Goal: Task Accomplishment & Management: Use online tool/utility

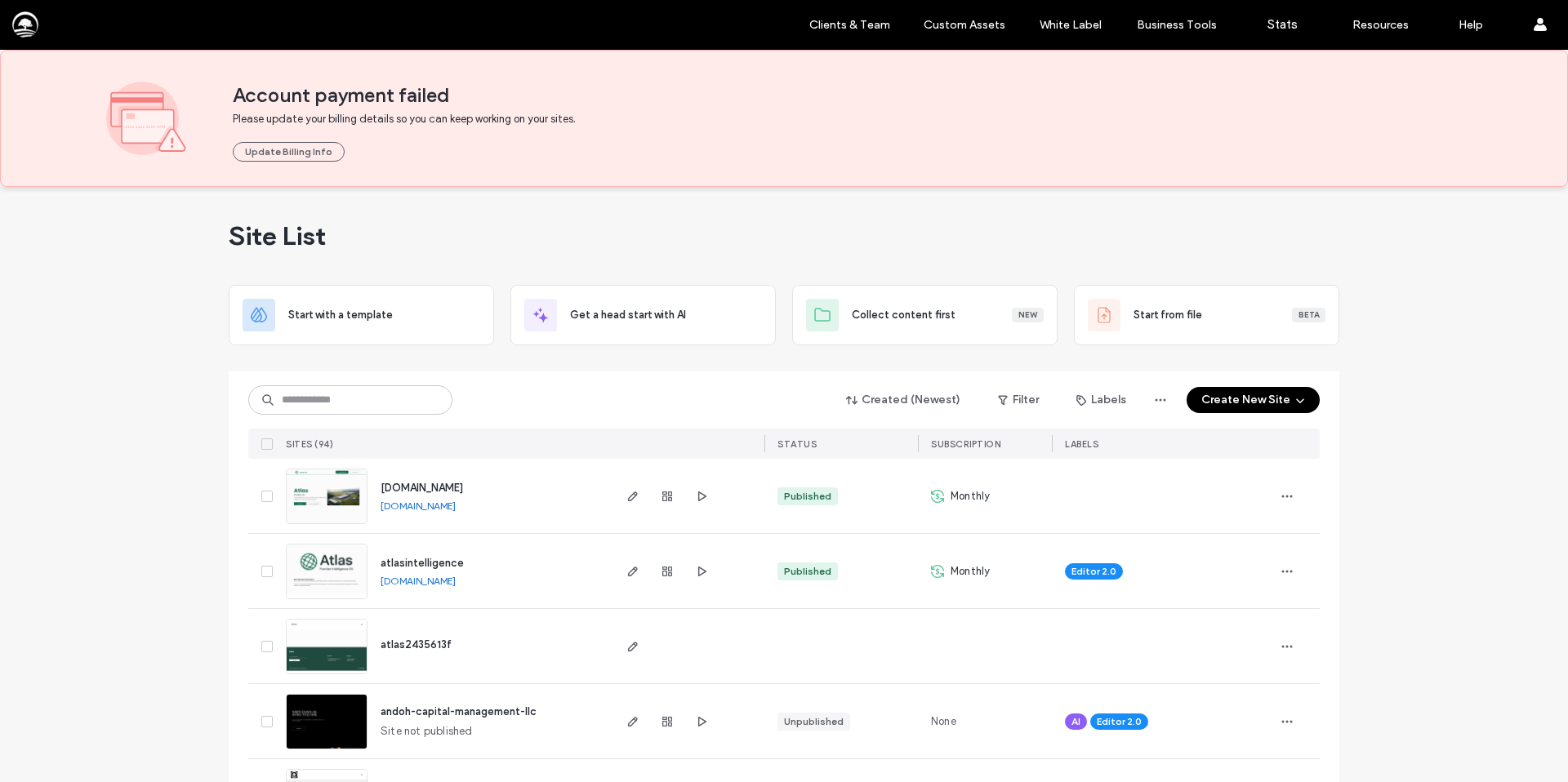
click at [1213, 400] on button "Create New Site" at bounding box center [1253, 399] width 133 height 26
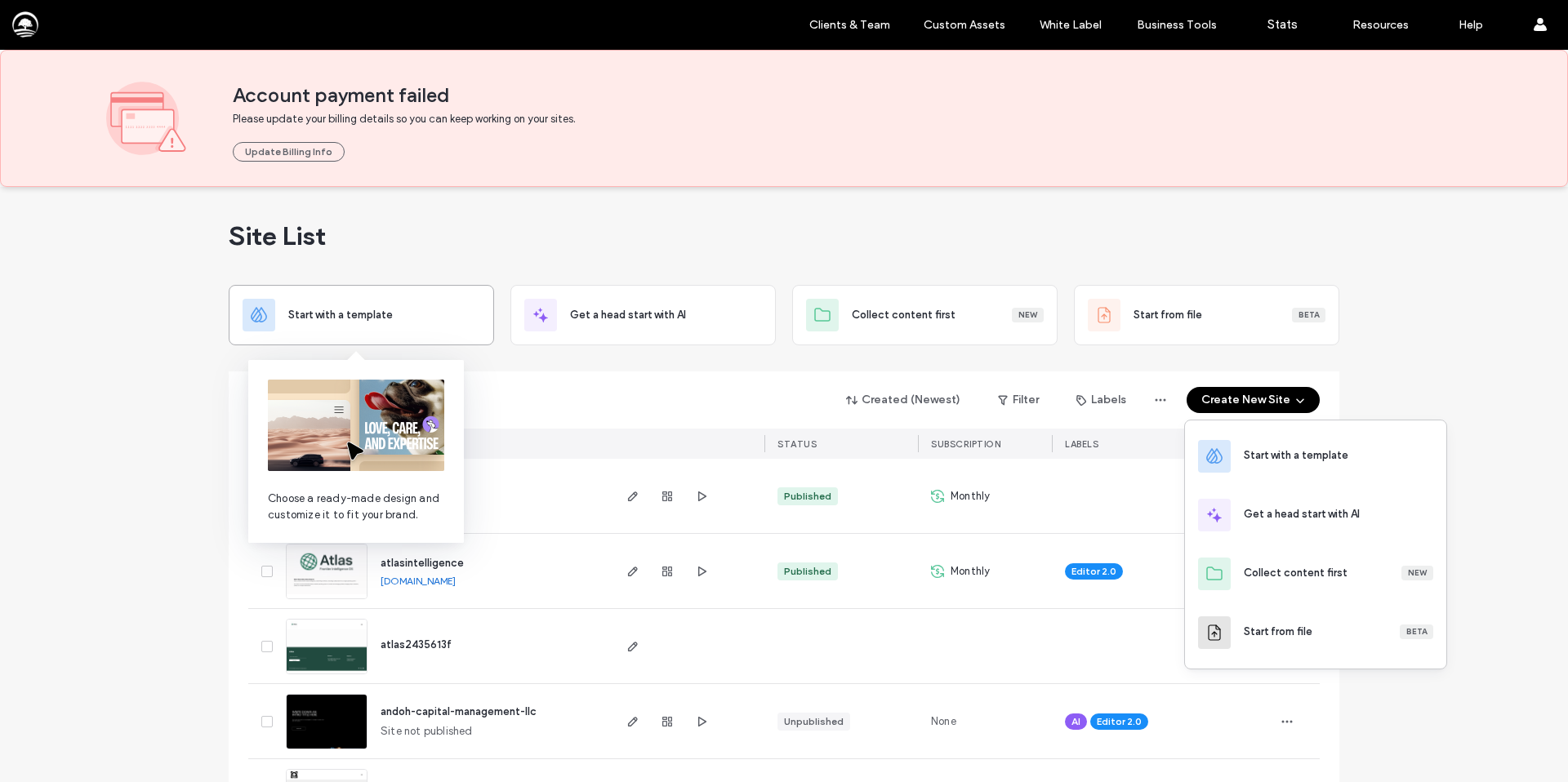
click at [334, 308] on span "Start with a template" at bounding box center [340, 314] width 104 height 16
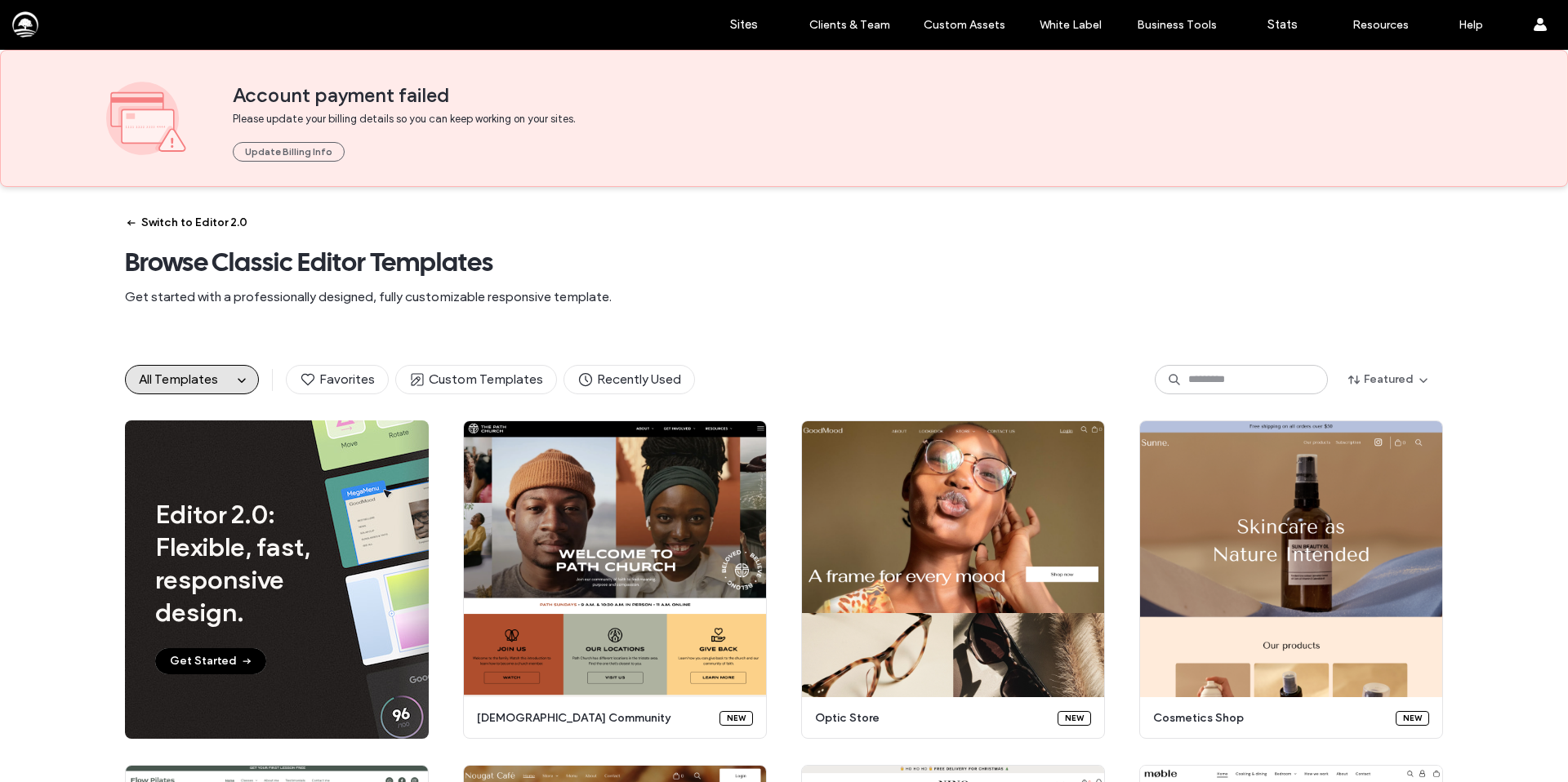
click at [169, 228] on button "Switch to Editor 2.0" at bounding box center [185, 222] width 122 height 26
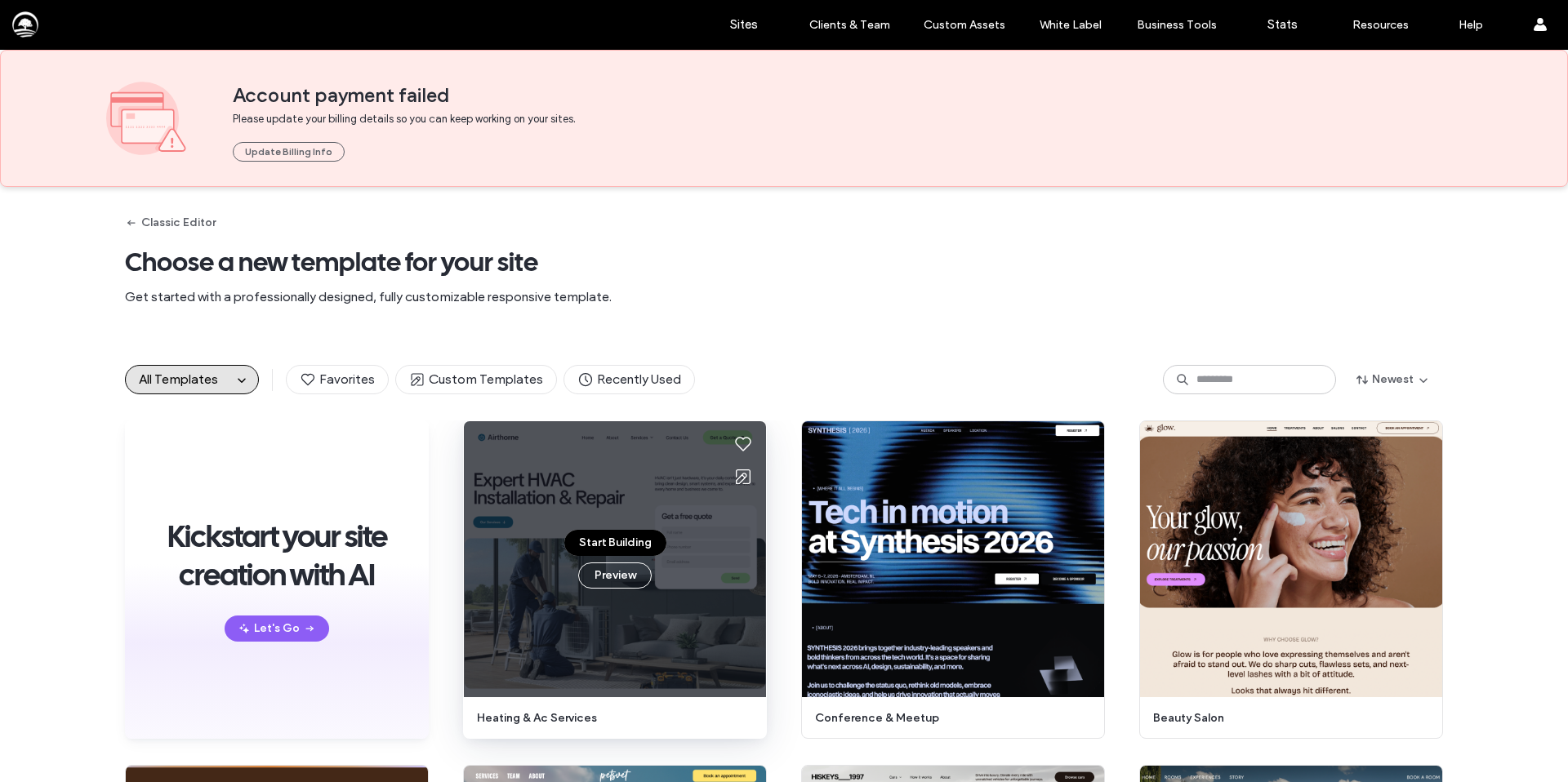
click at [613, 539] on button "Start Building" at bounding box center [615, 543] width 102 height 26
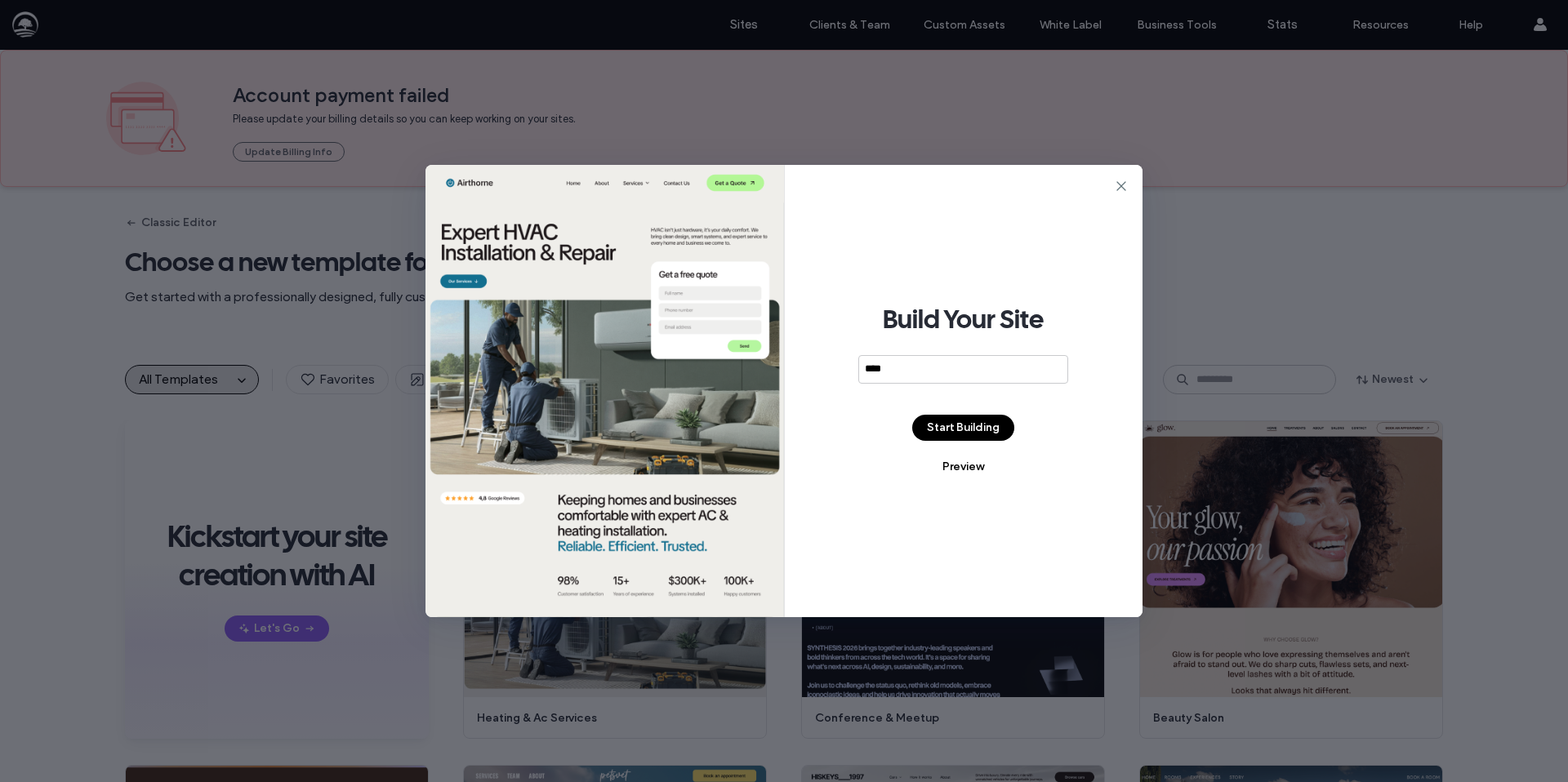
type input "****"
click at [956, 436] on button "Start Building" at bounding box center [962, 427] width 102 height 26
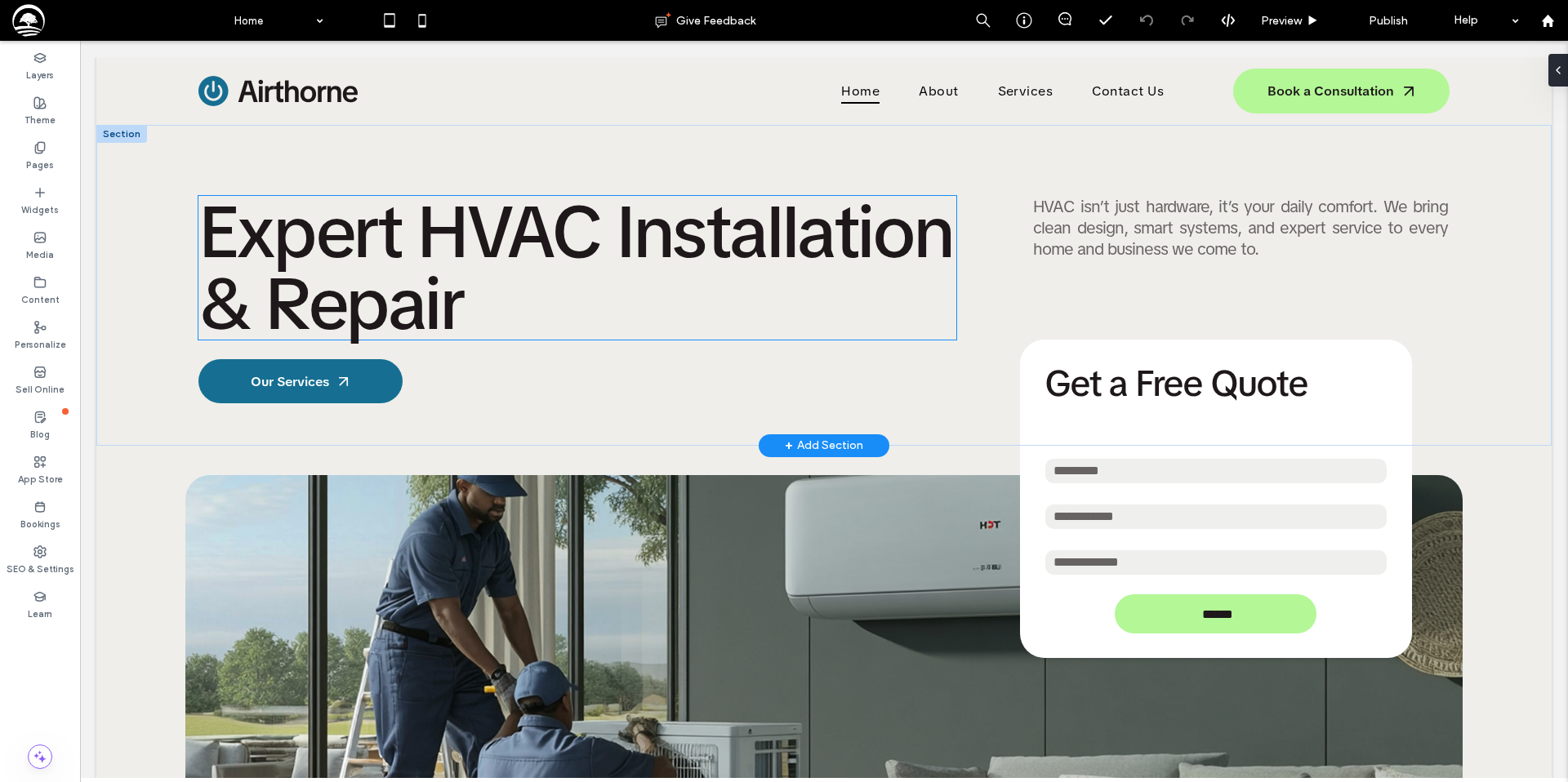
click at [343, 244] on span "Expert HVAC Installation & Repair" at bounding box center [574, 268] width 752 height 165
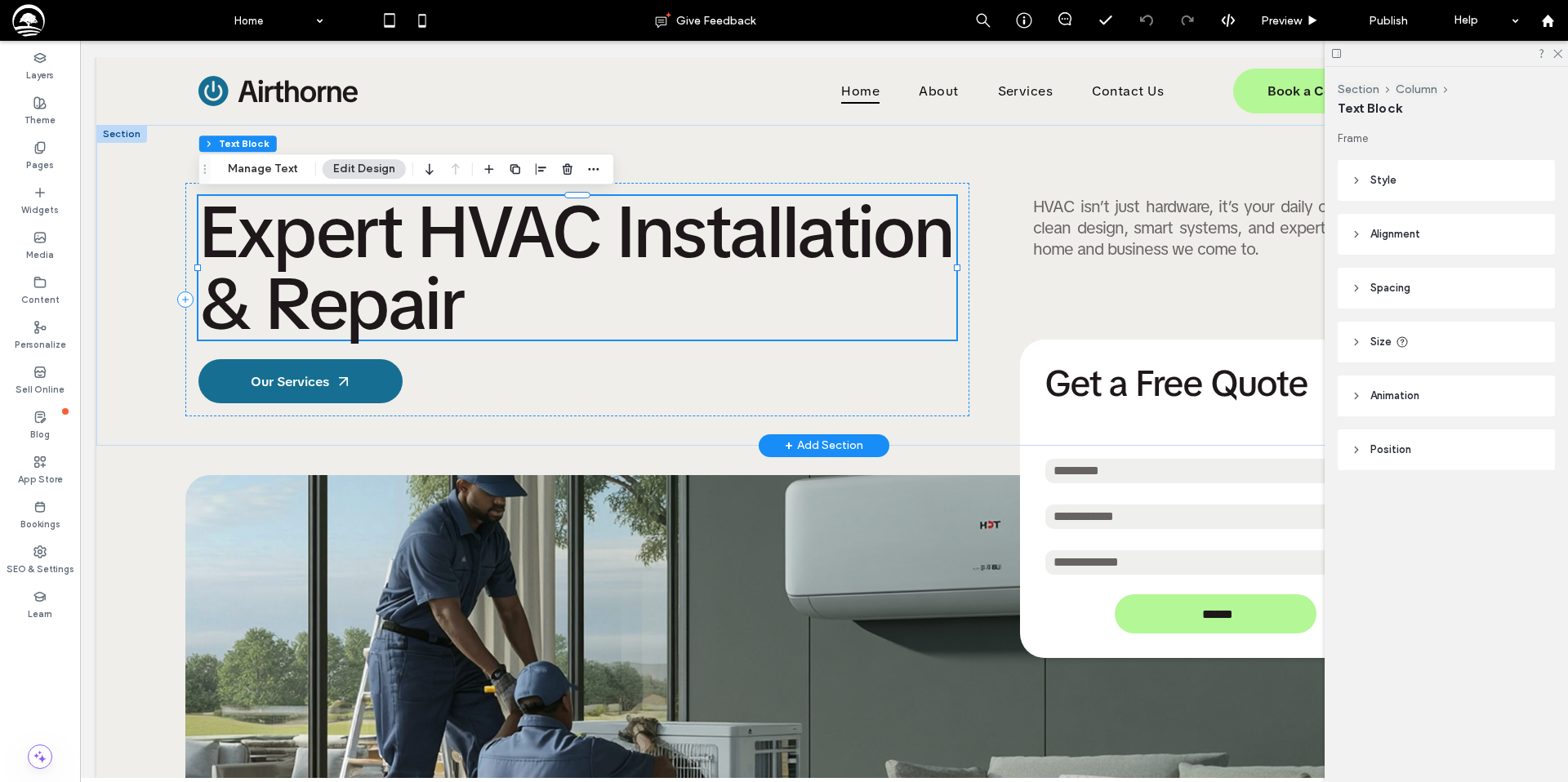
click at [343, 244] on span "Expert HVAC Installation & Repair" at bounding box center [574, 268] width 752 height 165
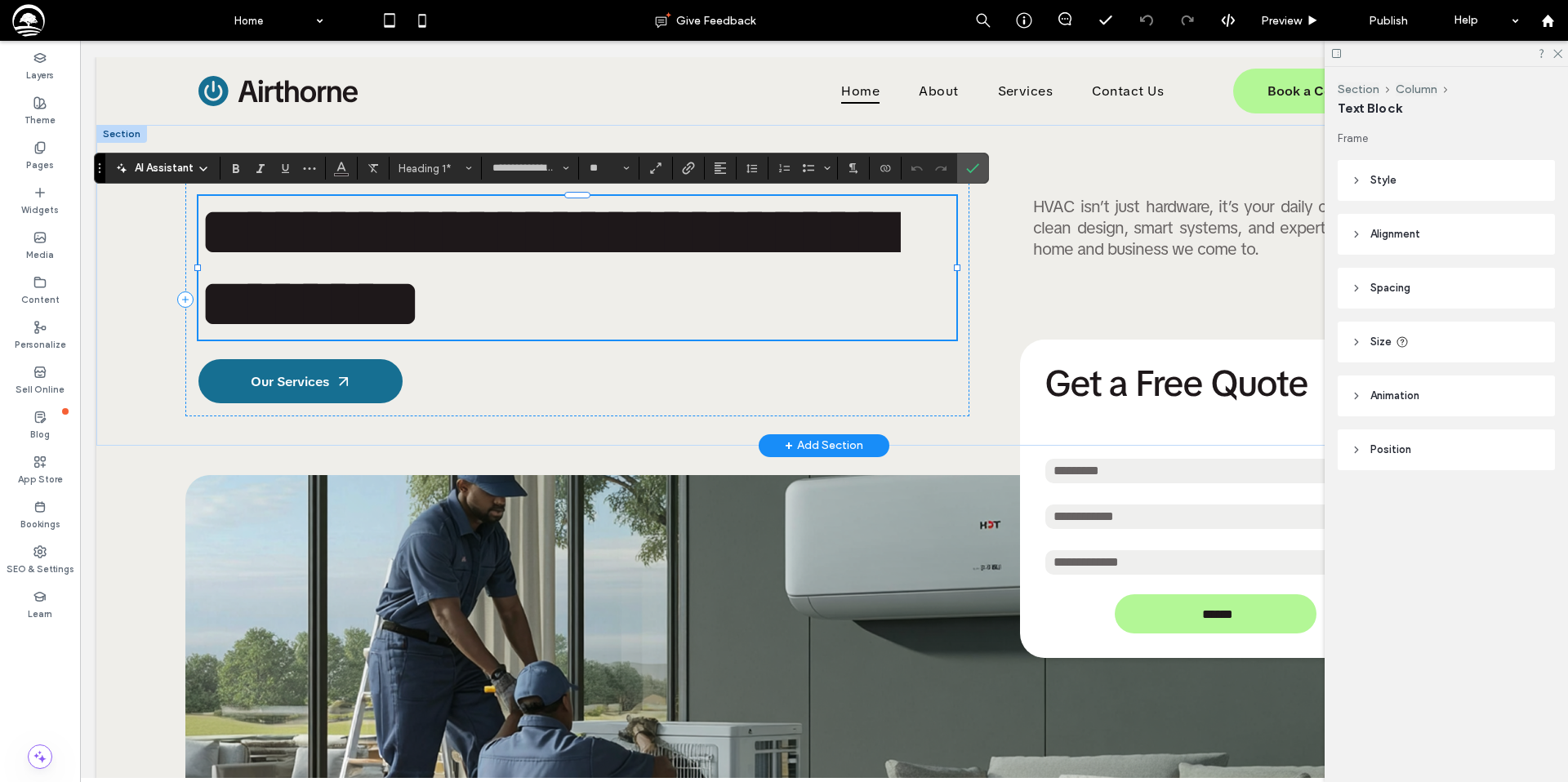
click at [343, 244] on span "**********" at bounding box center [545, 268] width 695 height 143
click at [273, 239] on span "**********" at bounding box center [545, 268] width 695 height 143
click at [497, 300] on h1 "**********" at bounding box center [576, 268] width 757 height 144
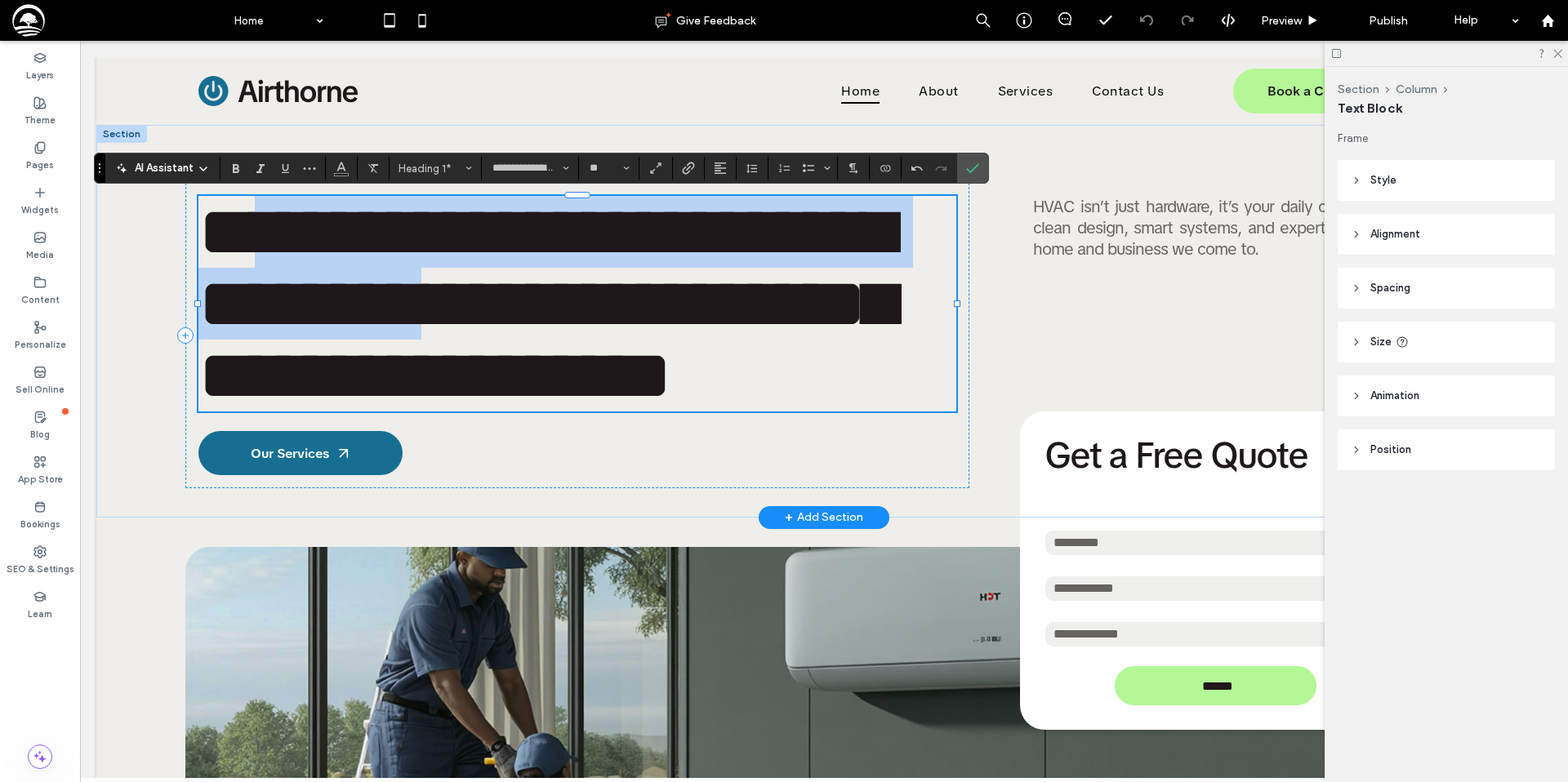
scroll to position [0, 0]
drag, startPoint x: 458, startPoint y: 292, endPoint x: 211, endPoint y: 240, distance: 252.4
click at [211, 240] on span "**********" at bounding box center [546, 303] width 696 height 215
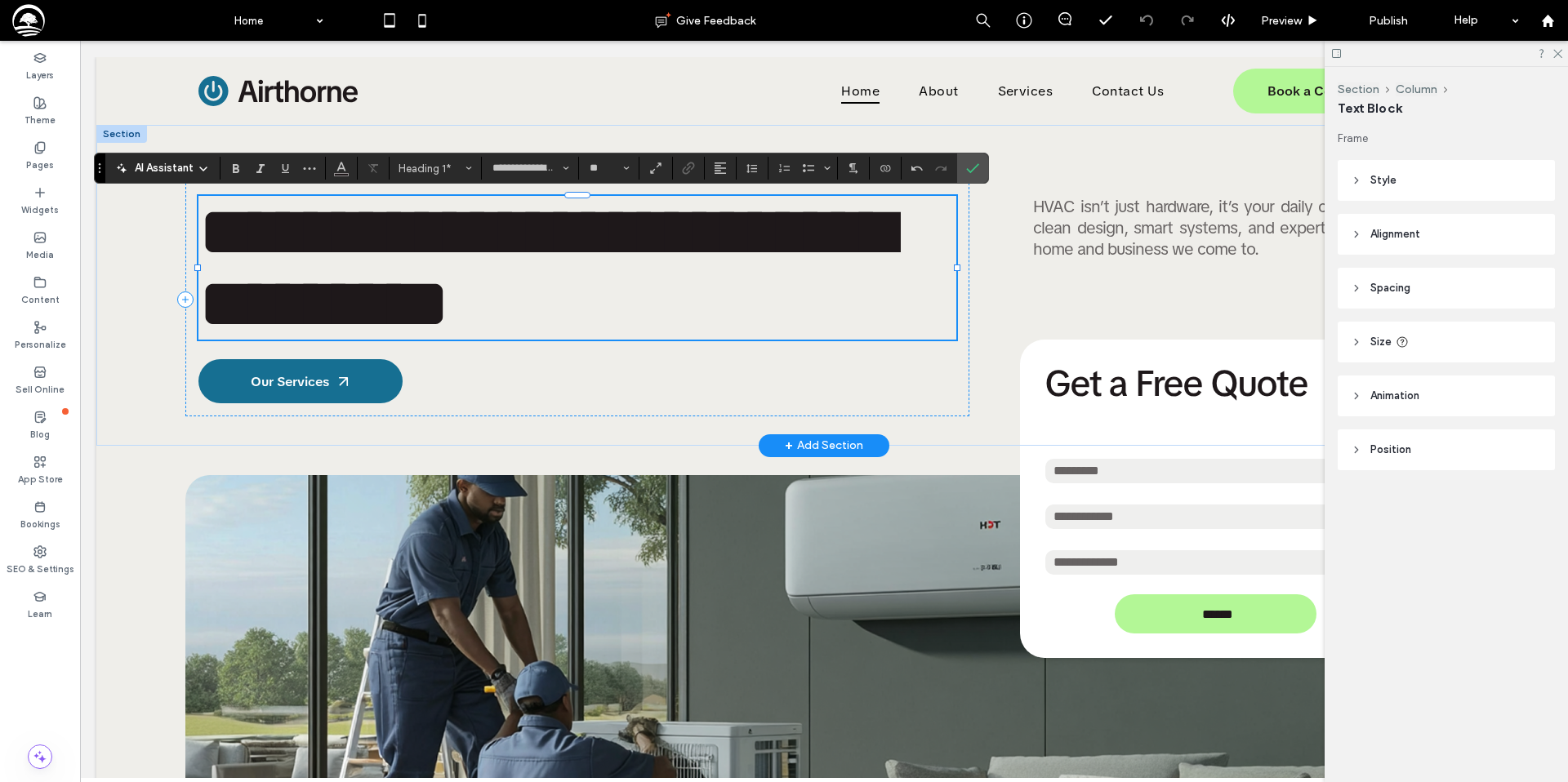
click at [245, 229] on span "**********" at bounding box center [545, 268] width 695 height 143
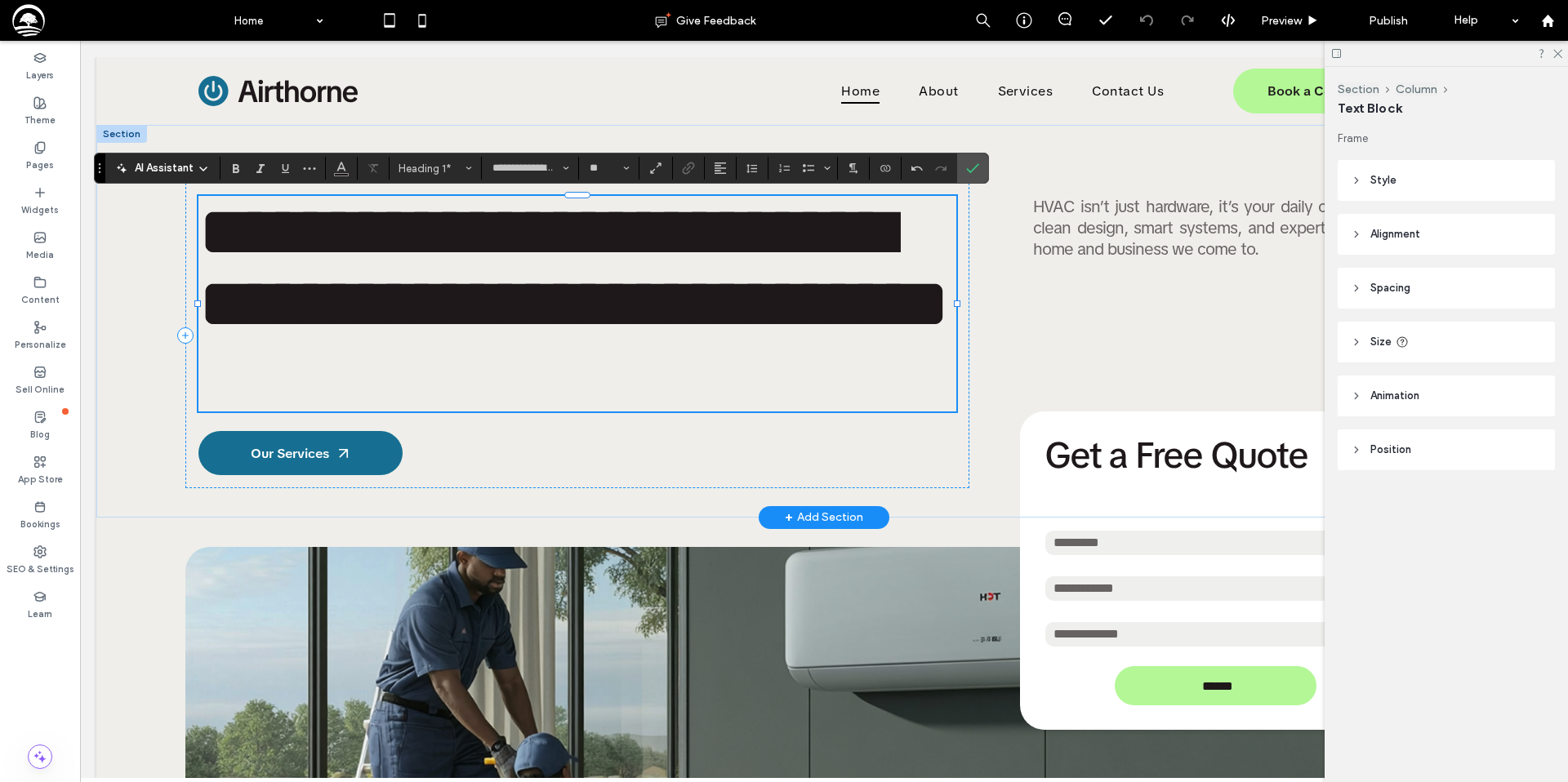
click at [260, 235] on span "**********" at bounding box center [574, 268] width 752 height 143
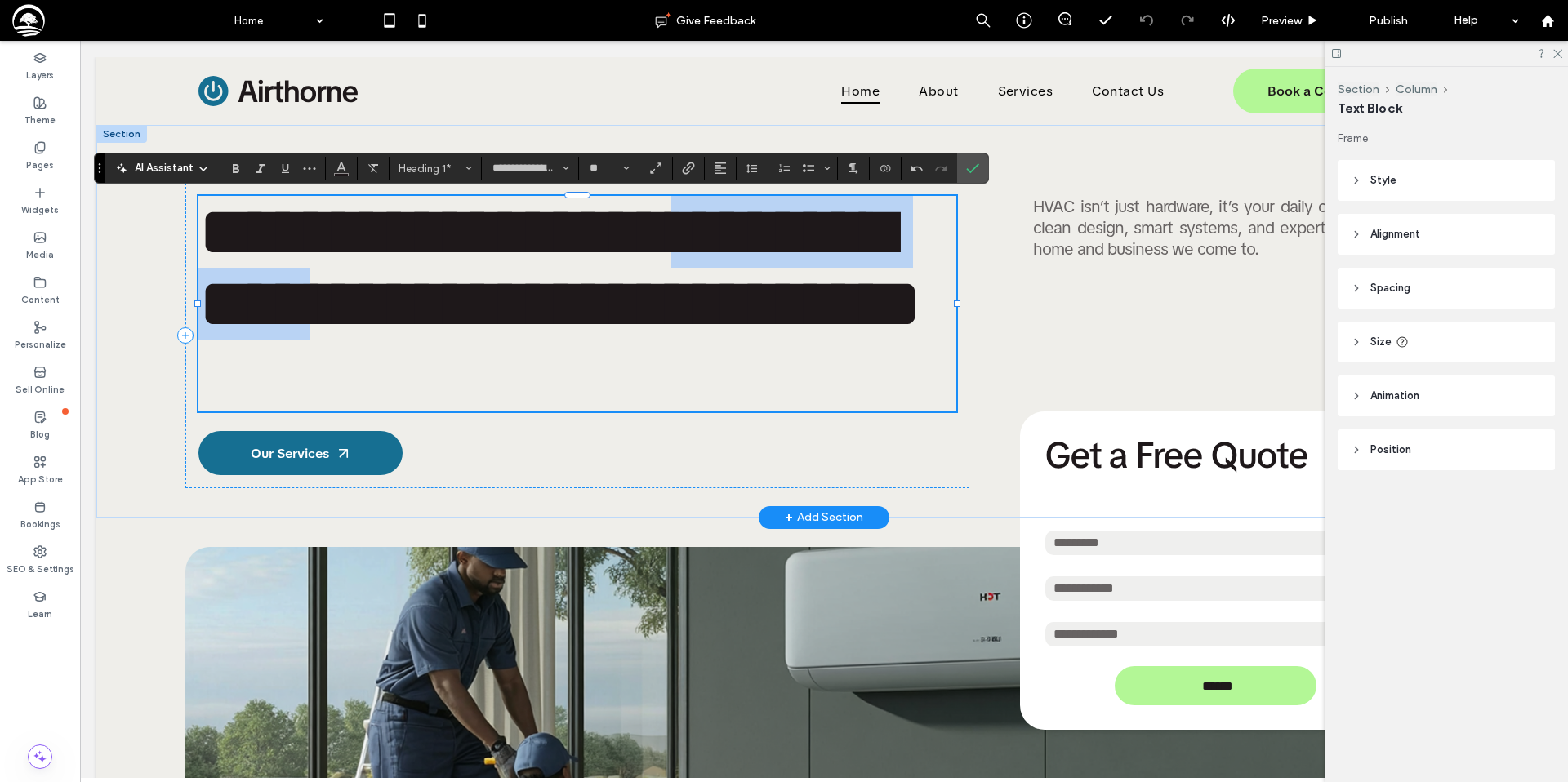
drag, startPoint x: 702, startPoint y: 242, endPoint x: 398, endPoint y: 309, distance: 311.3
click at [398, 309] on span "**********" at bounding box center [559, 268] width 724 height 143
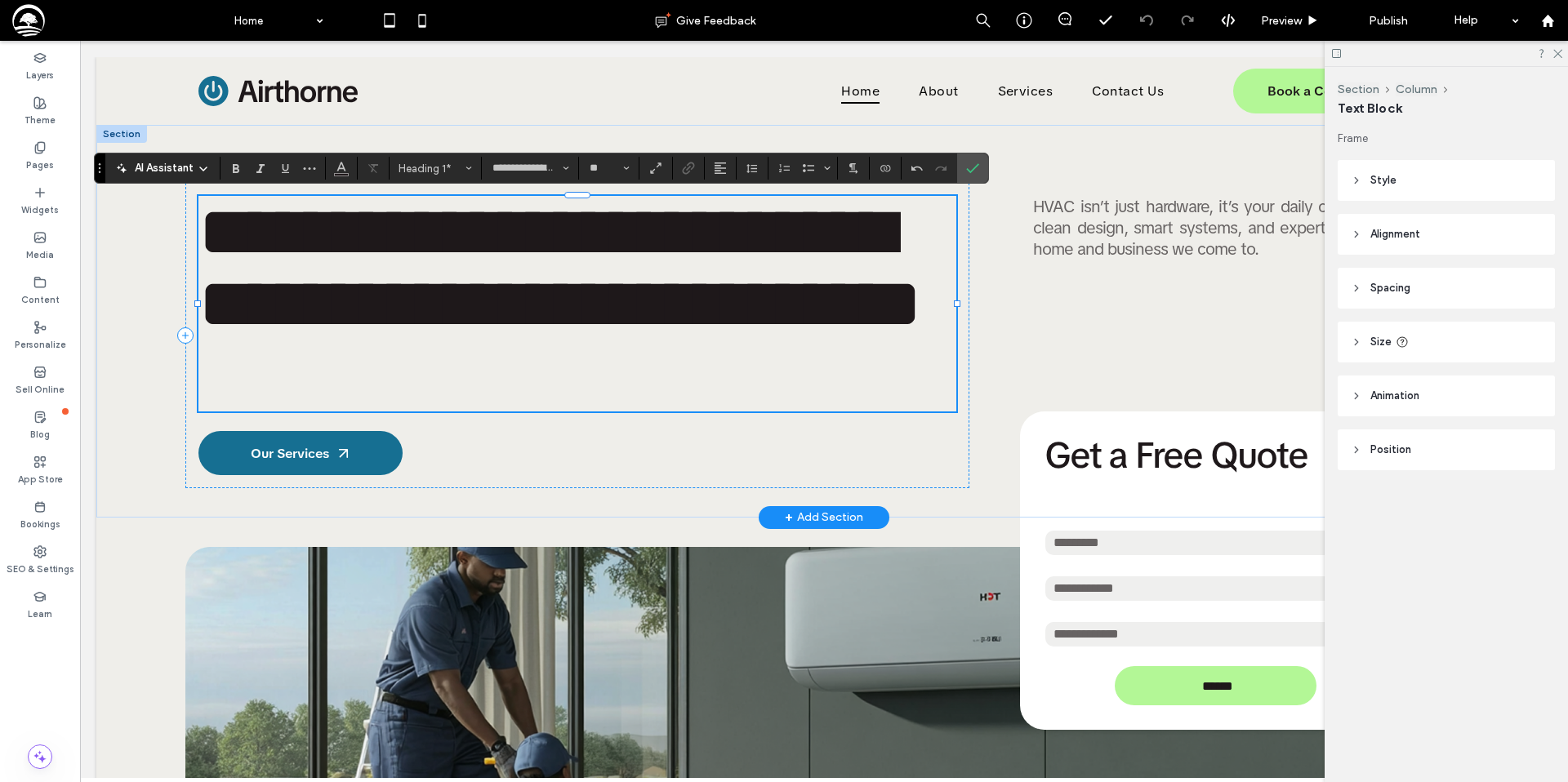
scroll to position [11, 0]
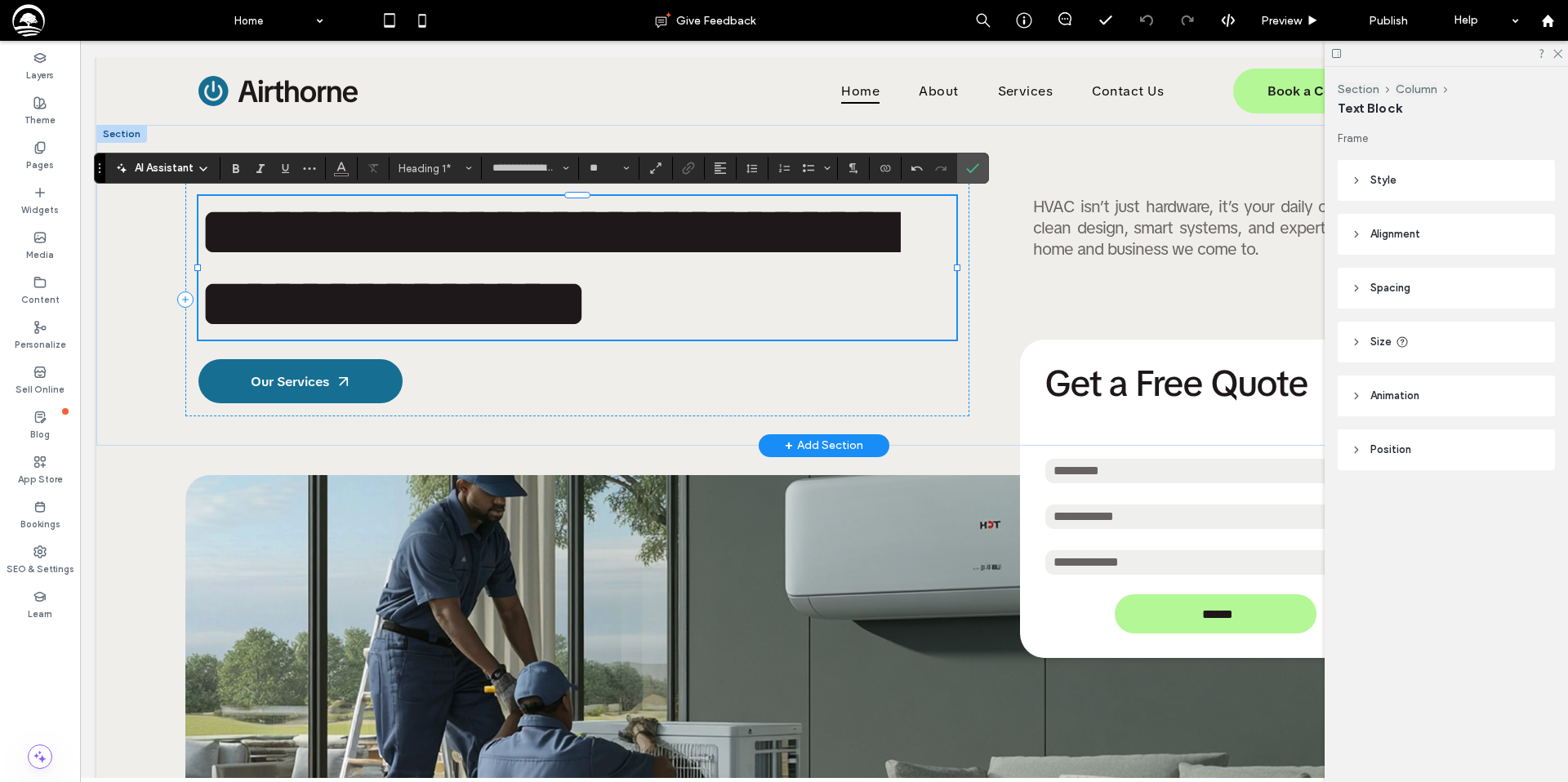
click at [551, 304] on span "**********" at bounding box center [545, 268] width 695 height 143
click at [696, 235] on span "**********" at bounding box center [545, 268] width 695 height 143
click at [971, 169] on icon "Confirm" at bounding box center [972, 169] width 13 height 13
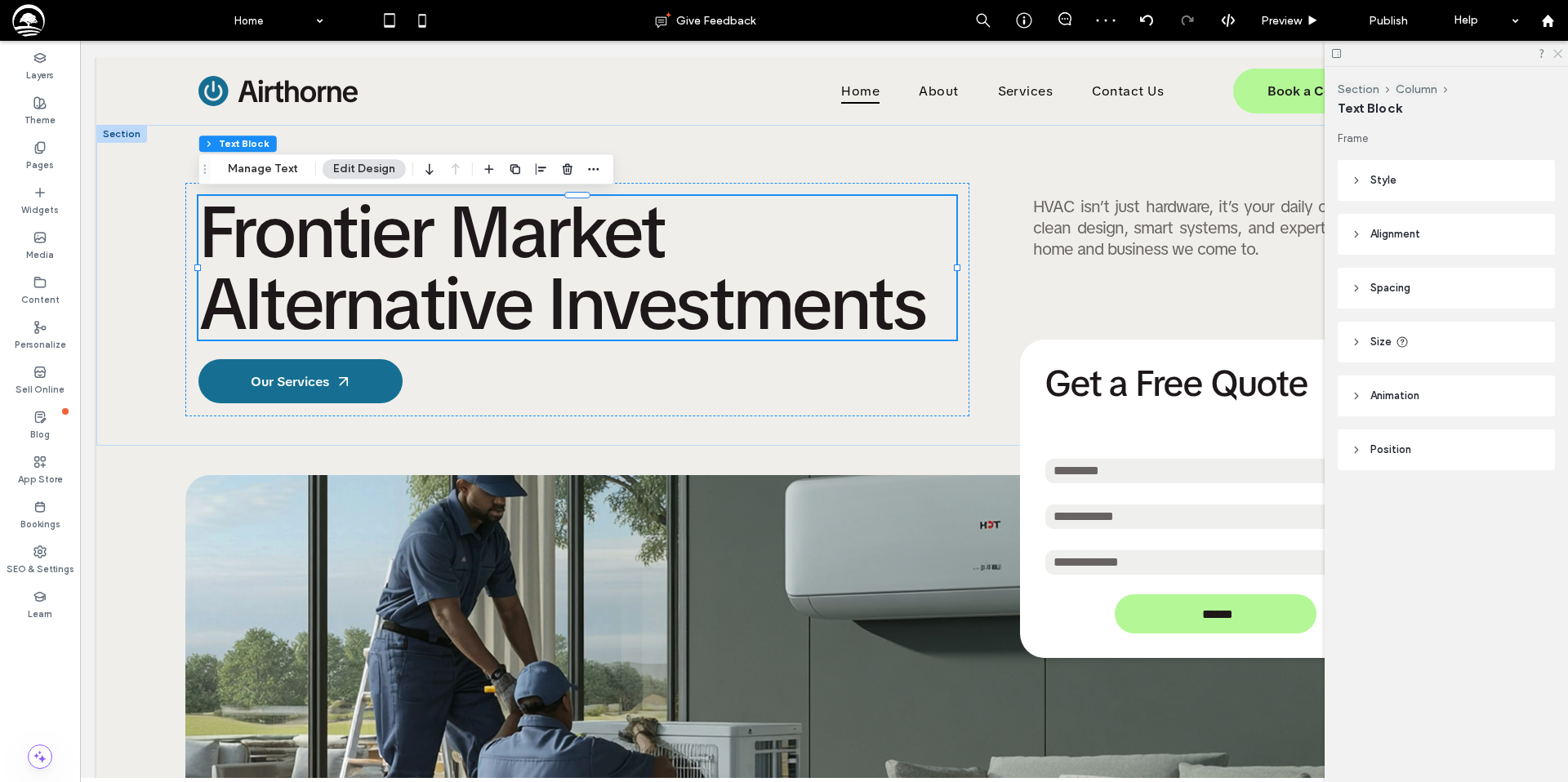
click at [1560, 54] on icon at bounding box center [1556, 52] width 11 height 11
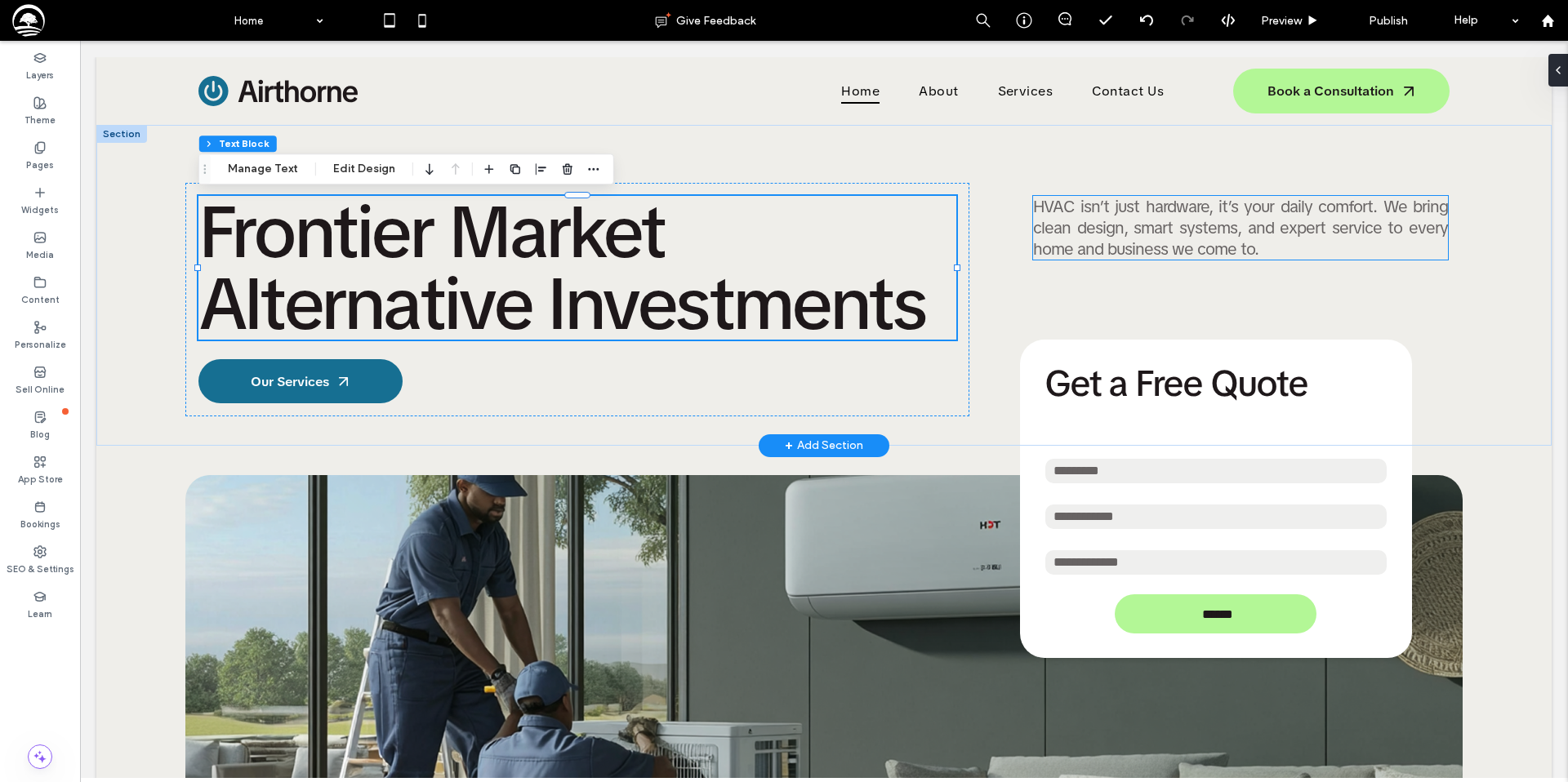
click at [1083, 231] on span "HVAC isn’t just hardware, it’s your daily comfort. We bring clean design, smart…" at bounding box center [1240, 228] width 415 height 64
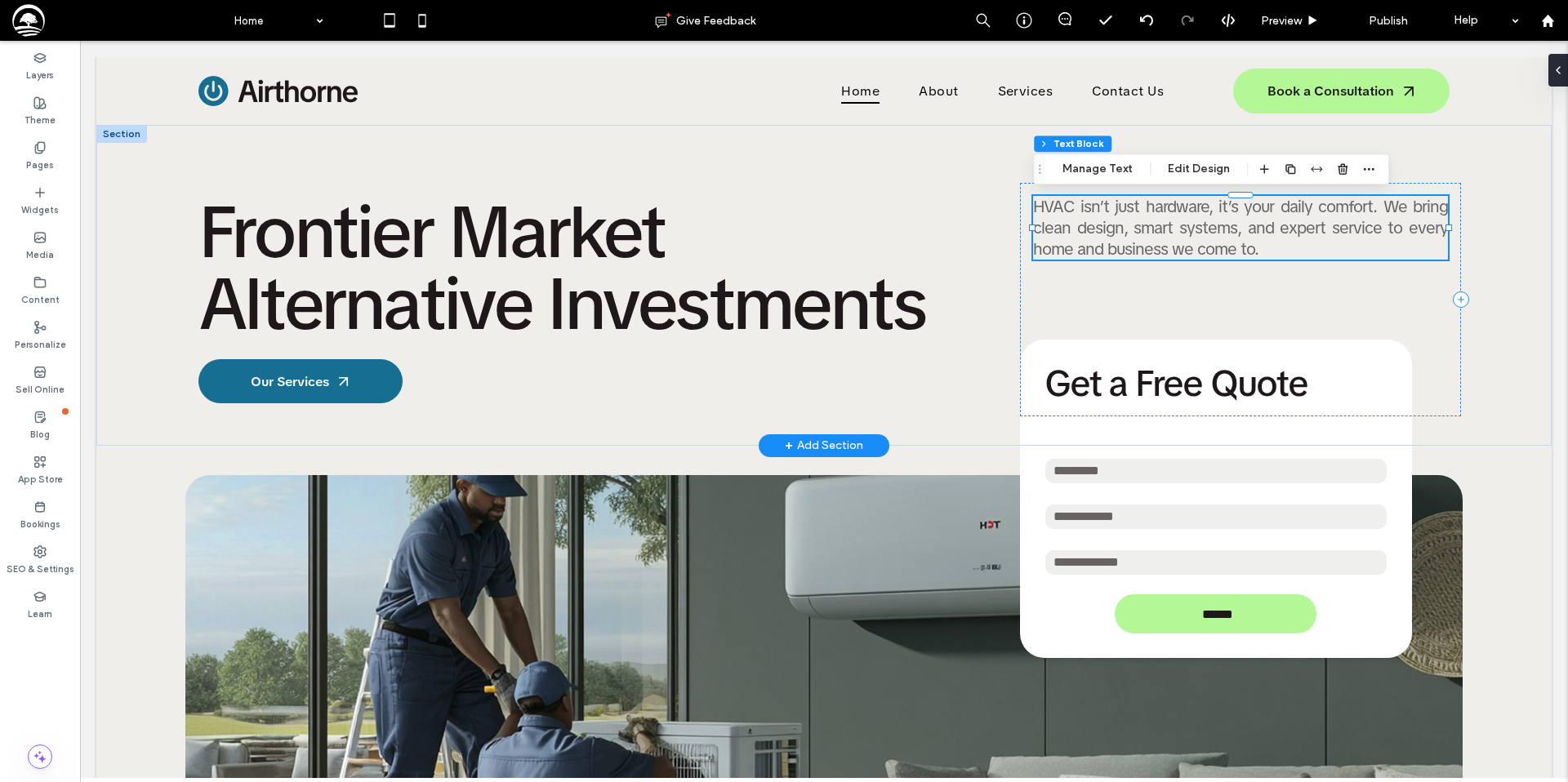
click at [1083, 231] on span "HVAC isn’t just hardware, it’s your daily comfort. We bring clean design, smart…" at bounding box center [1240, 228] width 415 height 64
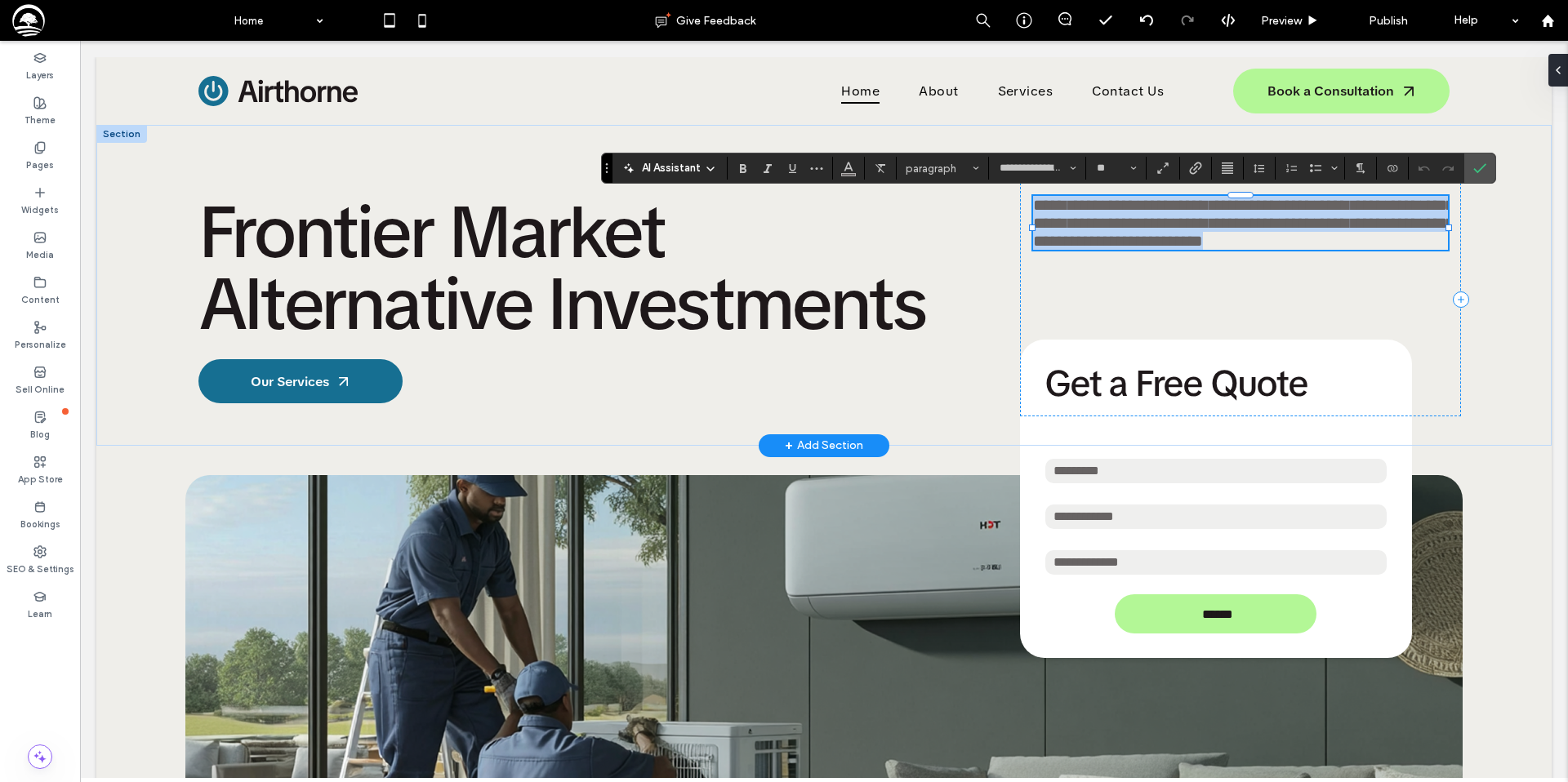
click at [1083, 231] on span "**********" at bounding box center [1244, 223] width 421 height 52
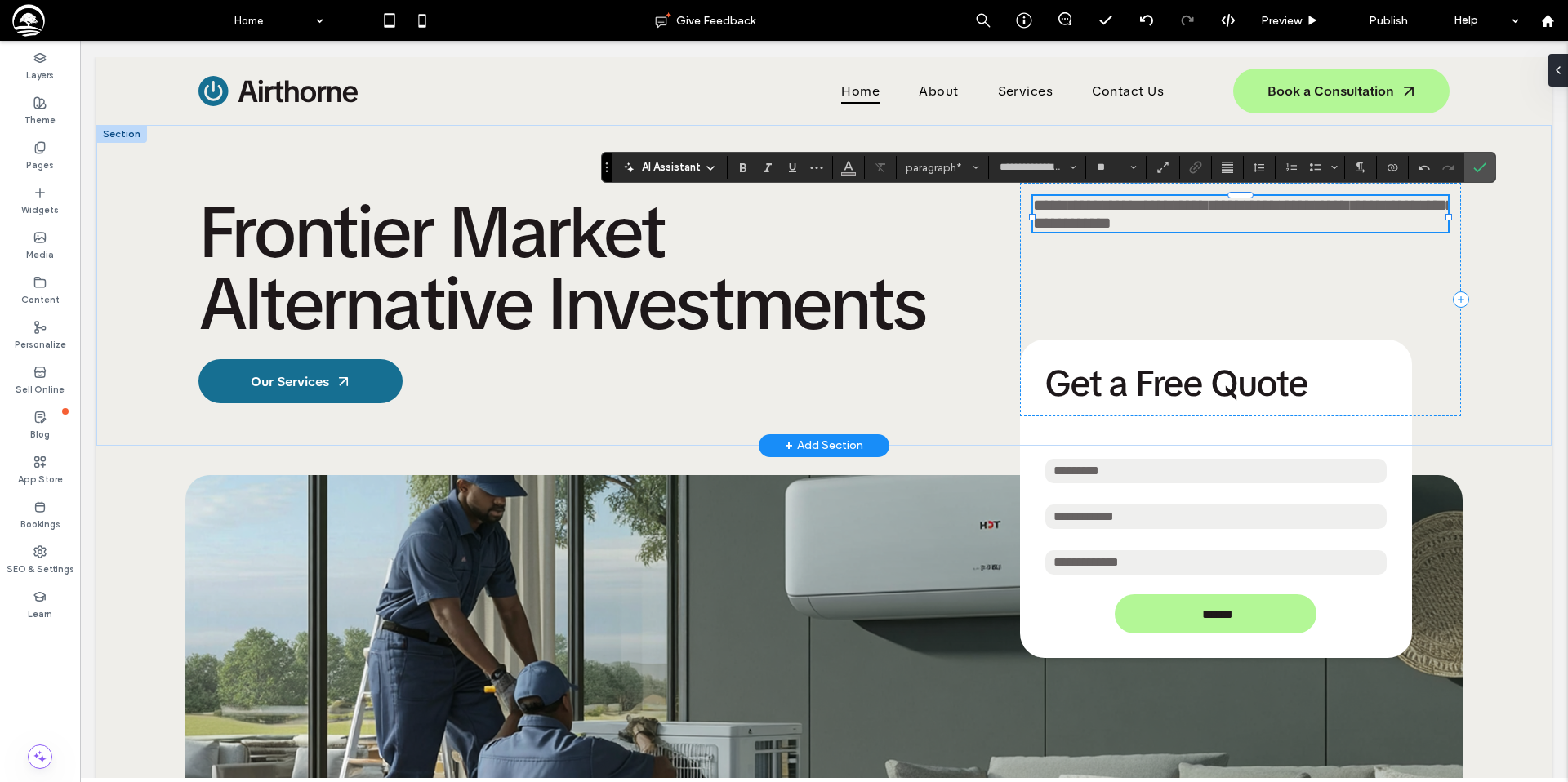
scroll to position [1, 0]
click at [318, 229] on span "Frontier Market Alternative Investments" at bounding box center [561, 267] width 726 height 165
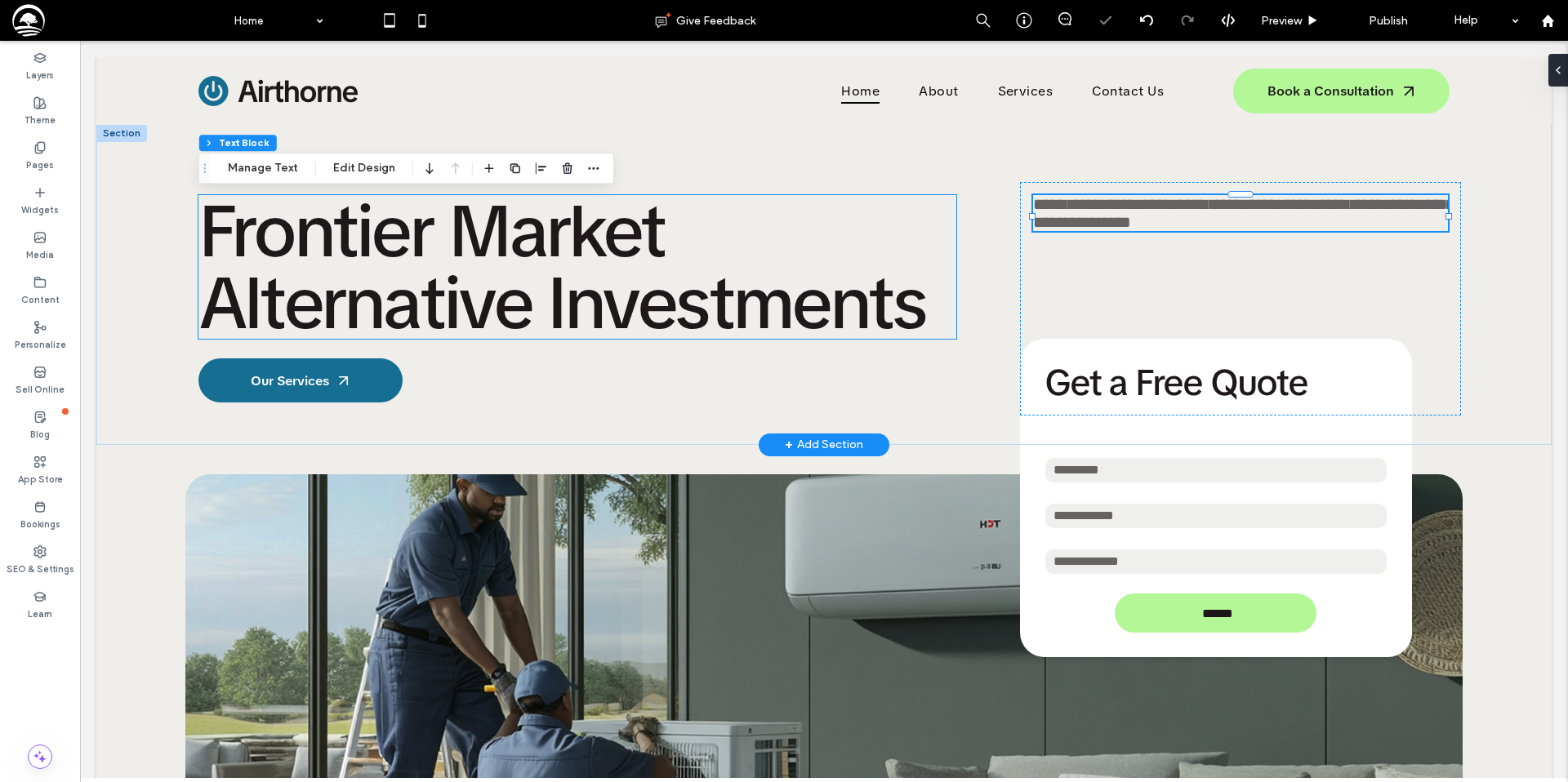
click at [318, 229] on span "Frontier Market Alternative Investments" at bounding box center [561, 267] width 726 height 165
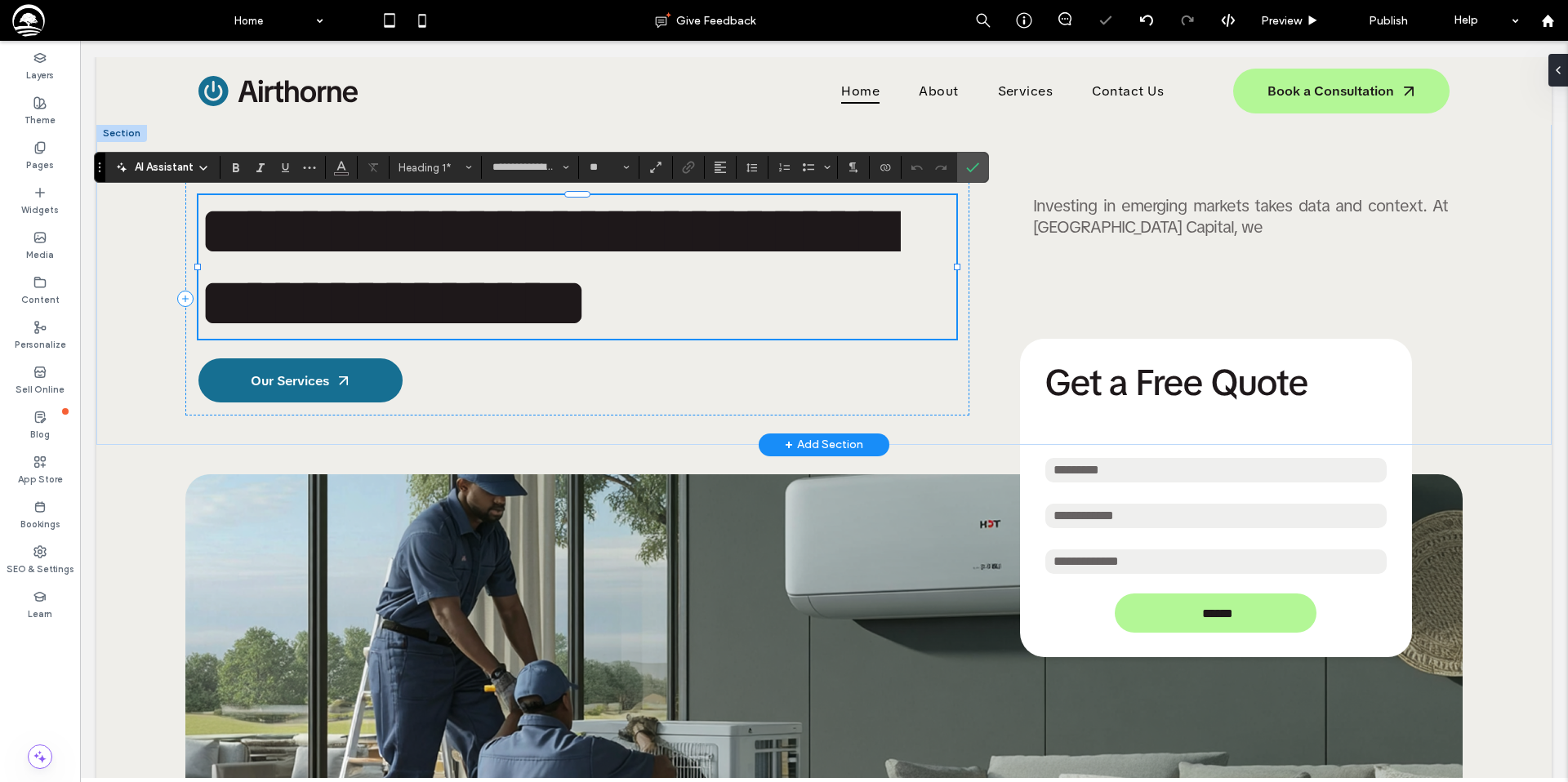
click at [383, 234] on span "**********" at bounding box center [545, 267] width 695 height 143
click at [458, 237] on span "**********" at bounding box center [545, 267] width 695 height 143
click at [747, 233] on h1 "**********" at bounding box center [576, 267] width 757 height 144
click at [459, 224] on span "**********" at bounding box center [545, 267] width 695 height 143
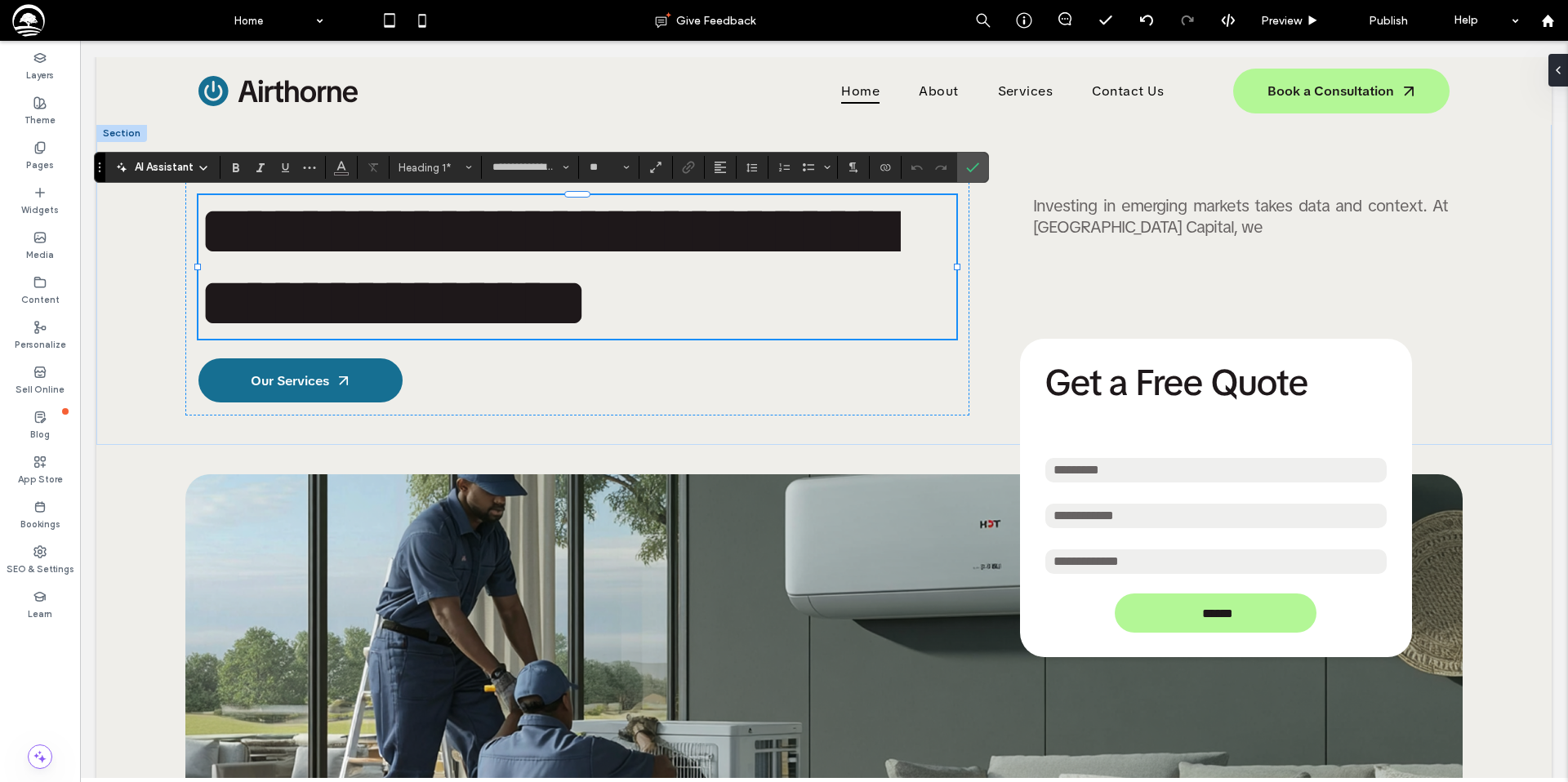
click at [459, 224] on span "**********" at bounding box center [545, 267] width 695 height 143
click at [510, 238] on span "**********" at bounding box center [545, 267] width 695 height 143
drag, startPoint x: 780, startPoint y: 243, endPoint x: 460, endPoint y: 245, distance: 320.0
click at [460, 245] on h1 "**********" at bounding box center [576, 267] width 757 height 144
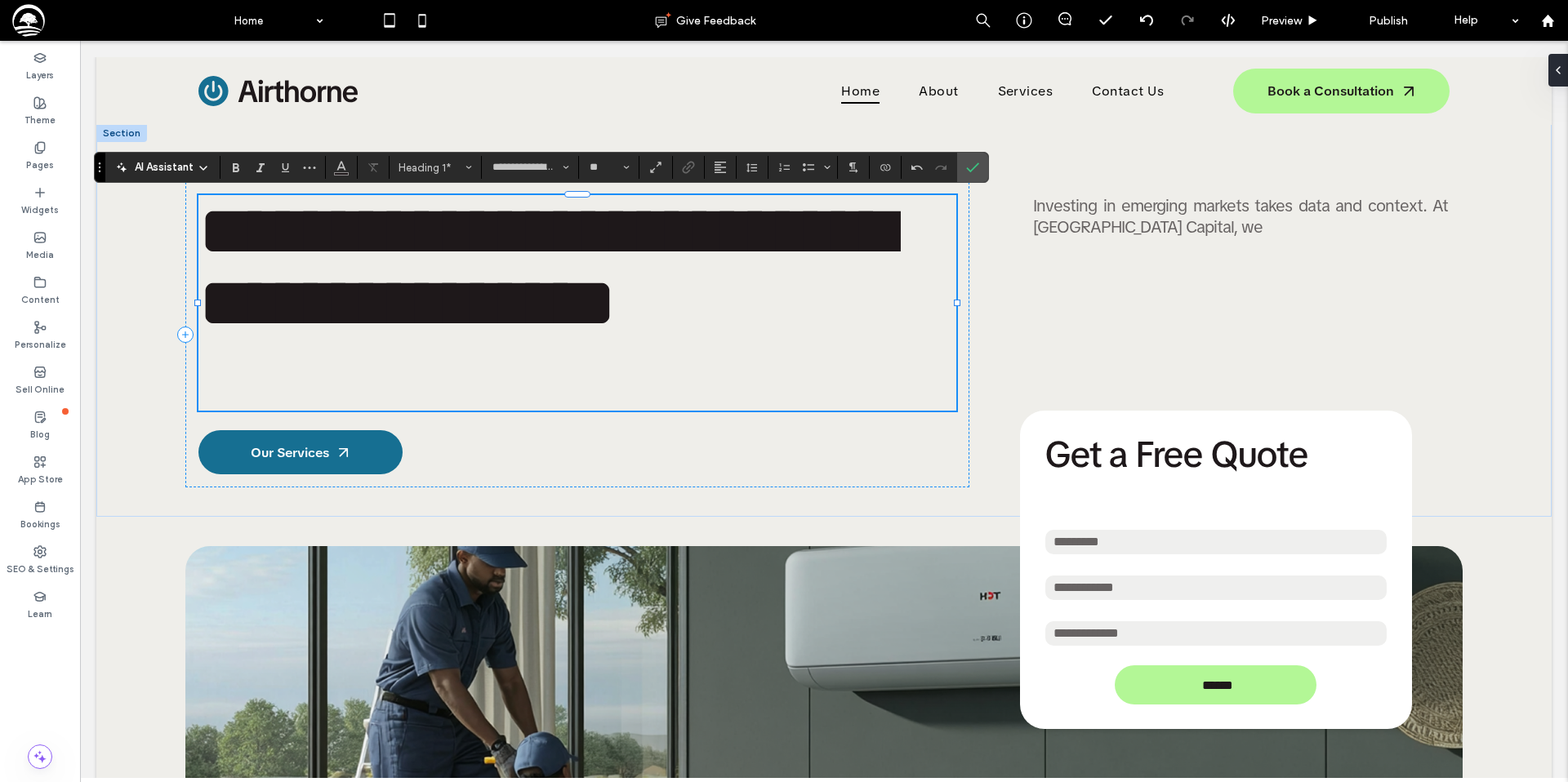
scroll to position [11, 0]
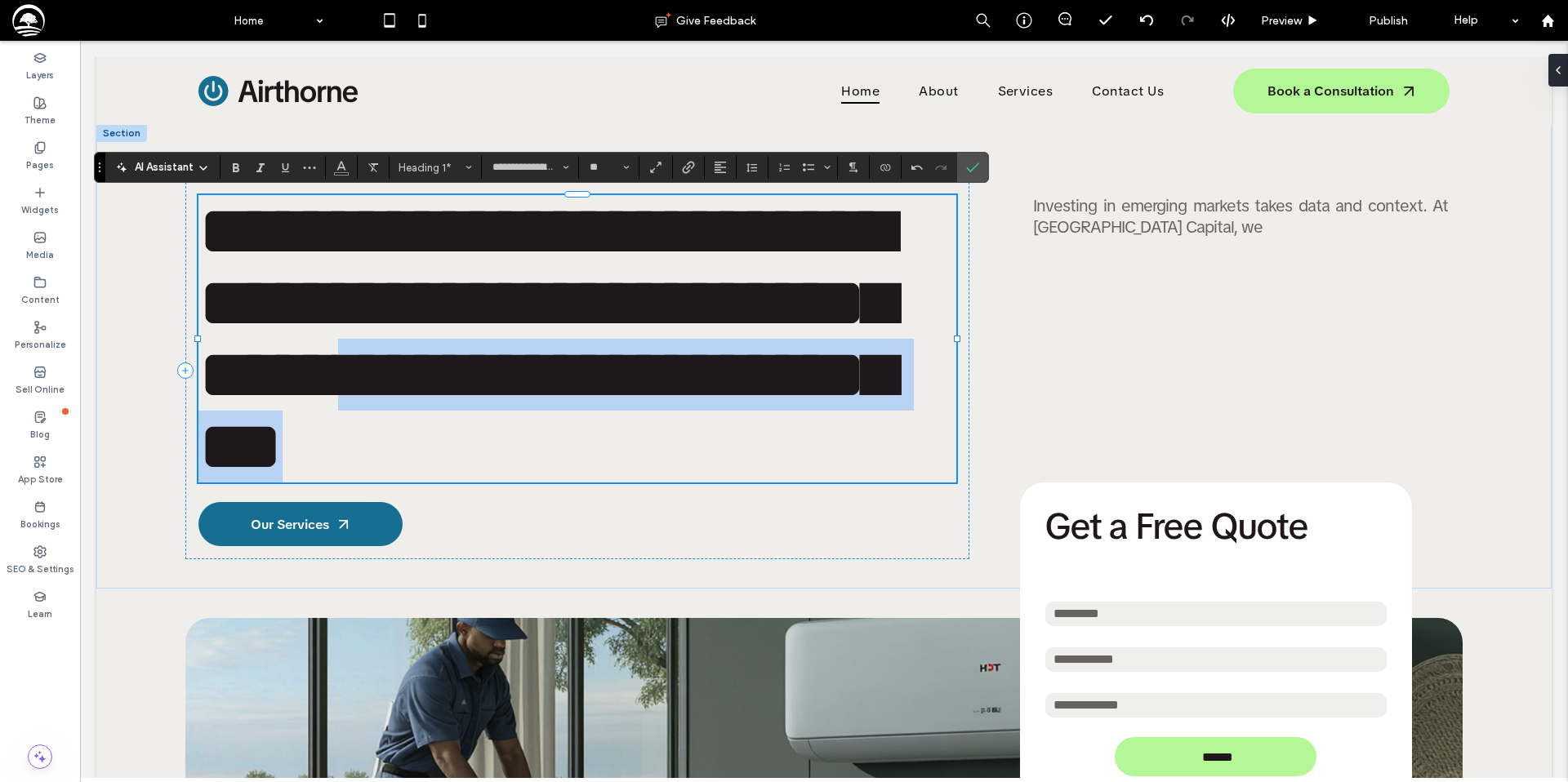
drag, startPoint x: 504, startPoint y: 394, endPoint x: 591, endPoint y: 444, distance: 100.3
click at [590, 444] on h1 "**********" at bounding box center [576, 339] width 757 height 287
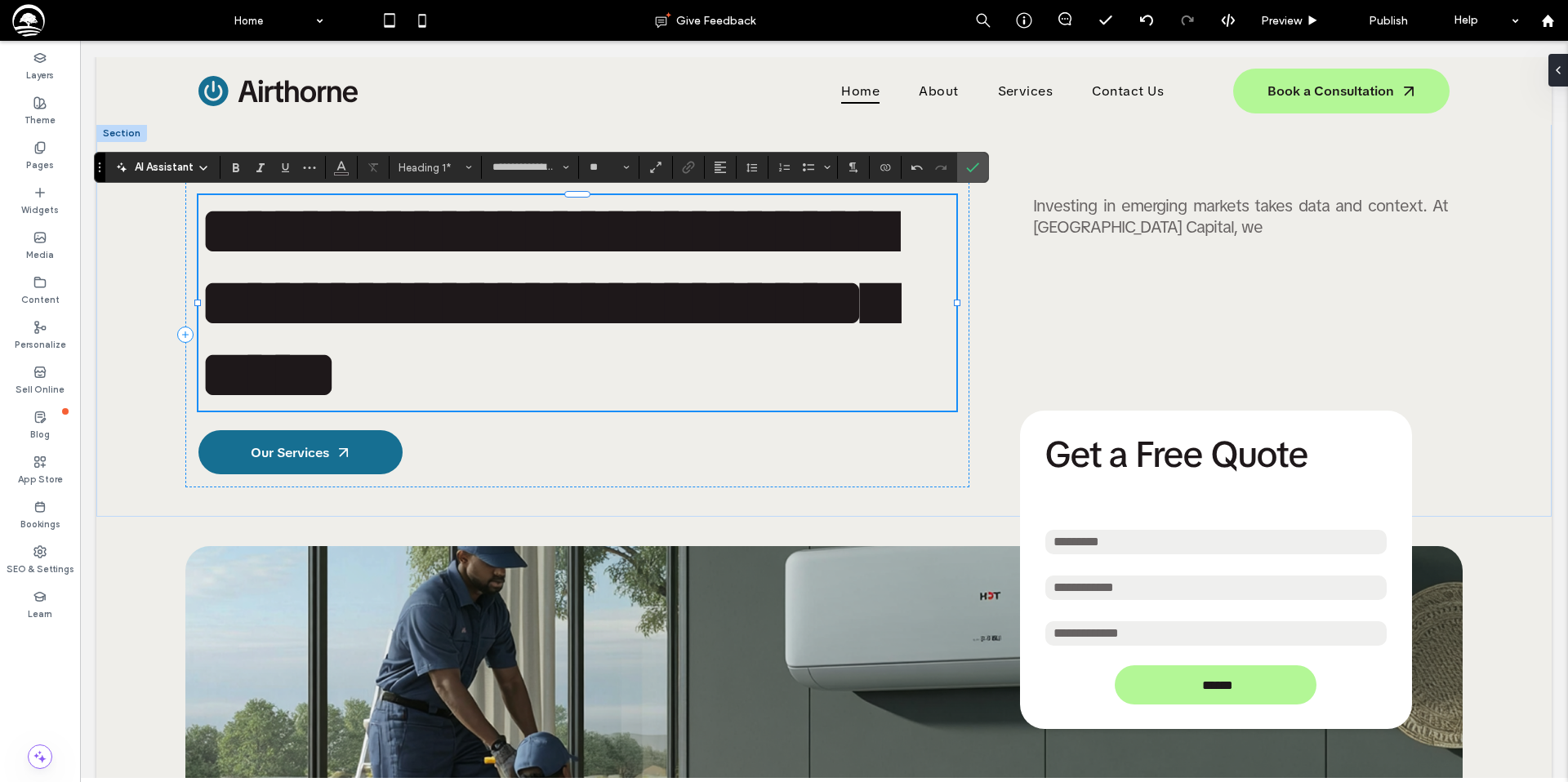
scroll to position [0, 0]
drag, startPoint x: 444, startPoint y: 230, endPoint x: 213, endPoint y: 228, distance: 231.0
click at [214, 228] on span "**********" at bounding box center [546, 303] width 696 height 215
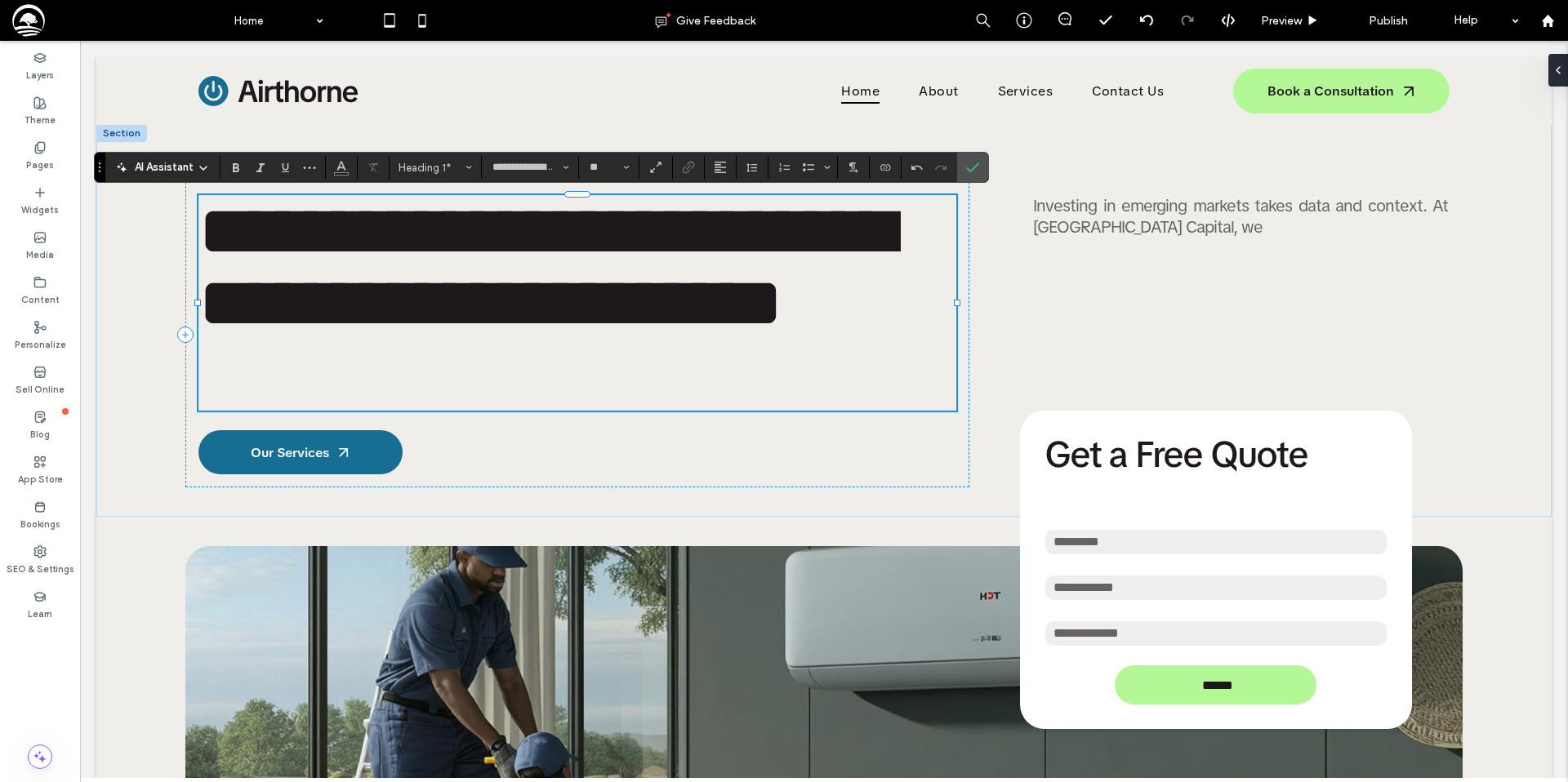
click at [778, 236] on h1 "**********" at bounding box center [576, 267] width 757 height 144
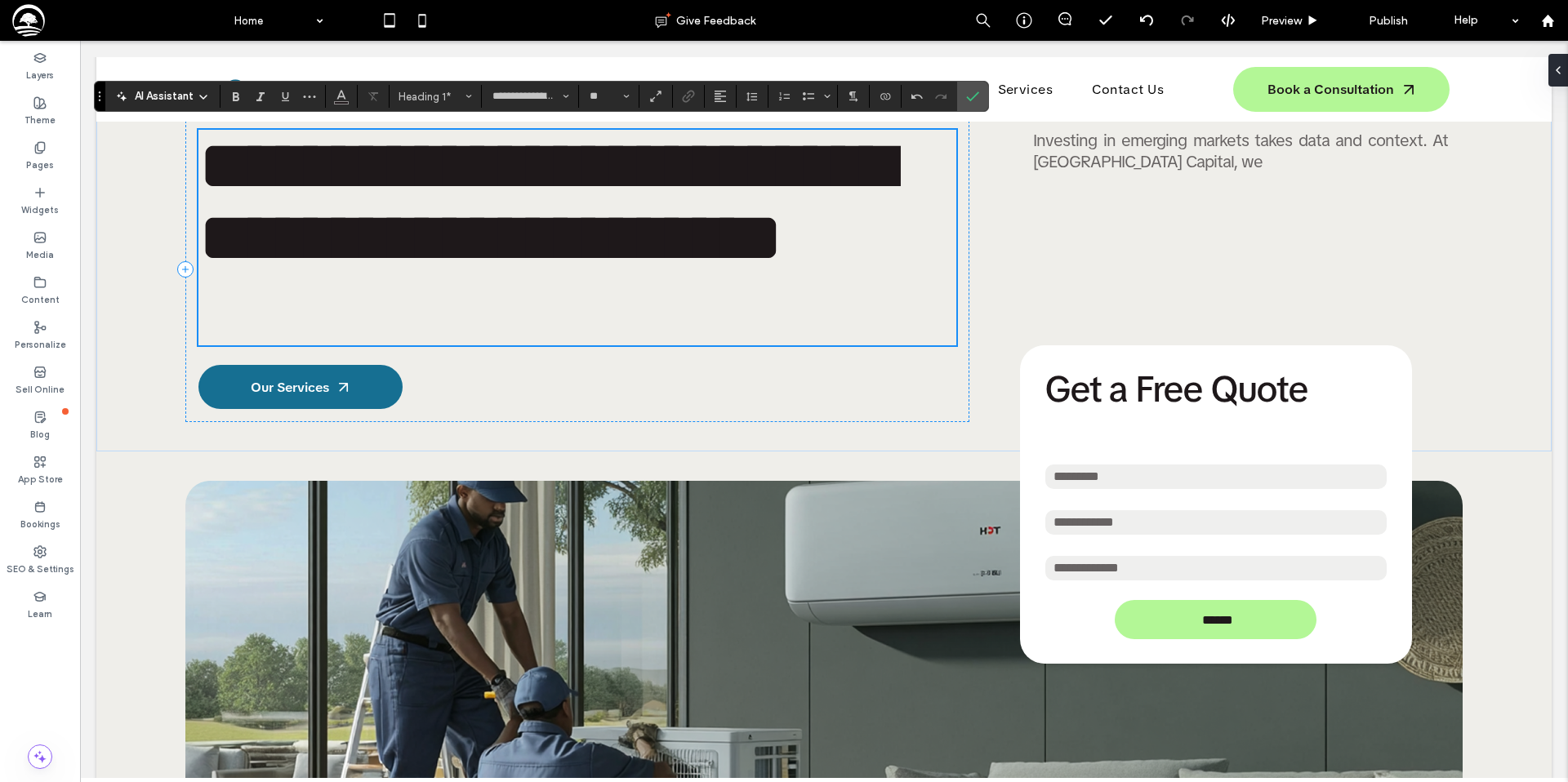
scroll to position [73, 0]
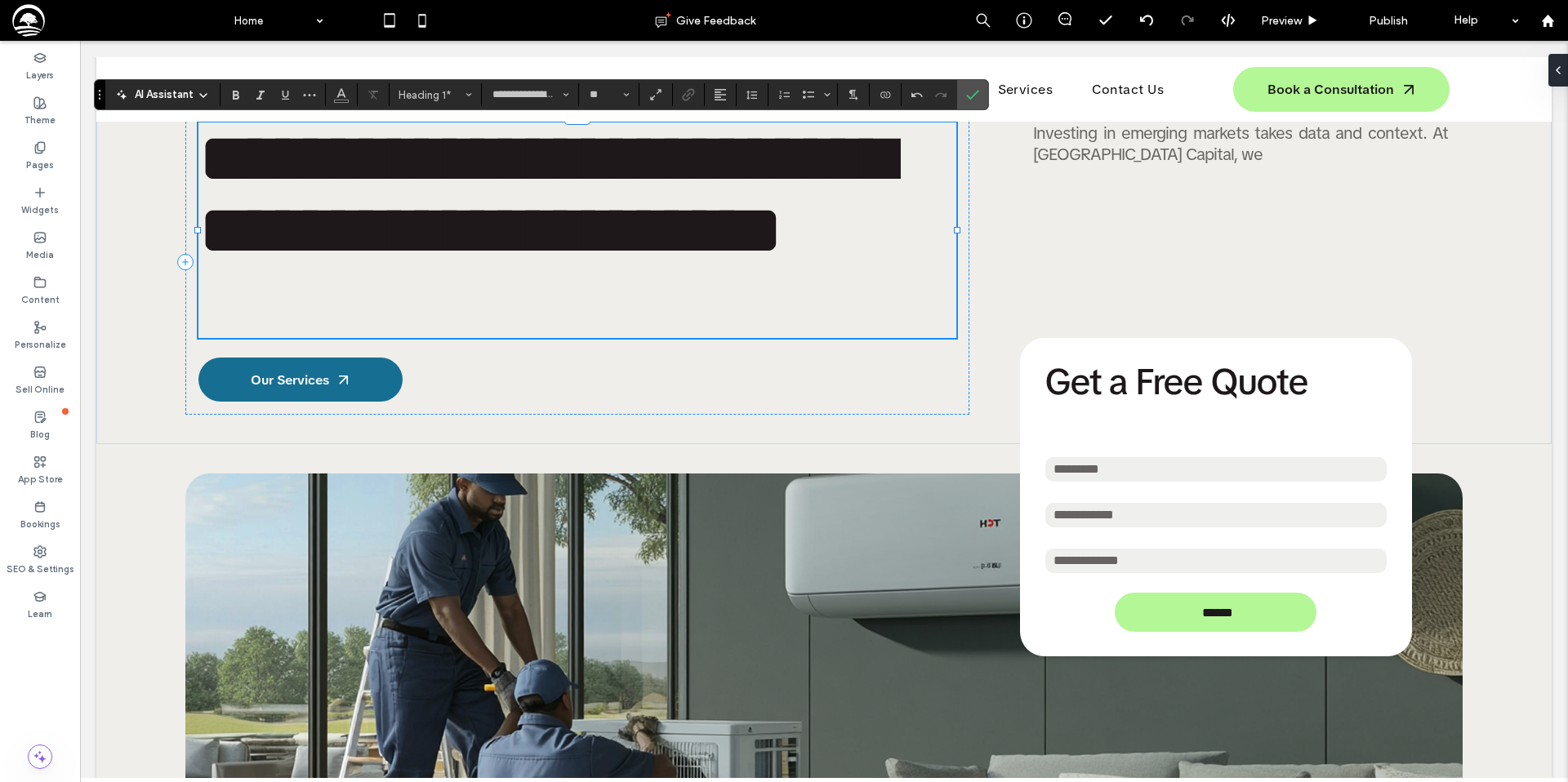
drag, startPoint x: 539, startPoint y: 298, endPoint x: 495, endPoint y: 296, distance: 44.0
click at [538, 266] on h1 "**********" at bounding box center [576, 194] width 757 height 144
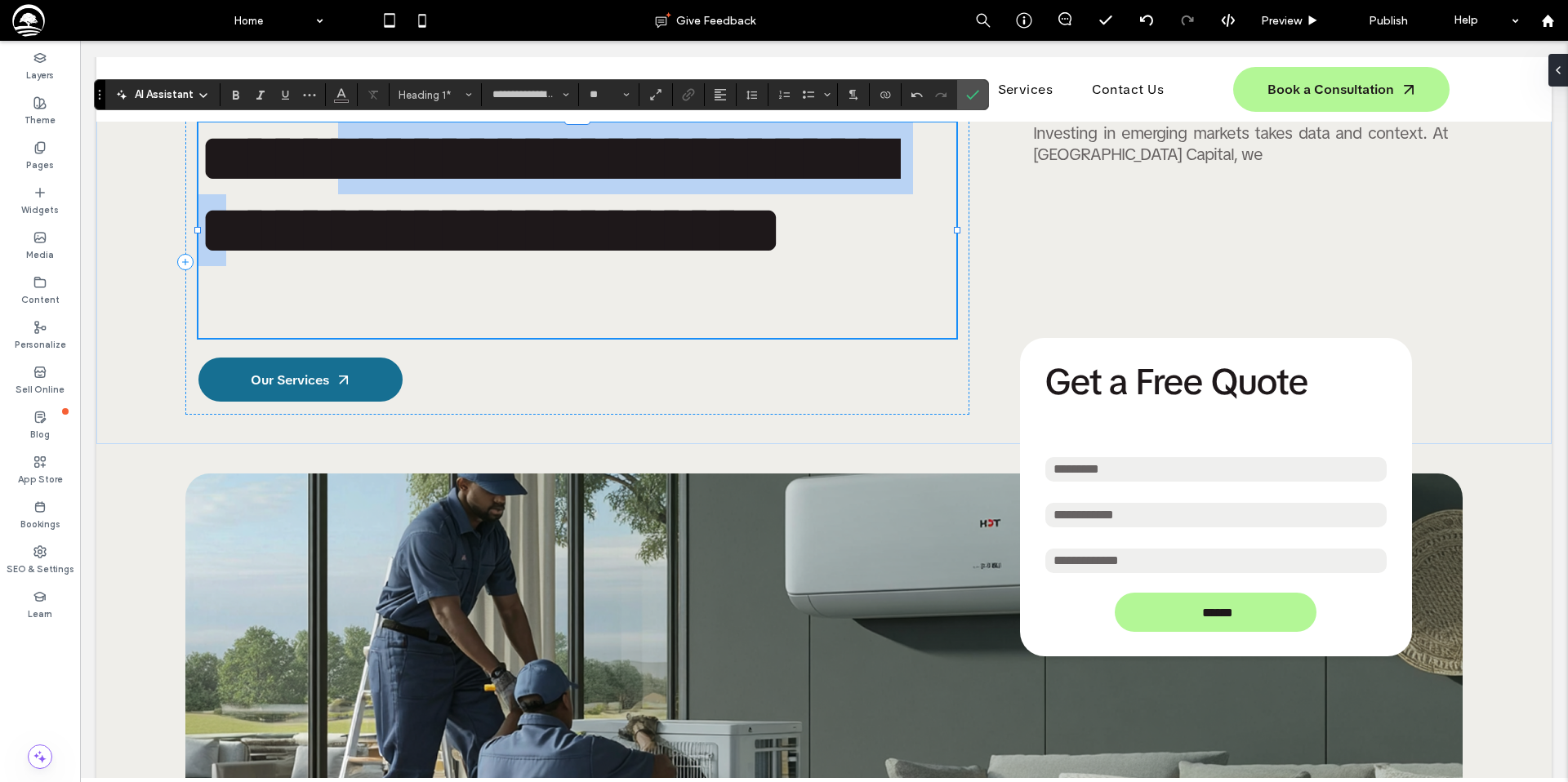
scroll to position [0, 0]
drag, startPoint x: 486, startPoint y: 227, endPoint x: 213, endPoint y: 164, distance: 280.2
click at [213, 164] on span "**********" at bounding box center [545, 194] width 695 height 143
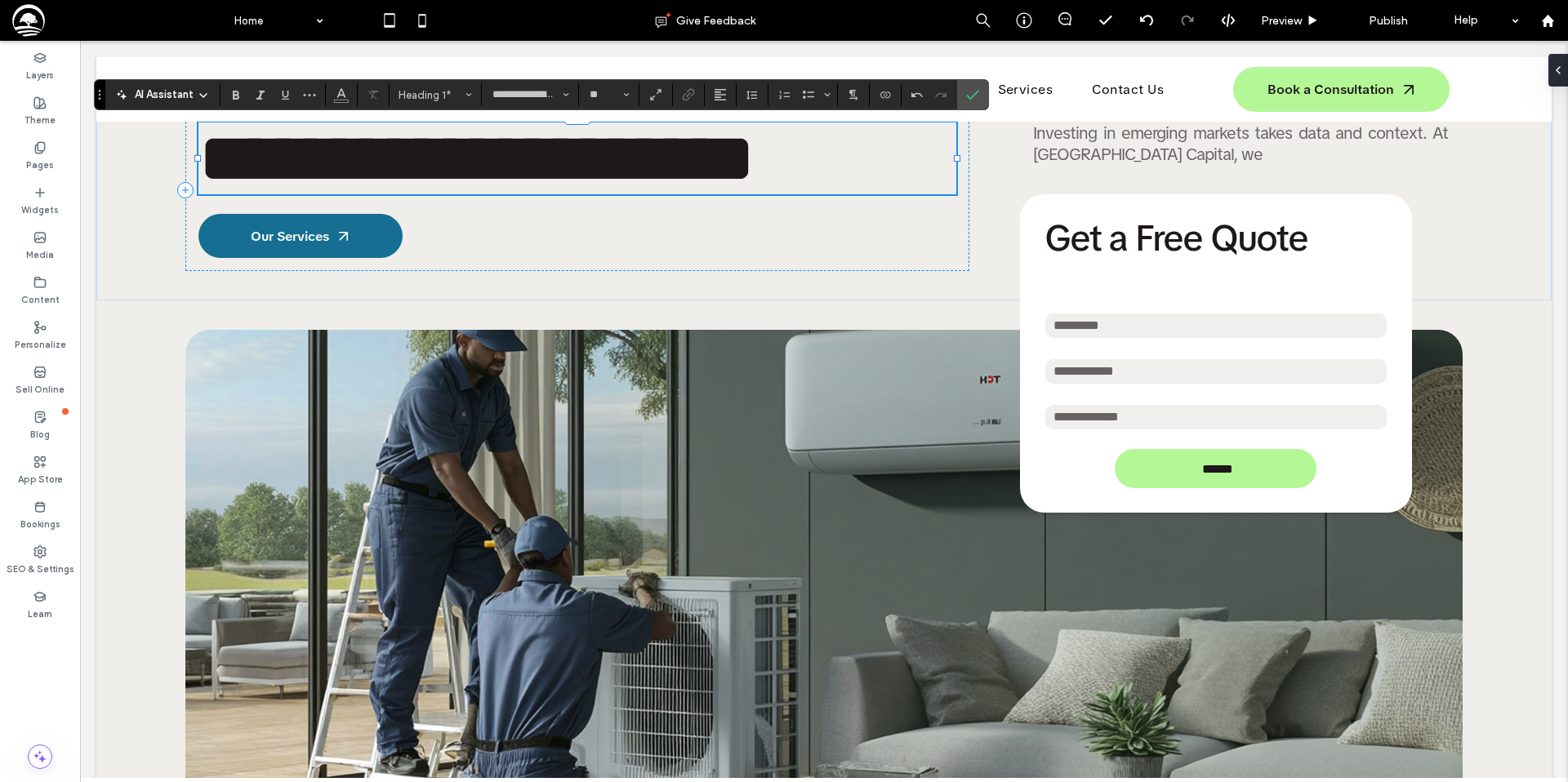
click at [883, 168] on h1 "**********" at bounding box center [576, 158] width 757 height 72
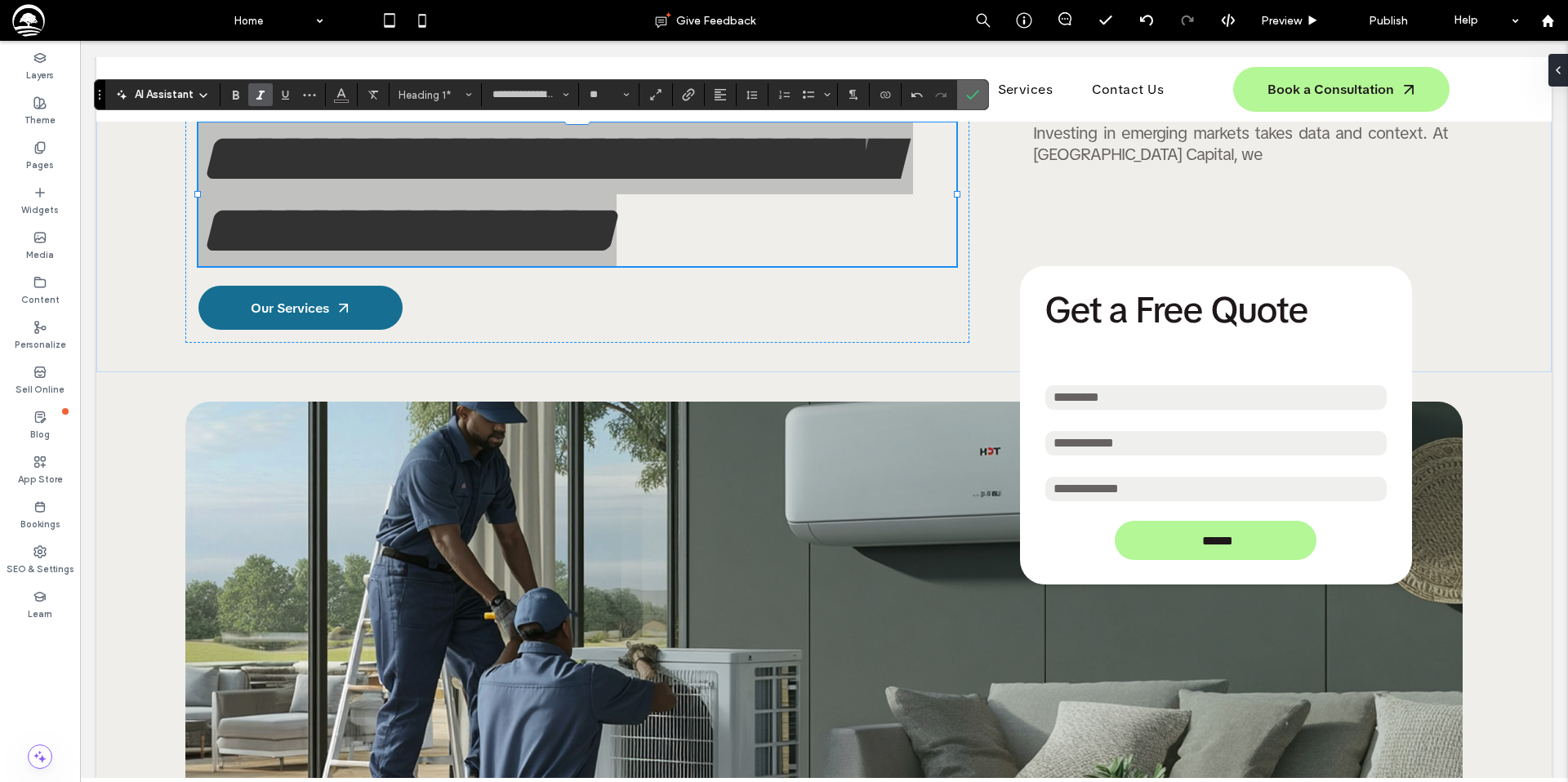
click at [978, 91] on label "Confirm" at bounding box center [972, 94] width 24 height 29
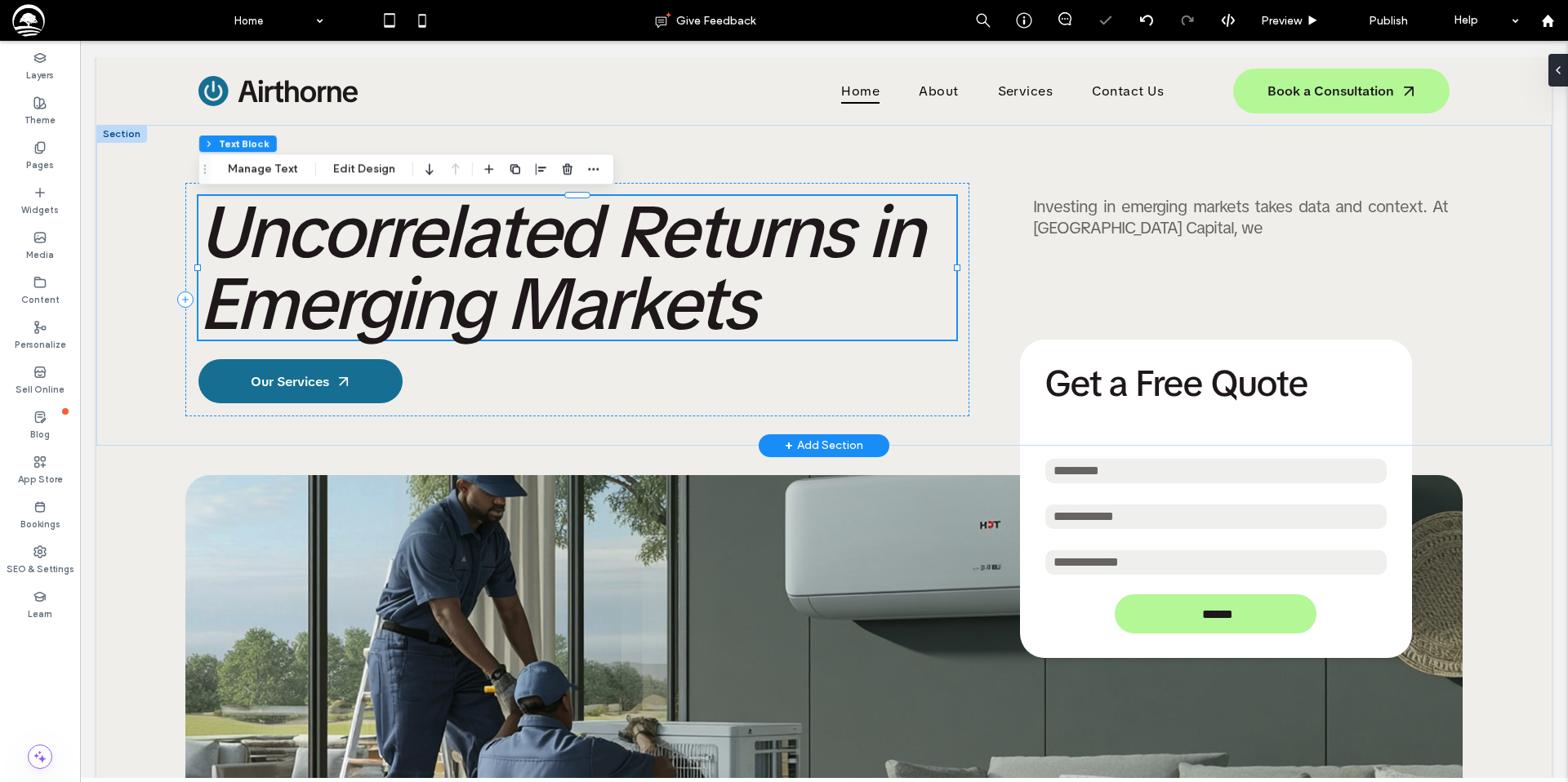
click at [773, 254] on span "Uncorrelated Returns in Emerging Markets" at bounding box center [559, 268] width 724 height 165
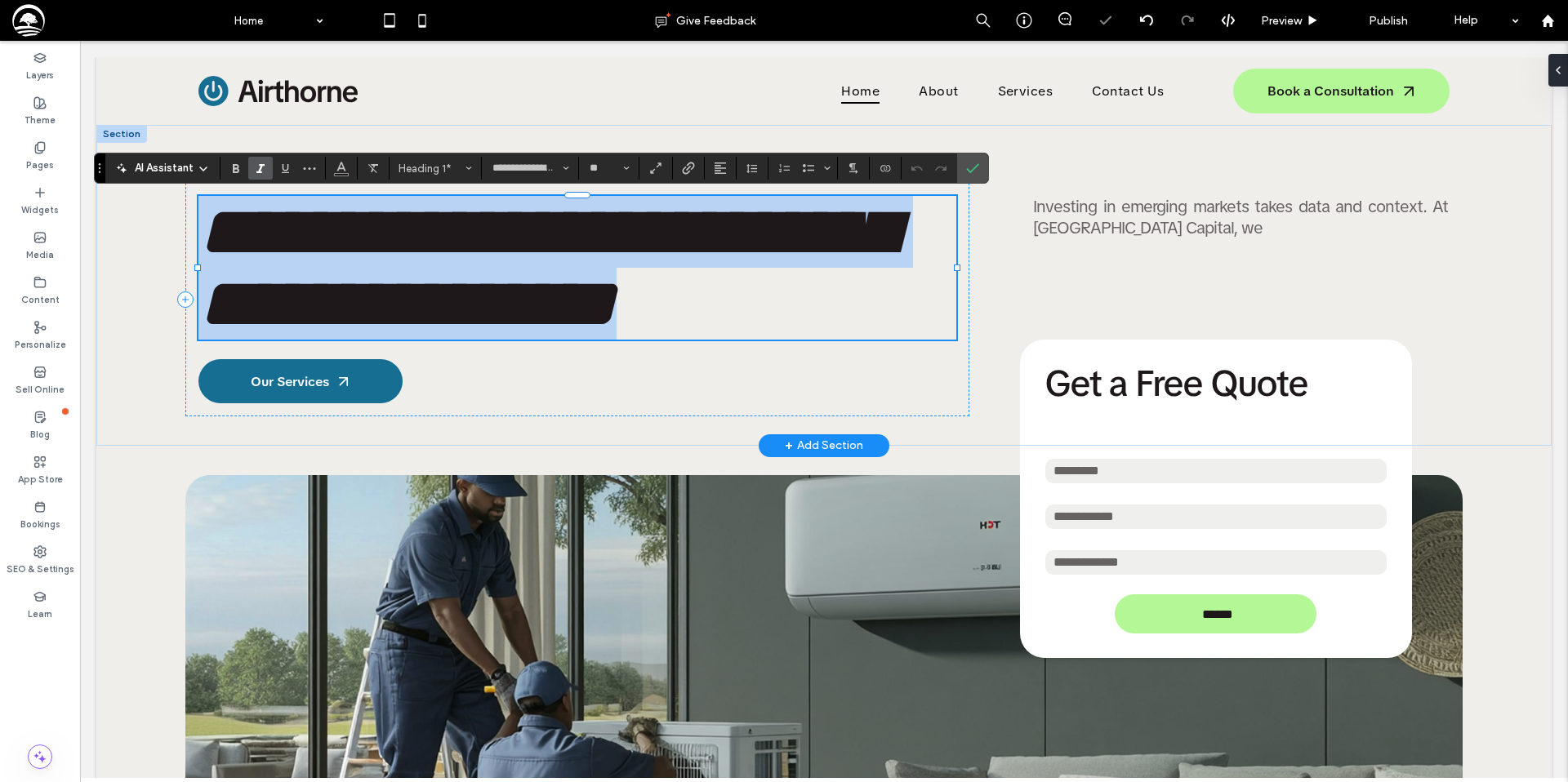
click at [773, 254] on span "**********" at bounding box center [545, 268] width 695 height 143
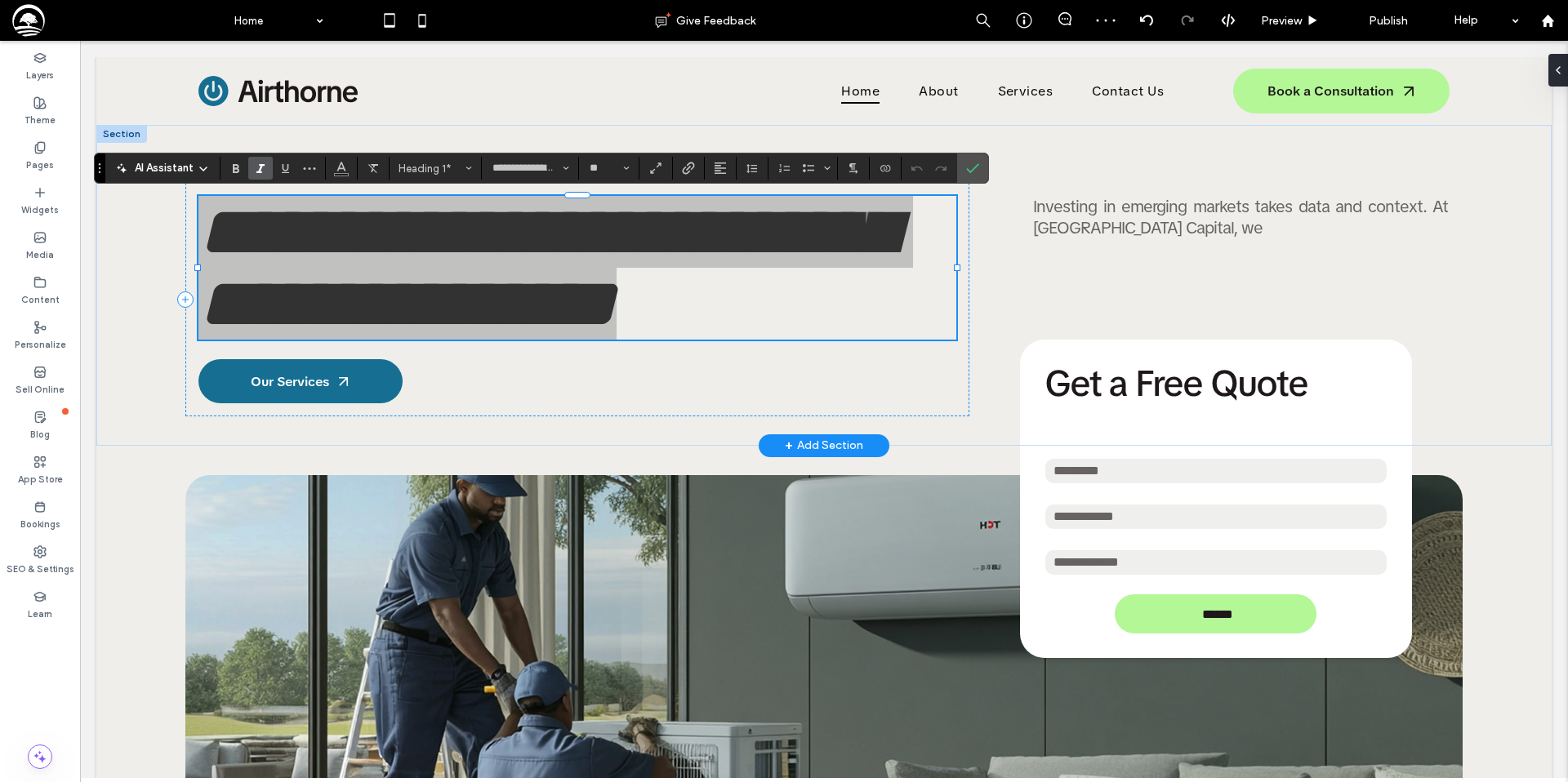
click at [261, 171] on icon "Italic" at bounding box center [260, 169] width 13 height 13
drag, startPoint x: 971, startPoint y: 171, endPoint x: 891, endPoint y: 130, distance: 89.9
click at [971, 171] on use "Confirm" at bounding box center [972, 169] width 13 height 10
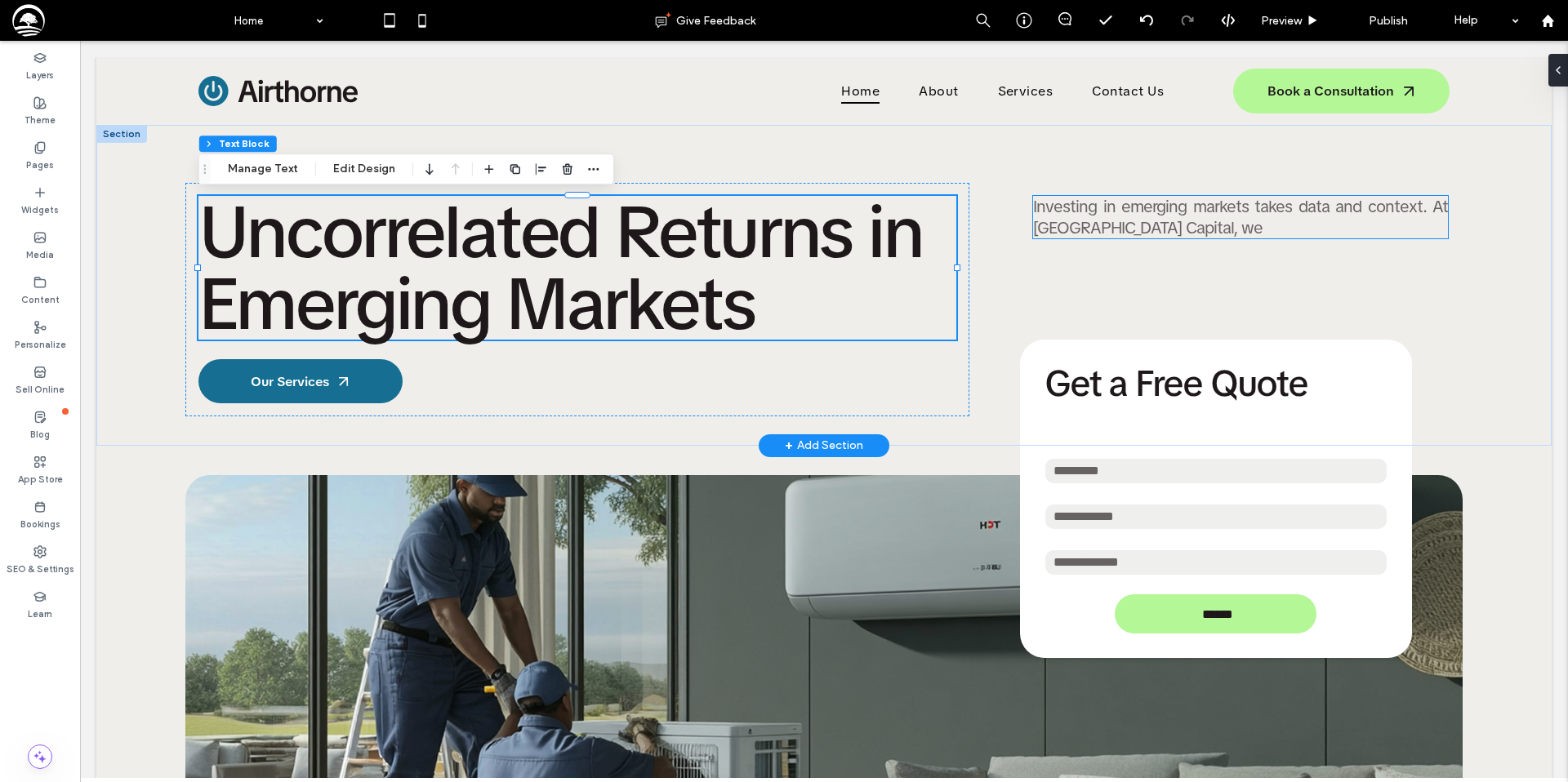
click at [1103, 224] on span "Investing in emerging markets takes data and context. At Andoh Capital, we" at bounding box center [1240, 217] width 415 height 42
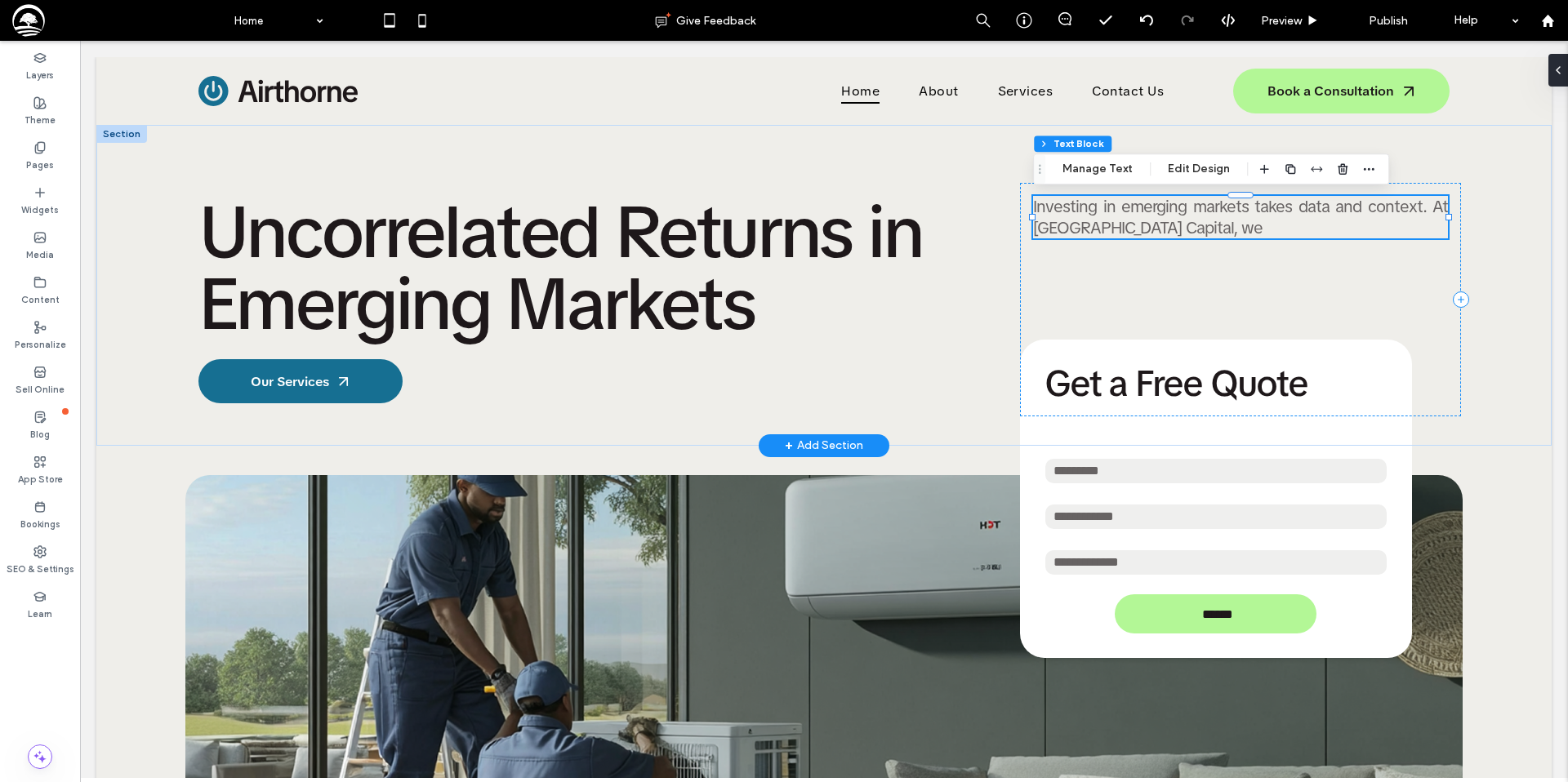
click at [1103, 224] on div "Investing in emerging markets takes data and context. At Andoh Capital, we" at bounding box center [1240, 217] width 415 height 42
click at [1103, 224] on span "**********" at bounding box center [1244, 214] width 421 height 35
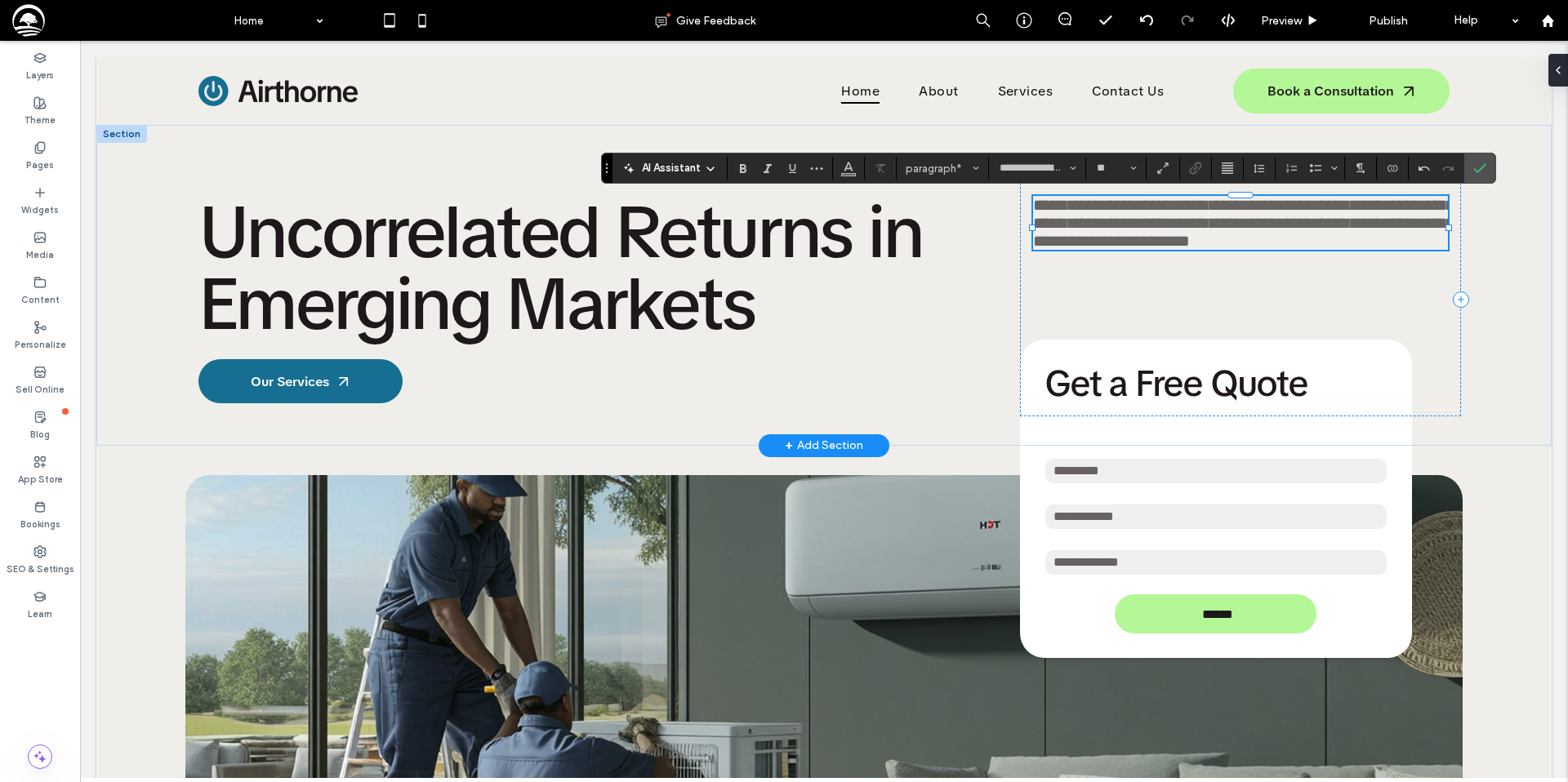
click at [1376, 232] on span "**********" at bounding box center [1244, 223] width 421 height 52
click at [1271, 216] on span "**********" at bounding box center [1244, 223] width 421 height 52
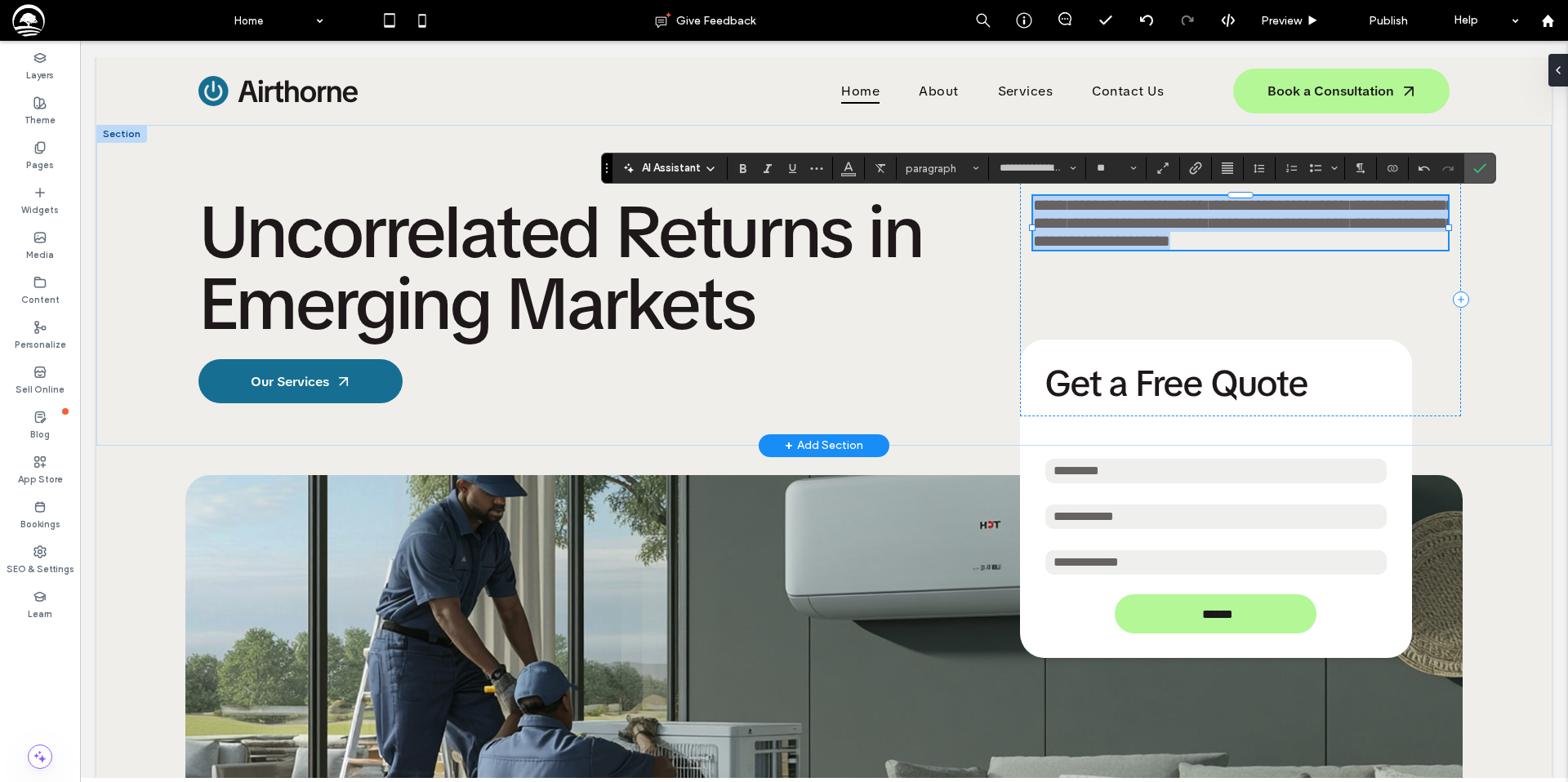
click at [1271, 216] on span "**********" at bounding box center [1244, 223] width 421 height 52
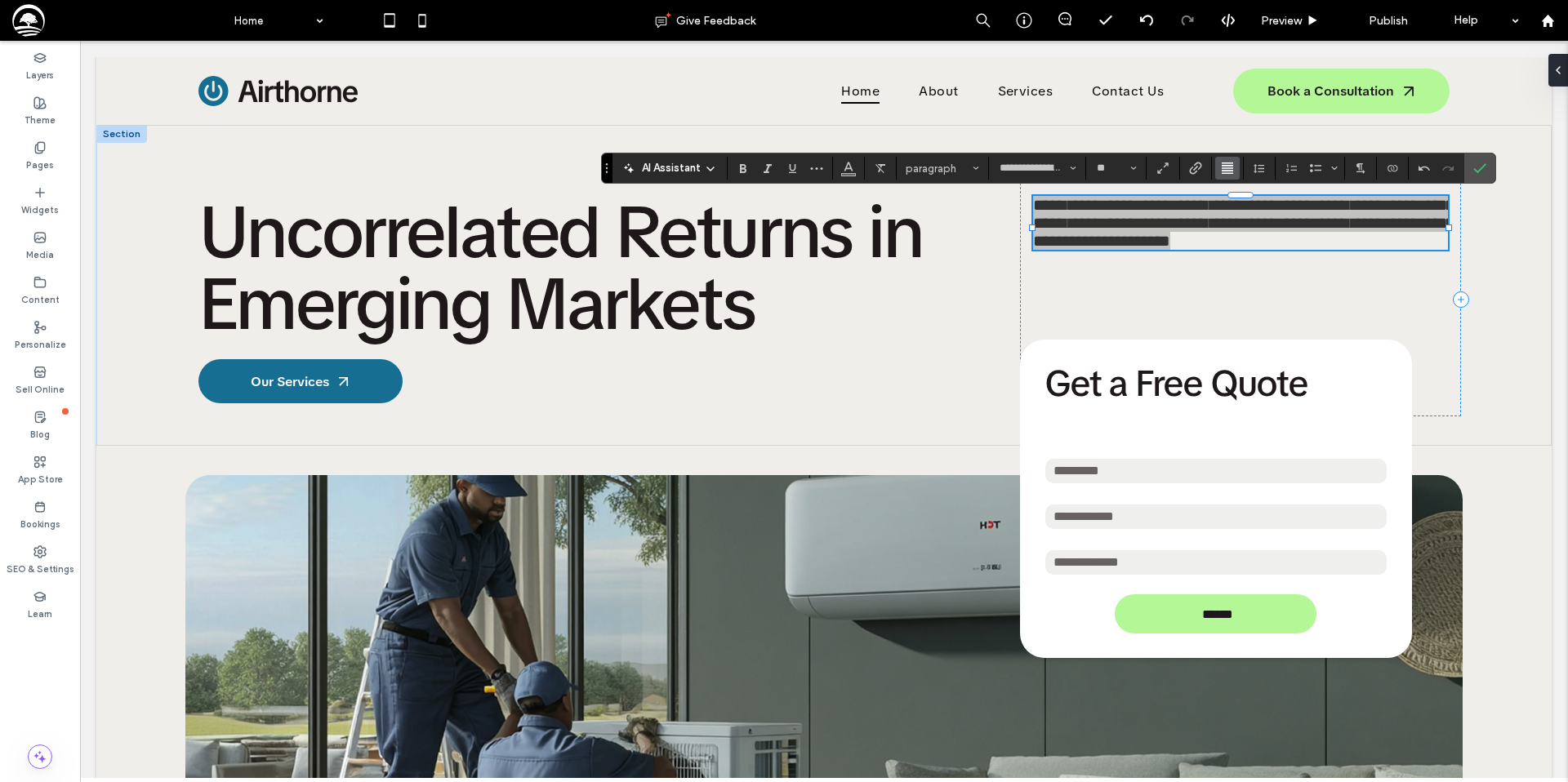
click at [1228, 169] on use "Alignment" at bounding box center [1228, 169] width 12 height 12
click at [1250, 193] on div "ui.textEditor.alignment.left" at bounding box center [1243, 196] width 21 height 13
click at [852, 174] on span "Color" at bounding box center [848, 166] width 13 height 21
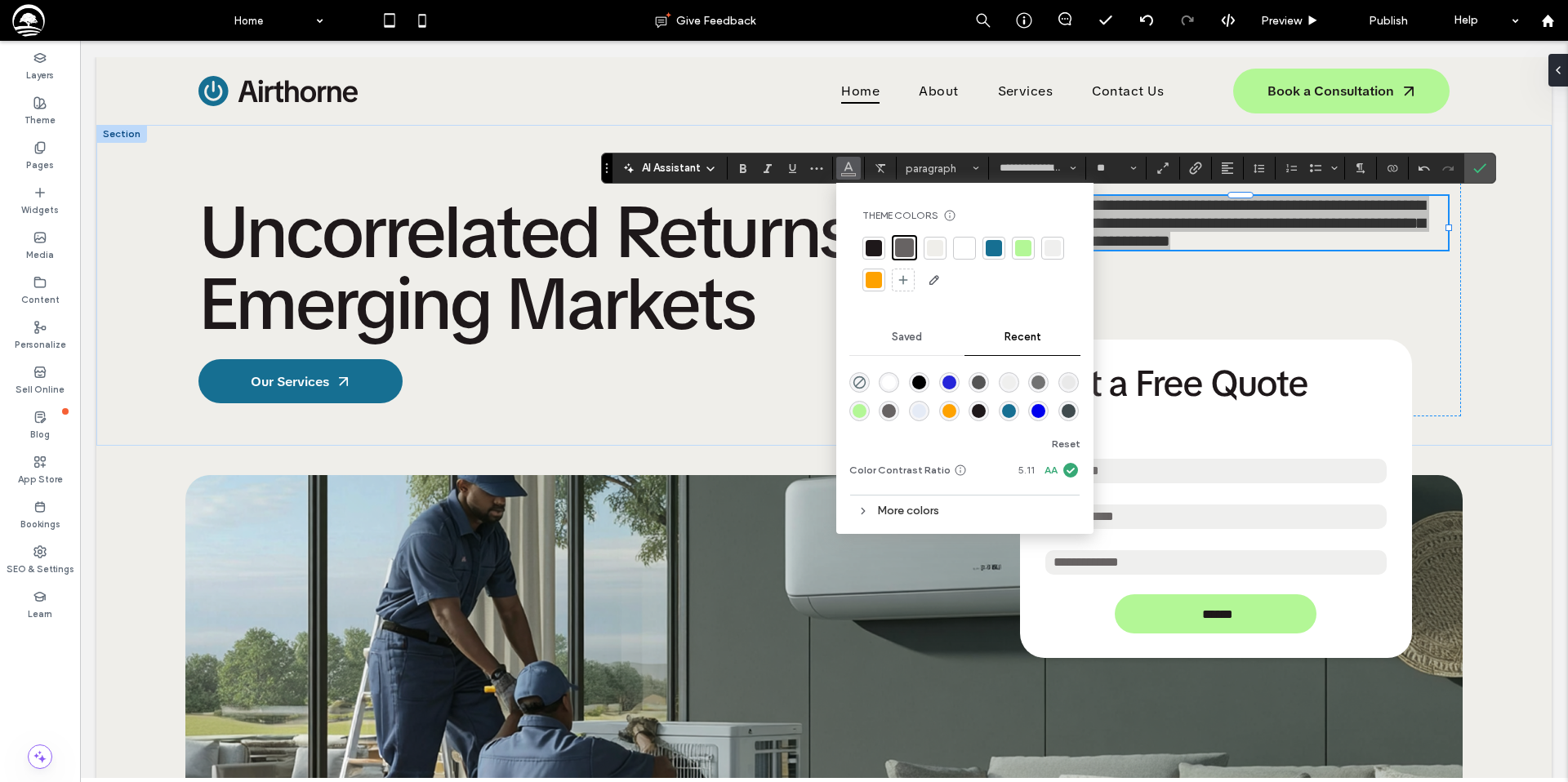
click at [875, 253] on div at bounding box center [873, 248] width 16 height 16
click at [1473, 170] on icon "Confirm" at bounding box center [1480, 169] width 13 height 13
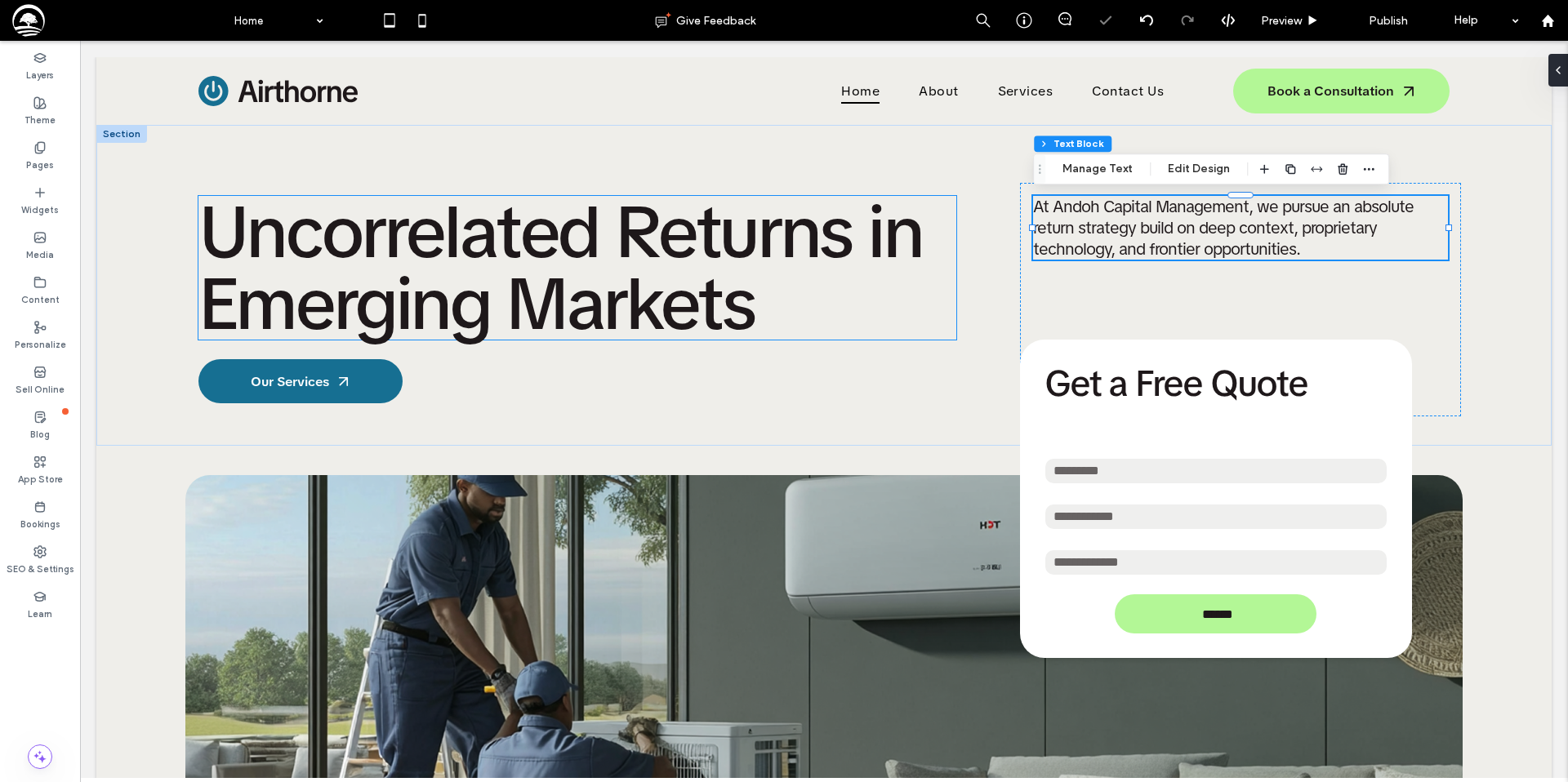
click at [582, 245] on span "Uncorrelated Returns in Emerging Markets" at bounding box center [559, 268] width 724 height 165
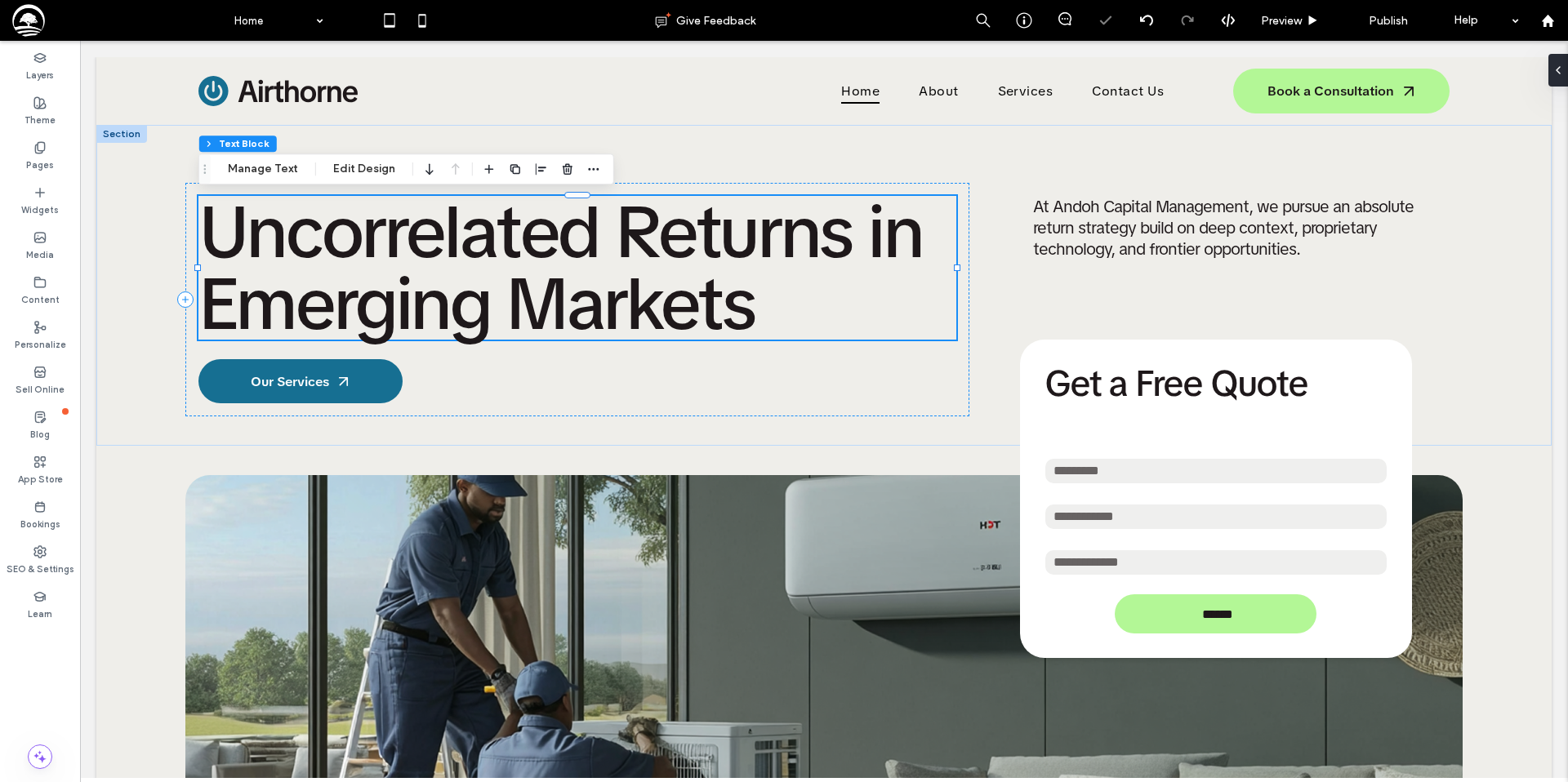
click at [582, 245] on span "Uncorrelated Returns in Emerging Markets" at bounding box center [559, 268] width 724 height 165
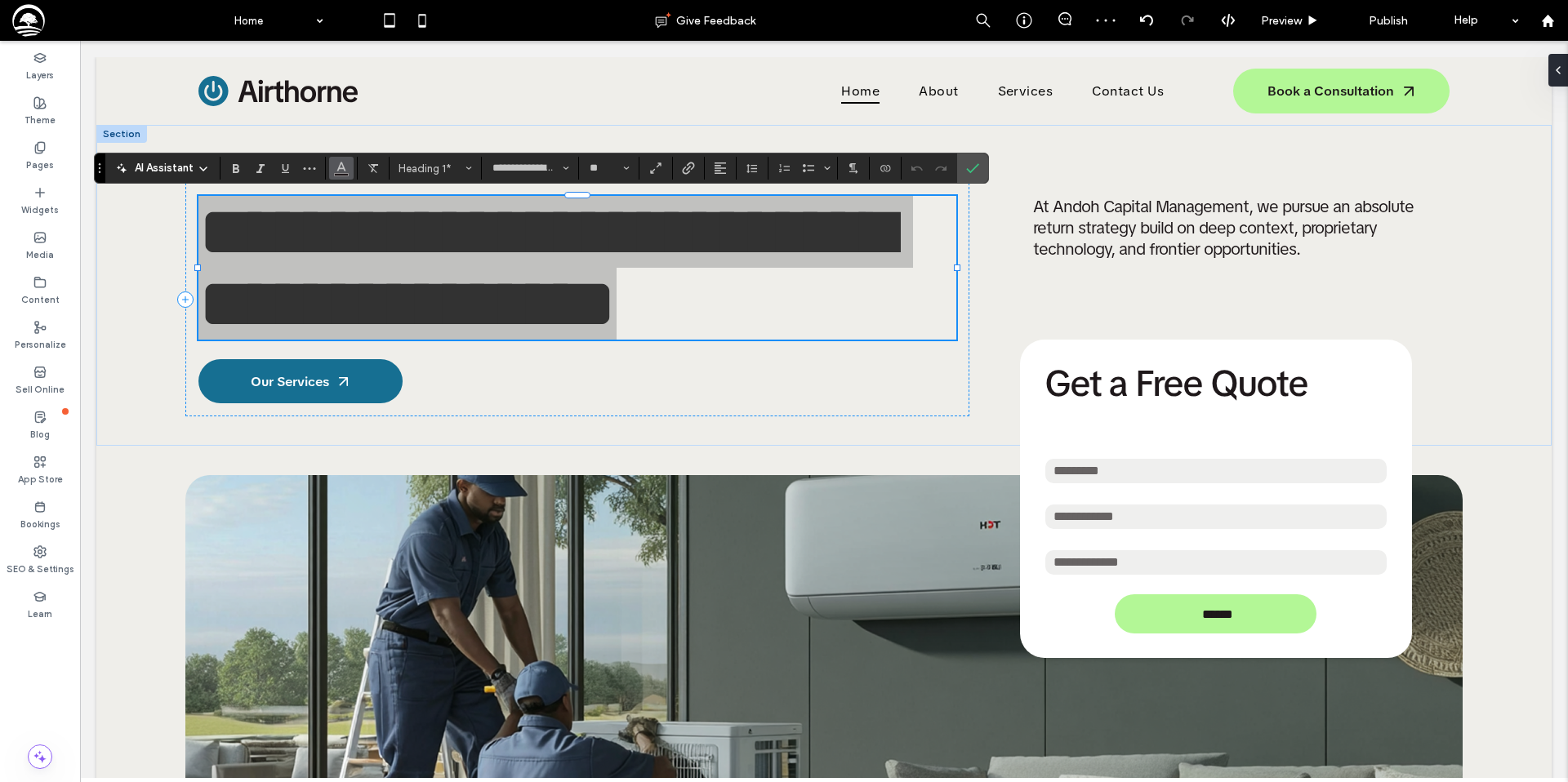
click at [345, 169] on icon "Color" at bounding box center [341, 167] width 13 height 13
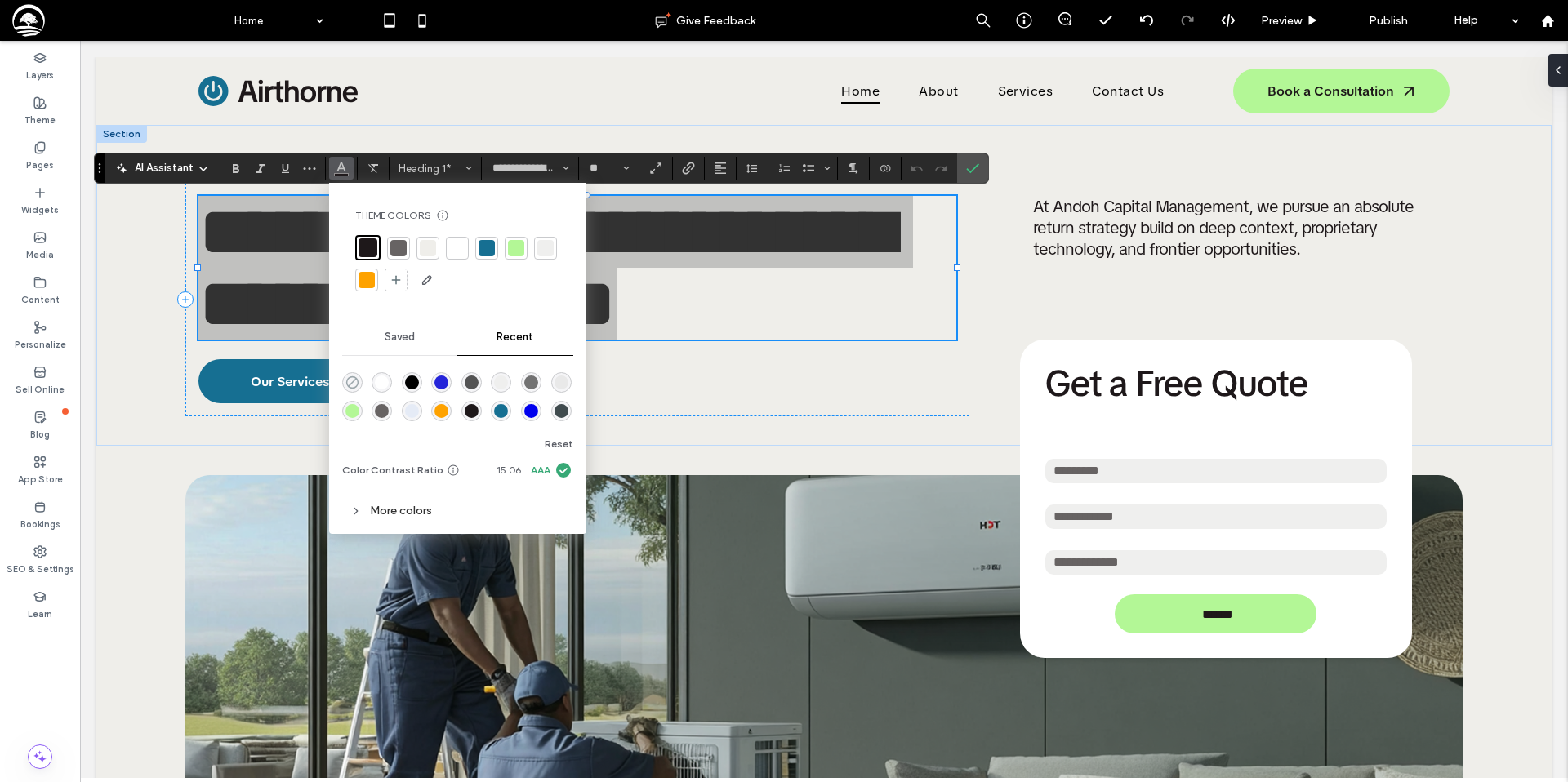
click at [355, 383] on icon "rgba(0, 0, 0, 0)" at bounding box center [352, 383] width 13 height 13
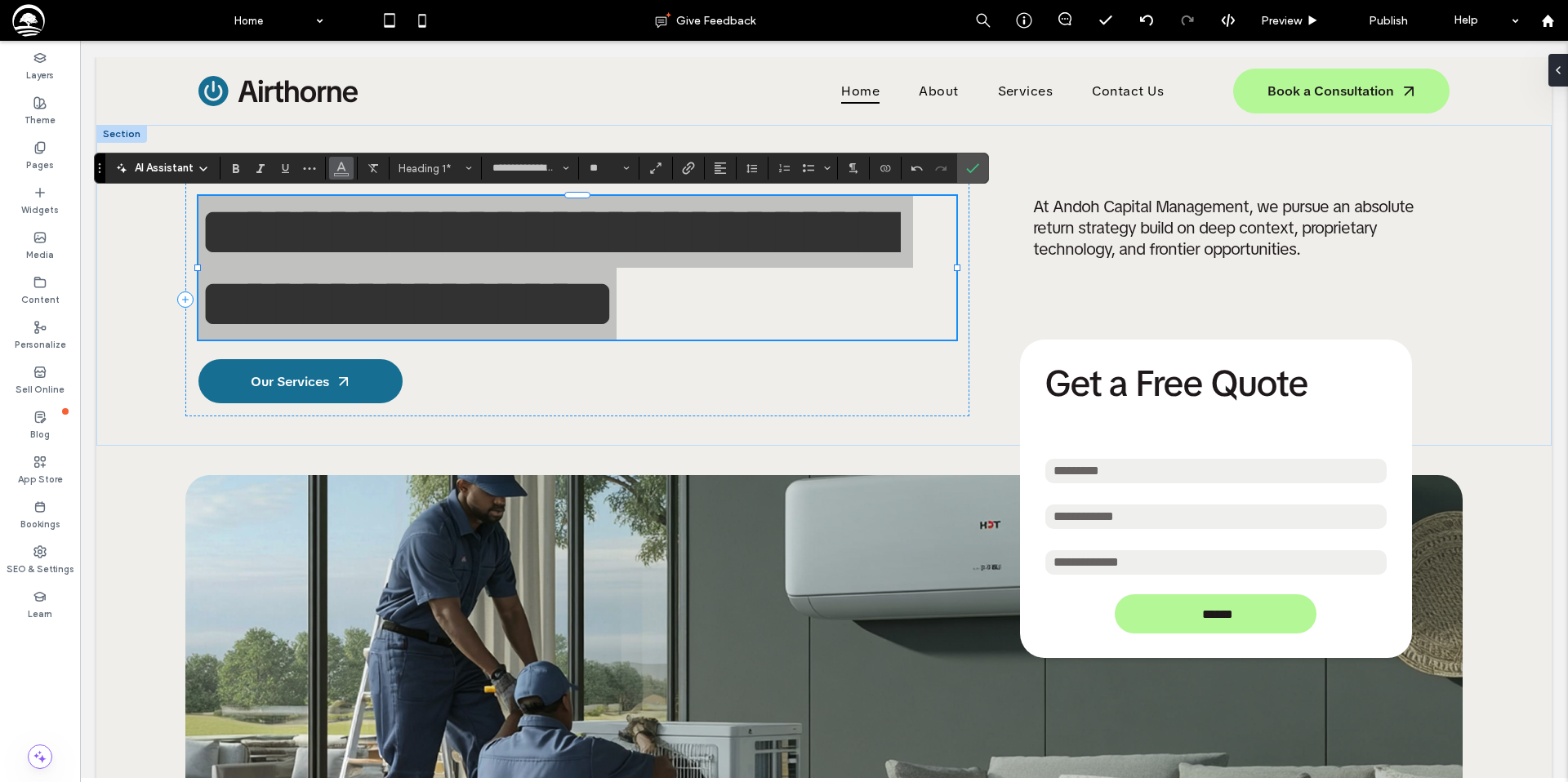
click at [334, 170] on icon "Color" at bounding box center [341, 167] width 13 height 13
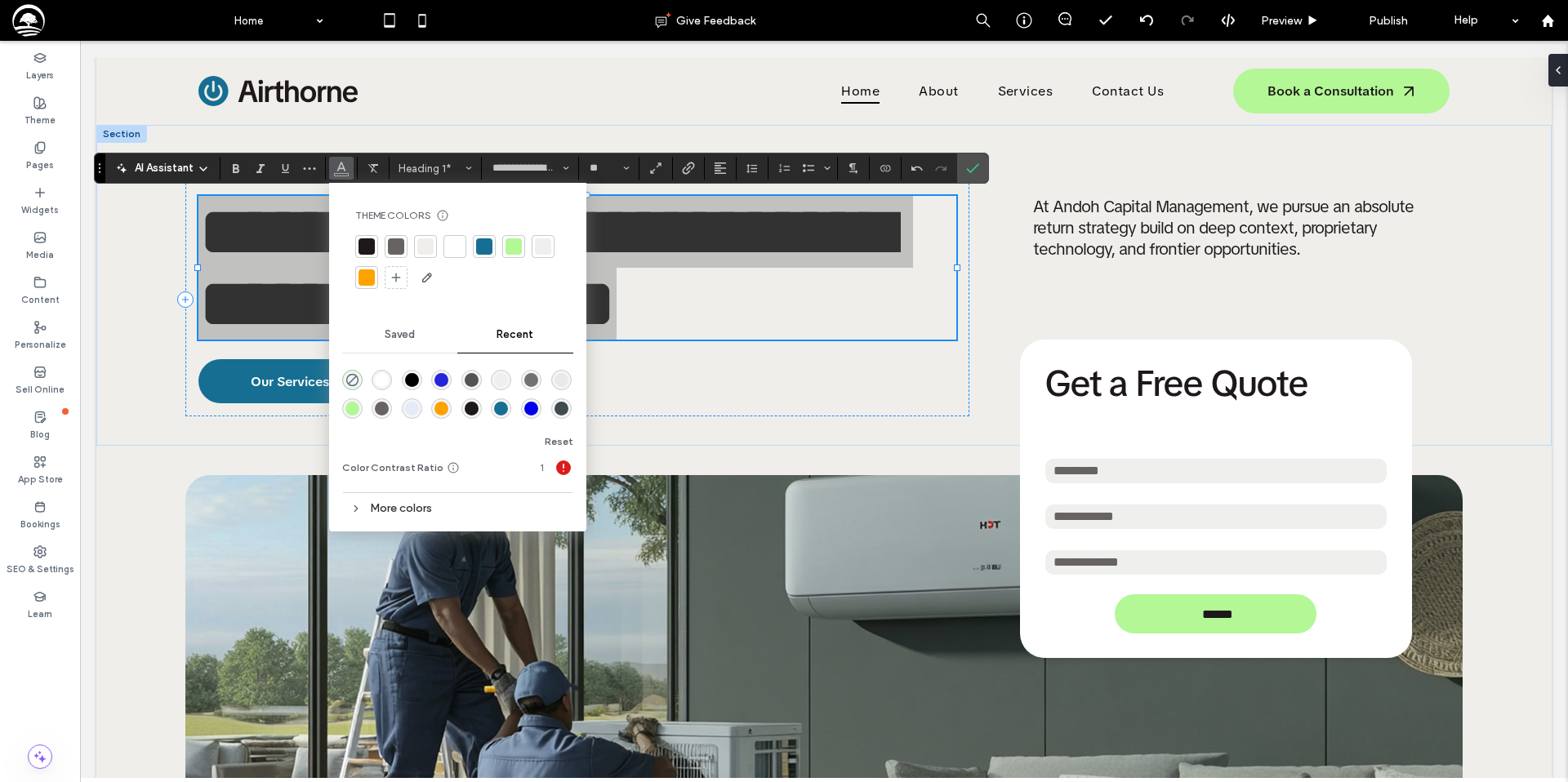
click at [380, 514] on div "More colors" at bounding box center [458, 508] width 231 height 22
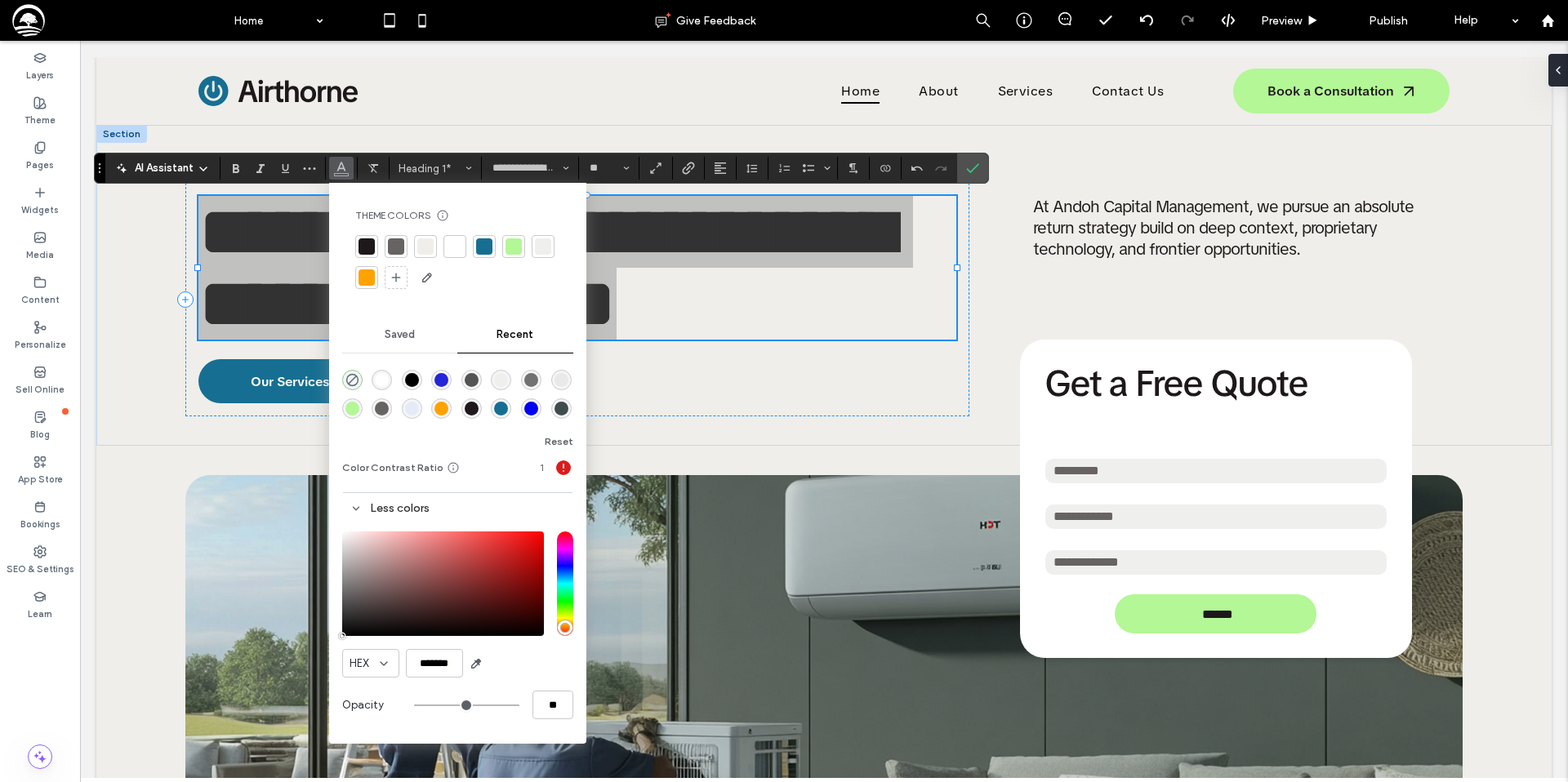
type input "*******"
type input "***"
type input "****"
drag, startPoint x: 430, startPoint y: 672, endPoint x: 298, endPoint y: 493, distance: 222.4
click at [458, 251] on div at bounding box center [454, 246] width 16 height 16
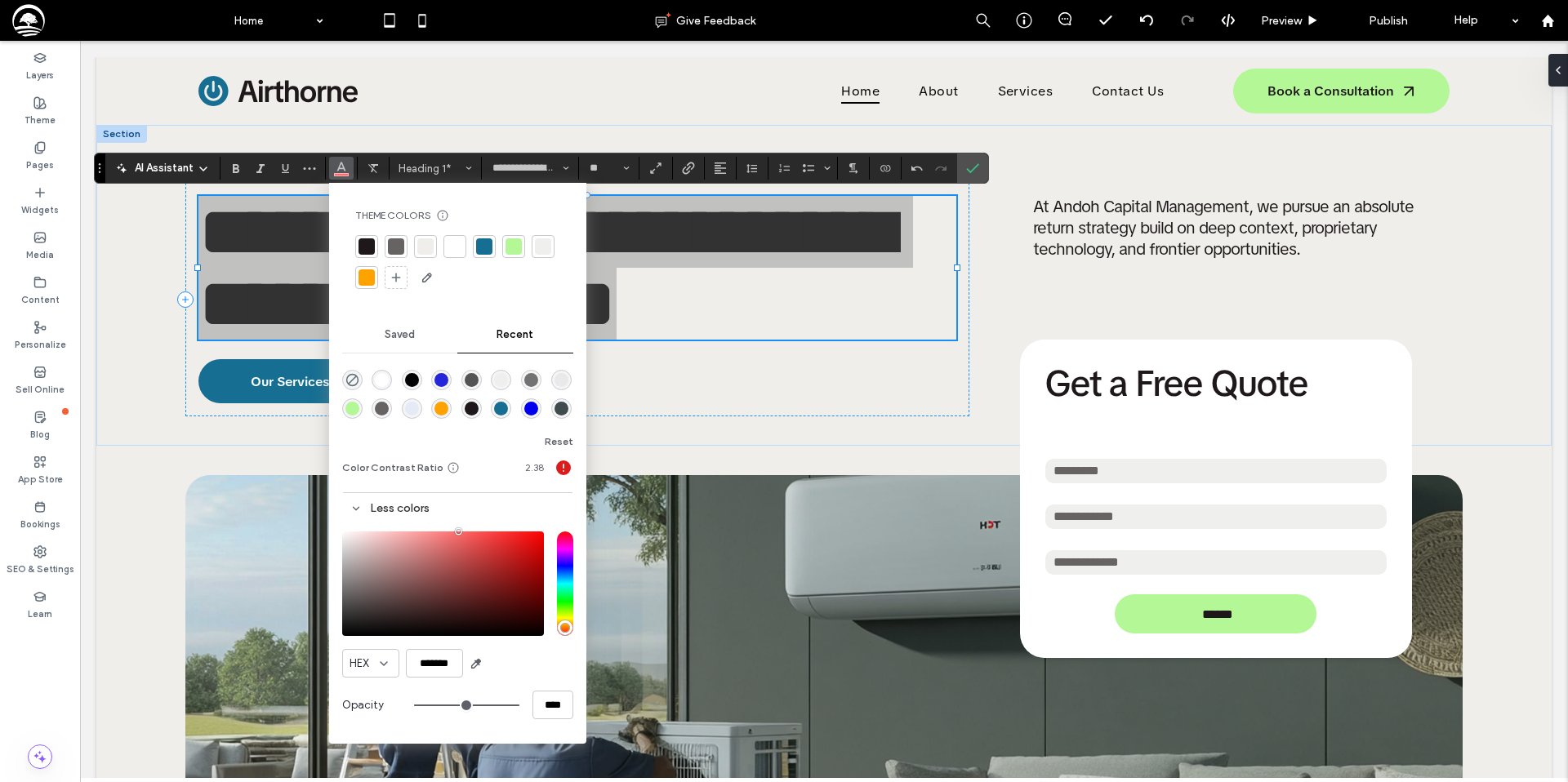
type input "*******"
click at [982, 169] on label "Confirm" at bounding box center [972, 168] width 24 height 29
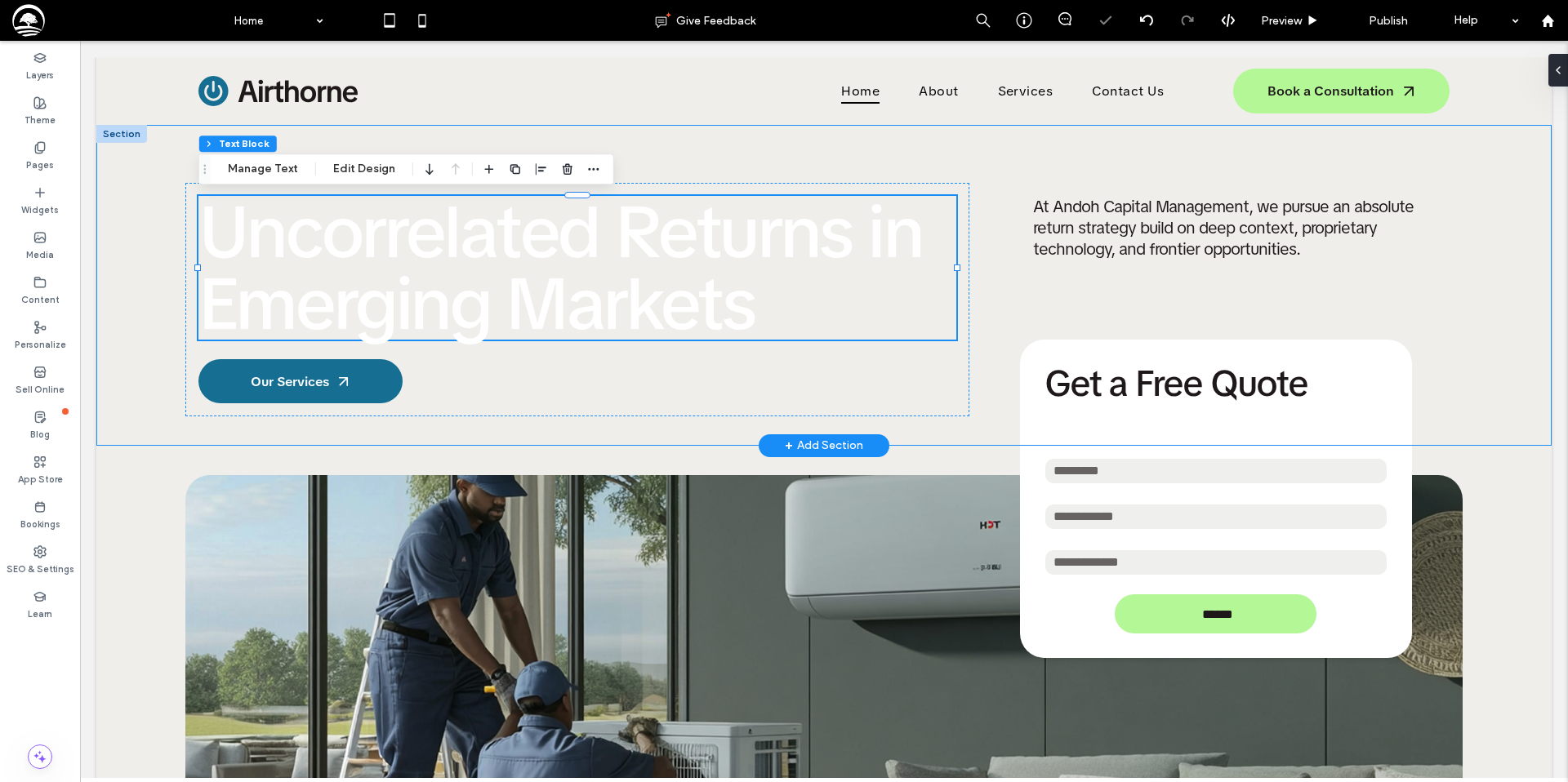
click at [150, 206] on div "Uncorrelated Returns in Emerging Markets Our Services At Andoh Capital Manageme…" at bounding box center [823, 285] width 1455 height 321
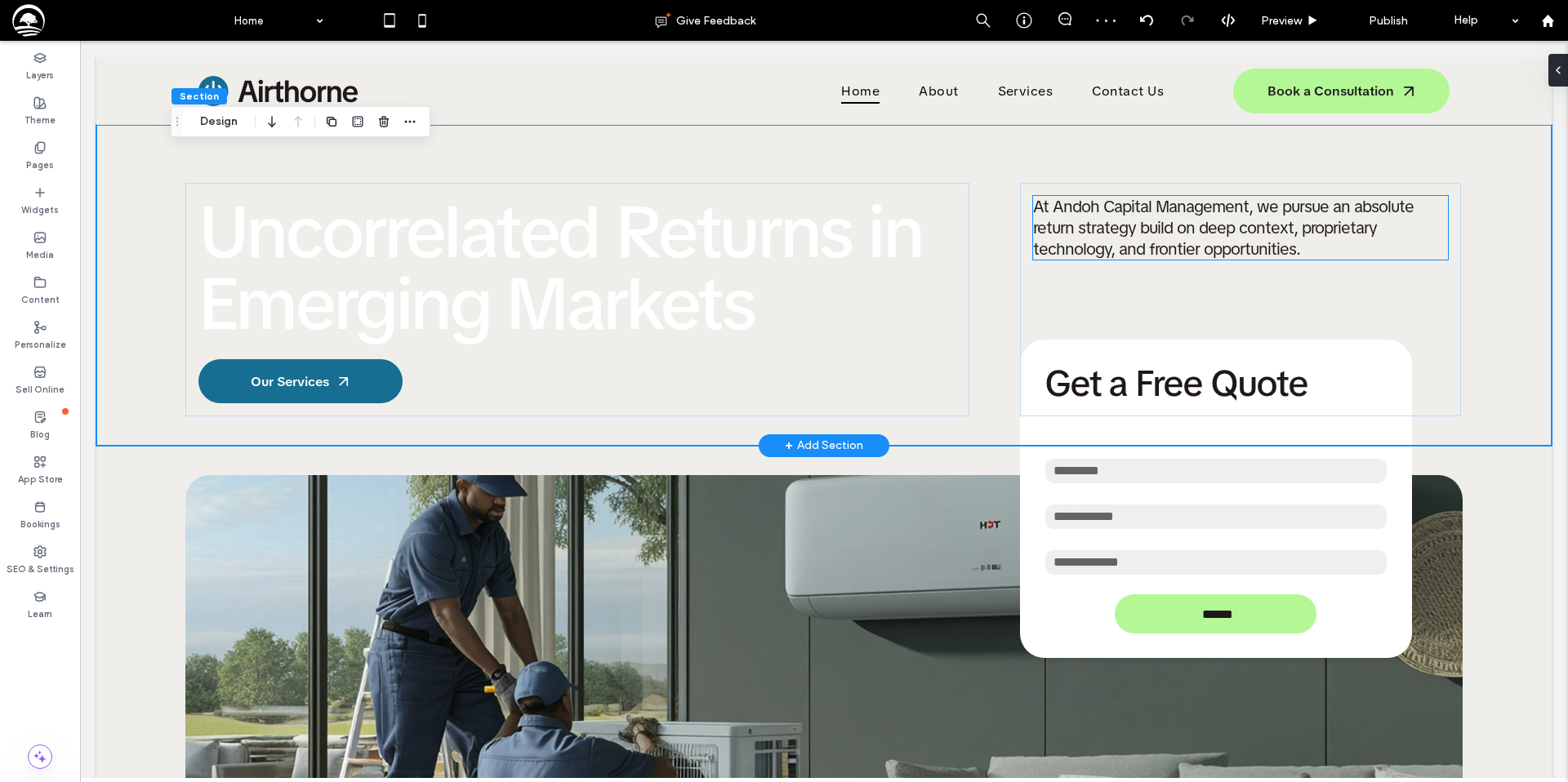
click at [1094, 225] on span "At Andoh Capital Management, we pursue an absolute return strategy build on dee…" at bounding box center [1223, 228] width 381 height 64
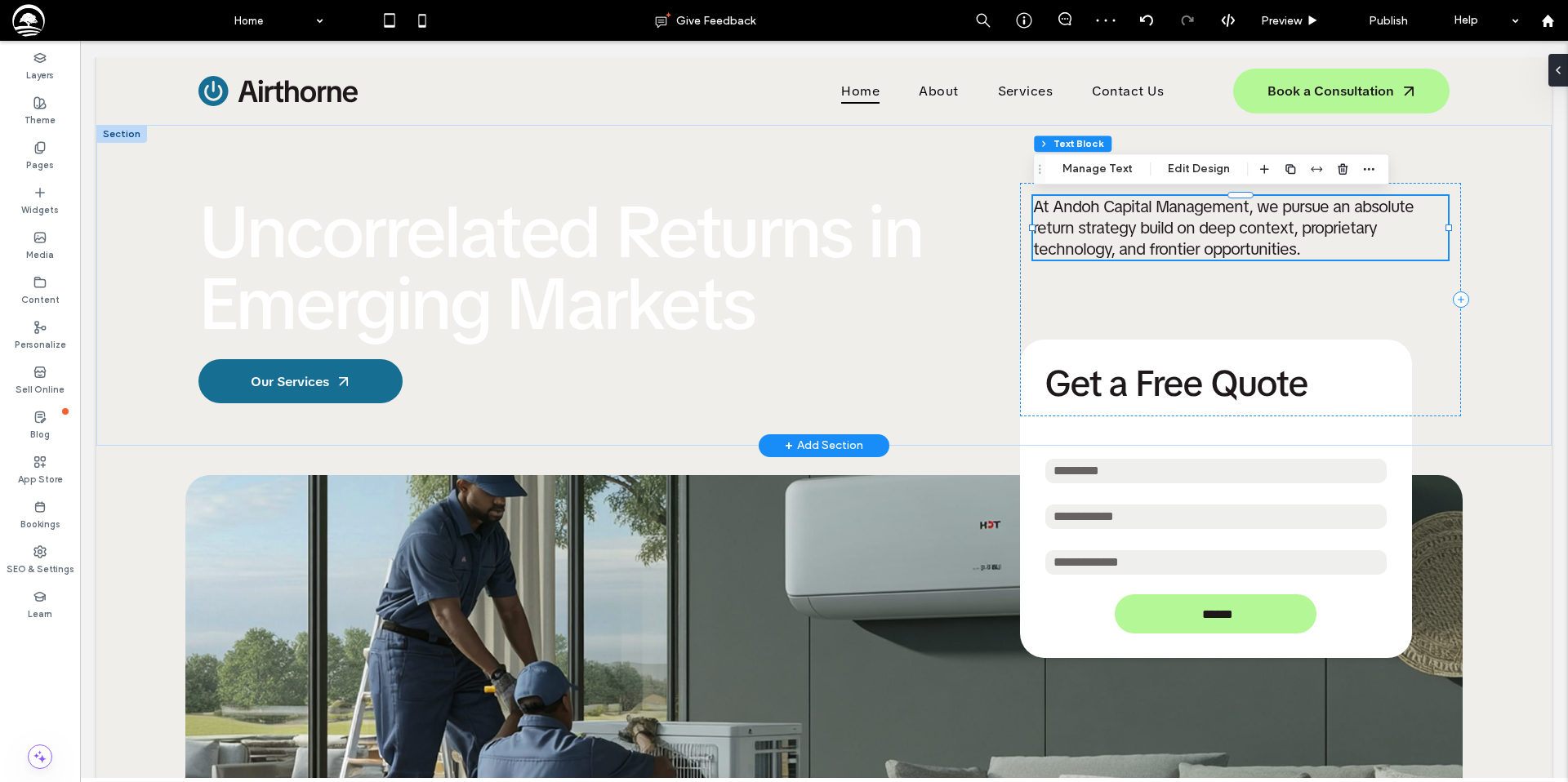
click at [1094, 225] on span "At Andoh Capital Management, we pursue an absolute return strategy build on dee…" at bounding box center [1223, 228] width 381 height 64
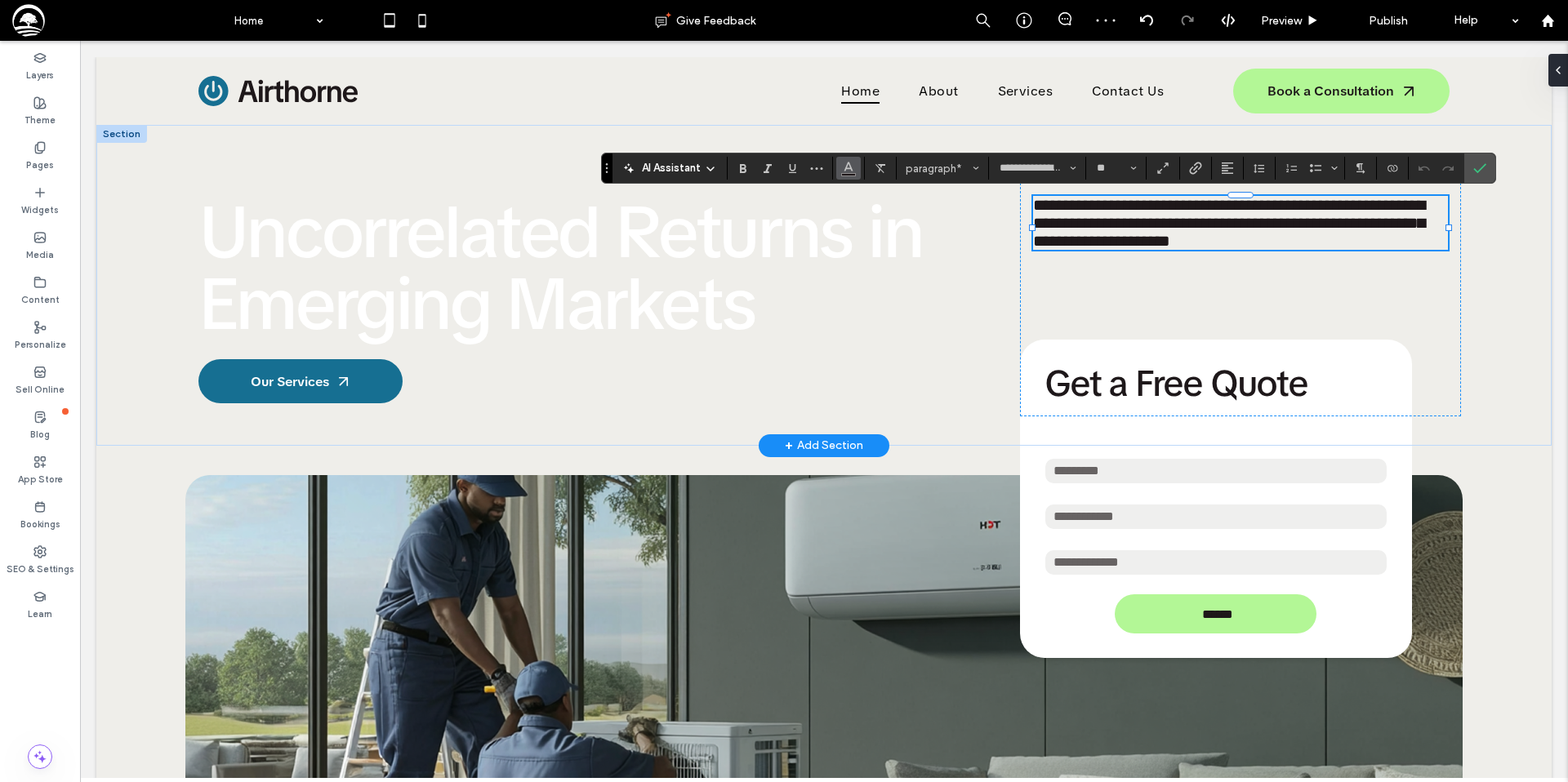
click at [838, 171] on button "Color" at bounding box center [848, 168] width 24 height 23
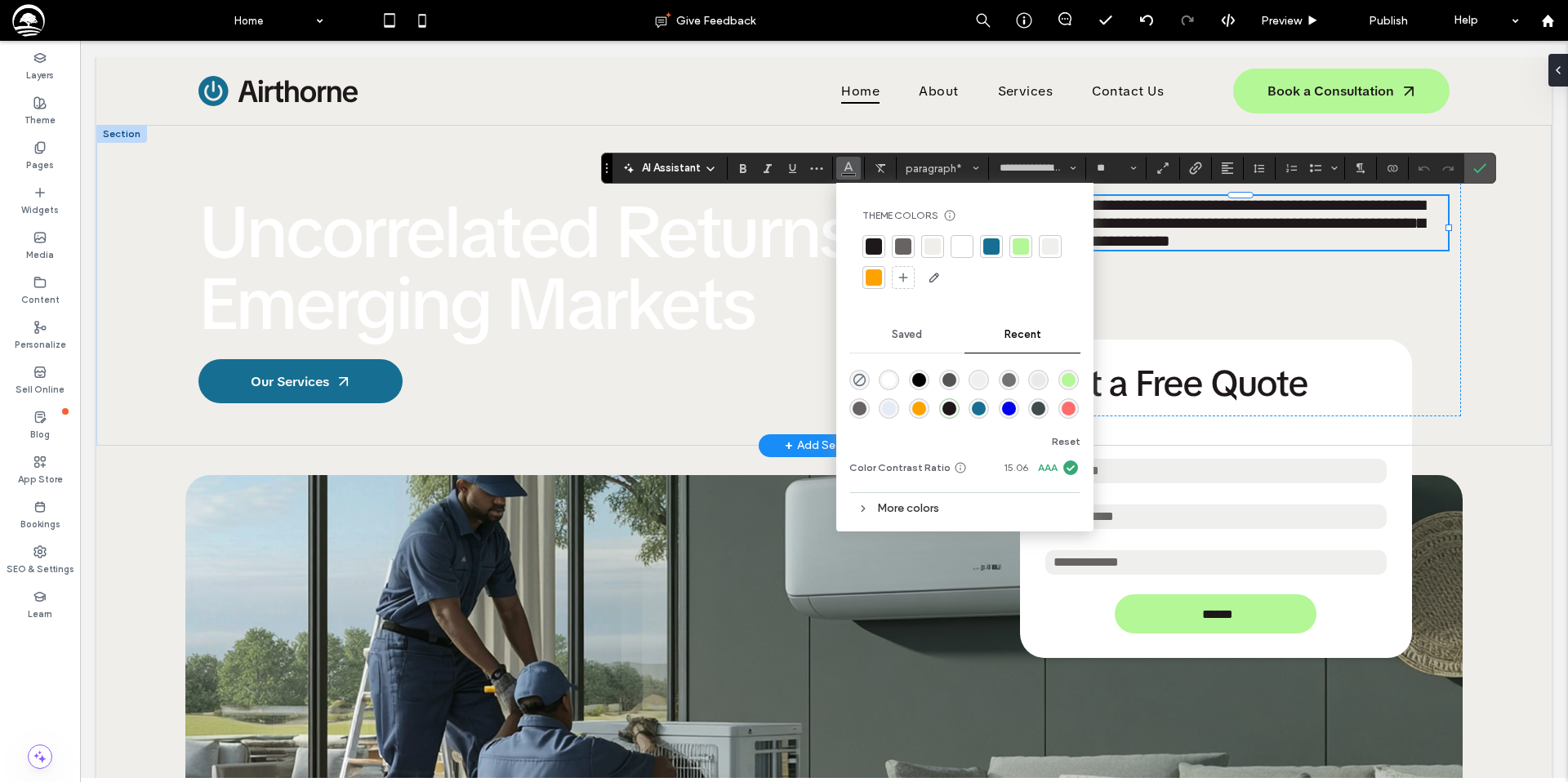
click at [961, 248] on div at bounding box center [961, 246] width 16 height 16
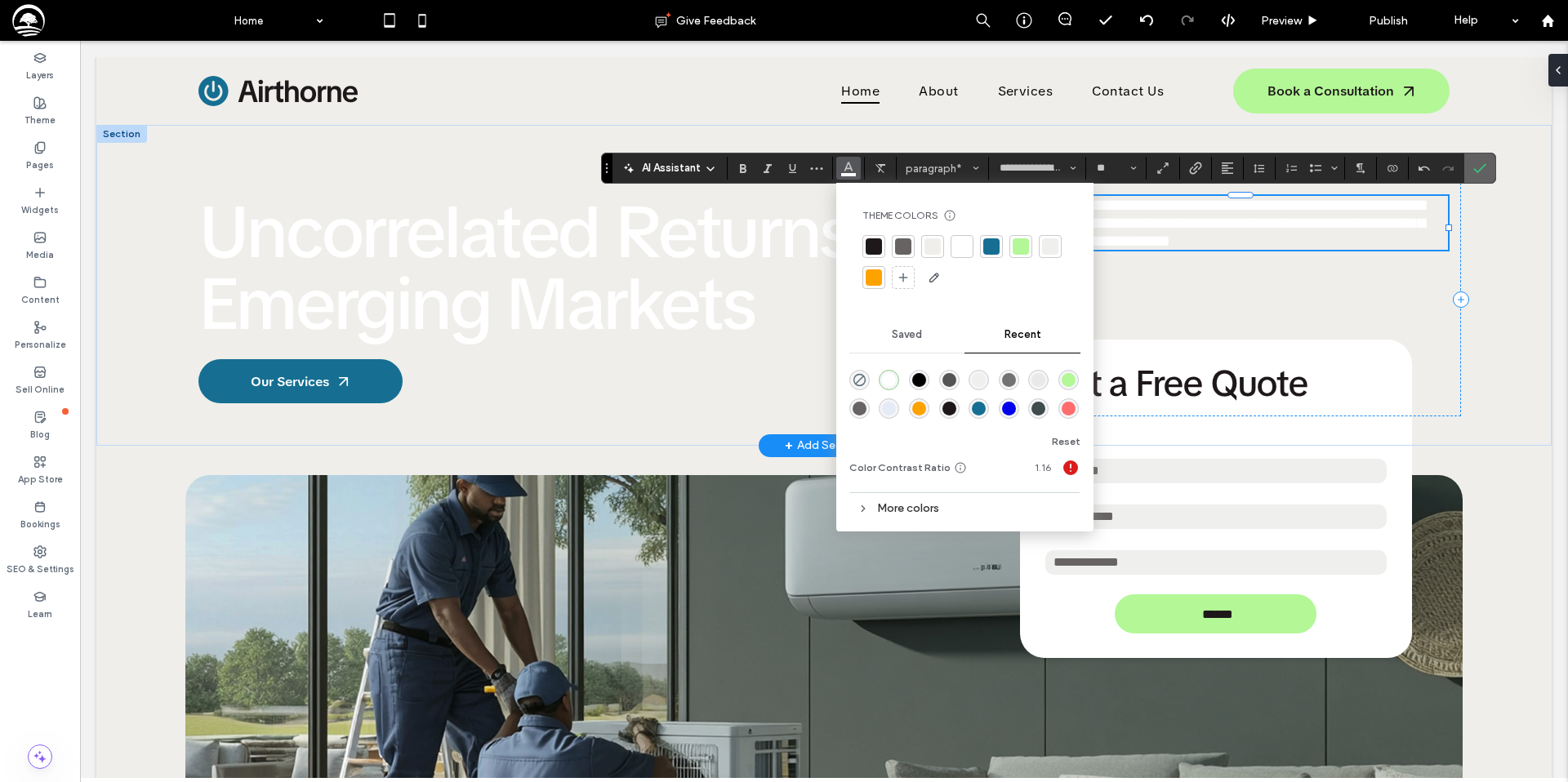
drag, startPoint x: 1474, startPoint y: 174, endPoint x: 1389, endPoint y: 134, distance: 93.9
click at [1474, 174] on span "Confirm" at bounding box center [1476, 168] width 8 height 29
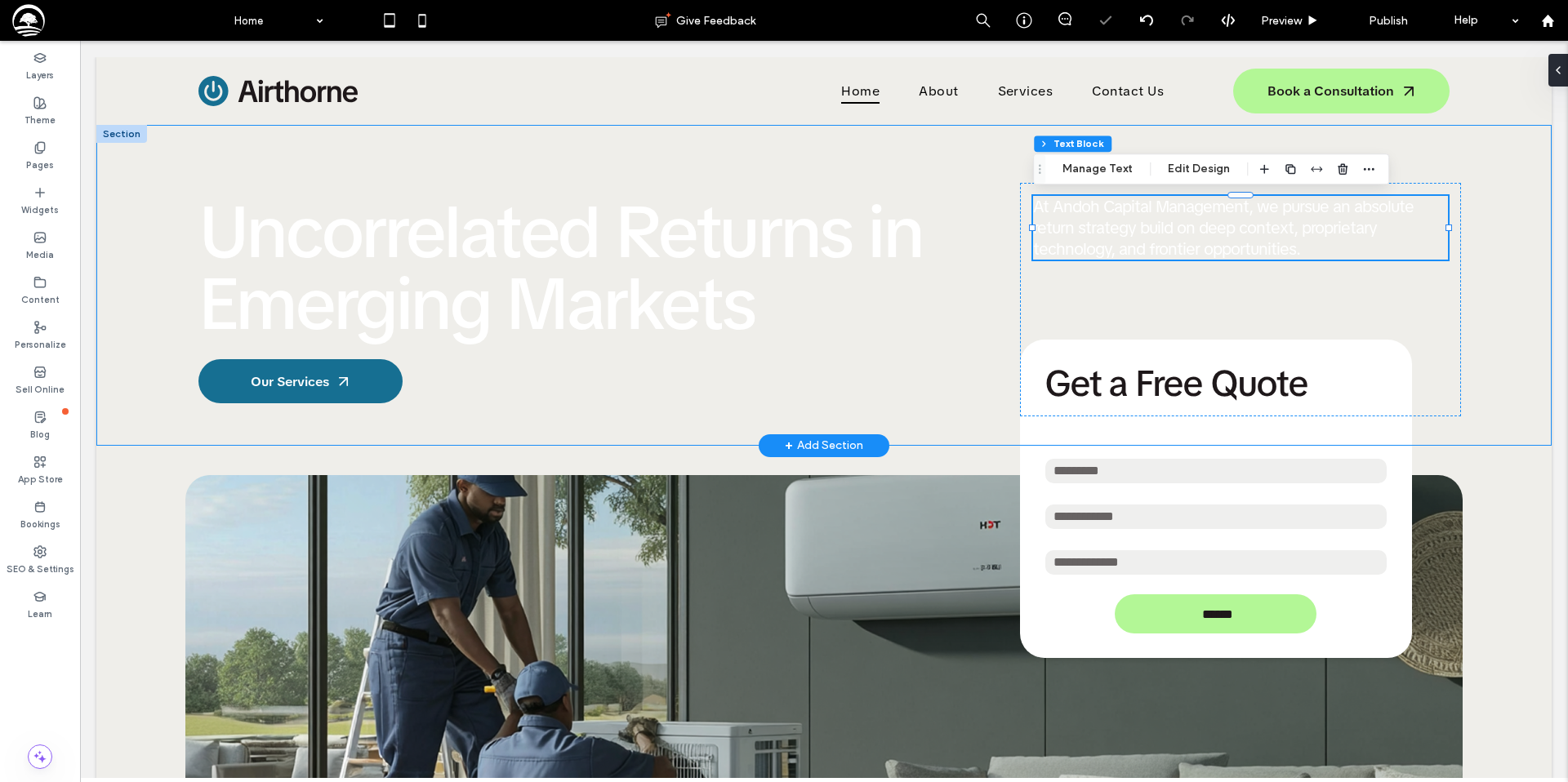
click at [153, 145] on div "Uncorrelated Returns in Emerging Markets Our Services At Andoh Capital Manageme…" at bounding box center [823, 285] width 1455 height 321
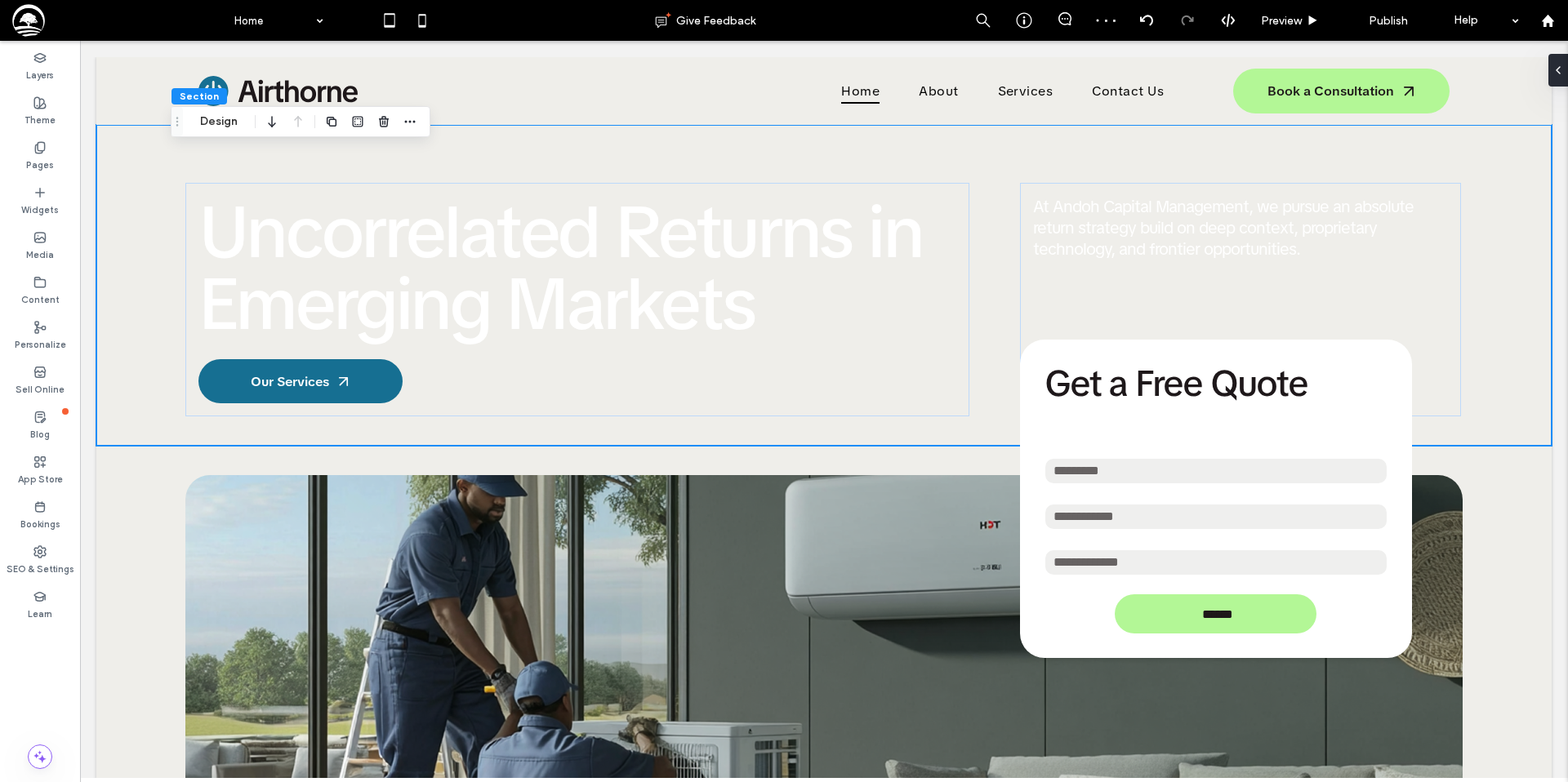
click at [789, 161] on div "Uncorrelated Returns in Emerging Markets Our Services At Andoh Capital Manageme…" at bounding box center [824, 285] width 1306 height 321
click at [222, 126] on button "Design" at bounding box center [219, 121] width 59 height 19
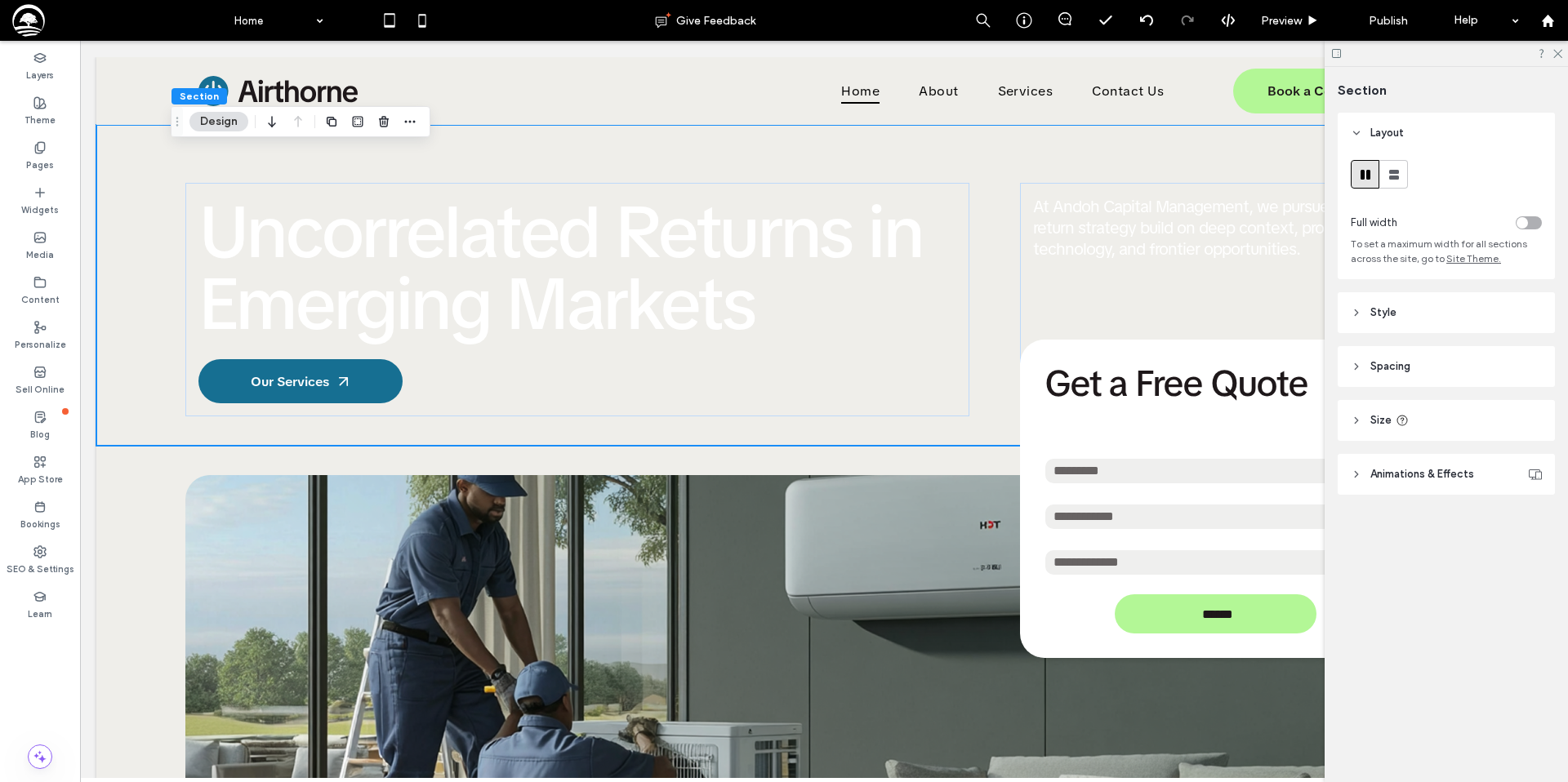
click at [1426, 474] on span "Animations & Effects" at bounding box center [1421, 474] width 104 height 16
click at [1417, 317] on header "Style" at bounding box center [1446, 313] width 217 height 40
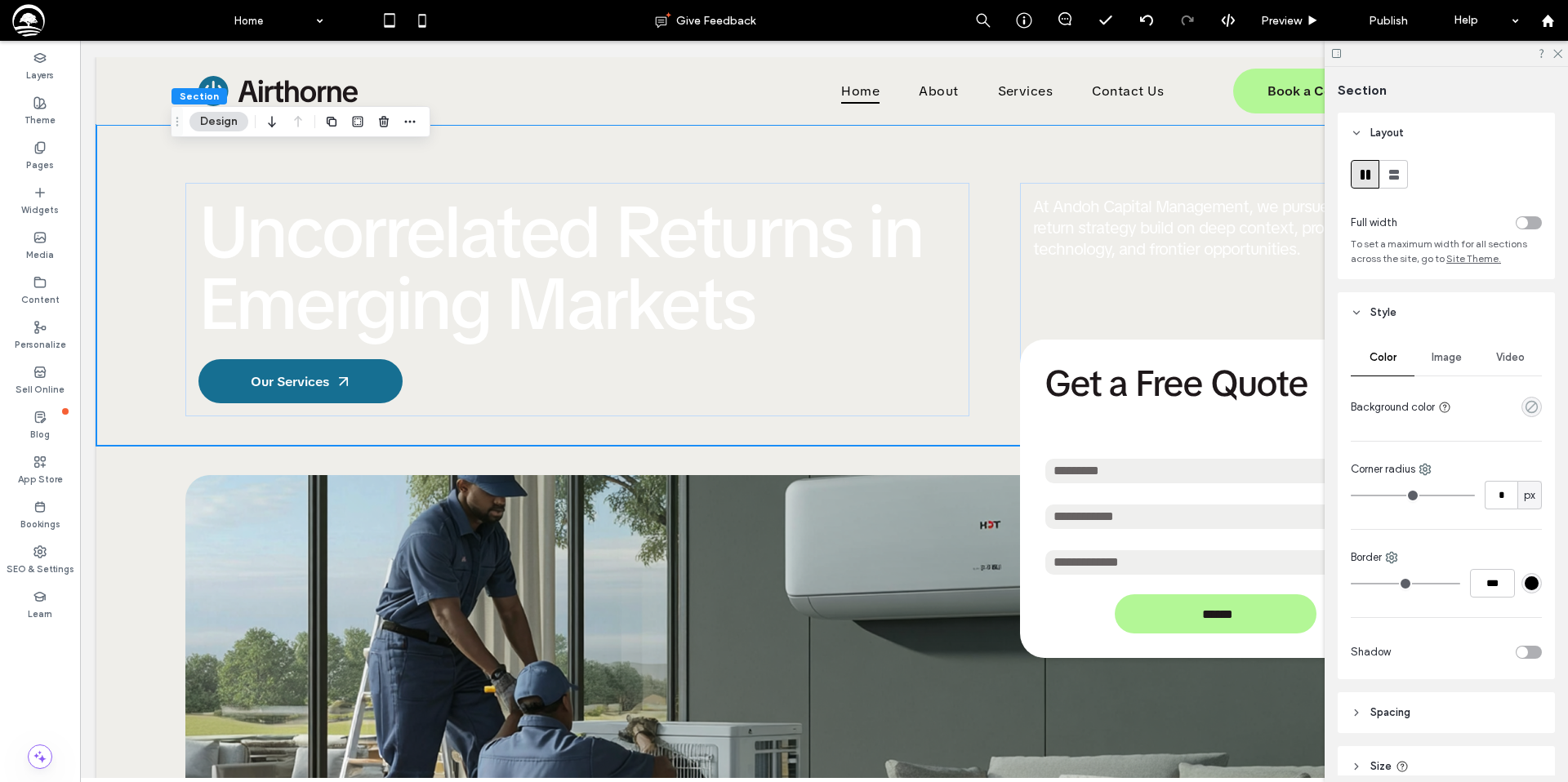
click at [1537, 410] on icon "rgba(0, 0, 0, 0)" at bounding box center [1531, 407] width 13 height 13
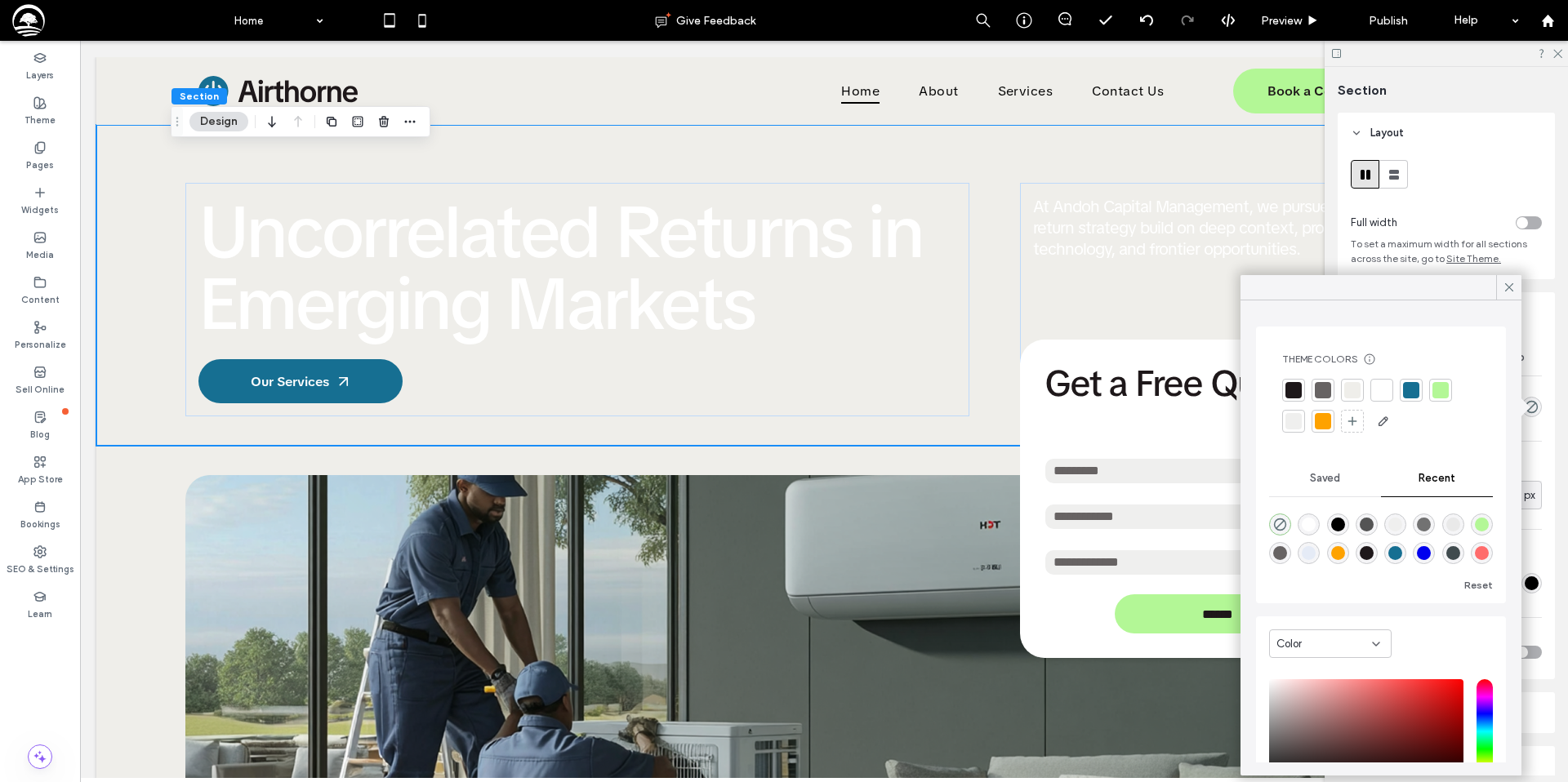
click at [1293, 389] on div at bounding box center [1292, 390] width 16 height 16
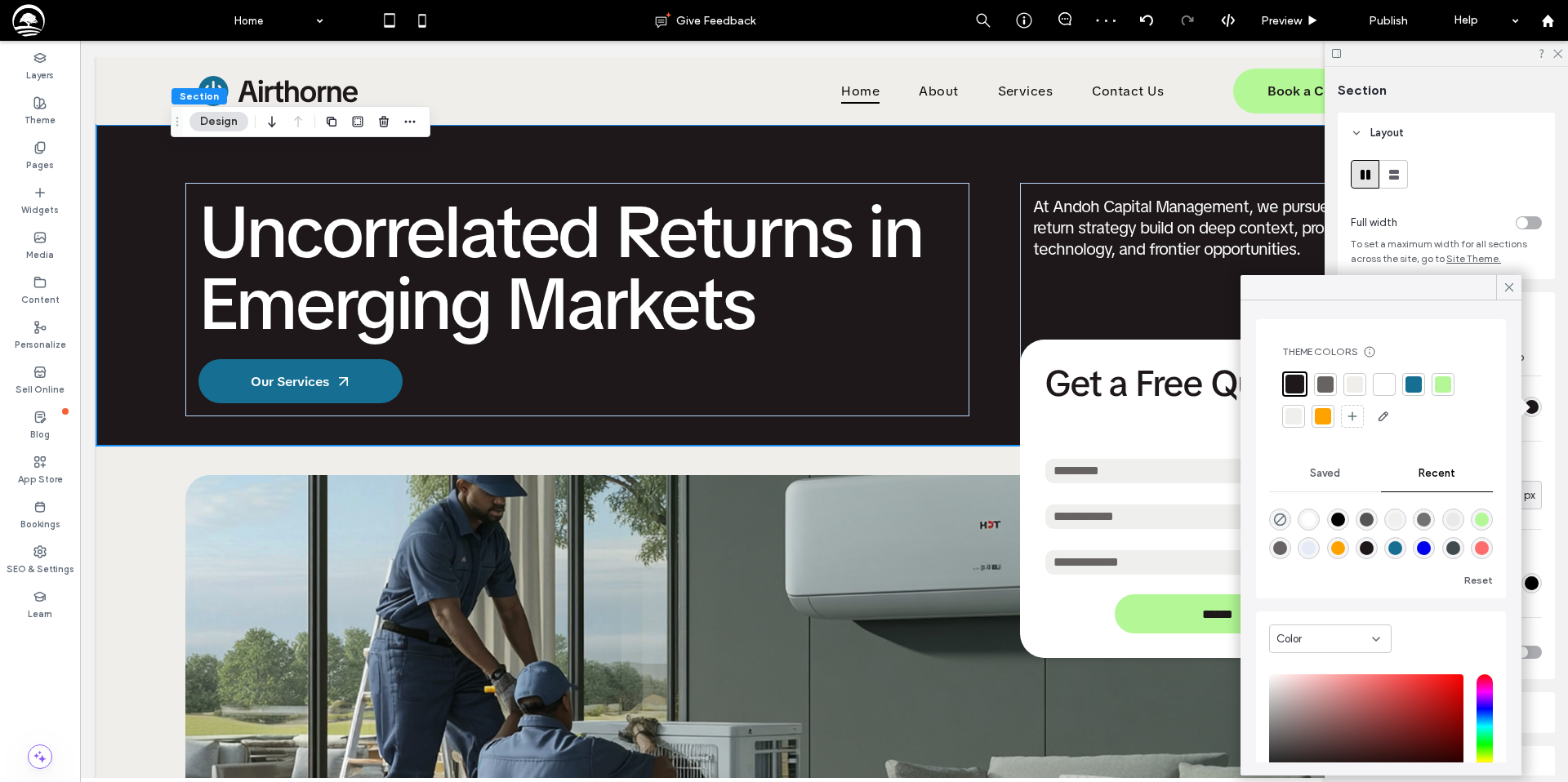
scroll to position [6, 0]
click at [1512, 288] on icon at bounding box center [1508, 287] width 14 height 14
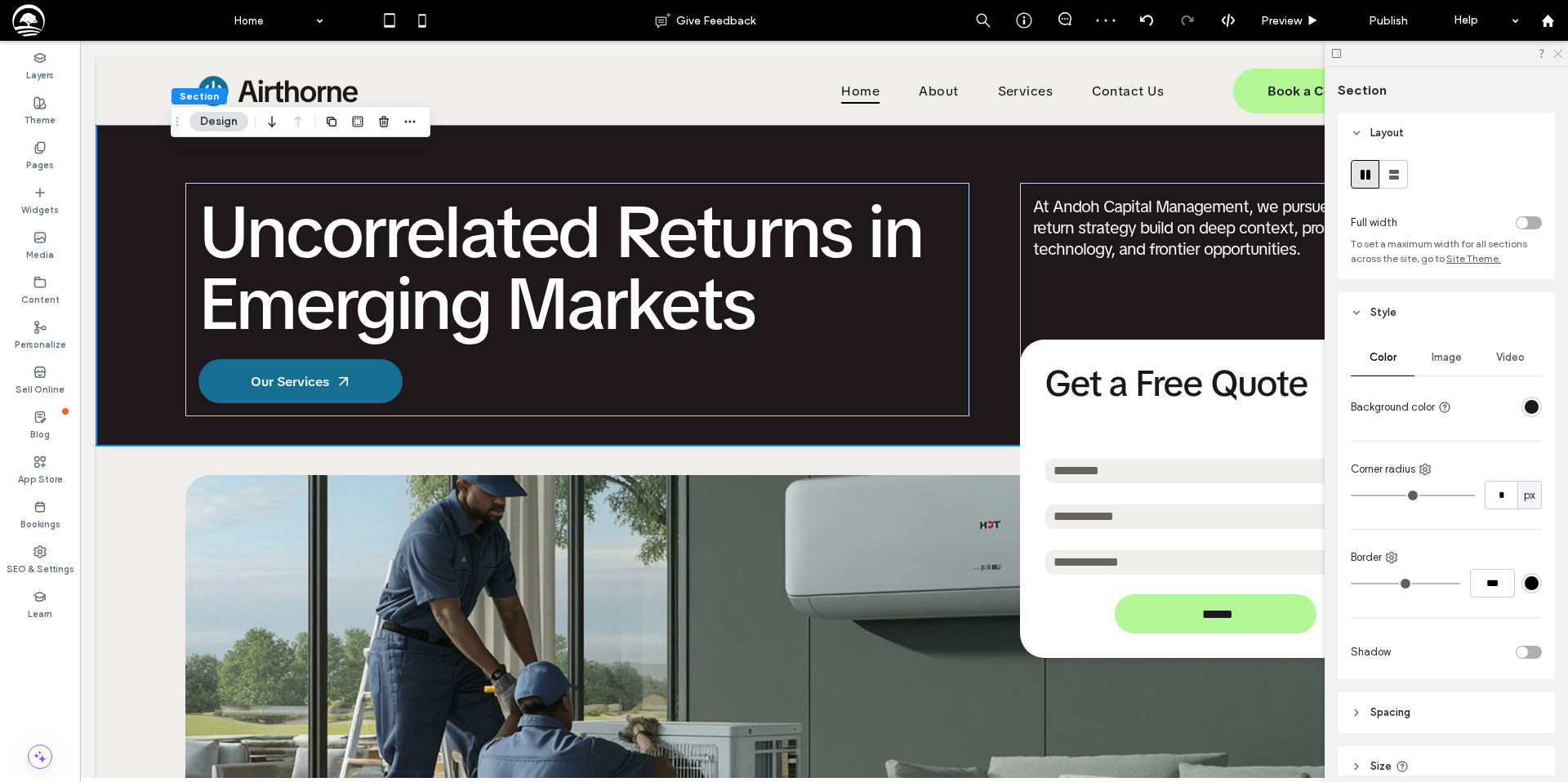
click at [1558, 52] on icon at bounding box center [1556, 52] width 11 height 11
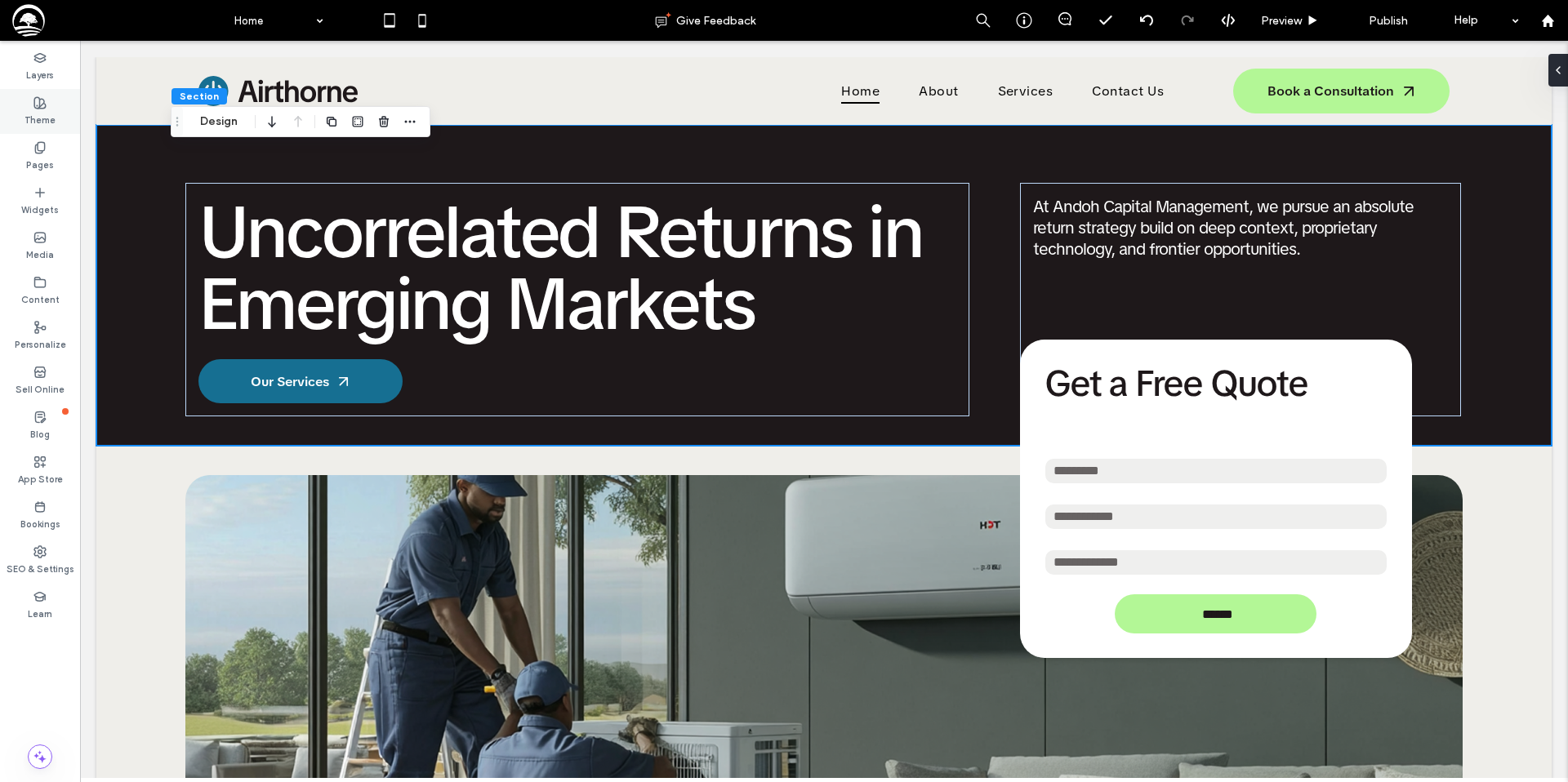
click at [50, 118] on label "Theme" at bounding box center [40, 118] width 31 height 18
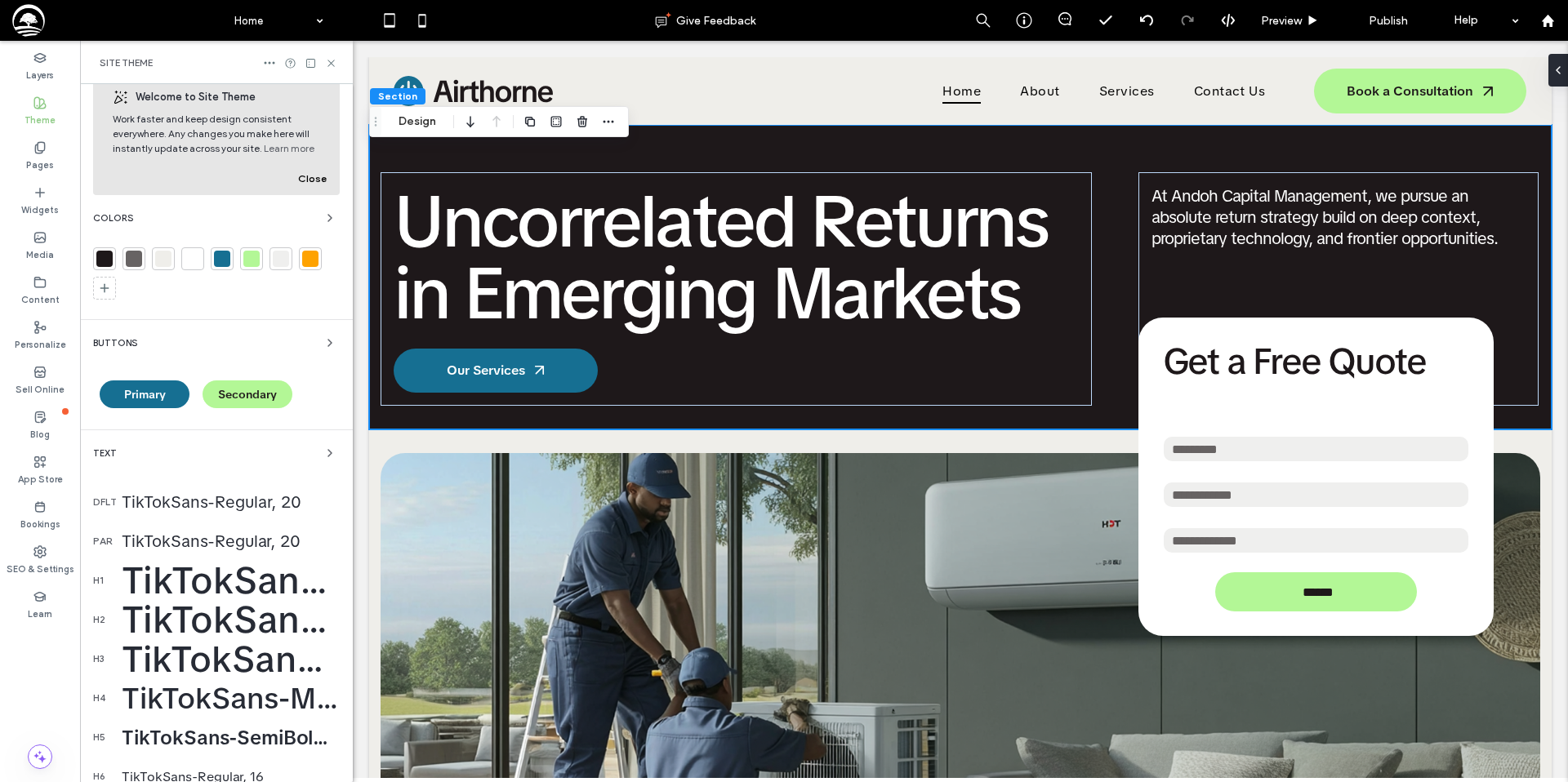
scroll to position [0, 0]
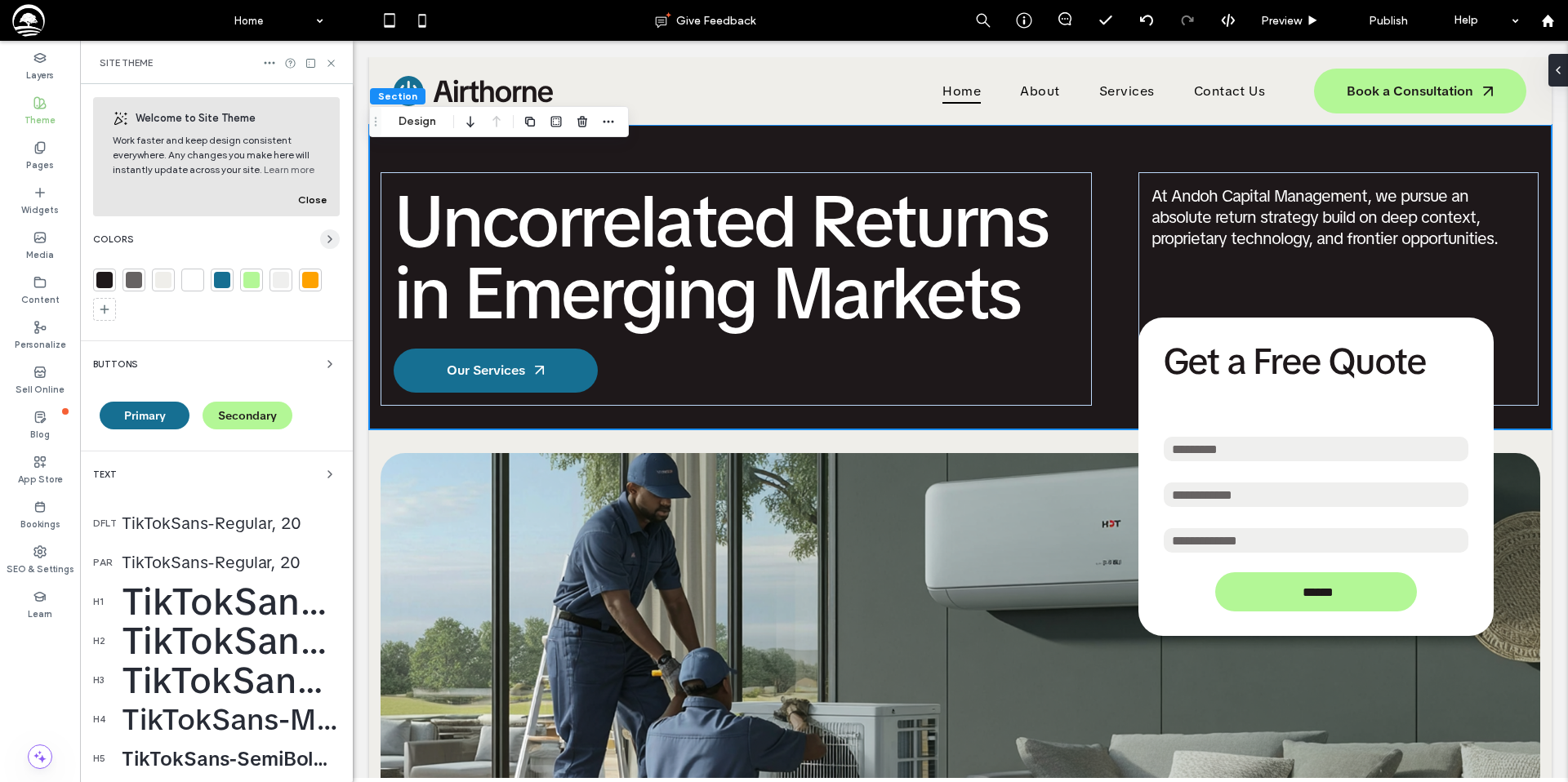
click at [324, 235] on icon "button" at bounding box center [330, 239] width 13 height 13
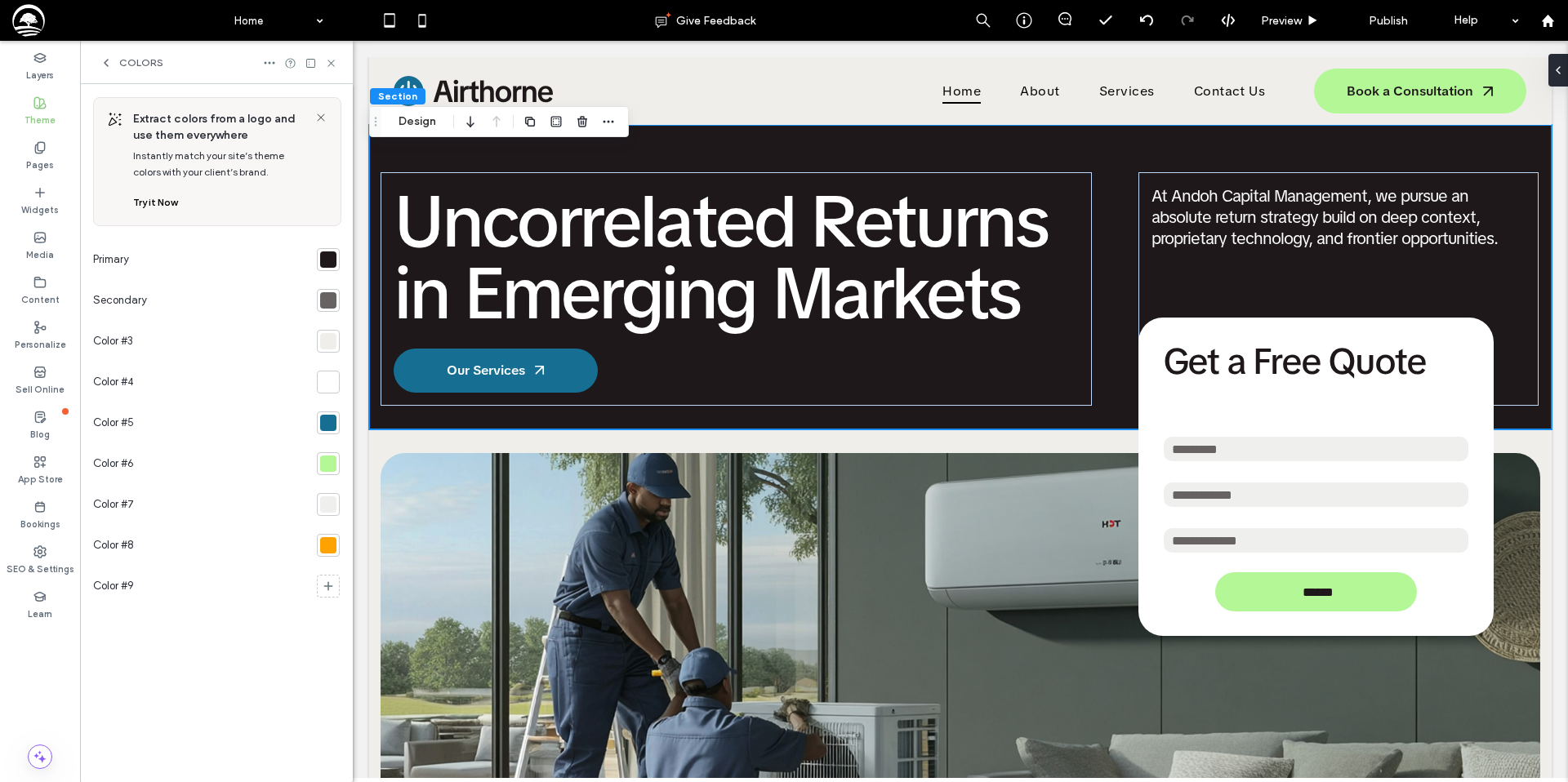
click at [106, 67] on icon at bounding box center [106, 63] width 13 height 13
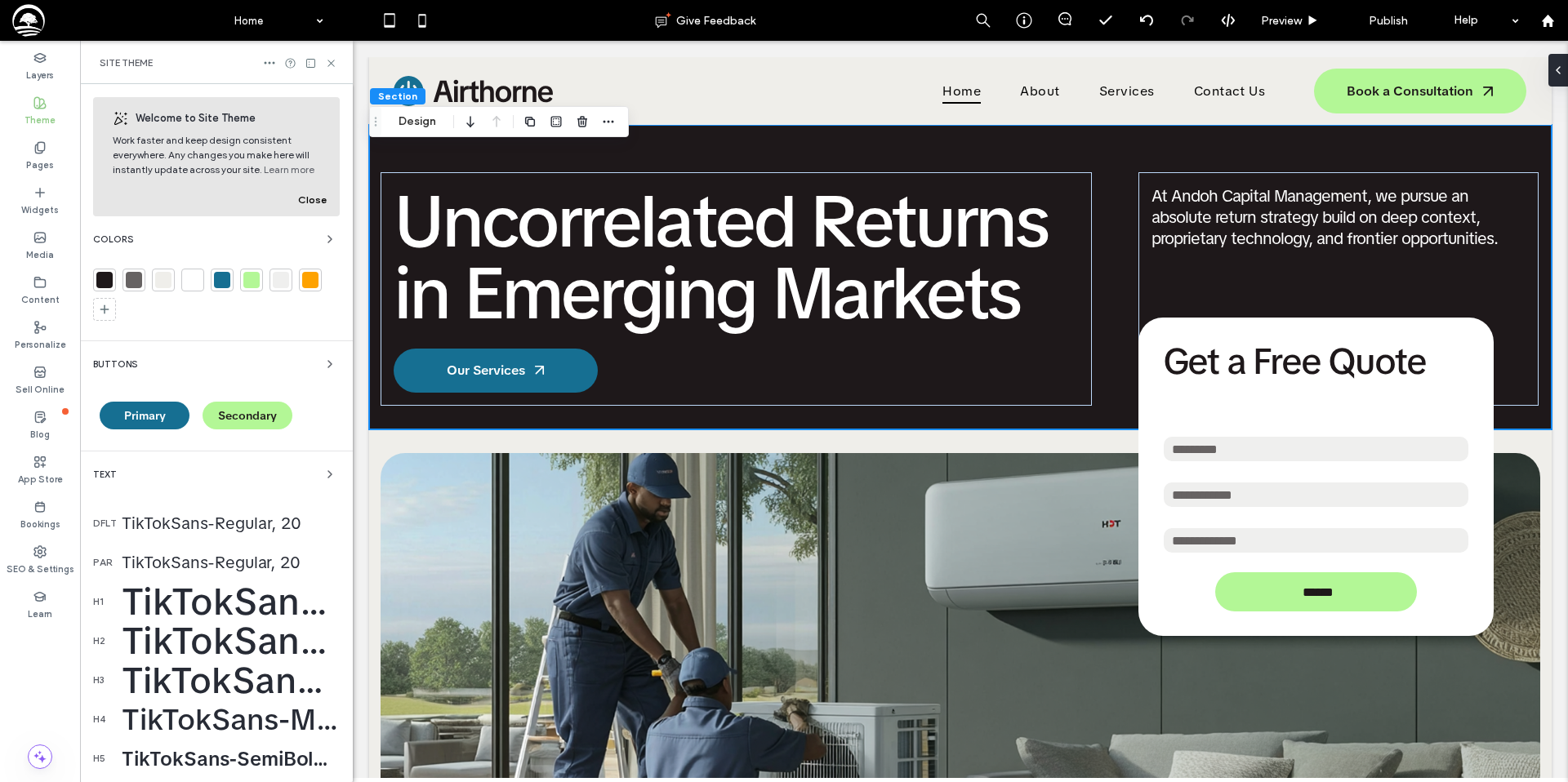
click at [309, 360] on div "Buttons" at bounding box center [216, 364] width 247 height 19
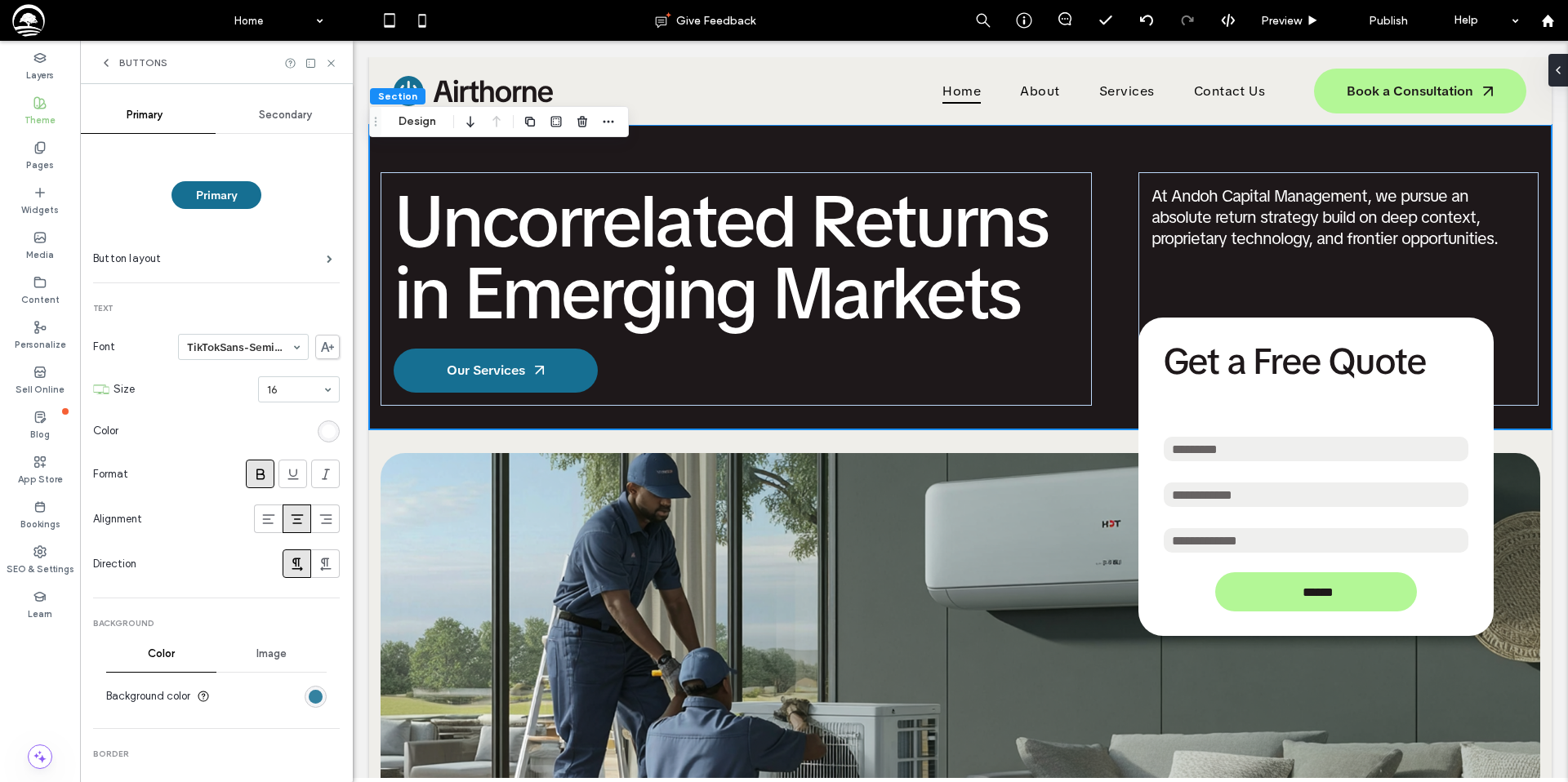
click at [308, 699] on div "rgb(22, 111, 146)" at bounding box center [315, 697] width 13 height 13
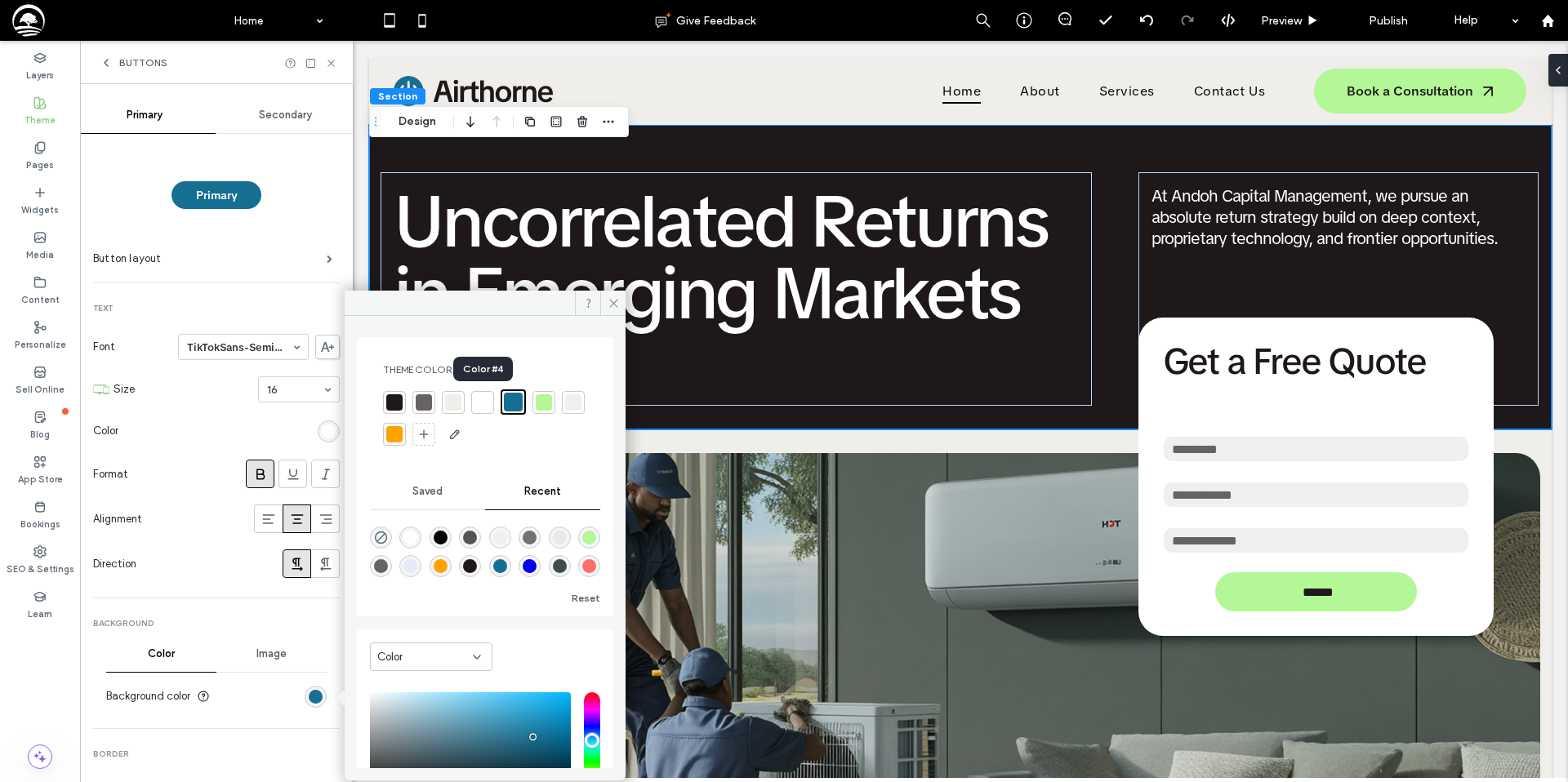
click at [482, 401] on div at bounding box center [482, 402] width 16 height 16
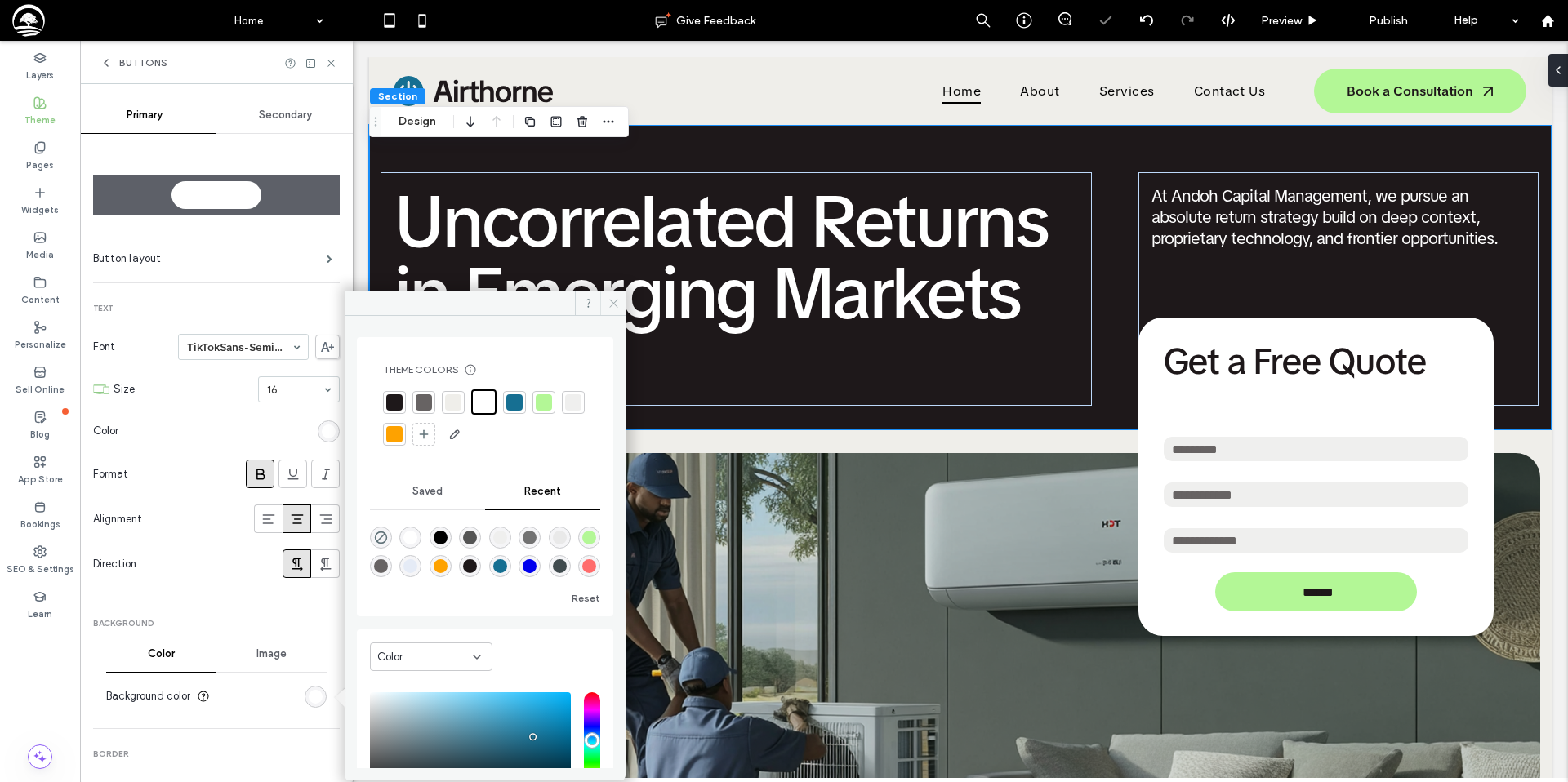
click at [613, 303] on use at bounding box center [613, 303] width 8 height 8
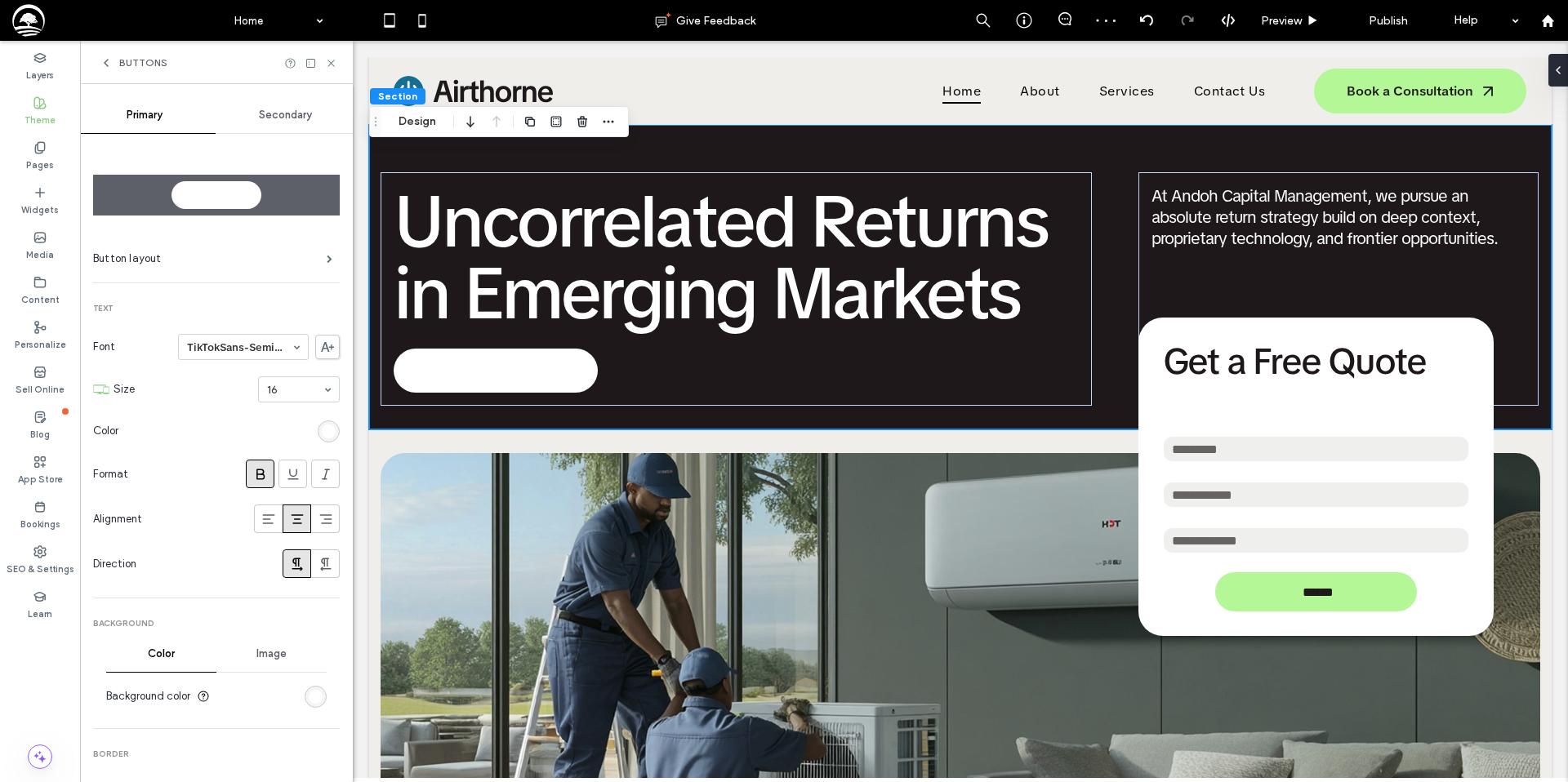
click at [322, 436] on div "rgb(255, 255, 255)" at bounding box center [329, 431] width 13 height 13
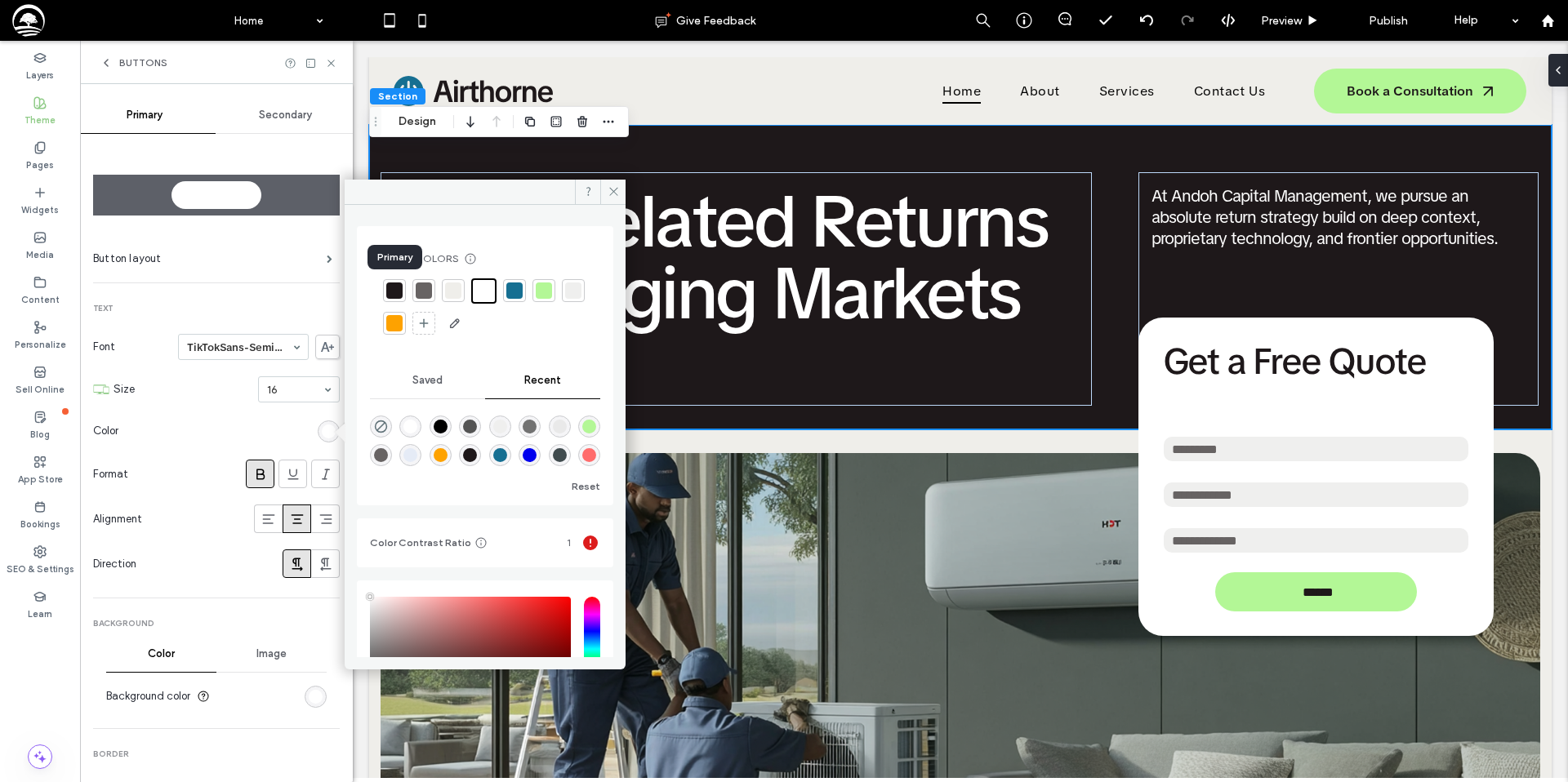
click at [389, 295] on div at bounding box center [393, 290] width 16 height 16
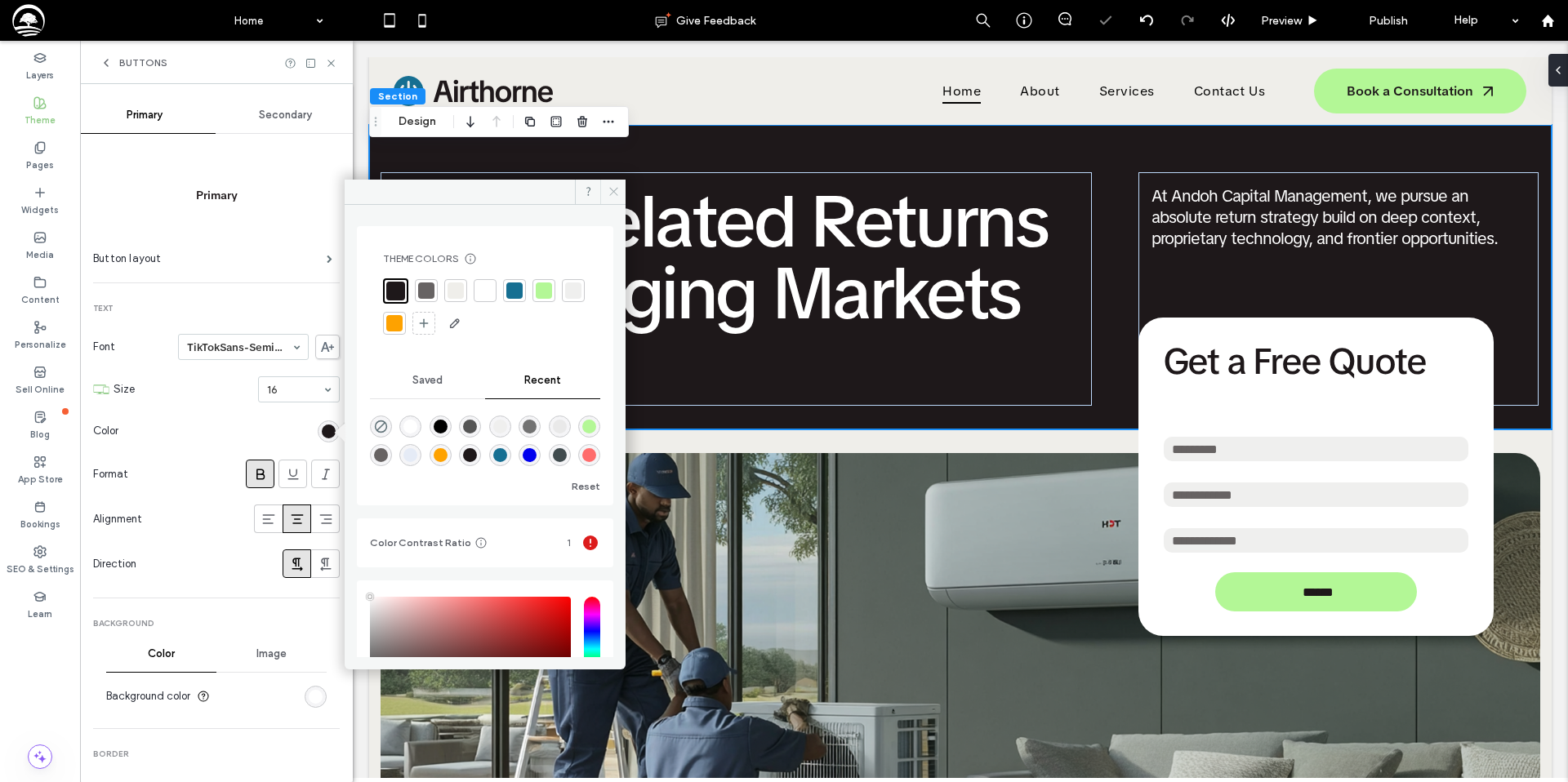
click at [616, 184] on span at bounding box center [613, 191] width 25 height 24
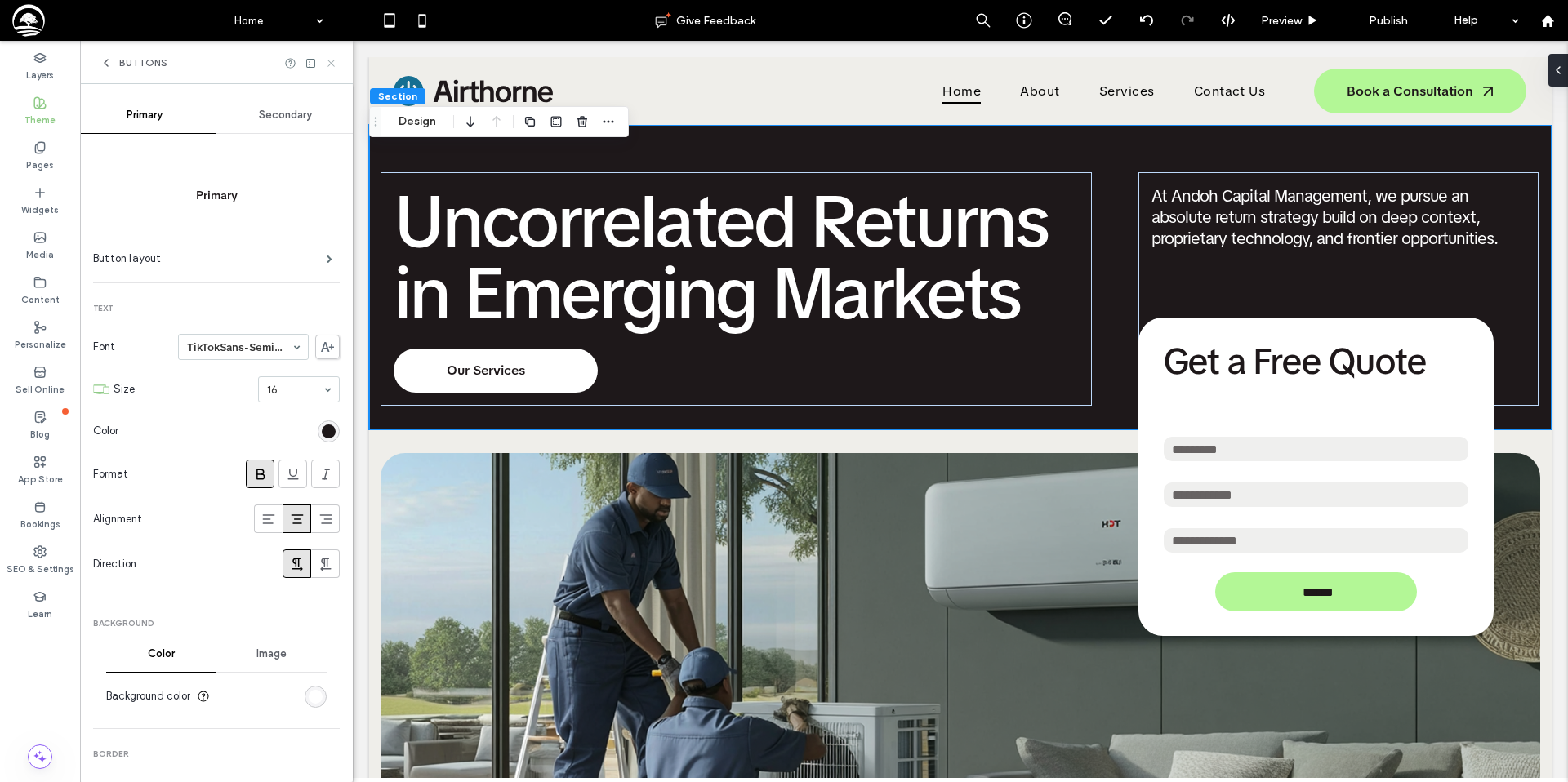
click at [329, 61] on icon at bounding box center [331, 63] width 13 height 13
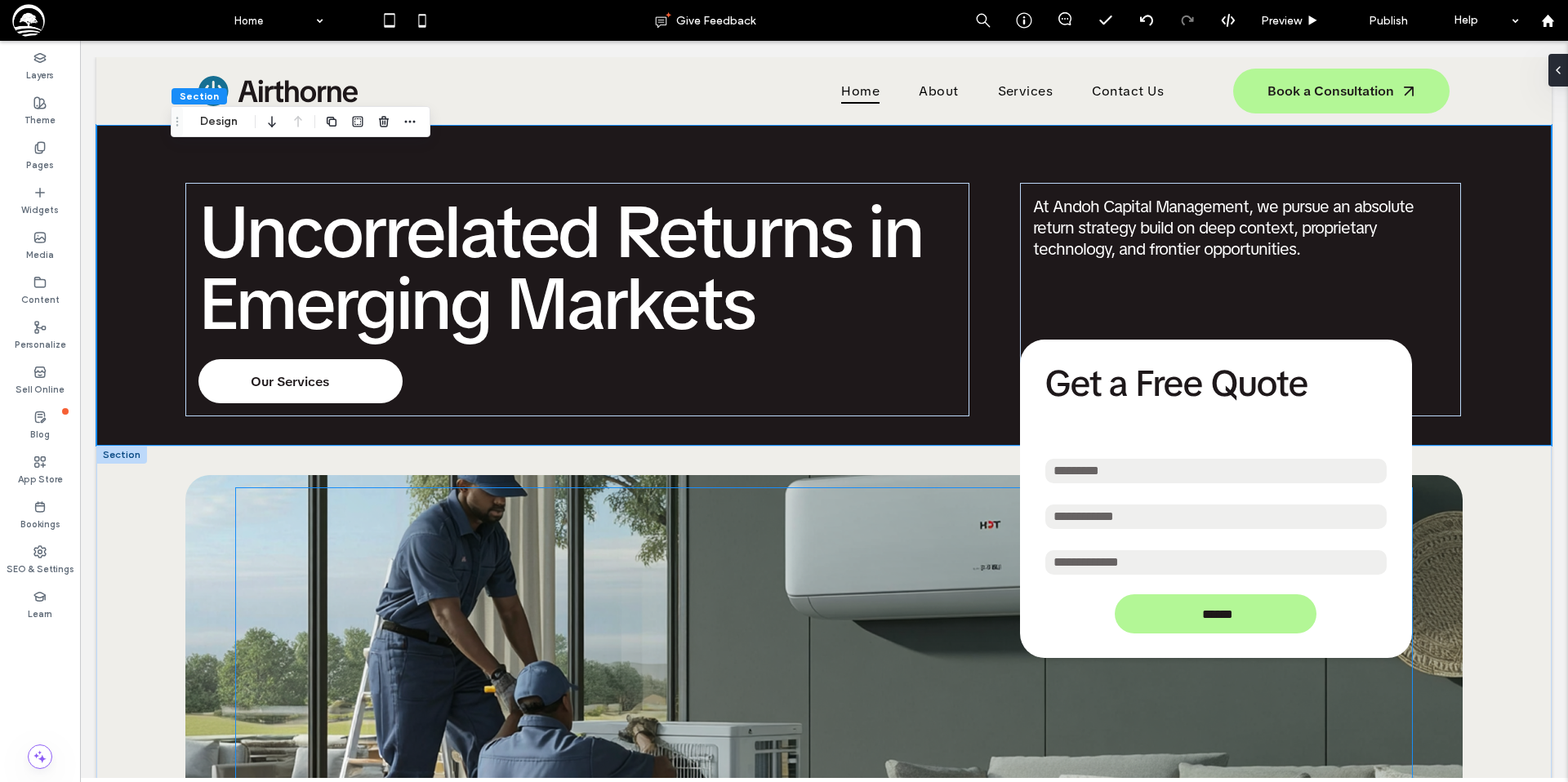
click at [1155, 383] on h3 "Get a Free Quote" at bounding box center [1215, 383] width 343 height 40
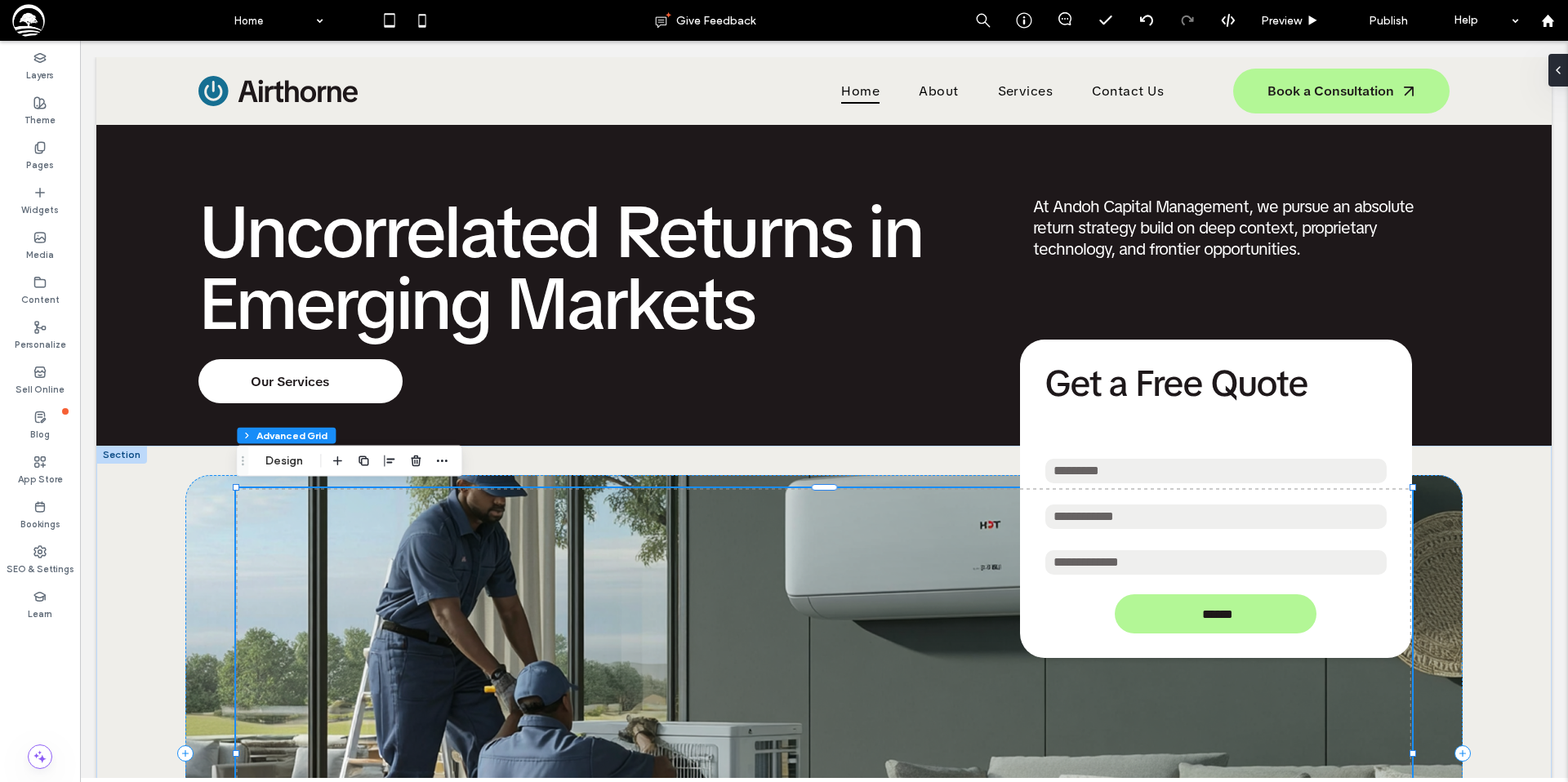
click at [1154, 383] on h3 "Get a Free Quote" at bounding box center [1215, 383] width 343 height 40
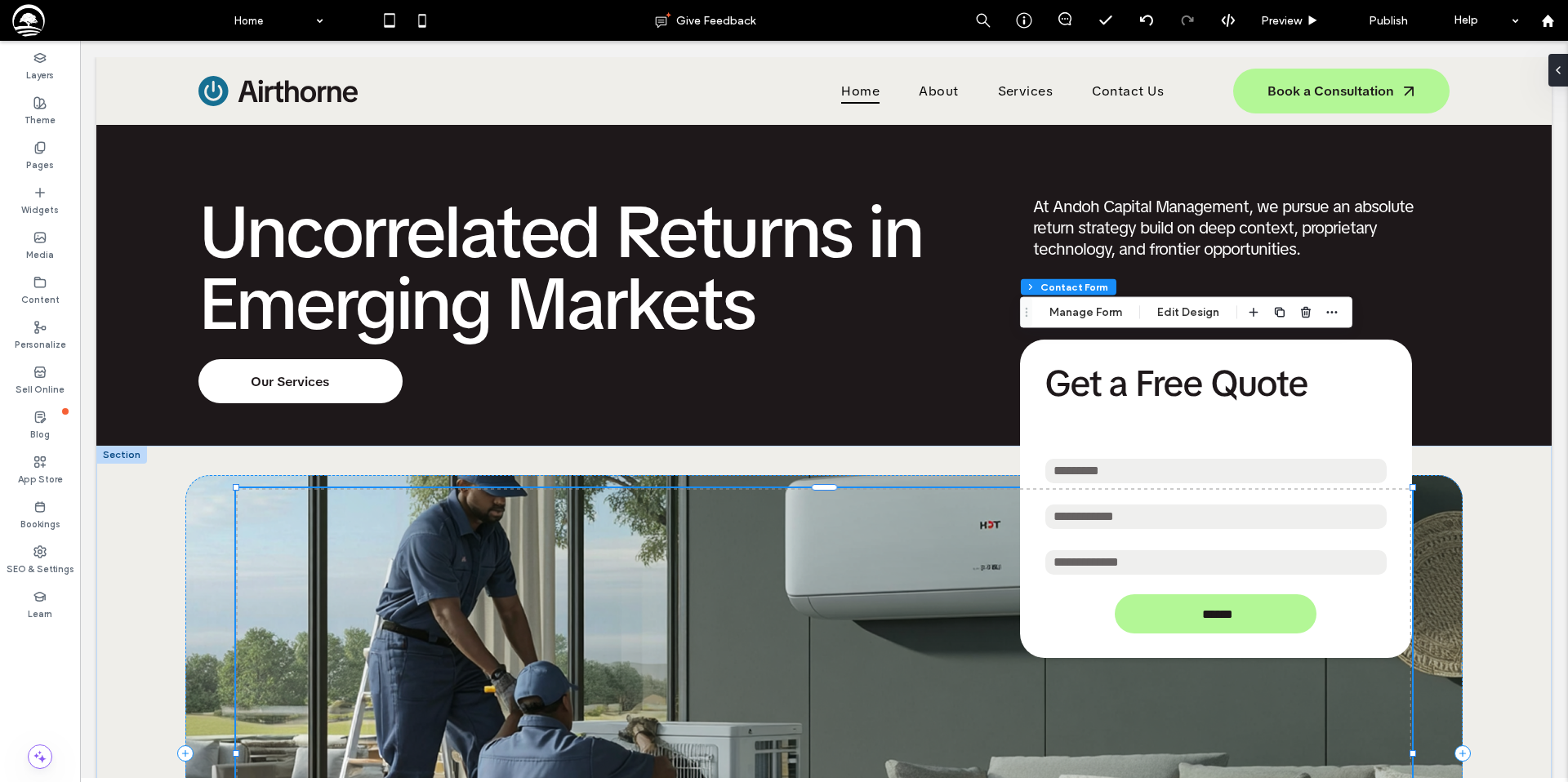
type input "**"
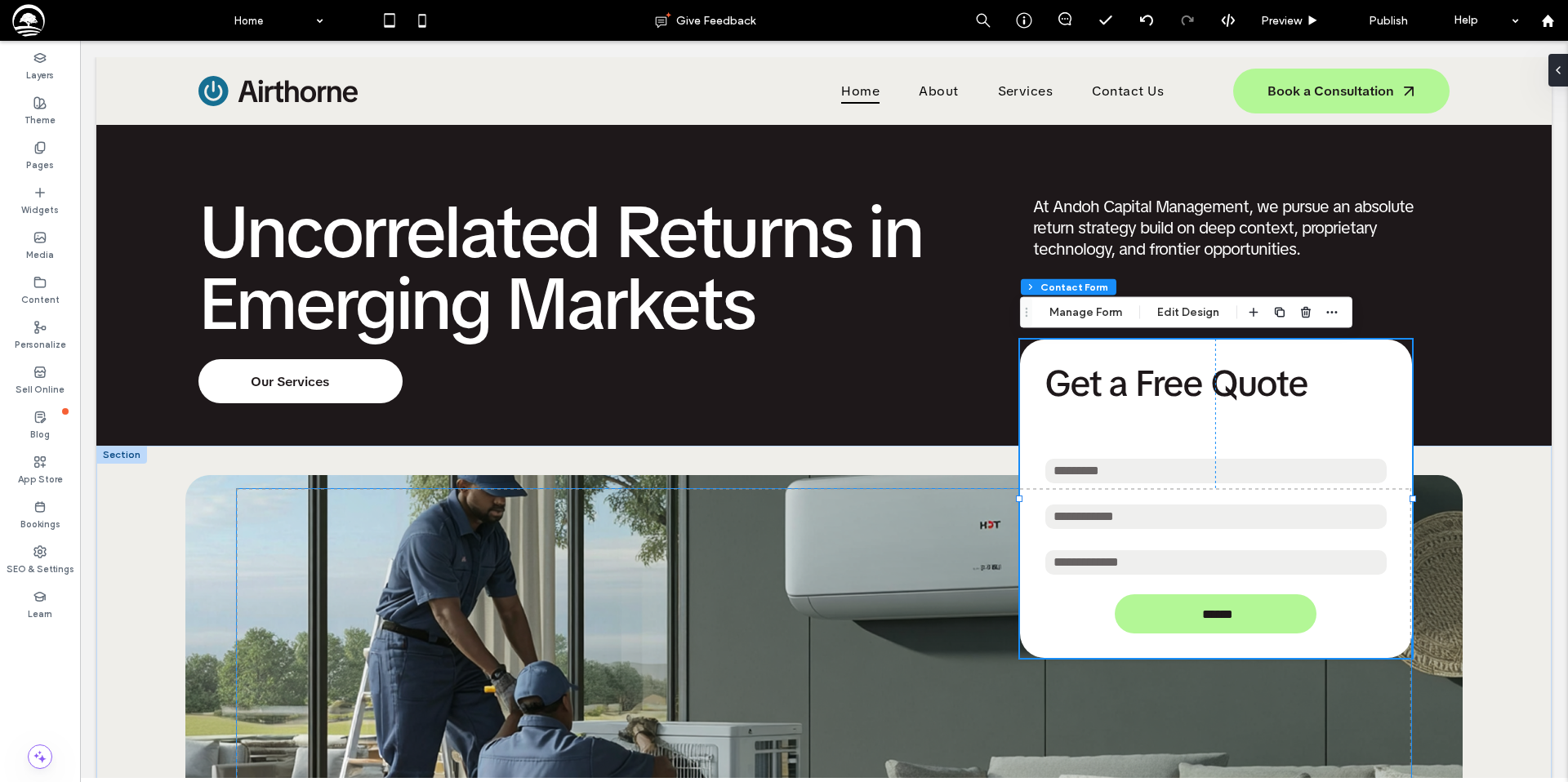
click at [1154, 383] on h3 "Get a Free Quote" at bounding box center [1215, 383] width 343 height 40
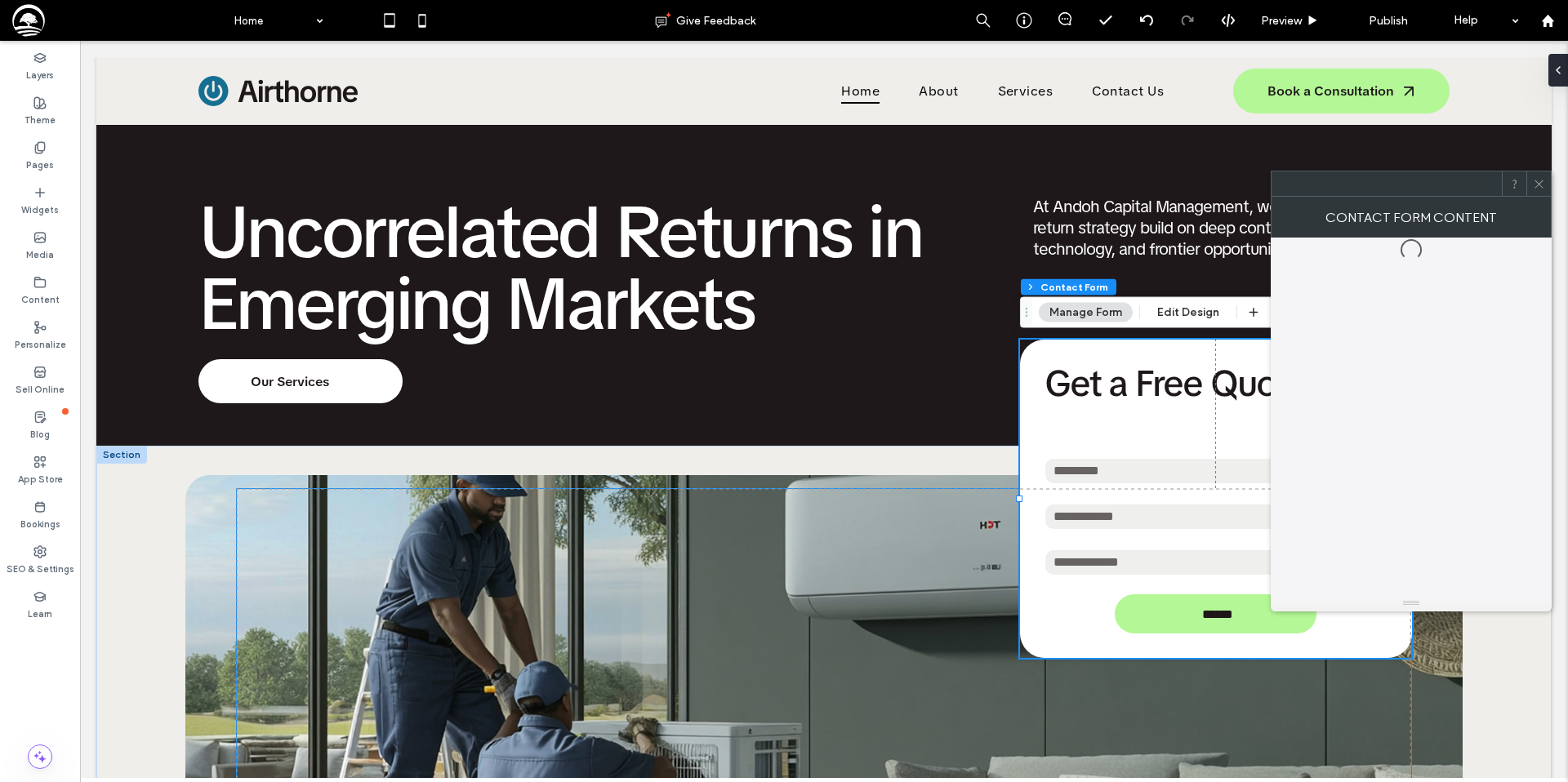
click at [1154, 383] on h3 "Get a Free Quote" at bounding box center [1215, 383] width 343 height 40
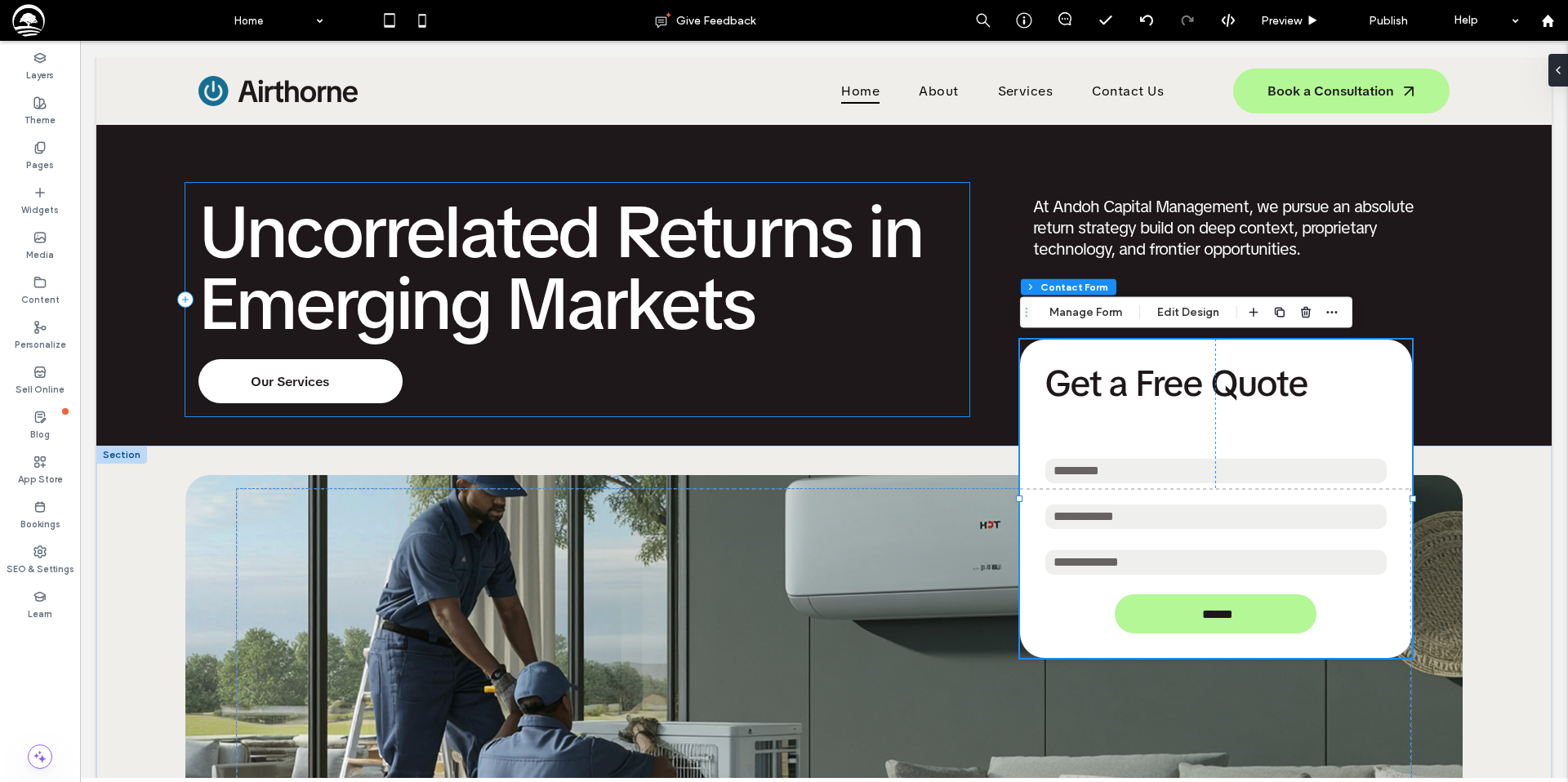
click at [950, 374] on div "Uncorrelated Returns in Emerging Markets Our Services" at bounding box center [577, 299] width 784 height 233
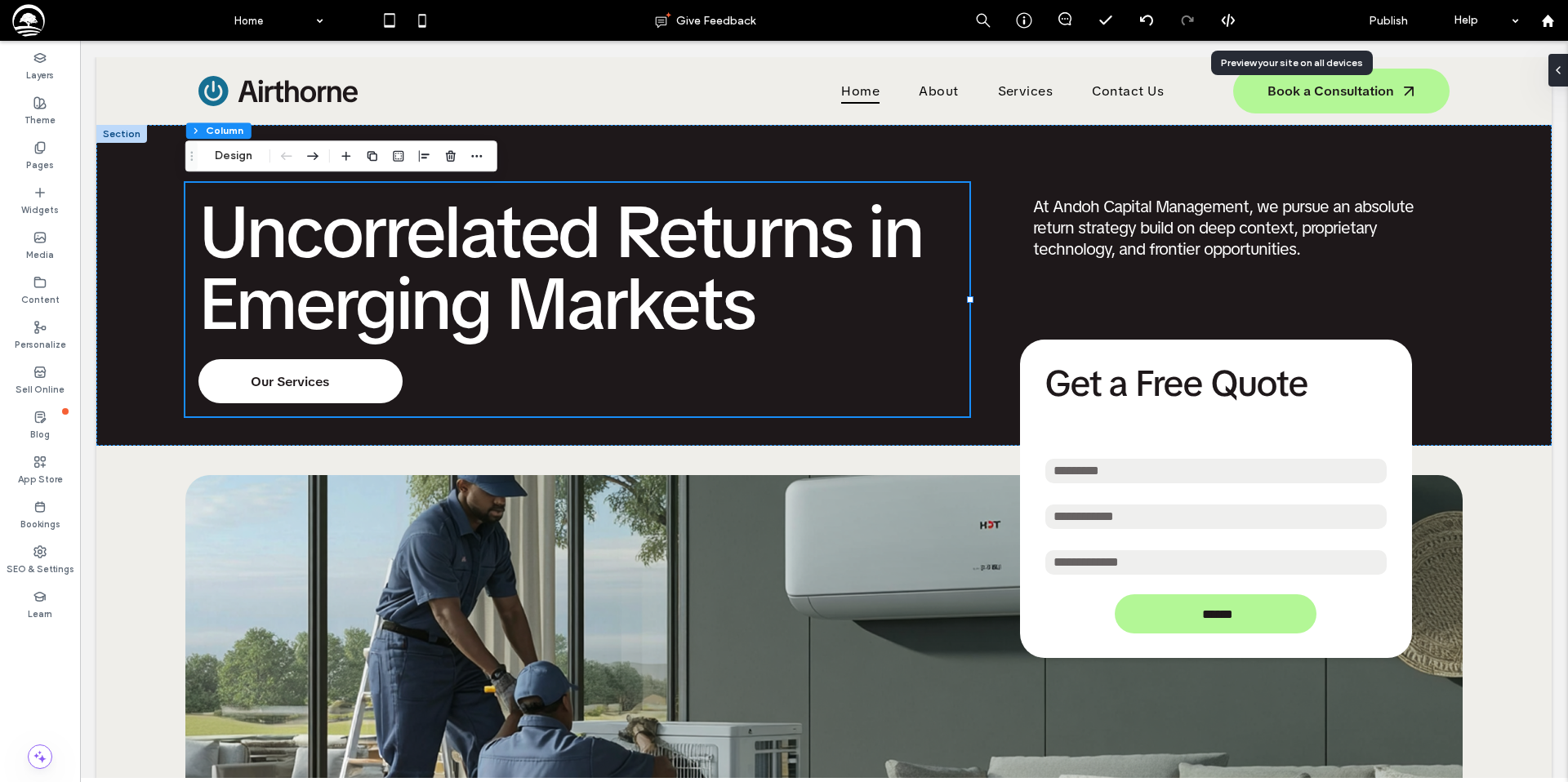
drag, startPoint x: 1272, startPoint y: 19, endPoint x: 1170, endPoint y: 5, distance: 103.0
click at [1272, 19] on span "Preview" at bounding box center [1281, 20] width 40 height 13
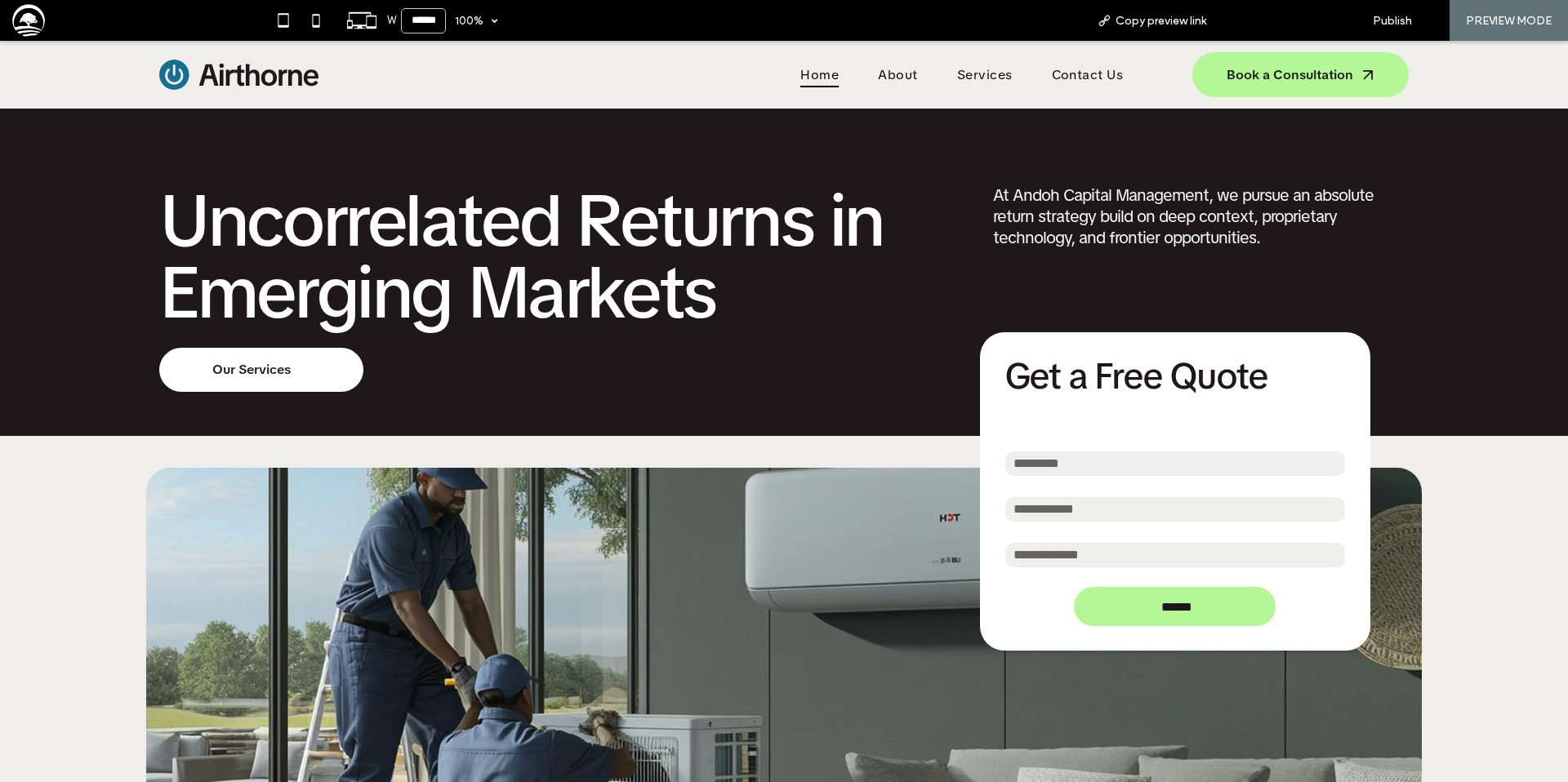
click at [1271, 23] on span "Back to editor" at bounding box center [1285, 20] width 75 height 13
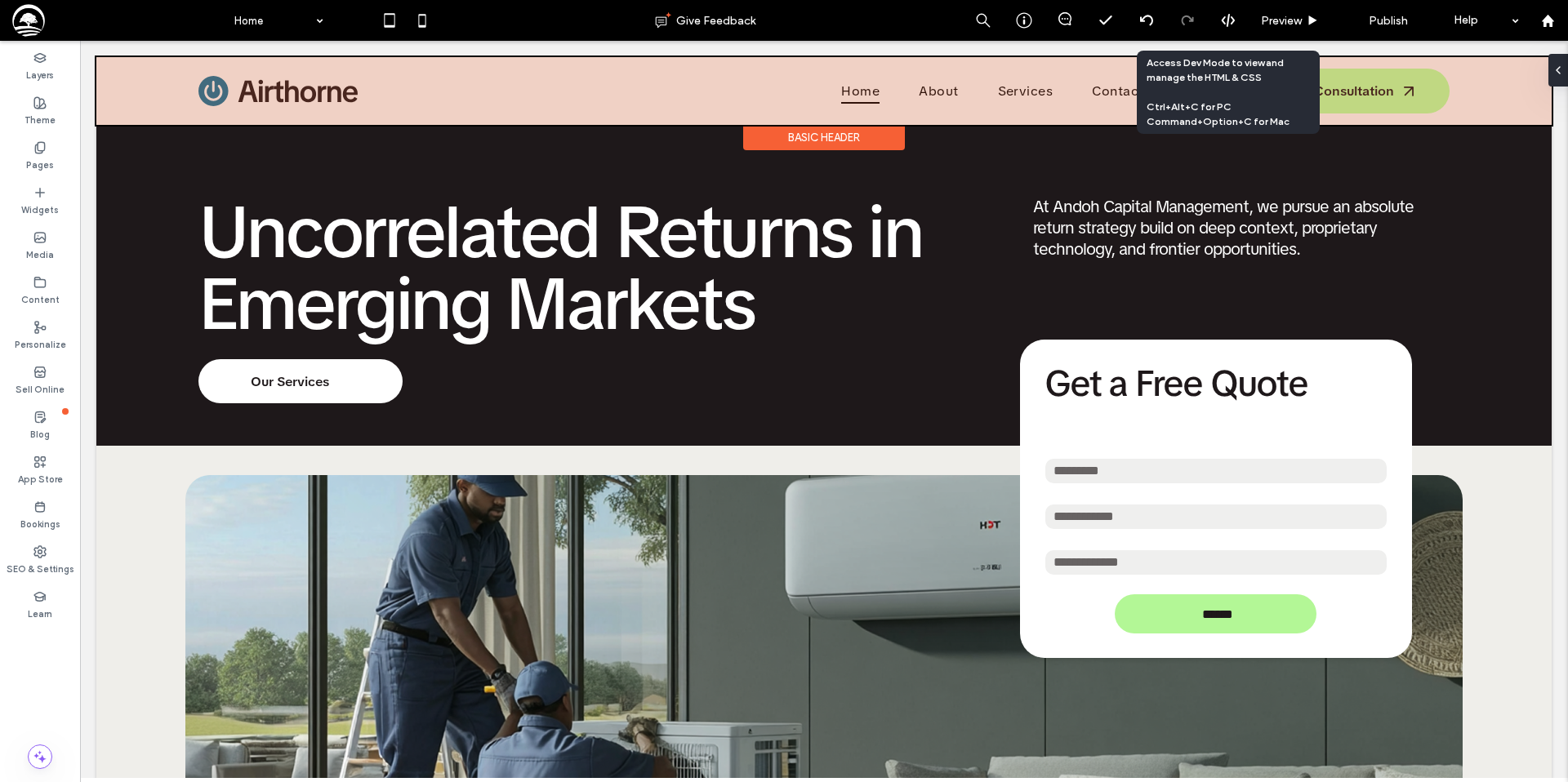
click at [298, 94] on div at bounding box center [823, 91] width 1455 height 67
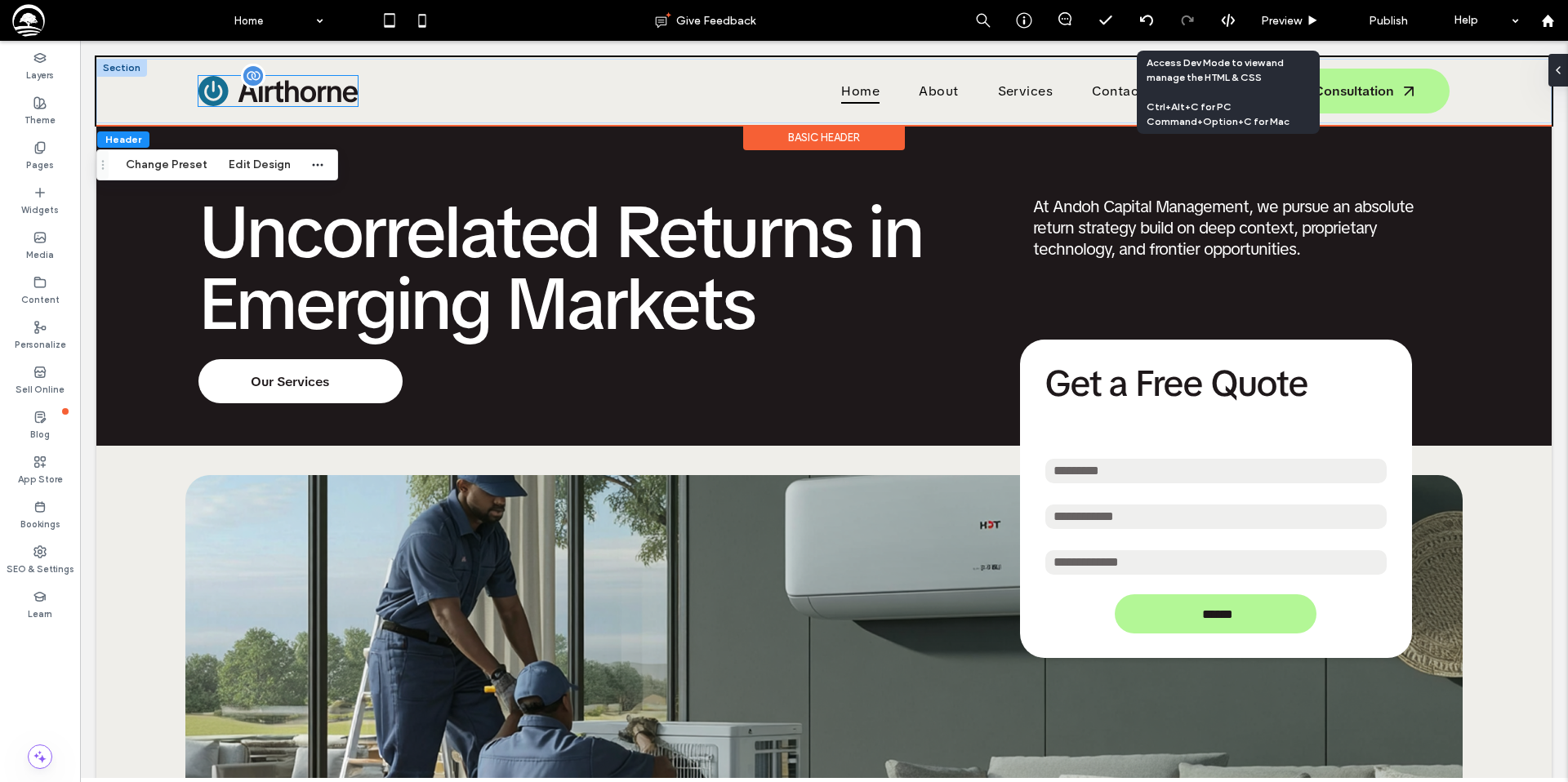
click at [275, 93] on div at bounding box center [277, 91] width 159 height 30
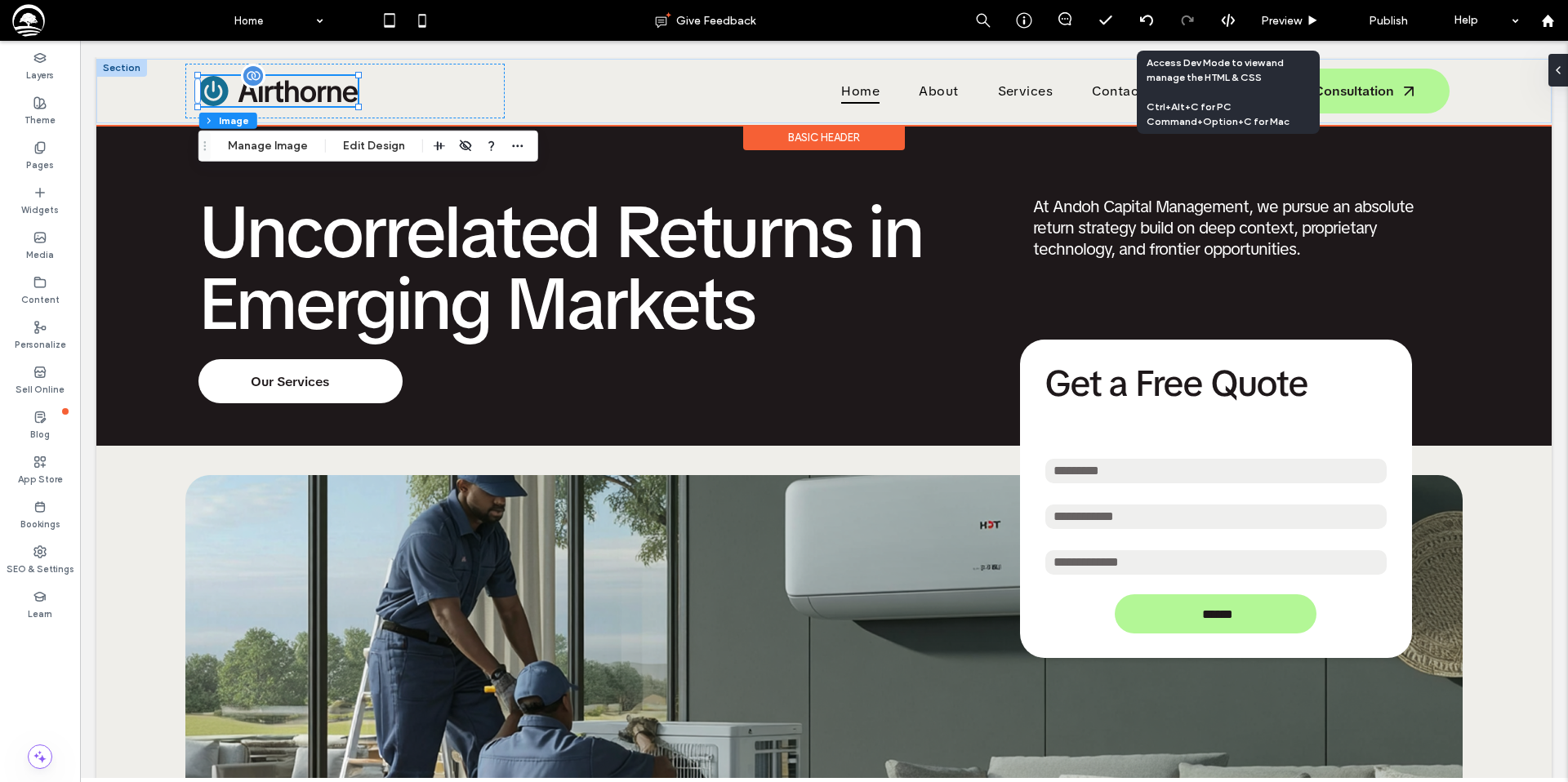
click at [290, 85] on img at bounding box center [277, 91] width 159 height 30
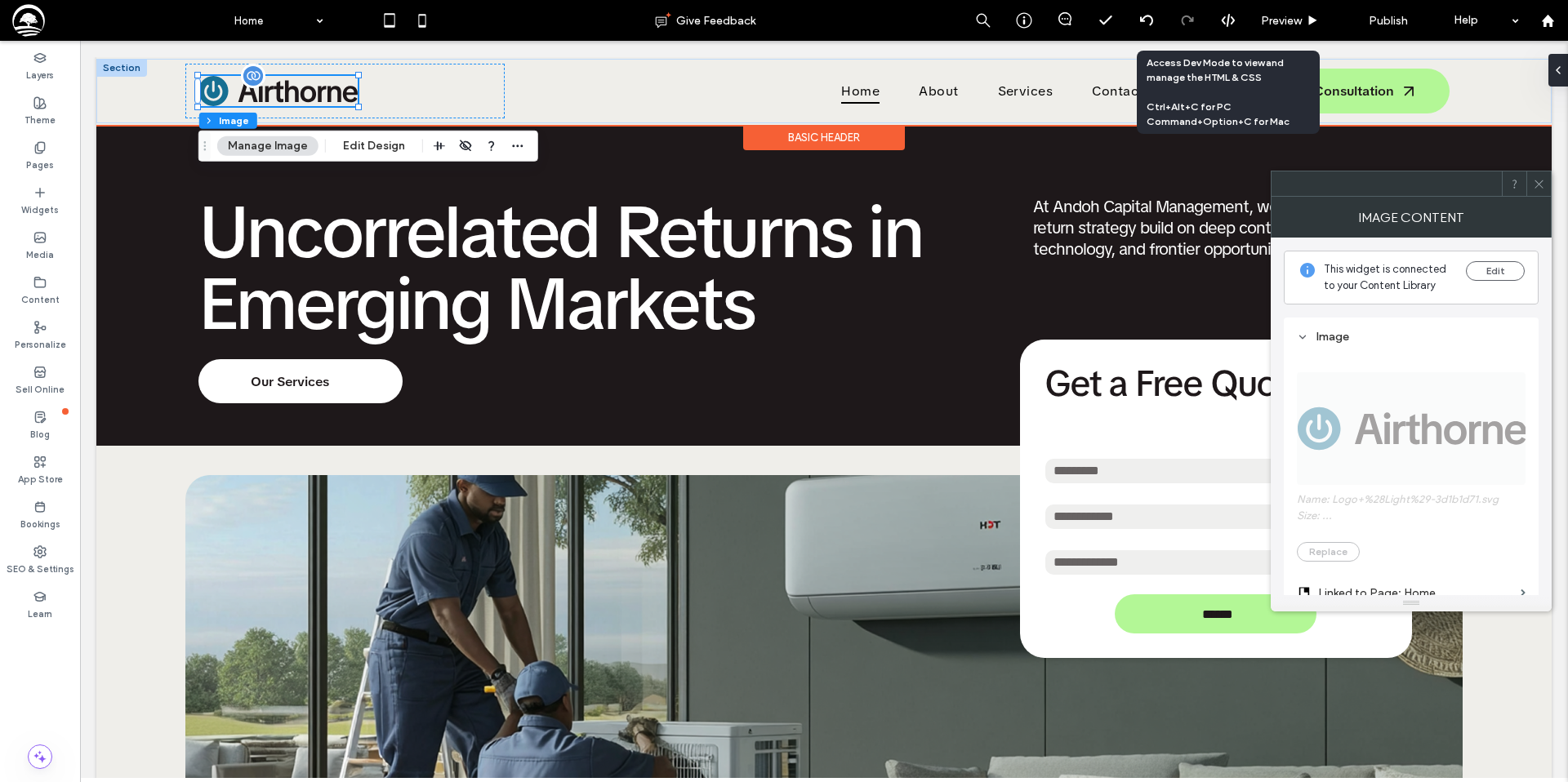
click at [290, 85] on img at bounding box center [277, 91] width 159 height 30
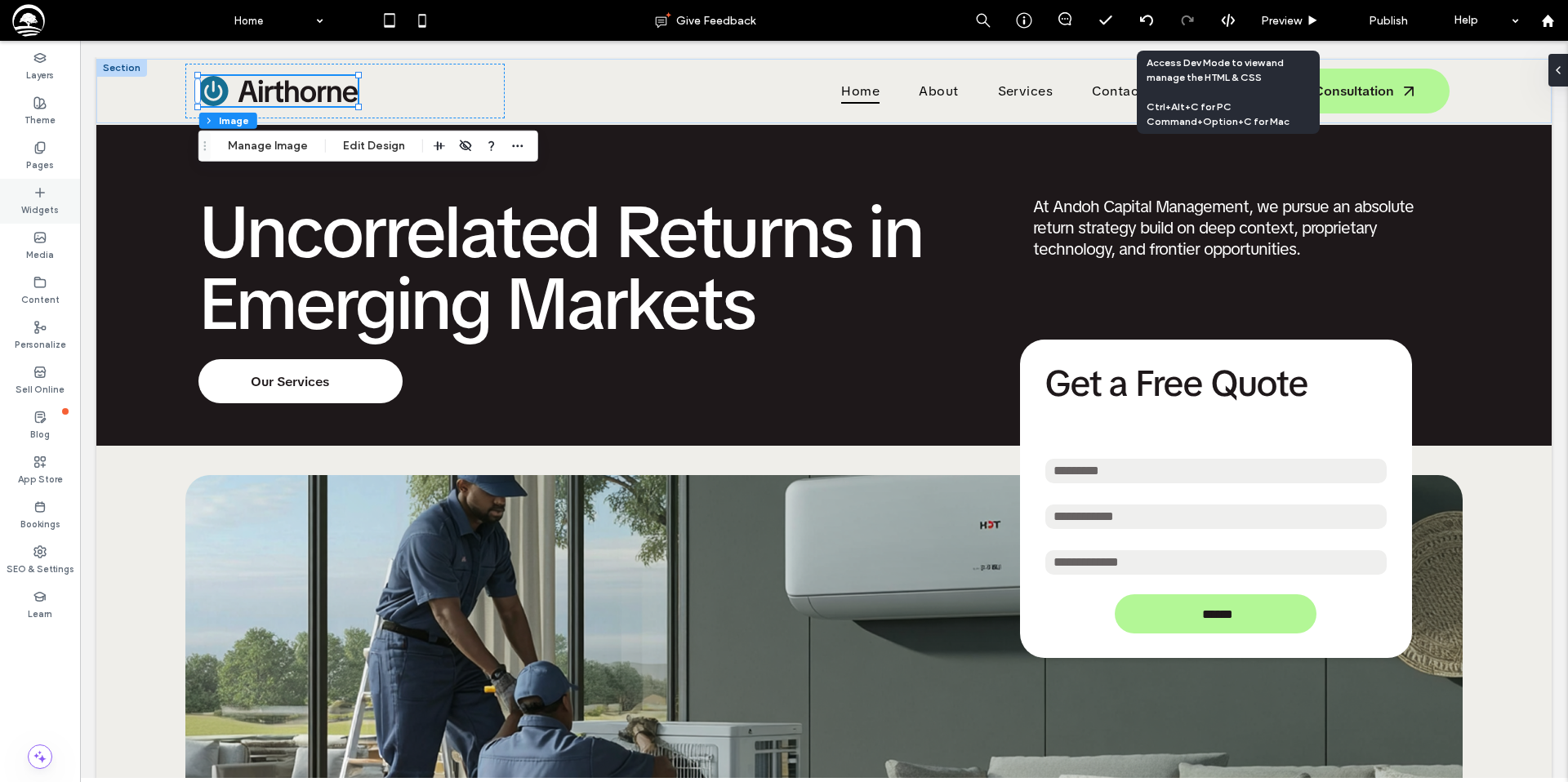
click at [57, 202] on label "Widgets" at bounding box center [40, 207] width 38 height 18
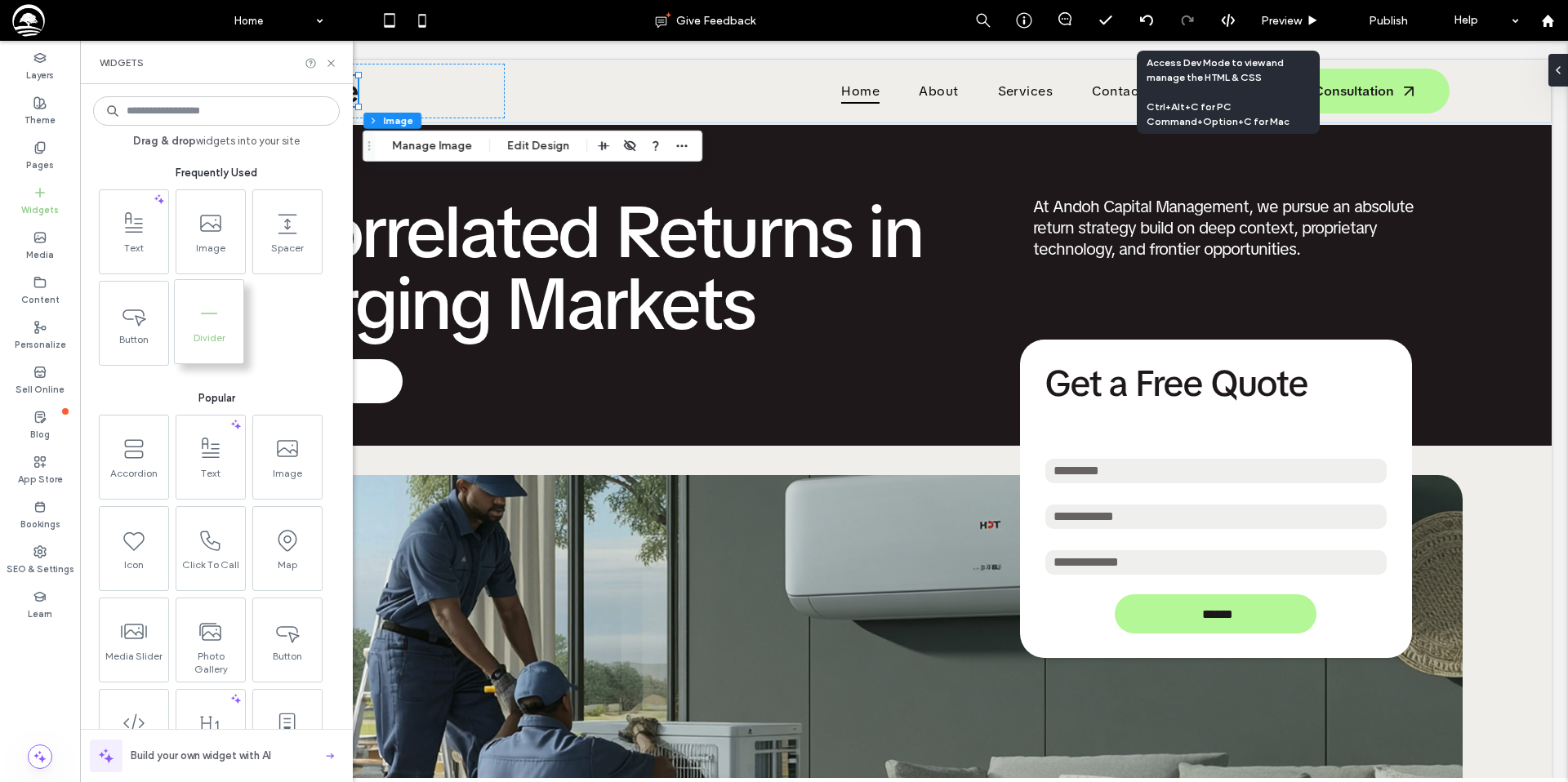
scroll to position [3, 0]
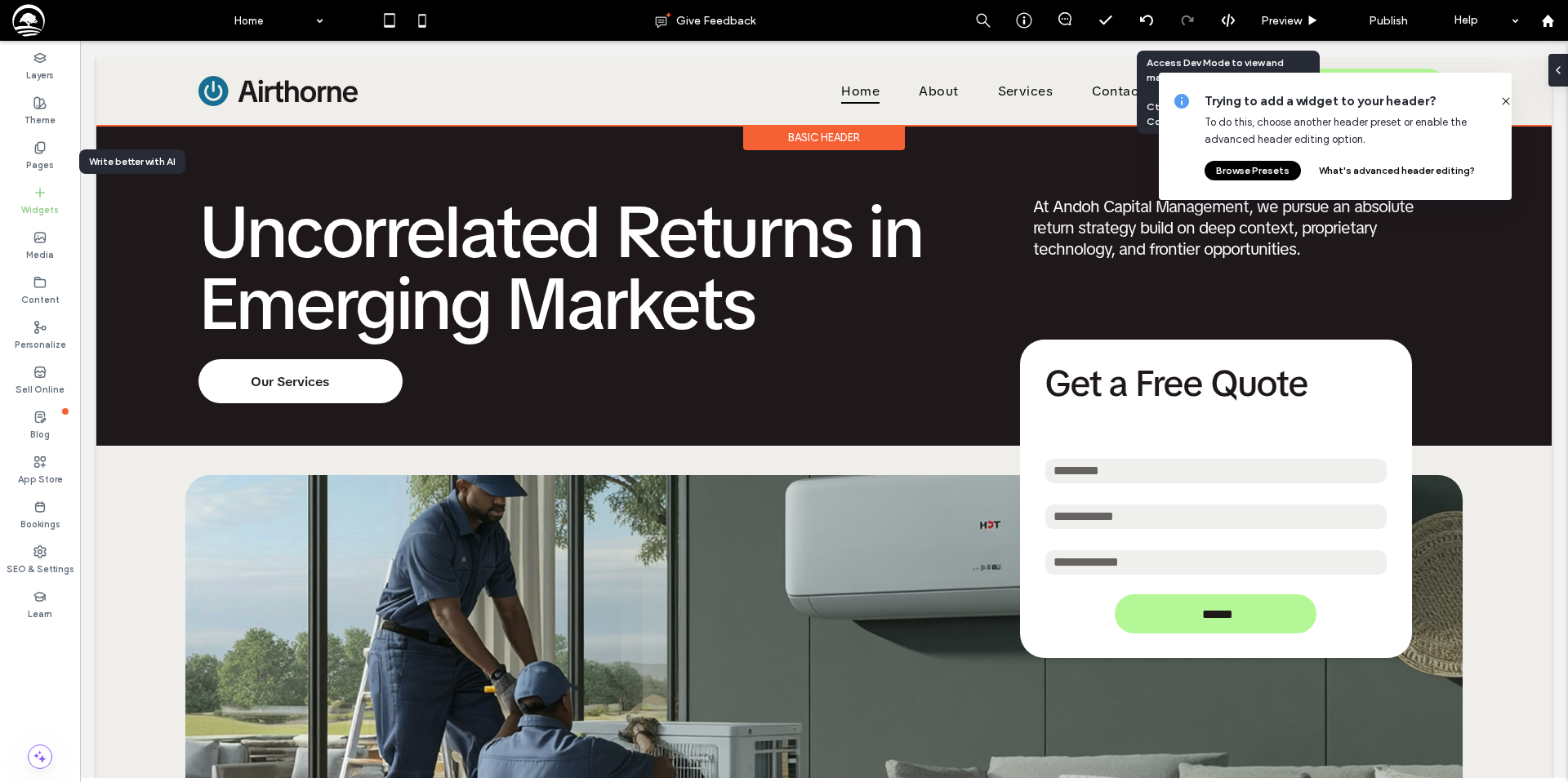
drag, startPoint x: 224, startPoint y: 277, endPoint x: 356, endPoint y: 94, distance: 225.6
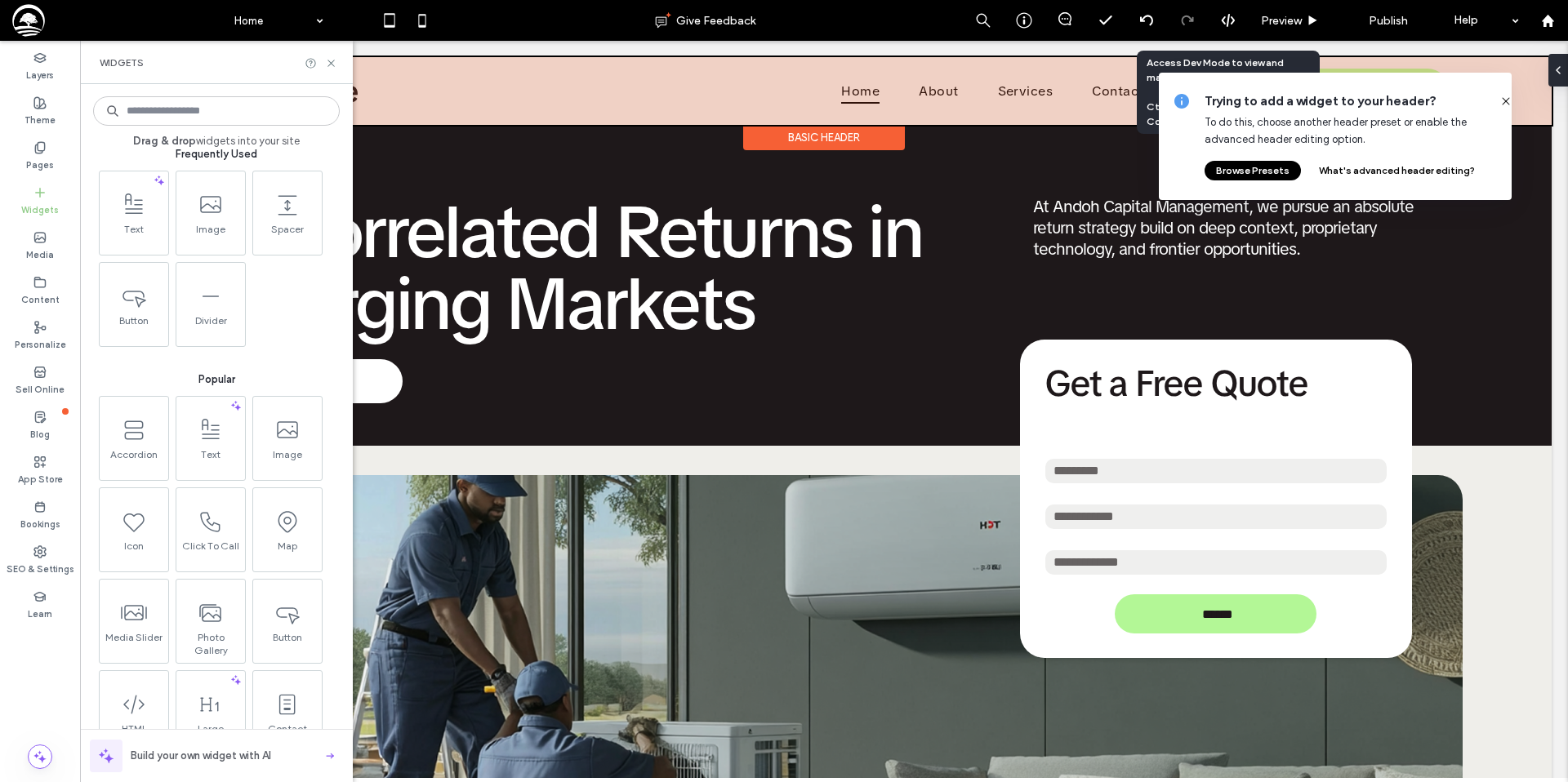
click at [341, 94] on div at bounding box center [823, 91] width 1455 height 67
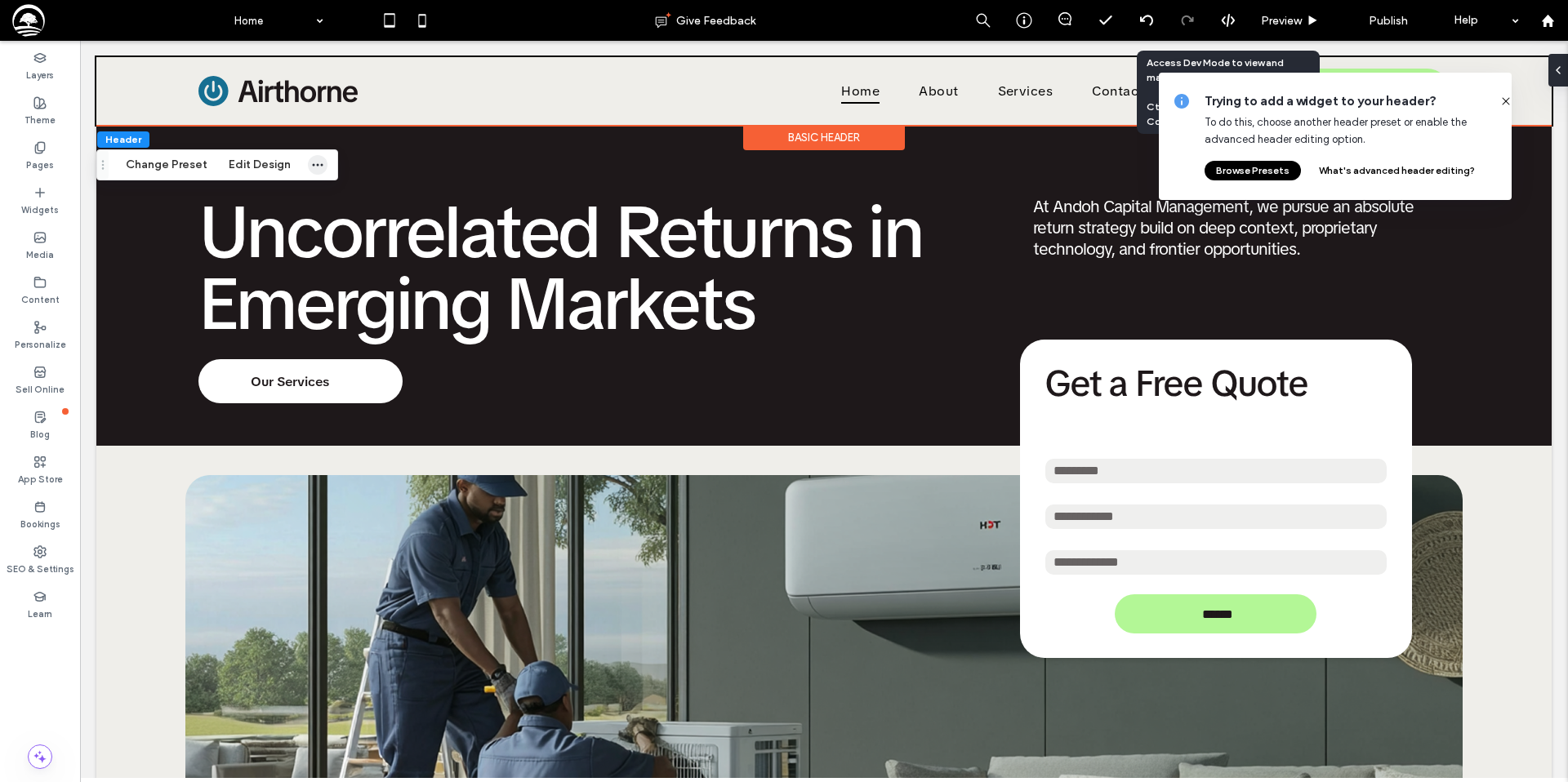
click at [311, 163] on icon "button" at bounding box center [318, 165] width 13 height 13
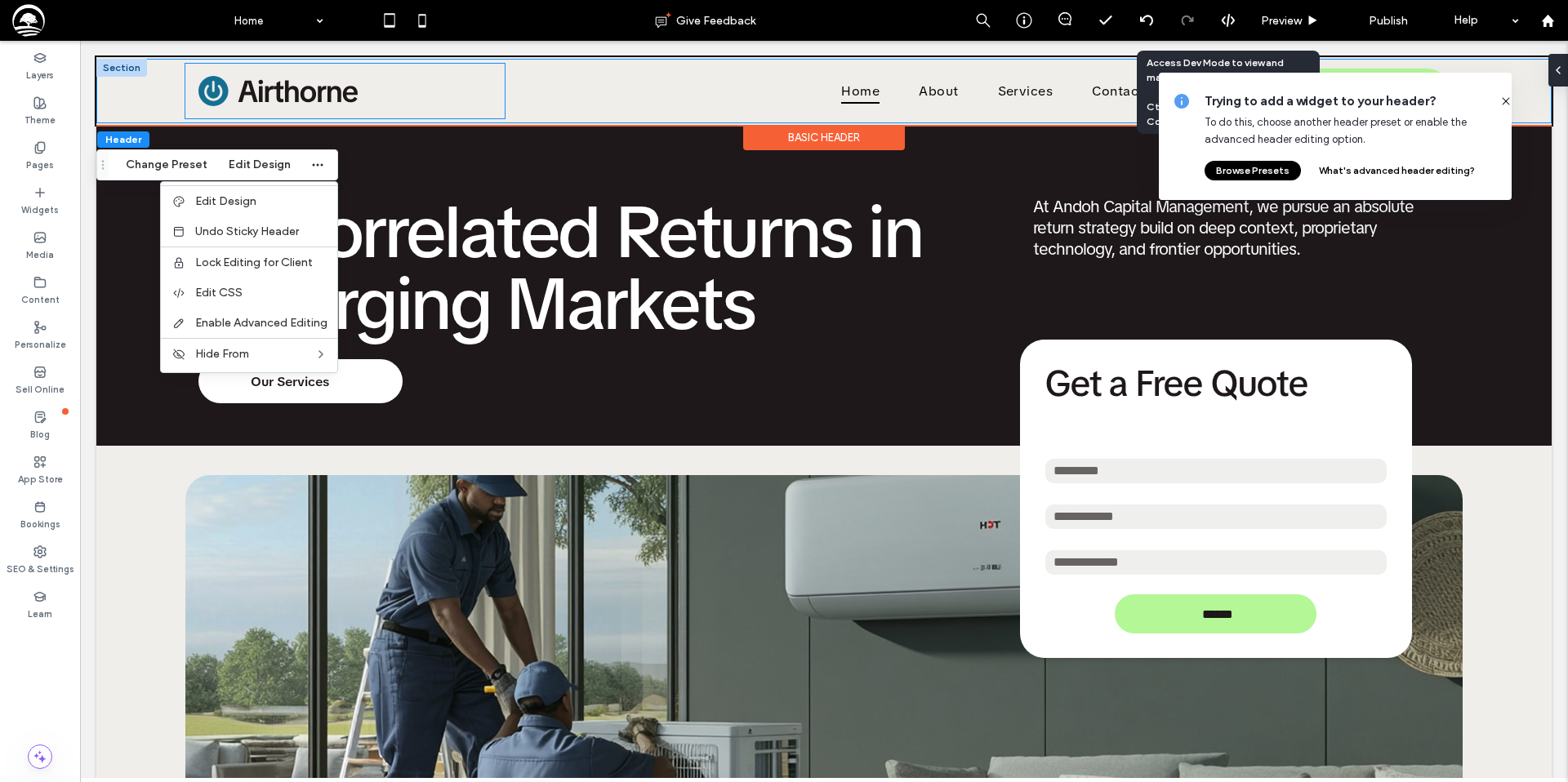
click at [425, 99] on div at bounding box center [345, 91] width 319 height 55
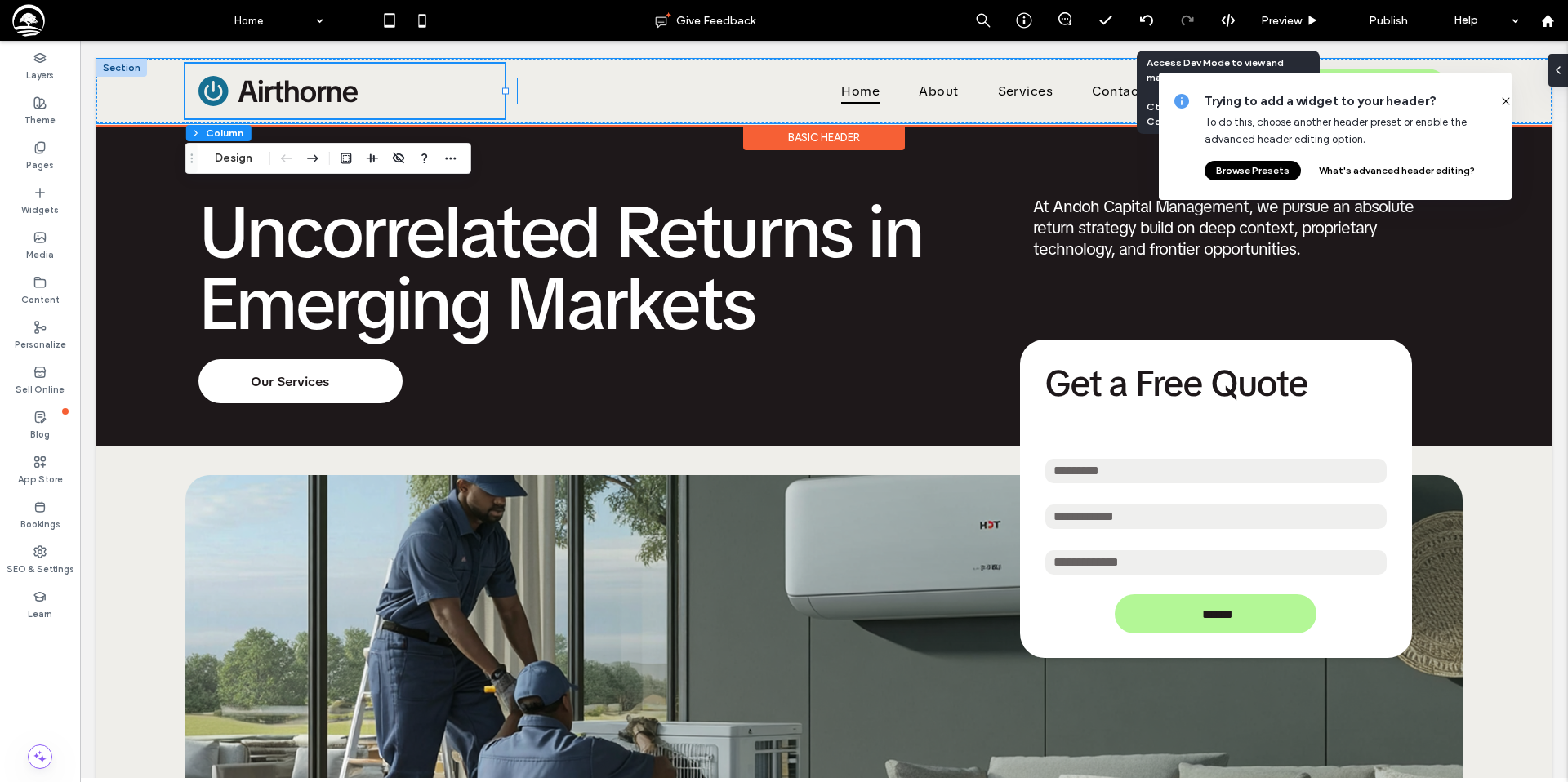
click at [545, 95] on ul "Home About Services Contact Us" at bounding box center [852, 91] width 669 height 25
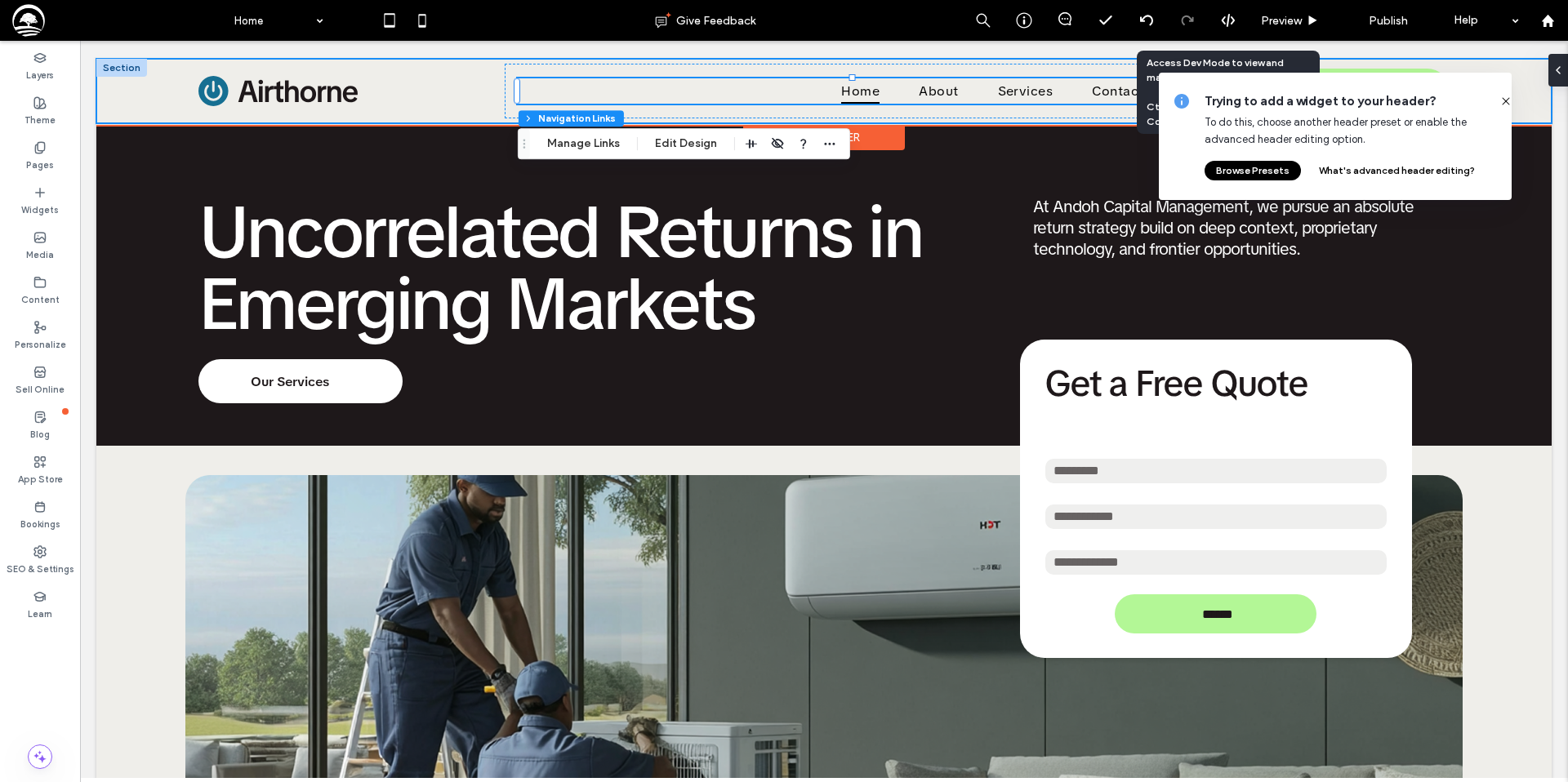
click at [156, 87] on div "Home About Services Contact Us Book a Consultation" at bounding box center [823, 91] width 1455 height 65
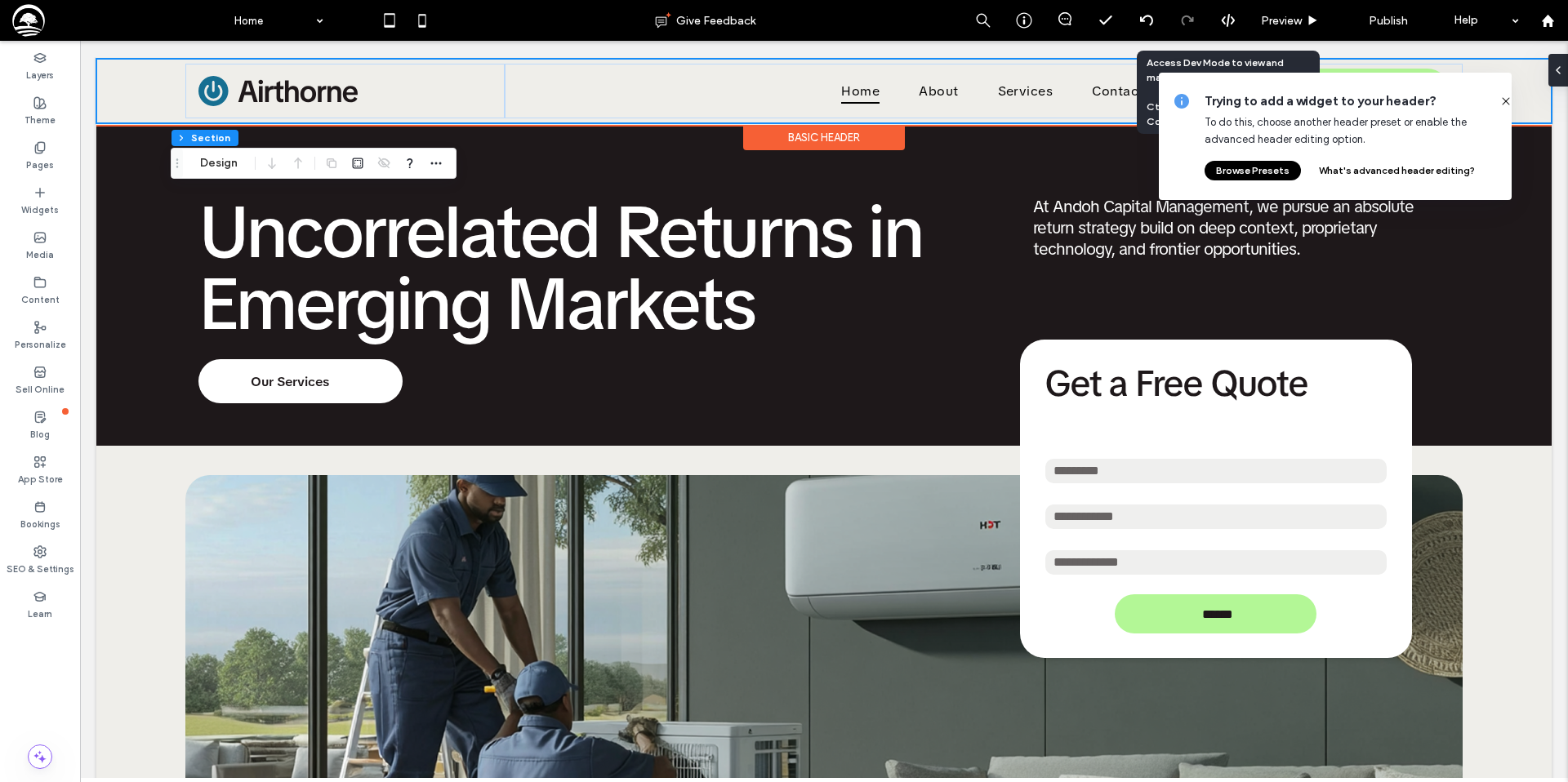
click at [120, 66] on div "Home About Services Contact Us Book a Consultation" at bounding box center [823, 91] width 1455 height 65
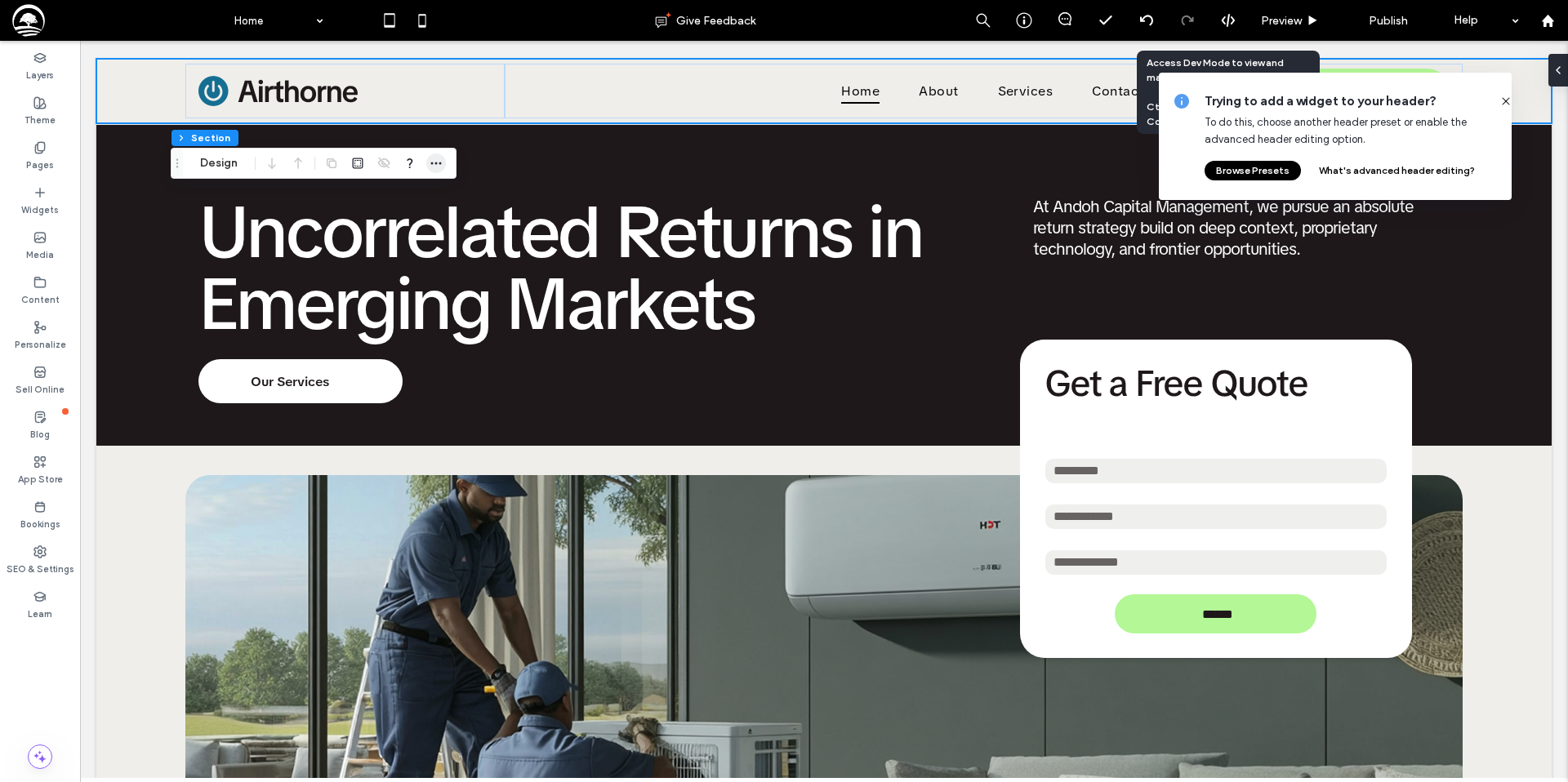
click at [439, 164] on use "button" at bounding box center [436, 163] width 11 height 3
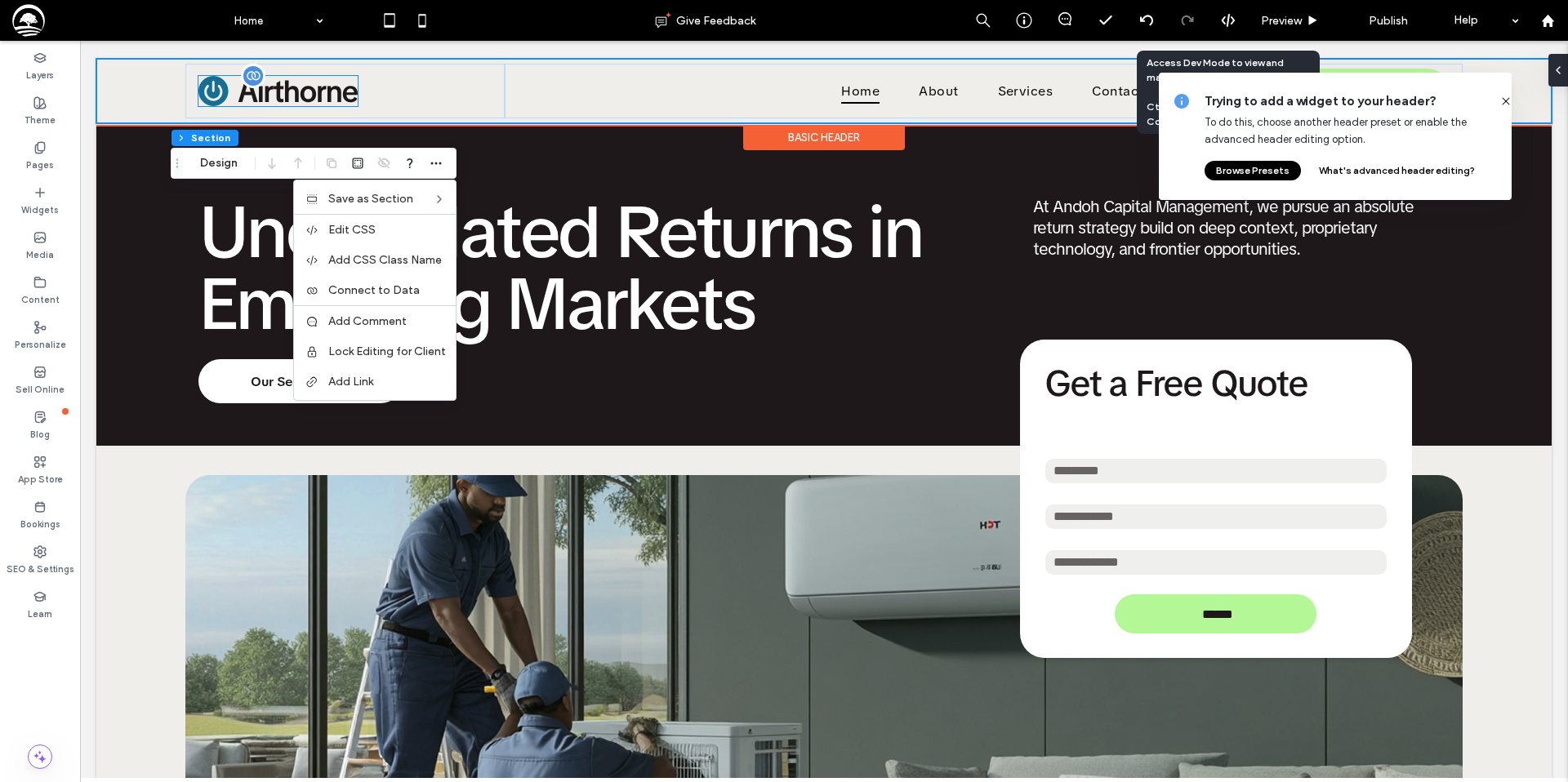
click at [336, 86] on img at bounding box center [277, 91] width 159 height 30
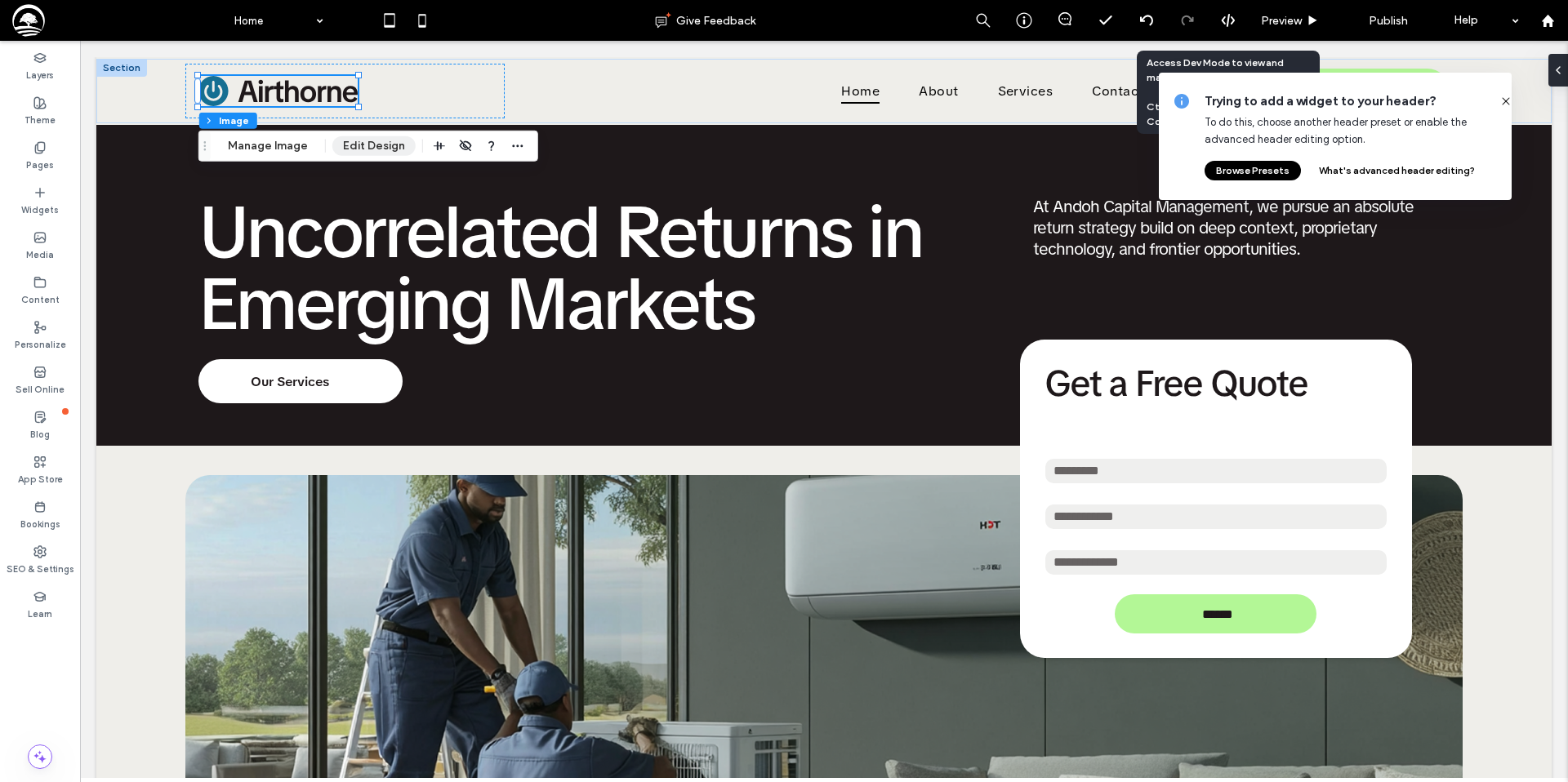
click at [356, 146] on button "Edit Design" at bounding box center [373, 146] width 83 height 19
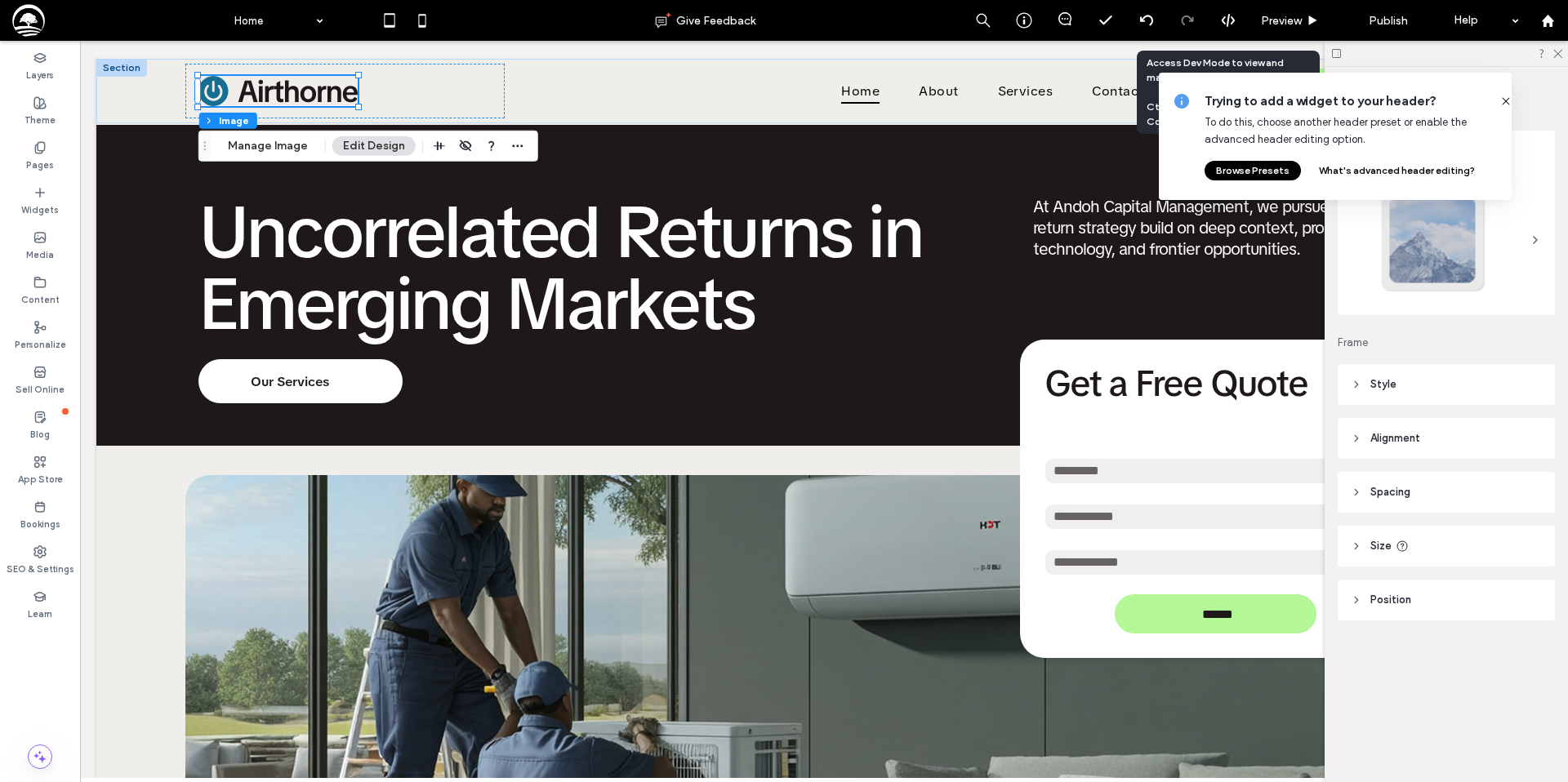
drag, startPoint x: 1495, startPoint y: 101, endPoint x: 1417, endPoint y: 100, distance: 78.0
click at [1499, 101] on icon at bounding box center [1506, 101] width 13 height 13
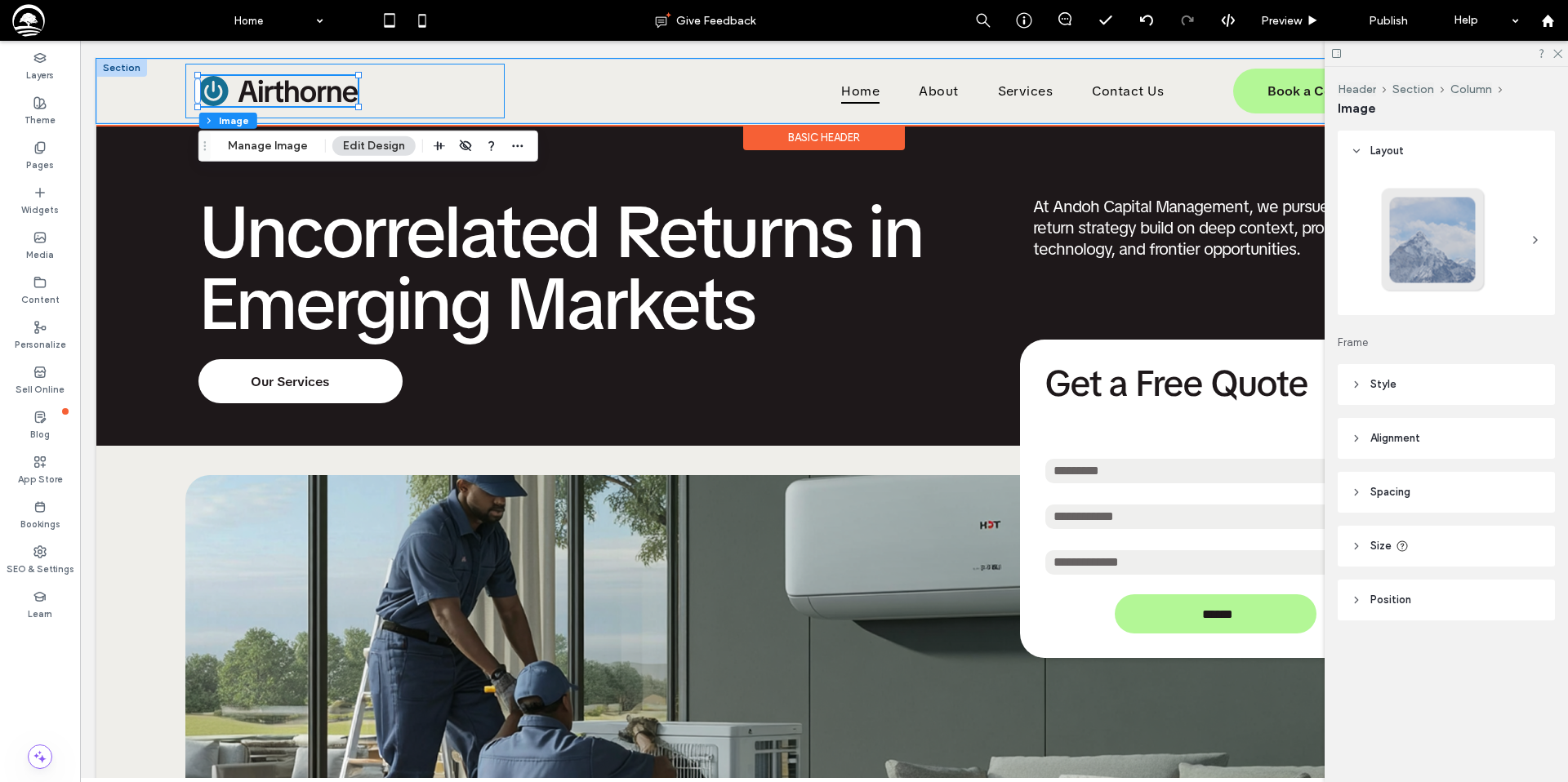
click at [493, 94] on div at bounding box center [345, 91] width 319 height 55
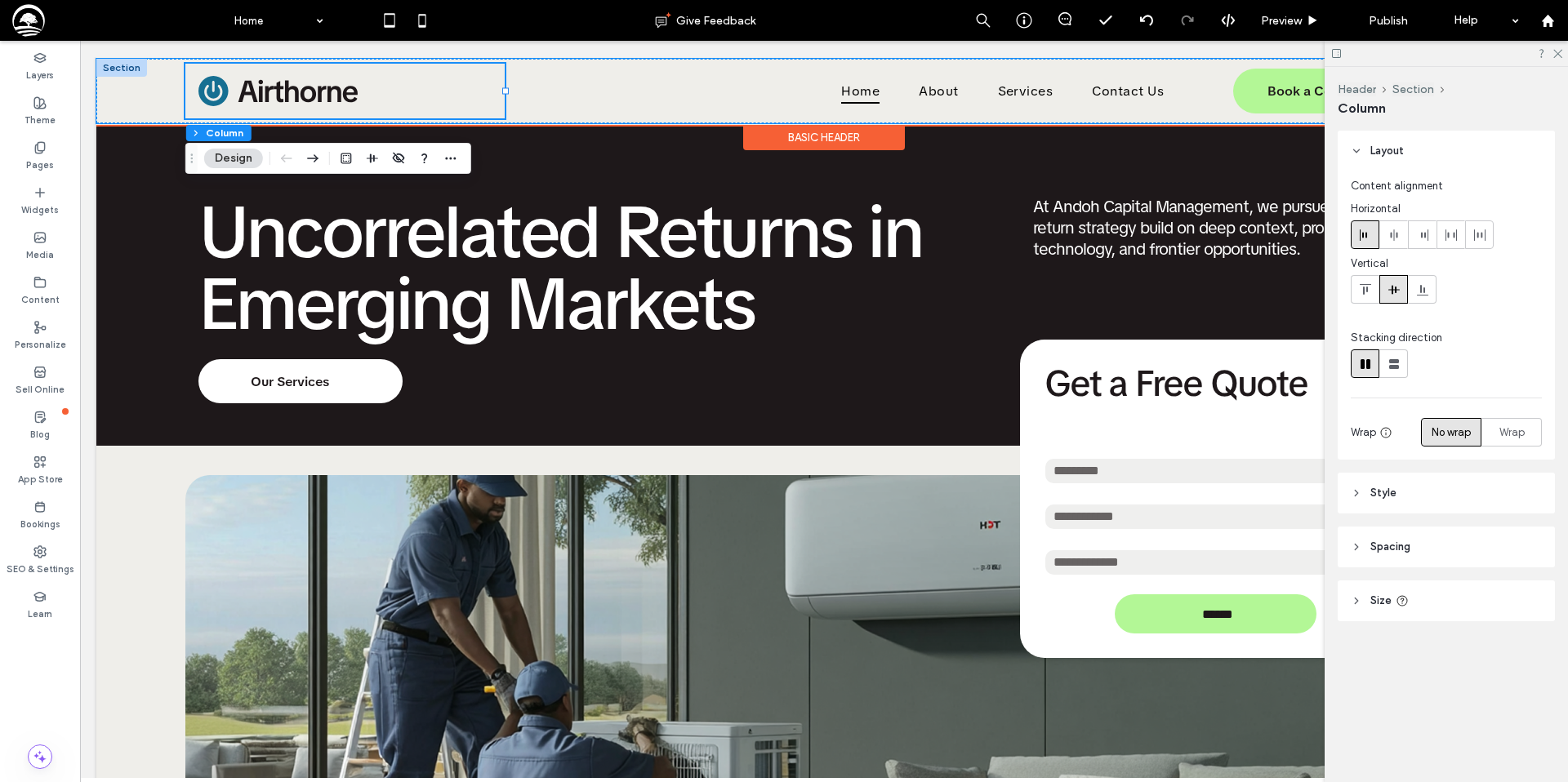
click at [121, 64] on div at bounding box center [121, 67] width 51 height 18
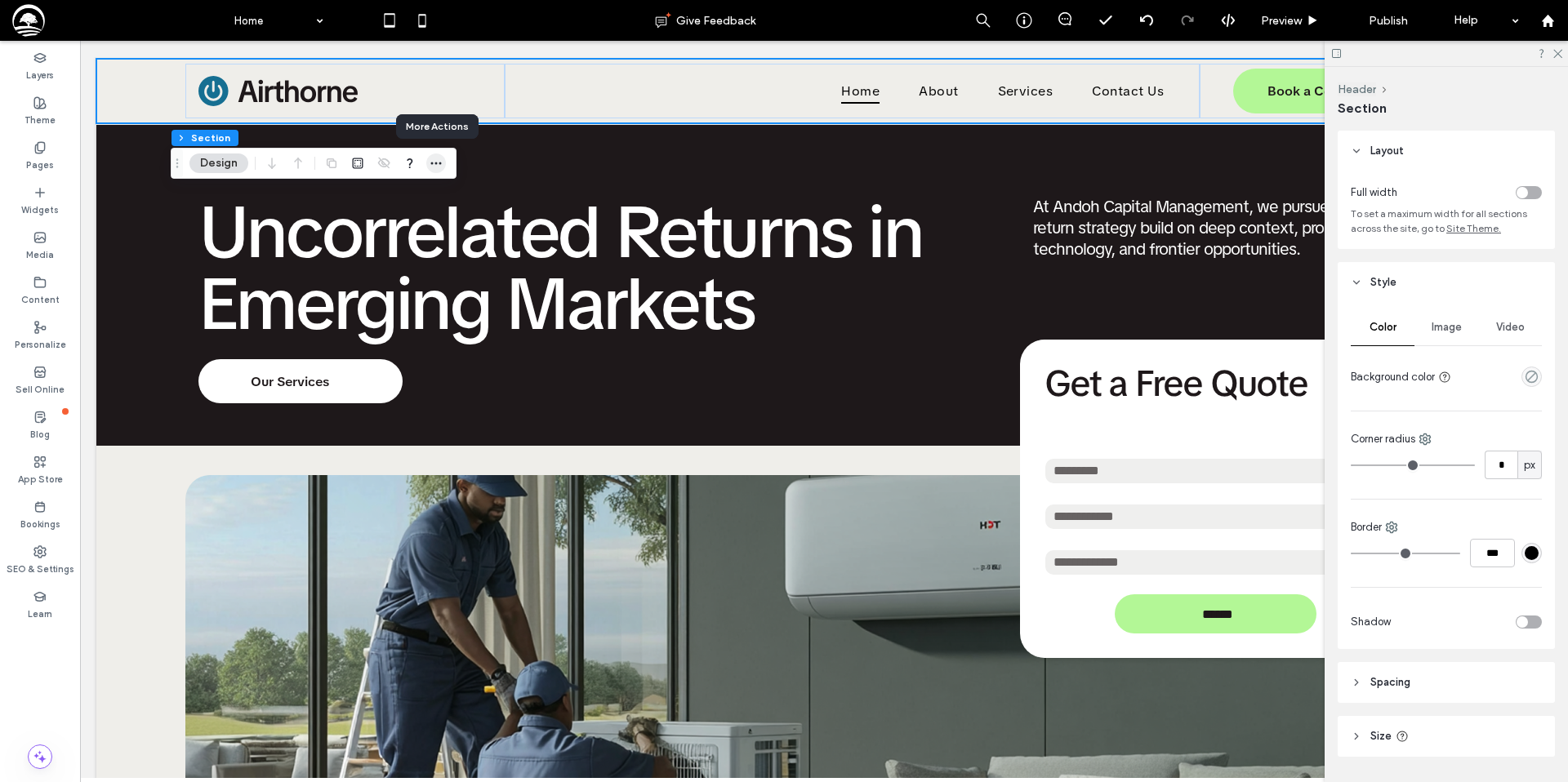
click at [441, 164] on icon "button" at bounding box center [436, 163] width 13 height 13
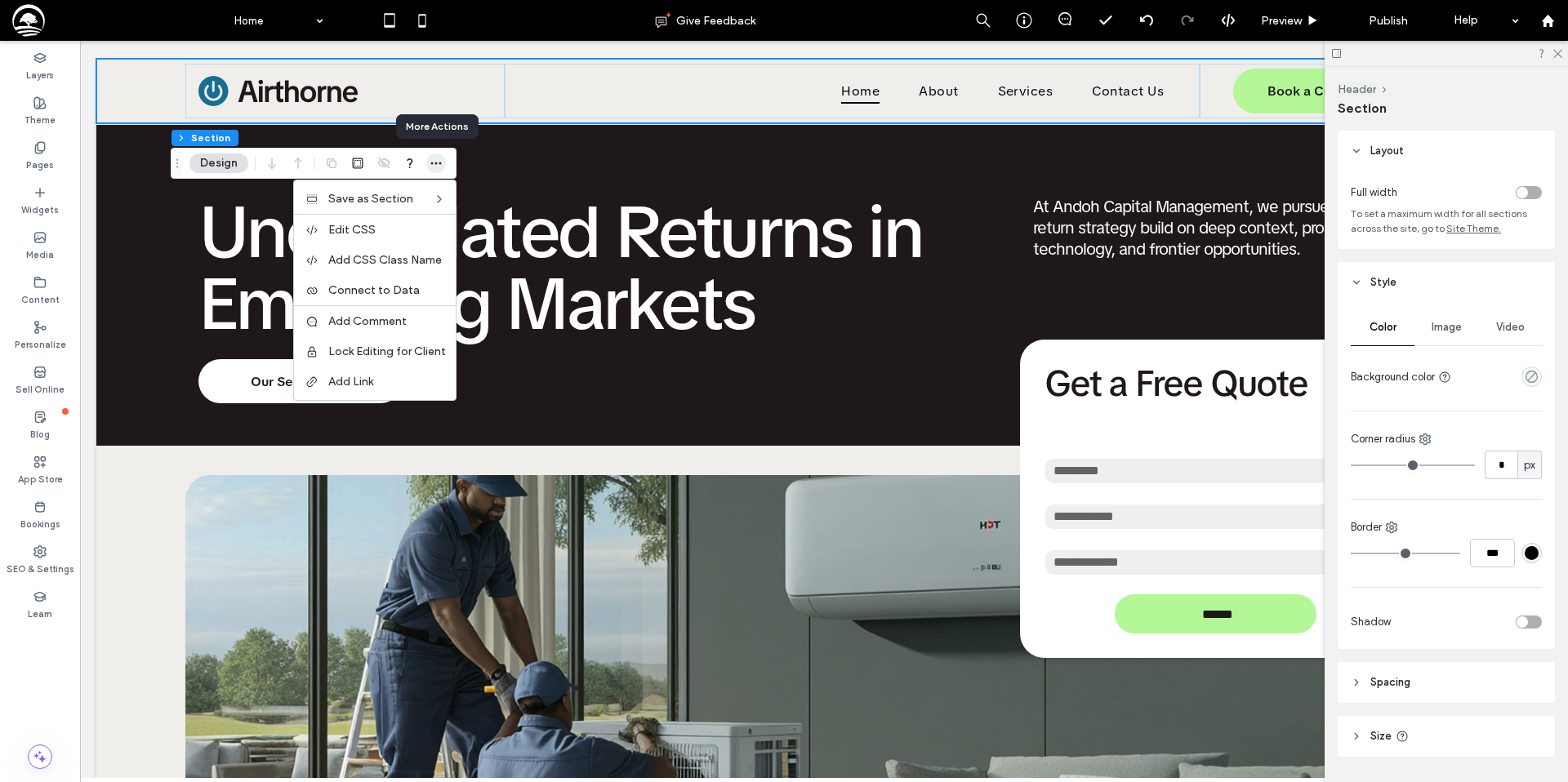
click at [433, 163] on icon "button" at bounding box center [436, 163] width 13 height 13
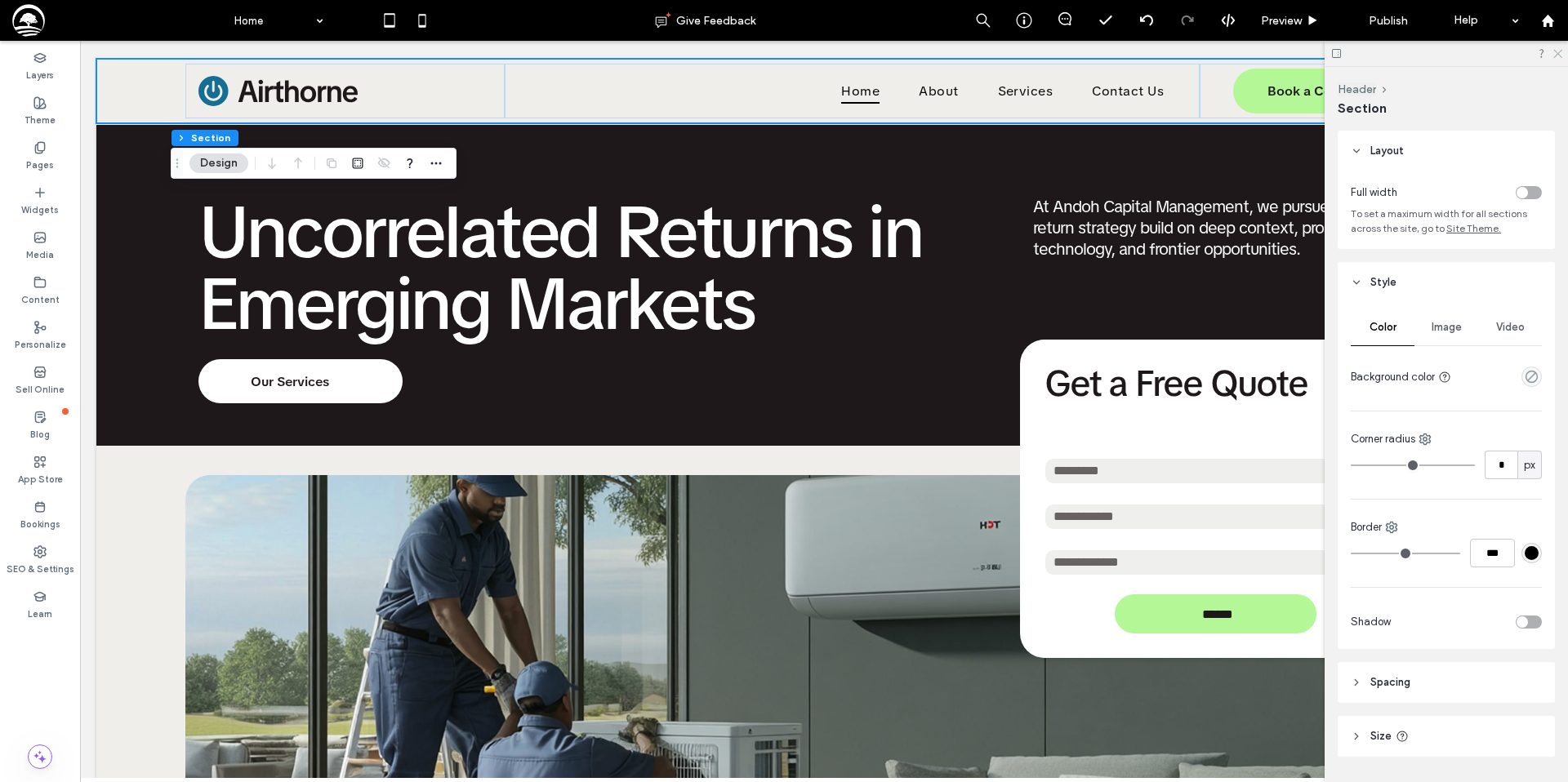
click at [1561, 52] on icon at bounding box center [1556, 52] width 11 height 11
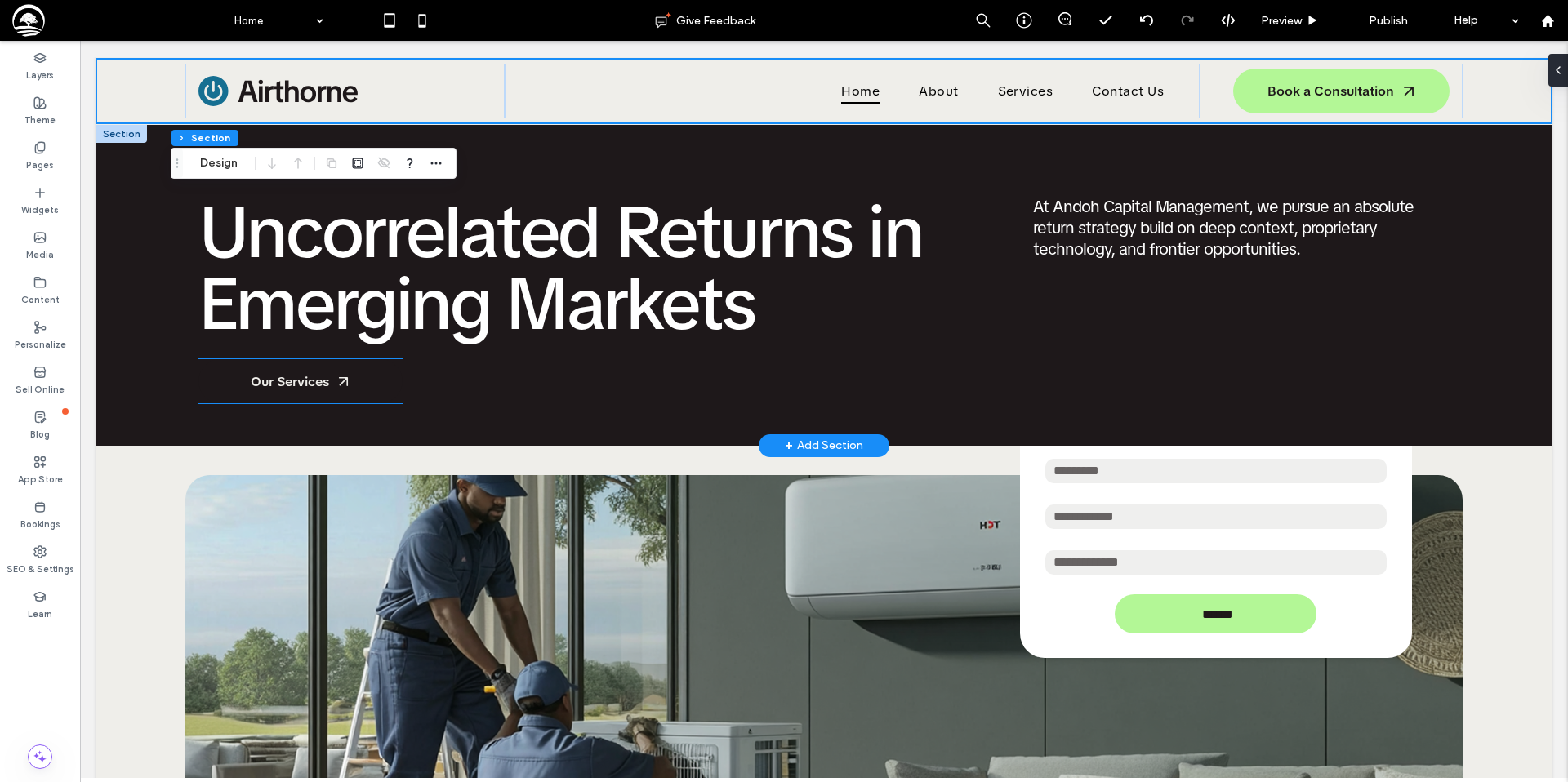
click at [283, 384] on span "Our Services" at bounding box center [289, 382] width 78 height 17
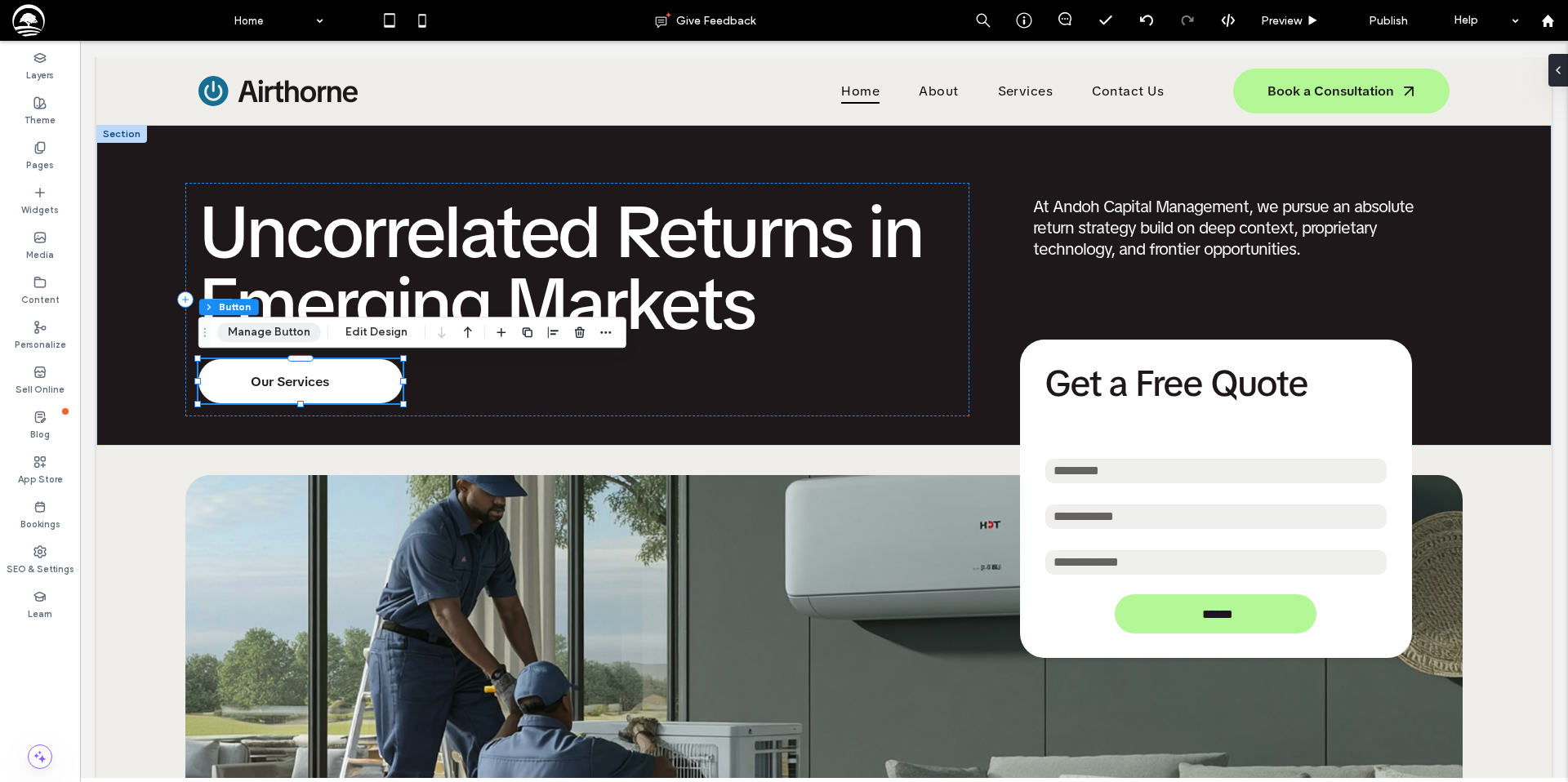
click at [289, 329] on button "Manage Button" at bounding box center [269, 332] width 104 height 19
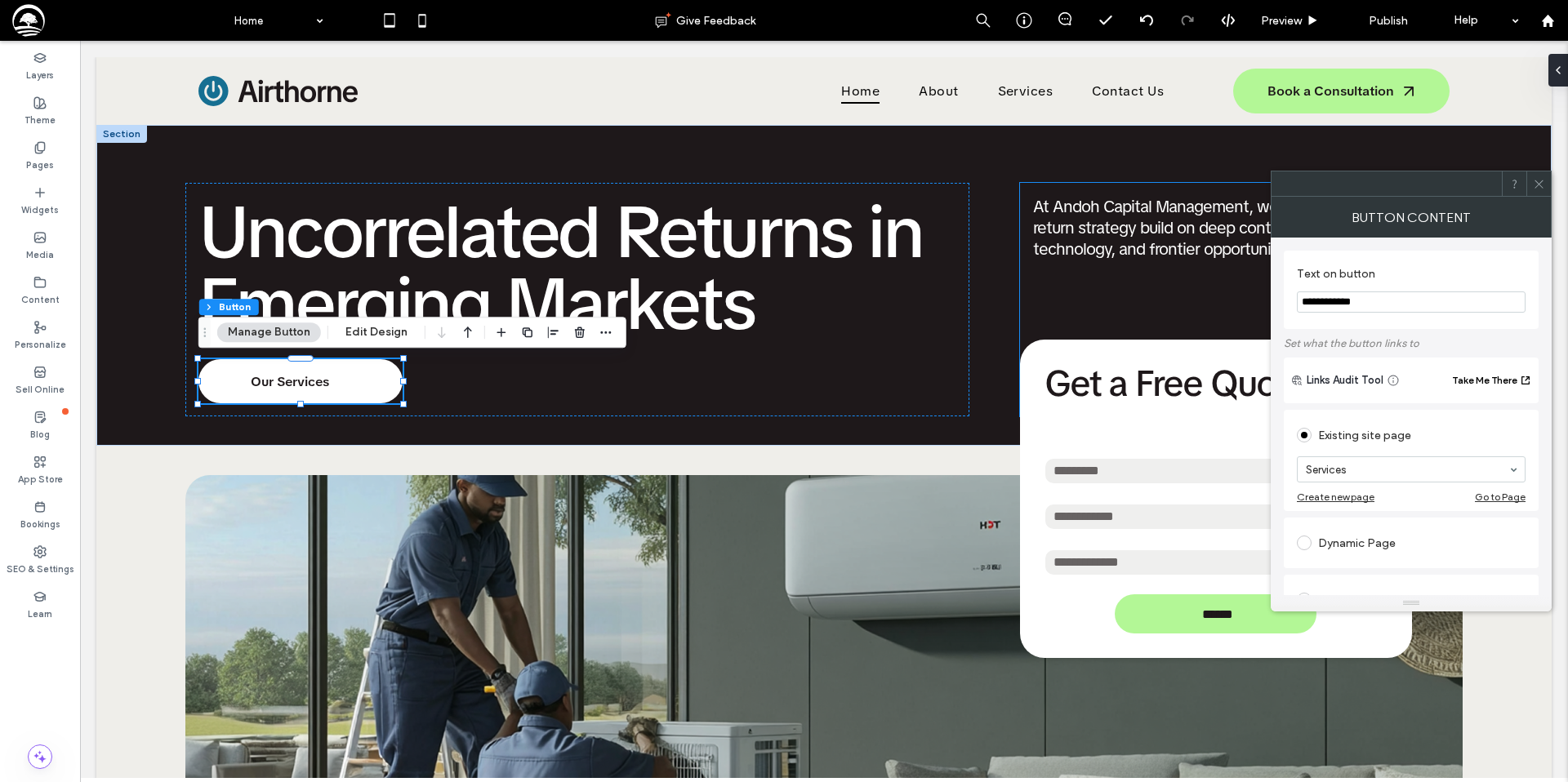
drag, startPoint x: 1469, startPoint y: 342, endPoint x: 1212, endPoint y: 307, distance: 259.4
type input "**********"
click at [1541, 187] on icon at bounding box center [1539, 184] width 13 height 13
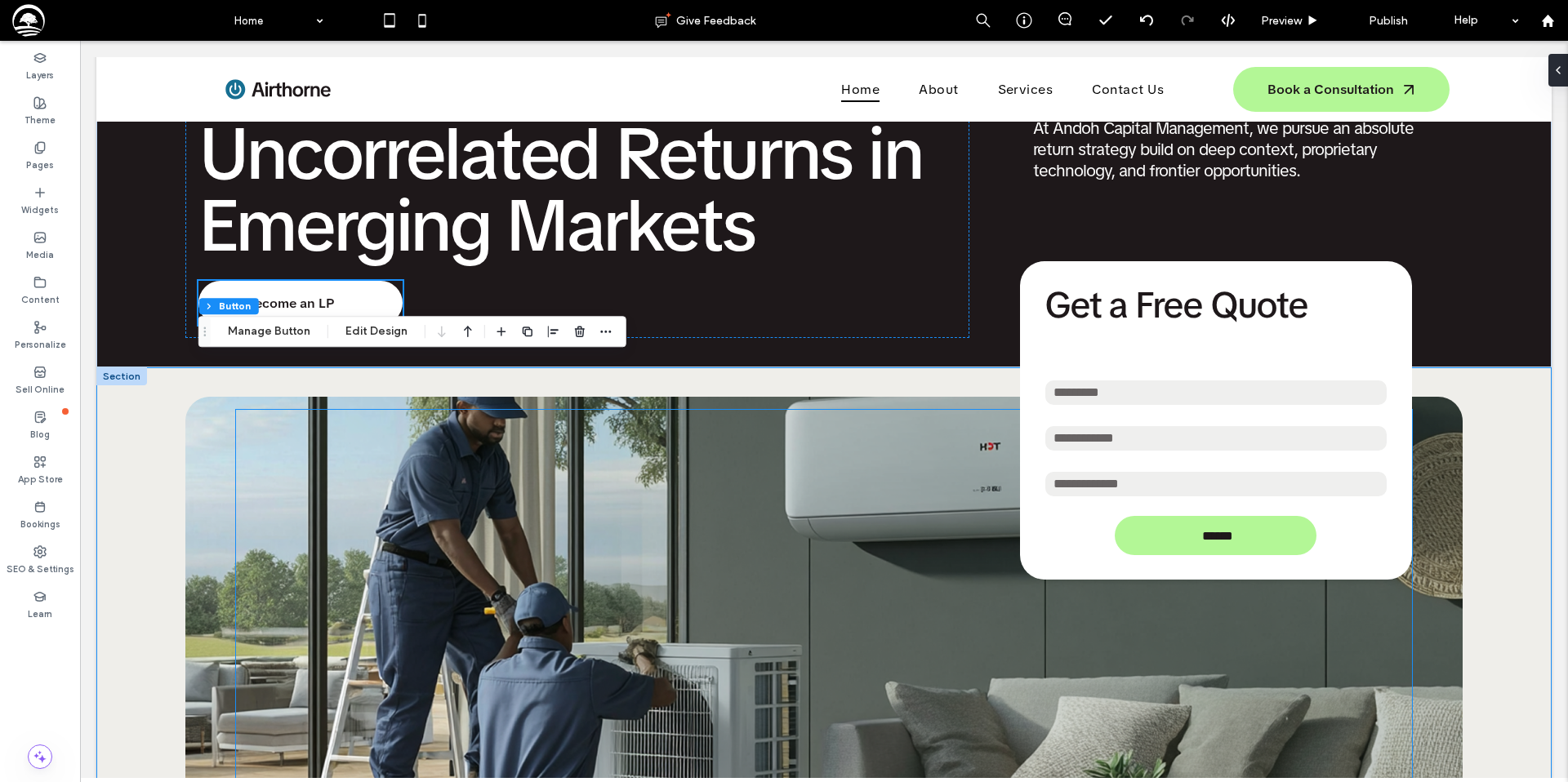
scroll to position [260, 0]
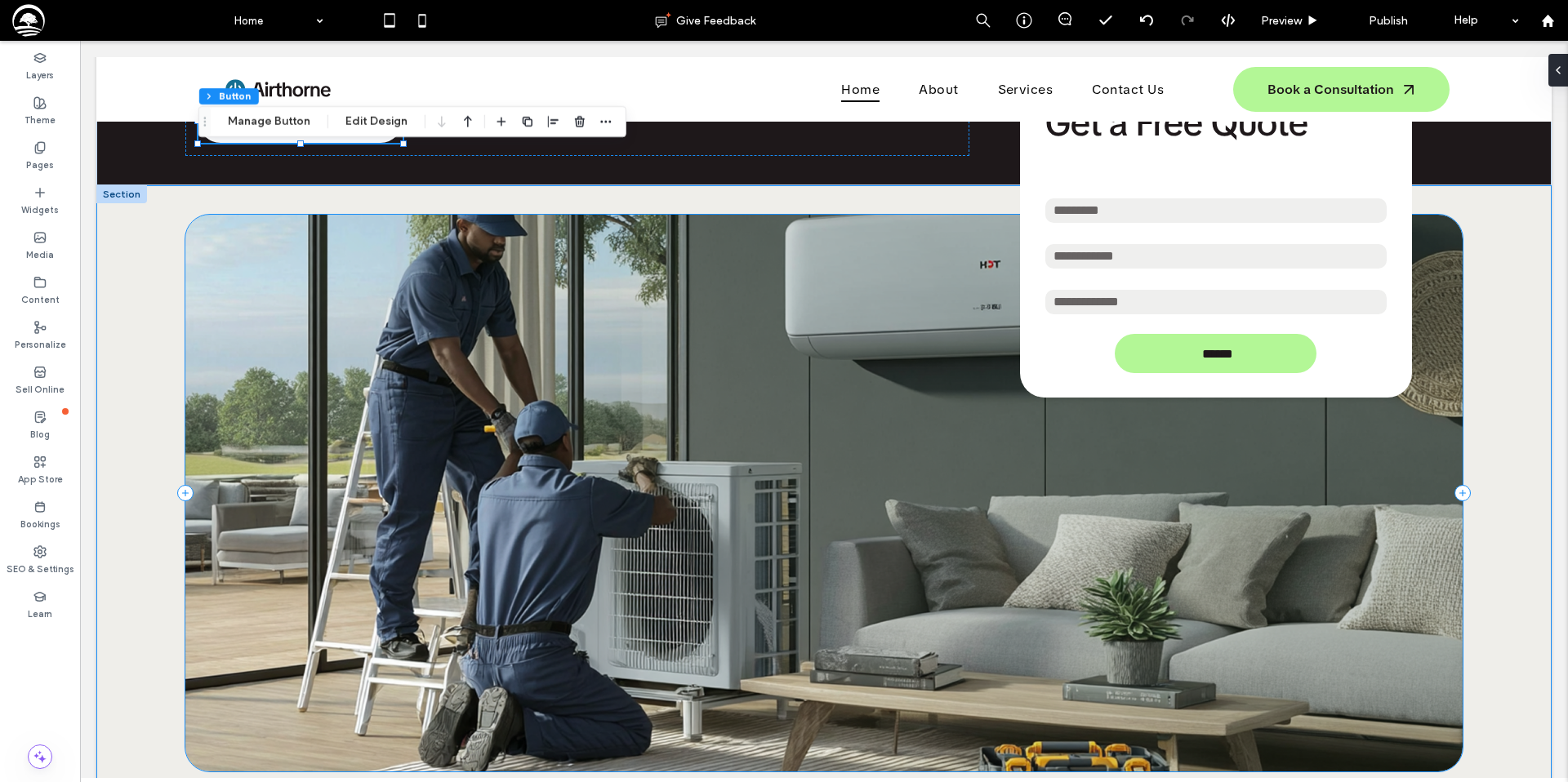
click at [213, 476] on div "Get a Free Quote Full name Phone number Email address ****** Thank you for cont…" at bounding box center [824, 493] width 1277 height 557
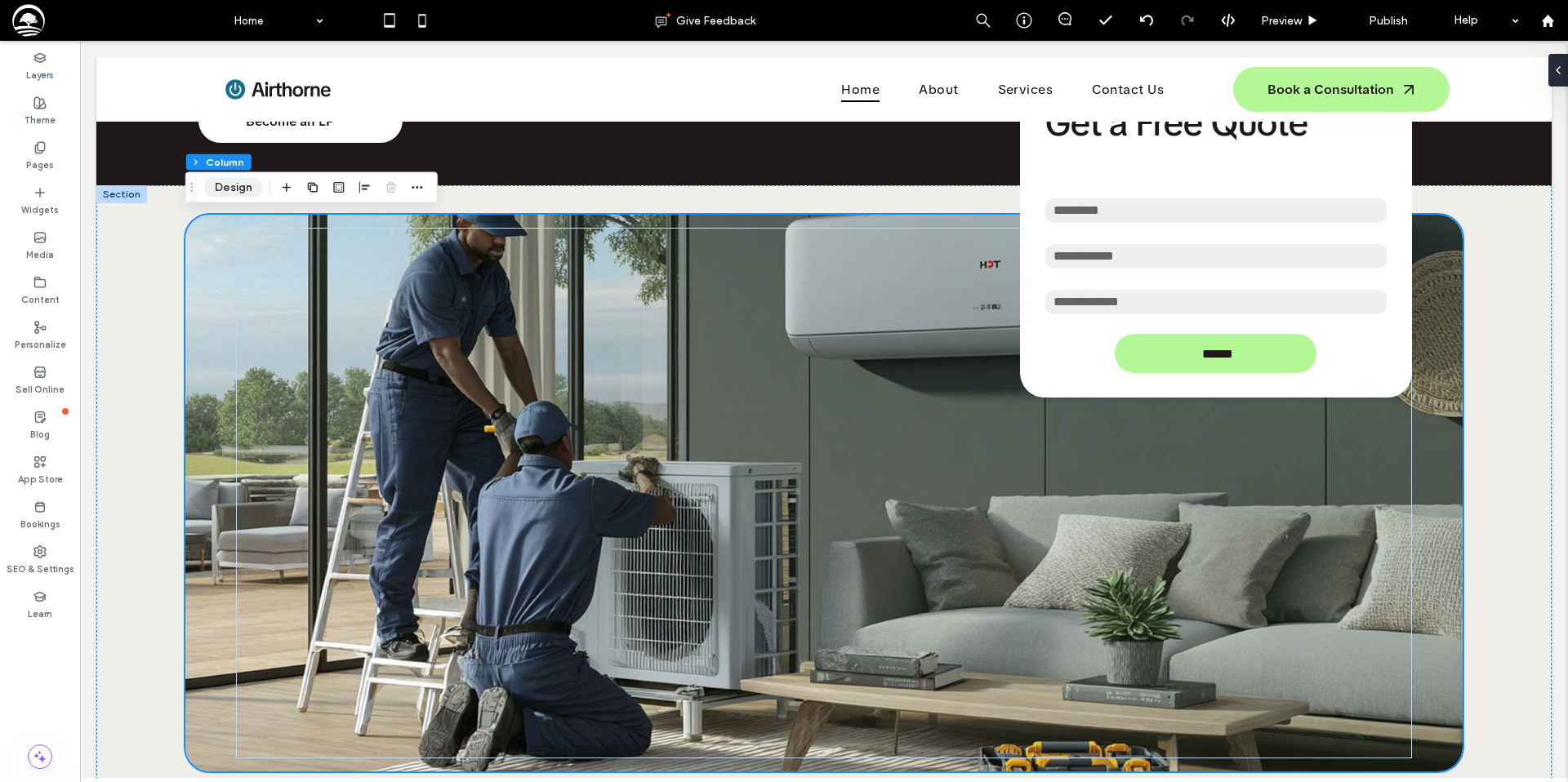
click at [237, 192] on button "Design" at bounding box center [233, 187] width 59 height 19
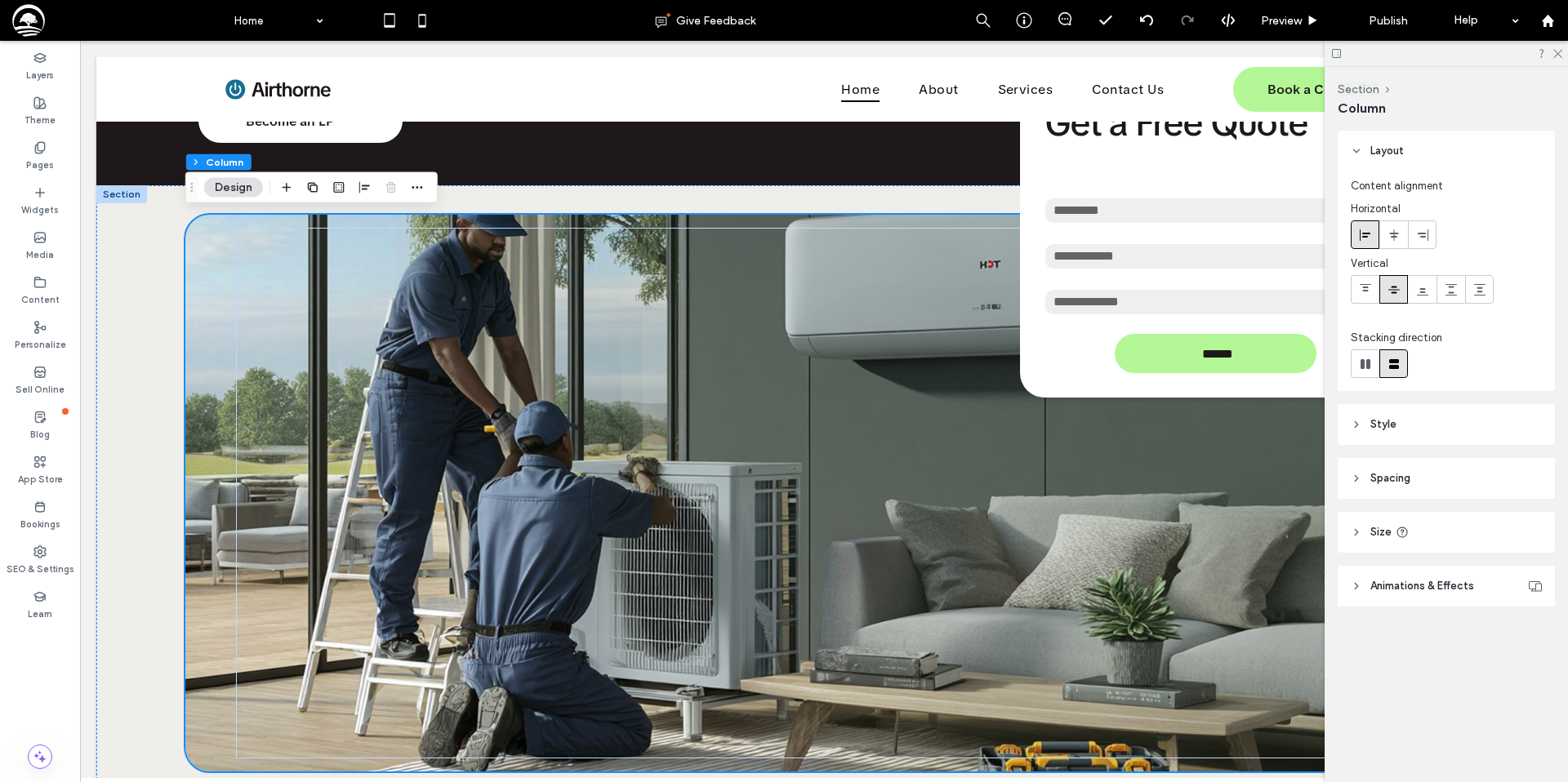
click at [1399, 433] on header "Style" at bounding box center [1446, 425] width 217 height 40
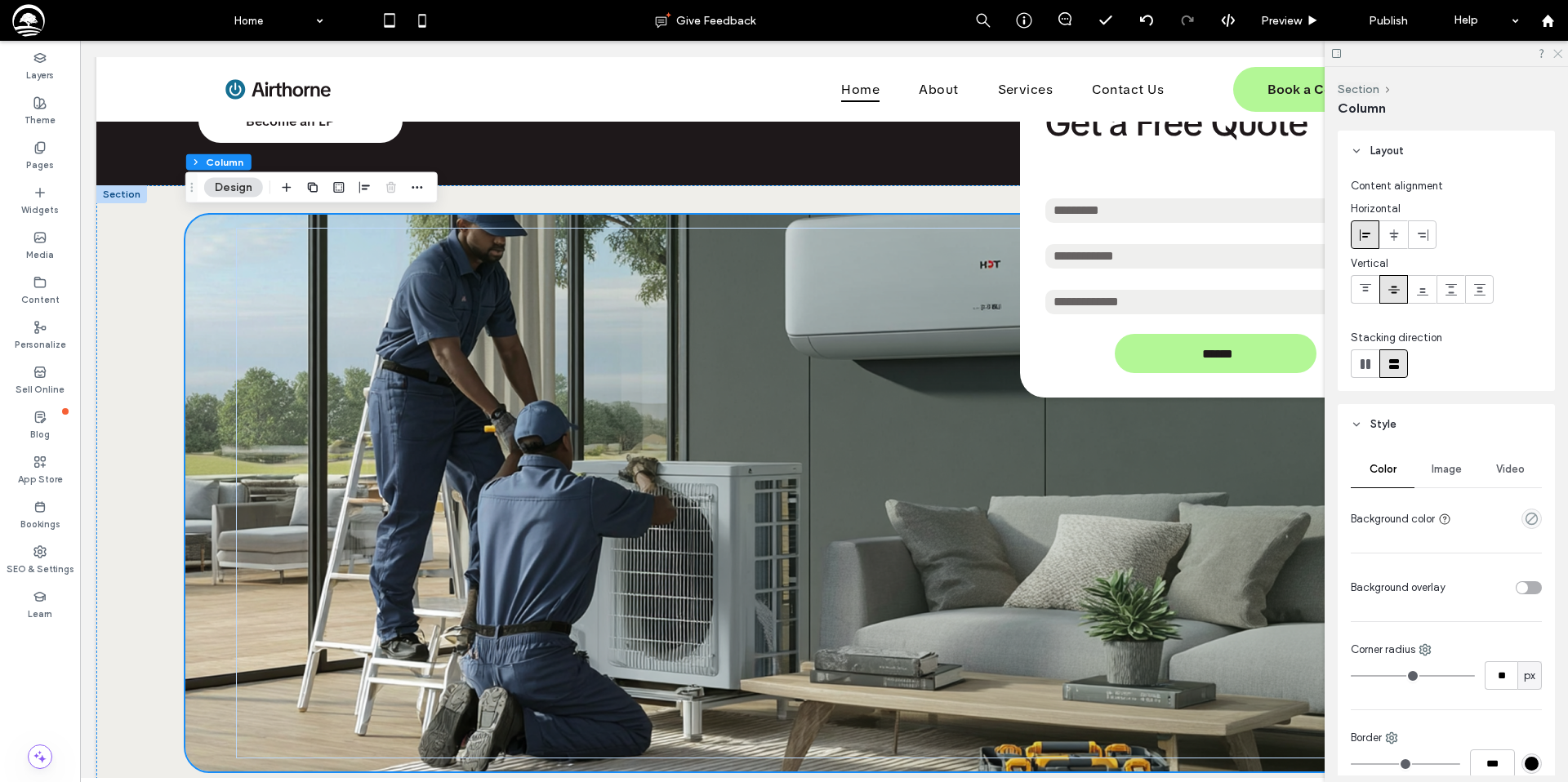
click at [1557, 54] on icon at bounding box center [1556, 52] width 11 height 11
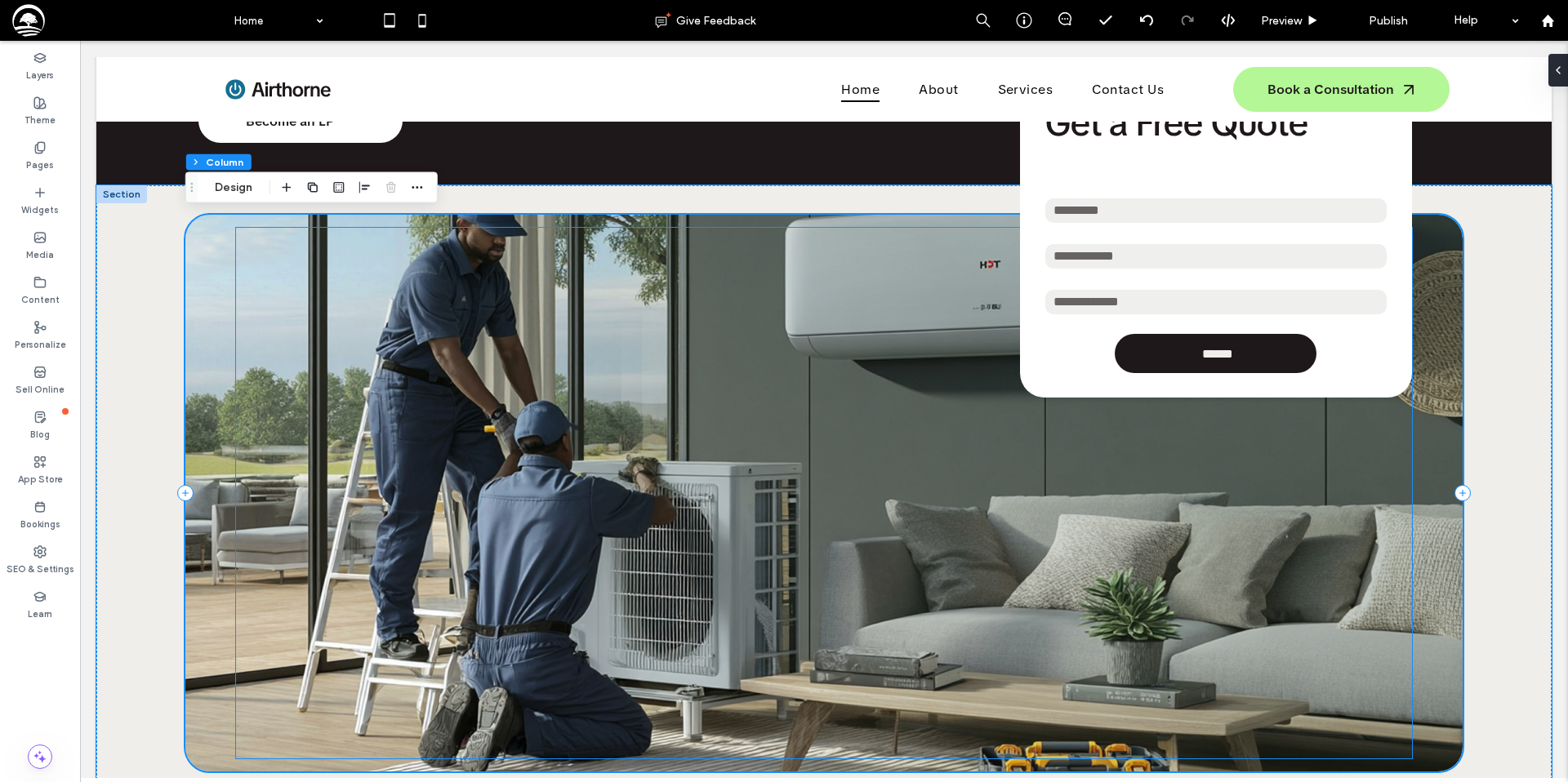
click at [1228, 353] on input "******" at bounding box center [1217, 351] width 198 height 24
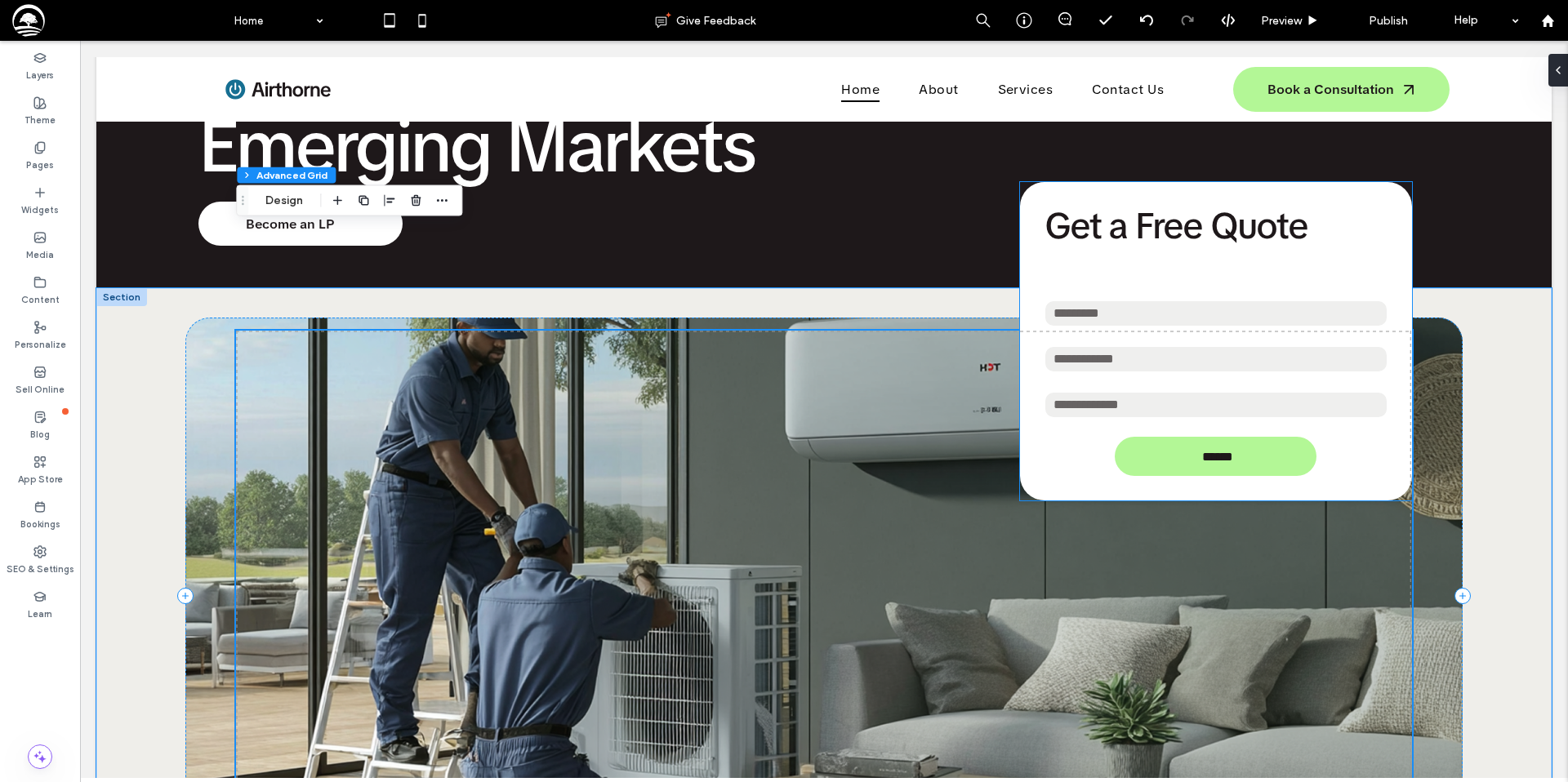
scroll to position [126, 0]
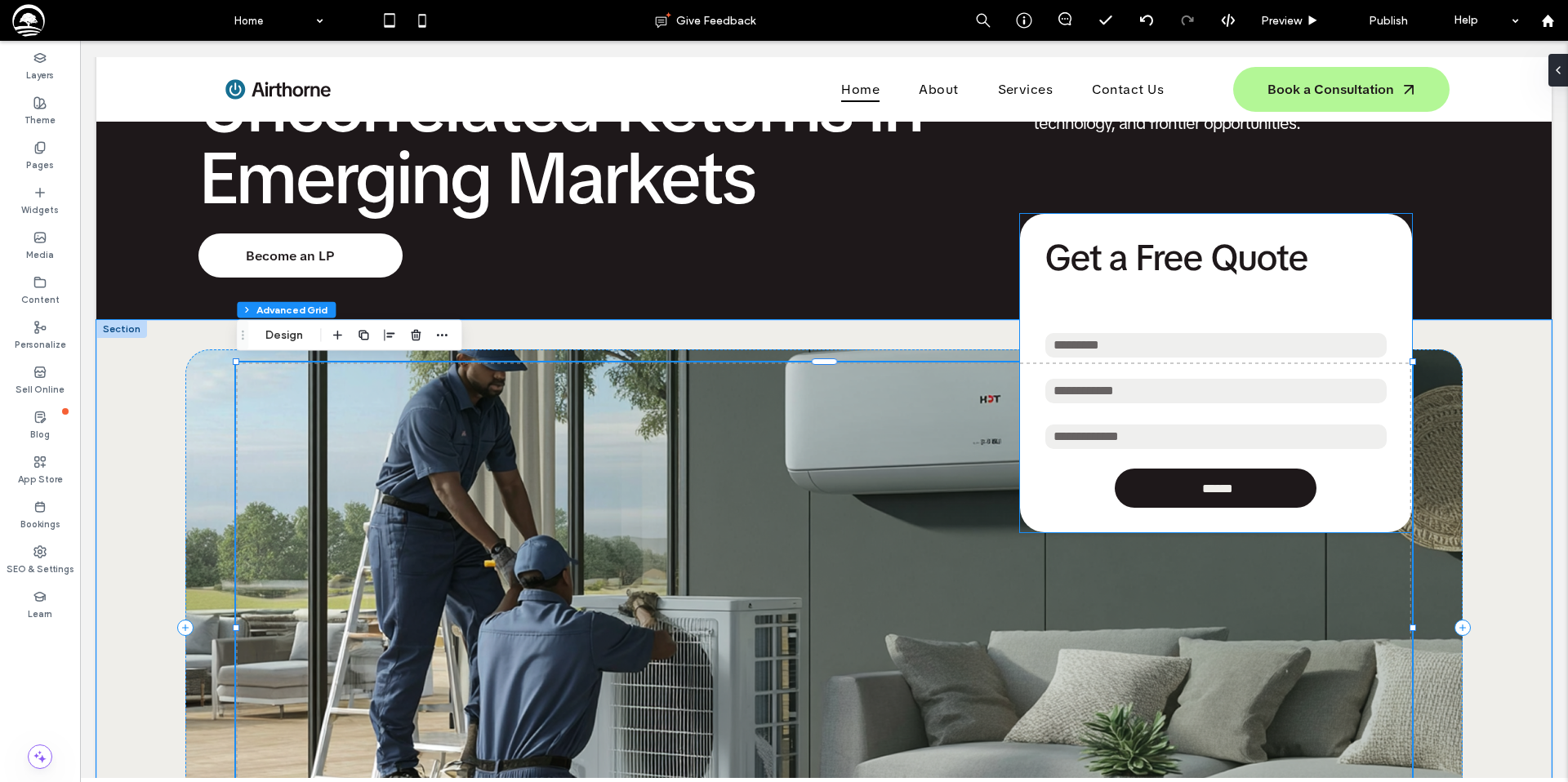
click at [1260, 502] on div "******" at bounding box center [1215, 488] width 201 height 40
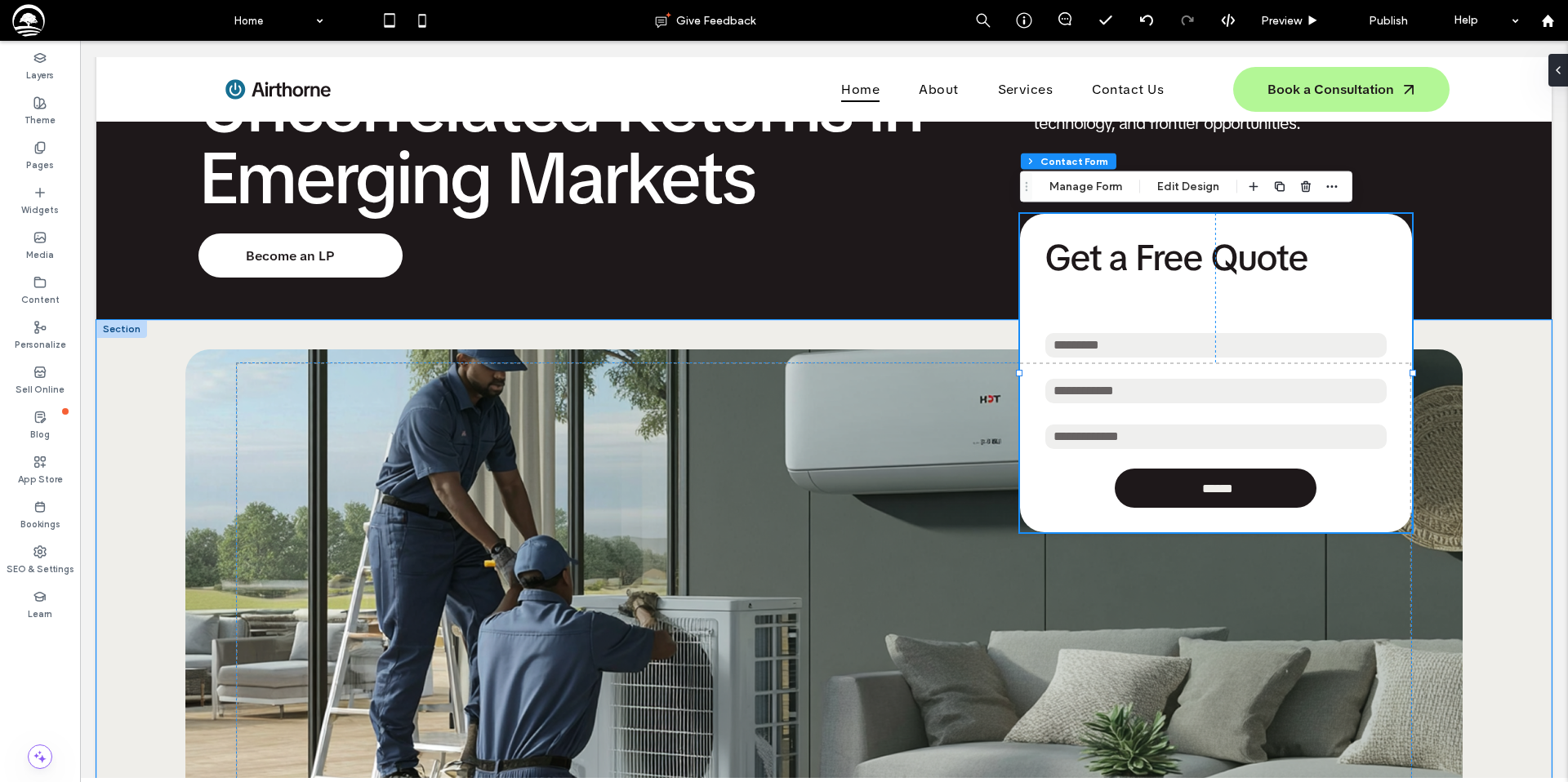
type input "**"
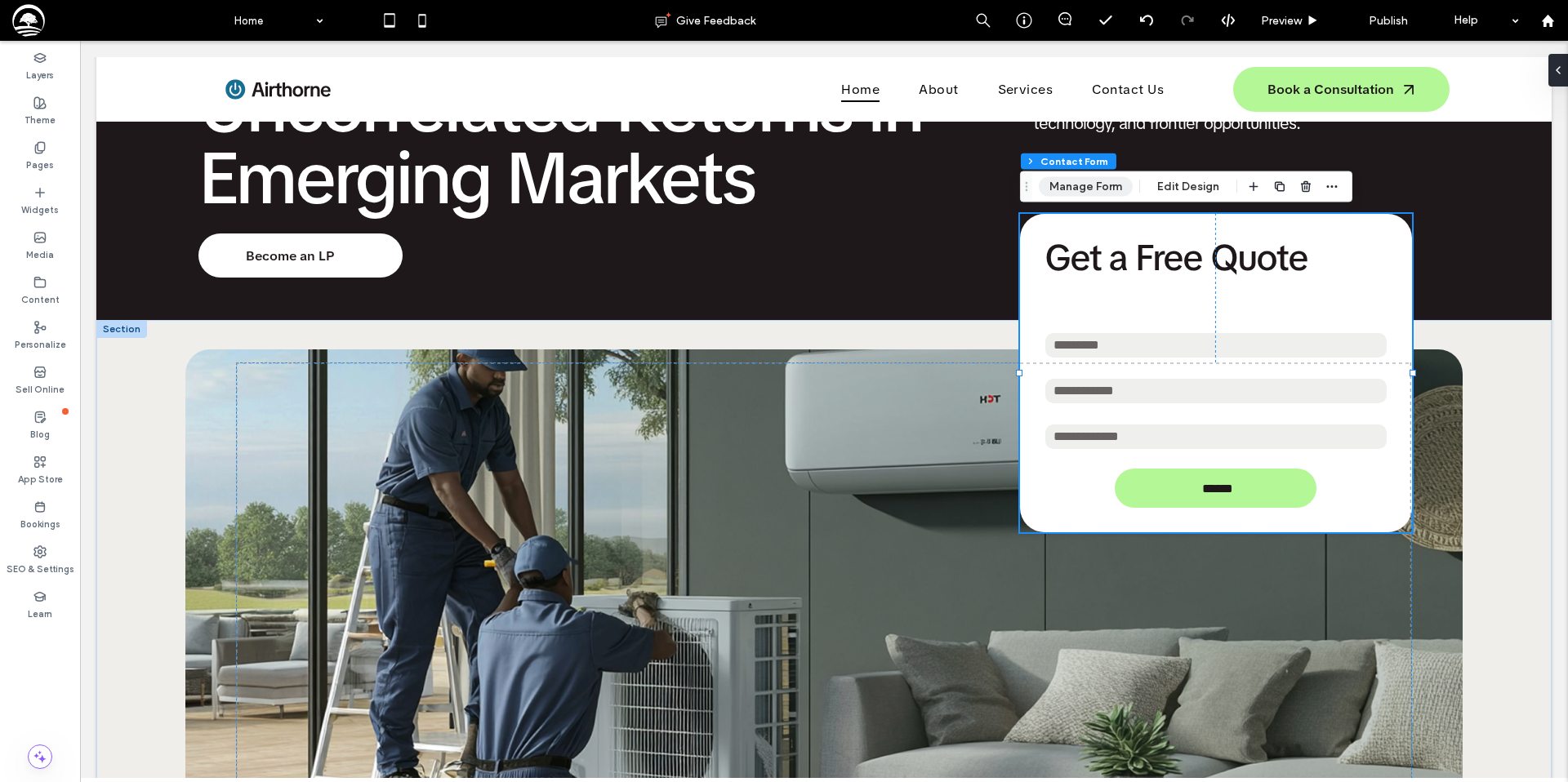
click at [1105, 185] on button "Manage Form" at bounding box center [1085, 186] width 94 height 19
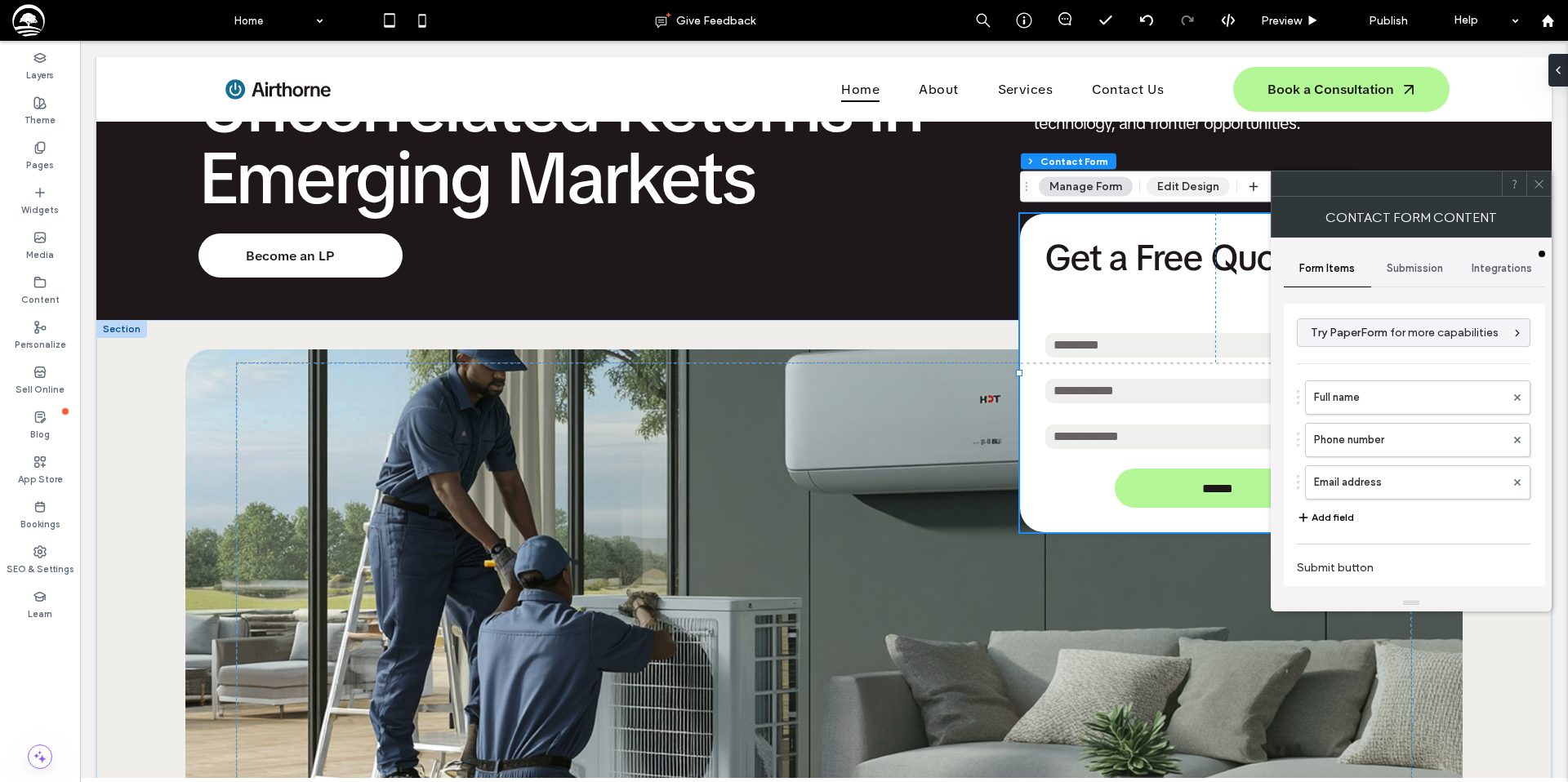
click at [1154, 182] on button "Edit Design" at bounding box center [1188, 186] width 83 height 19
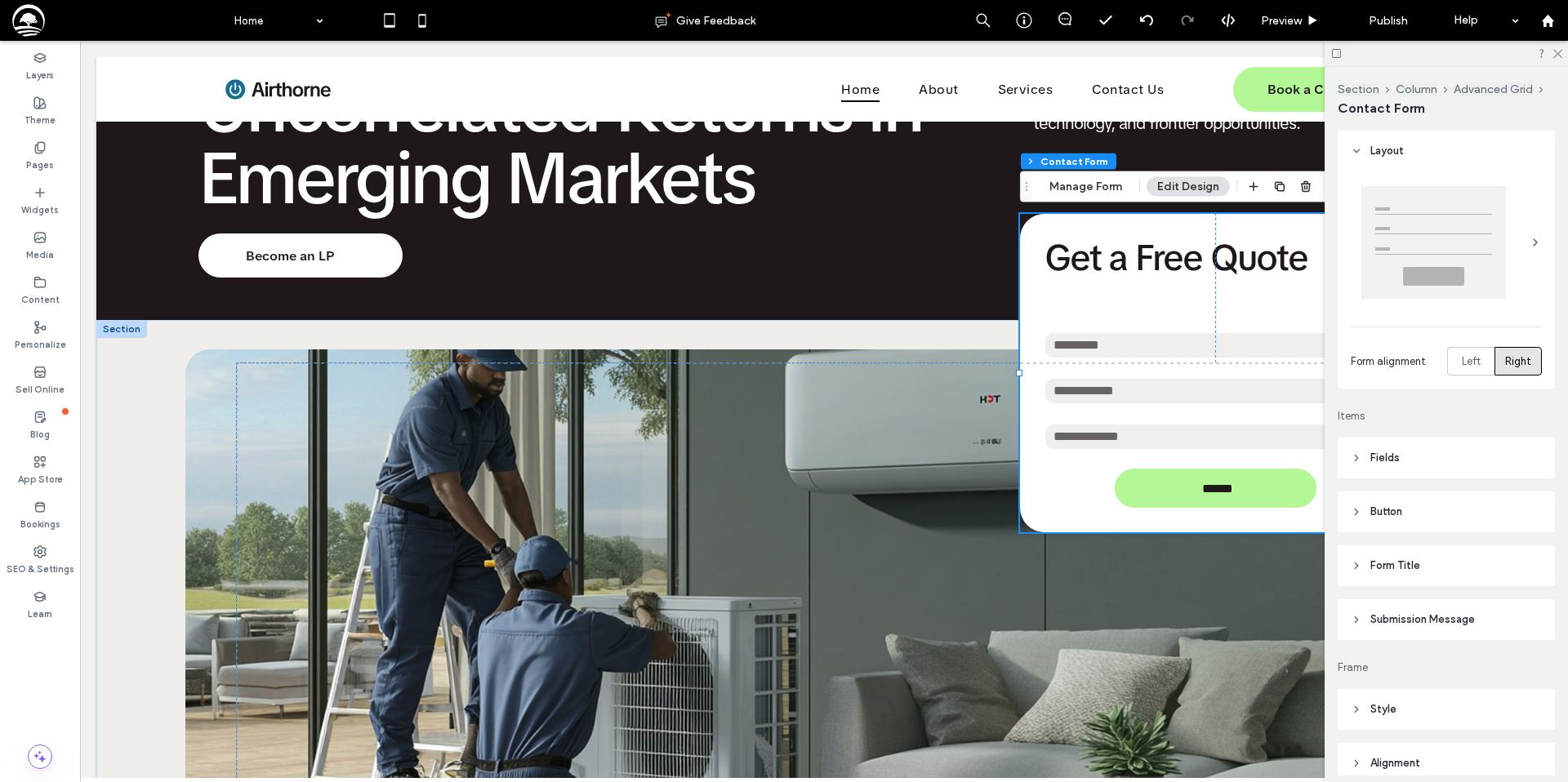
click at [1426, 514] on header "Button" at bounding box center [1446, 512] width 217 height 40
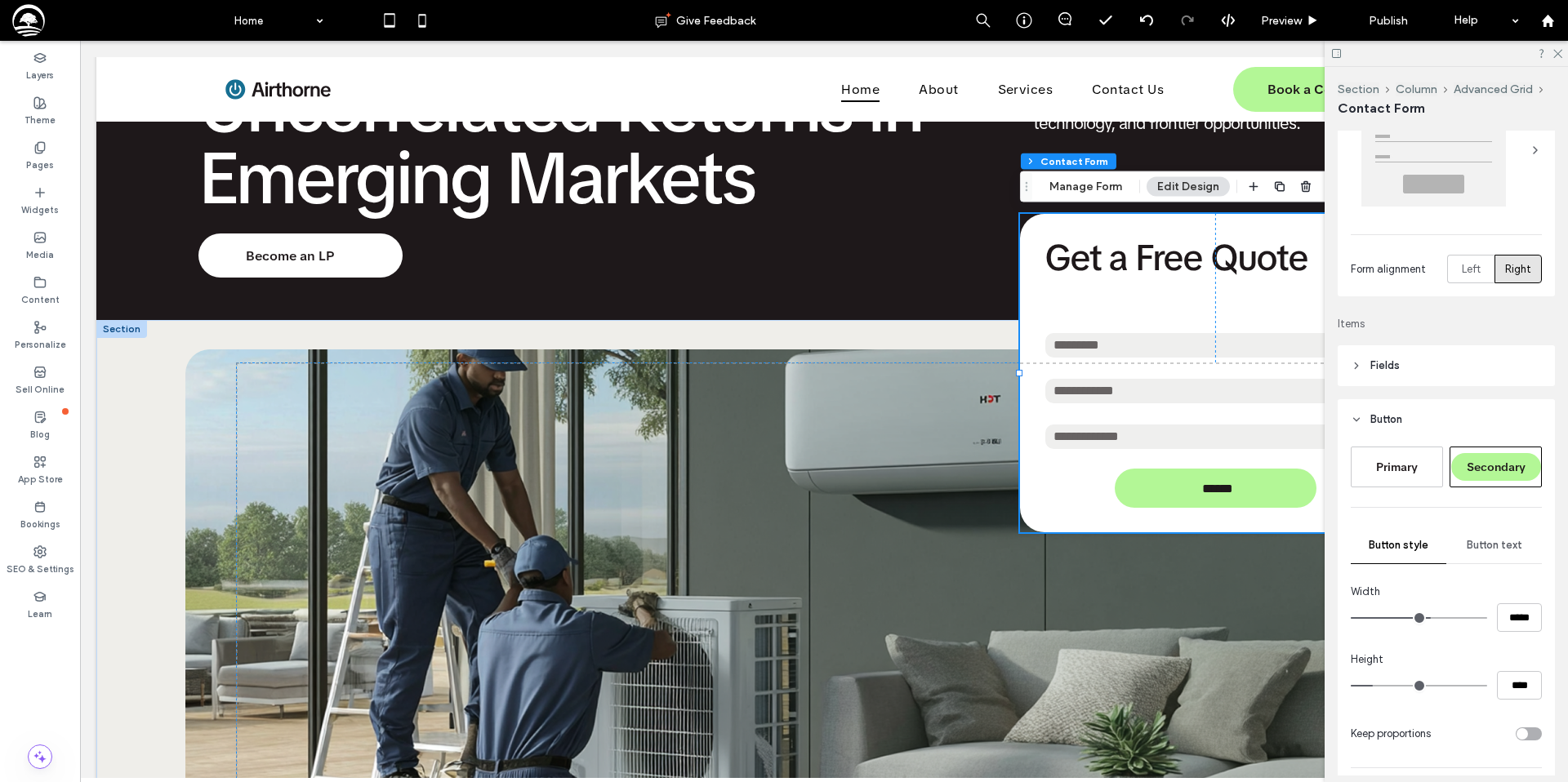
scroll to position [158, 0]
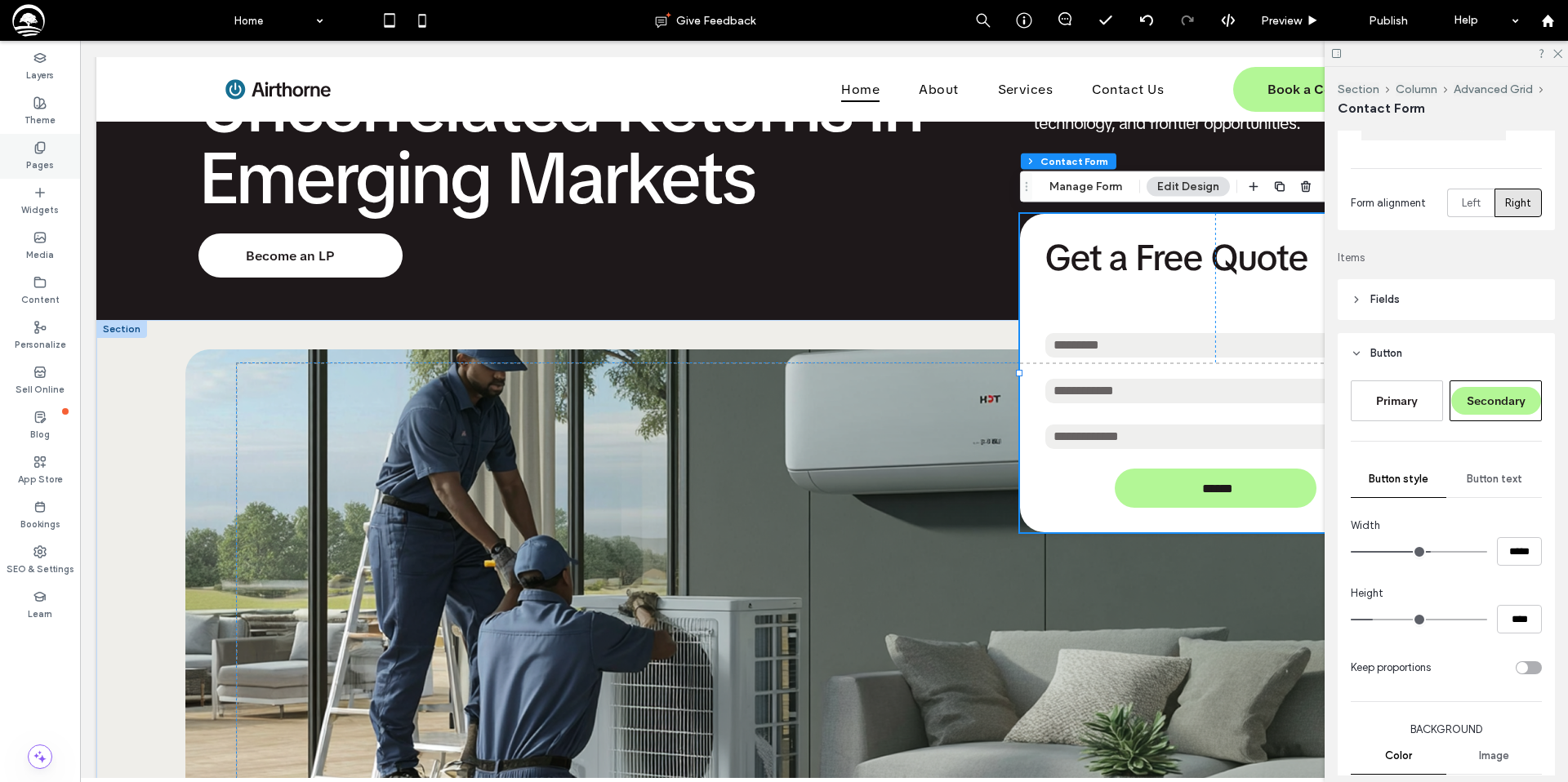
drag, startPoint x: 33, startPoint y: 116, endPoint x: 48, endPoint y: 135, distance: 24.2
click at [33, 116] on label "Theme" at bounding box center [40, 118] width 31 height 18
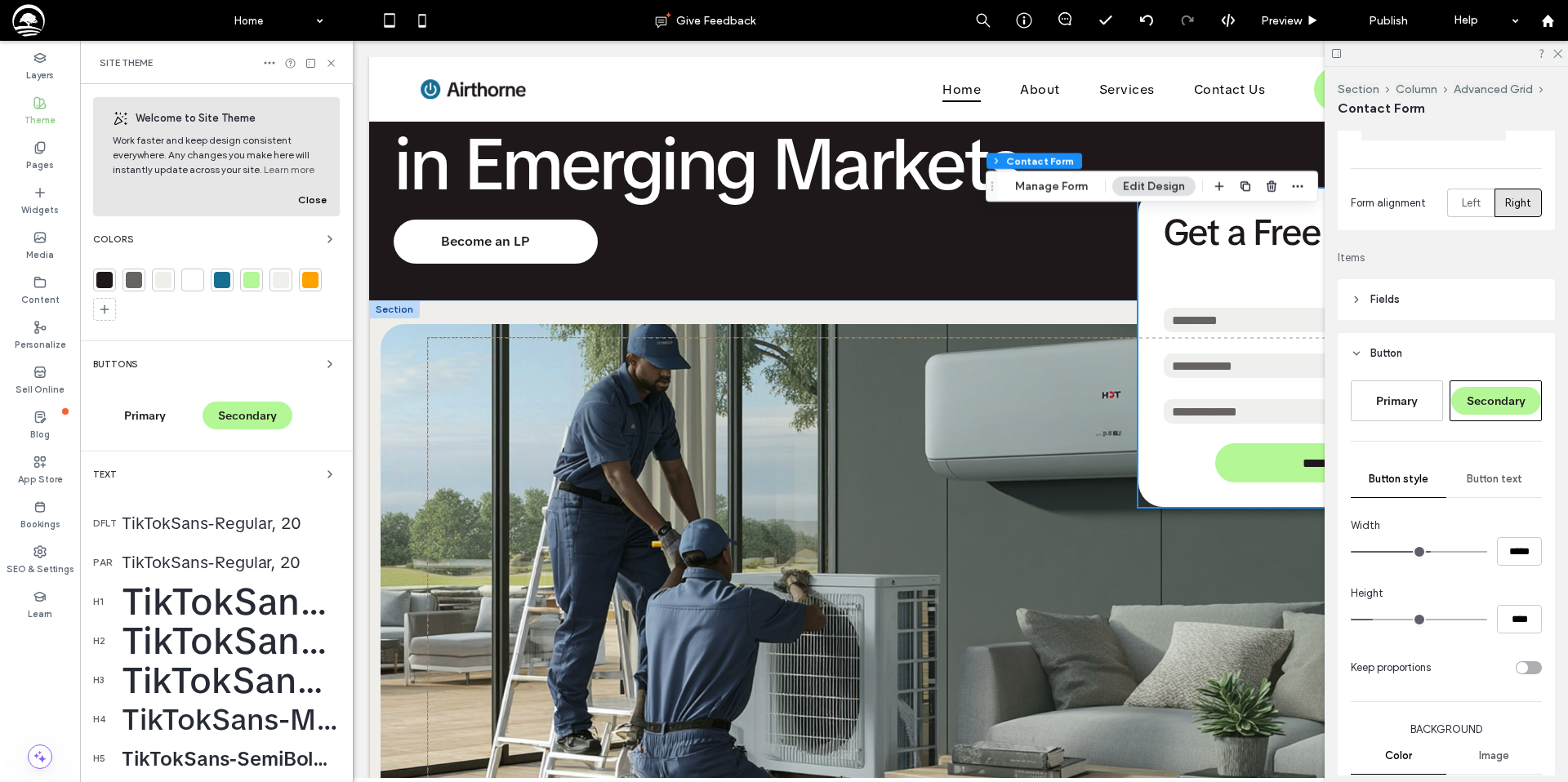
scroll to position [112, 0]
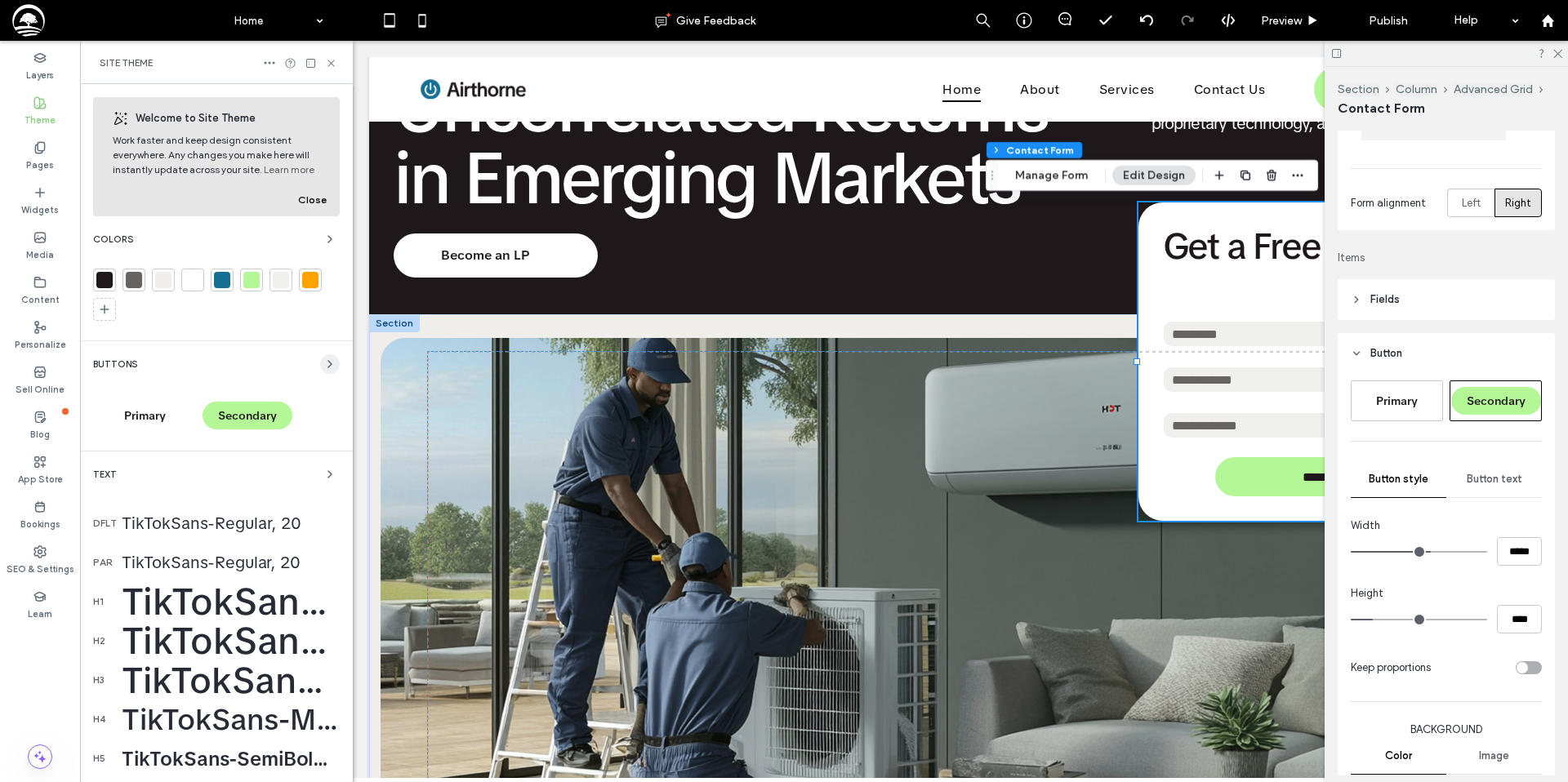
click at [320, 362] on span "button" at bounding box center [329, 364] width 19 height 19
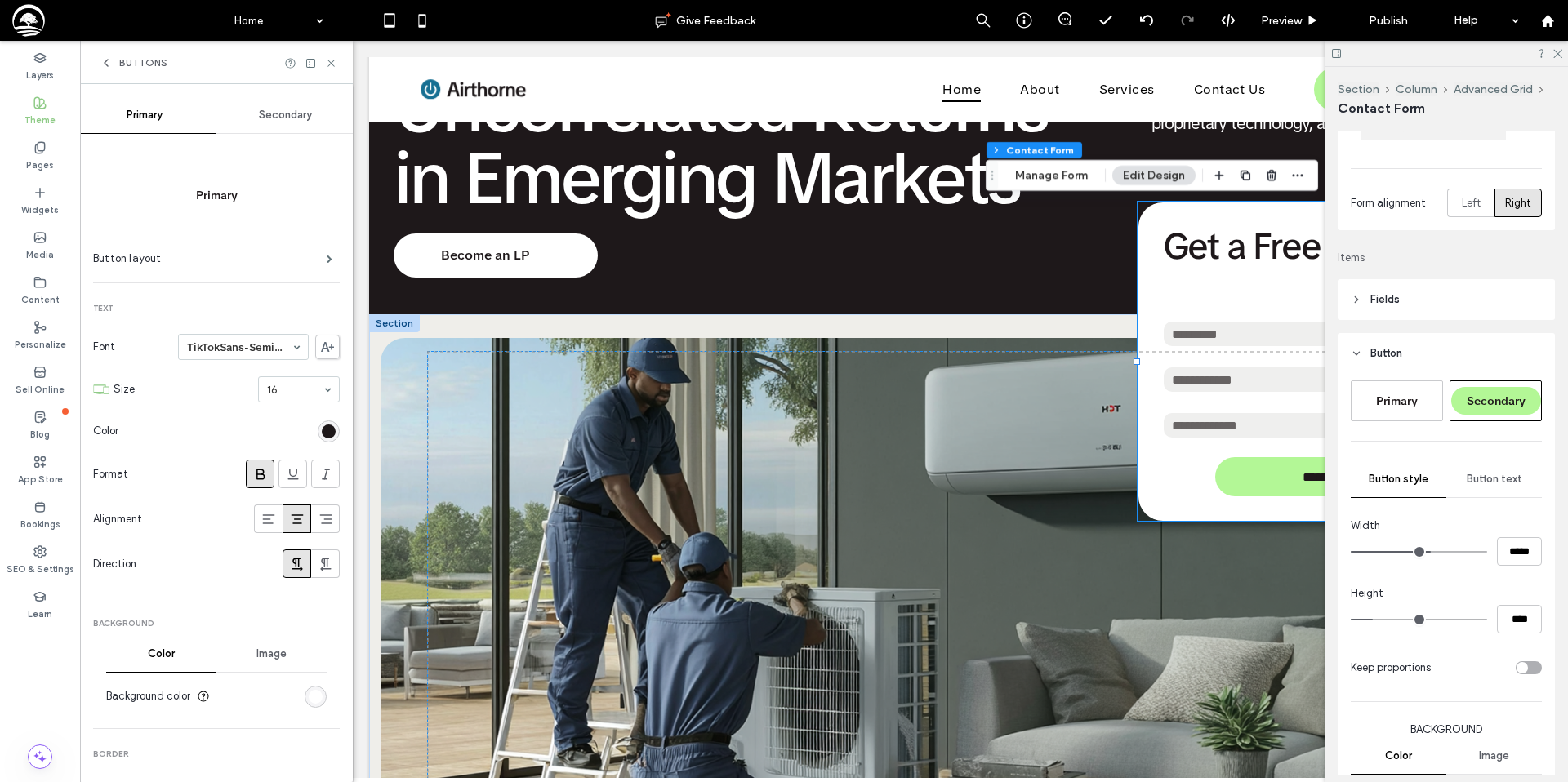
click at [267, 104] on div "Secondary" at bounding box center [286, 115] width 142 height 36
click at [308, 701] on div "rgb(179, 247, 150)" at bounding box center [315, 697] width 13 height 13
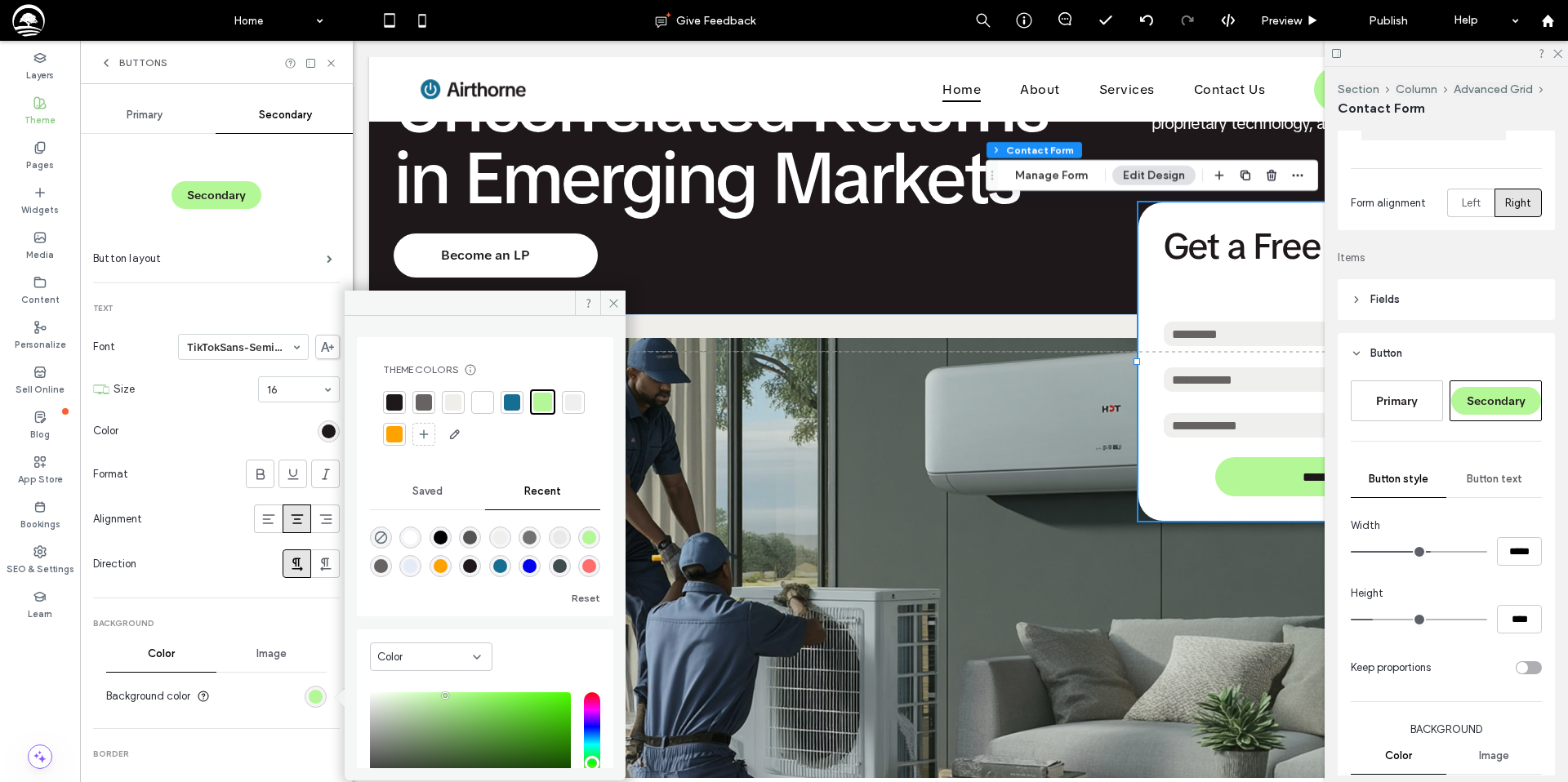
drag, startPoint x: 398, startPoint y: 406, endPoint x: 386, endPoint y: 408, distance: 12.2
click at [398, 406] on div at bounding box center [393, 402] width 16 height 16
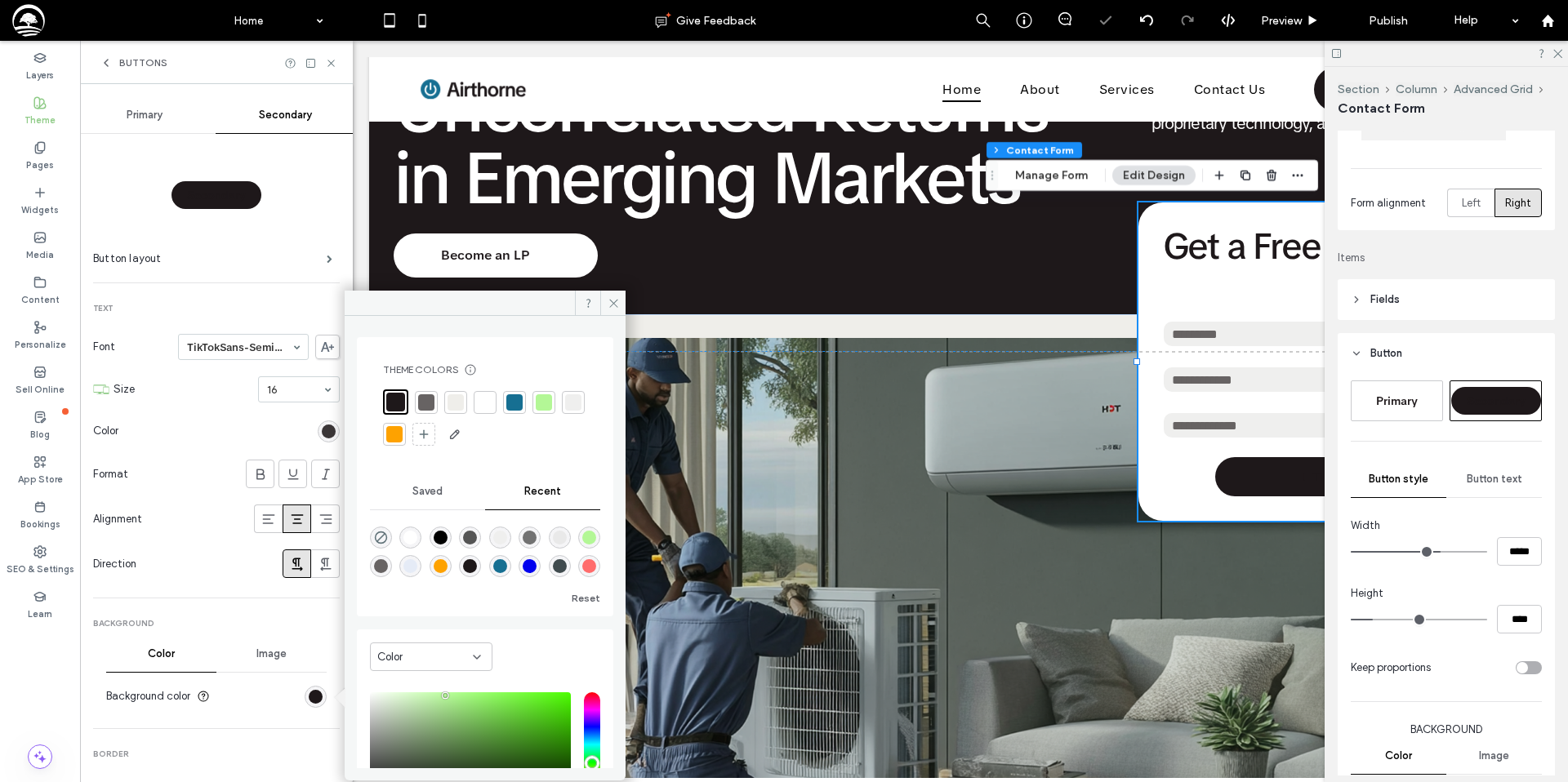
click at [323, 431] on div "rgb(30, 24, 26)" at bounding box center [329, 431] width 13 height 13
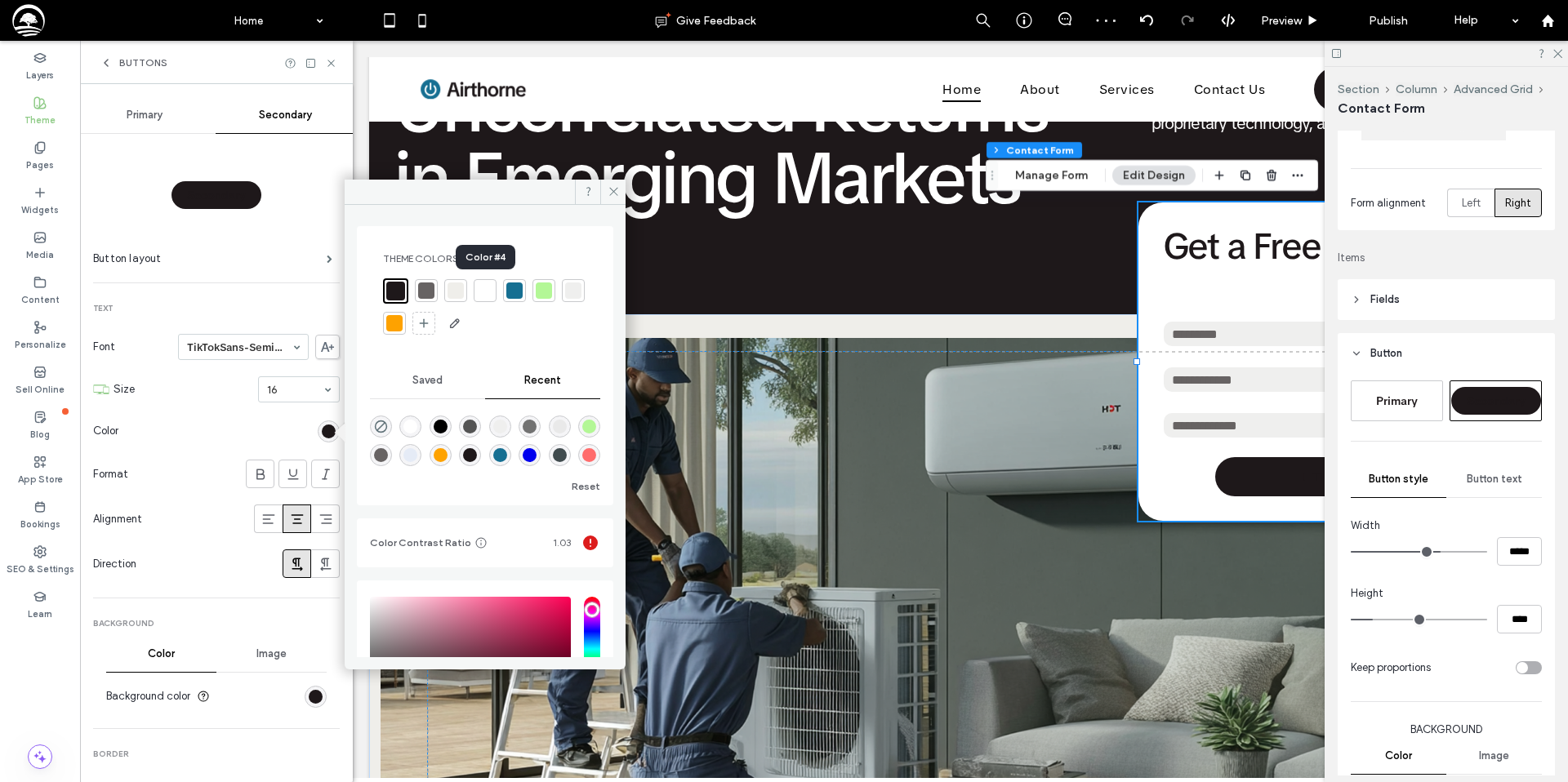
click at [484, 288] on div at bounding box center [484, 290] width 16 height 16
drag, startPoint x: 336, startPoint y: 62, endPoint x: 9, endPoint y: 24, distance: 329.2
click at [336, 62] on icon at bounding box center [331, 63] width 13 height 13
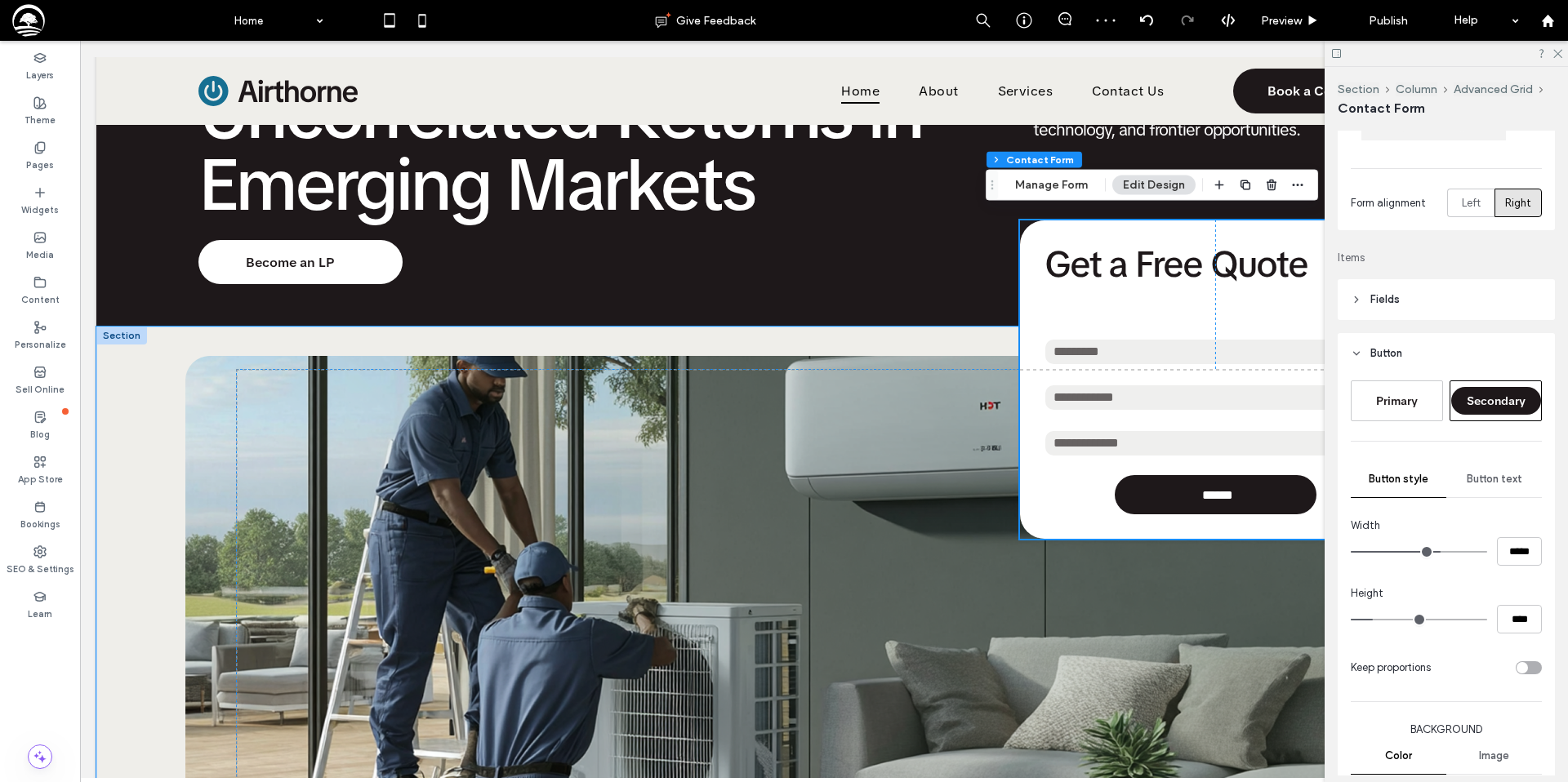
scroll to position [122, 0]
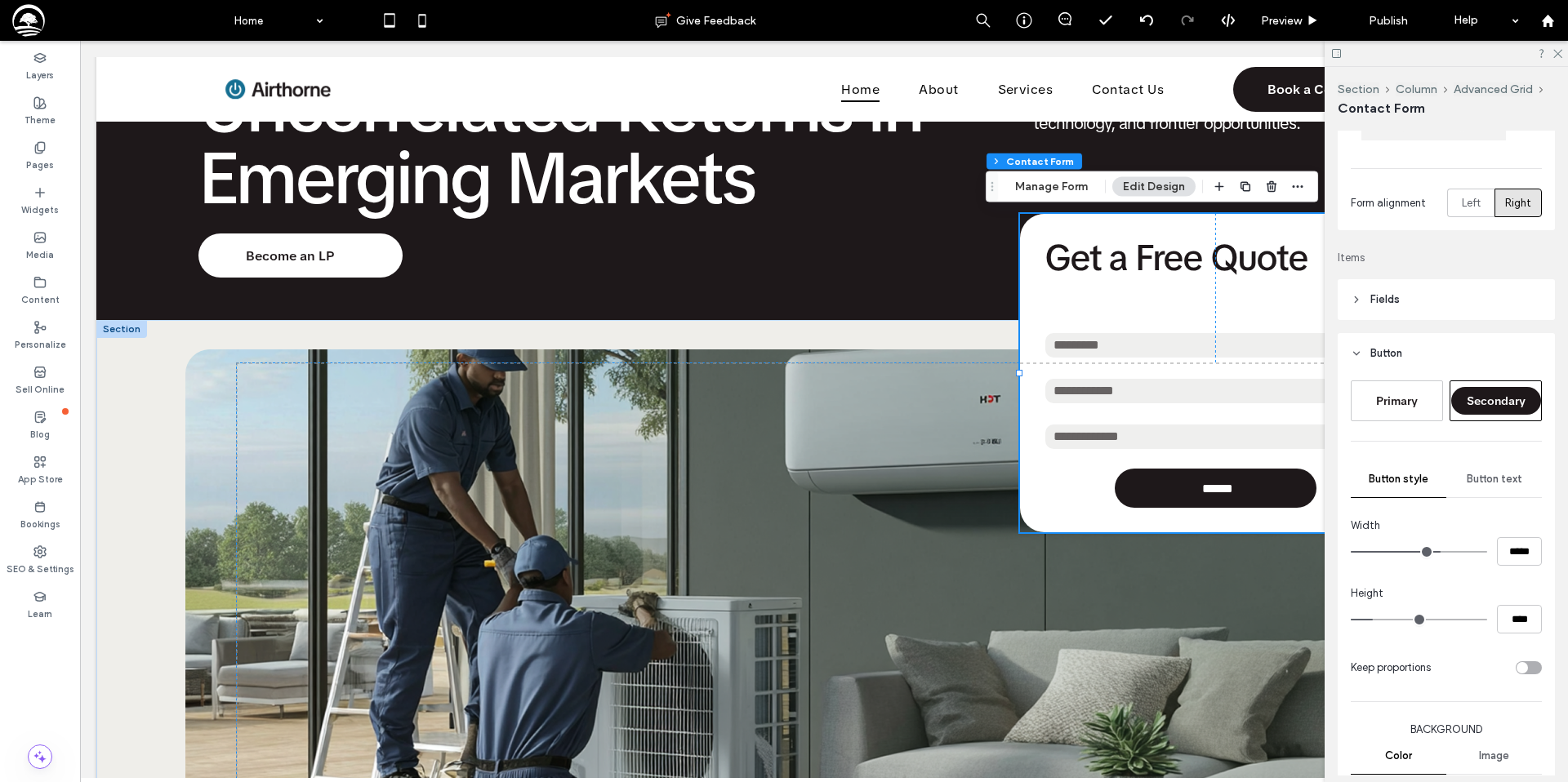
click at [1149, 187] on button "Edit Design" at bounding box center [1153, 186] width 83 height 19
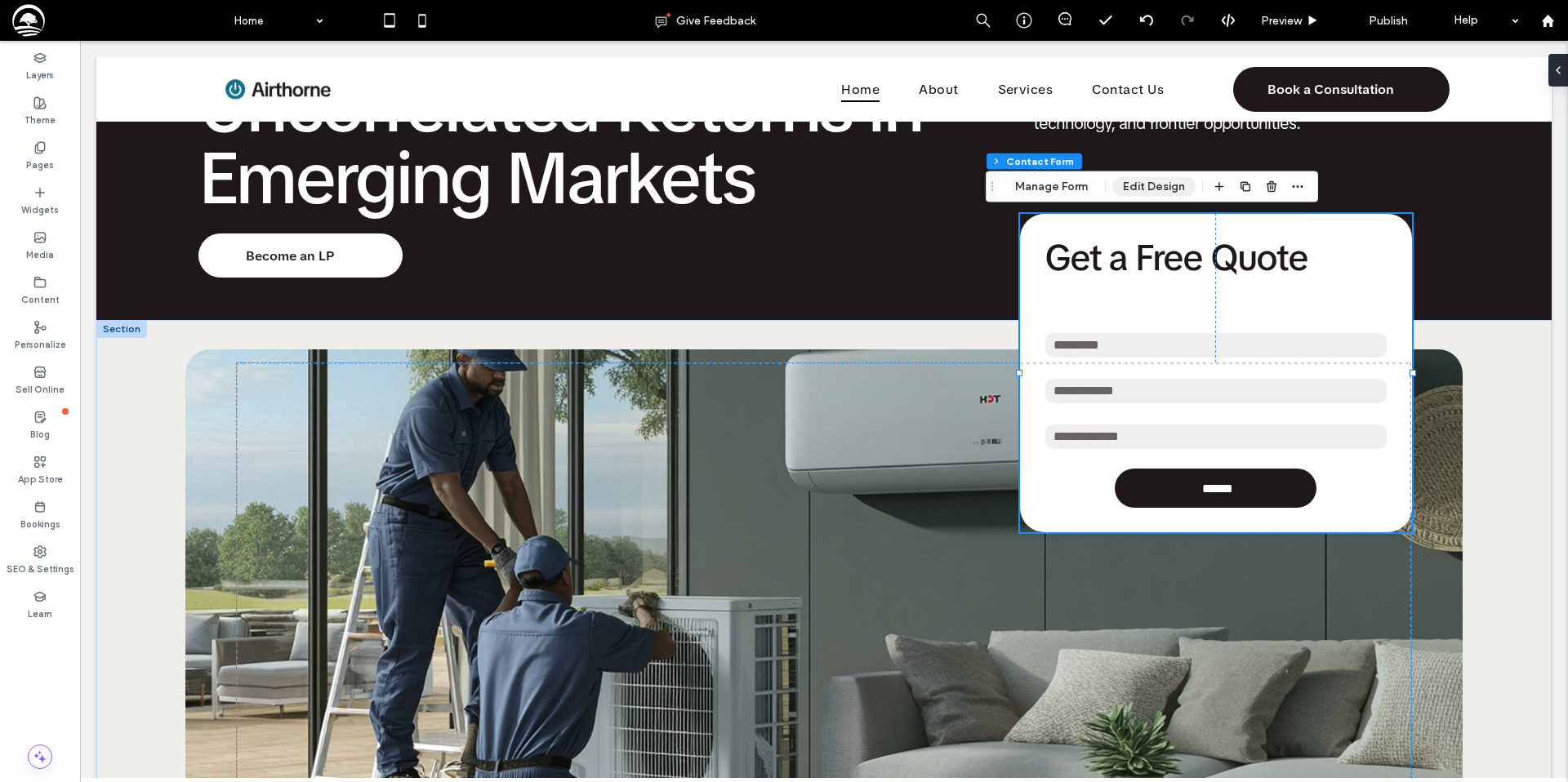
click at [1149, 188] on button "Edit Design" at bounding box center [1153, 186] width 83 height 19
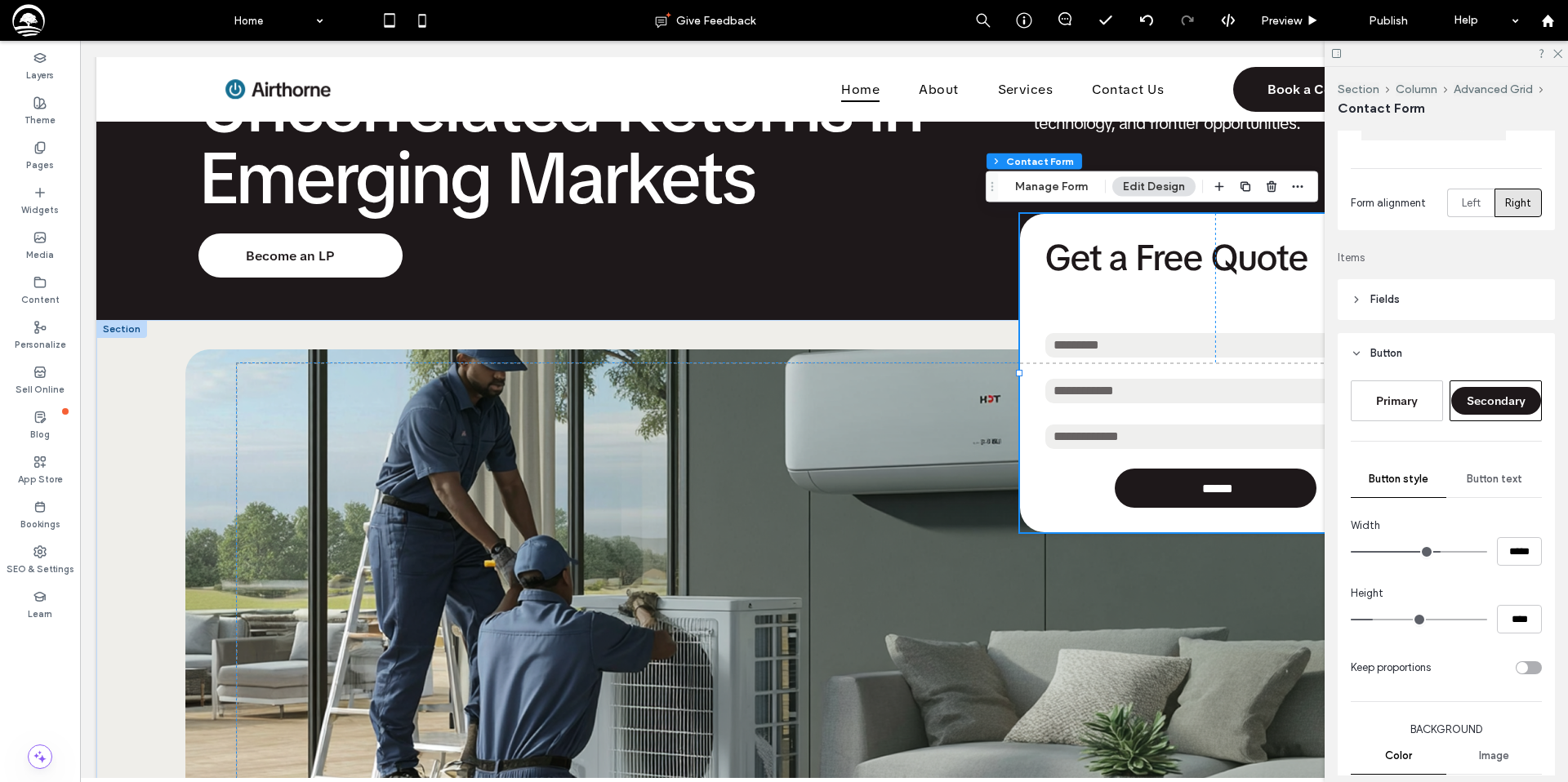
scroll to position [0, 0]
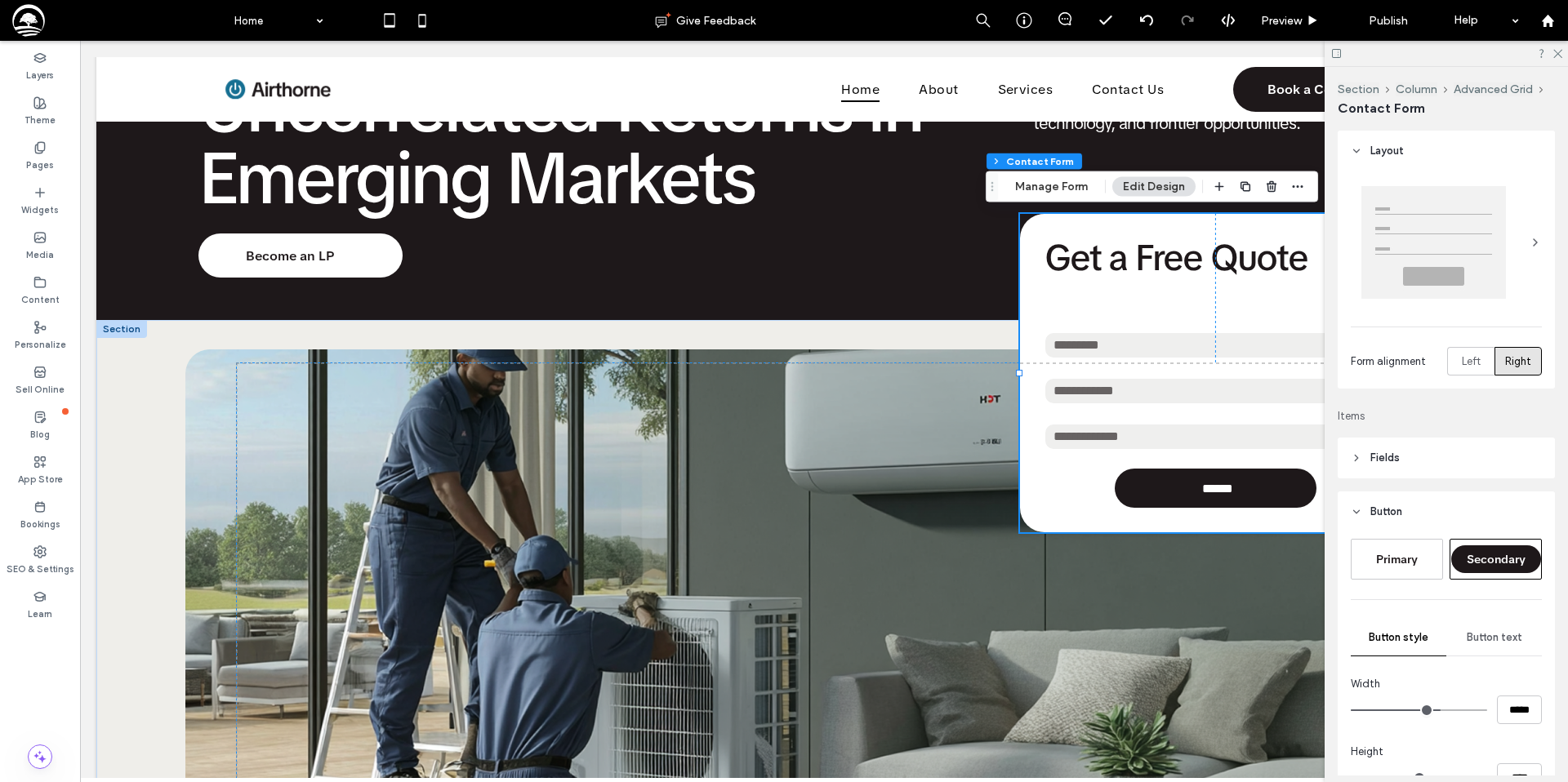
click at [1437, 455] on header "Fields" at bounding box center [1446, 458] width 217 height 40
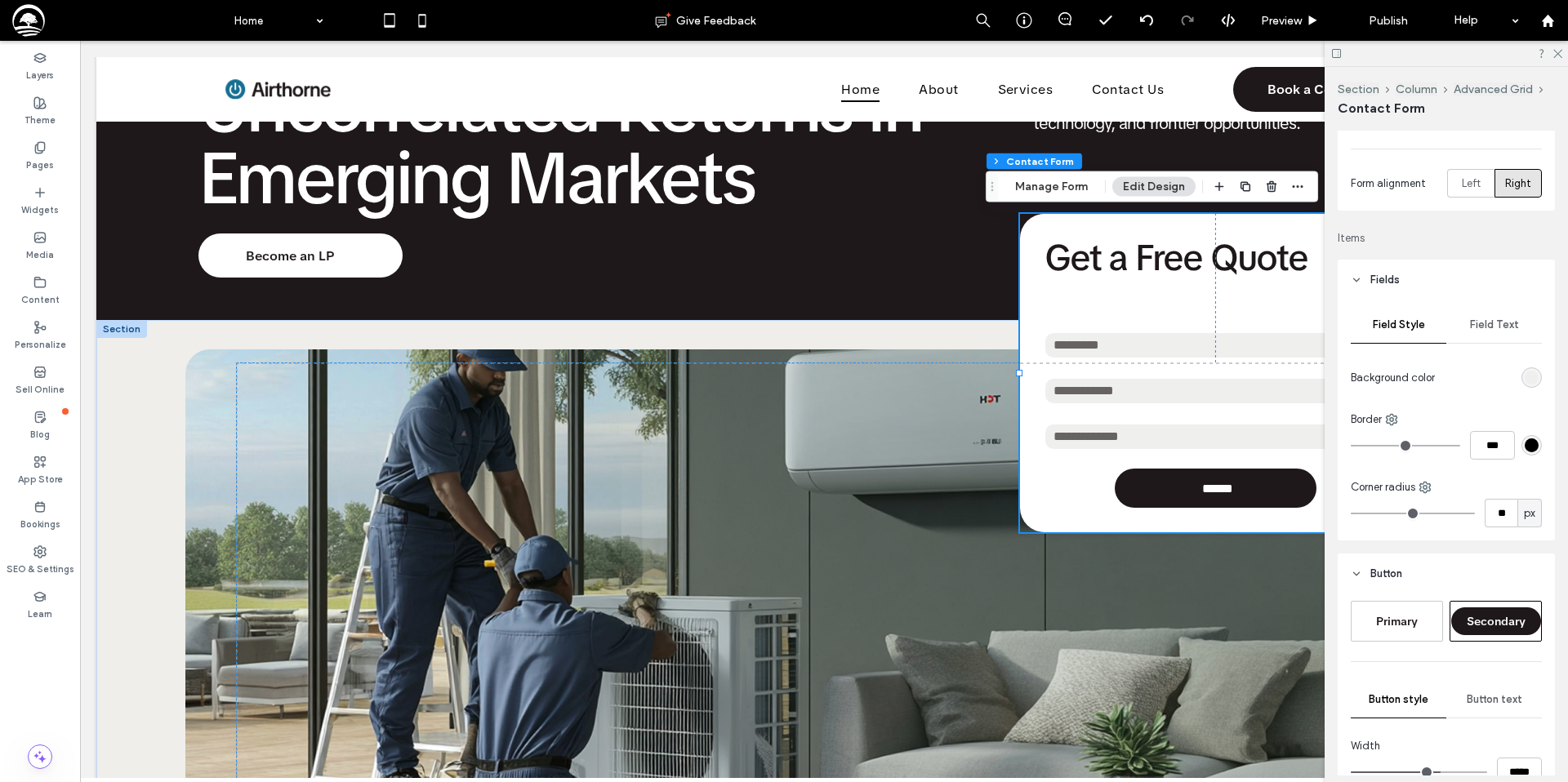
scroll to position [179, 0]
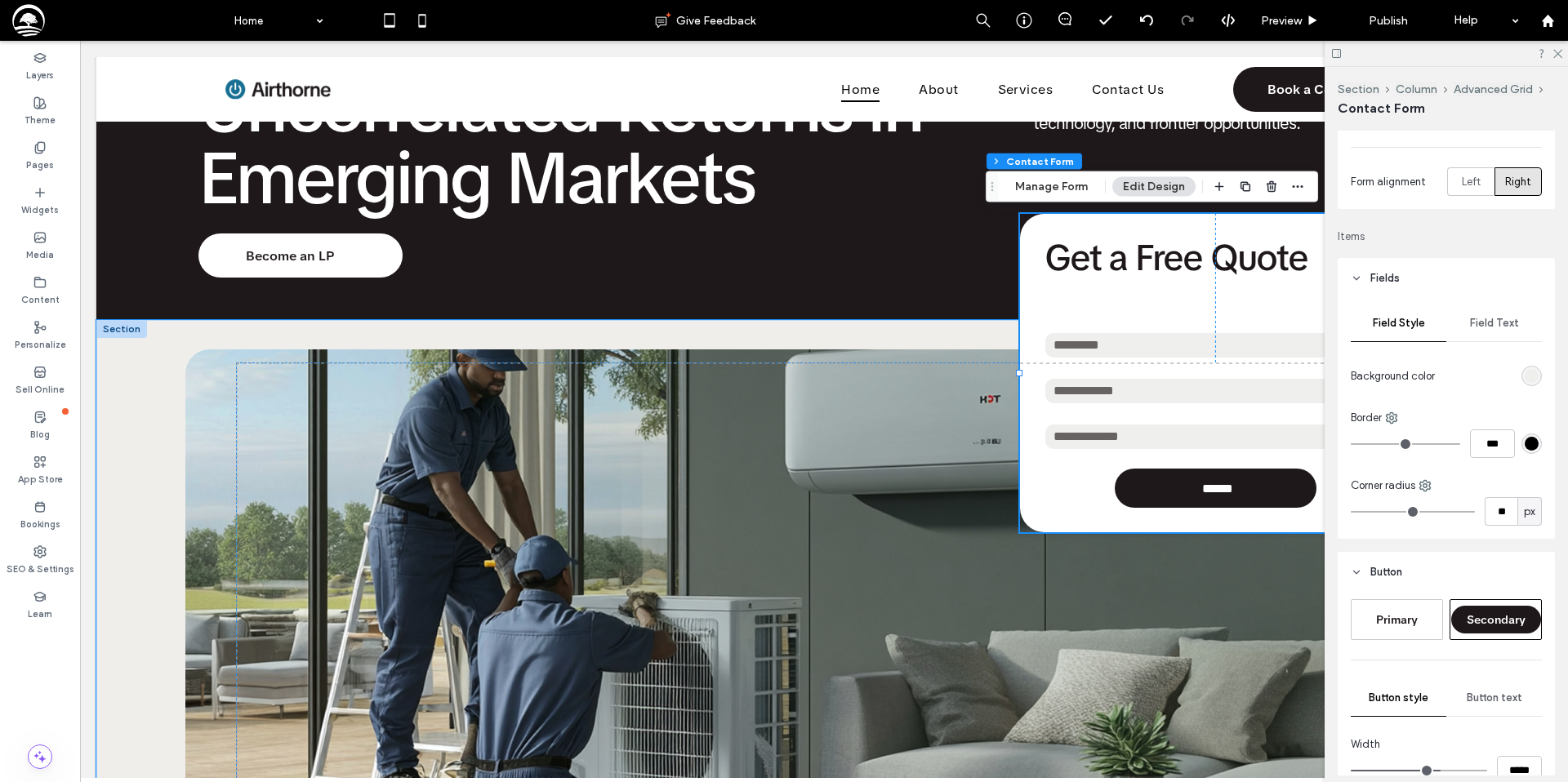
click at [1107, 258] on h3 "Get a Free Quote" at bounding box center [1215, 258] width 343 height 40
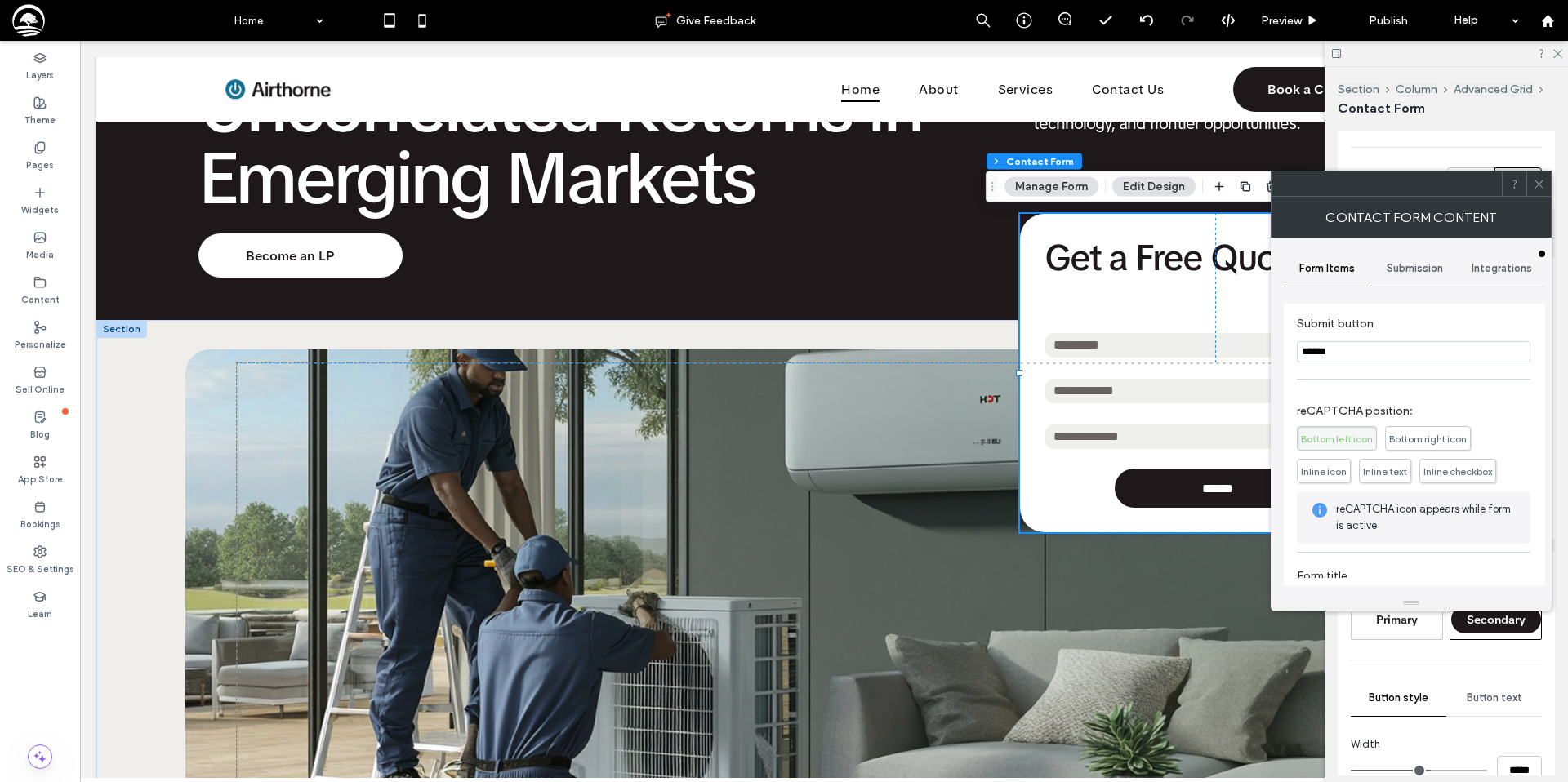
scroll to position [288, 0]
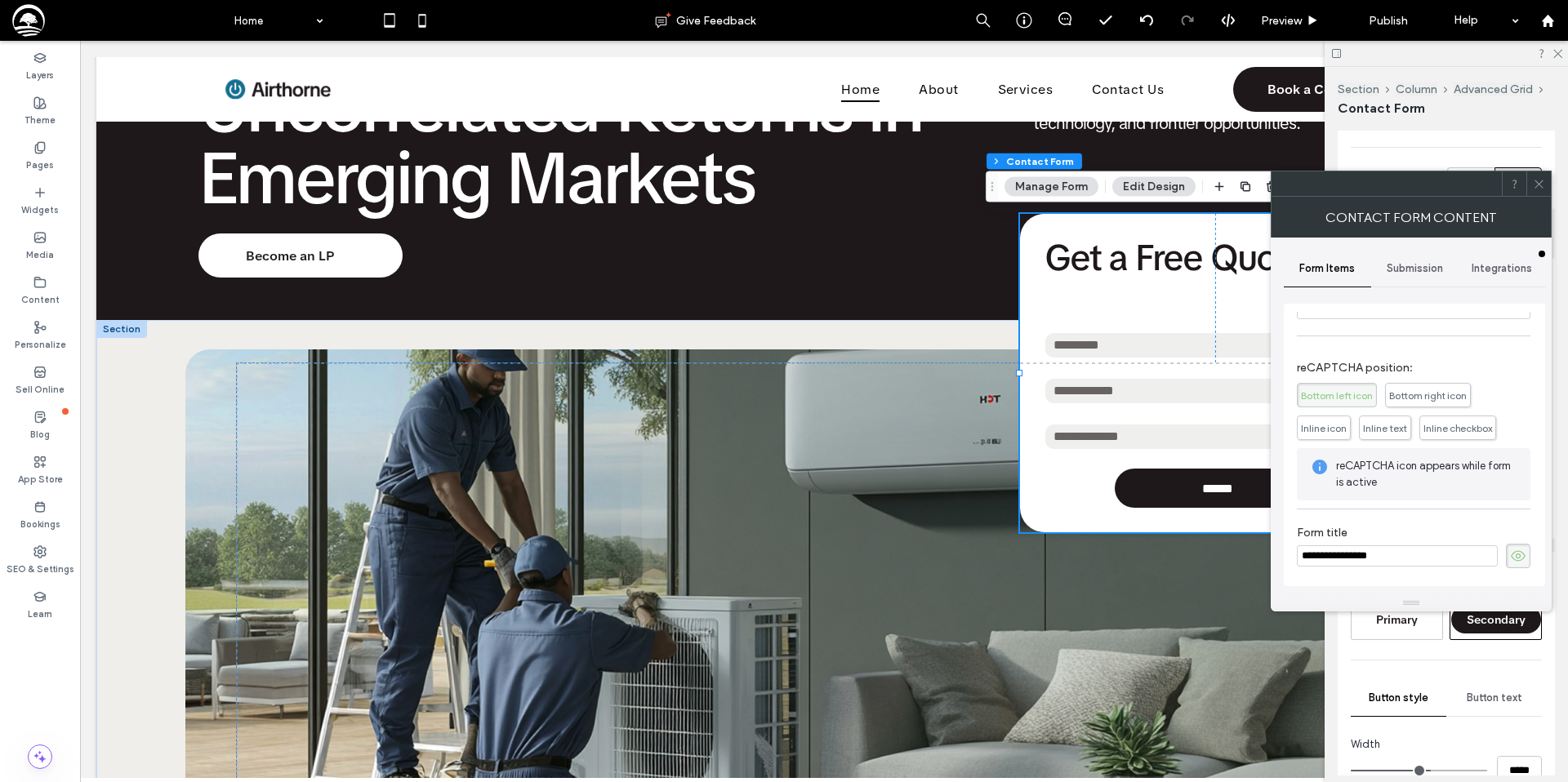
drag, startPoint x: 1397, startPoint y: 560, endPoint x: 1285, endPoint y: 558, distance: 112.0
click at [1287, 558] on div "**********" at bounding box center [1414, 444] width 261 height 282
type input "**********"
drag, startPoint x: 1538, startPoint y: 186, endPoint x: 1517, endPoint y: 200, distance: 25.2
click at [1538, 186] on icon at bounding box center [1539, 184] width 13 height 13
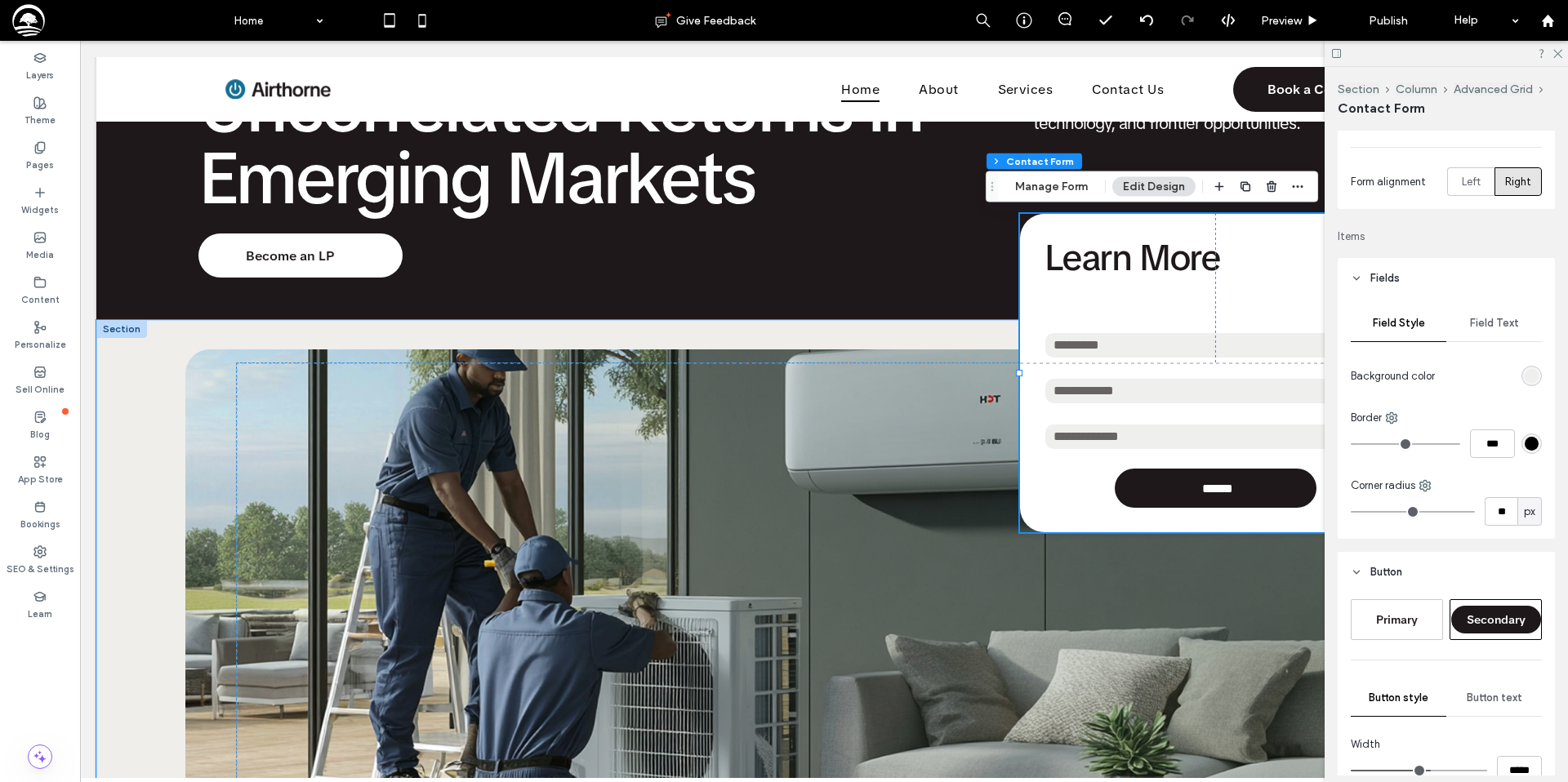
click at [1167, 398] on input "tel" at bounding box center [1215, 391] width 341 height 24
click at [1050, 192] on button "Manage Form" at bounding box center [1051, 186] width 94 height 19
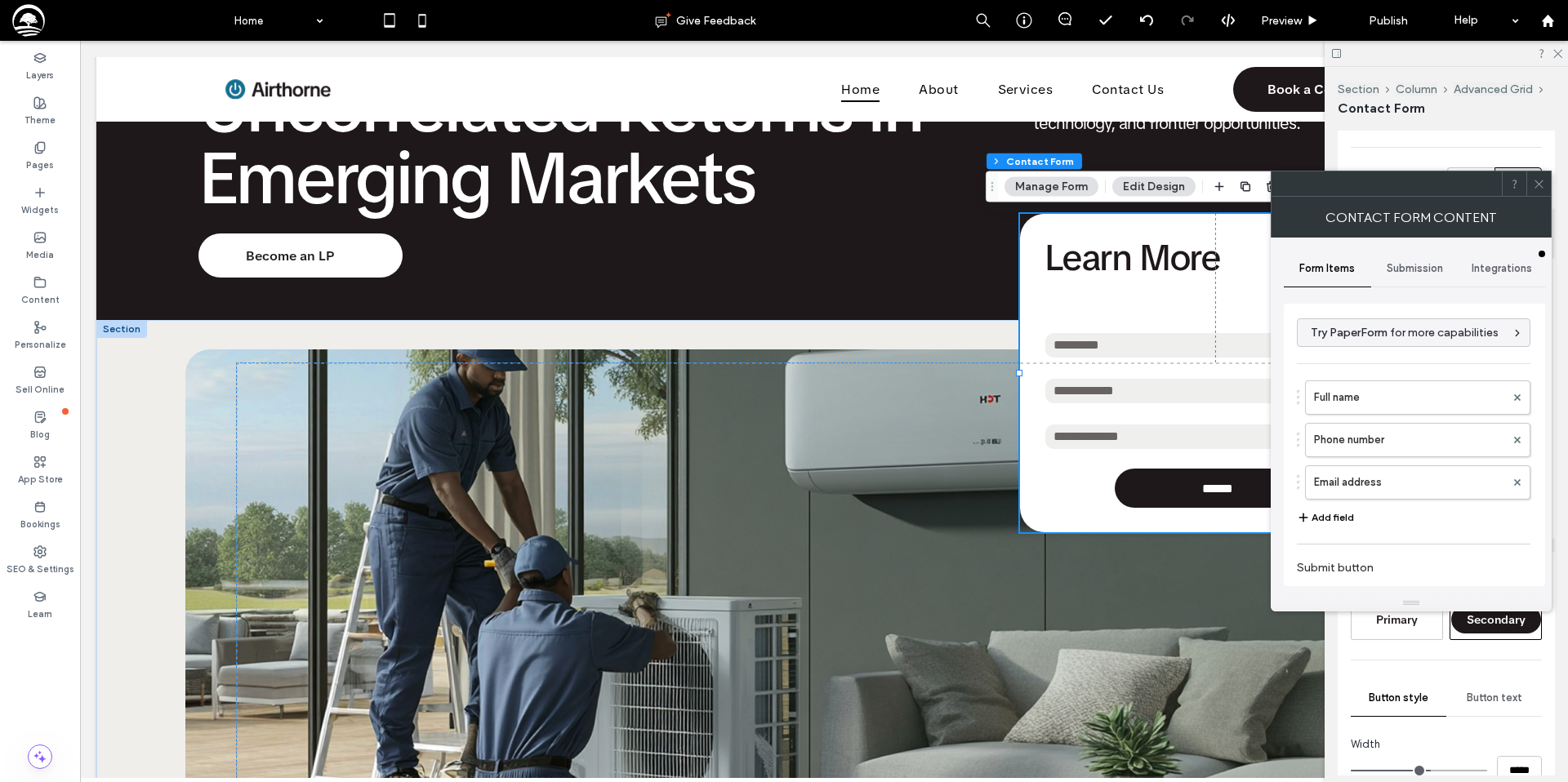
click at [1334, 514] on button "Add field" at bounding box center [1325, 517] width 57 height 19
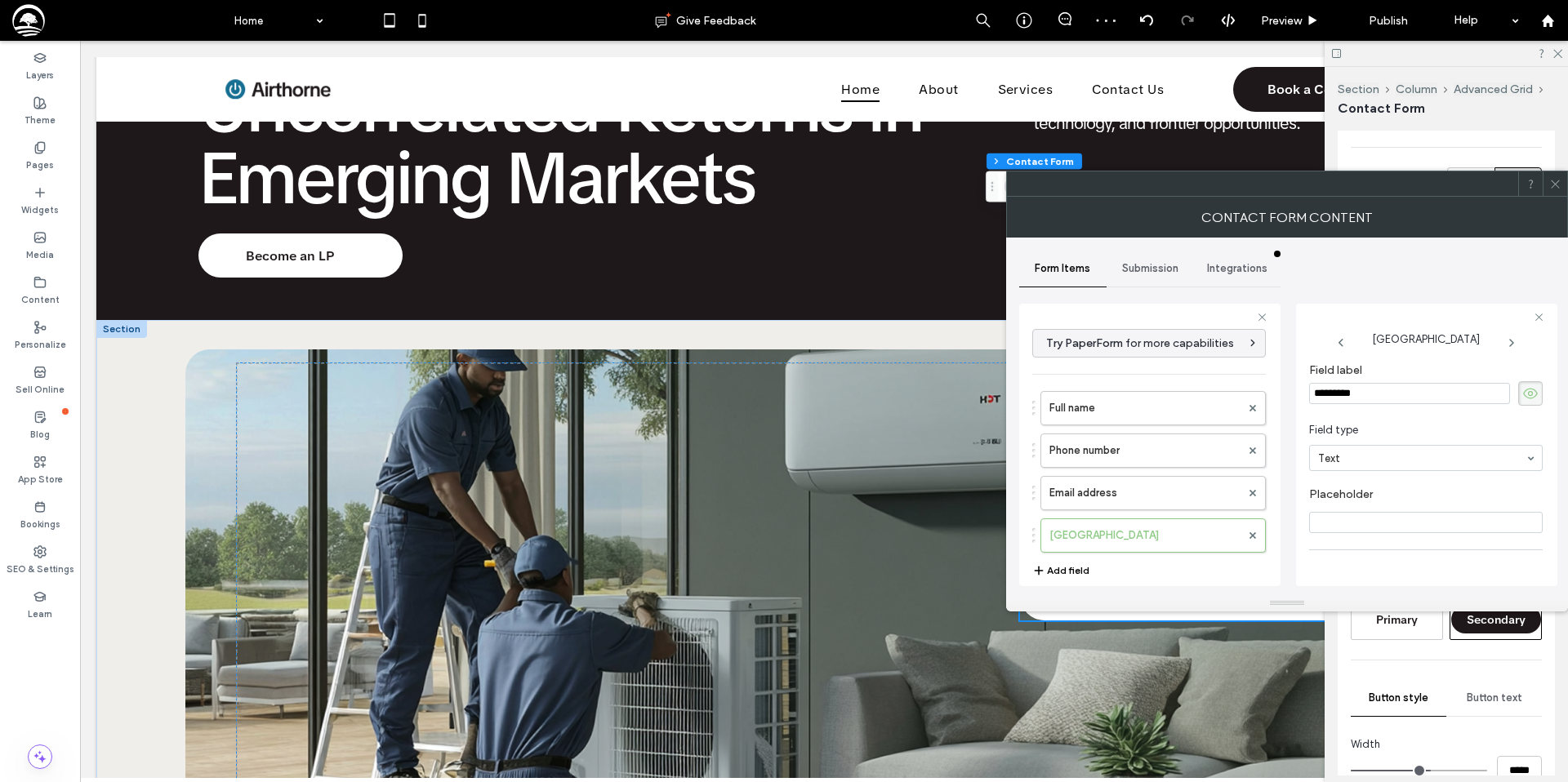
drag, startPoint x: 1378, startPoint y: 392, endPoint x: 1281, endPoint y: 391, distance: 97.0
click at [1281, 392] on div "**********" at bounding box center [1287, 416] width 536 height 357
type input "**********"
click at [1352, 517] on div "Option 1 Option 2 Option 3" at bounding box center [1425, 531] width 233 height 103
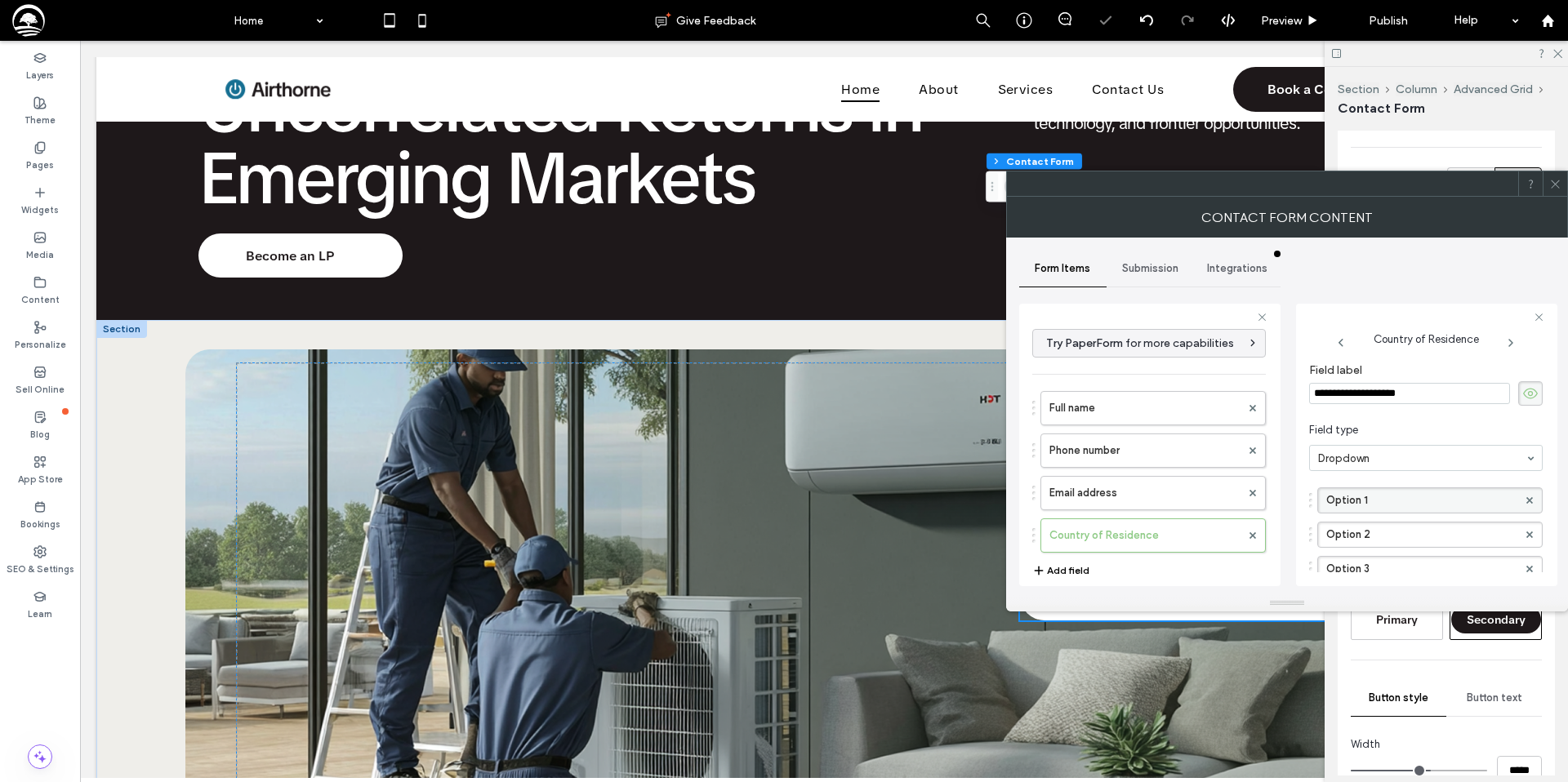
click at [1369, 500] on label "Option 1" at bounding box center [1421, 500] width 191 height 24
click at [1369, 500] on input "********" at bounding box center [1421, 501] width 191 height 12
drag, startPoint x: 1409, startPoint y: 506, endPoint x: 1316, endPoint y: 501, distance: 93.1
click at [1317, 501] on div "**********" at bounding box center [1429, 501] width 225 height 26
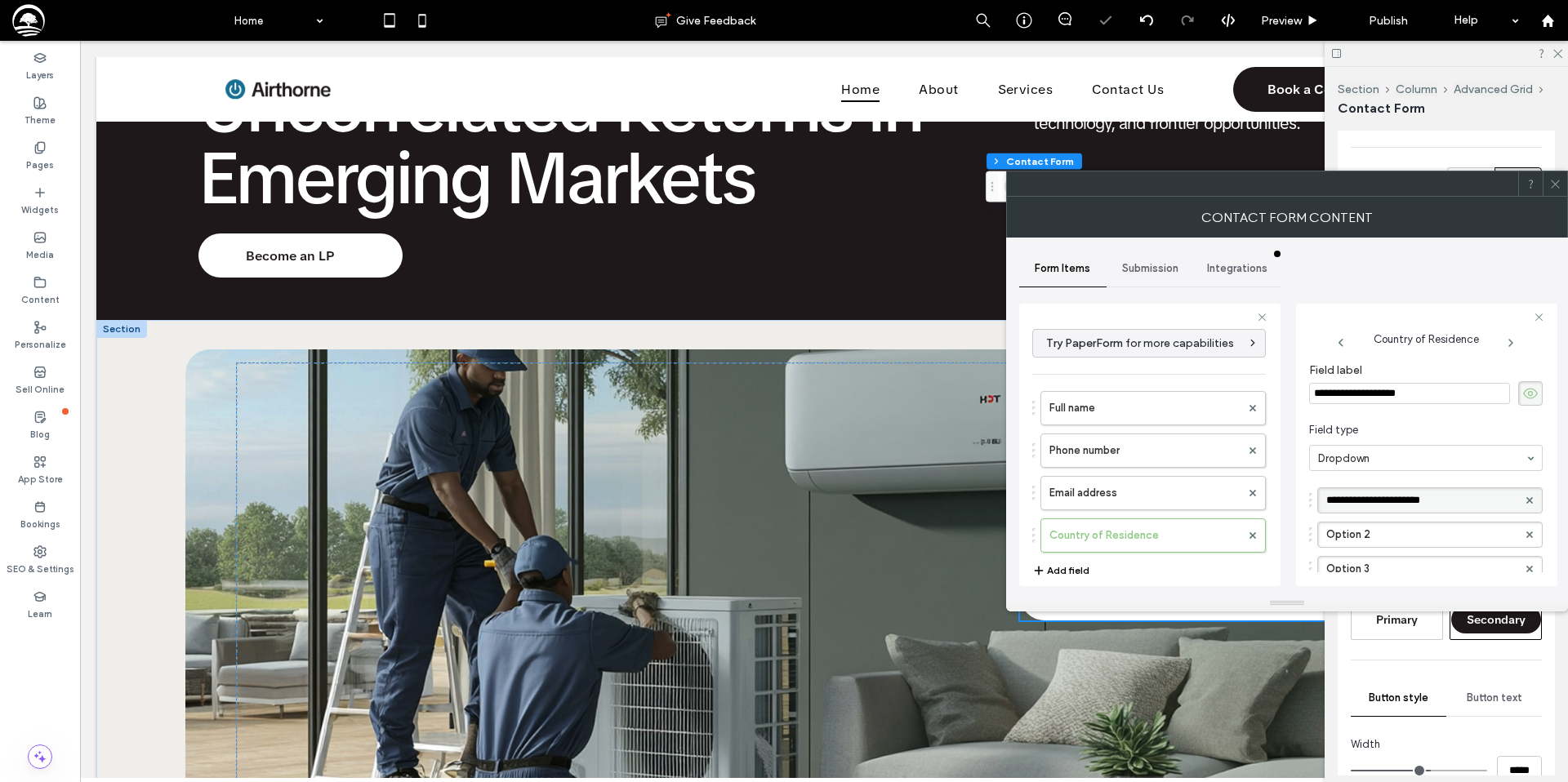
type input "**********"
click at [1374, 537] on label "Option 2" at bounding box center [1421, 534] width 191 height 24
click at [1374, 537] on input "********" at bounding box center [1421, 535] width 191 height 12
type input "******"
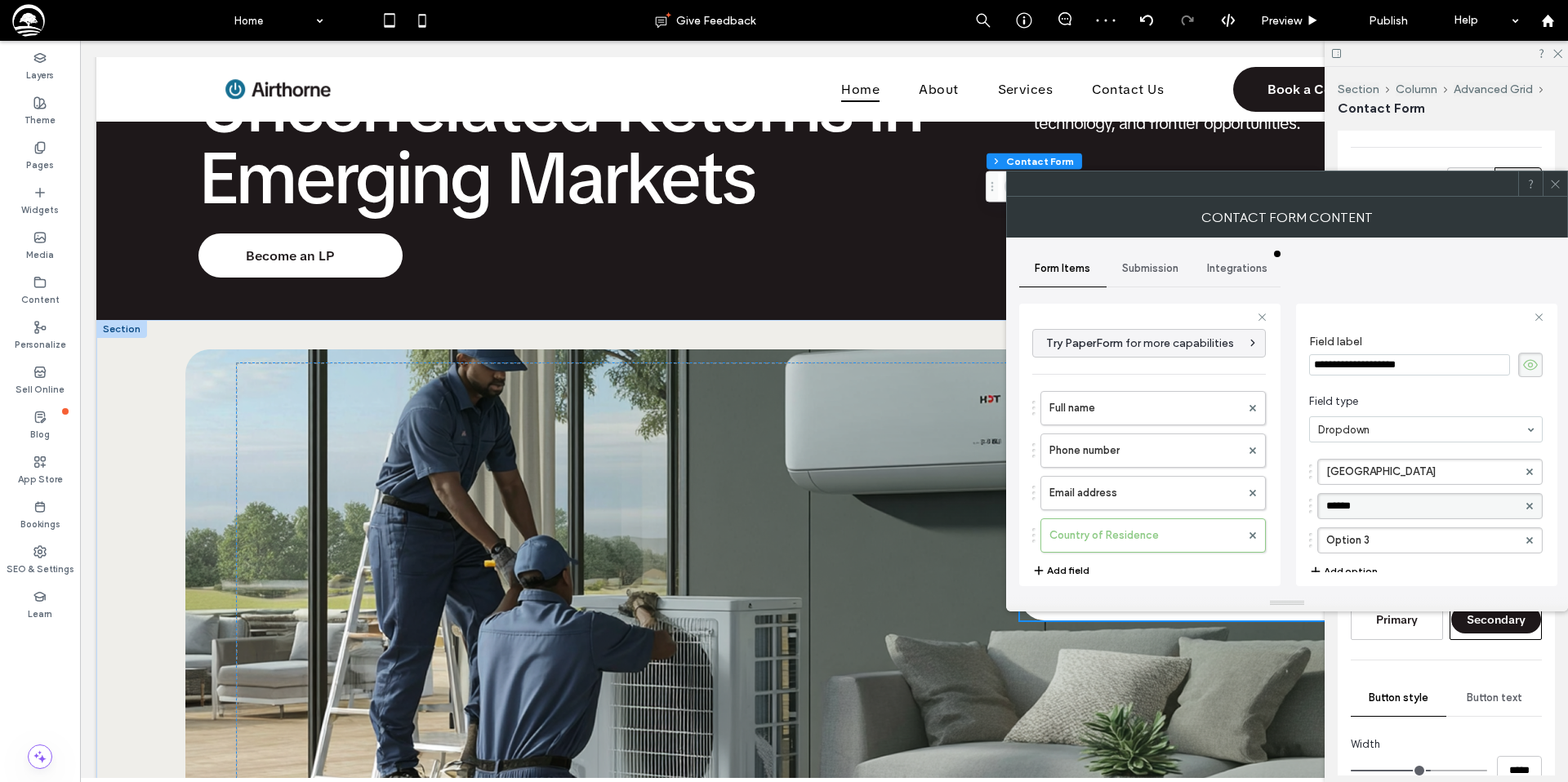
scroll to position [40, 0]
drag, startPoint x: 1374, startPoint y: 529, endPoint x: 1301, endPoint y: 530, distance: 73.0
click at [1301, 530] on div "**********" at bounding box center [1426, 444] width 261 height 282
click at [1379, 529] on label "Option 3" at bounding box center [1421, 528] width 191 height 24
click at [1379, 529] on input "********" at bounding box center [1421, 528] width 191 height 12
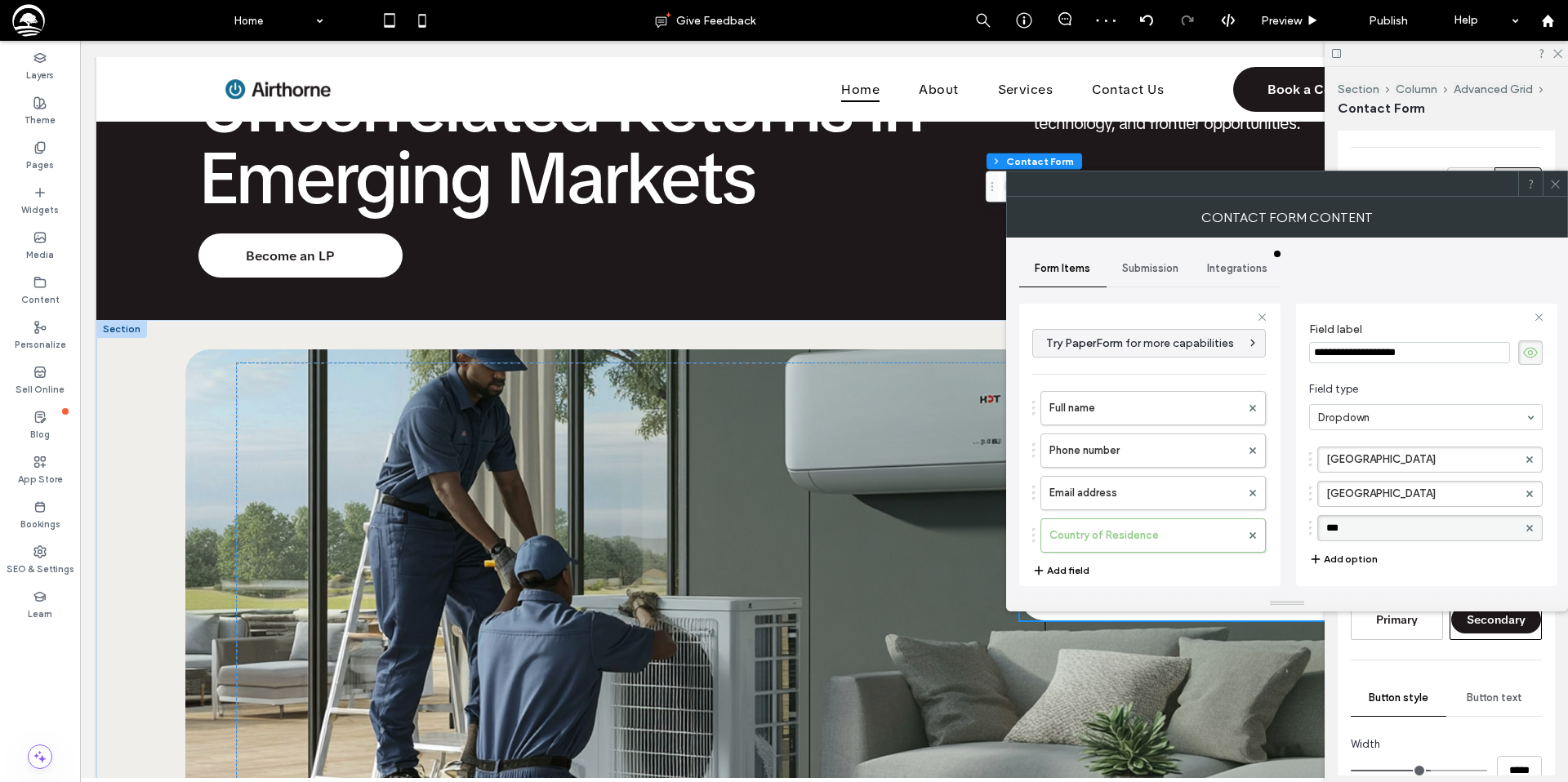
type input "****"
click at [1341, 556] on button "Add option" at bounding box center [1342, 559] width 68 height 19
click at [1346, 562] on label "New Option" at bounding box center [1421, 562] width 191 height 24
click at [1346, 562] on input "**********" at bounding box center [1421, 563] width 191 height 12
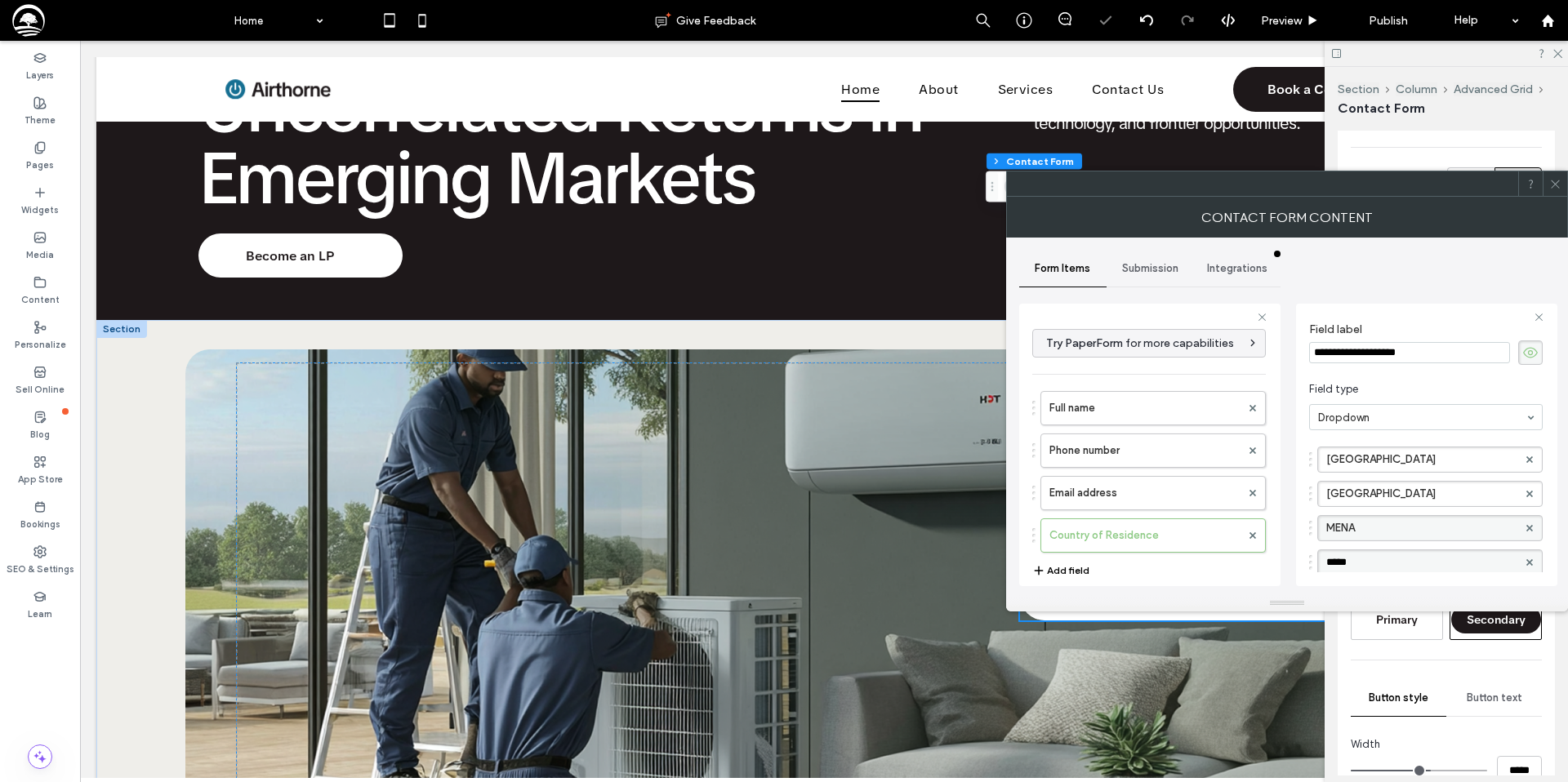
type input "******"
click at [1360, 551] on button "Add option" at bounding box center [1342, 553] width 68 height 19
click at [1360, 551] on label "New Option" at bounding box center [1421, 556] width 191 height 24
click at [1360, 551] on input "**********" at bounding box center [1421, 557] width 191 height 12
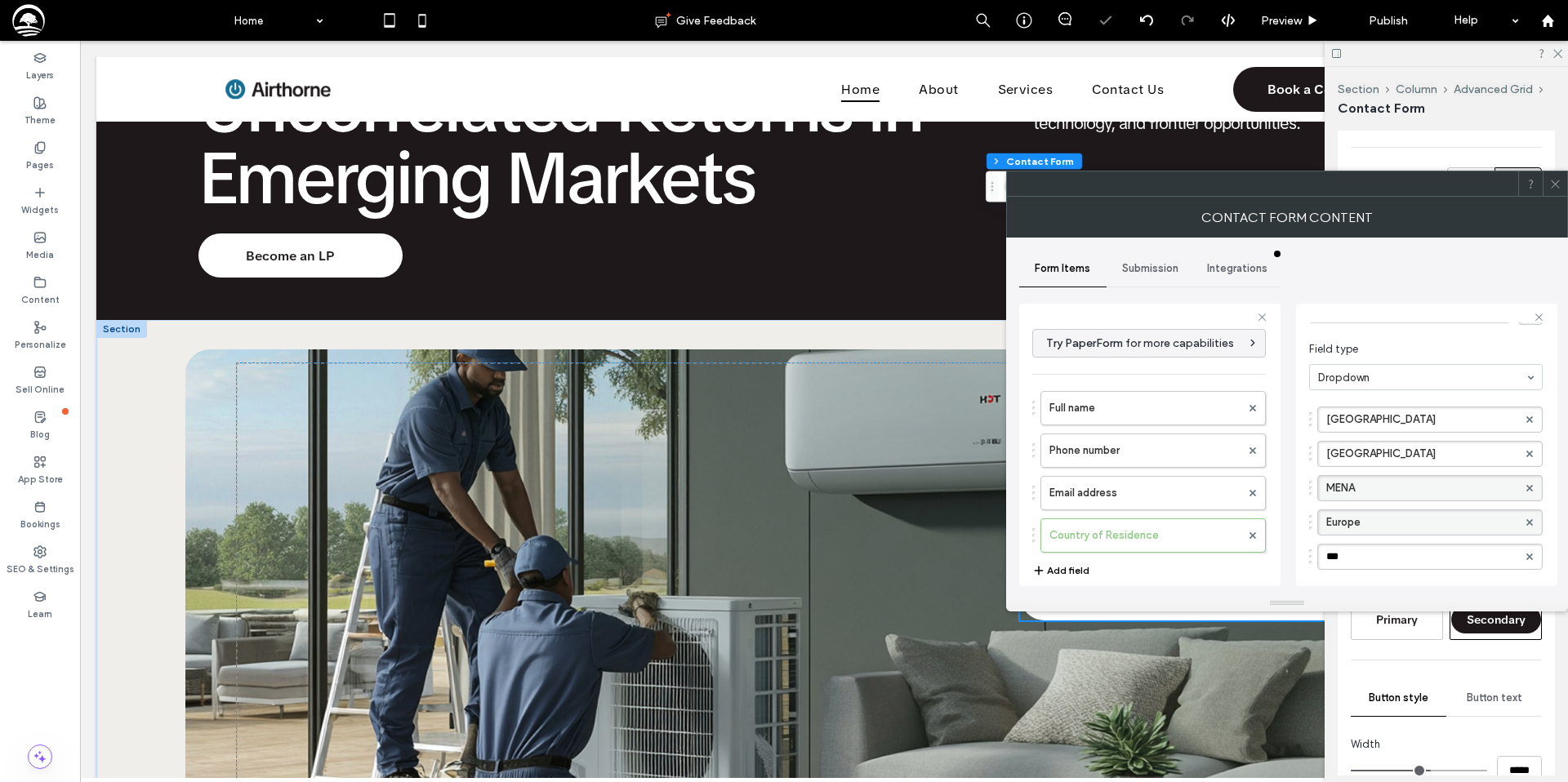
type input "****"
drag, startPoint x: 1392, startPoint y: 422, endPoint x: 1482, endPoint y: 422, distance: 90.0
drag, startPoint x: 1395, startPoint y: 421, endPoint x: 1485, endPoint y: 420, distance: 90.0
drag, startPoint x: 1474, startPoint y: 422, endPoint x: 1428, endPoint y: 422, distance: 46.0
click at [1456, 422] on label "United States of America" at bounding box center [1421, 420] width 191 height 24
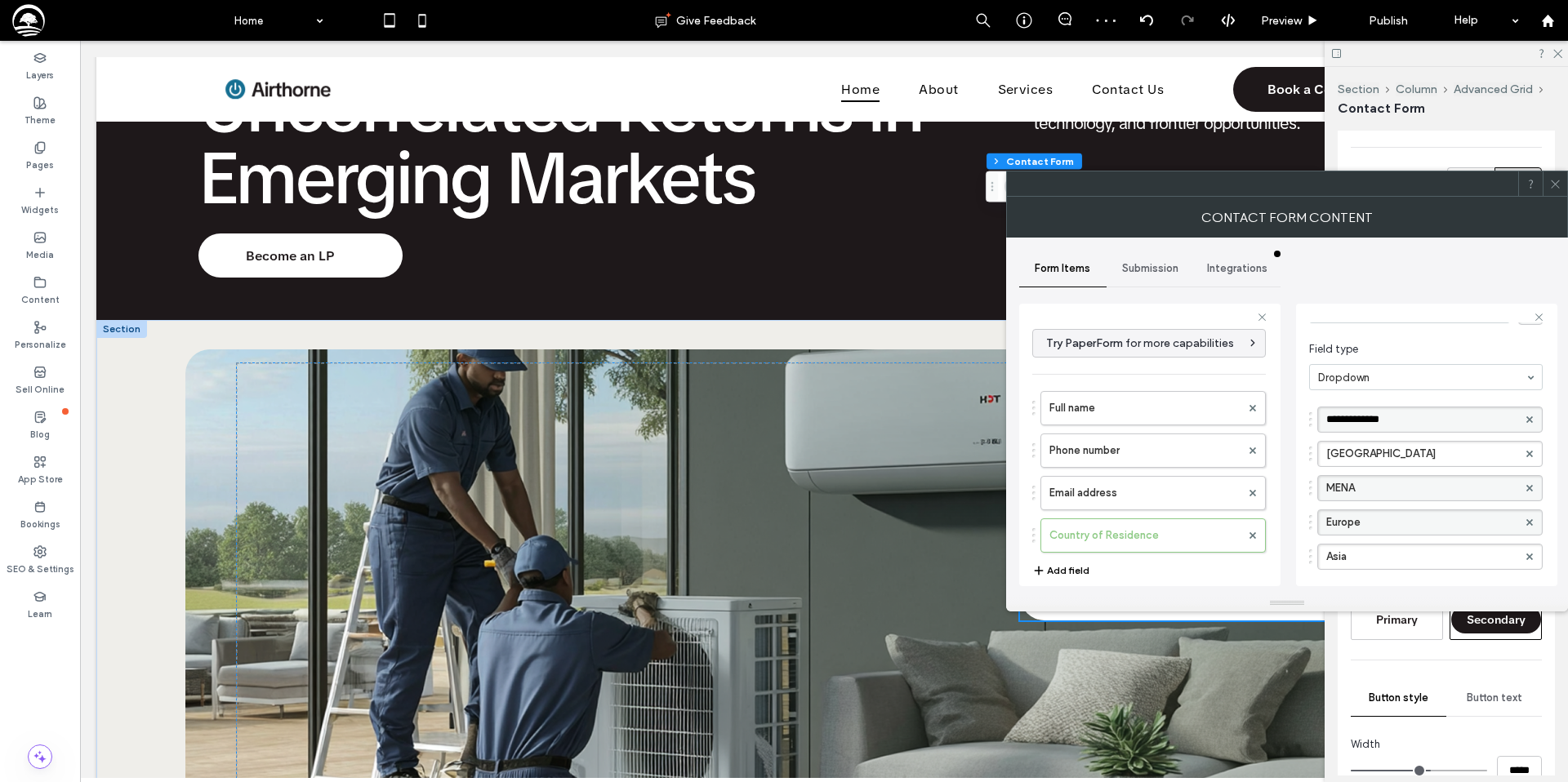
drag, startPoint x: 1415, startPoint y: 420, endPoint x: 1310, endPoint y: 420, distance: 105.0
click at [1310, 420] on div "**********" at bounding box center [1425, 420] width 233 height 26
type input "**********"
click at [1365, 490] on label "MENA" at bounding box center [1421, 488] width 191 height 24
type input "**********"
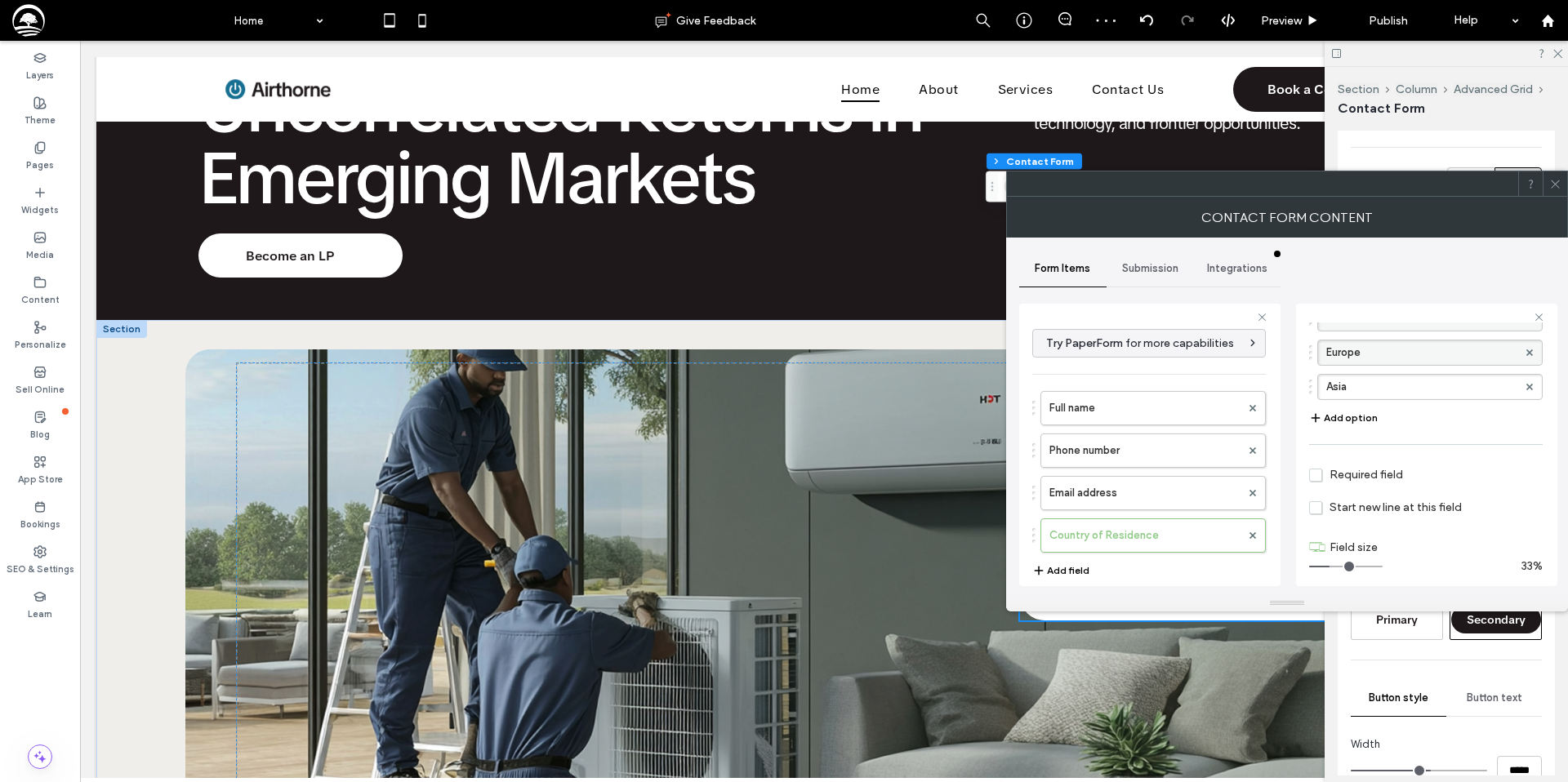
click at [1315, 474] on span "Required field" at bounding box center [1355, 474] width 94 height 13
click at [1315, 503] on span "Start new line at this field" at bounding box center [1384, 505] width 153 height 13
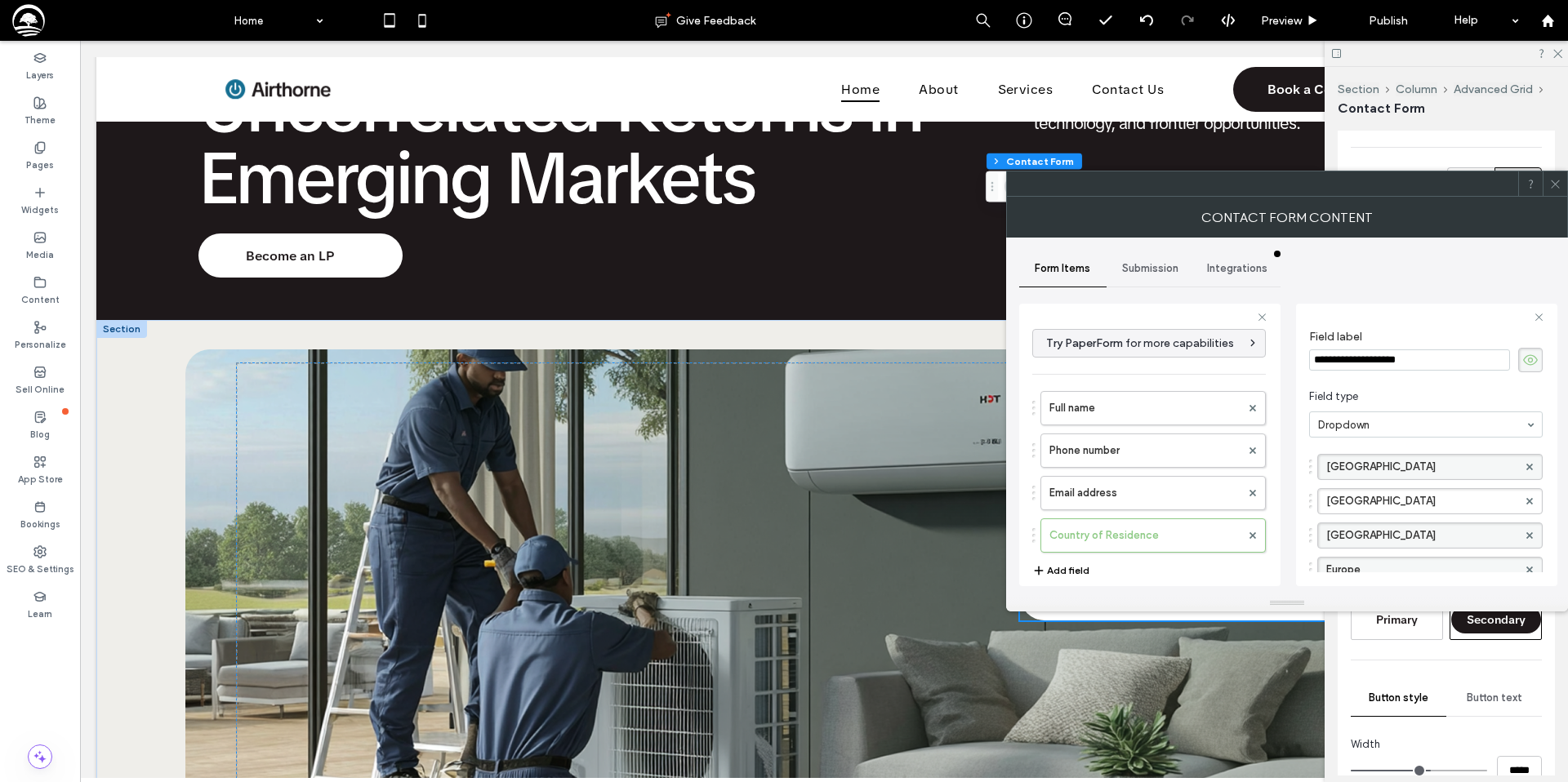
scroll to position [0, 0]
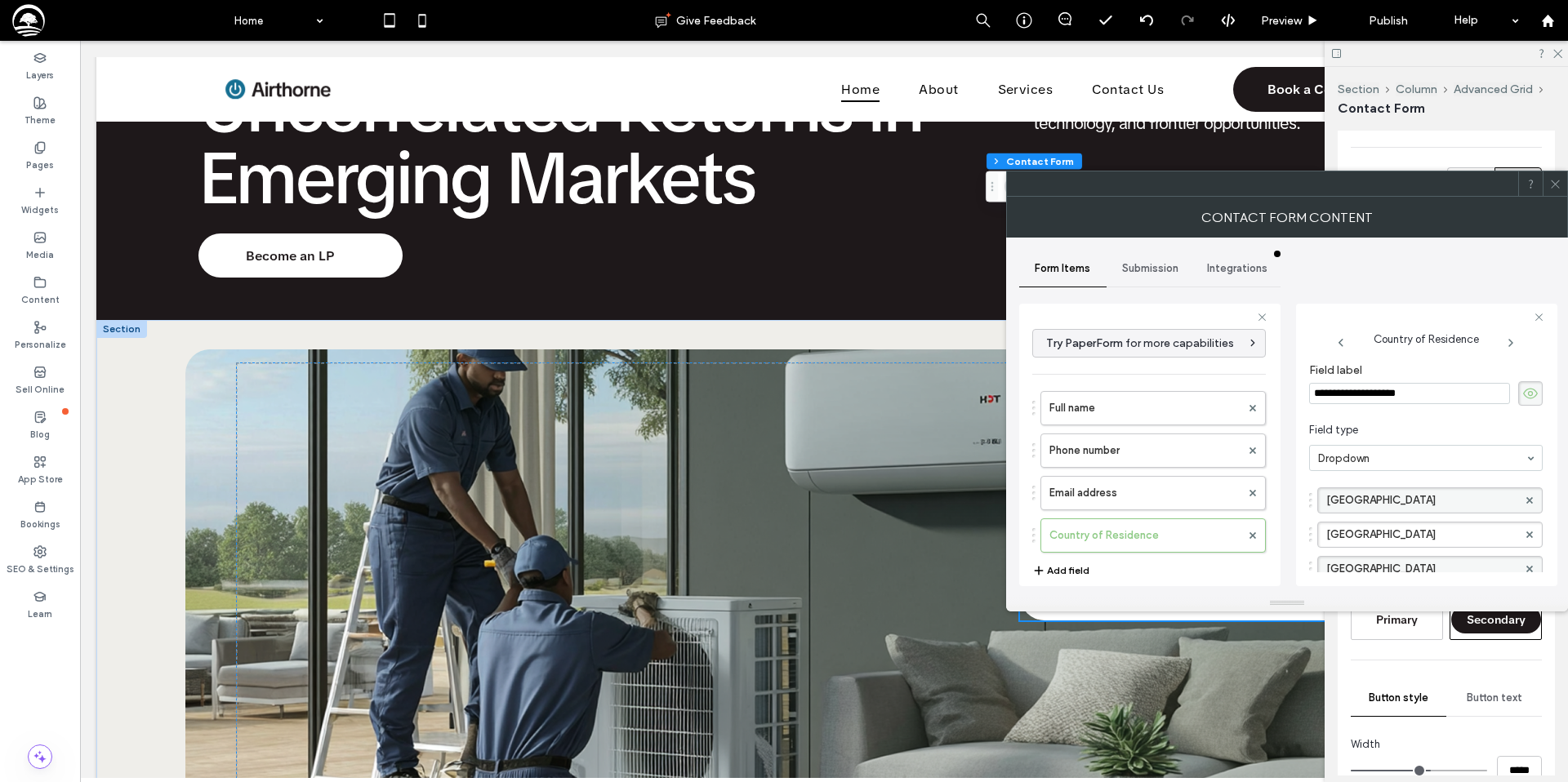
drag, startPoint x: 1369, startPoint y: 397, endPoint x: 1289, endPoint y: 394, distance: 80.1
click at [1289, 394] on div "**********" at bounding box center [1287, 416] width 536 height 357
click at [1398, 390] on input "*********" at bounding box center [1409, 393] width 201 height 21
type input "*********"
click at [1290, 417] on div "**********" at bounding box center [1287, 416] width 536 height 357
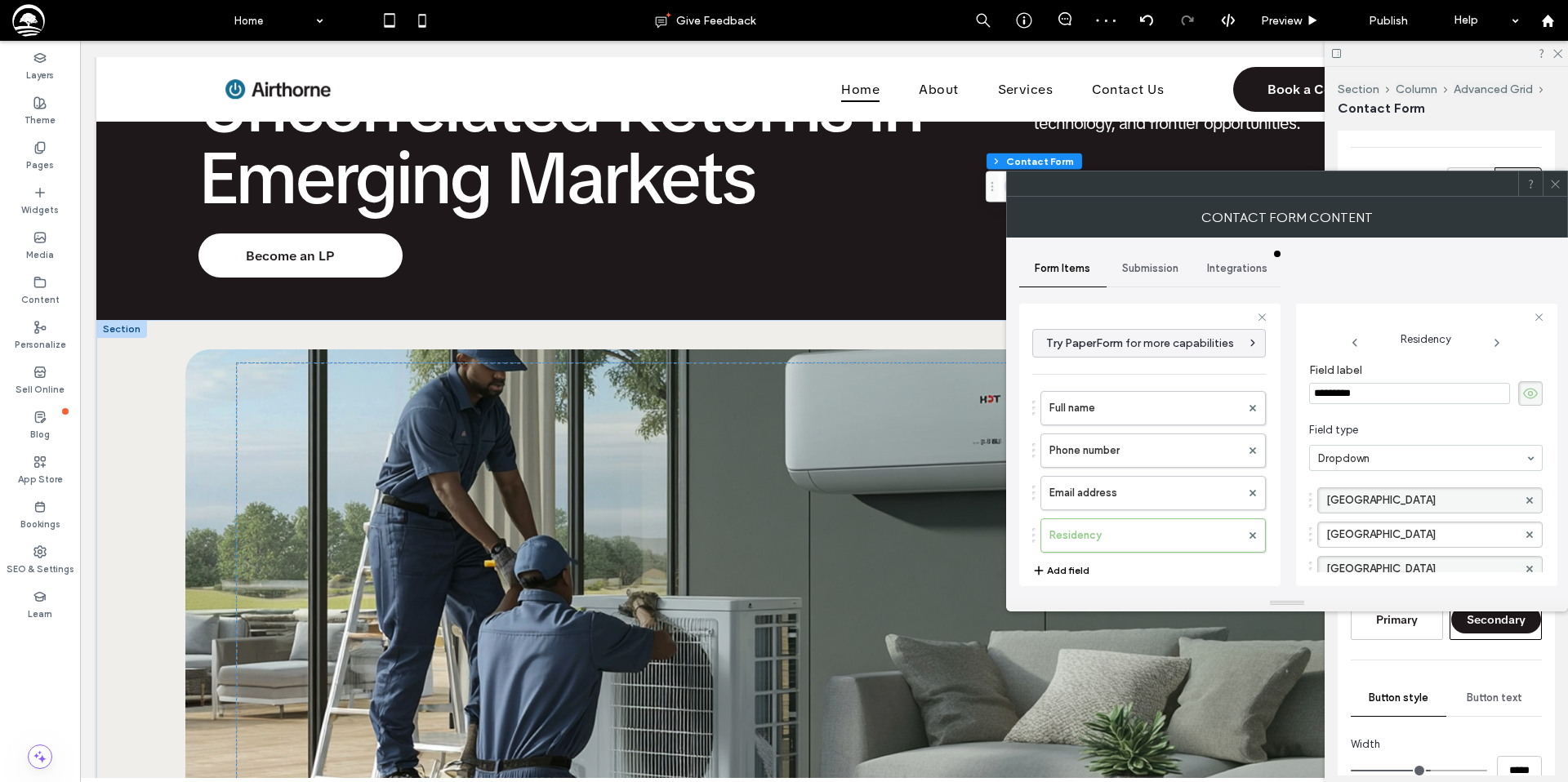
drag, startPoint x: 1549, startPoint y: 183, endPoint x: 1501, endPoint y: 206, distance: 53.2
click at [1549, 183] on icon at bounding box center [1555, 184] width 13 height 13
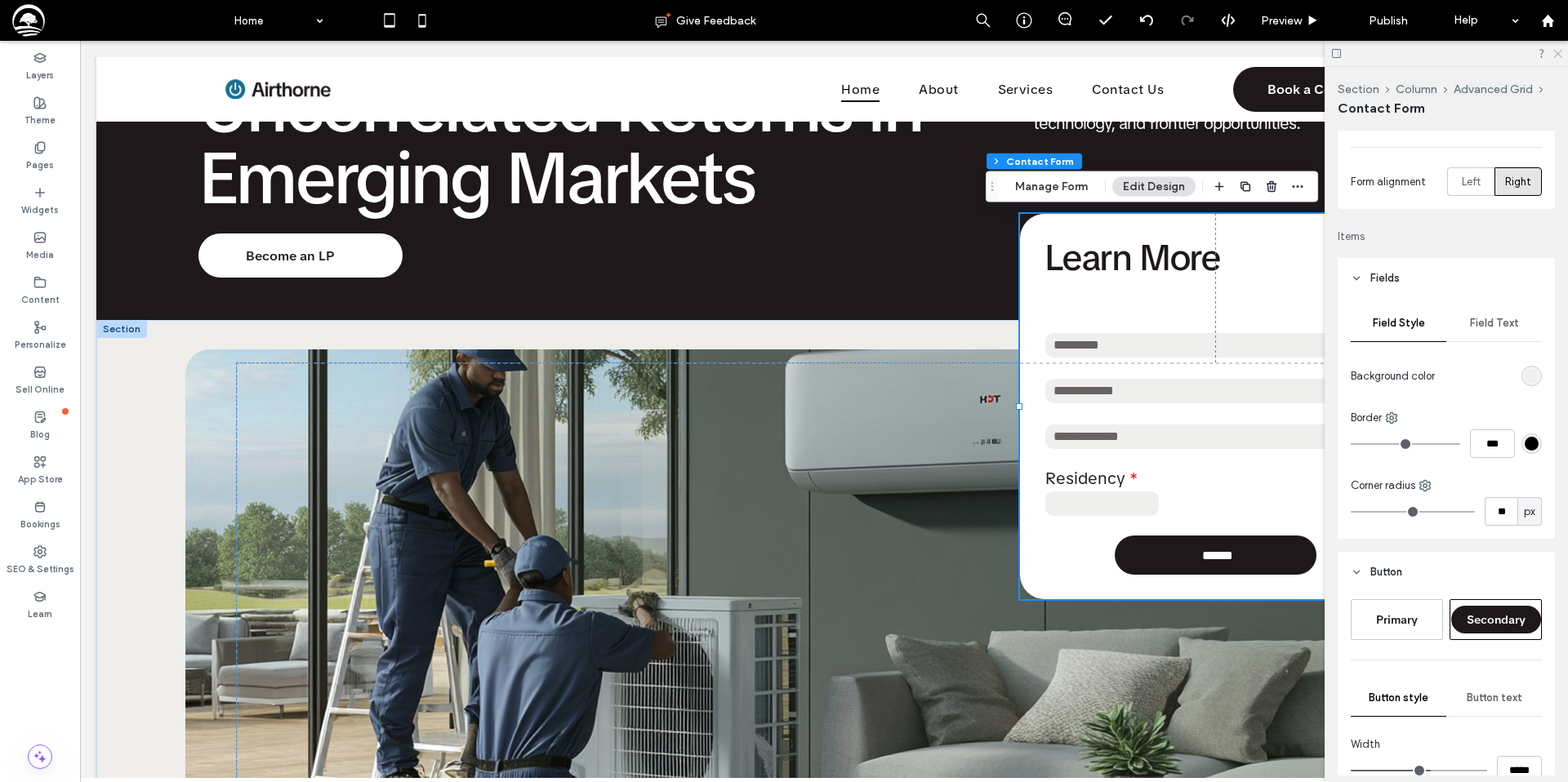
click at [1552, 55] on icon at bounding box center [1556, 52] width 11 height 11
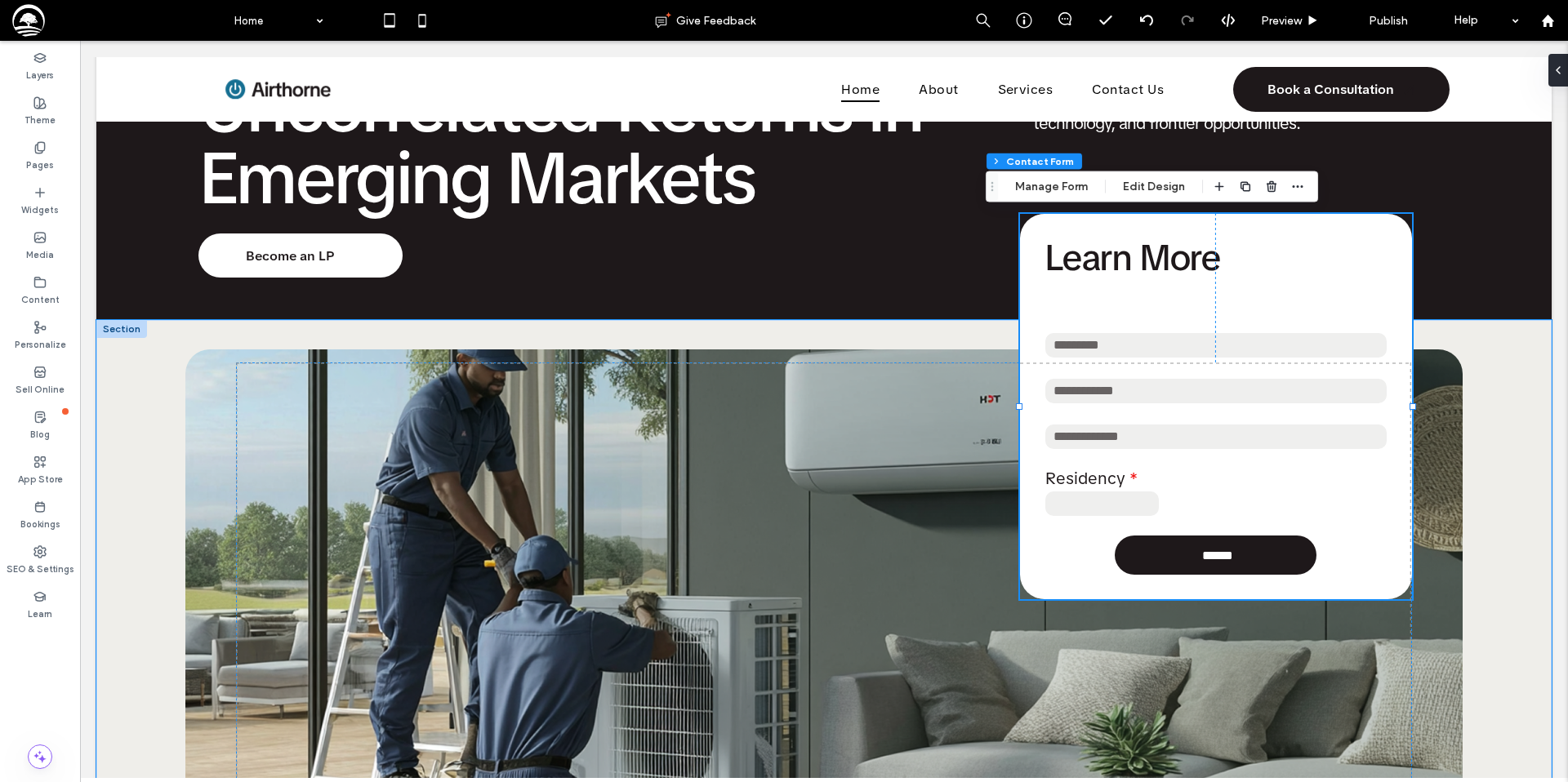
click at [1105, 437] on input "email" at bounding box center [1215, 437] width 341 height 24
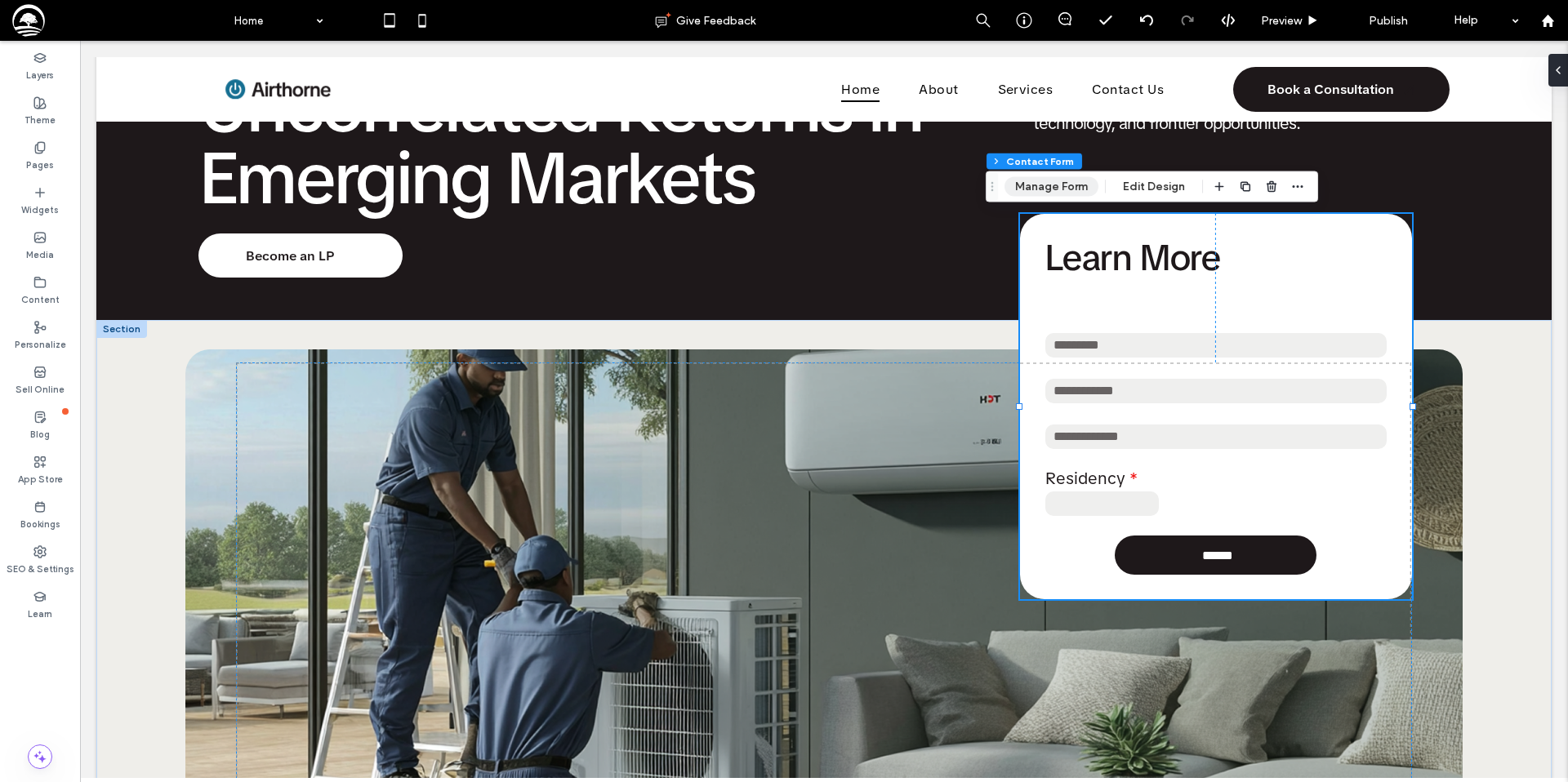
click at [1064, 185] on button "Manage Form" at bounding box center [1051, 186] width 94 height 19
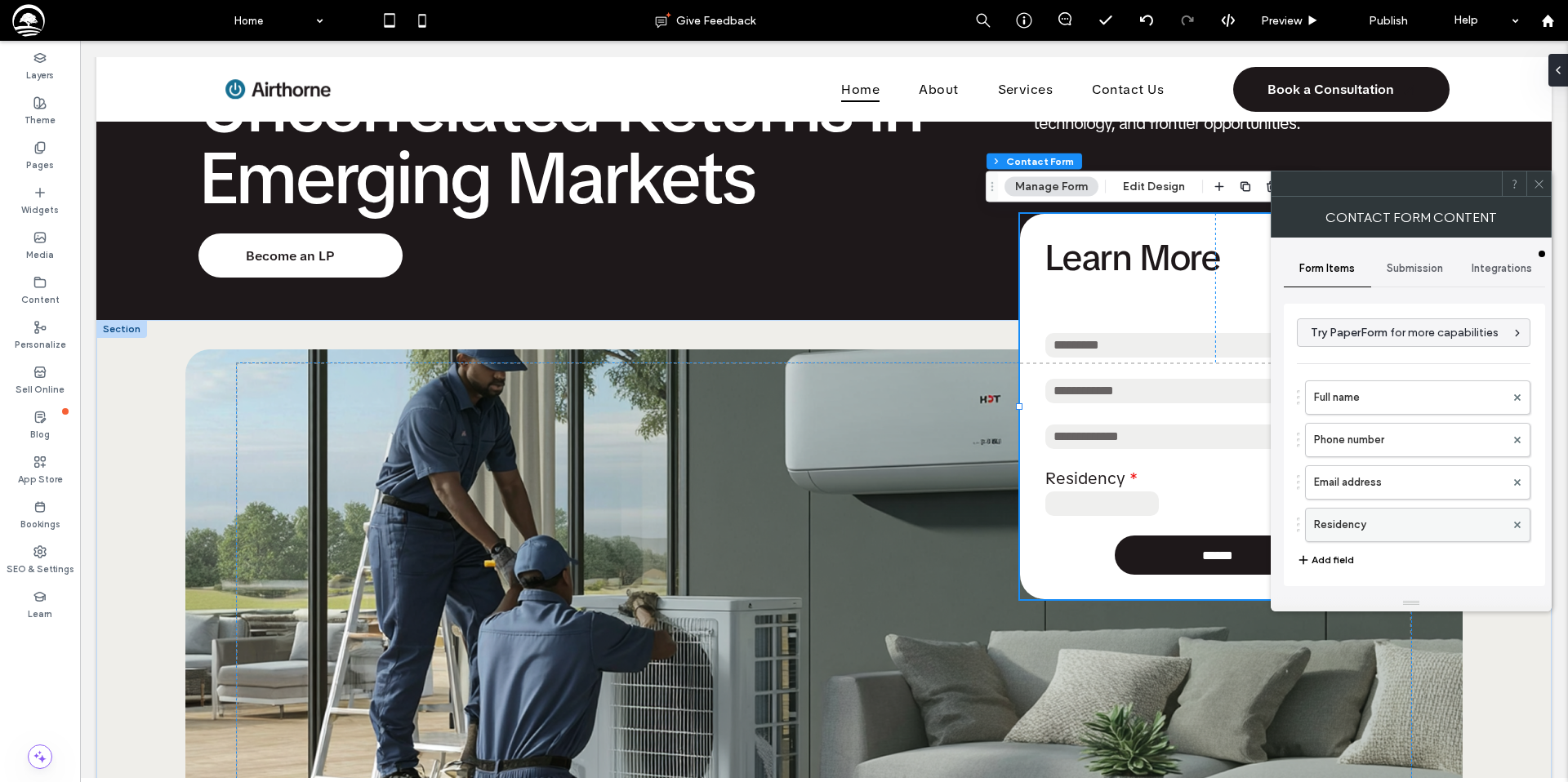
click at [1397, 520] on label "Residency" at bounding box center [1409, 525] width 191 height 33
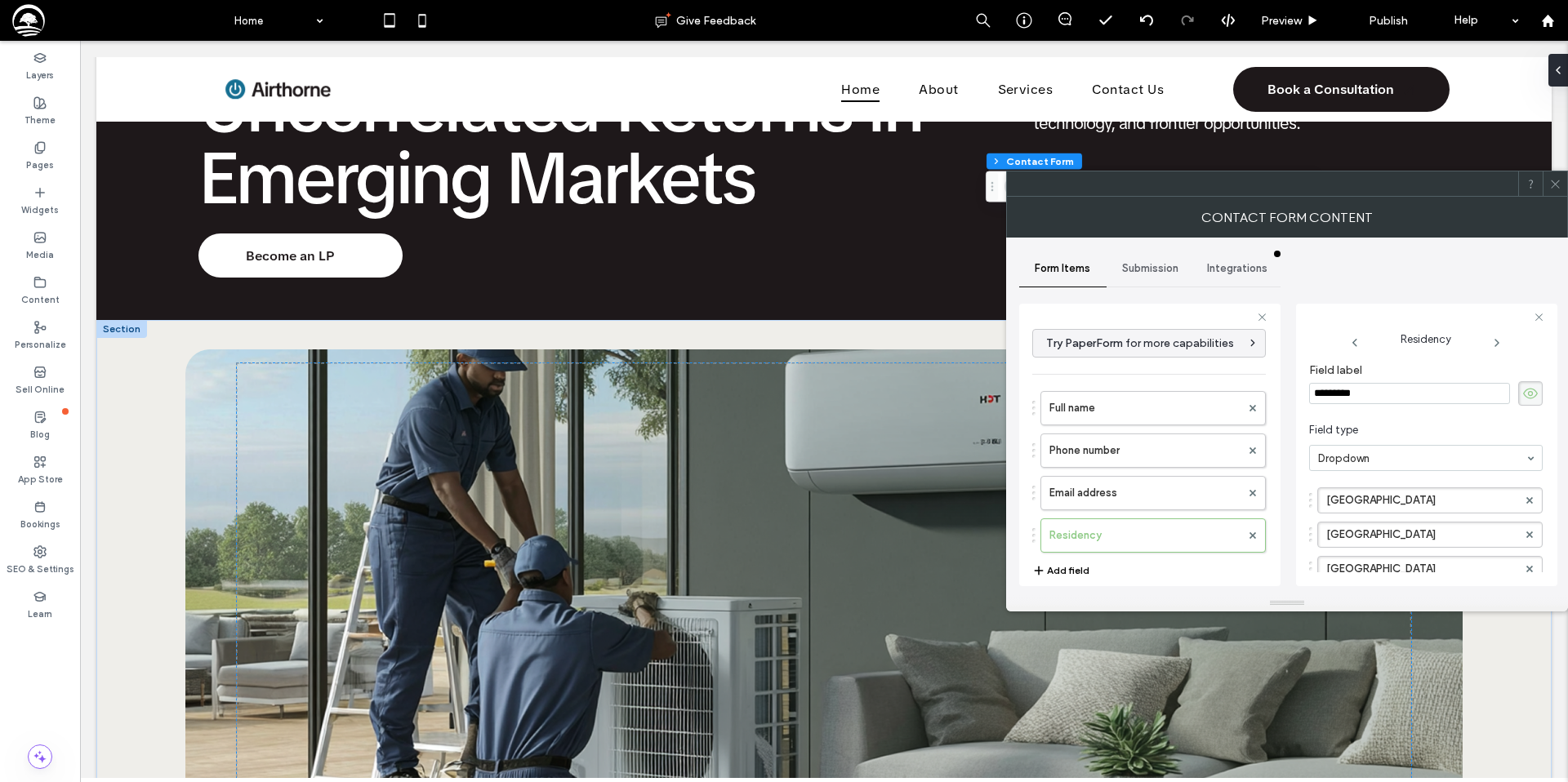
click at [1522, 388] on icon at bounding box center [1529, 393] width 16 height 18
click at [1555, 190] on icon at bounding box center [1555, 184] width 13 height 13
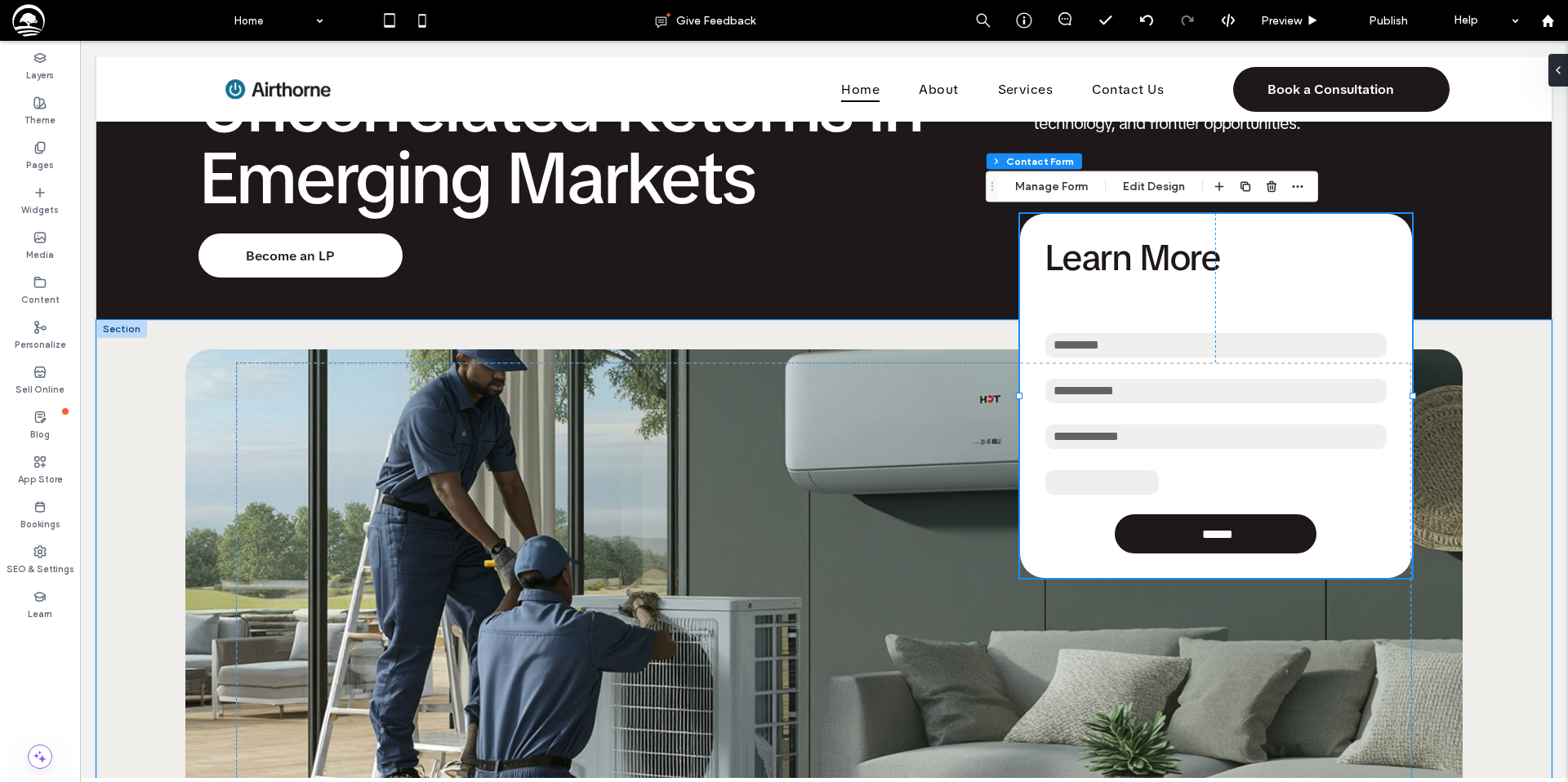
click at [1103, 487] on select "**********" at bounding box center [1101, 482] width 114 height 24
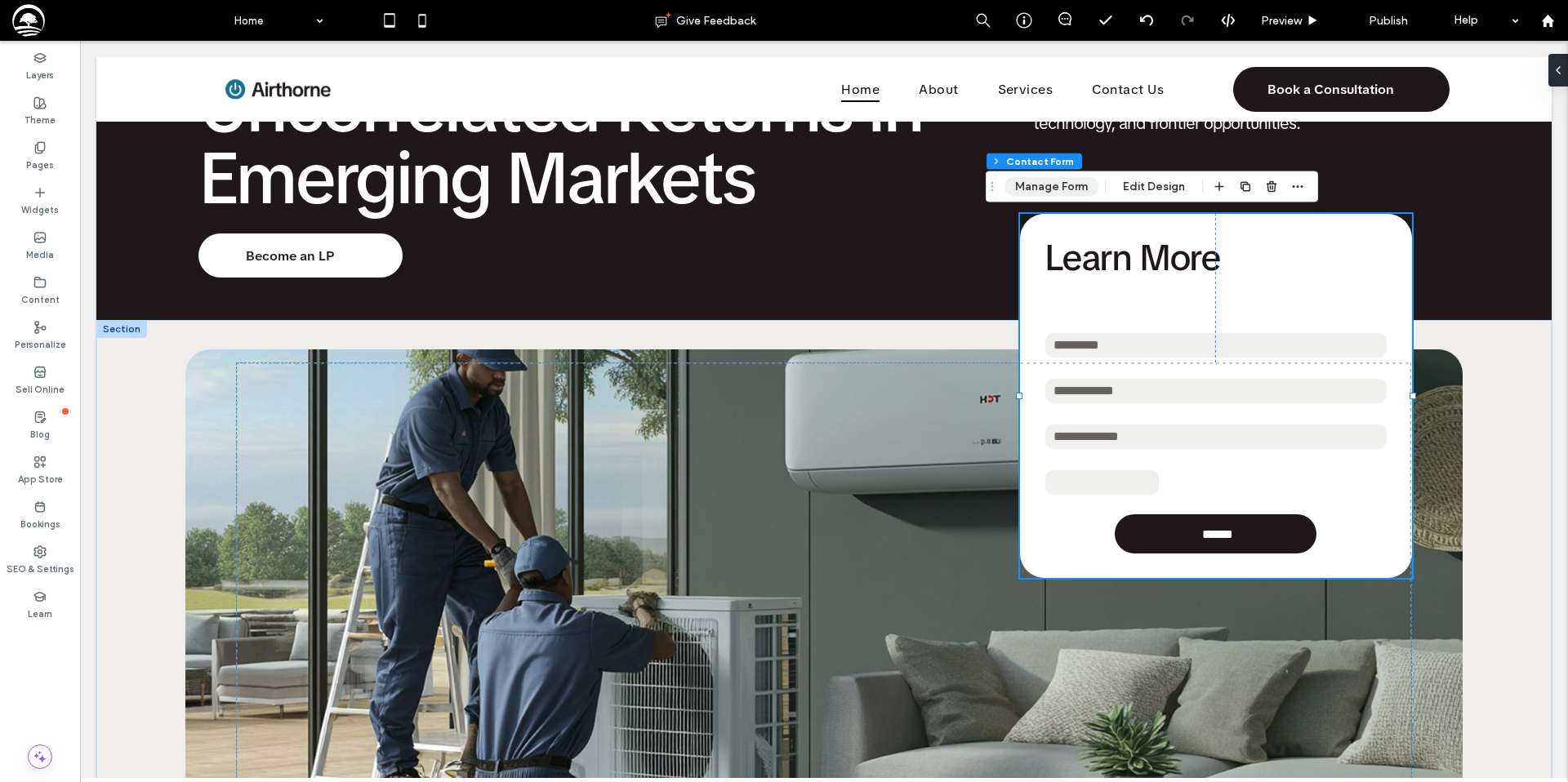
click at [1052, 187] on button "Manage Form" at bounding box center [1051, 186] width 94 height 19
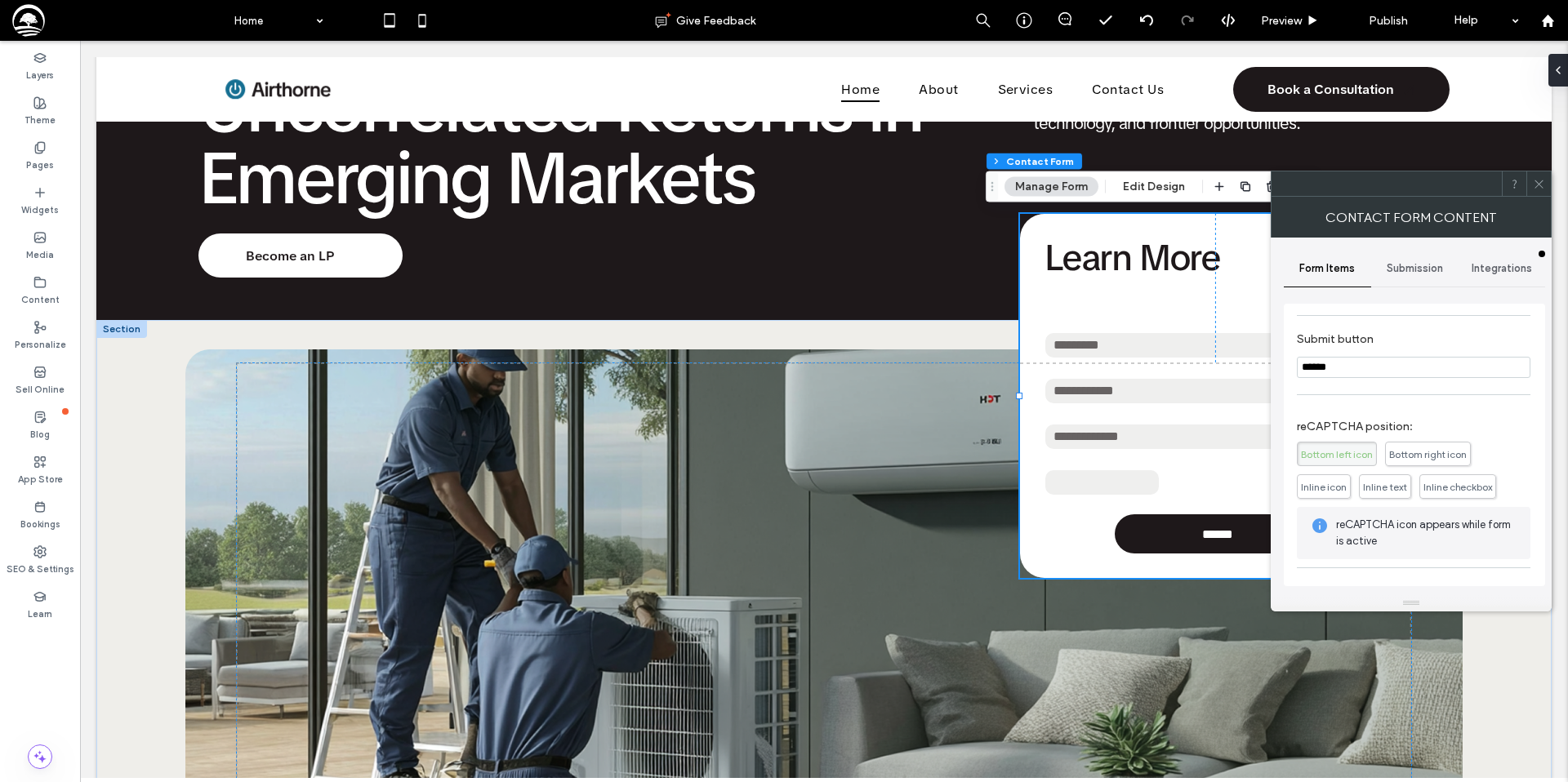
scroll to position [330, 0]
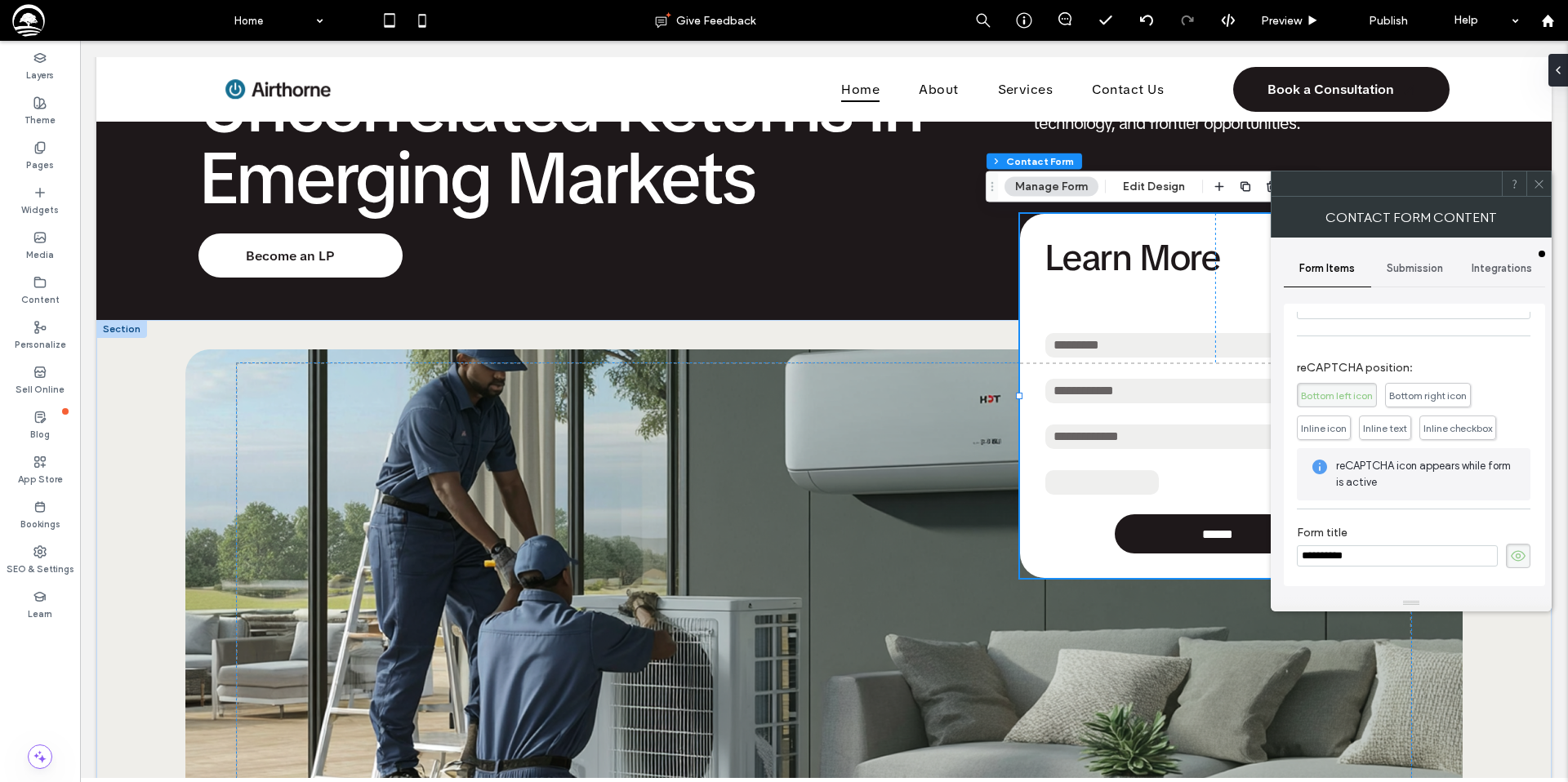
drag, startPoint x: 1539, startPoint y: 186, endPoint x: 1298, endPoint y: 182, distance: 241.0
click at [1538, 186] on icon at bounding box center [1539, 184] width 13 height 13
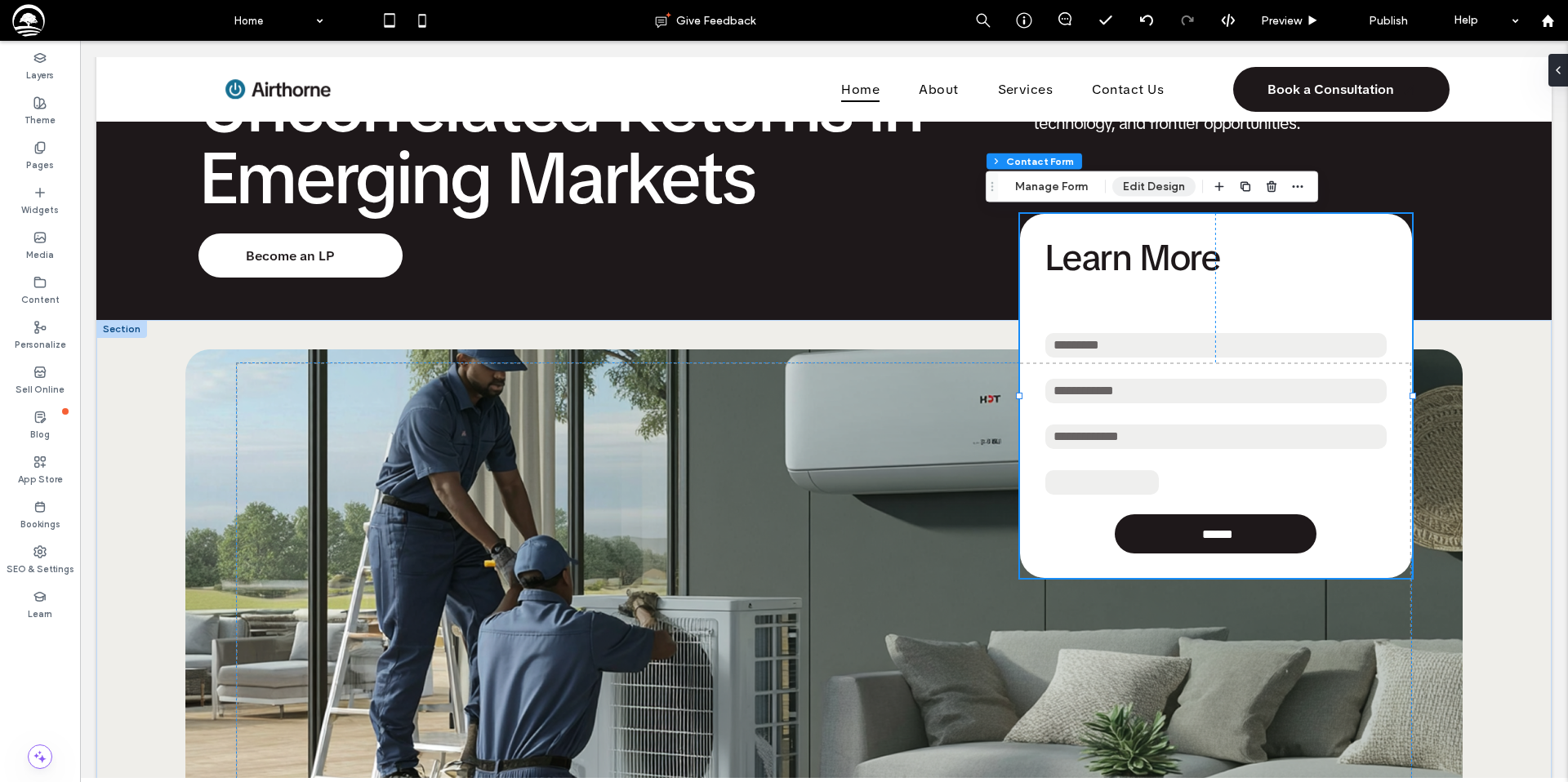
click at [1132, 188] on button "Edit Design" at bounding box center [1153, 186] width 83 height 19
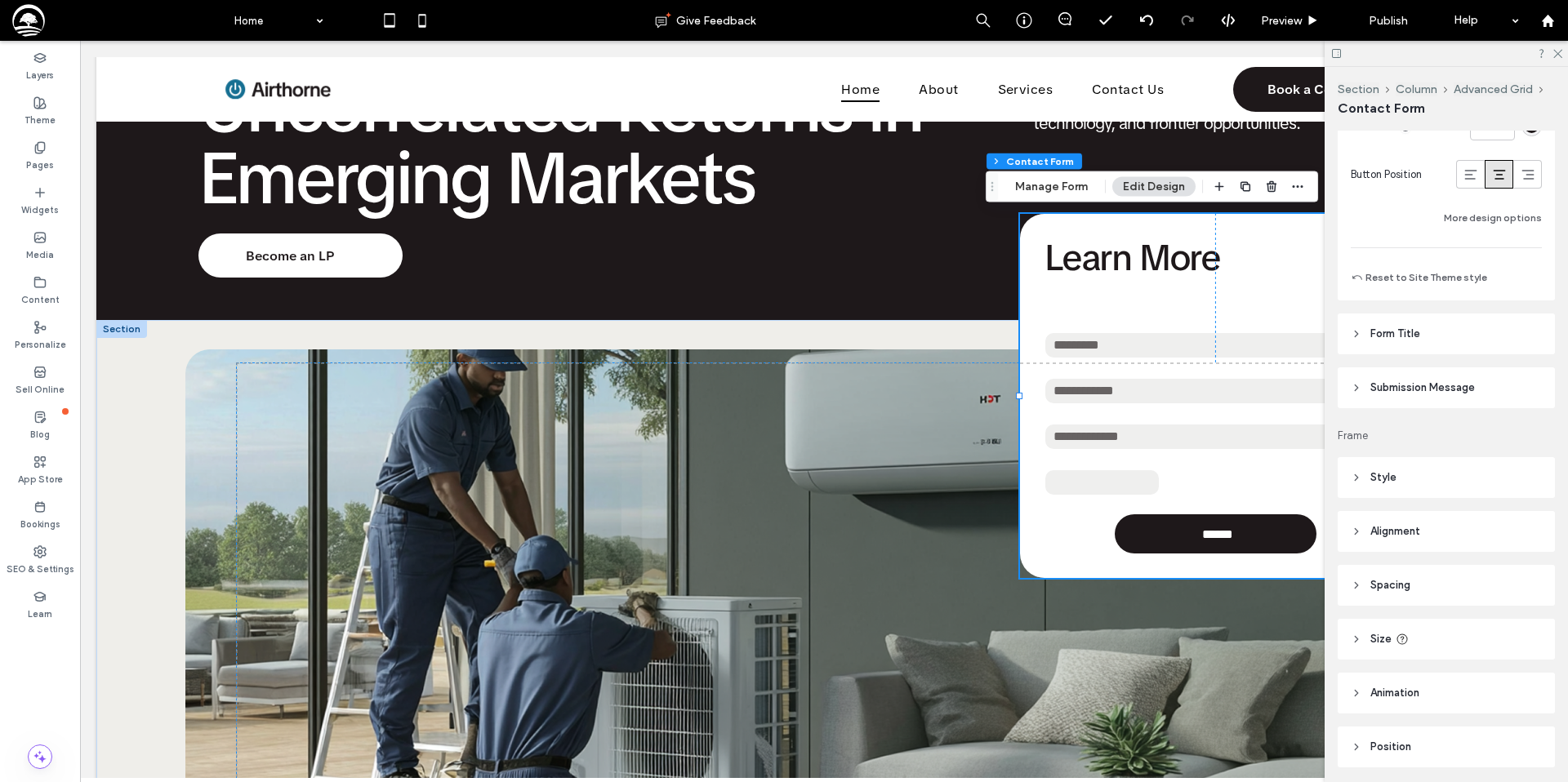
scroll to position [1151, 0]
click at [1044, 185] on button "Manage Form" at bounding box center [1051, 186] width 94 height 19
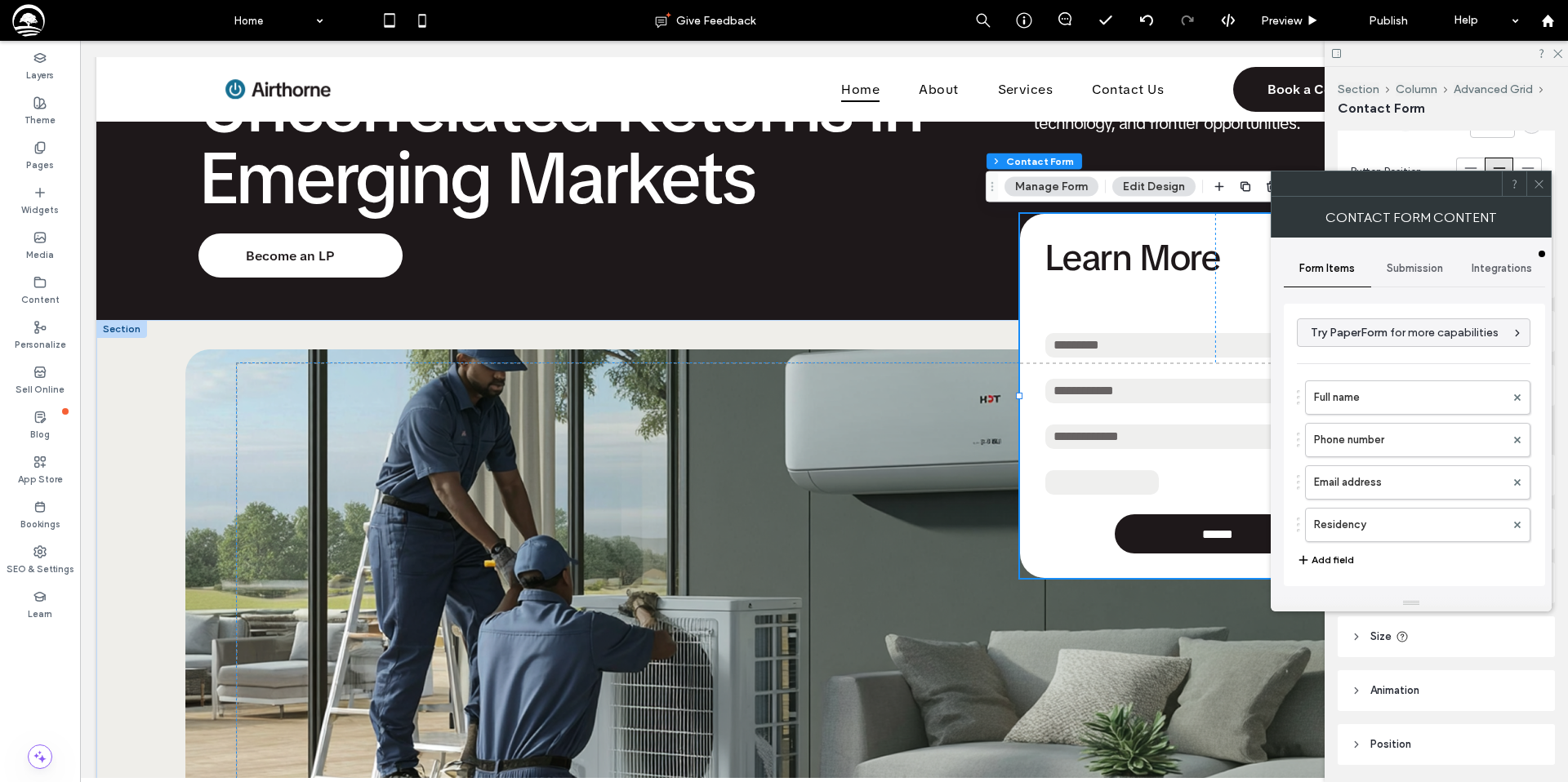
click at [1377, 526] on label "Residency" at bounding box center [1409, 525] width 191 height 33
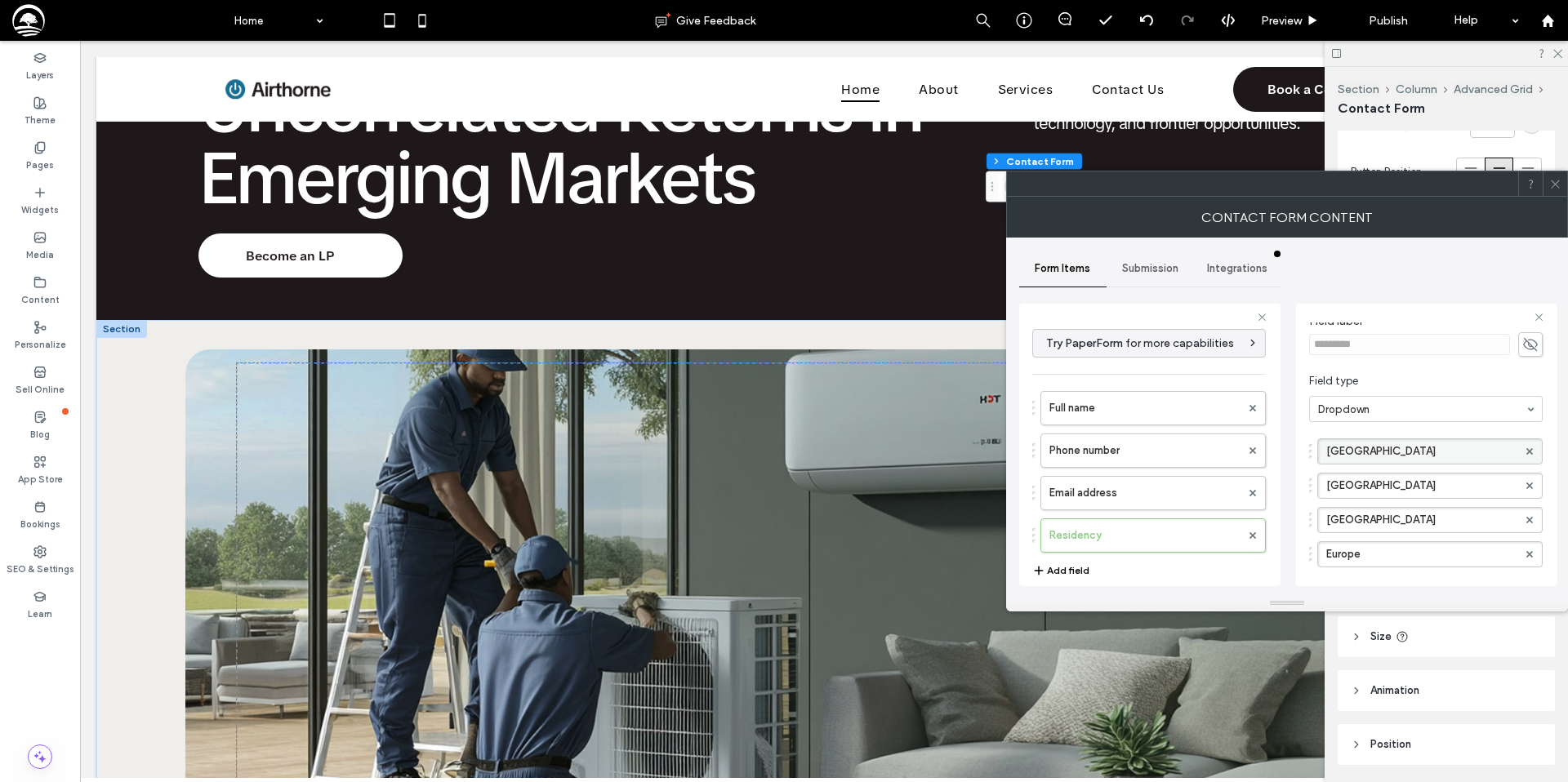
scroll to position [0, 0]
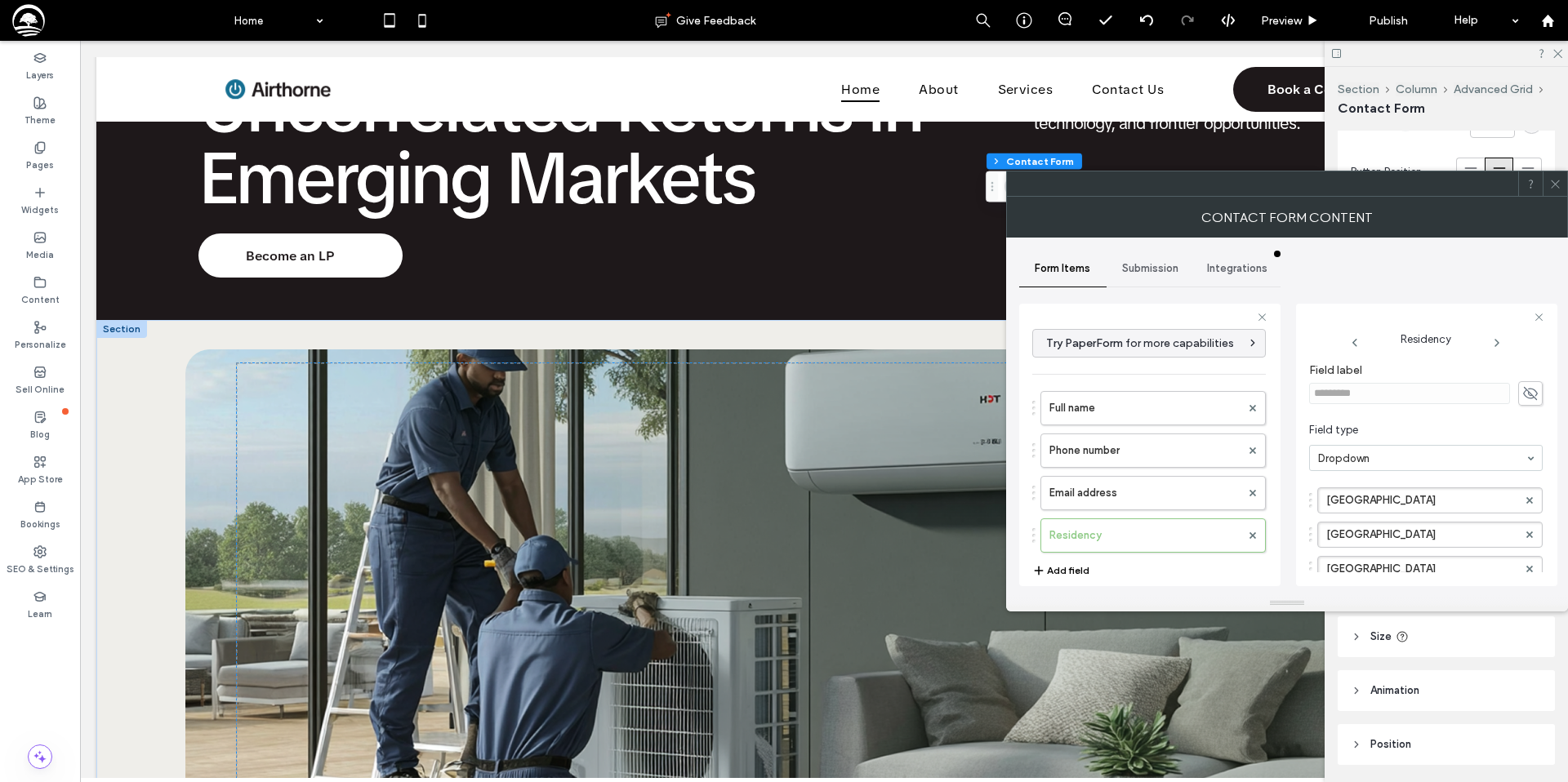
click at [1522, 392] on icon at bounding box center [1529, 393] width 16 height 18
drag, startPoint x: 1358, startPoint y: 394, endPoint x: 1294, endPoint y: 390, distance: 64.1
click at [1294, 390] on div "**********" at bounding box center [1287, 416] width 536 height 357
type input "*"
type input "********"
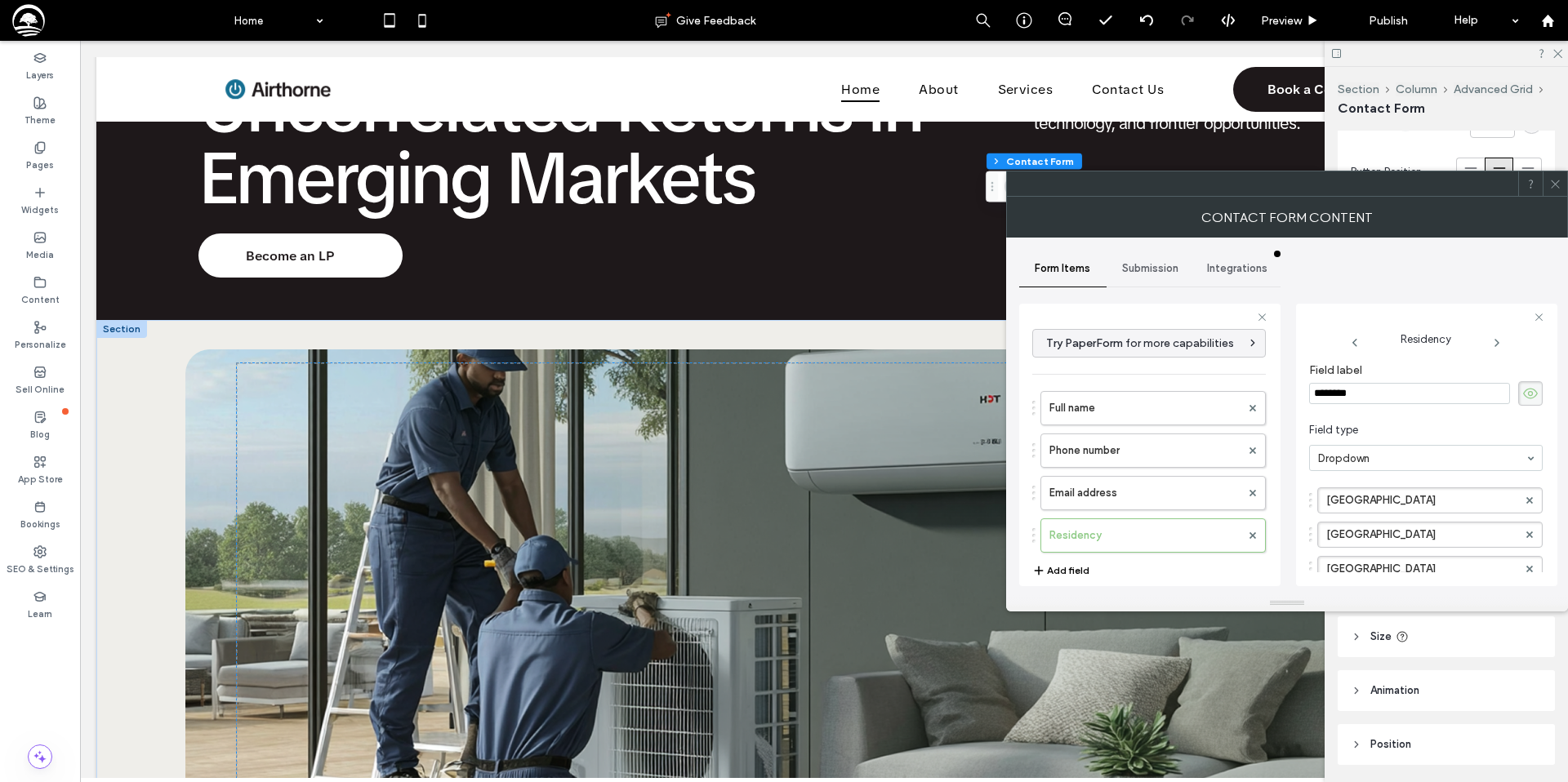
click at [1380, 419] on section "Field type Dropdown" at bounding box center [1425, 447] width 233 height 66
click at [1086, 531] on label "Passport" at bounding box center [1144, 535] width 191 height 33
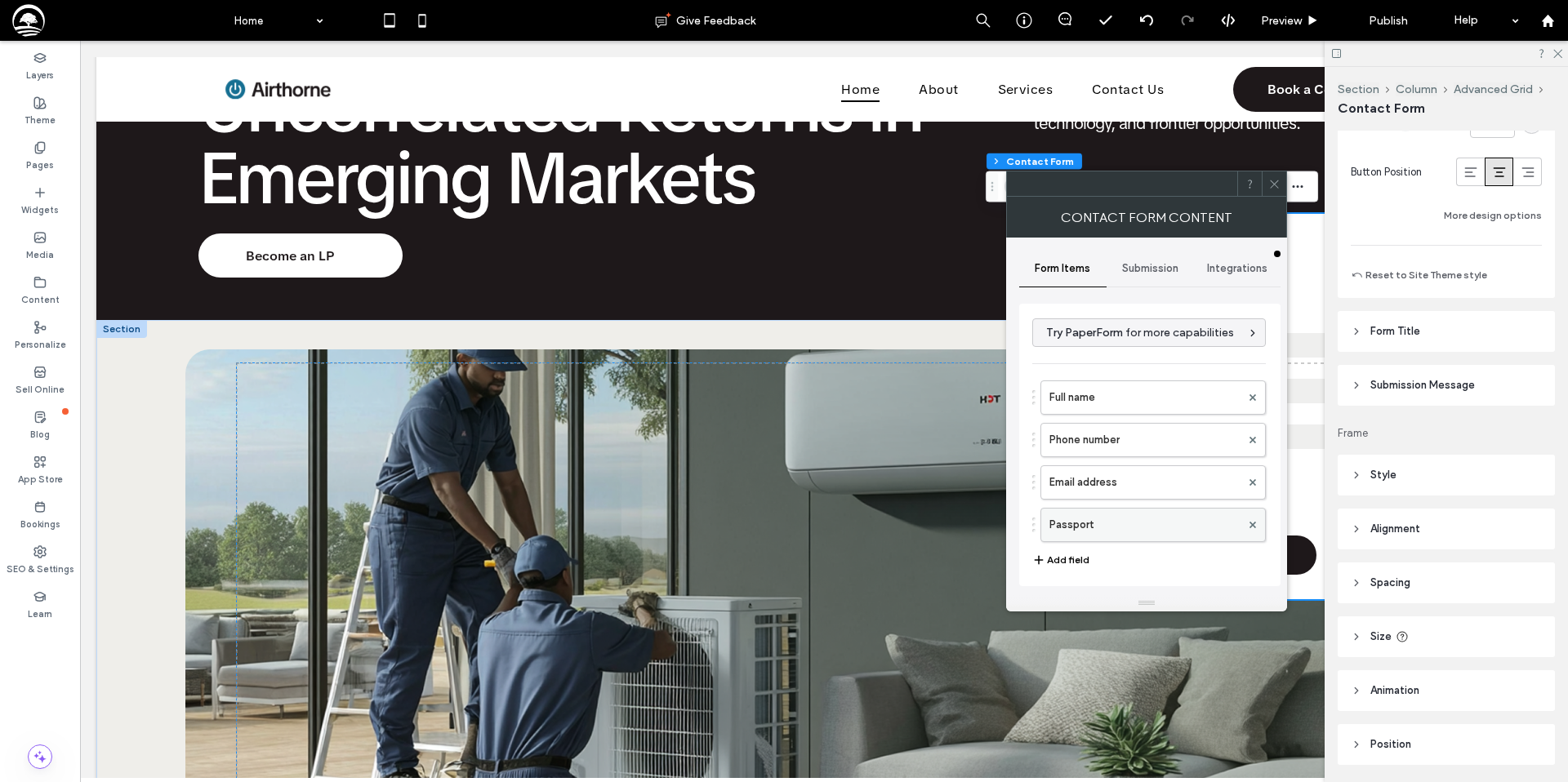
click at [1091, 522] on label "Passport" at bounding box center [1144, 525] width 191 height 33
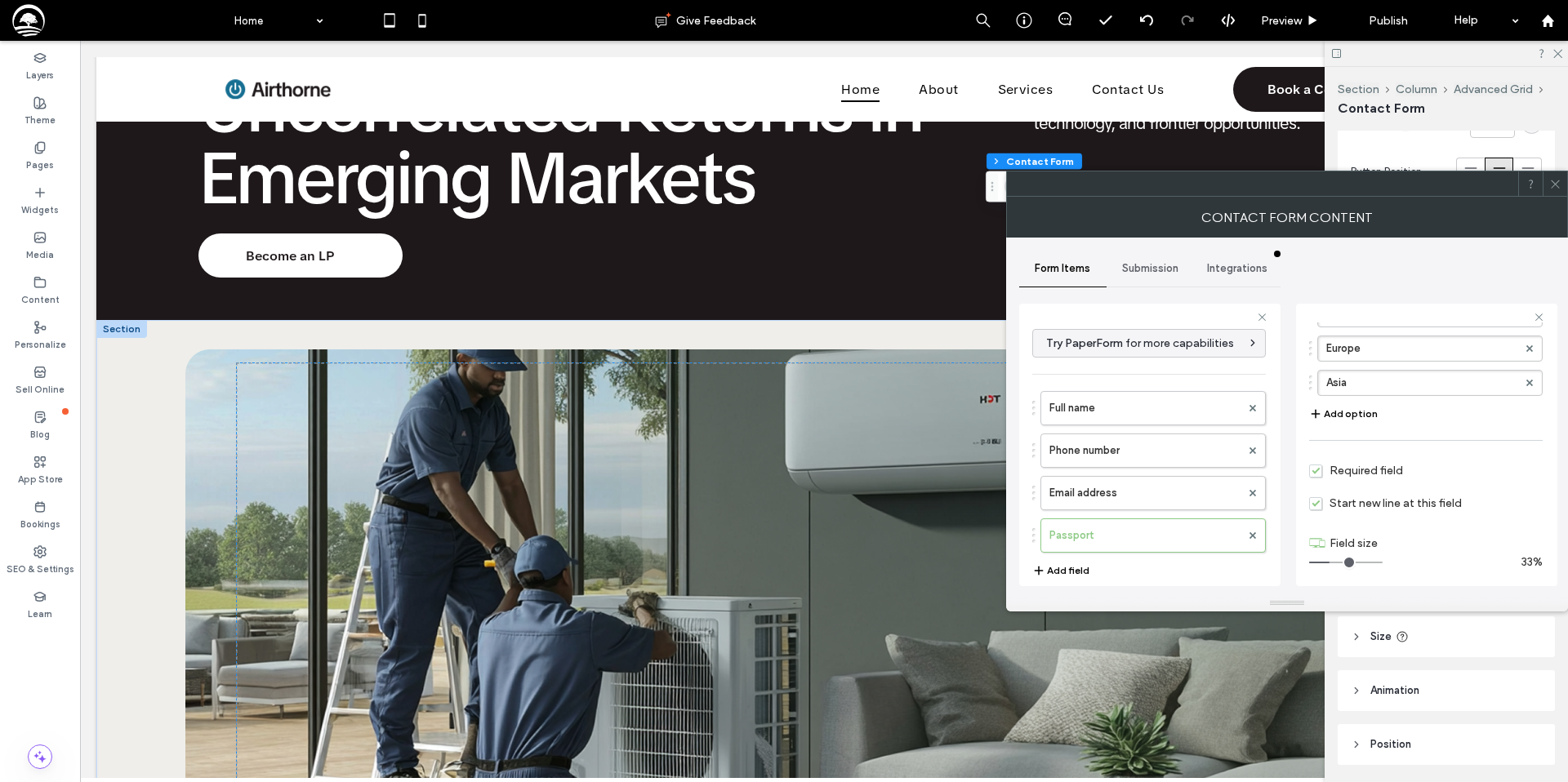
scroll to position [259, 0]
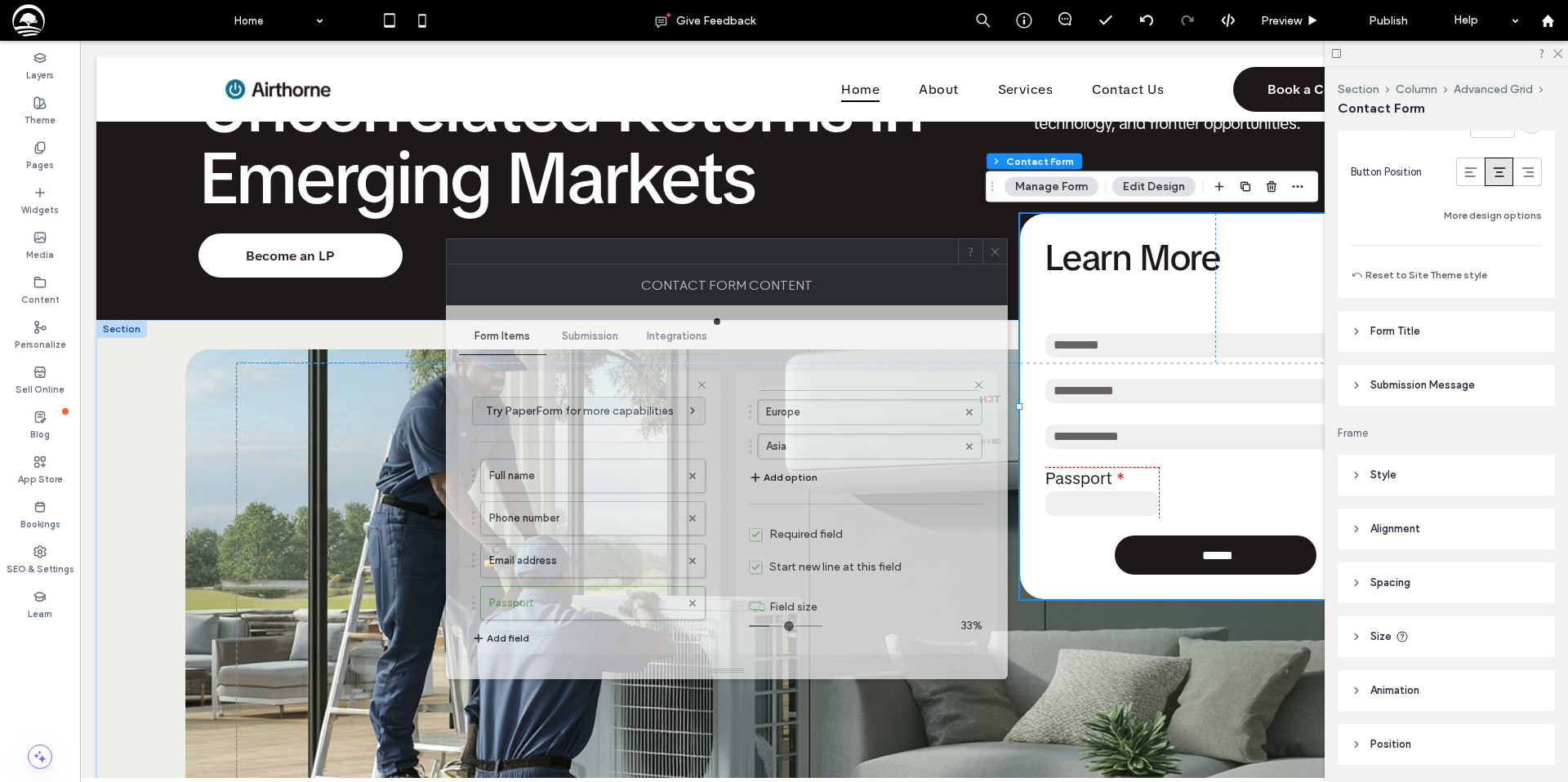
drag, startPoint x: 1352, startPoint y: 198, endPoint x: 795, endPoint y: 260, distance: 560.4
click at [795, 260] on div at bounding box center [702, 251] width 511 height 24
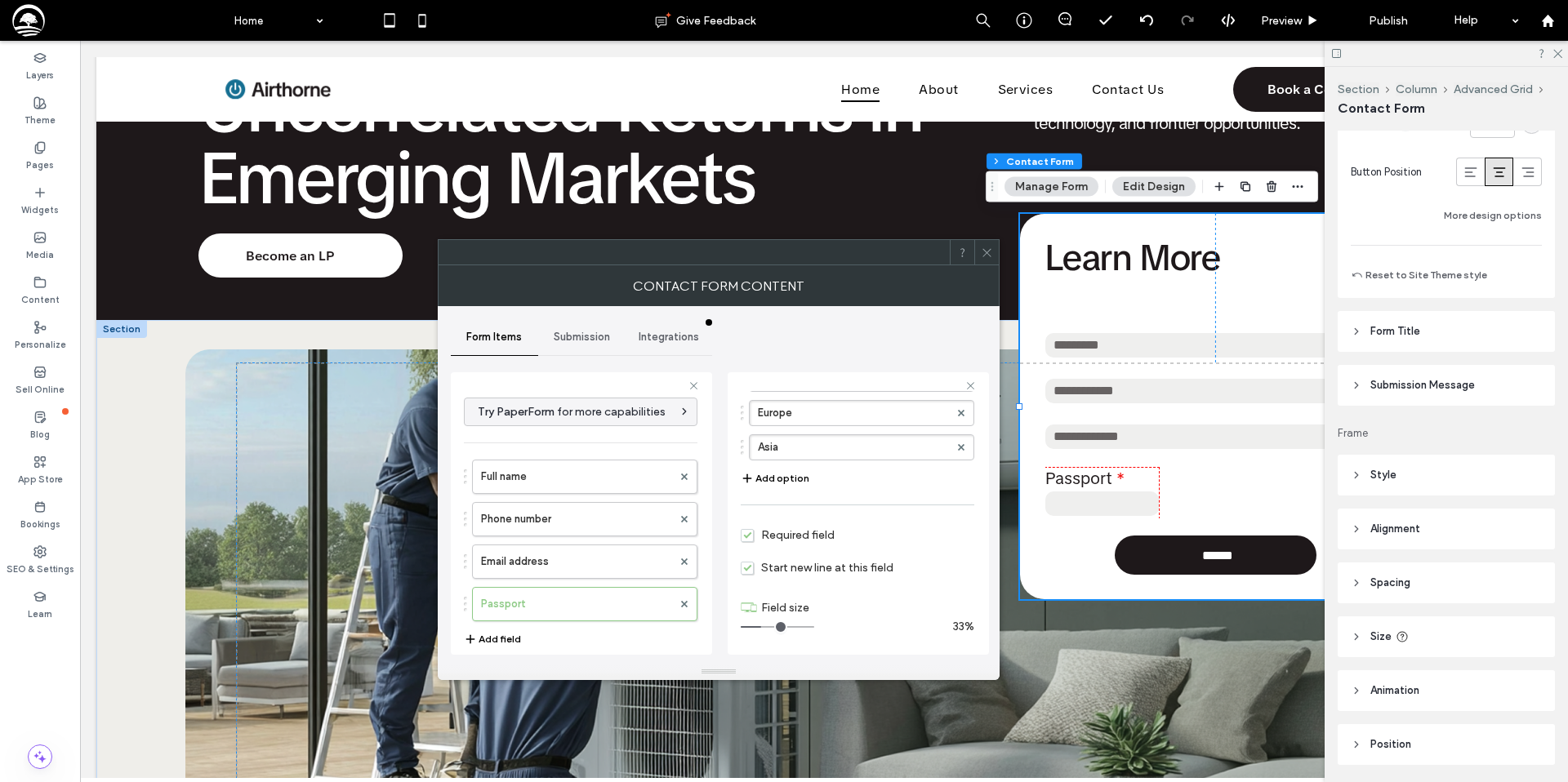
click at [577, 337] on span "Submission" at bounding box center [581, 337] width 56 height 13
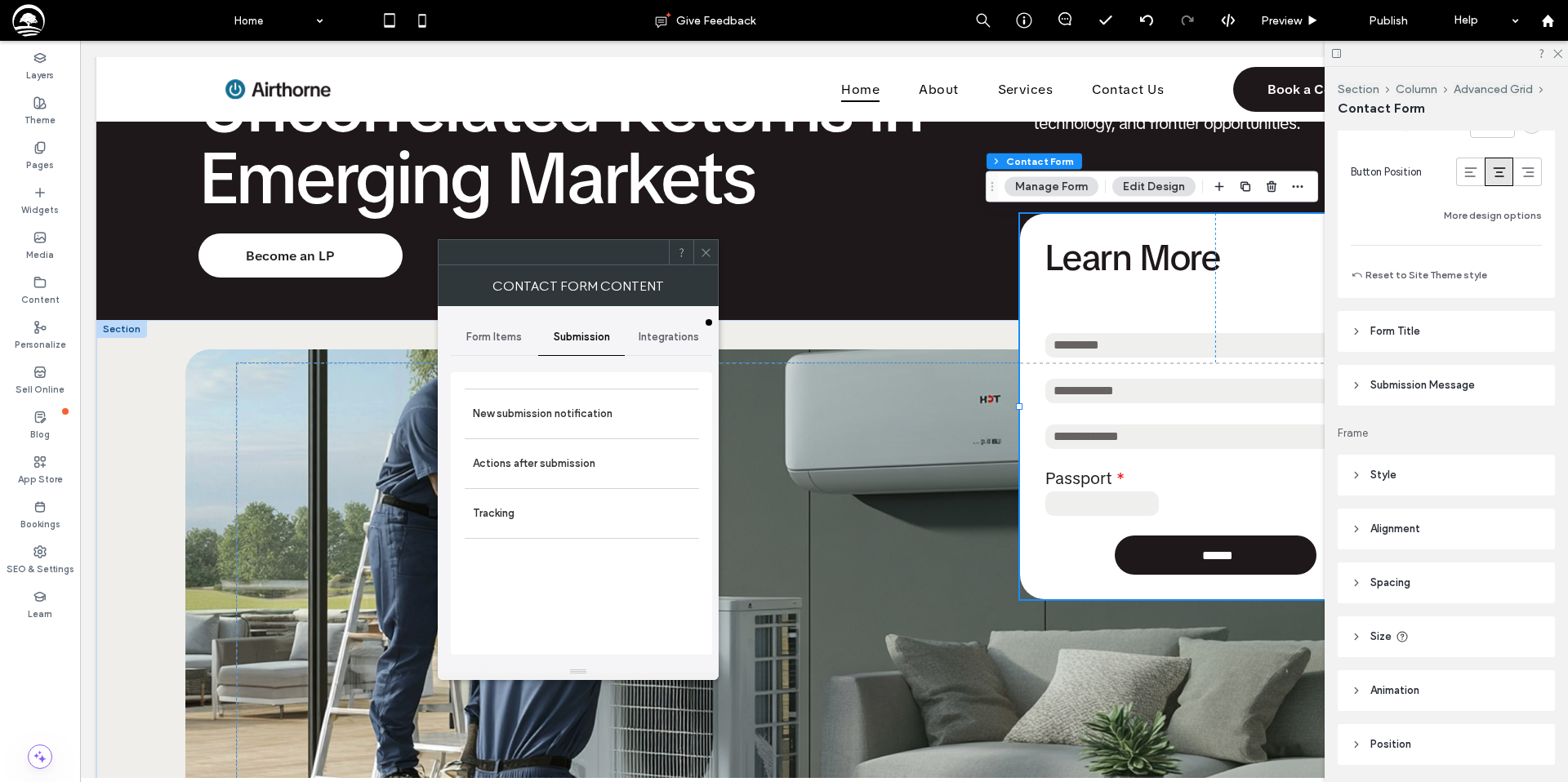
click at [516, 338] on span "Form Items" at bounding box center [494, 337] width 56 height 13
click at [700, 251] on icon at bounding box center [705, 253] width 13 height 13
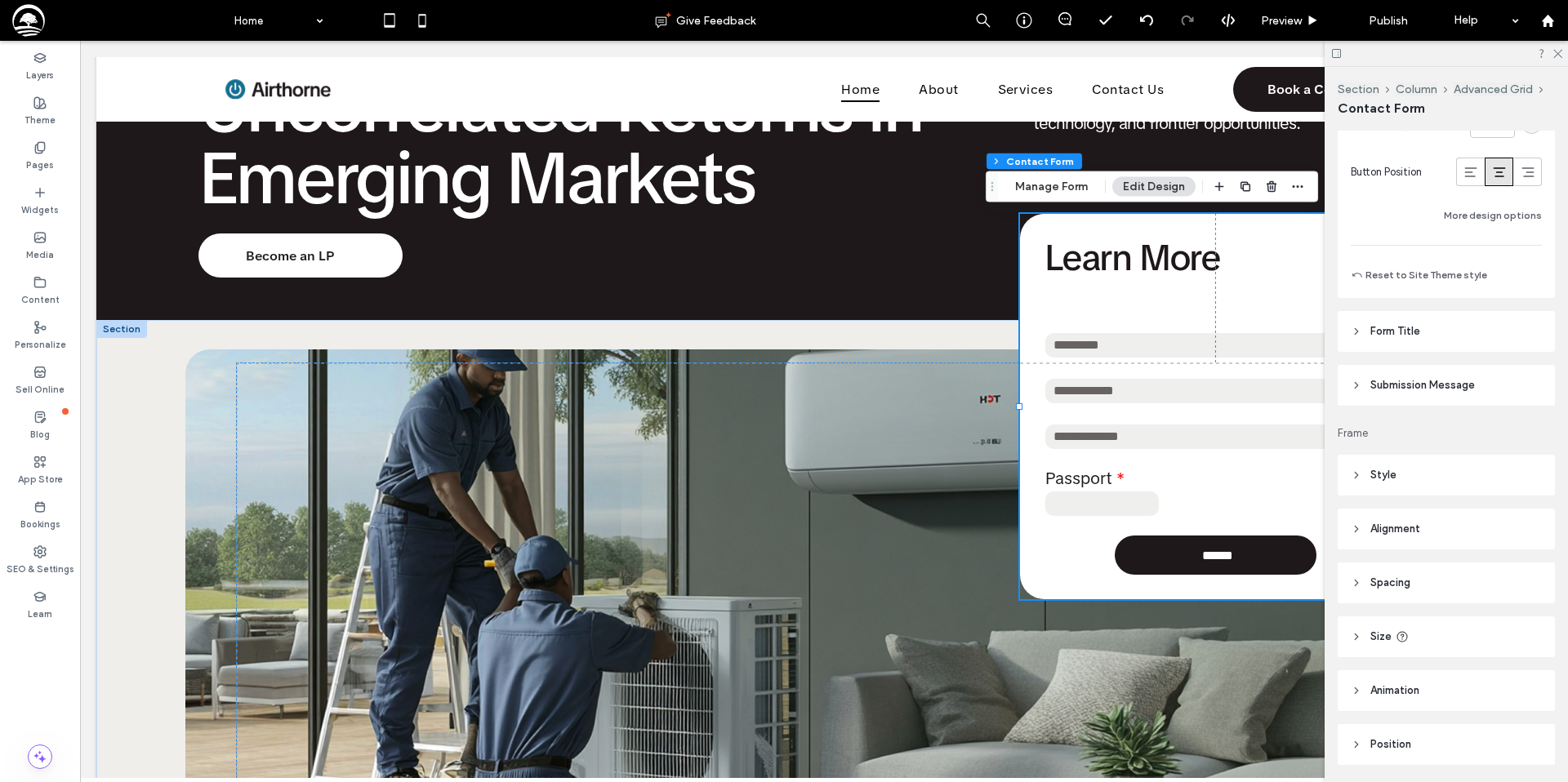
click at [1155, 189] on button "Edit Design" at bounding box center [1153, 186] width 83 height 19
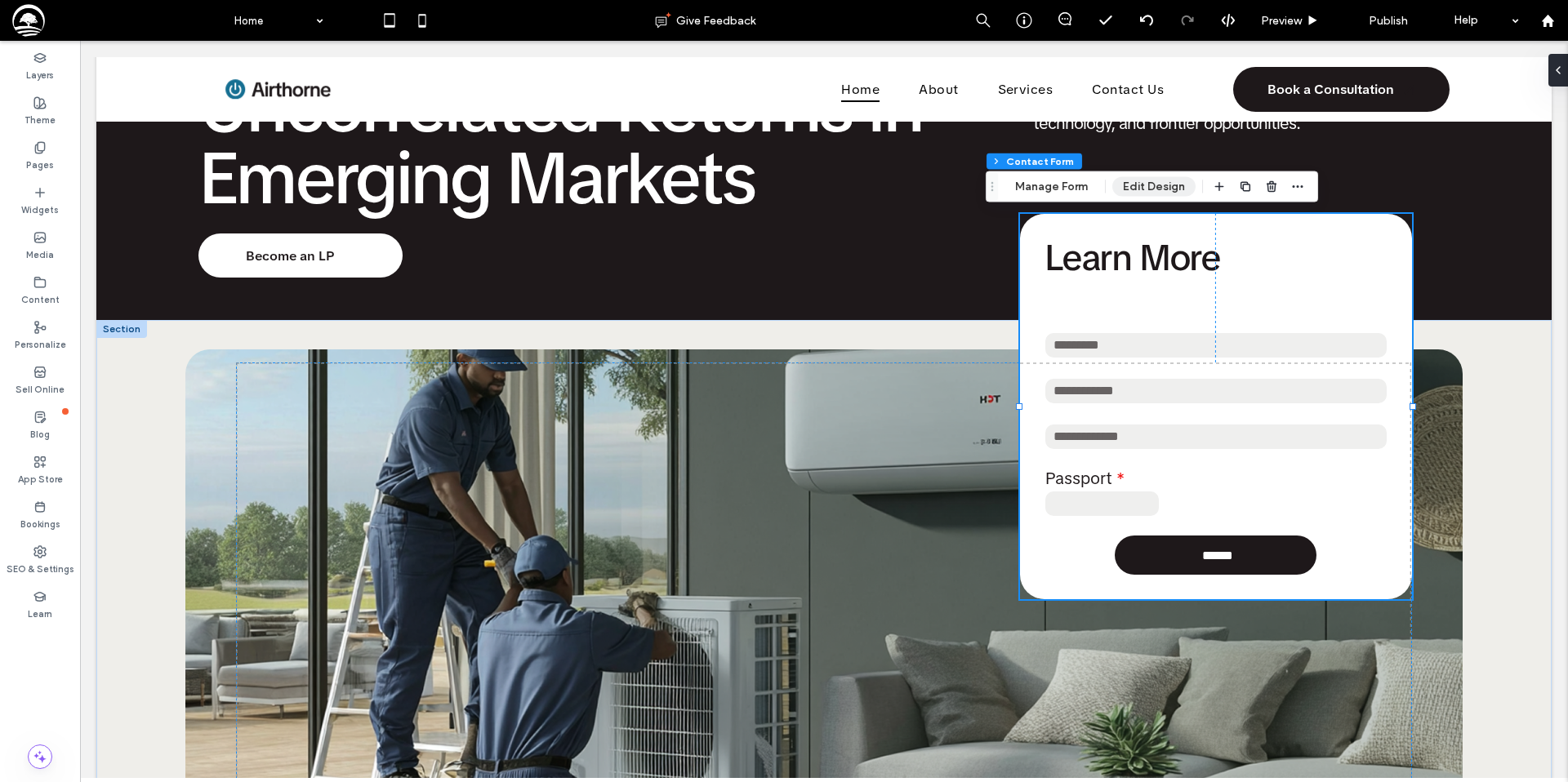
click at [1140, 187] on button "Edit Design" at bounding box center [1153, 186] width 83 height 19
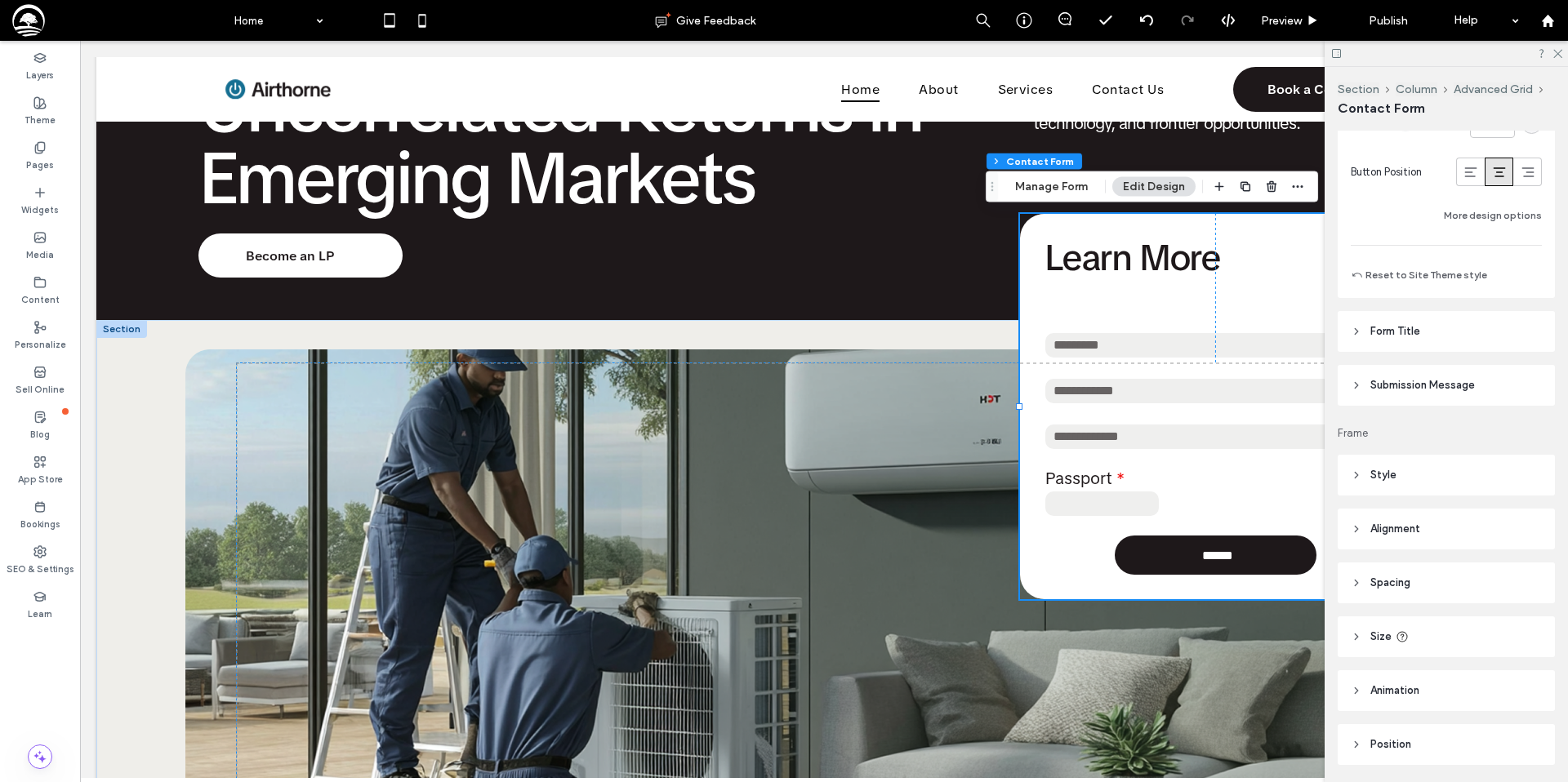
scroll to position [1206, 0]
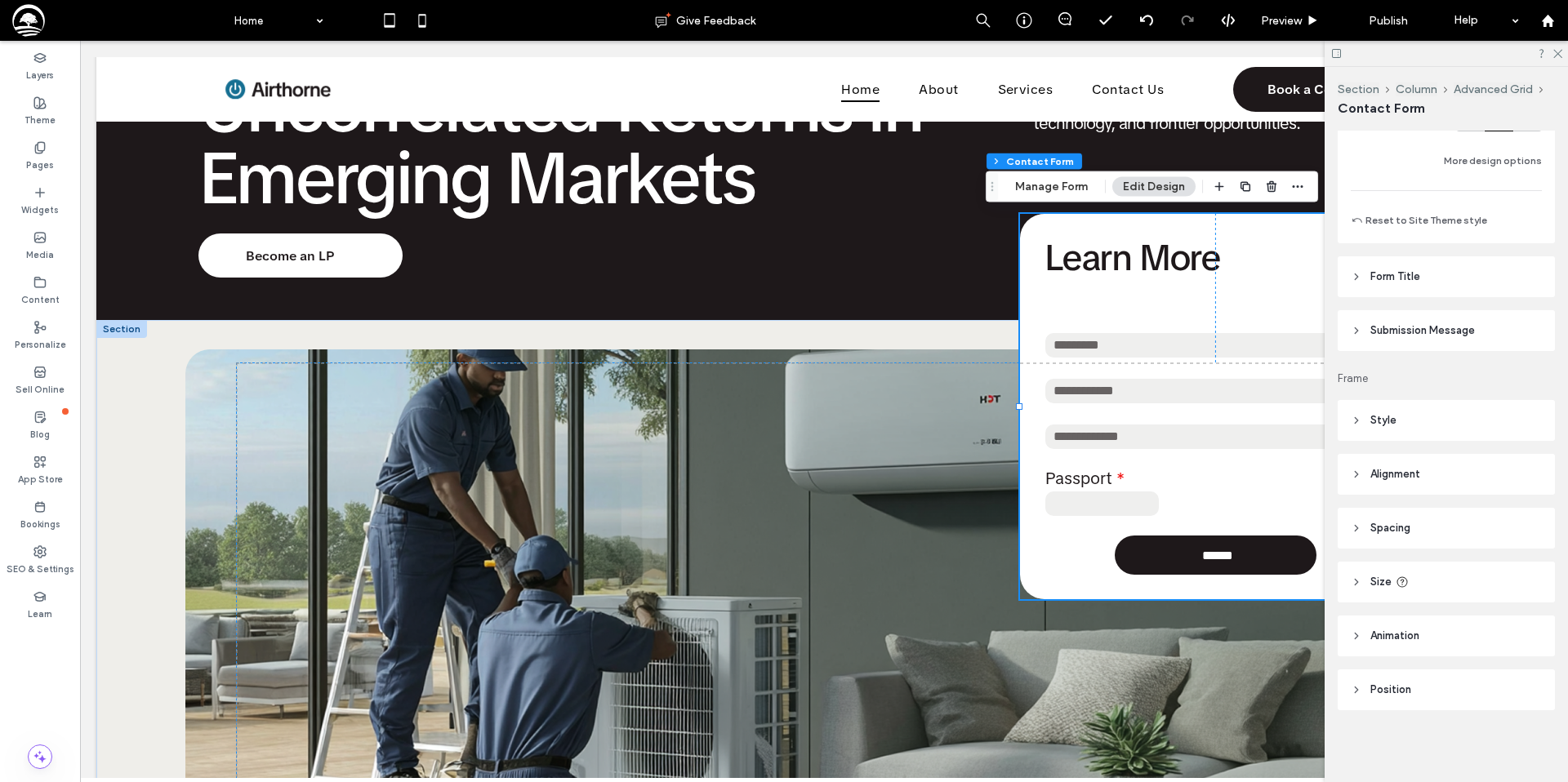
click at [1389, 419] on span "Style" at bounding box center [1383, 420] width 26 height 16
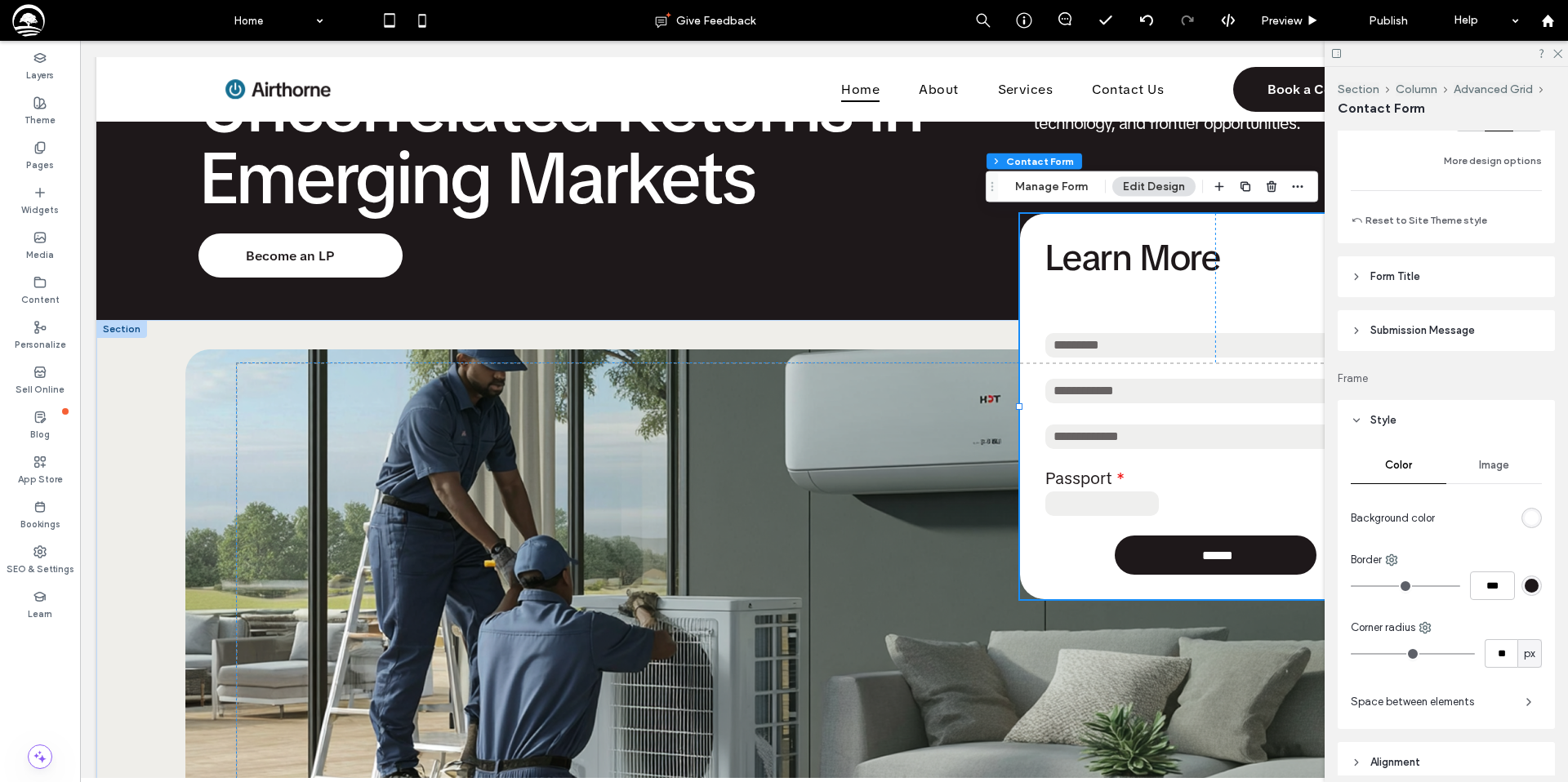
click at [1385, 409] on header "Style" at bounding box center [1446, 420] width 217 height 40
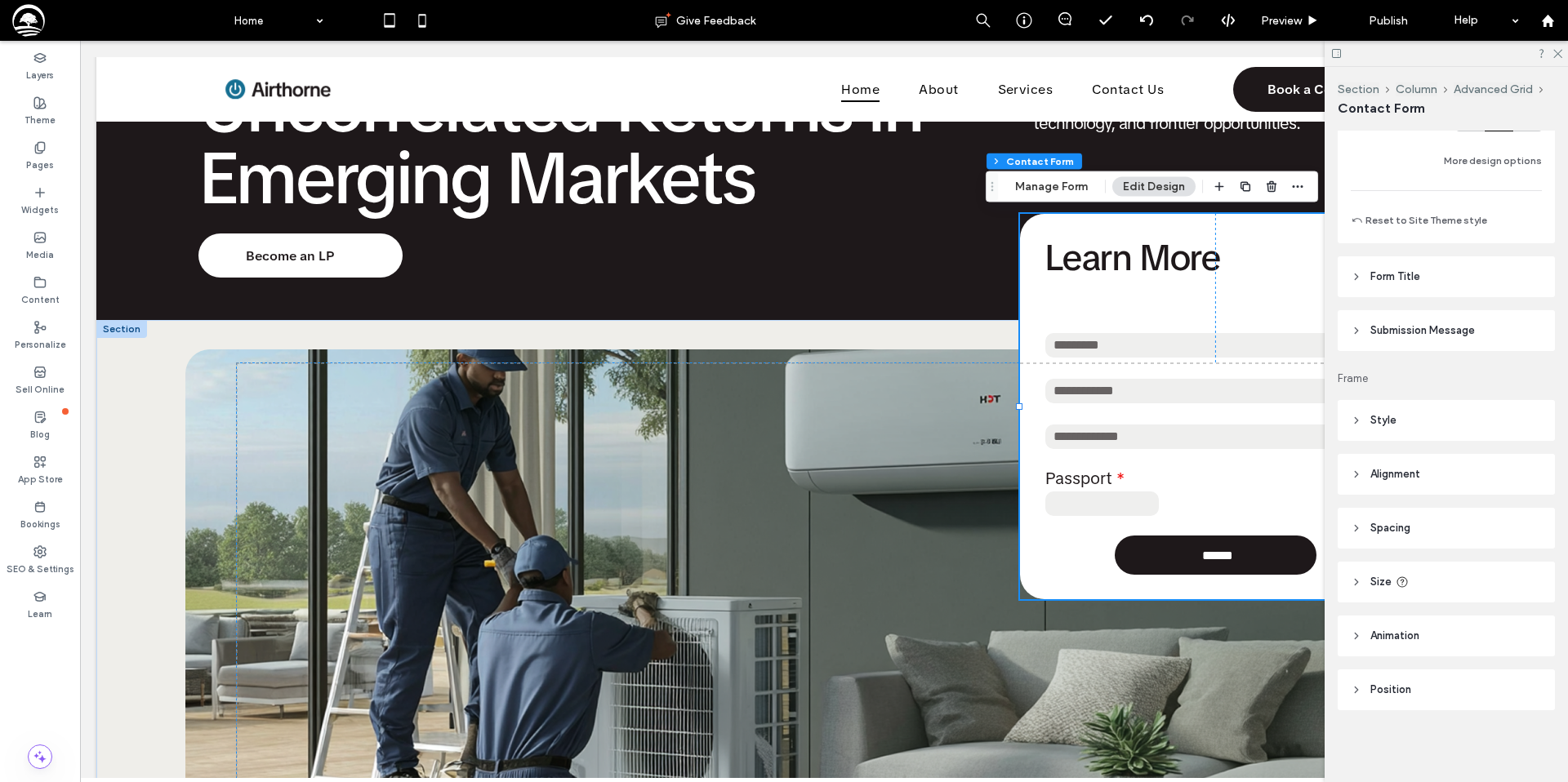
click at [1405, 420] on header "Style" at bounding box center [1446, 420] width 217 height 40
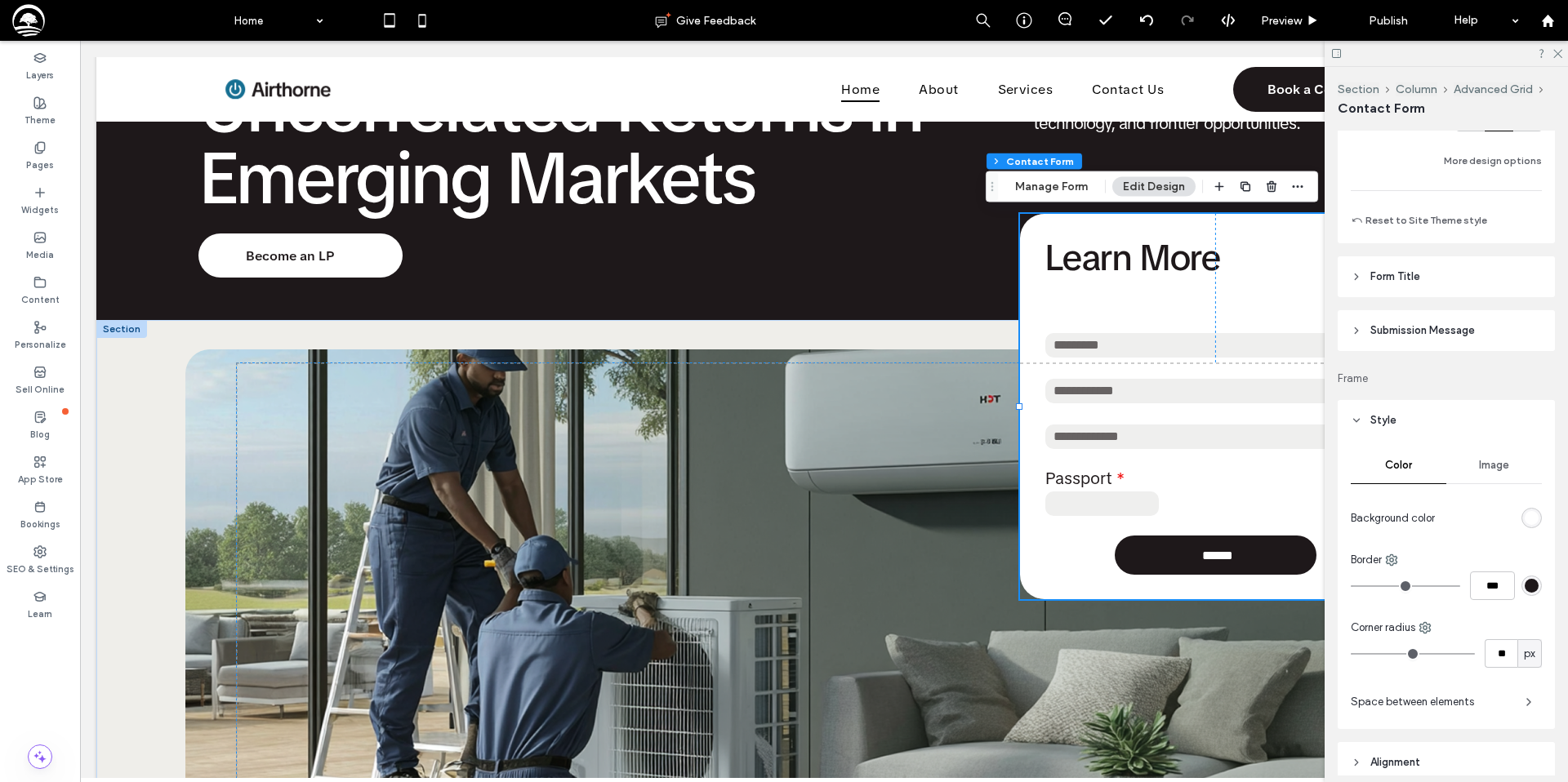
click at [1488, 462] on span "Image" at bounding box center [1494, 466] width 30 height 13
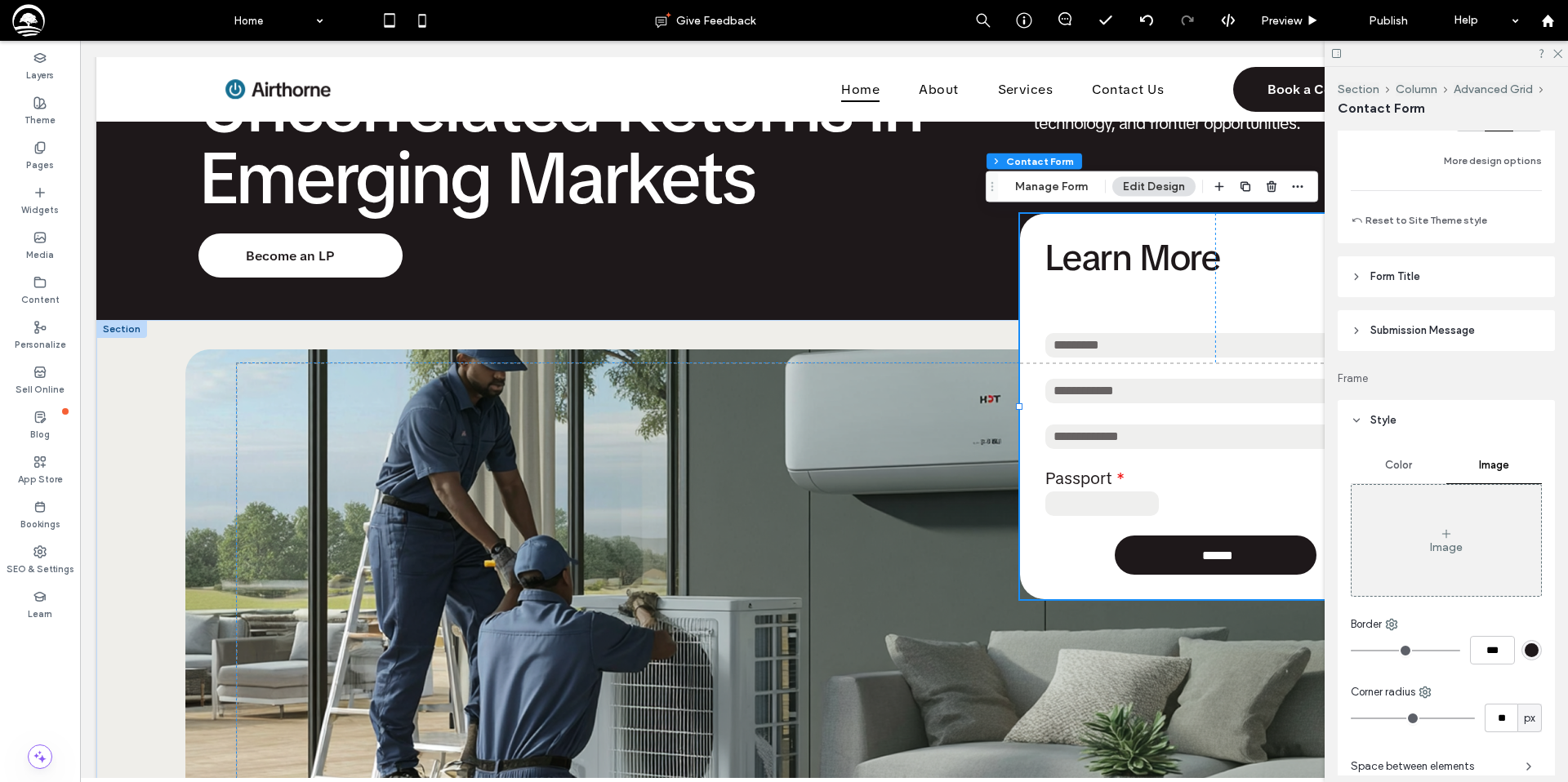
drag, startPoint x: 1395, startPoint y: 462, endPoint x: 1394, endPoint y: 440, distance: 22.0
click at [1395, 461] on span "Color" at bounding box center [1398, 466] width 27 height 13
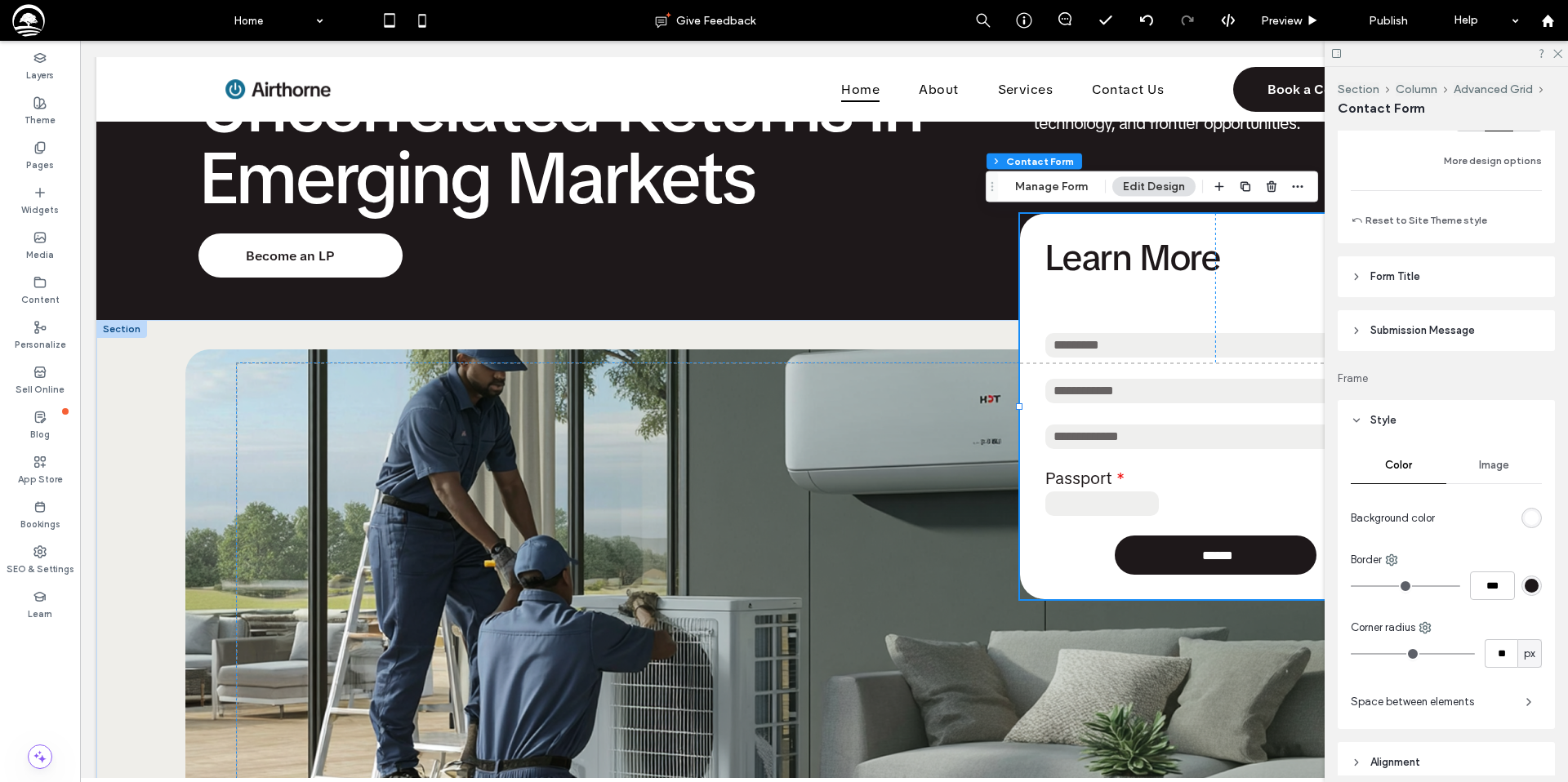
click at [1392, 418] on span "Style" at bounding box center [1383, 420] width 26 height 16
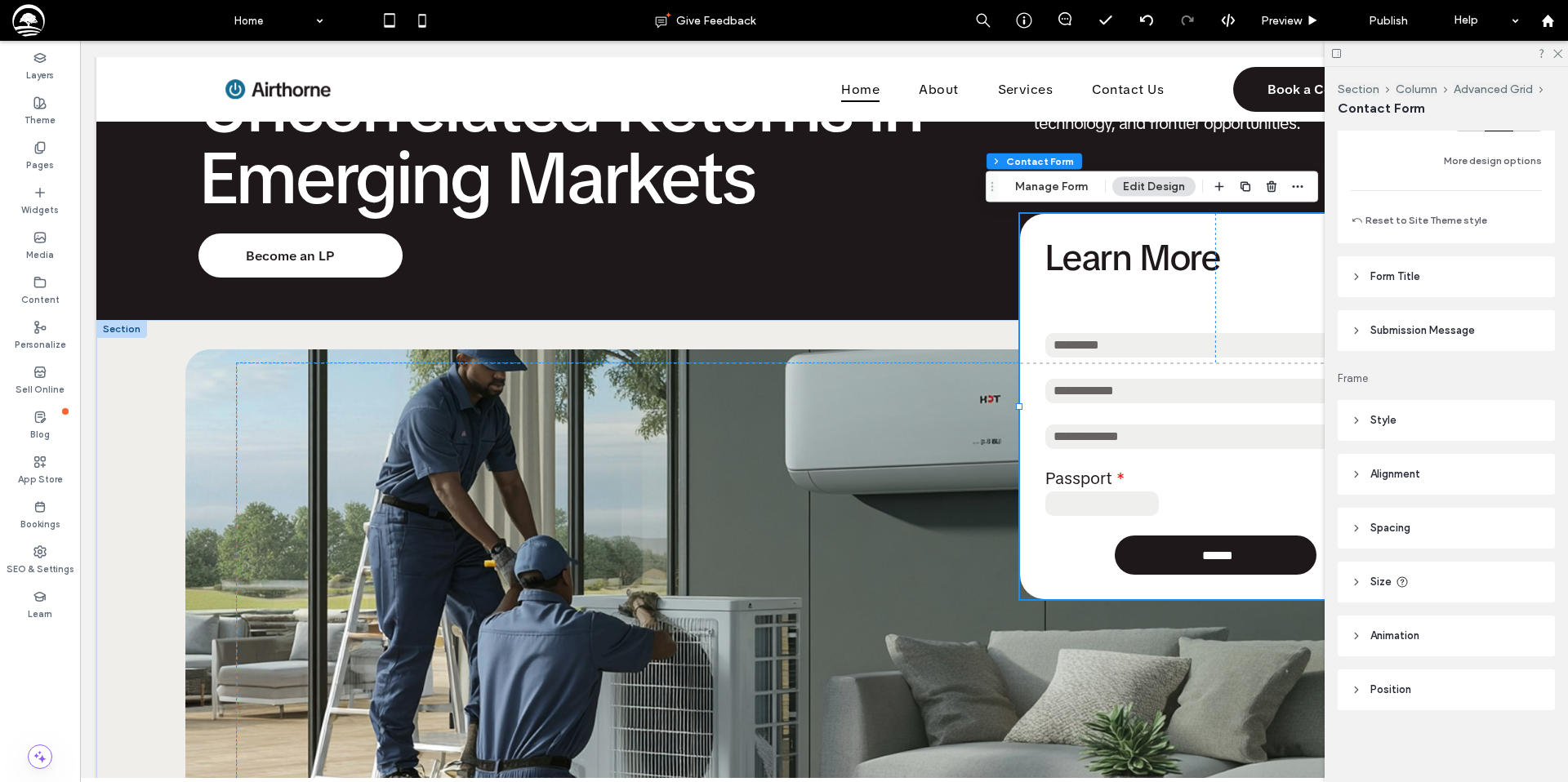
click at [1394, 475] on span "Alignment" at bounding box center [1394, 474] width 50 height 16
click at [1394, 475] on span "Alignment" at bounding box center [1394, 474] width 50 height 16
click at [1397, 520] on span "Spacing" at bounding box center [1389, 528] width 40 height 16
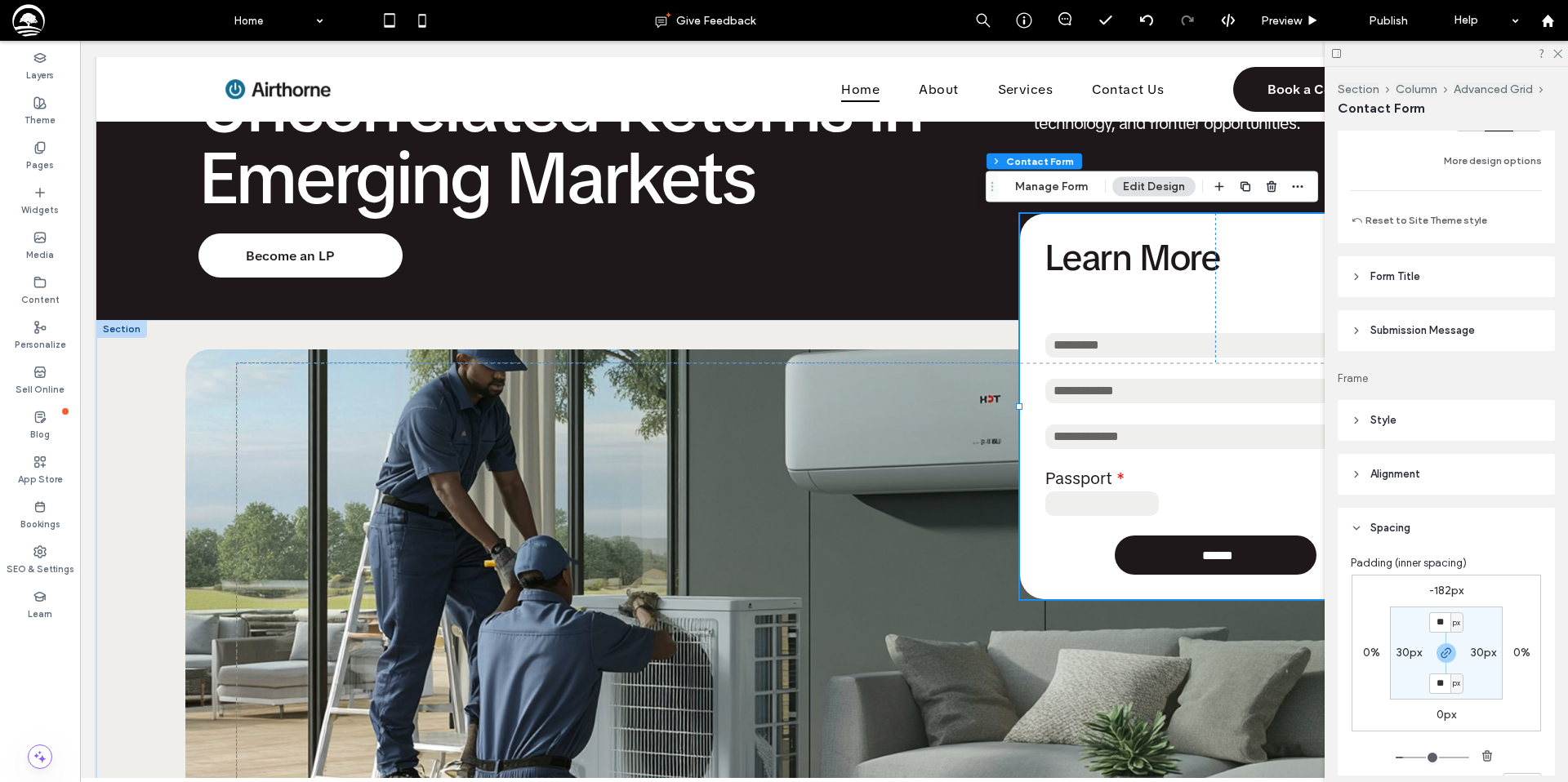
click at [1397, 541] on header "Spacing" at bounding box center [1446, 528] width 217 height 40
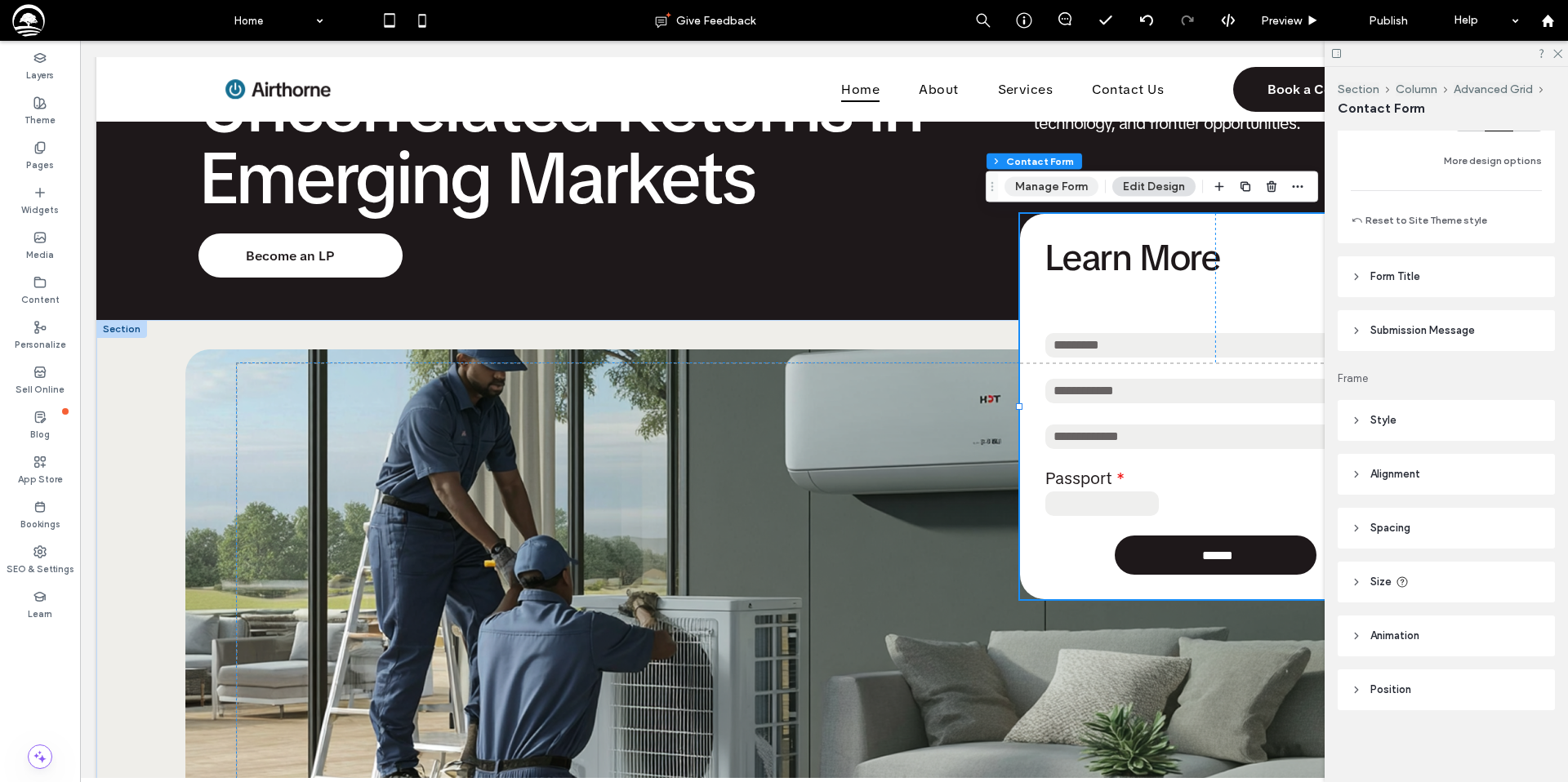
click at [1056, 185] on button "Manage Form" at bounding box center [1051, 186] width 94 height 19
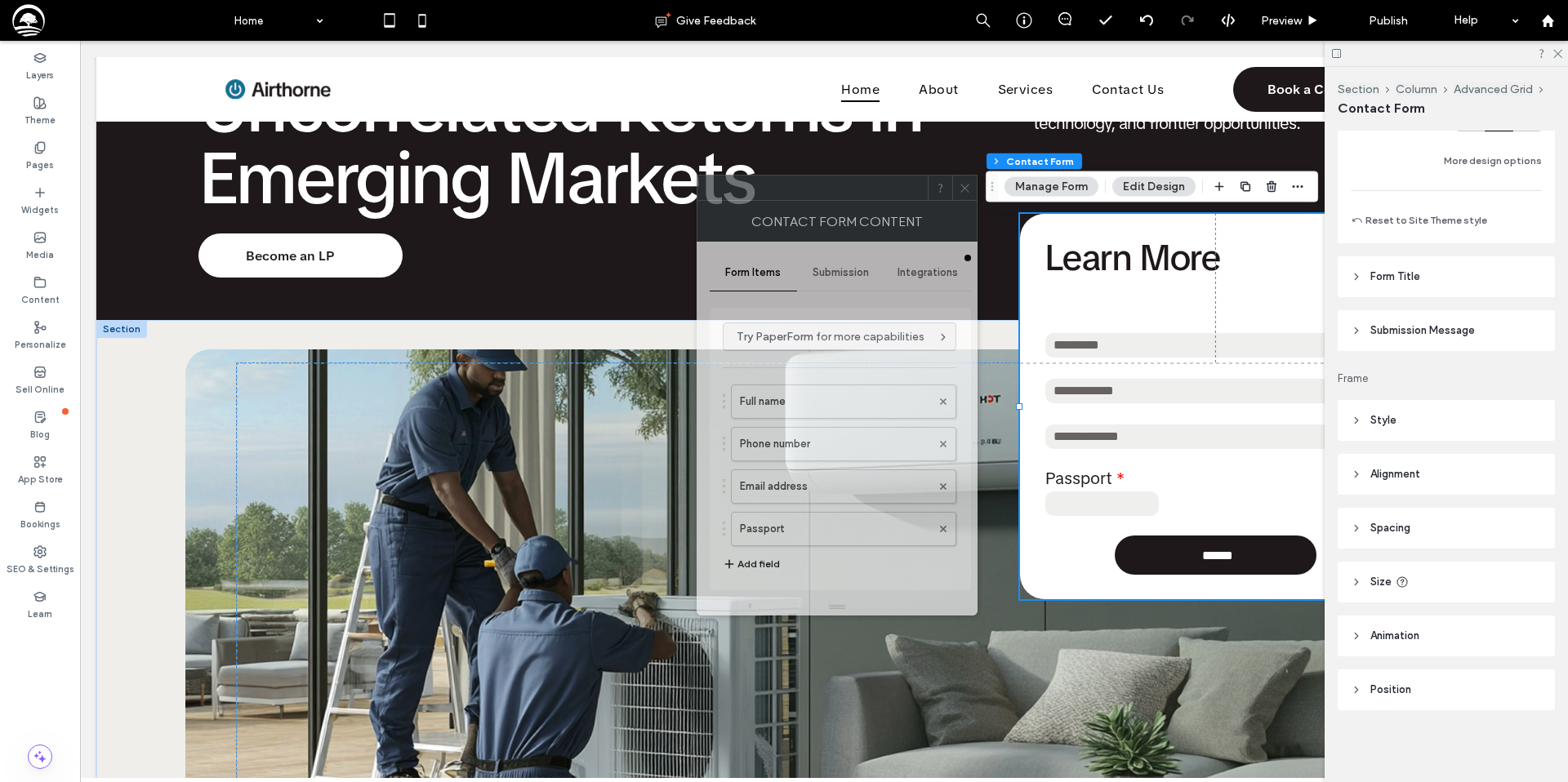
drag, startPoint x: 1407, startPoint y: 186, endPoint x: 838, endPoint y: 192, distance: 569.0
click at [840, 190] on div at bounding box center [812, 187] width 230 height 24
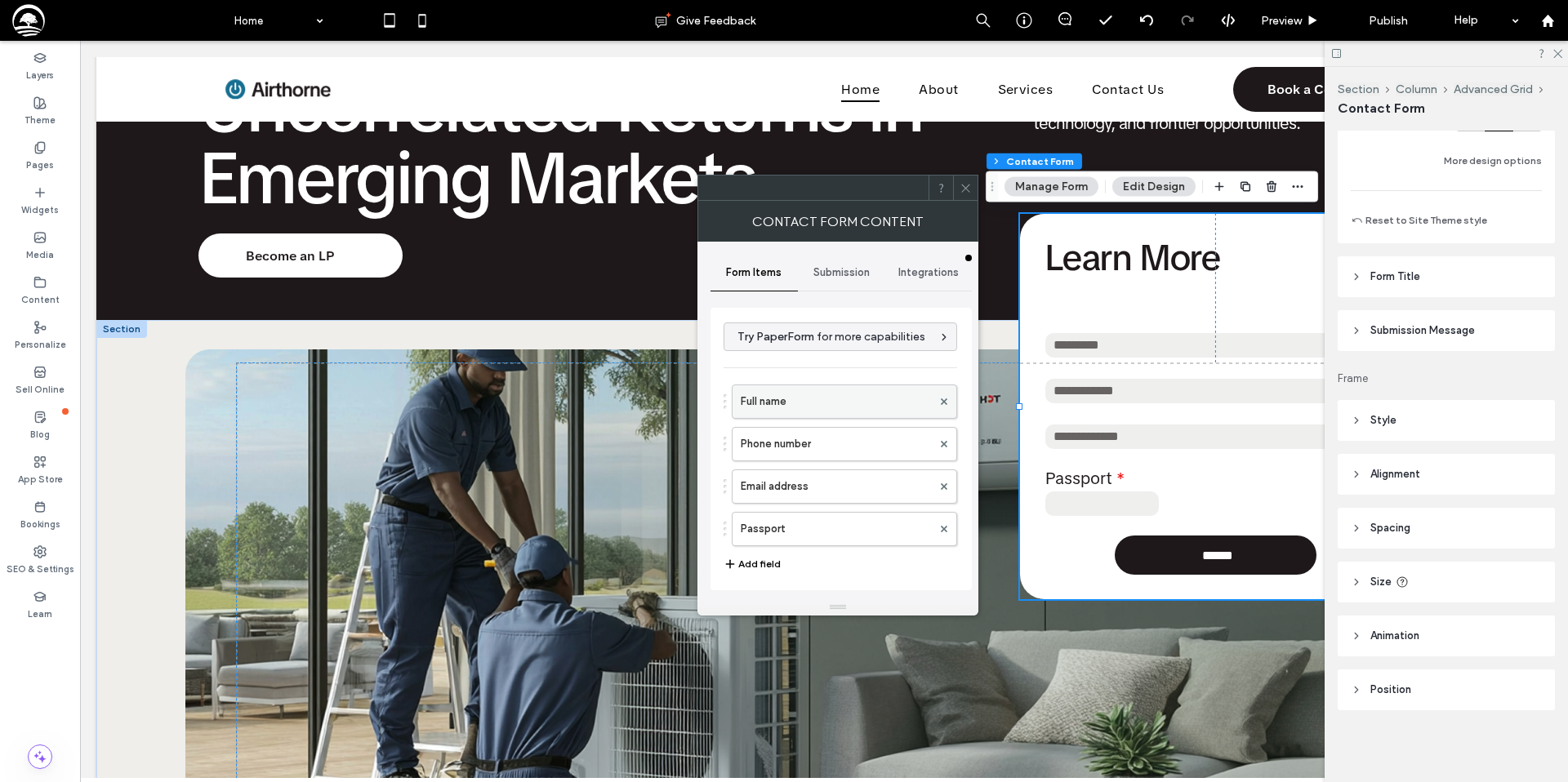
click at [823, 405] on label "Full name" at bounding box center [836, 401] width 191 height 33
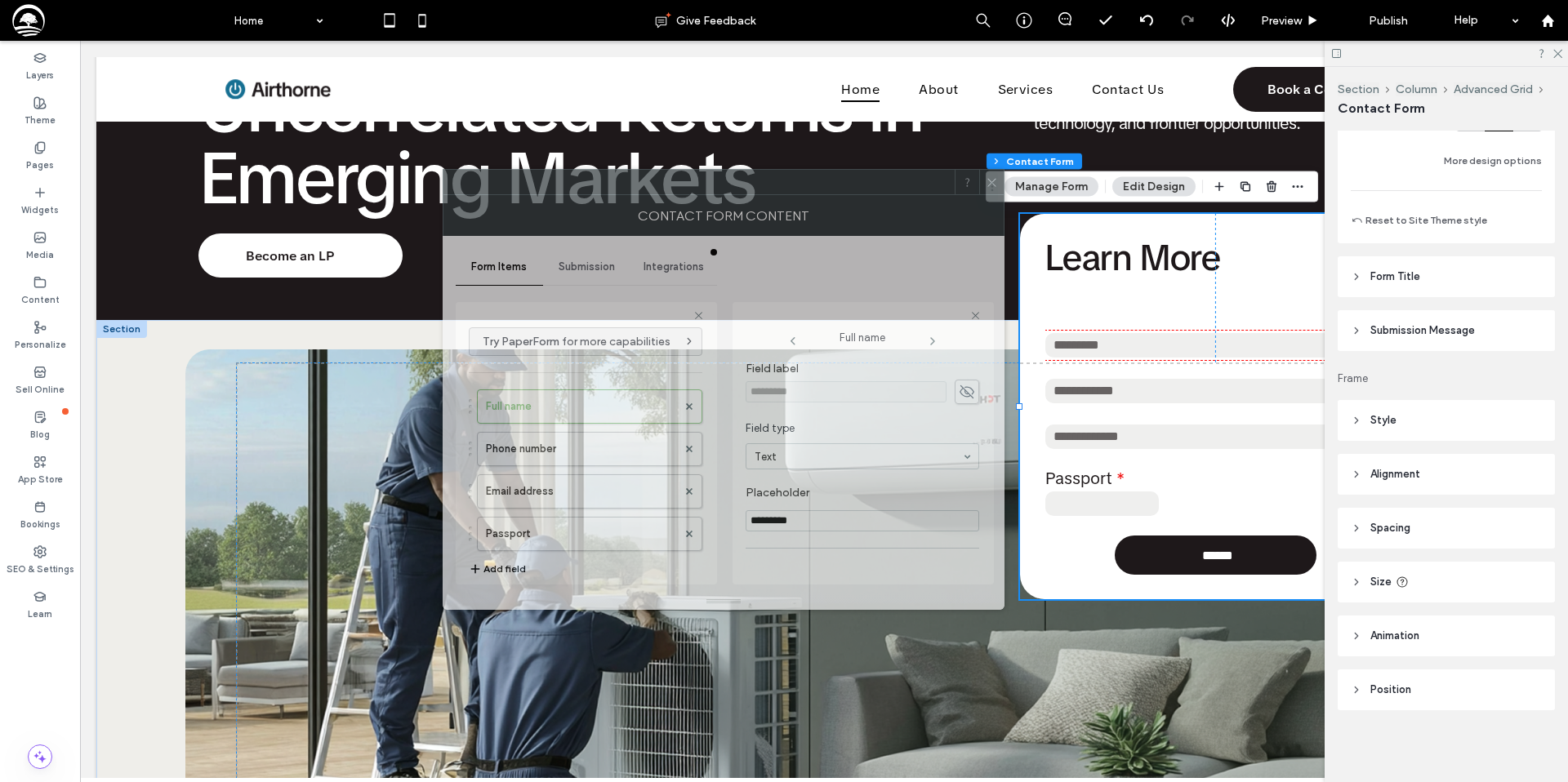
drag, startPoint x: 910, startPoint y: 189, endPoint x: 725, endPoint y: 186, distance: 185.0
click at [725, 186] on div at bounding box center [698, 182] width 511 height 24
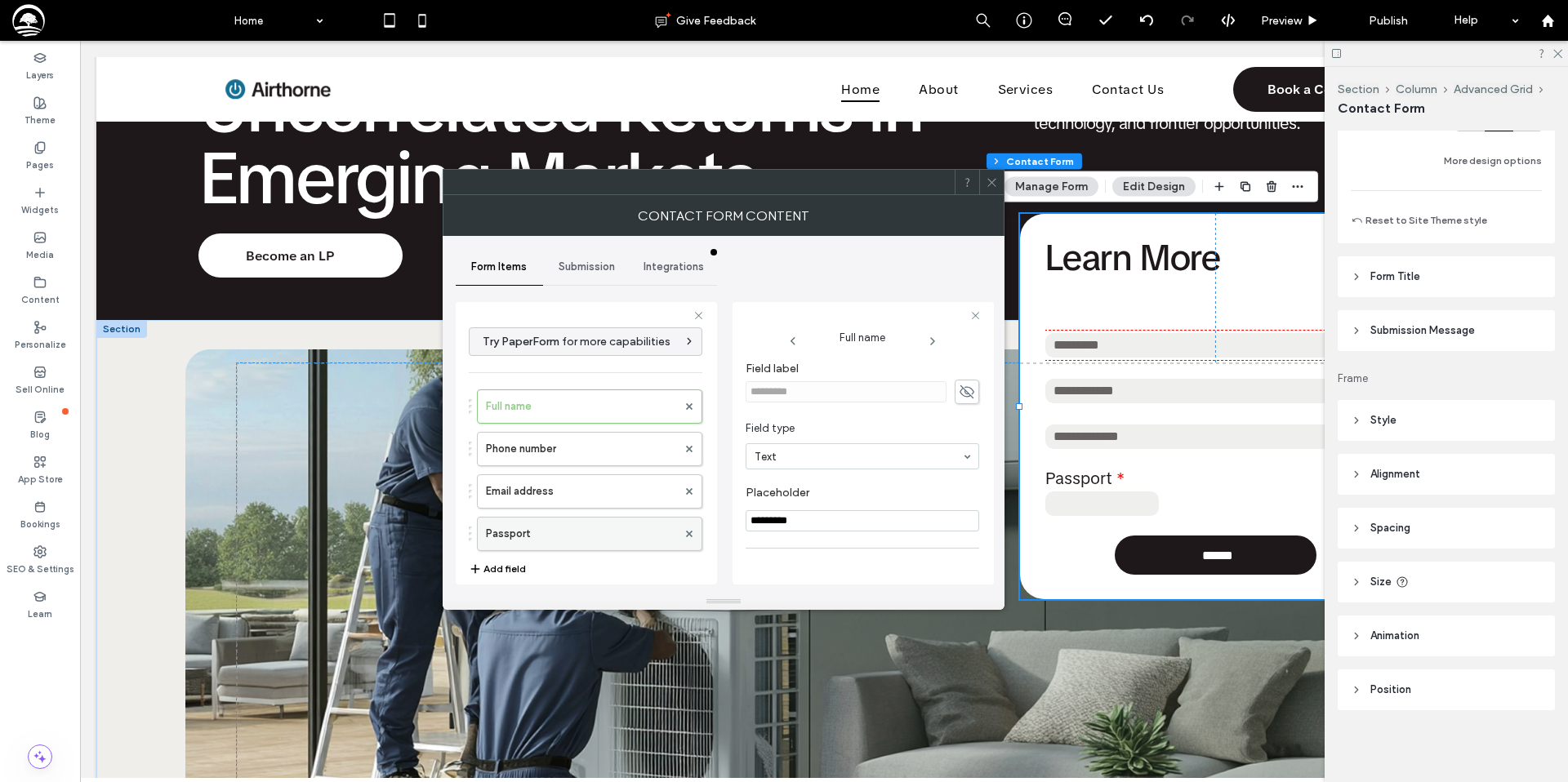
click at [537, 535] on label "Passport" at bounding box center [581, 533] width 191 height 33
type input "*"
click at [988, 182] on icon at bounding box center [992, 182] width 13 height 13
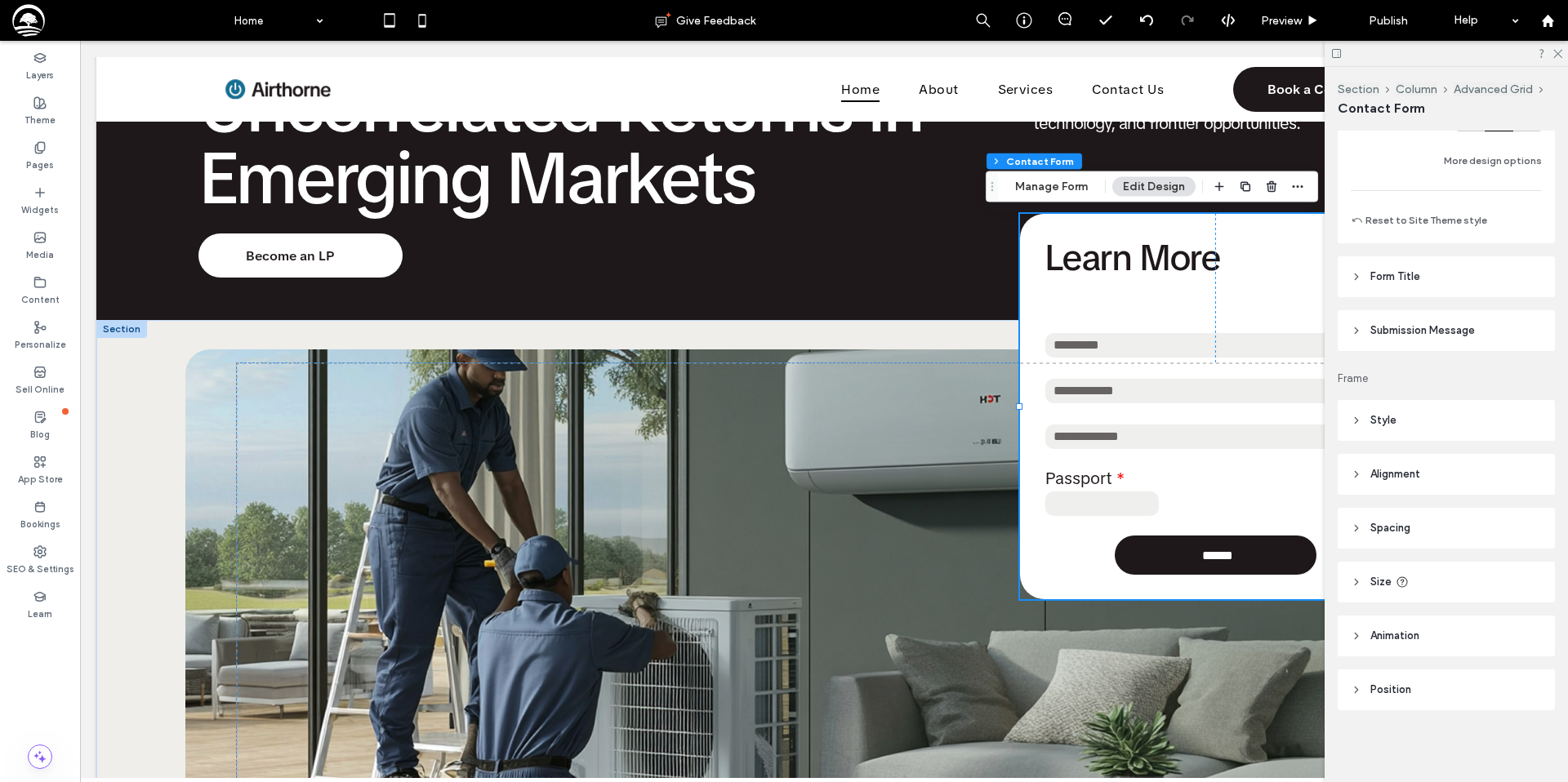
click at [1152, 187] on button "Edit Design" at bounding box center [1153, 186] width 83 height 19
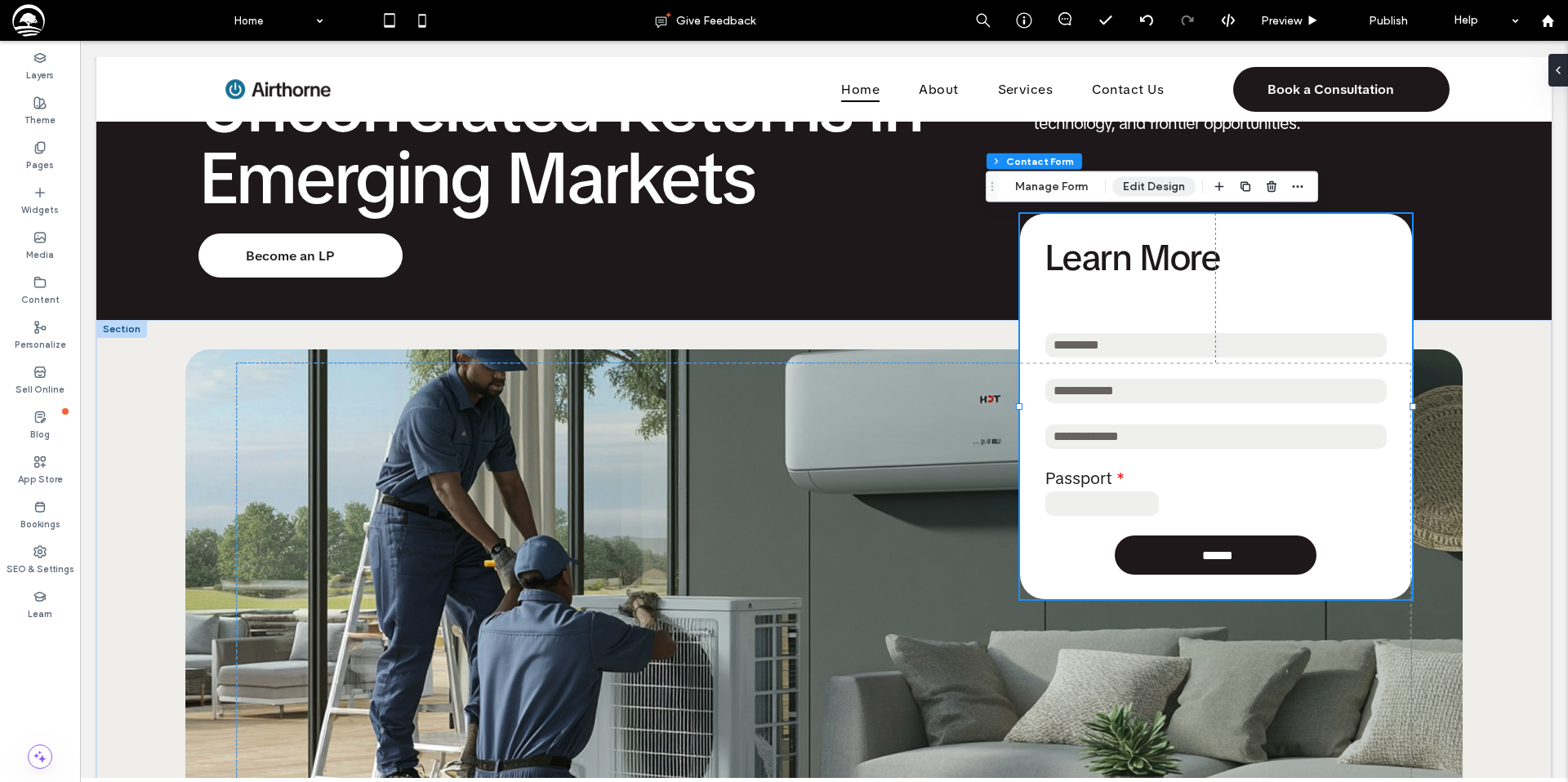
click at [1150, 185] on button "Edit Design" at bounding box center [1153, 186] width 83 height 19
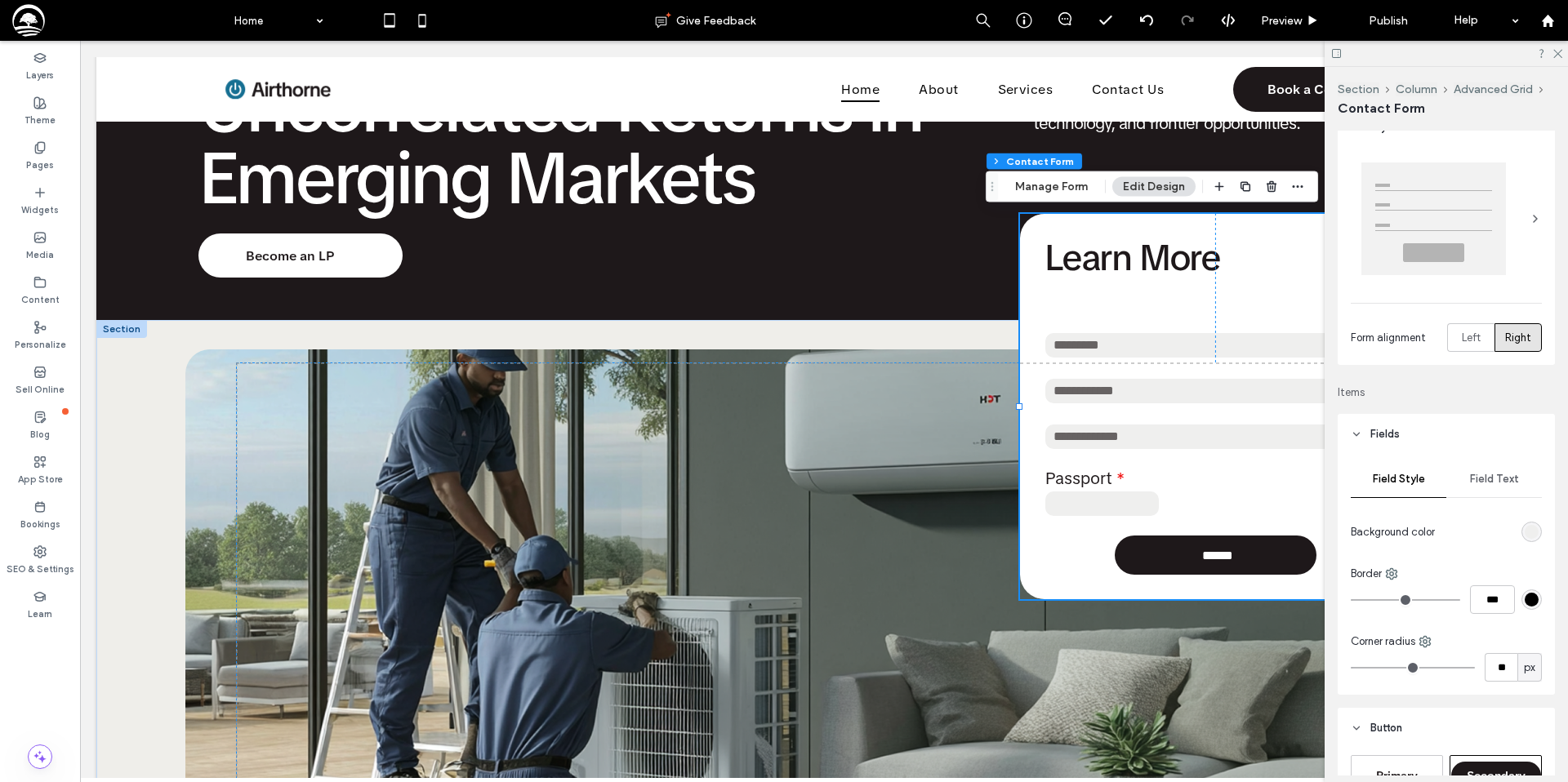
scroll to position [0, 0]
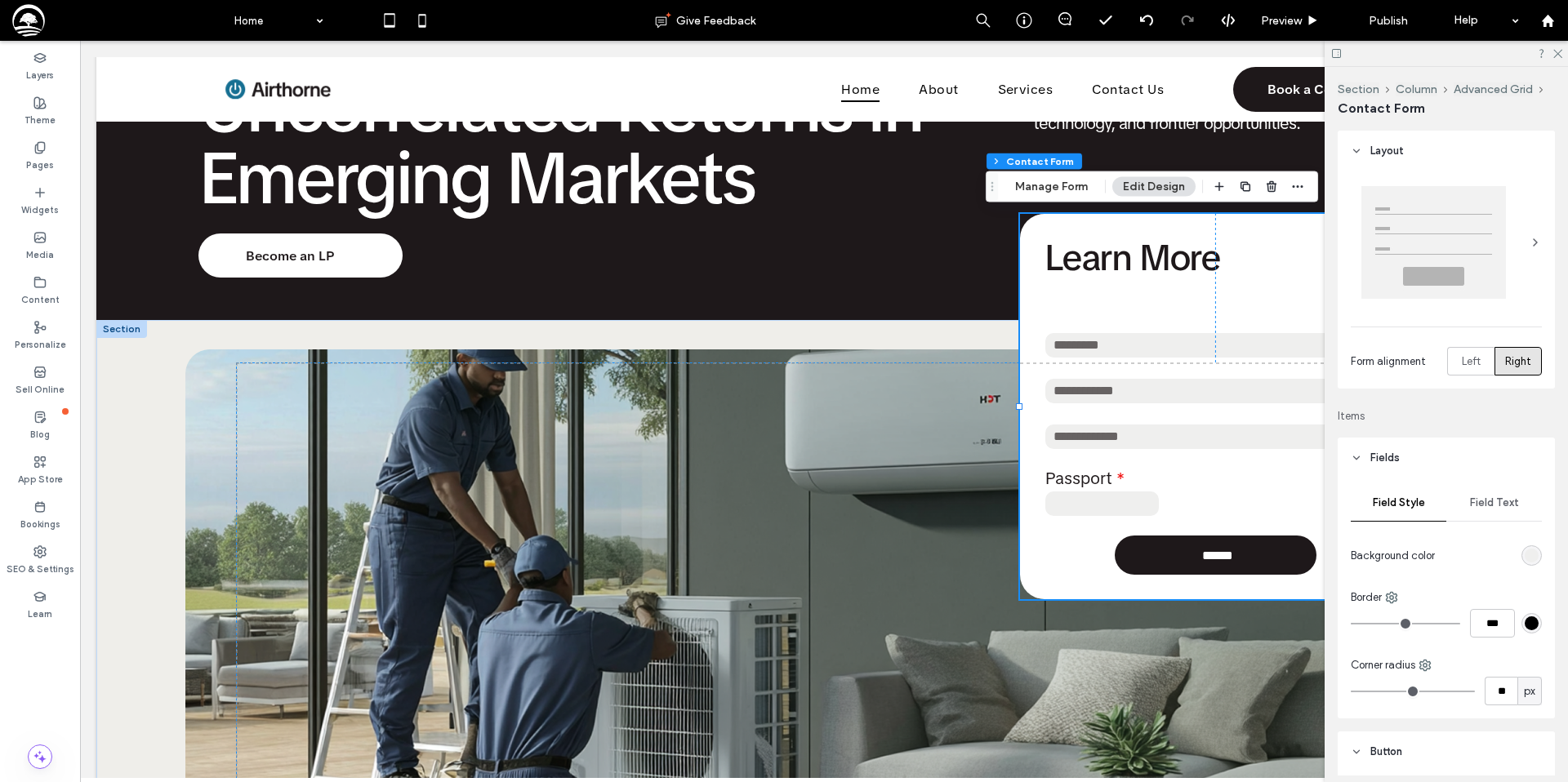
click at [1482, 502] on span "Field Text" at bounding box center [1494, 503] width 49 height 13
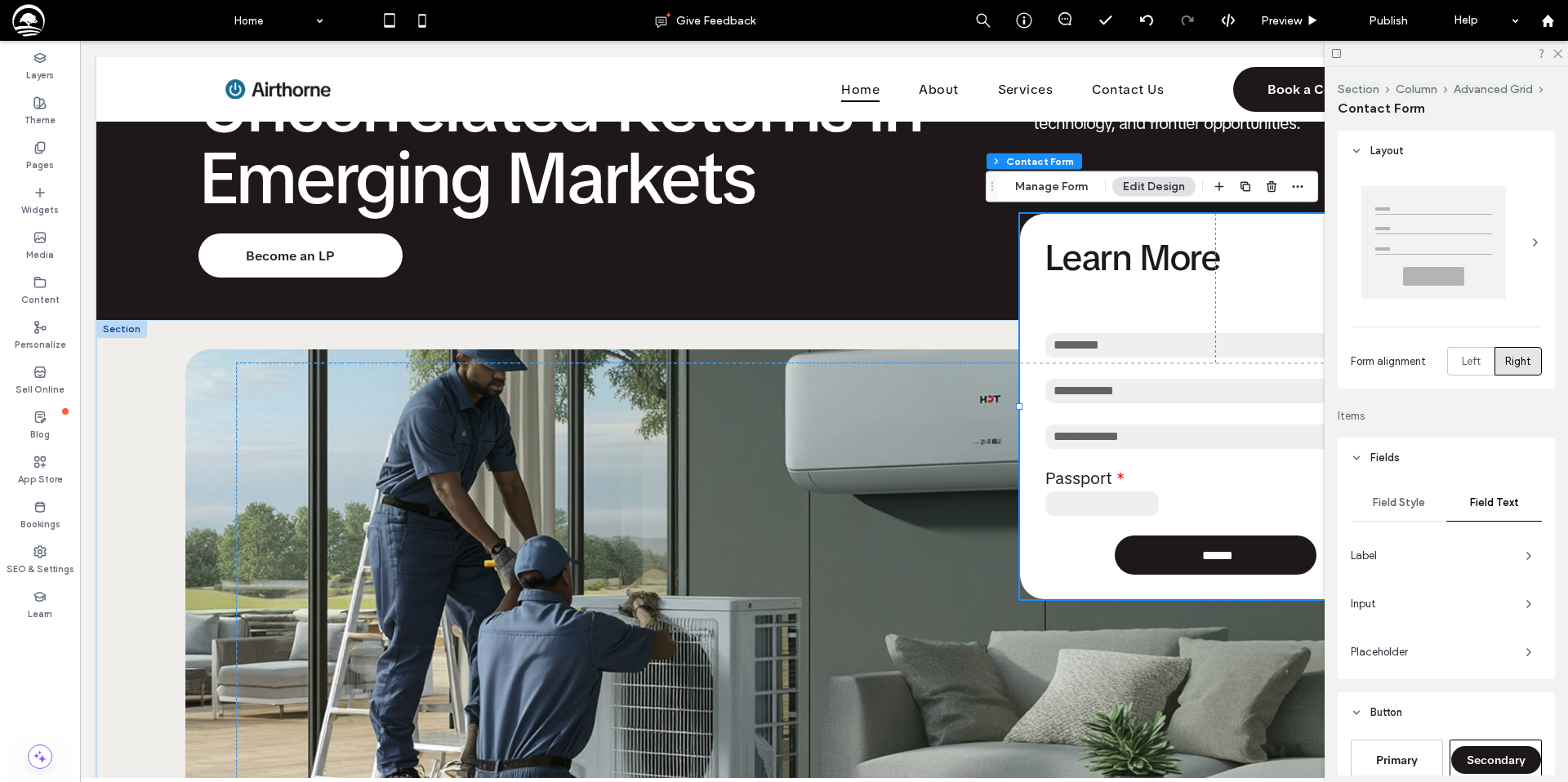
click at [1476, 550] on span "Label" at bounding box center [1432, 555] width 162 height 16
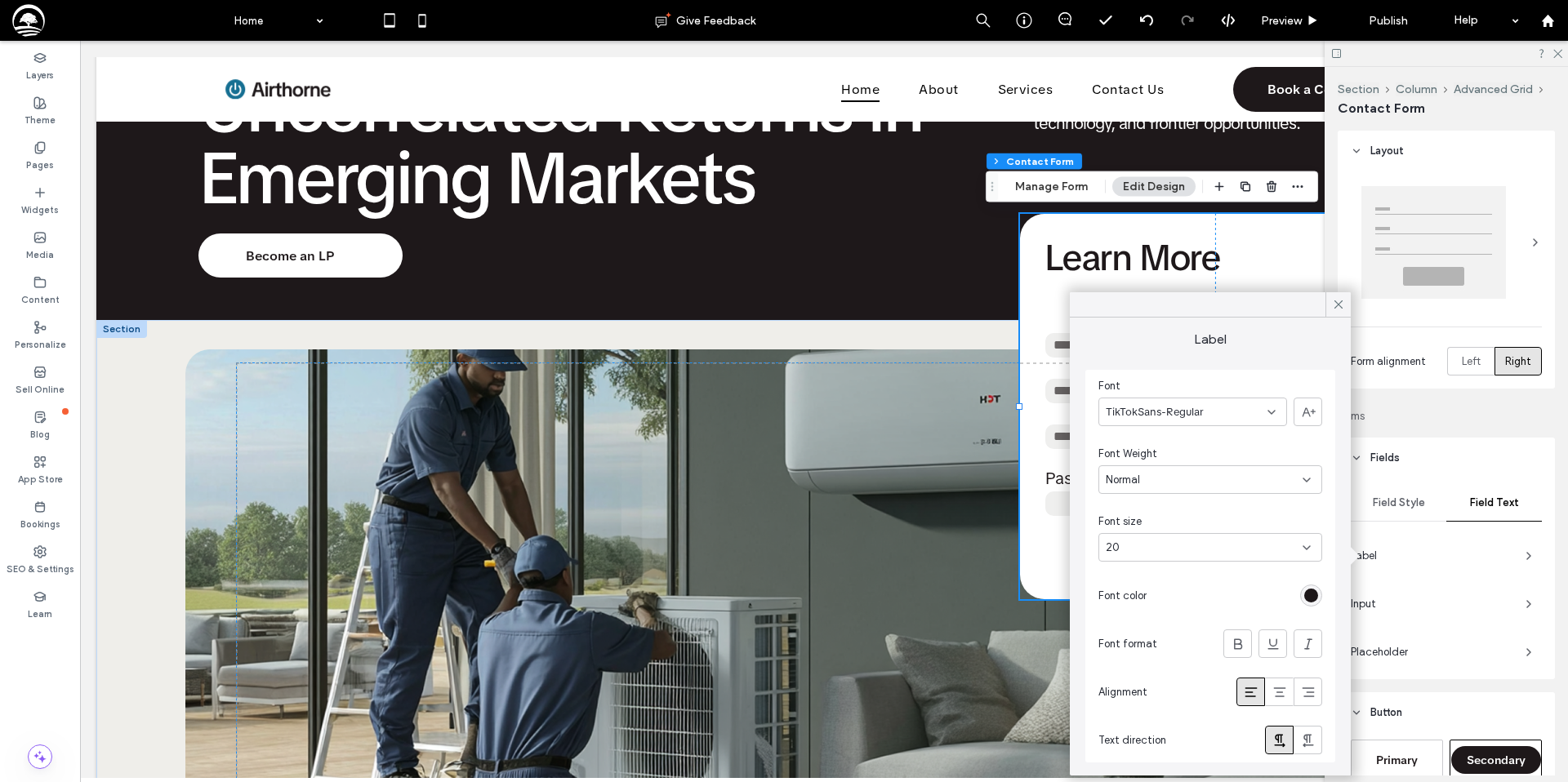
drag, startPoint x: 1334, startPoint y: 303, endPoint x: 1371, endPoint y: 379, distance: 84.5
click at [1334, 303] on icon at bounding box center [1338, 304] width 14 height 14
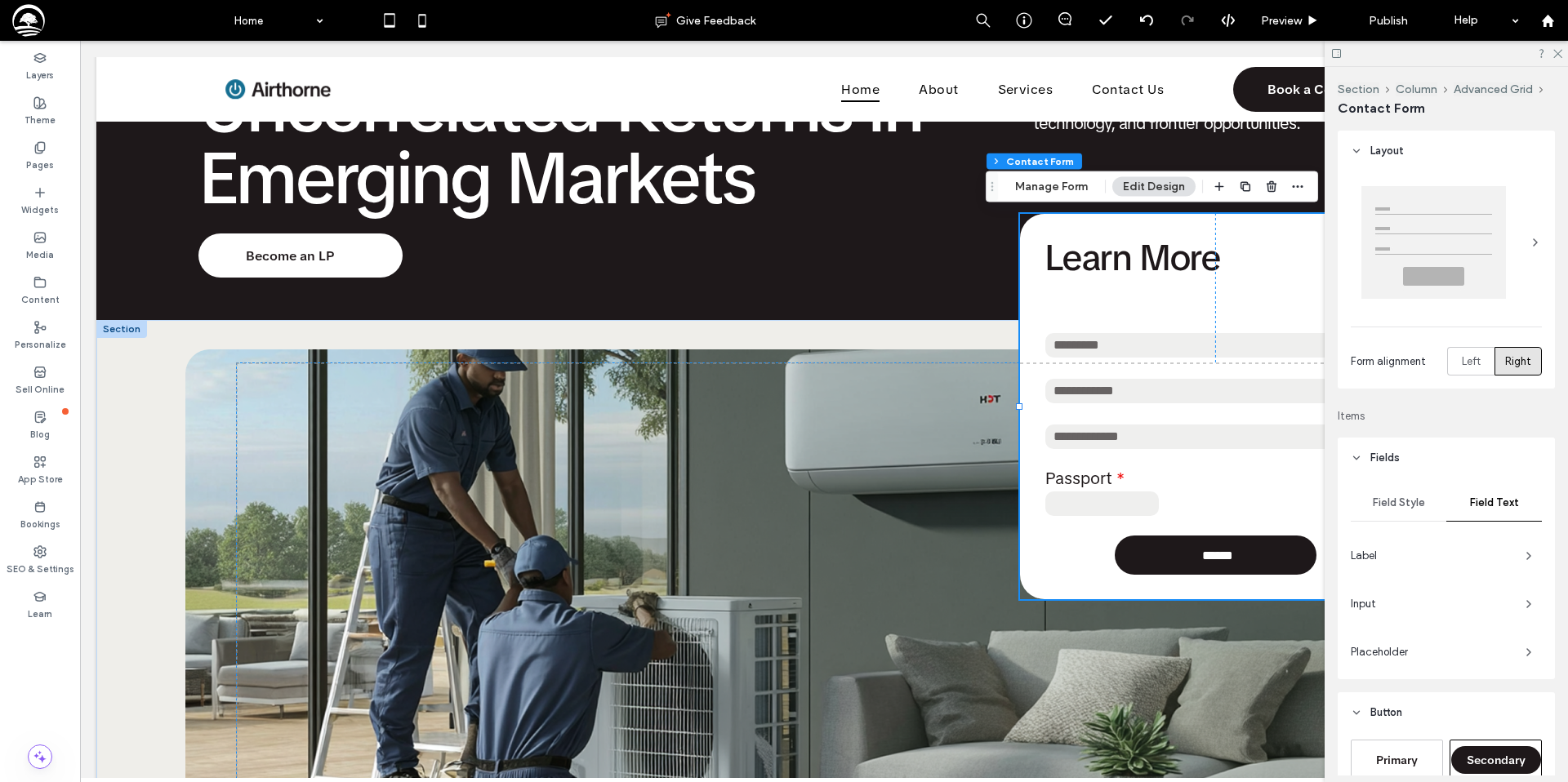
click at [1462, 601] on span "Input" at bounding box center [1432, 603] width 162 height 16
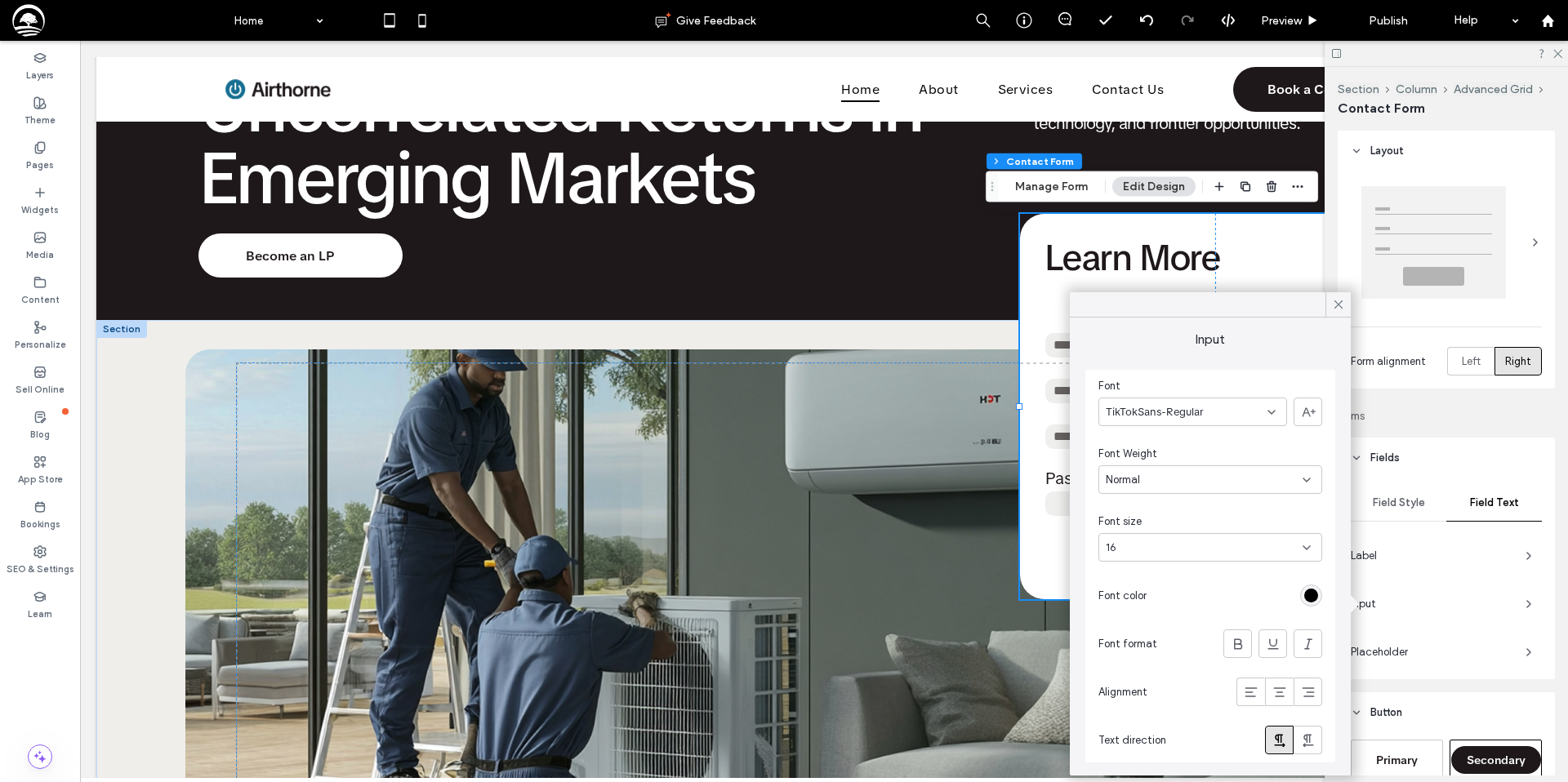
drag, startPoint x: 1337, startPoint y: 306, endPoint x: 1410, endPoint y: 405, distance: 123.0
click at [1341, 307] on icon at bounding box center [1338, 304] width 14 height 14
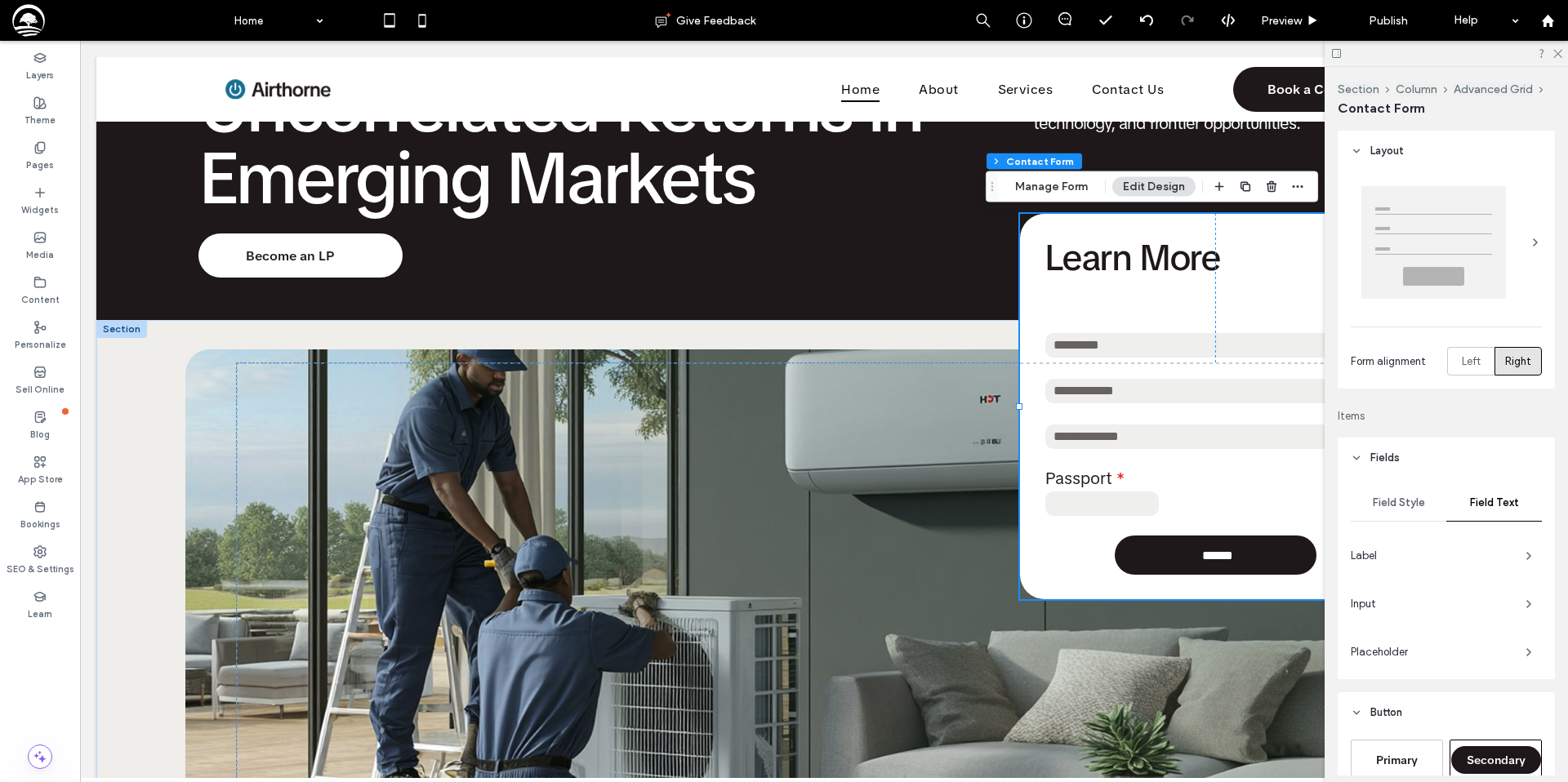
click at [1485, 551] on span "Label" at bounding box center [1432, 555] width 162 height 16
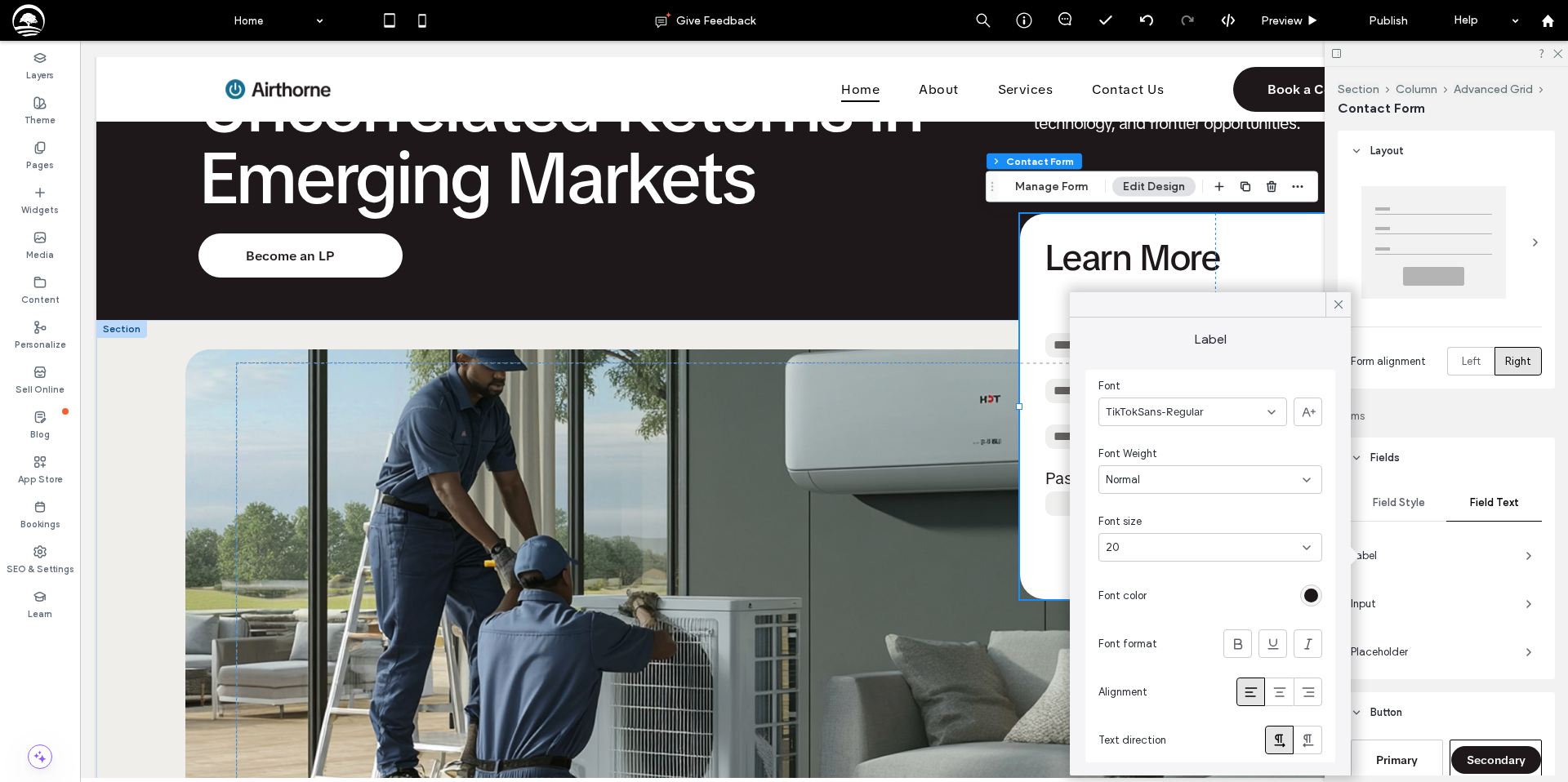
click at [1223, 544] on div "20" at bounding box center [1200, 548] width 190 height 16
click at [1207, 715] on div "16" at bounding box center [1210, 720] width 222 height 29
click at [1341, 308] on icon at bounding box center [1338, 304] width 14 height 14
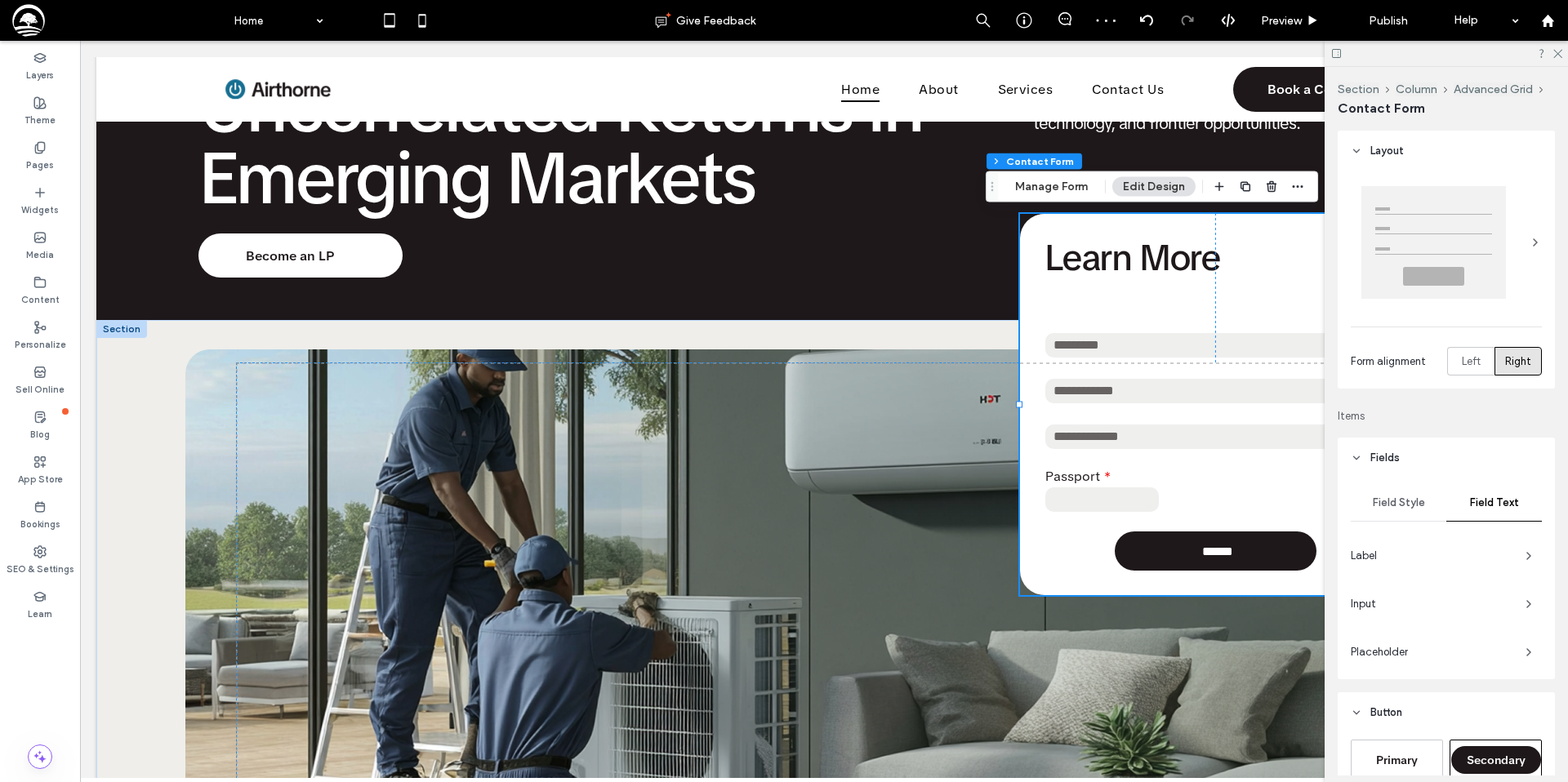
click at [1430, 550] on span "Label" at bounding box center [1432, 555] width 162 height 16
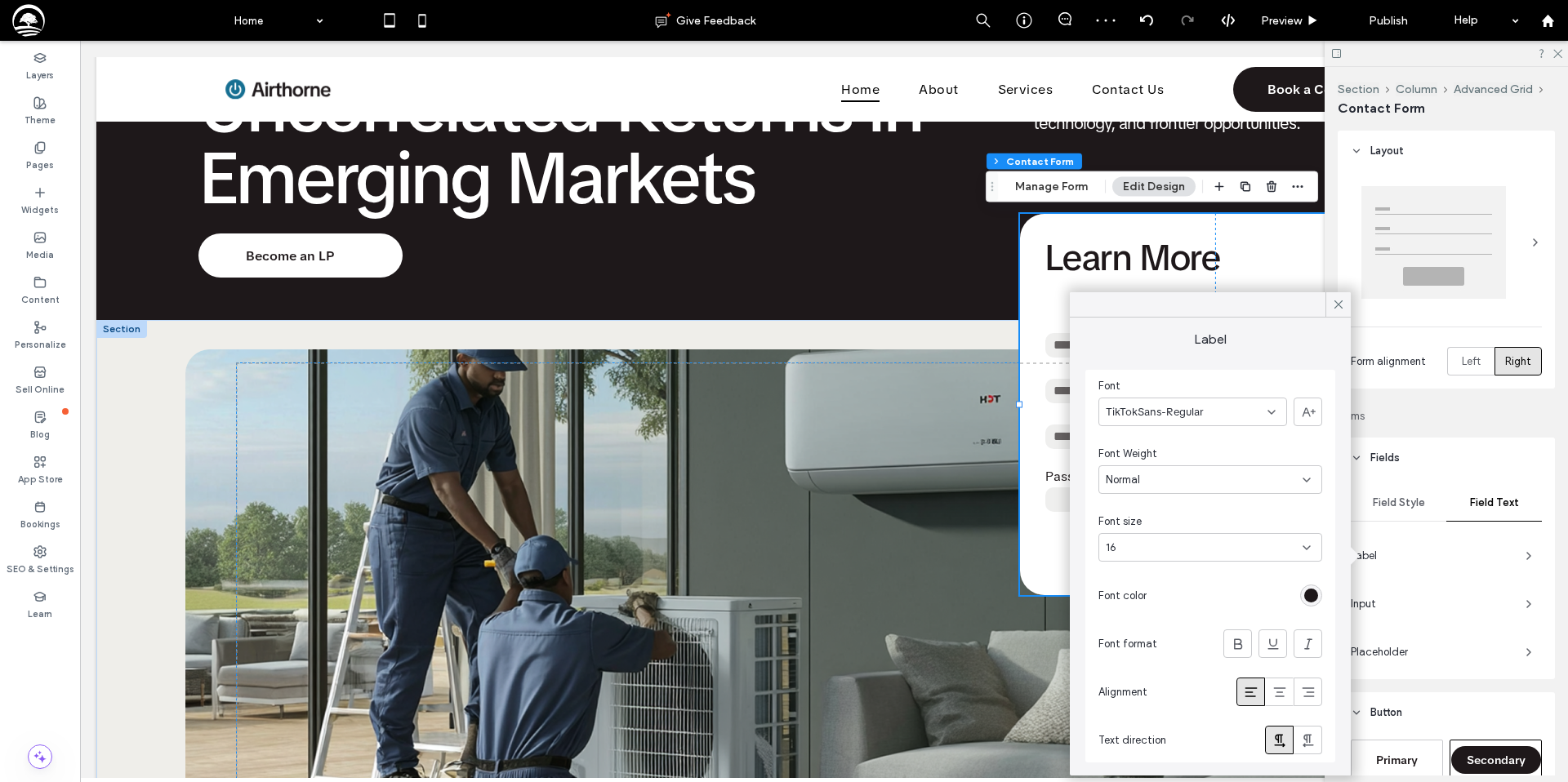
drag, startPoint x: 1339, startPoint y: 302, endPoint x: 1349, endPoint y: 325, distance: 25.1
click at [1341, 303] on icon at bounding box center [1338, 304] width 14 height 14
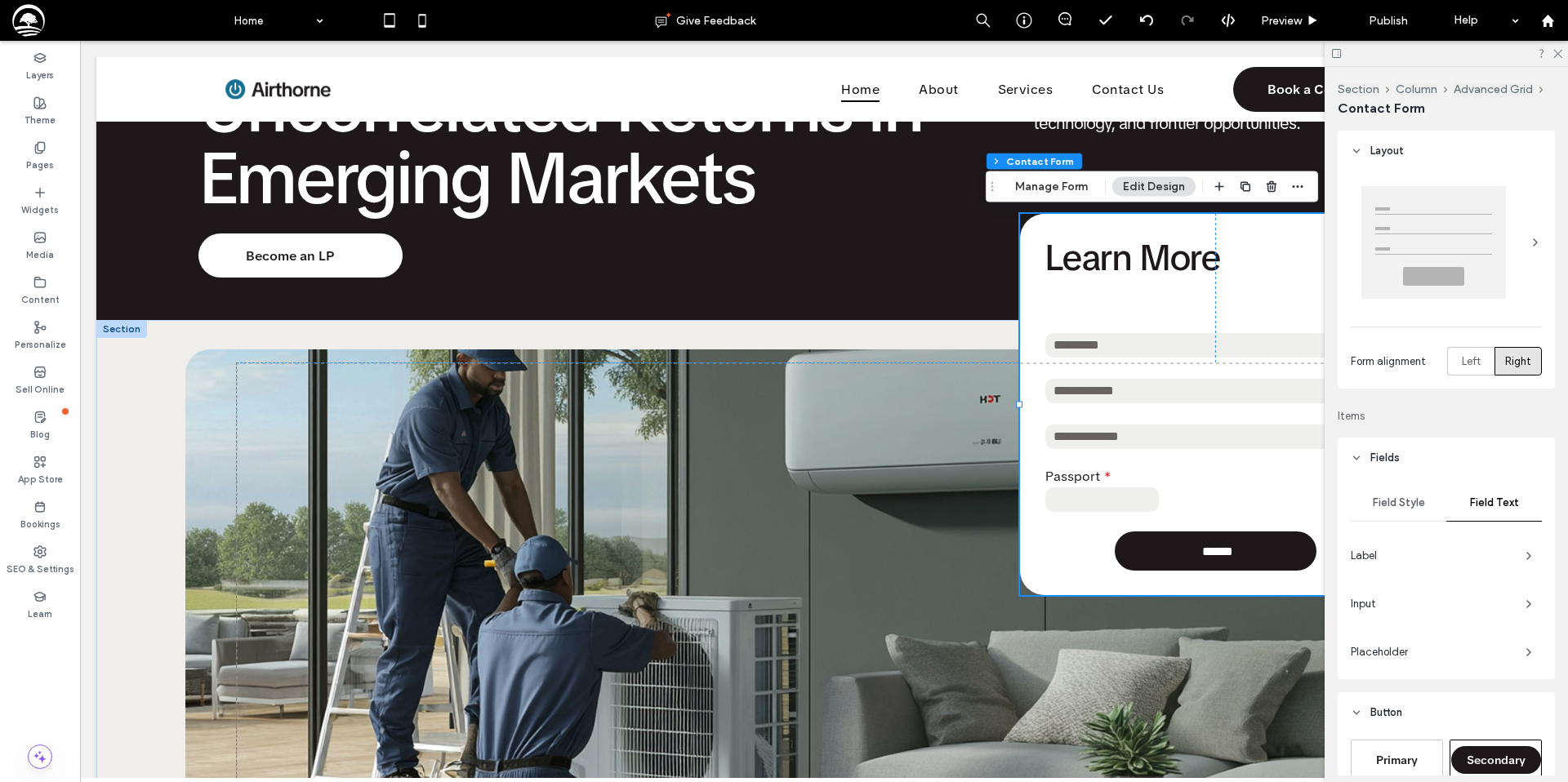
click at [1445, 597] on span "Input" at bounding box center [1432, 603] width 162 height 16
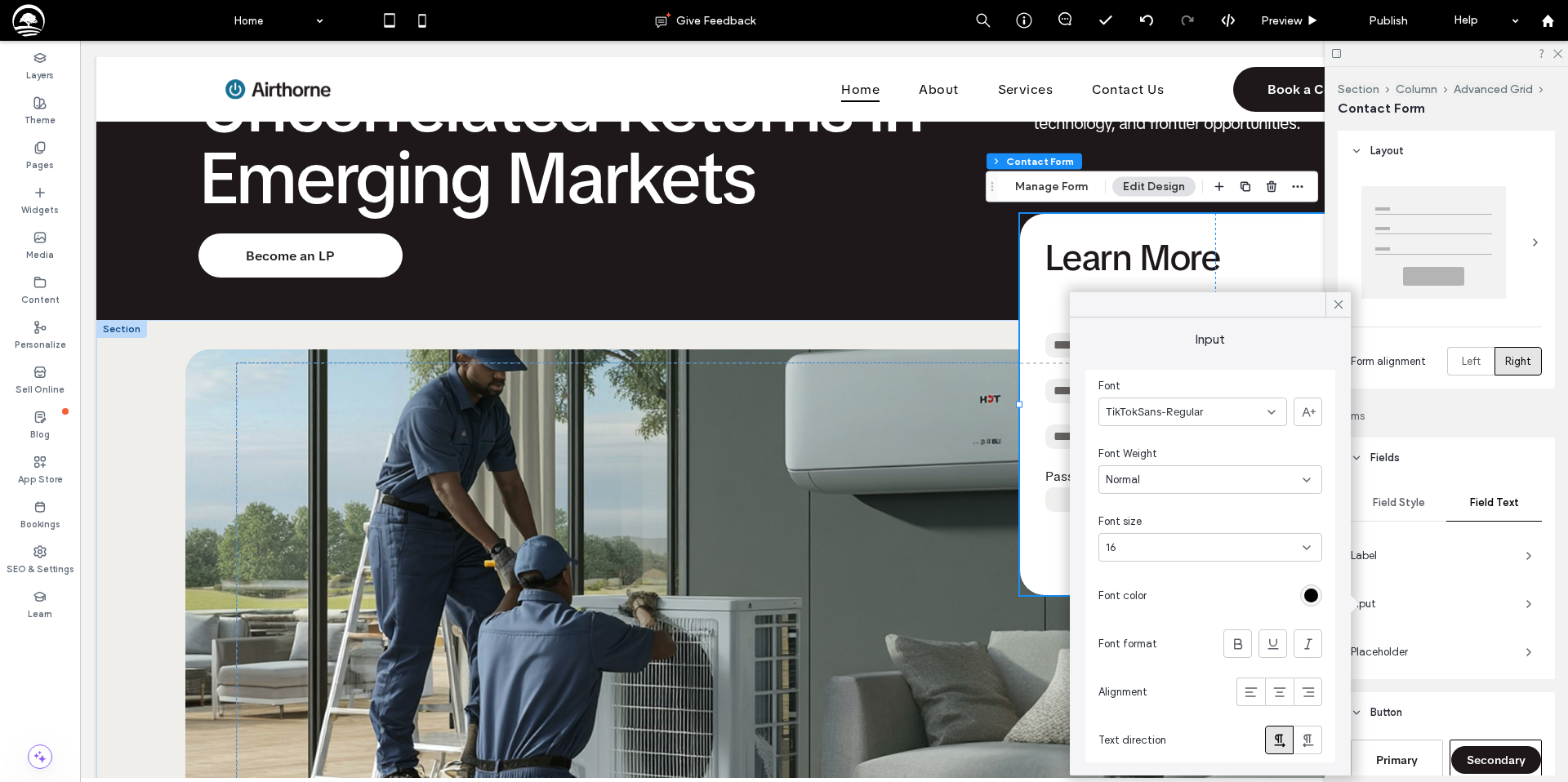
click at [1336, 303] on icon at bounding box center [1338, 304] width 14 height 14
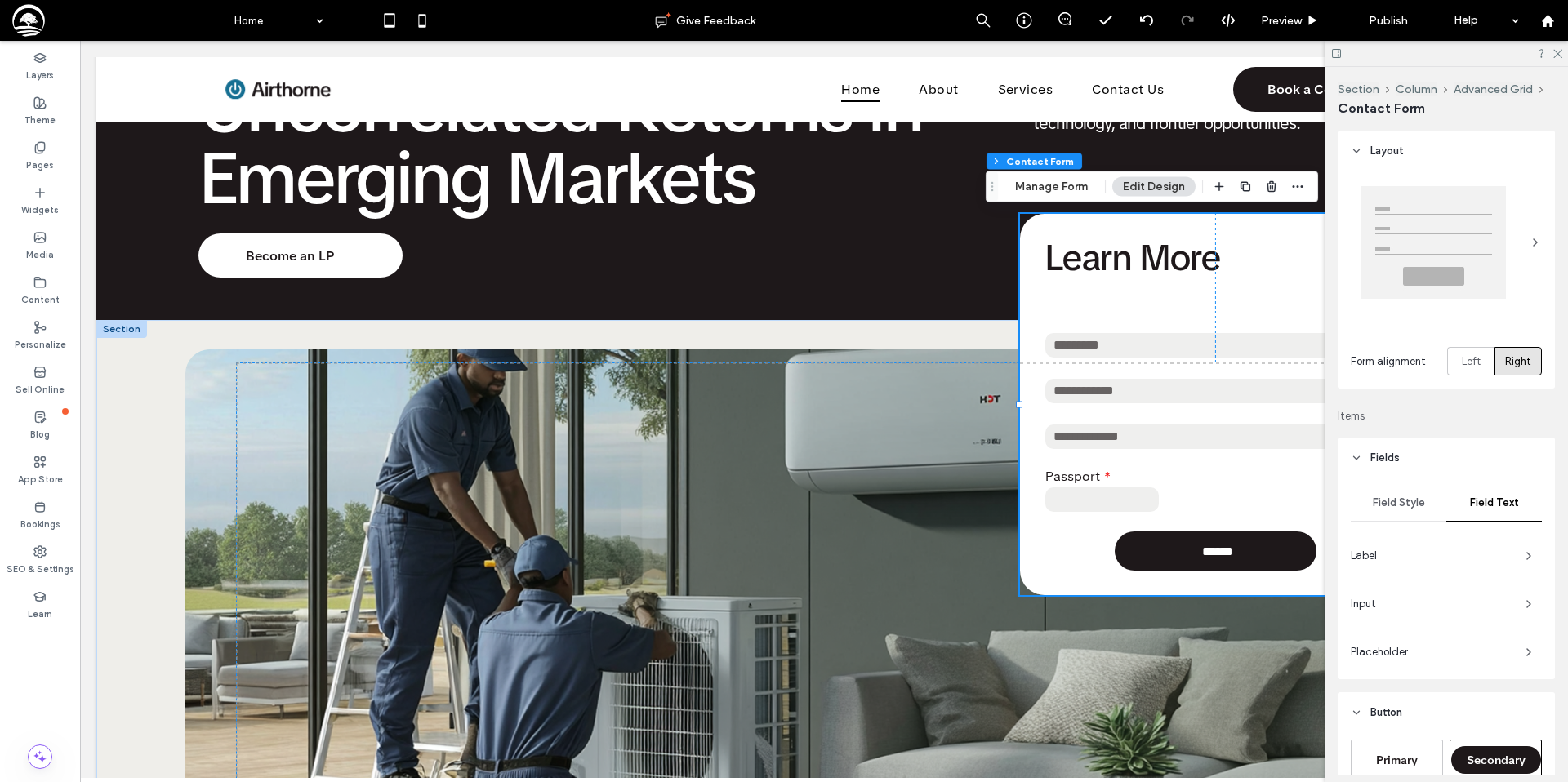
click at [1460, 548] on span "Label" at bounding box center [1432, 555] width 162 height 16
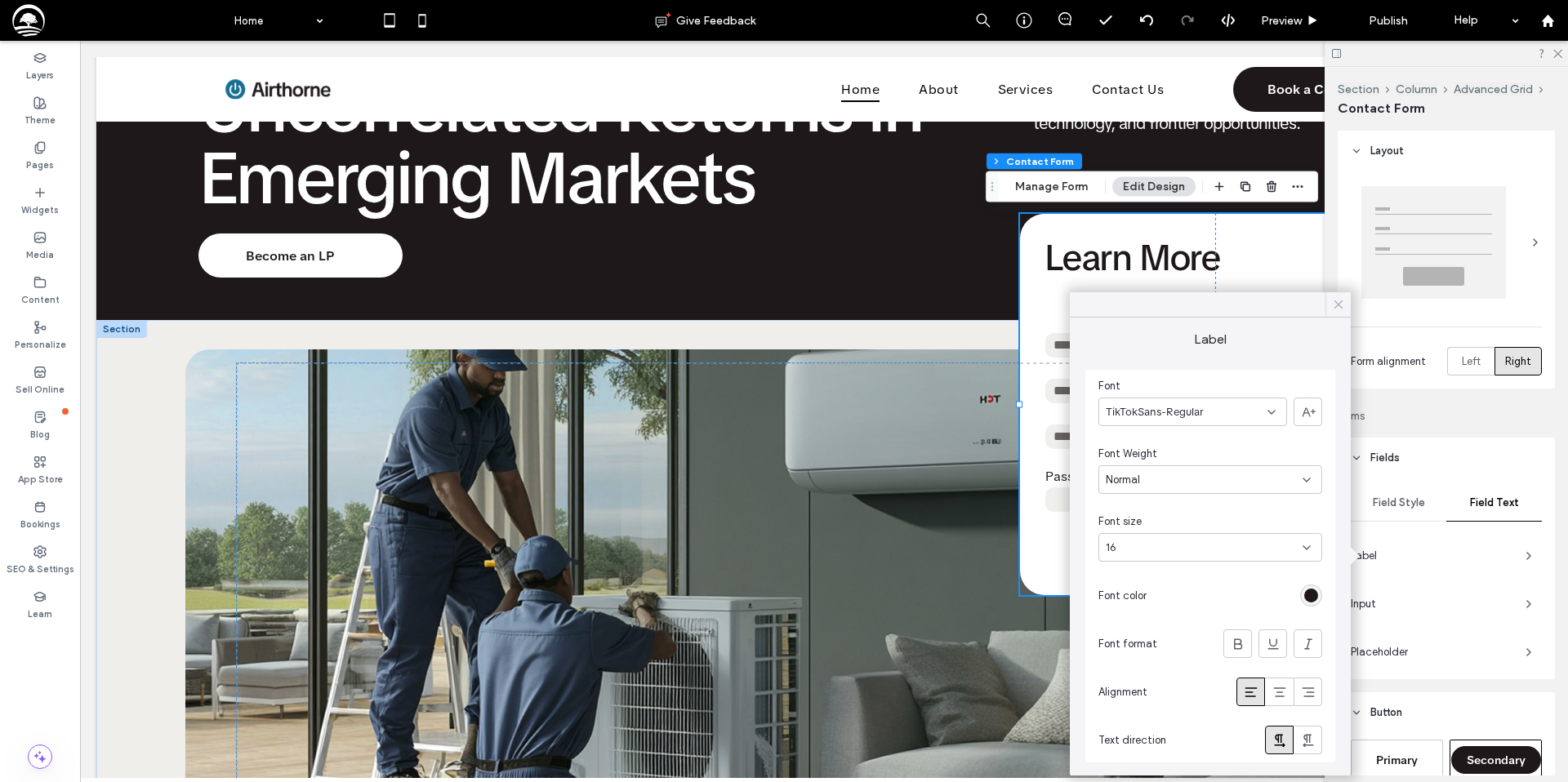
click at [1336, 303] on icon at bounding box center [1338, 304] width 14 height 14
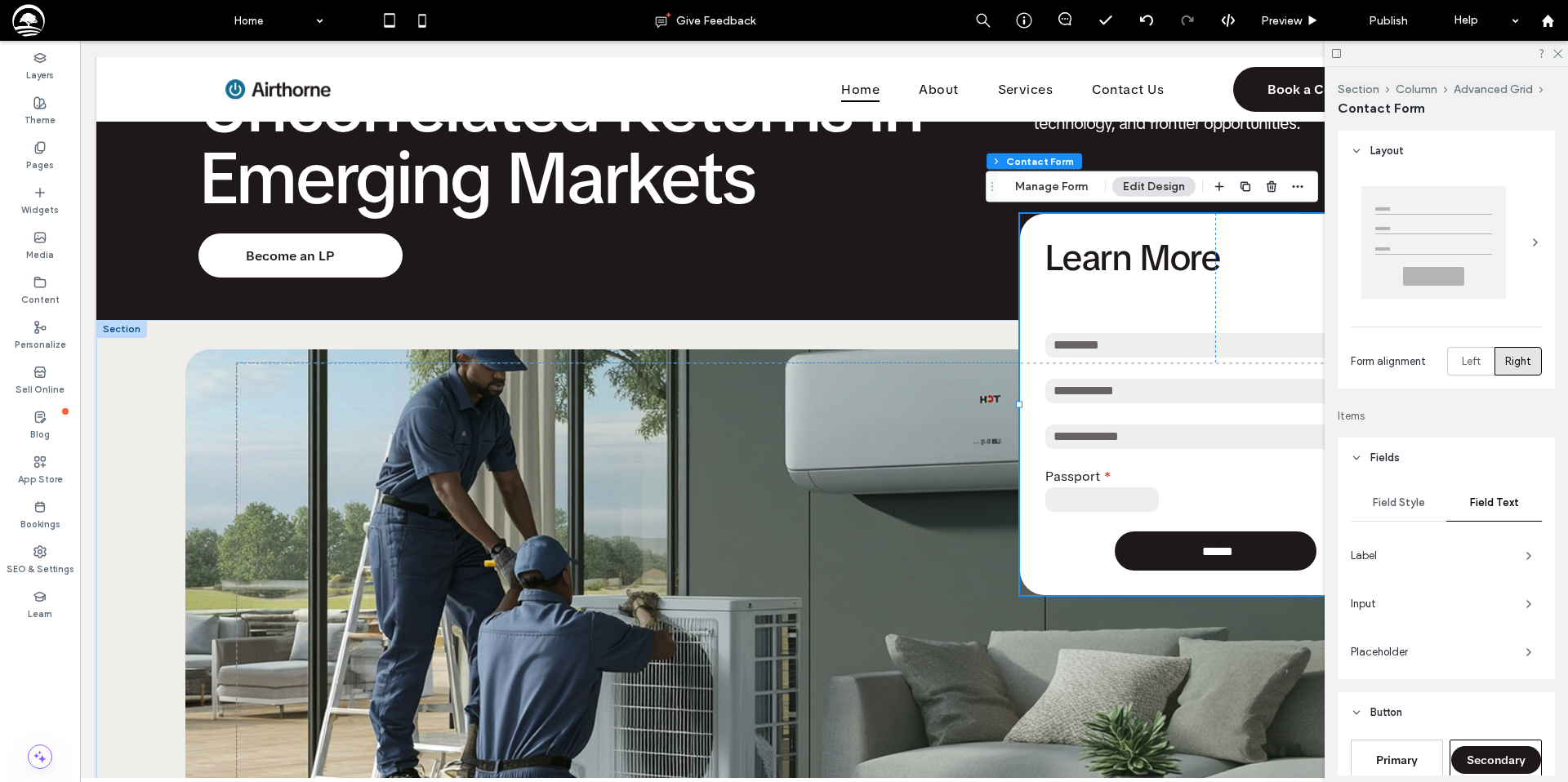
click at [1420, 605] on span "Input" at bounding box center [1432, 603] width 162 height 16
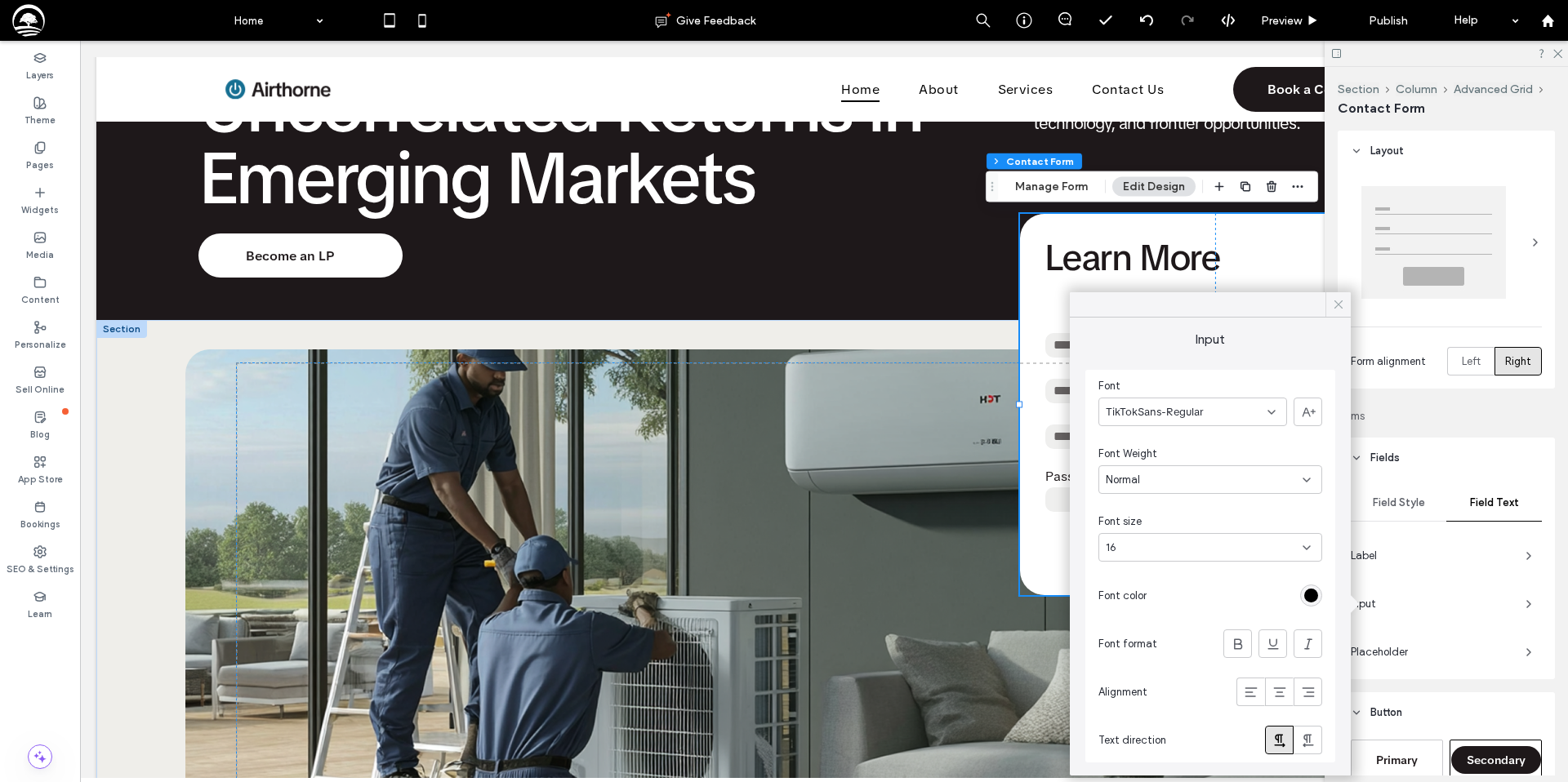
click at [1333, 297] on icon at bounding box center [1338, 304] width 14 height 14
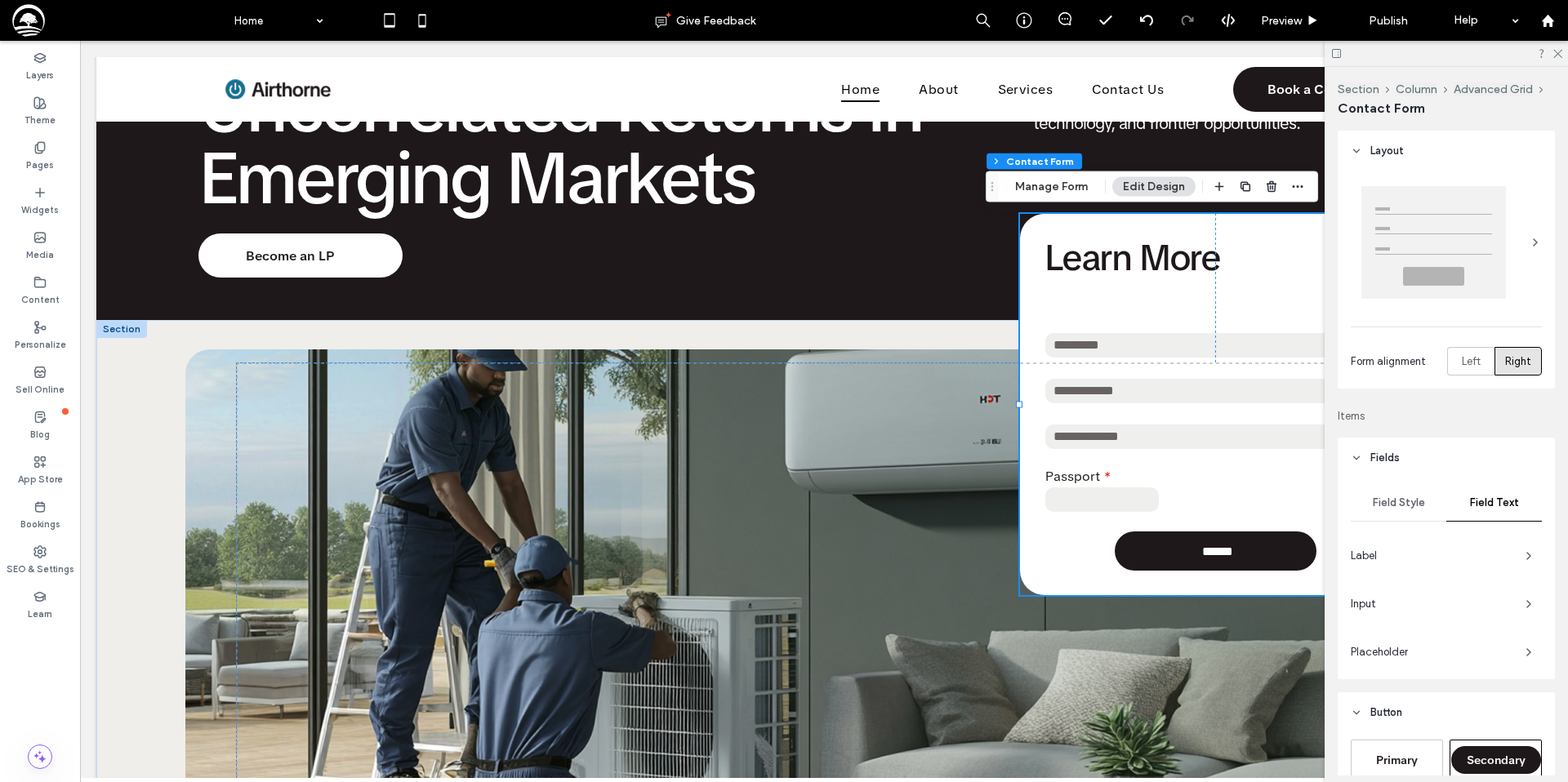
click at [1411, 506] on span "Field Style" at bounding box center [1399, 503] width 52 height 13
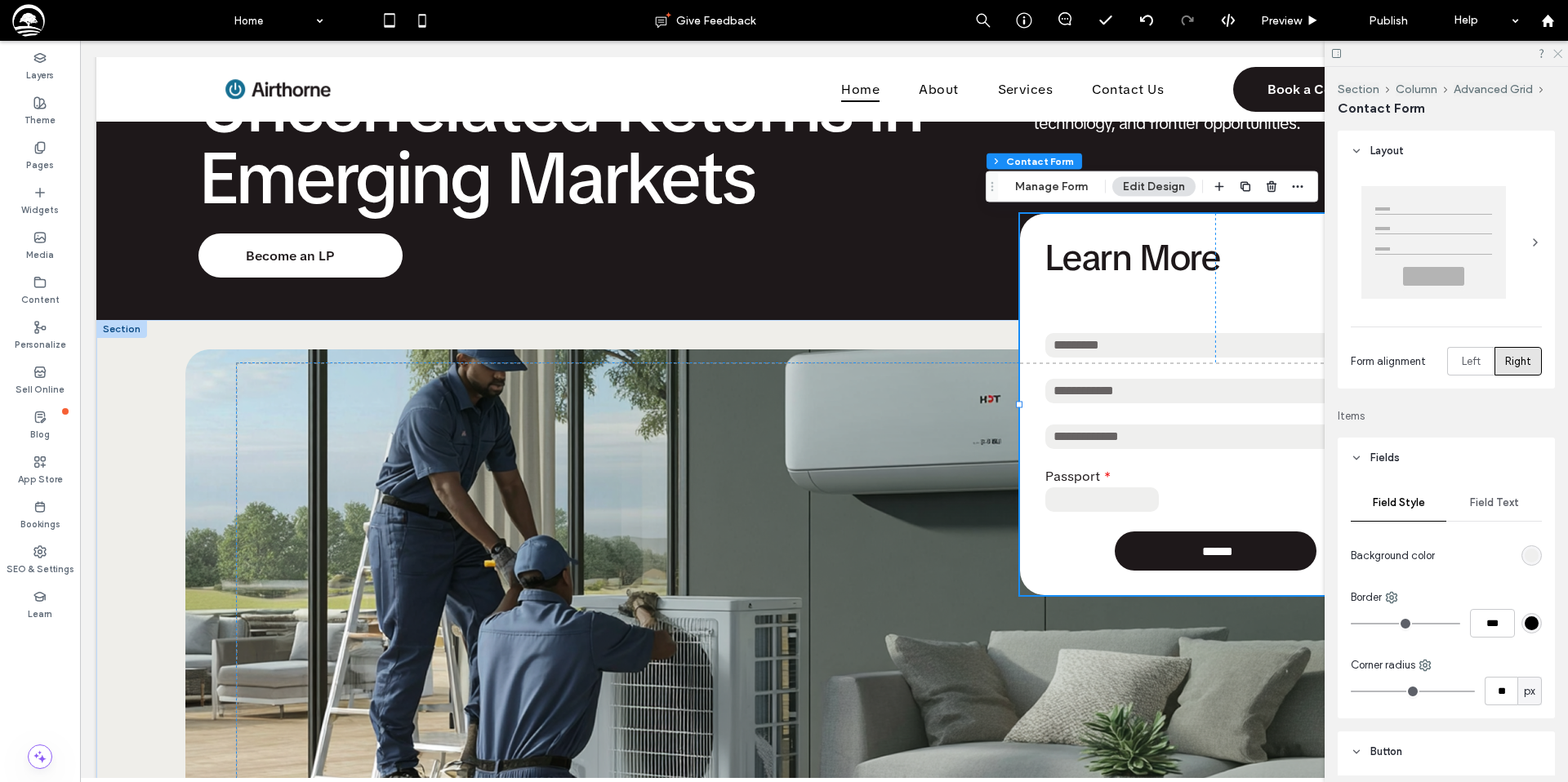
click at [1557, 53] on use at bounding box center [1557, 54] width 9 height 9
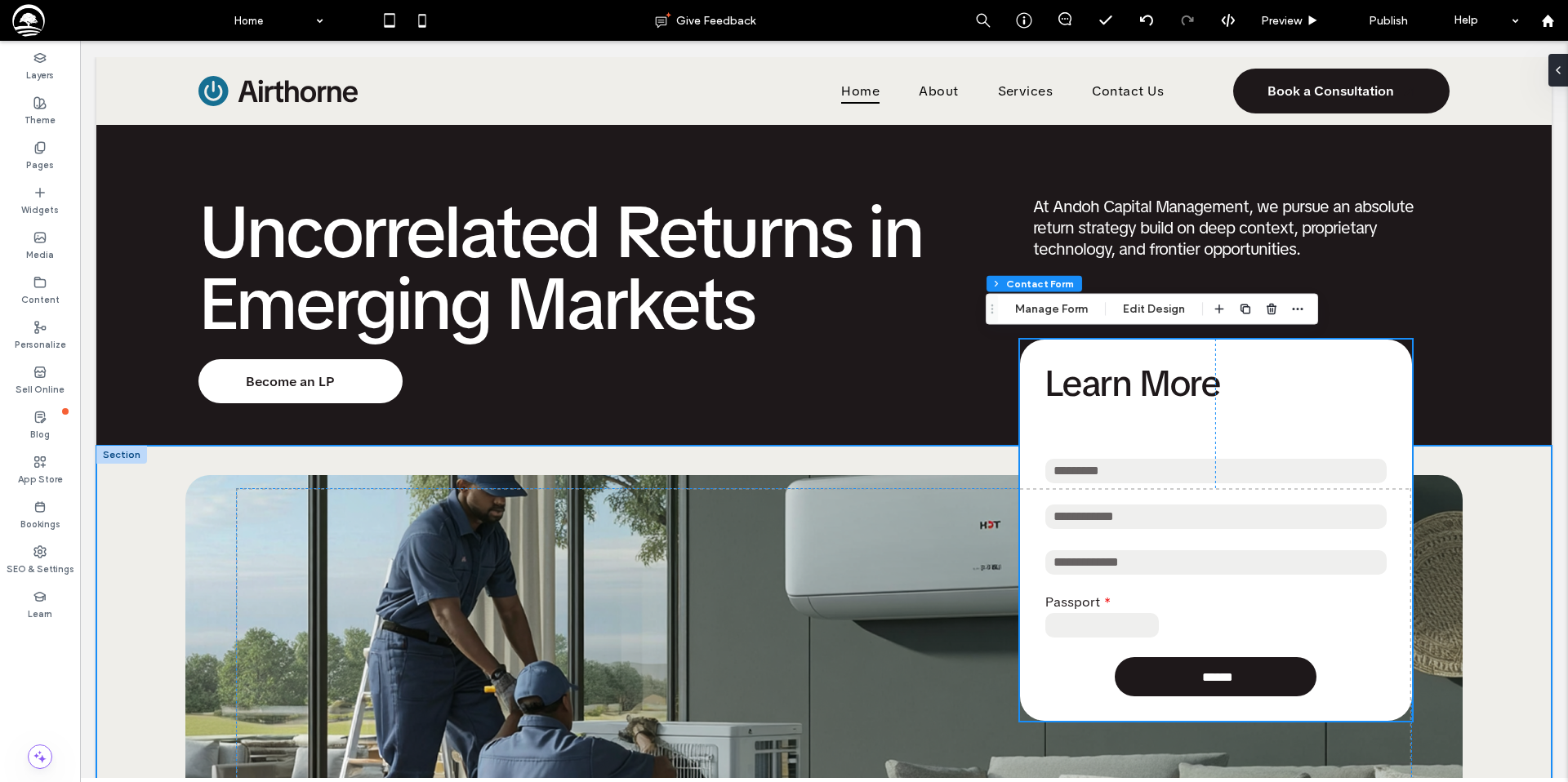
scroll to position [167, 0]
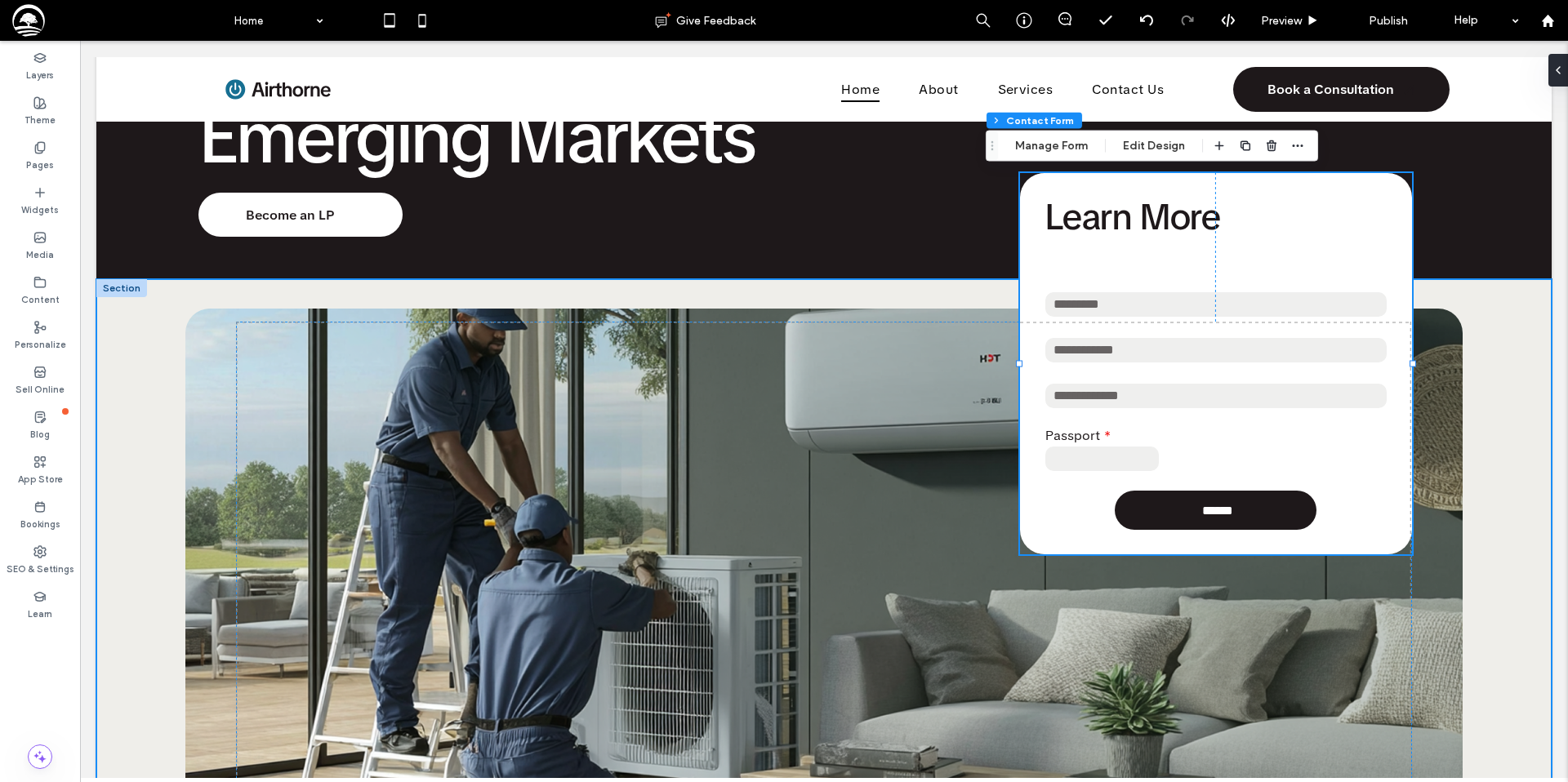
click at [147, 377] on div "**********" at bounding box center [823, 586] width 1455 height 615
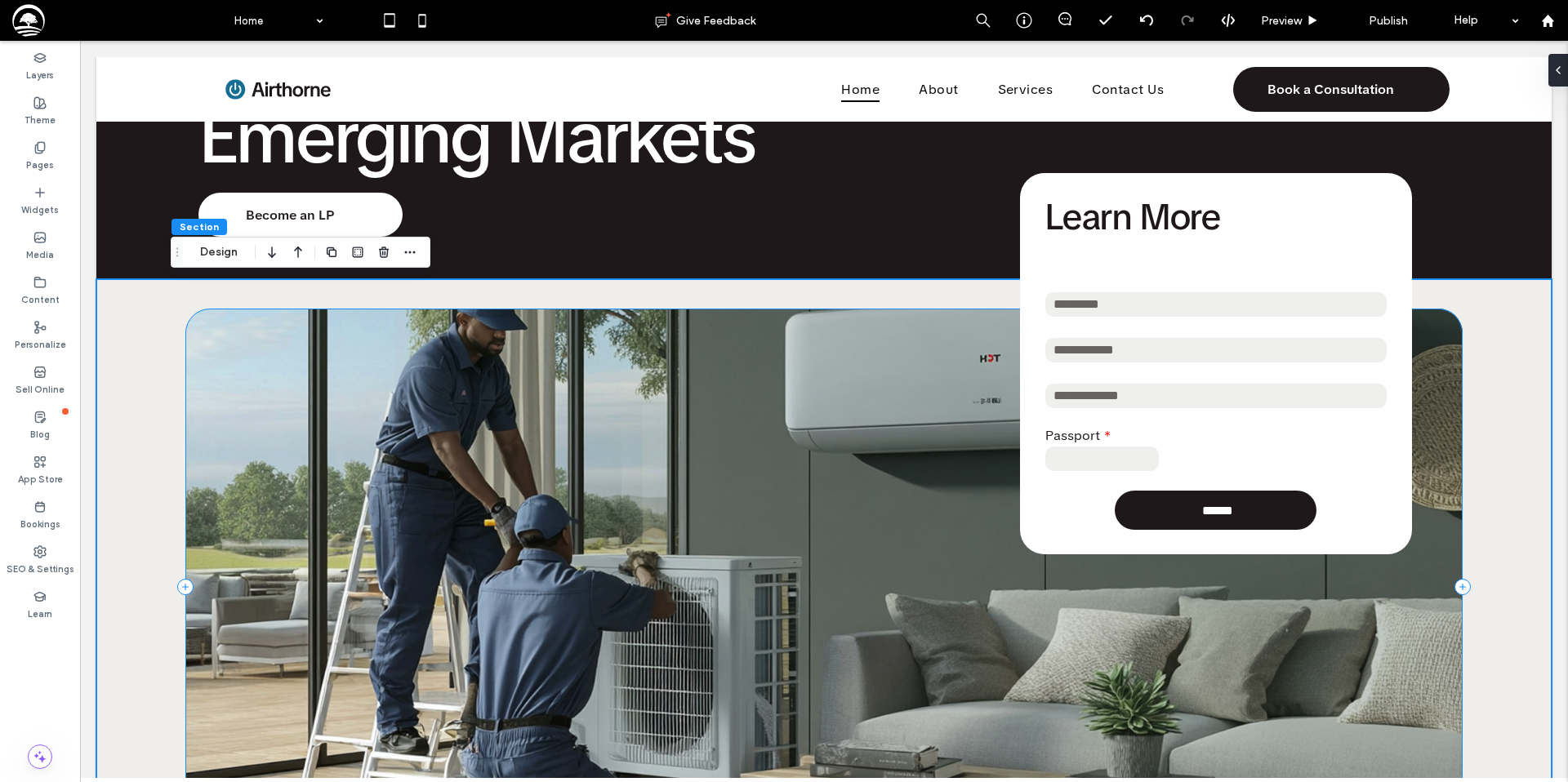
click at [194, 375] on div "**********" at bounding box center [824, 586] width 1277 height 557
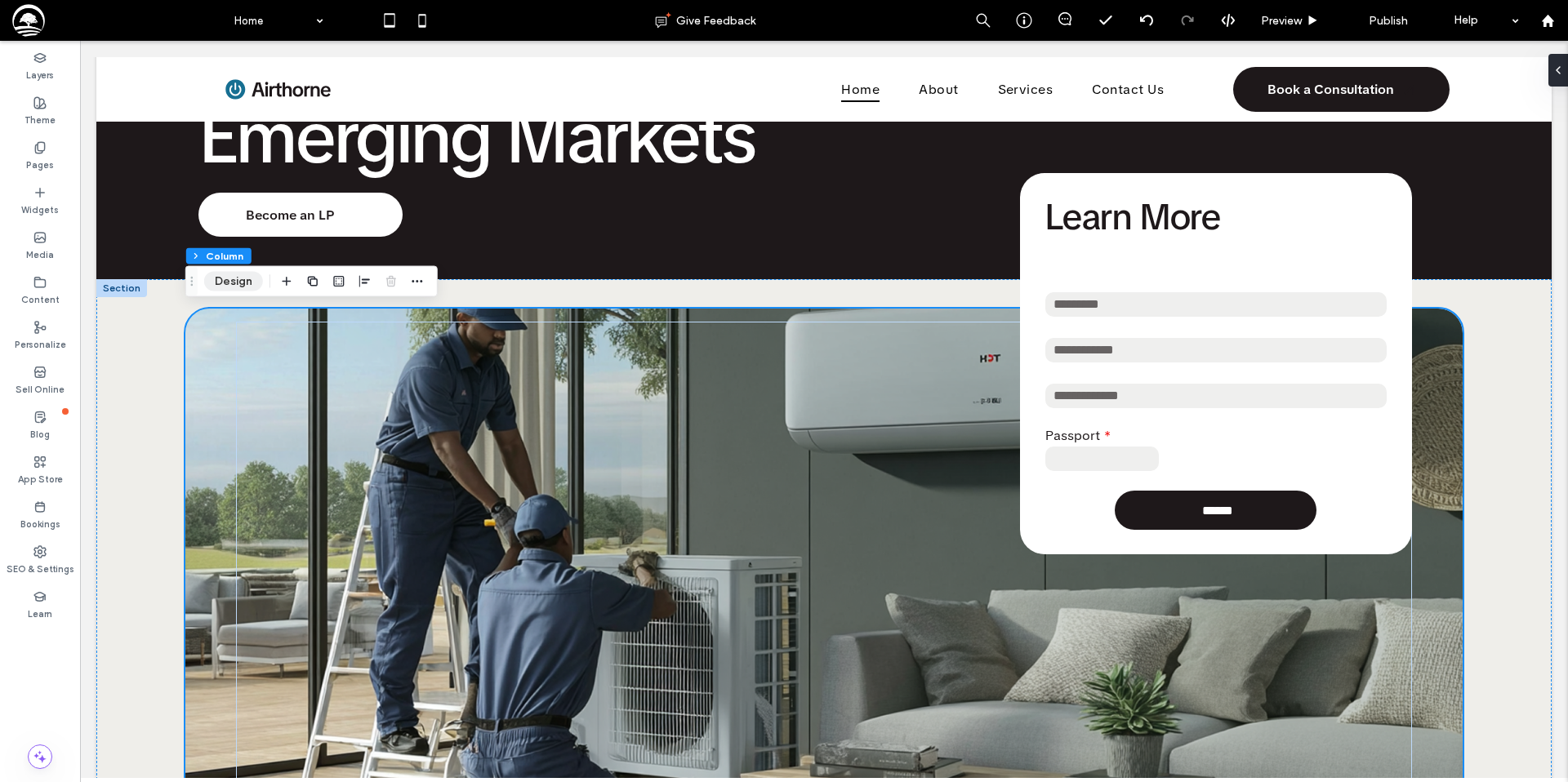
click at [234, 278] on button "Design" at bounding box center [233, 281] width 59 height 19
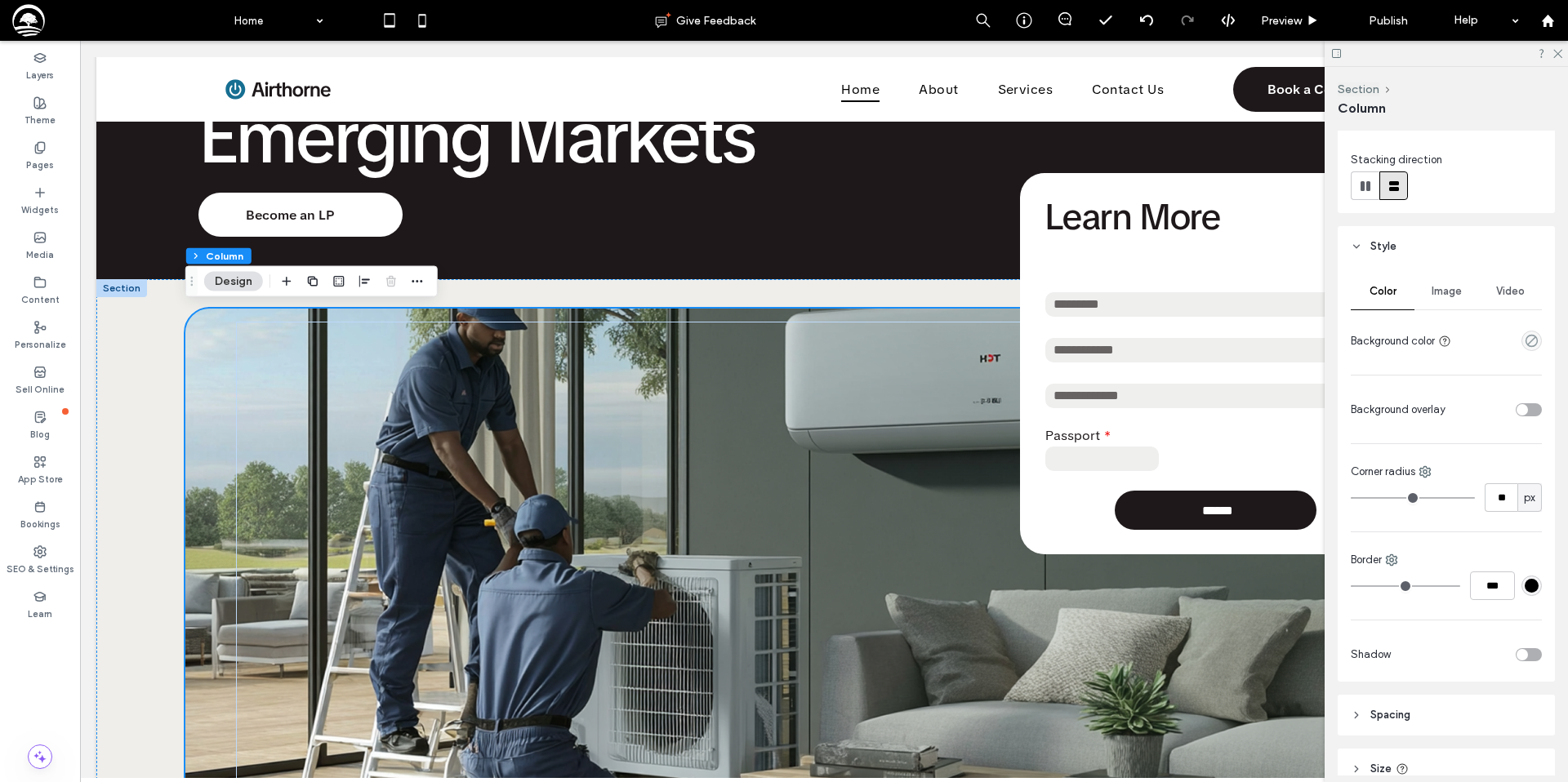
scroll to position [181, 0]
click at [1438, 287] on span "Image" at bounding box center [1447, 288] width 30 height 13
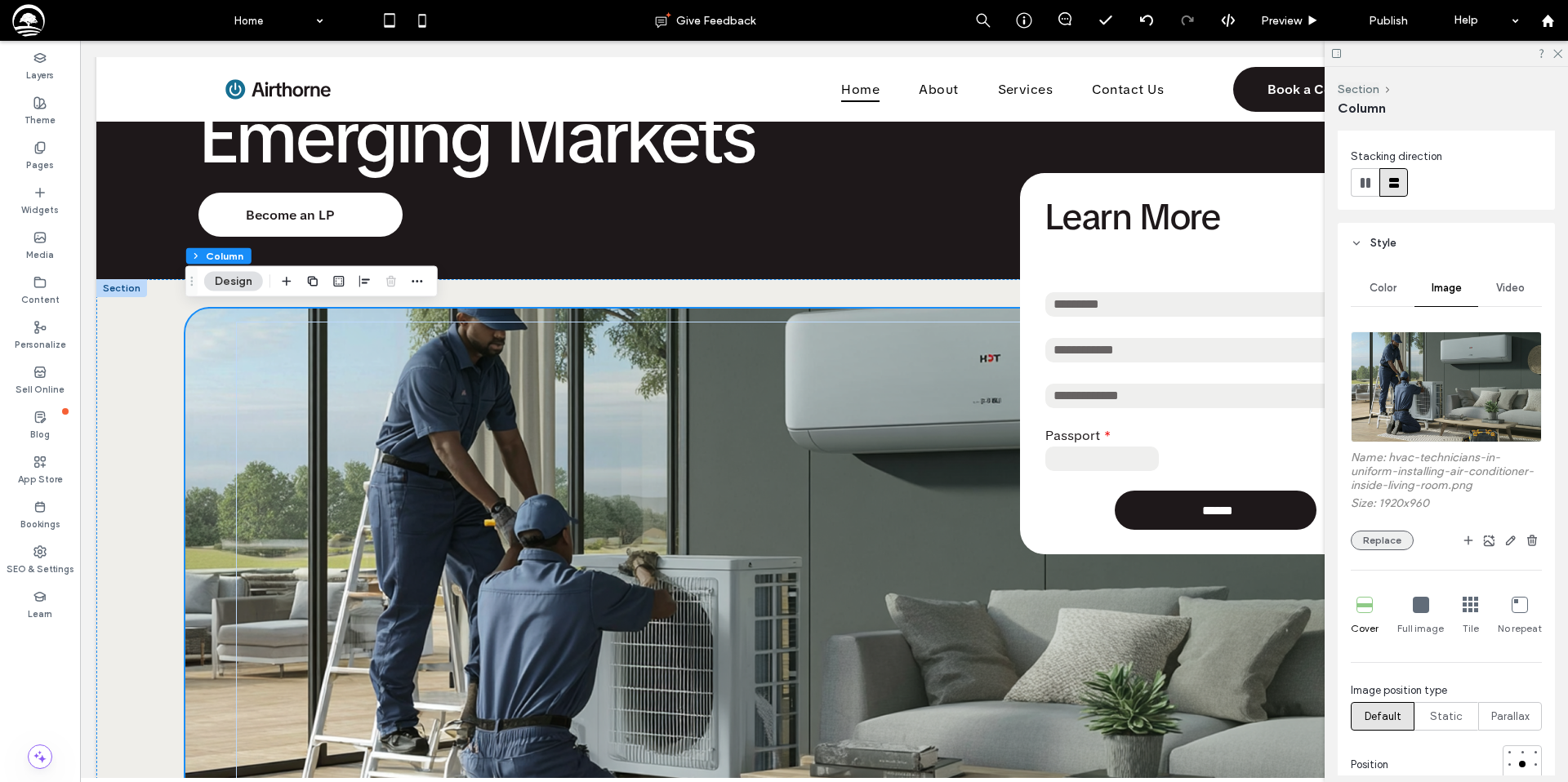
click at [1387, 541] on button "Replace" at bounding box center [1382, 540] width 63 height 19
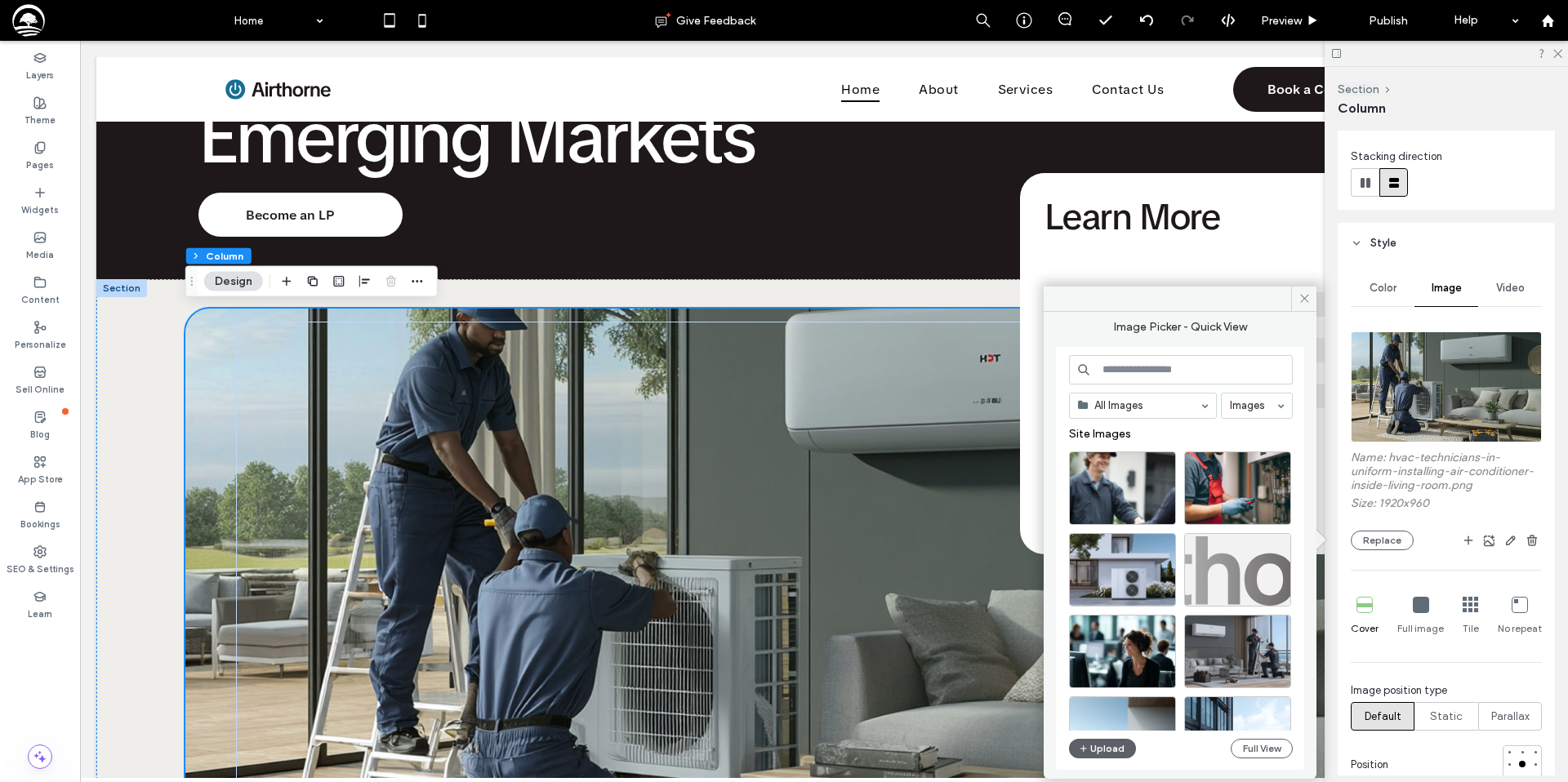
click at [1151, 372] on input at bounding box center [1180, 370] width 224 height 29
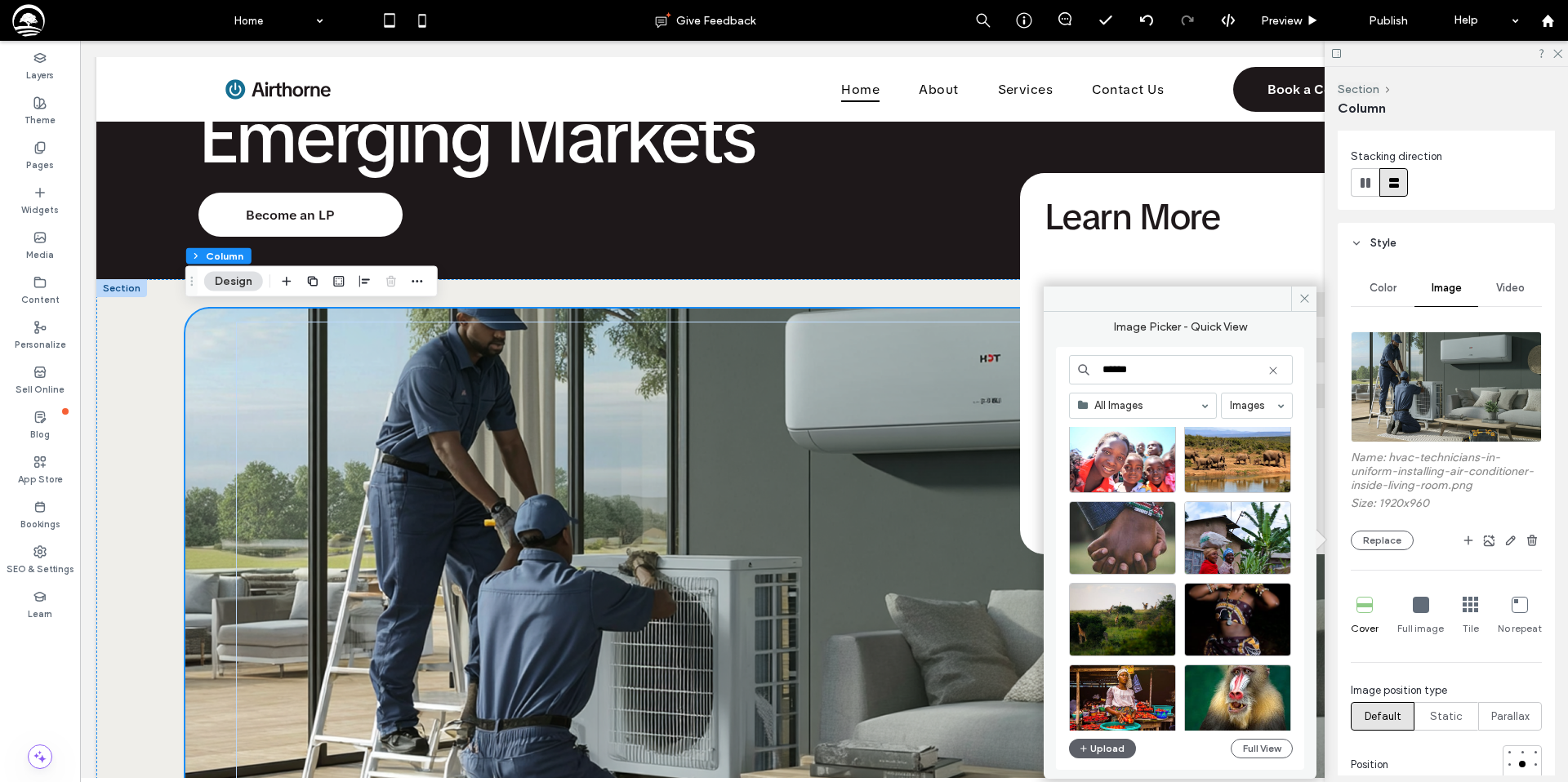
scroll to position [428, 0]
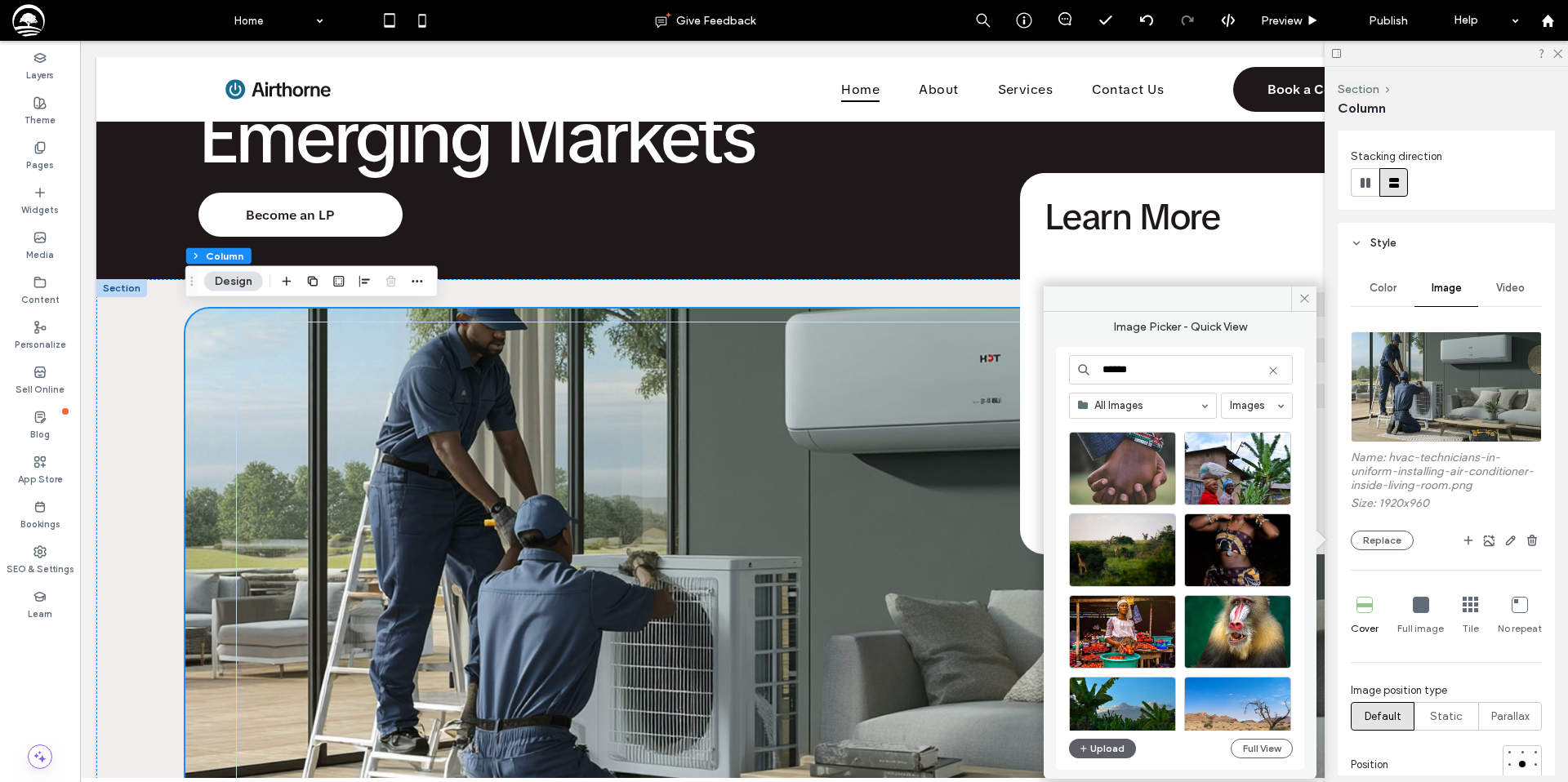
drag, startPoint x: 1151, startPoint y: 372, endPoint x: 1057, endPoint y: 367, distance: 94.1
click at [1057, 367] on div "****** All Images Images Free Images Upload Full View" at bounding box center [1180, 559] width 249 height 423
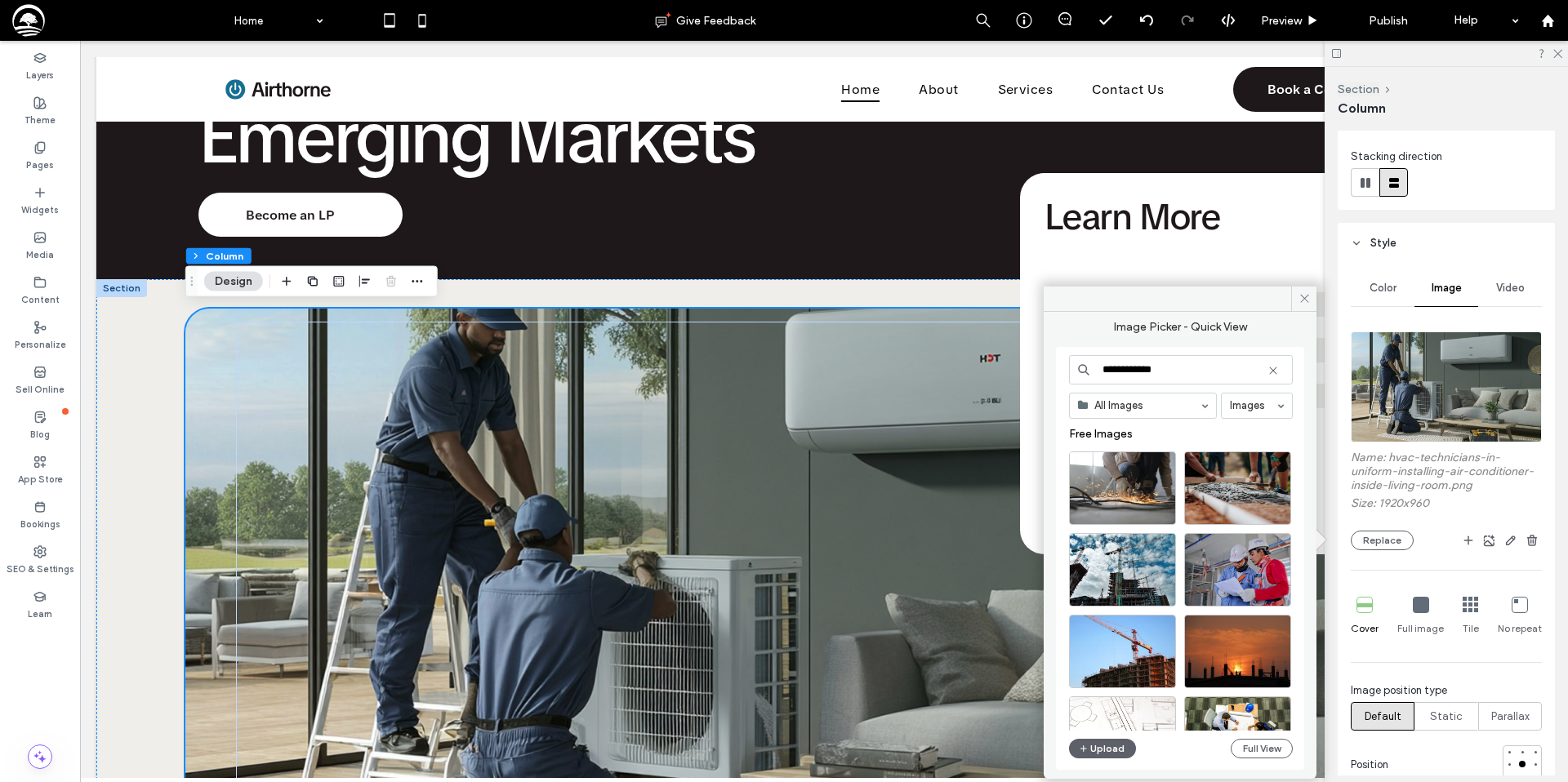
drag, startPoint x: 1179, startPoint y: 368, endPoint x: 1073, endPoint y: 371, distance: 106.0
click at [1073, 371] on input "**********" at bounding box center [1180, 370] width 224 height 29
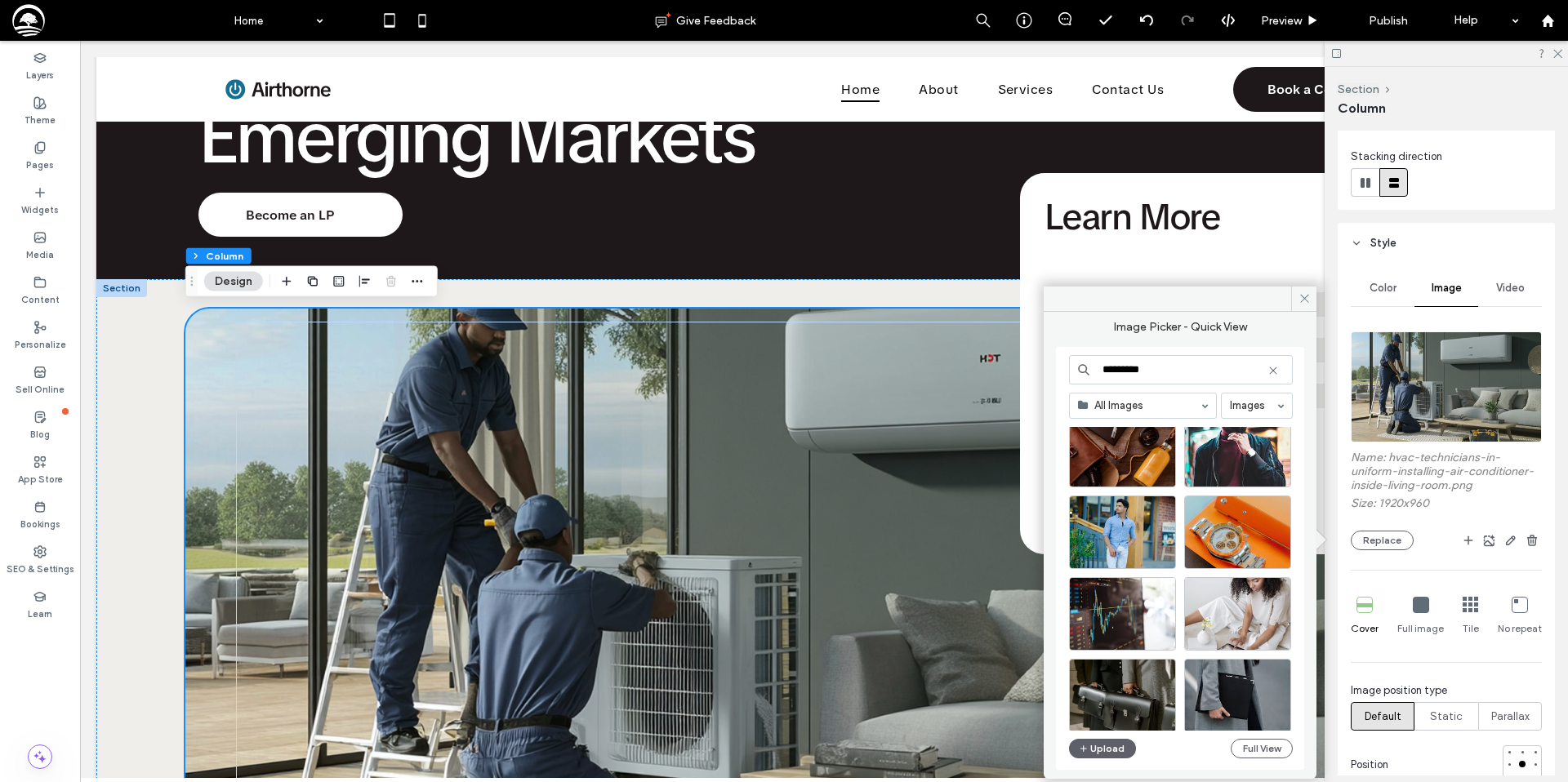
scroll to position [0, 0]
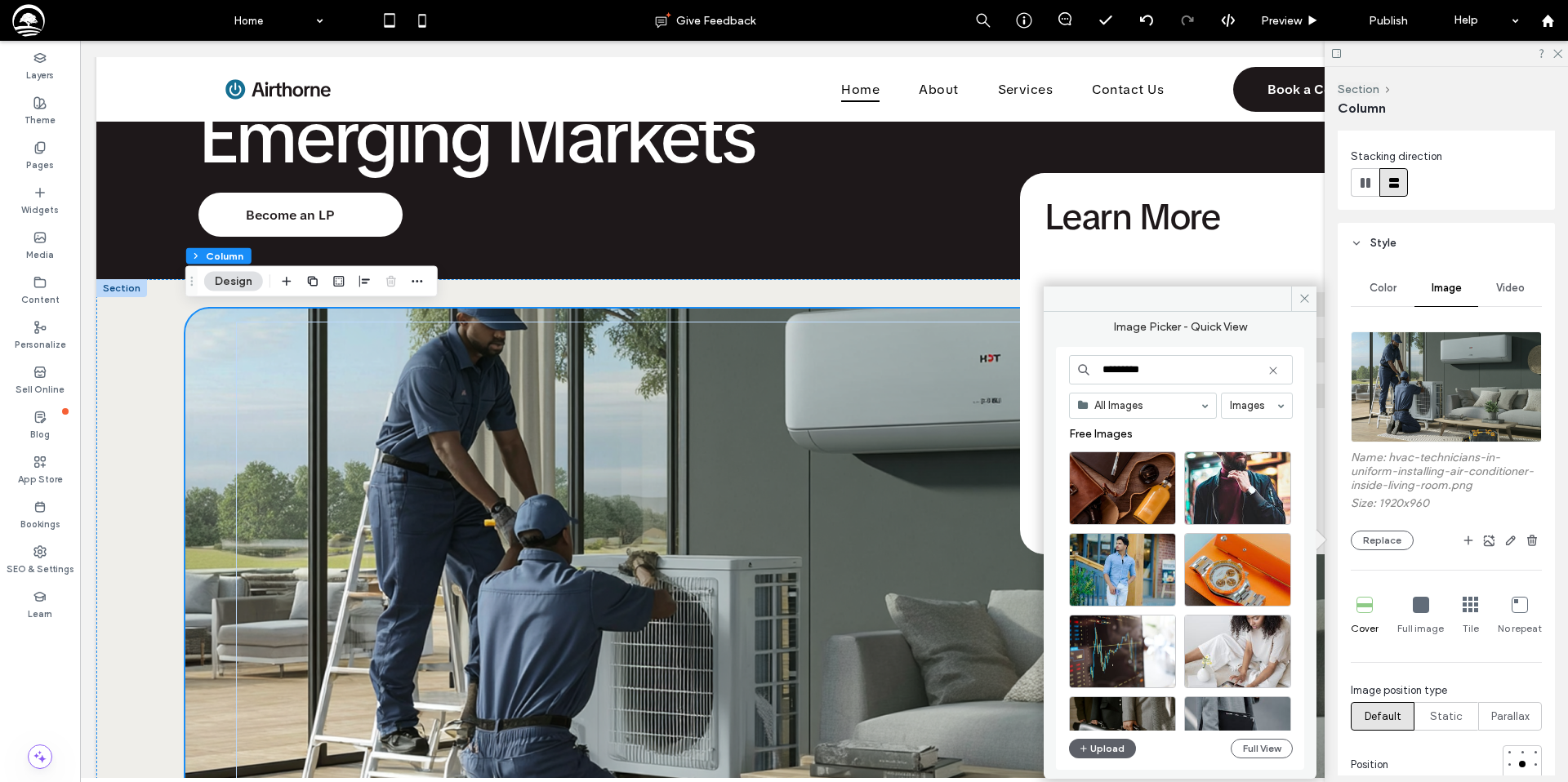
drag, startPoint x: 1163, startPoint y: 372, endPoint x: 1076, endPoint y: 371, distance: 87.0
click at [1076, 371] on div "*********" at bounding box center [1180, 370] width 224 height 29
drag, startPoint x: 1156, startPoint y: 371, endPoint x: 1100, endPoint y: 372, distance: 56.0
click at [1100, 372] on input "*********" at bounding box center [1180, 370] width 224 height 29
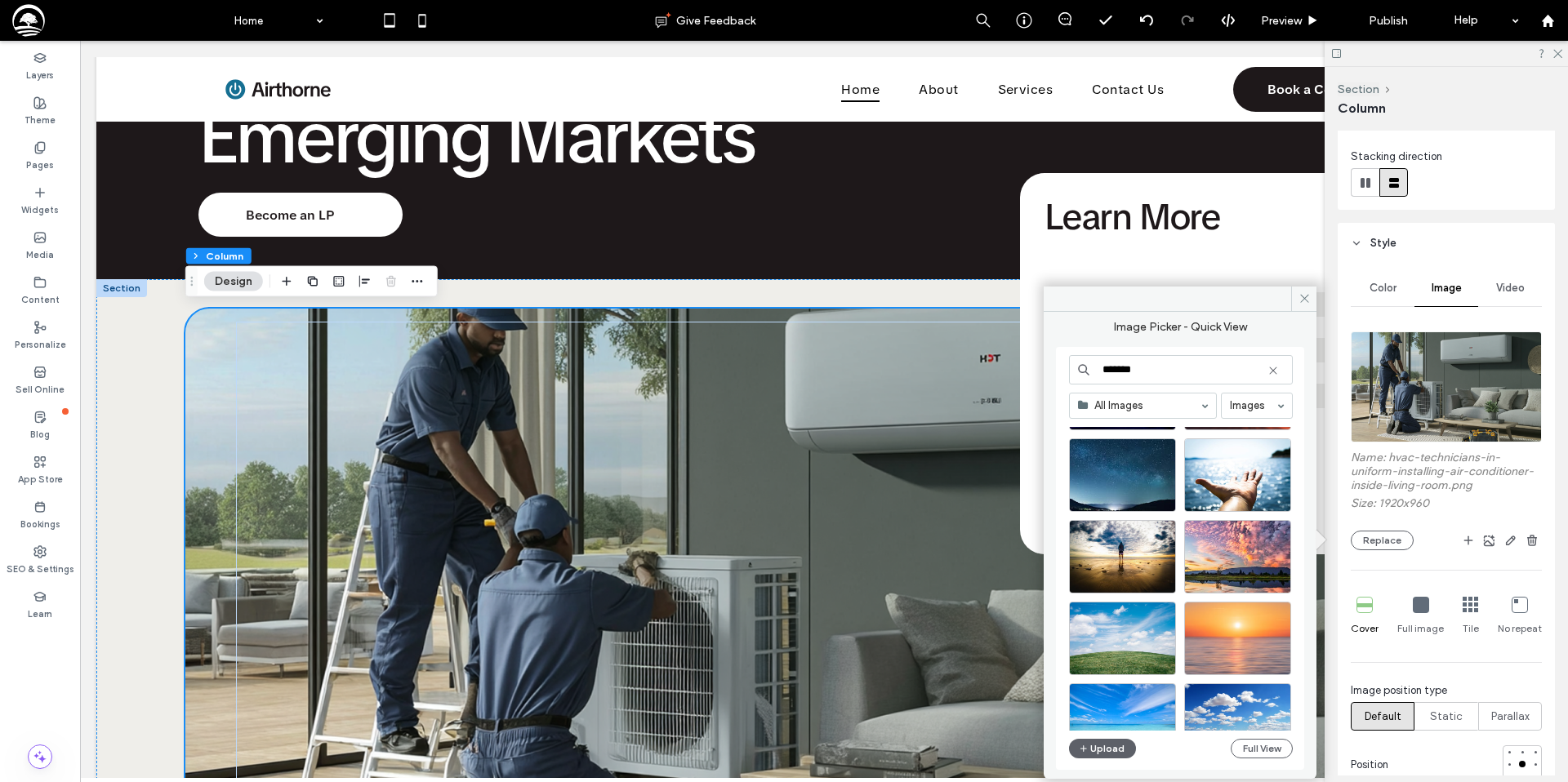
scroll to position [588, 0]
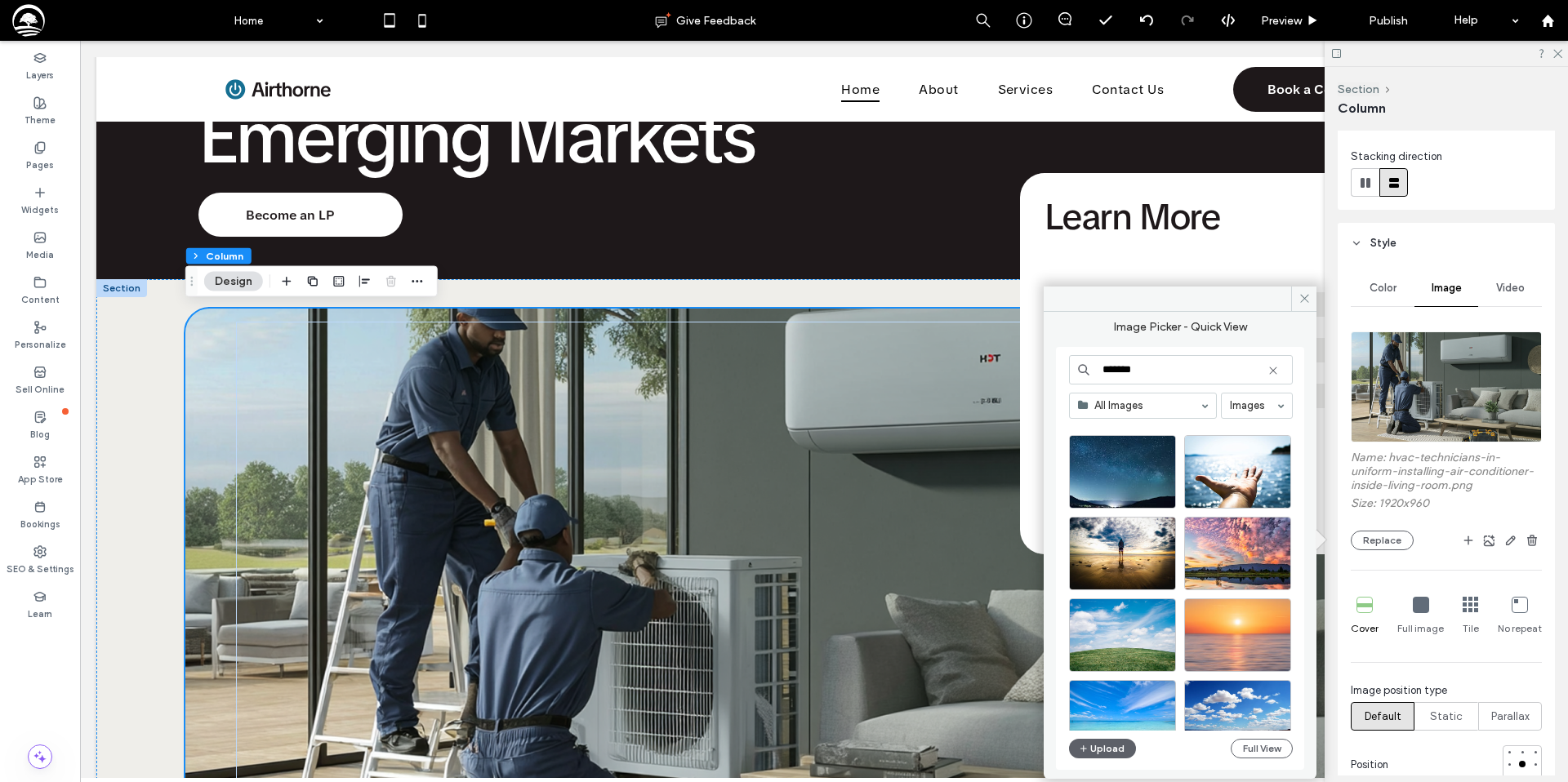
drag, startPoint x: 1138, startPoint y: 370, endPoint x: 1070, endPoint y: 369, distance: 68.0
click at [1070, 369] on input "*******" at bounding box center [1180, 370] width 224 height 29
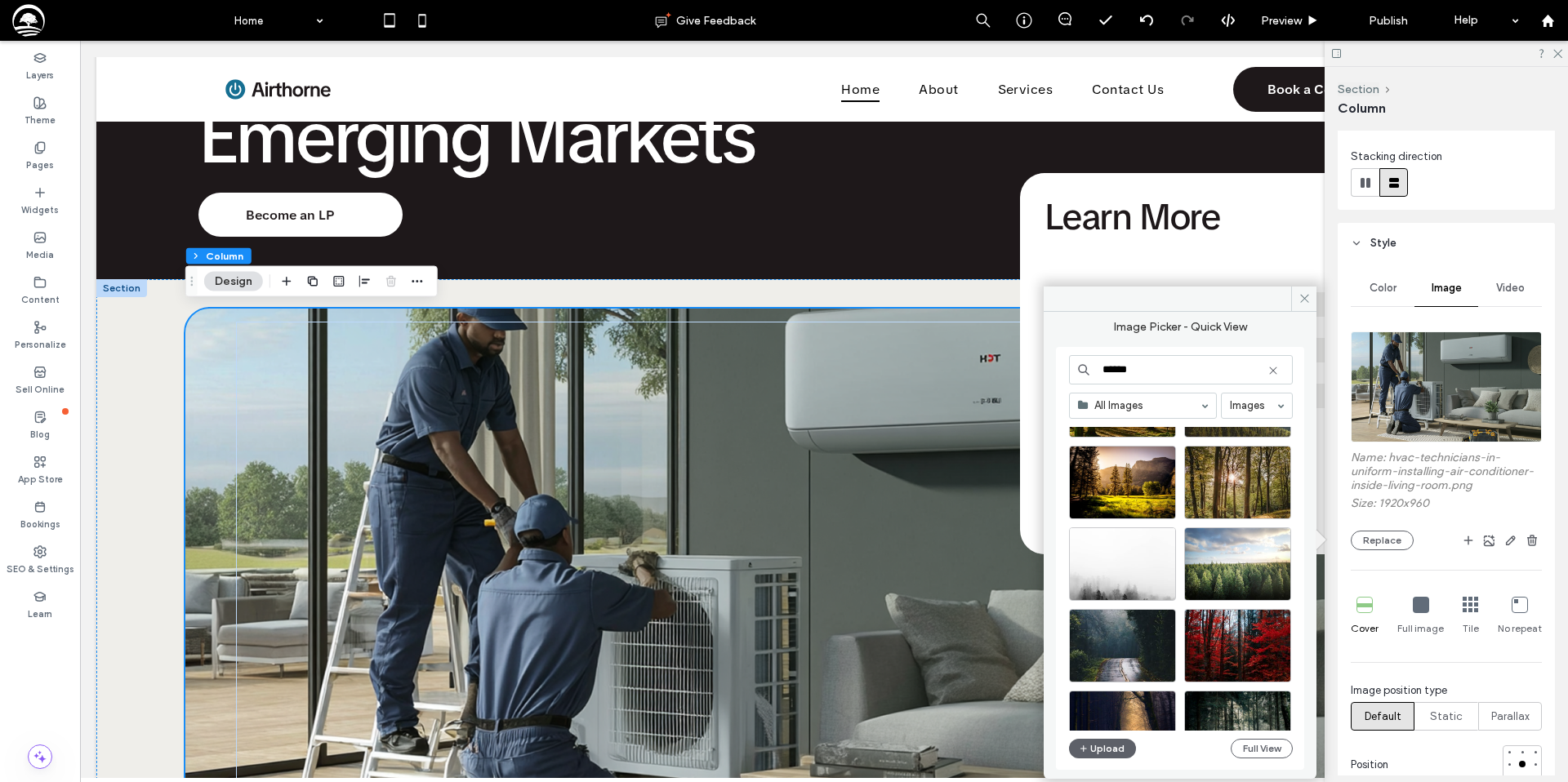
scroll to position [823, 0]
type input "******"
click at [1234, 558] on div "Select" at bounding box center [1237, 563] width 107 height 73
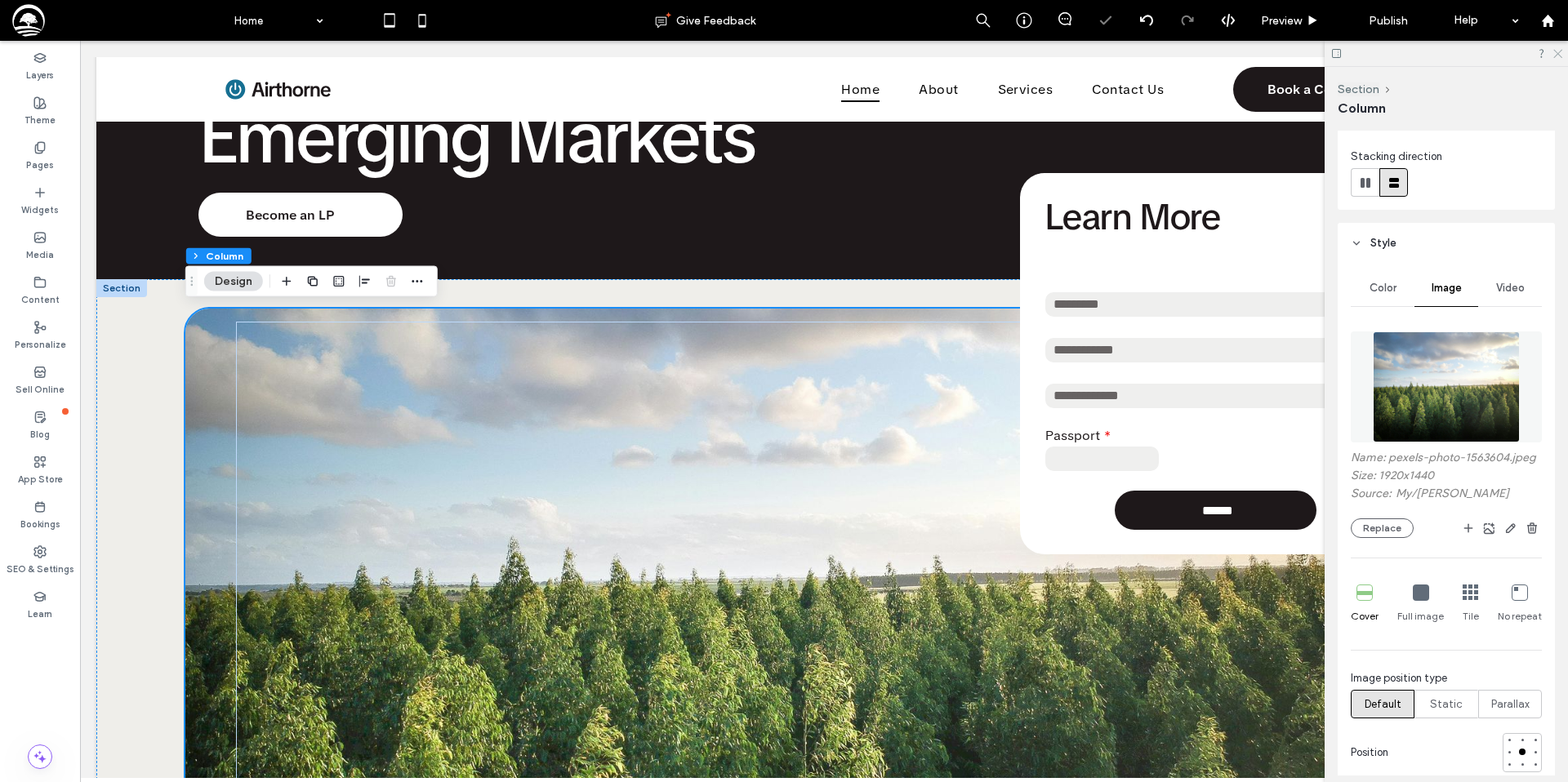
drag, startPoint x: 1554, startPoint y: 54, endPoint x: 1466, endPoint y: 16, distance: 95.9
click at [1554, 54] on icon at bounding box center [1556, 52] width 11 height 11
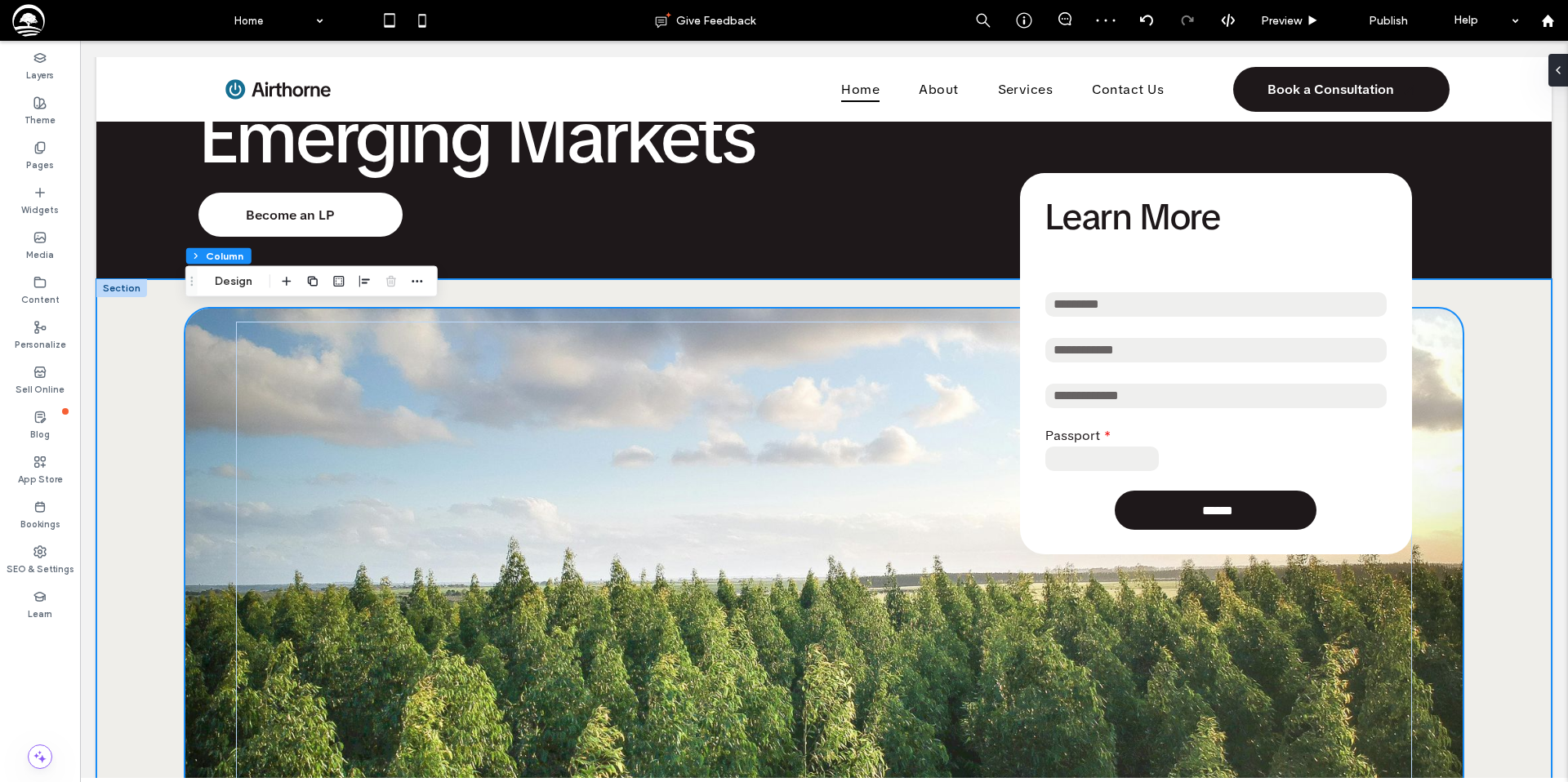
click at [110, 326] on div "**********" at bounding box center [823, 586] width 1455 height 615
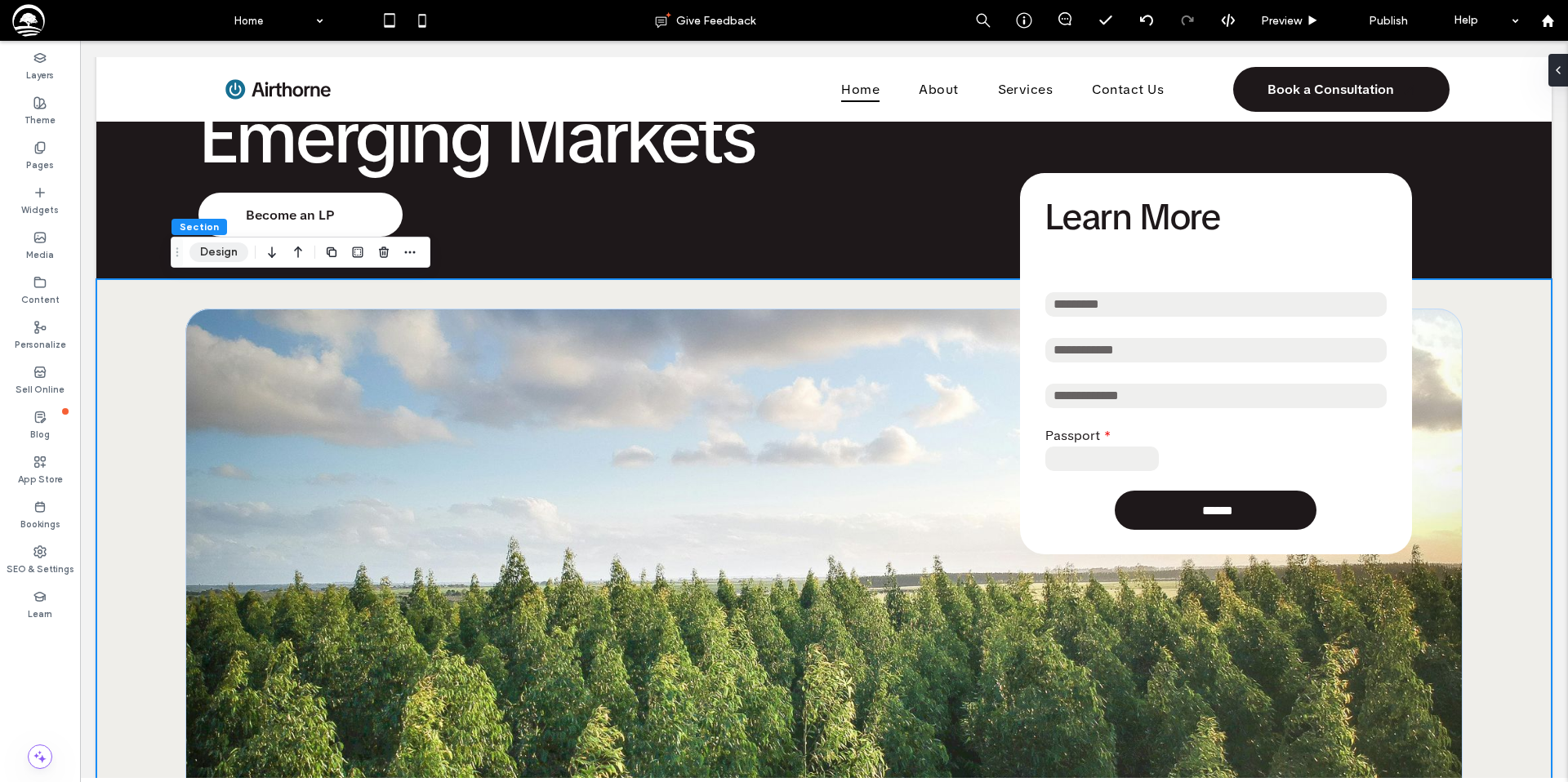
click at [228, 248] on button "Design" at bounding box center [219, 252] width 59 height 19
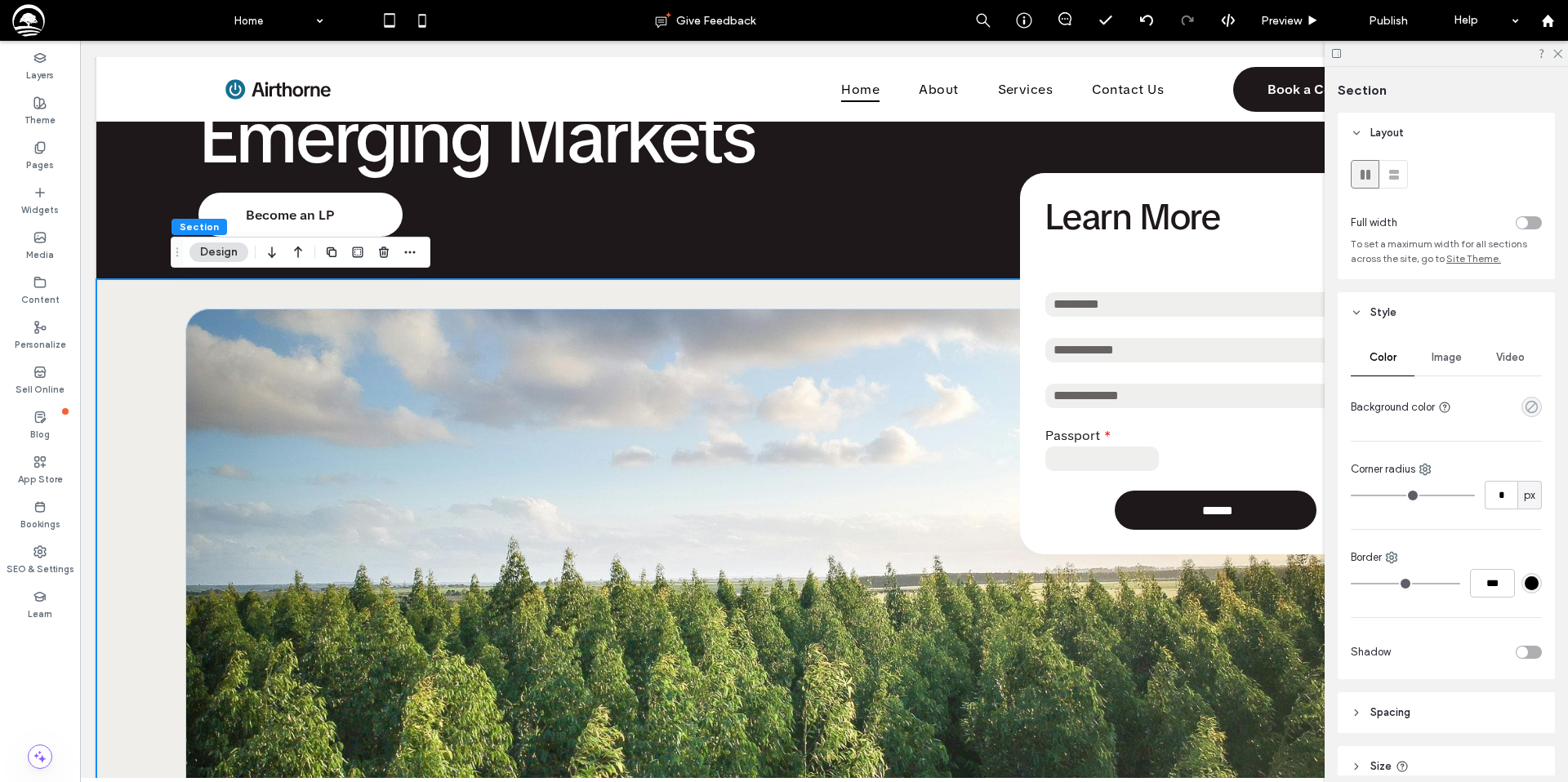
click at [1524, 412] on icon "rgba(0, 0, 0, 0)" at bounding box center [1531, 407] width 13 height 13
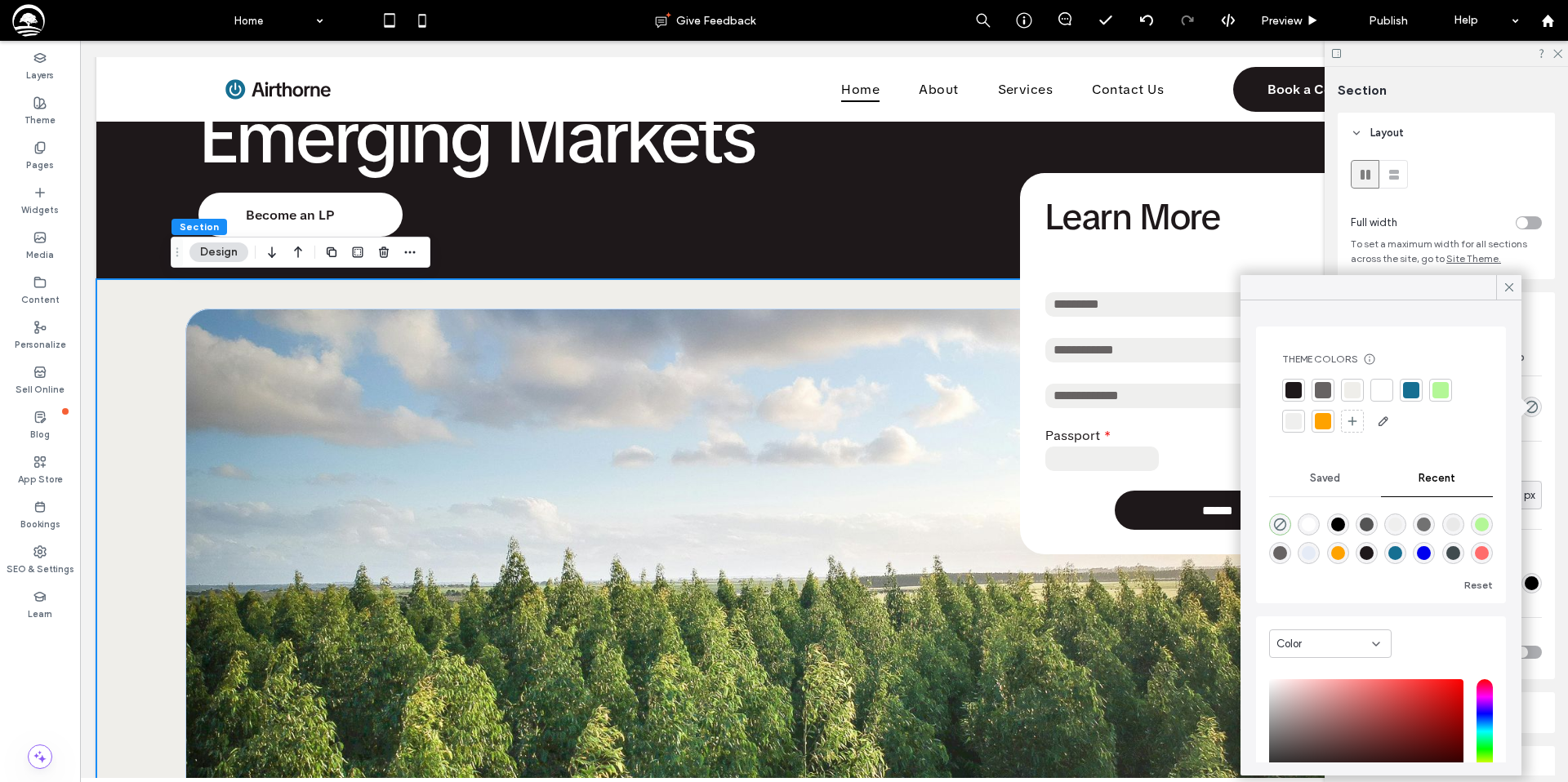
click at [1298, 390] on div at bounding box center [1292, 390] width 16 height 16
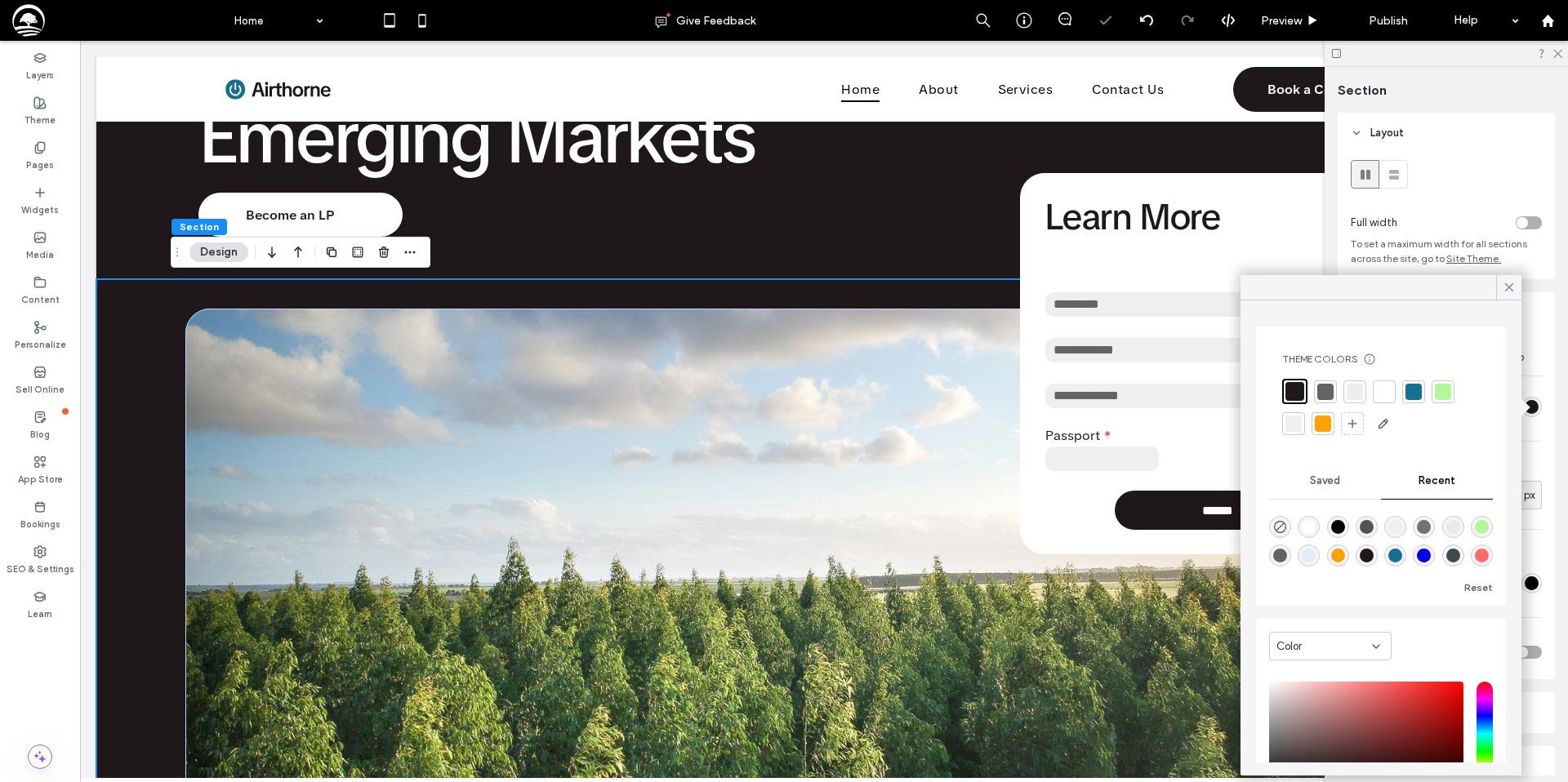
drag, startPoint x: 1513, startPoint y: 285, endPoint x: 1487, endPoint y: 249, distance: 44.4
click at [1513, 285] on icon at bounding box center [1508, 287] width 14 height 14
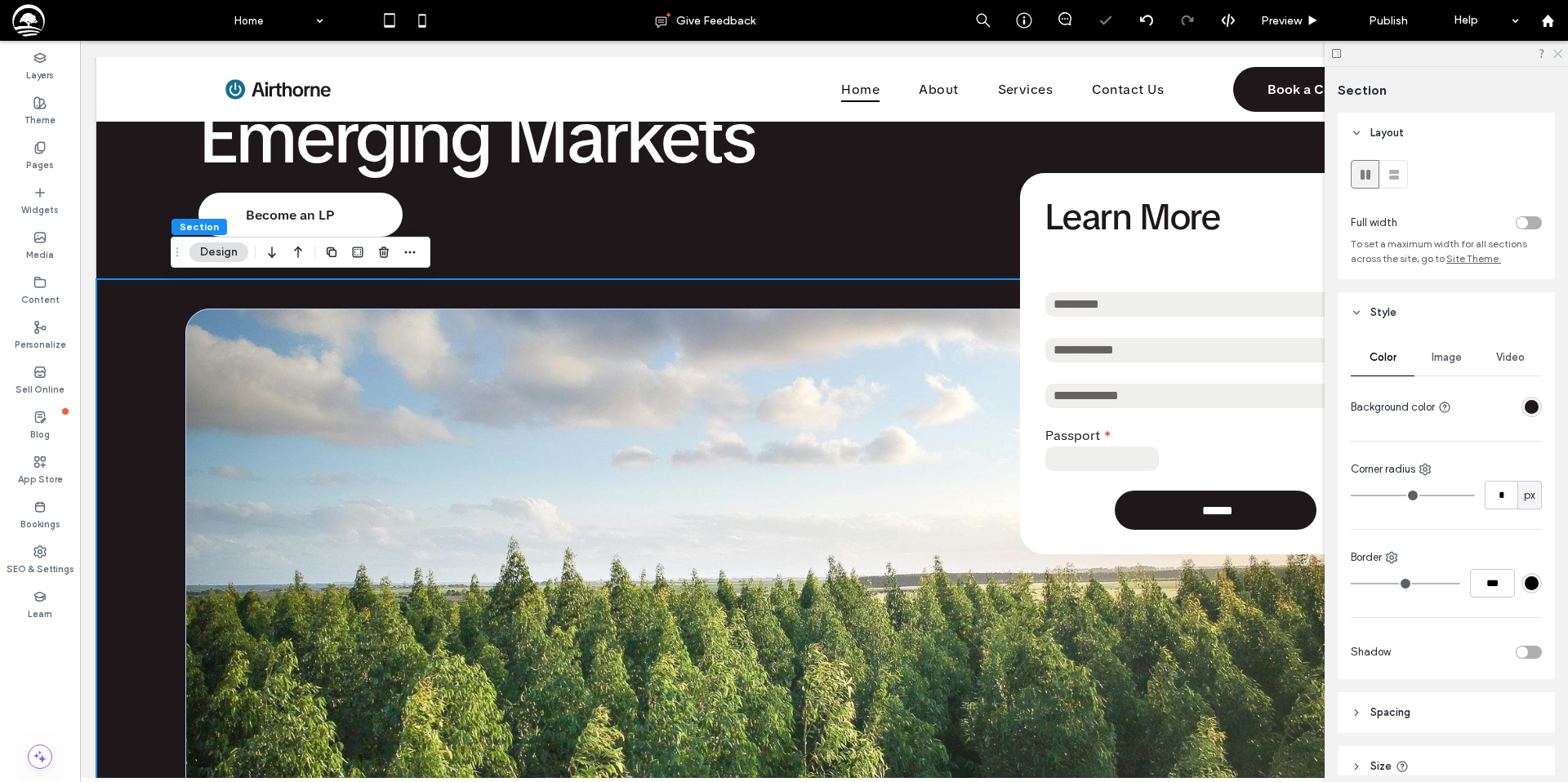
click at [1553, 56] on icon at bounding box center [1556, 52] width 11 height 11
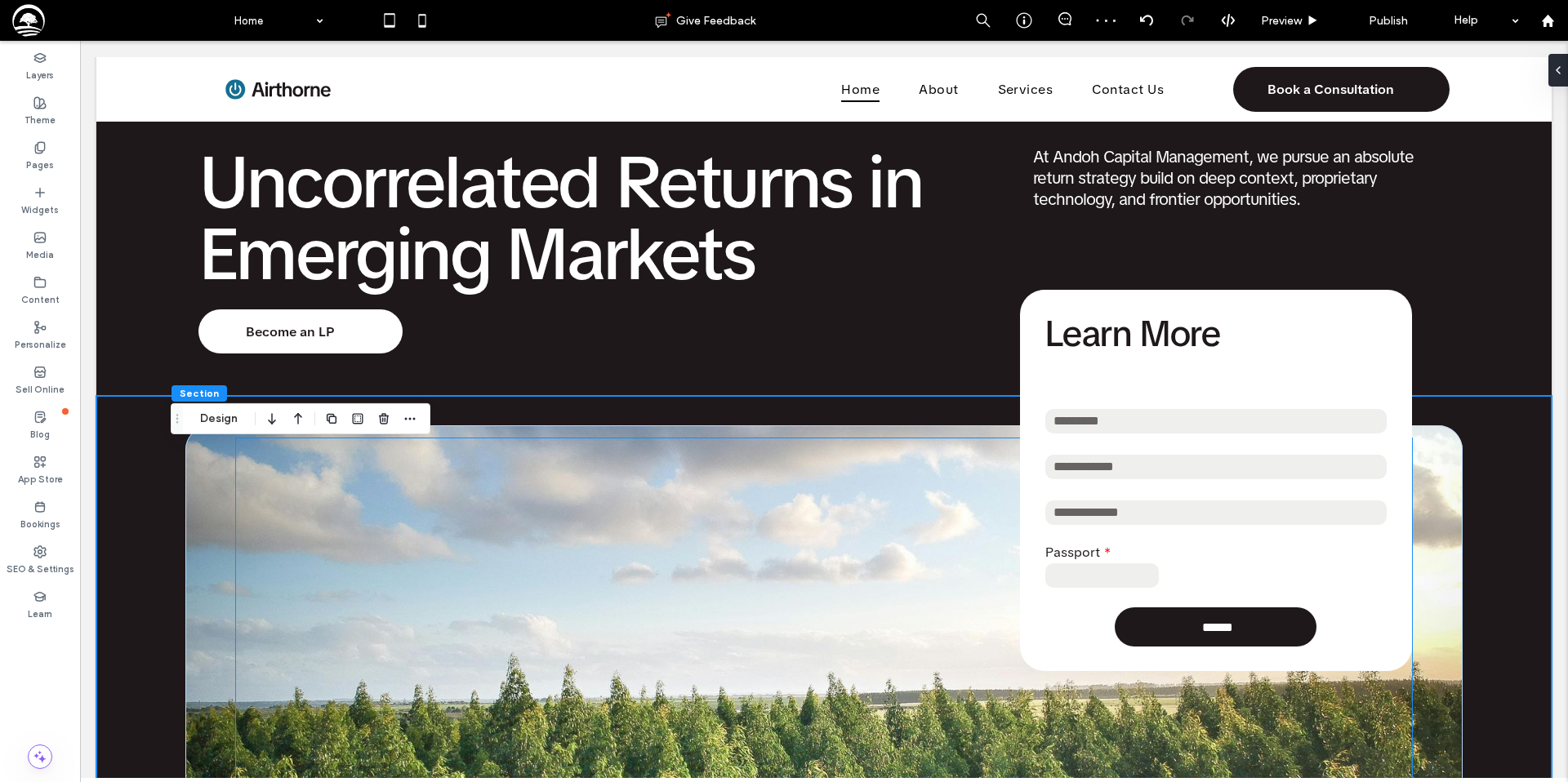
scroll to position [0, 0]
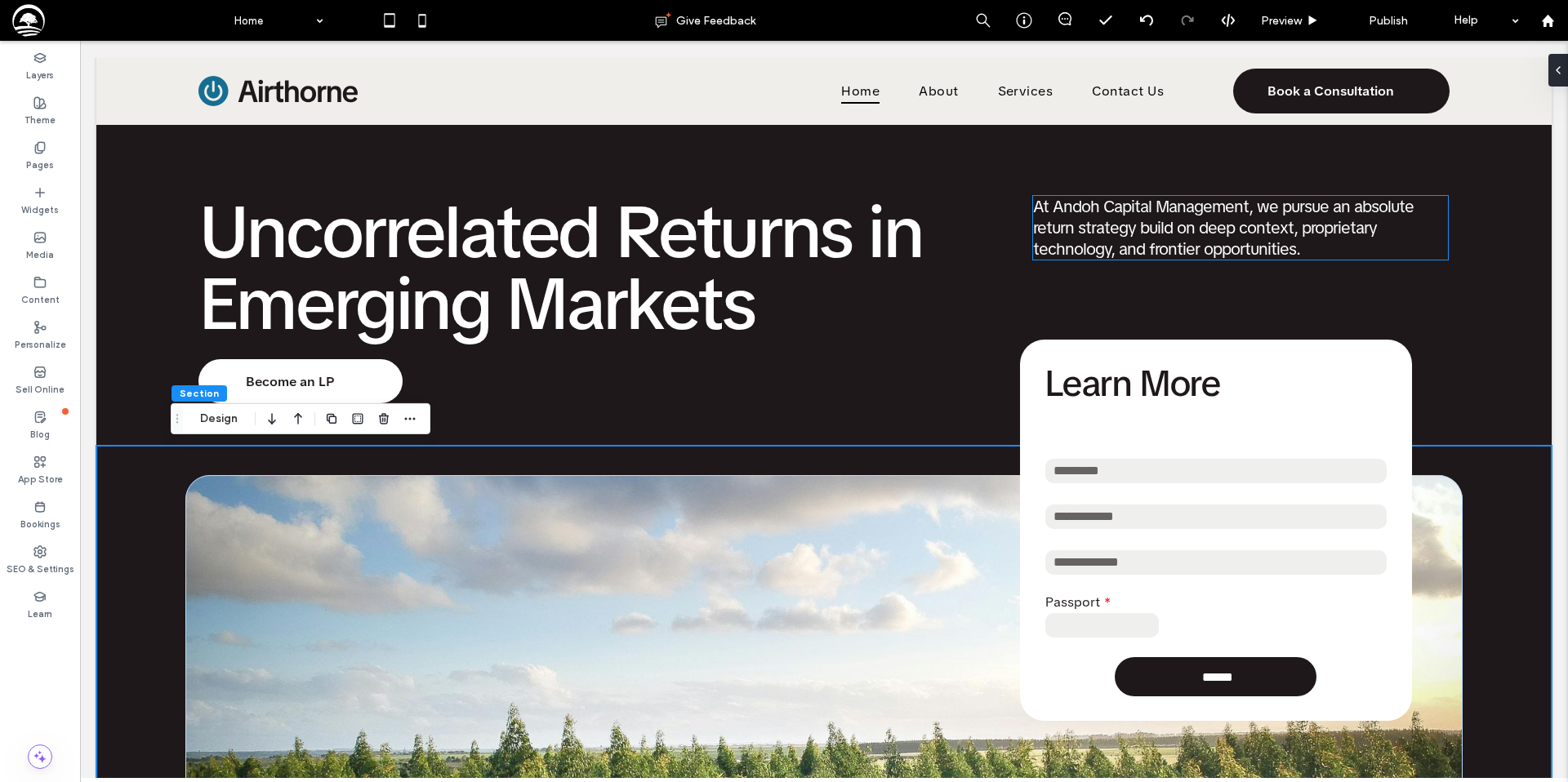
drag, startPoint x: 1158, startPoint y: 219, endPoint x: 1167, endPoint y: 224, distance: 10.3
click at [1158, 219] on span "At Andoh Capital Management, we pursue an absolute return strategy build on dee…" at bounding box center [1223, 228] width 381 height 64
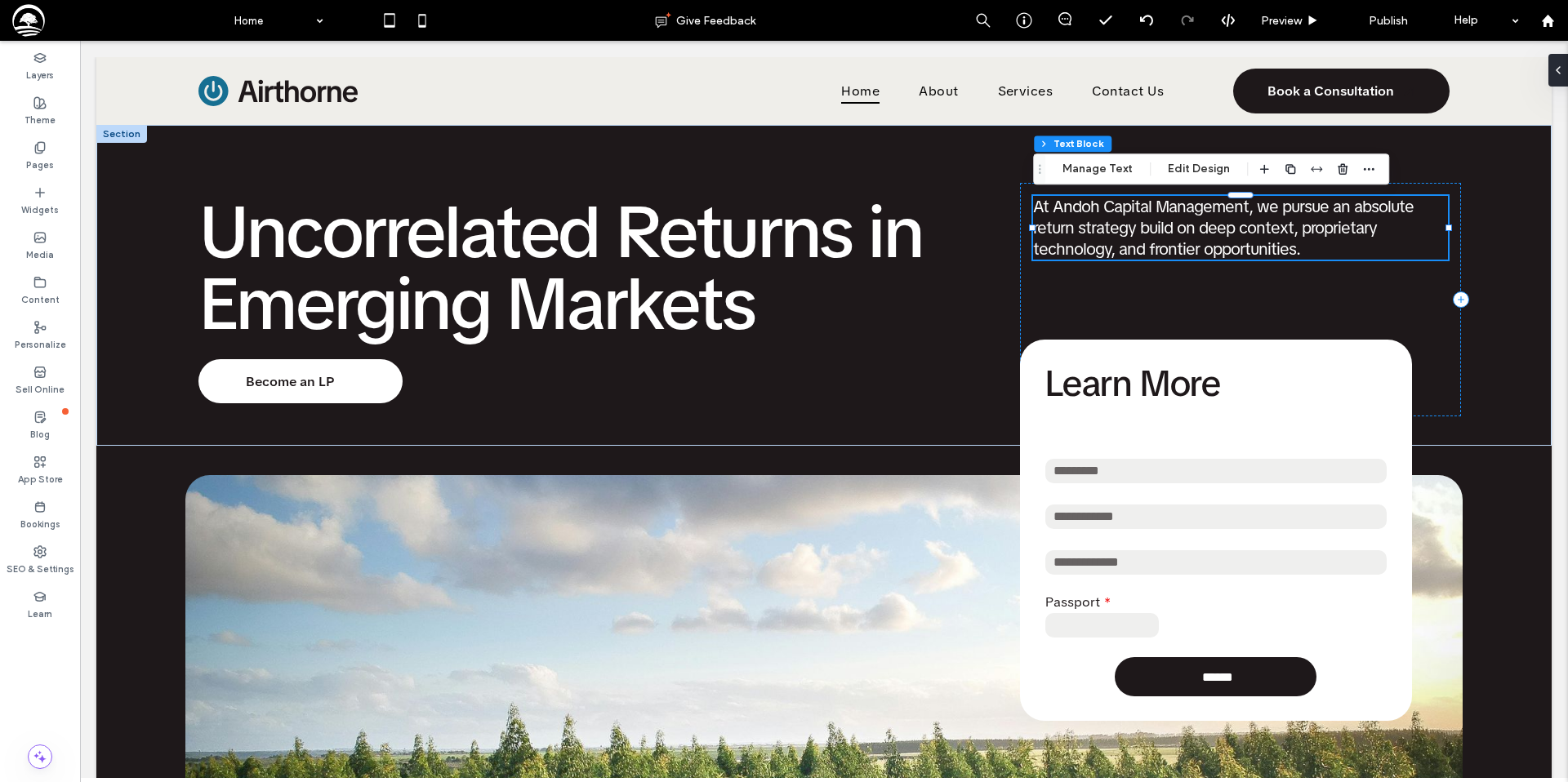
click at [1175, 227] on span "At Andoh Capital Management, we pursue an absolute return strategy build on dee…" at bounding box center [1223, 228] width 381 height 64
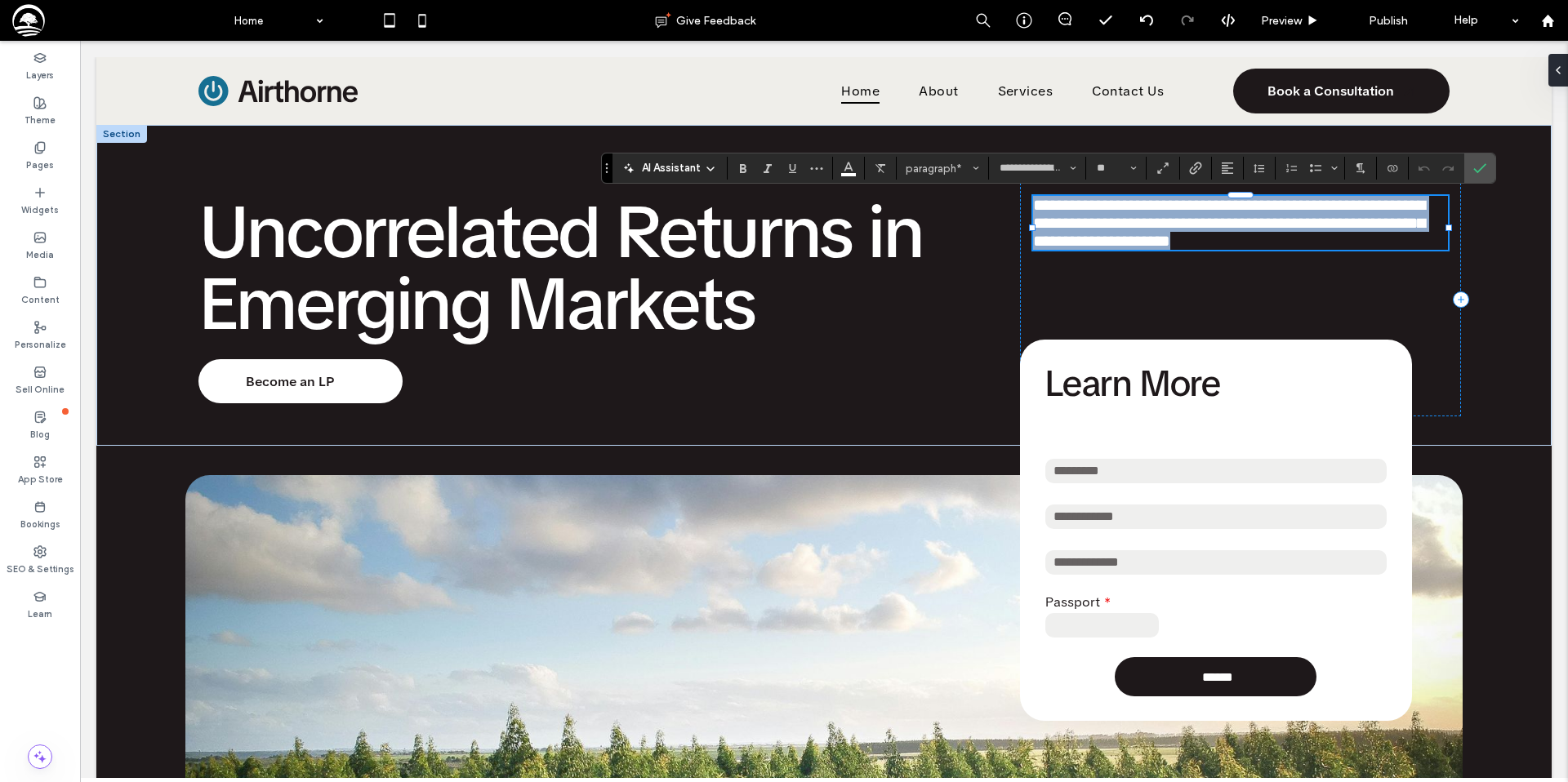
click at [1168, 232] on span "**********" at bounding box center [1228, 223] width 392 height 52
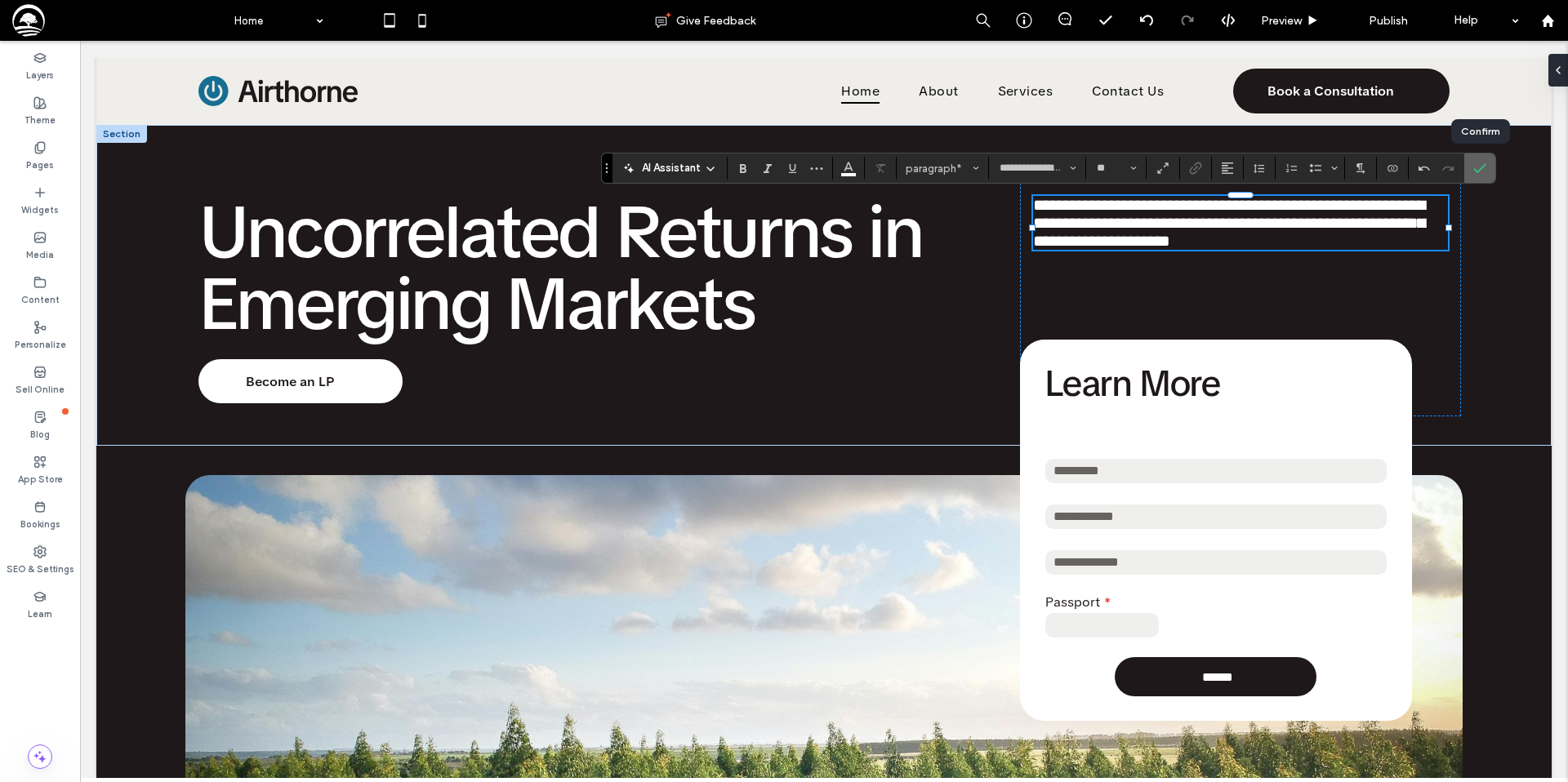
click at [1474, 171] on icon "Confirm" at bounding box center [1480, 169] width 13 height 13
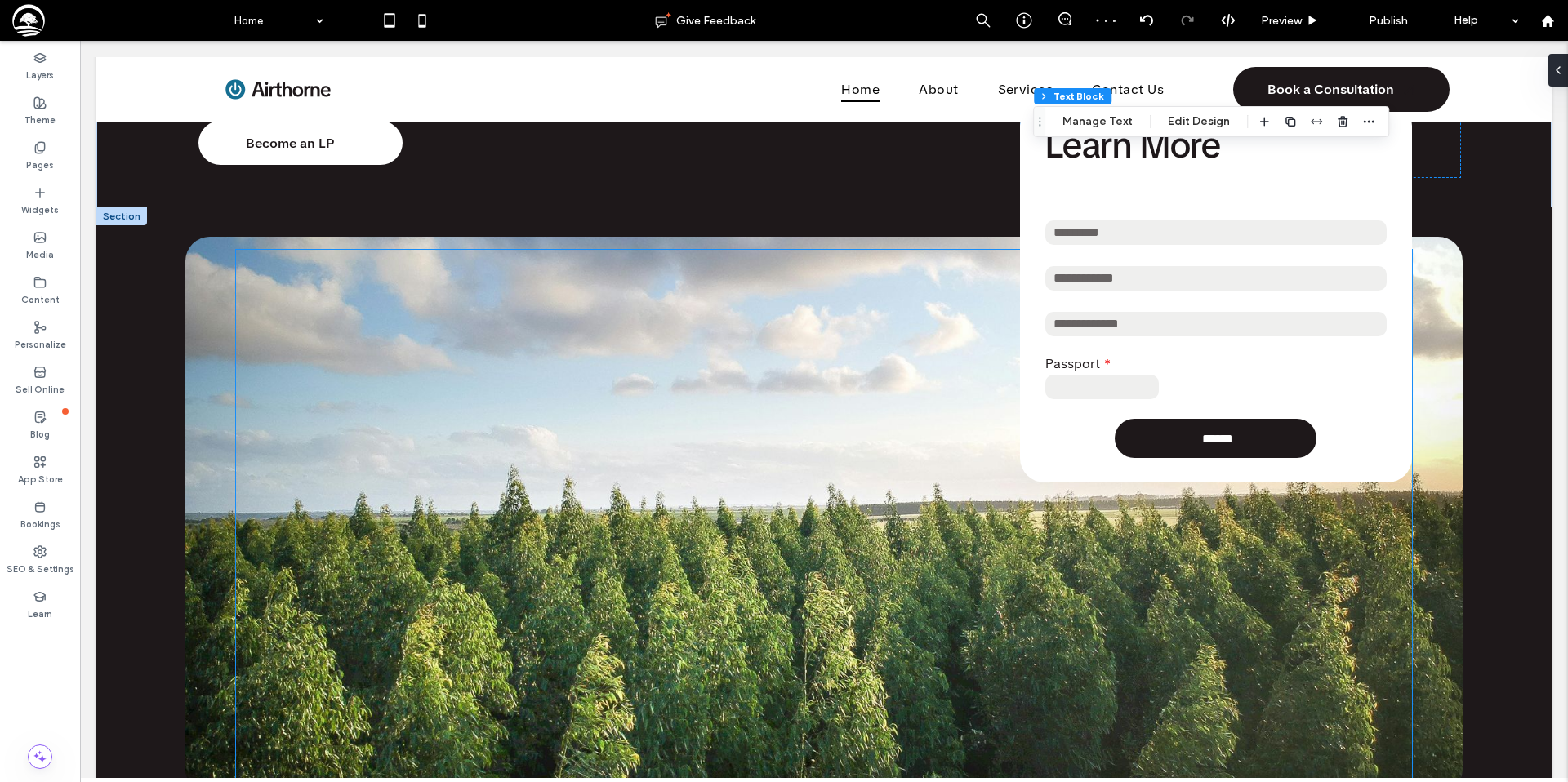
scroll to position [236, 0]
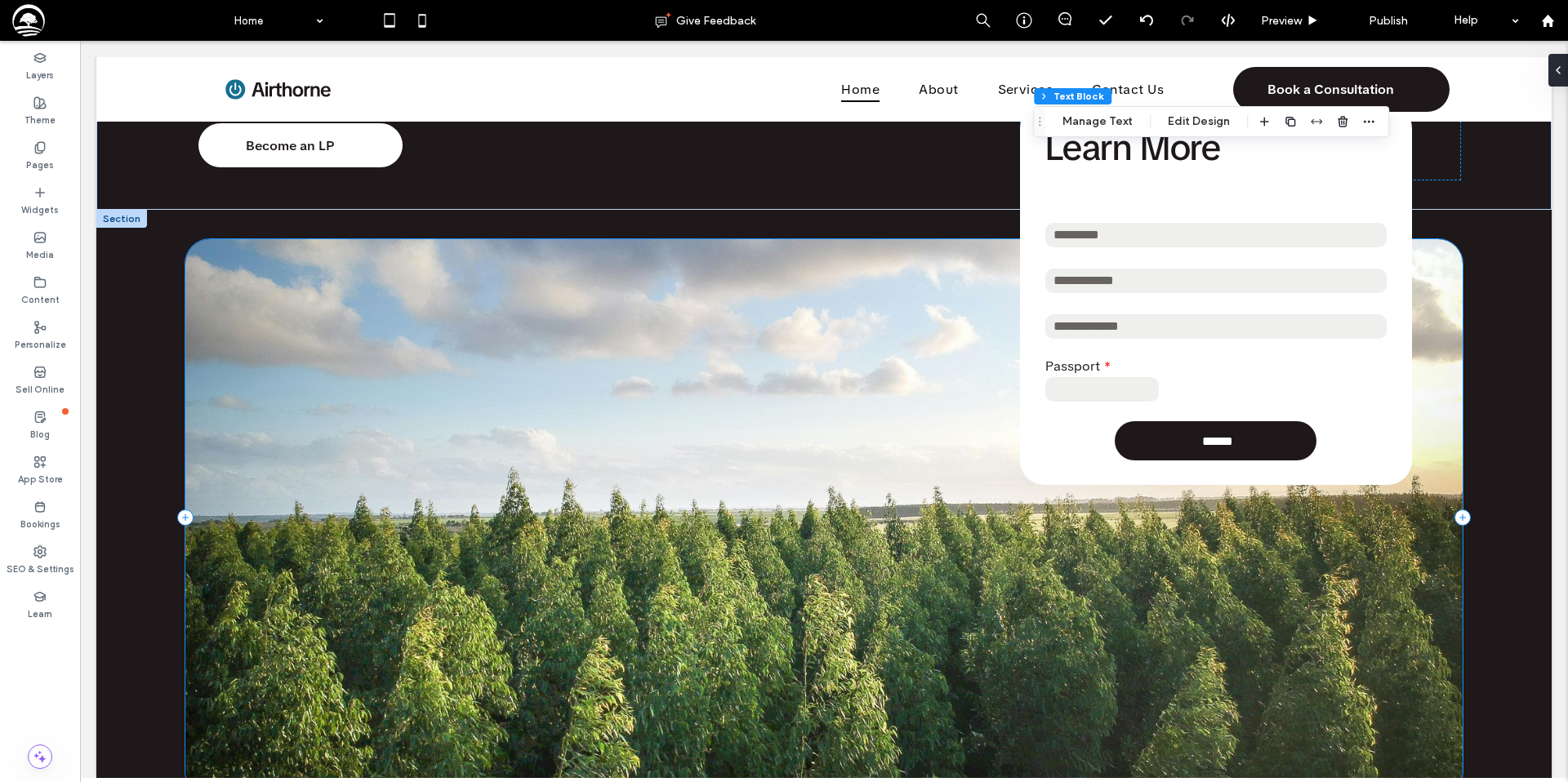
click at [206, 329] on div "**********" at bounding box center [824, 517] width 1277 height 557
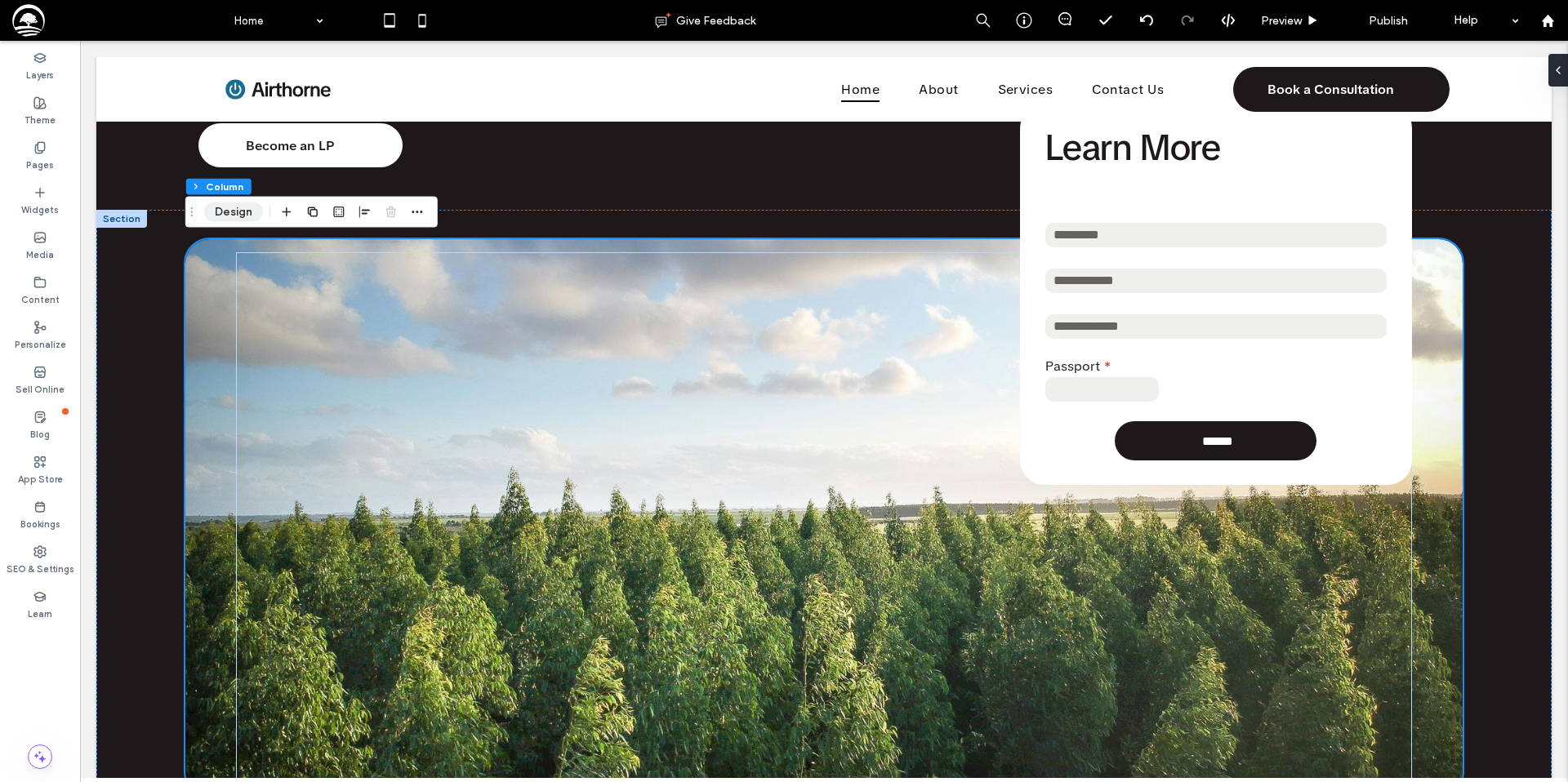
click at [240, 214] on button "Design" at bounding box center [233, 212] width 59 height 19
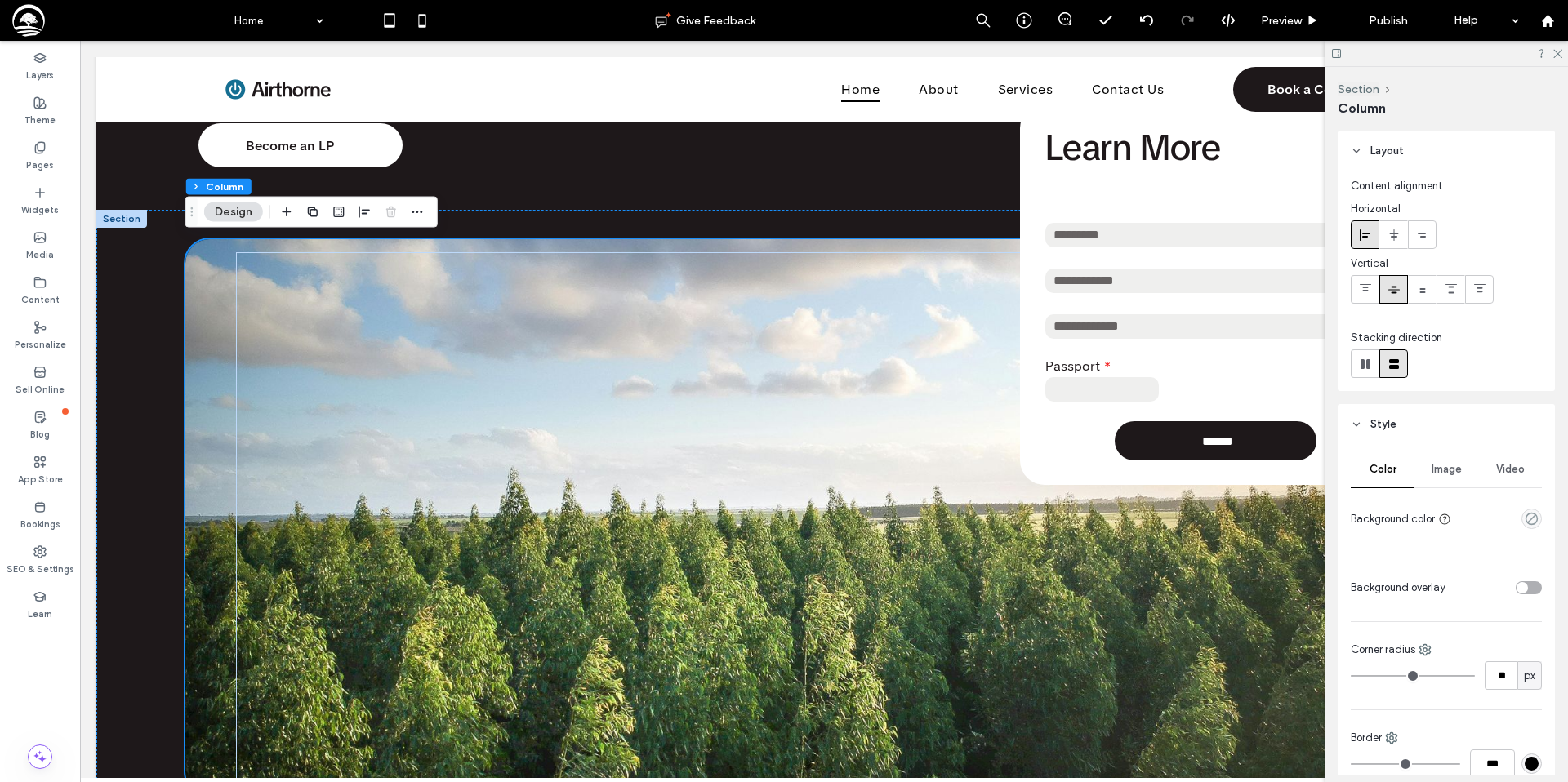
click at [1438, 468] on span "Image" at bounding box center [1447, 469] width 30 height 13
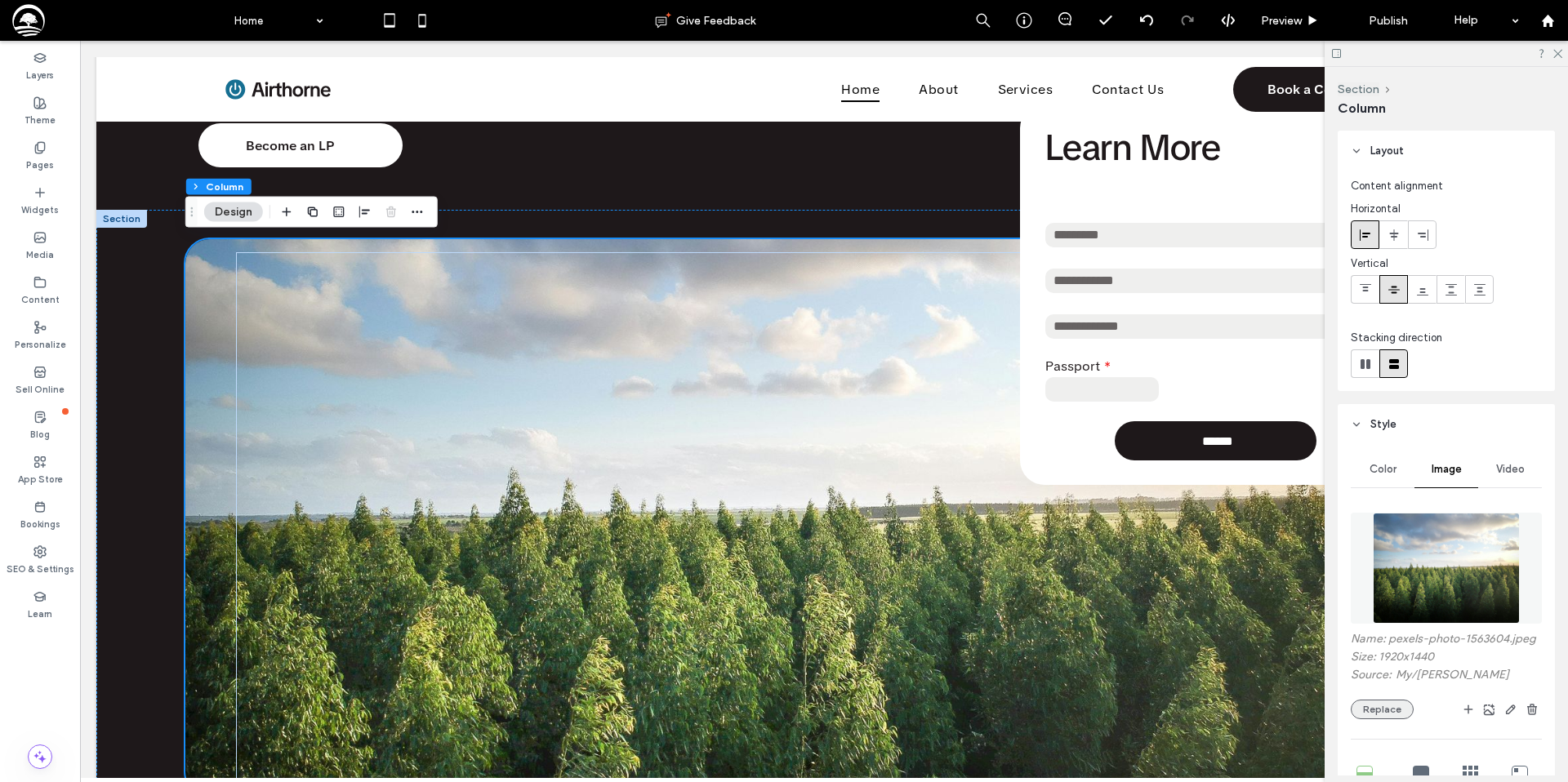
click at [1390, 706] on button "Replace" at bounding box center [1382, 709] width 63 height 19
click at [1394, 714] on button "Replace" at bounding box center [1382, 709] width 63 height 19
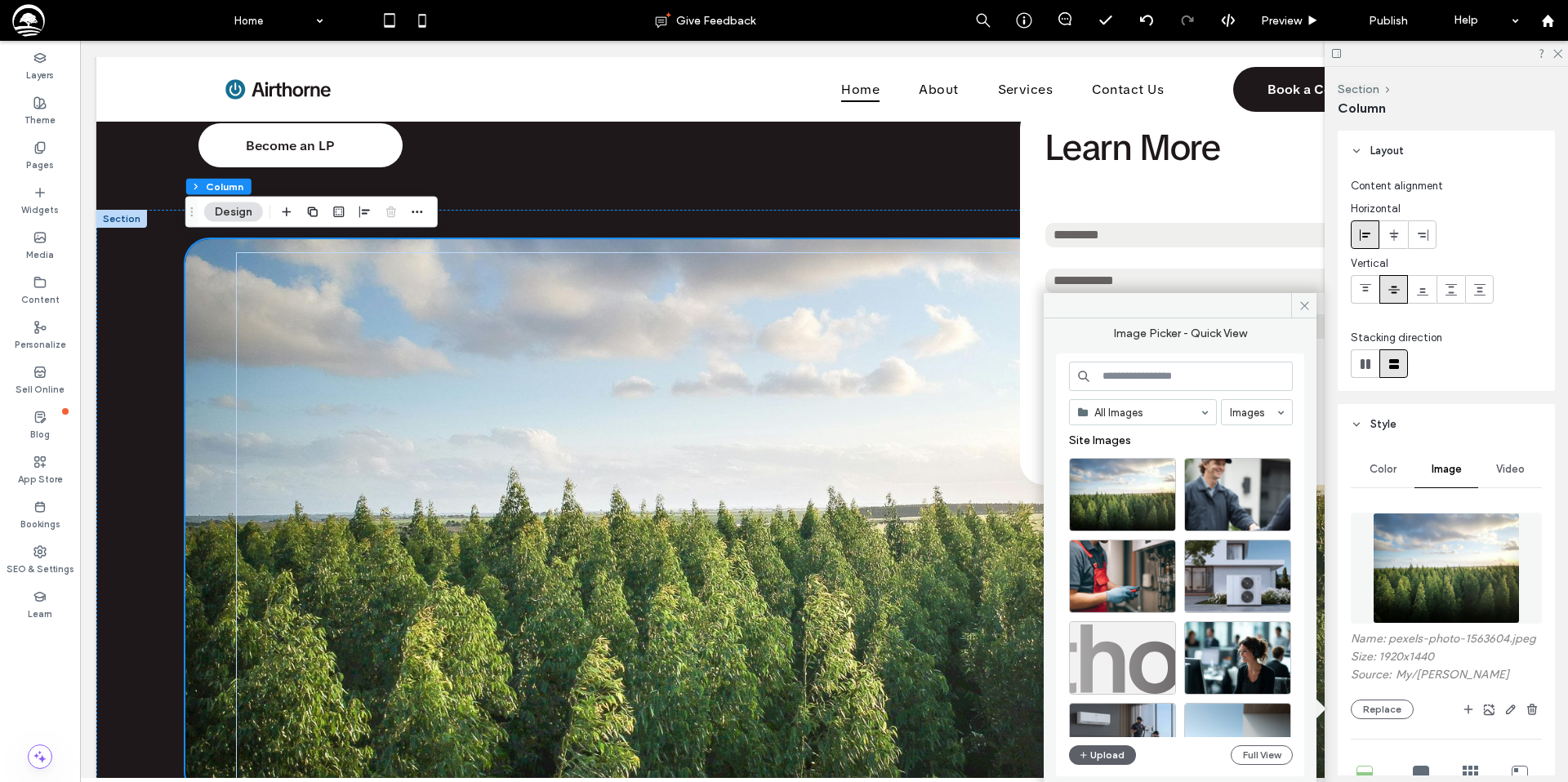
click at [1152, 375] on input at bounding box center [1180, 376] width 224 height 29
drag, startPoint x: 1253, startPoint y: 660, endPoint x: 1173, endPoint y: 619, distance: 89.9
click at [1253, 660] on div "Select" at bounding box center [1237, 657] width 107 height 73
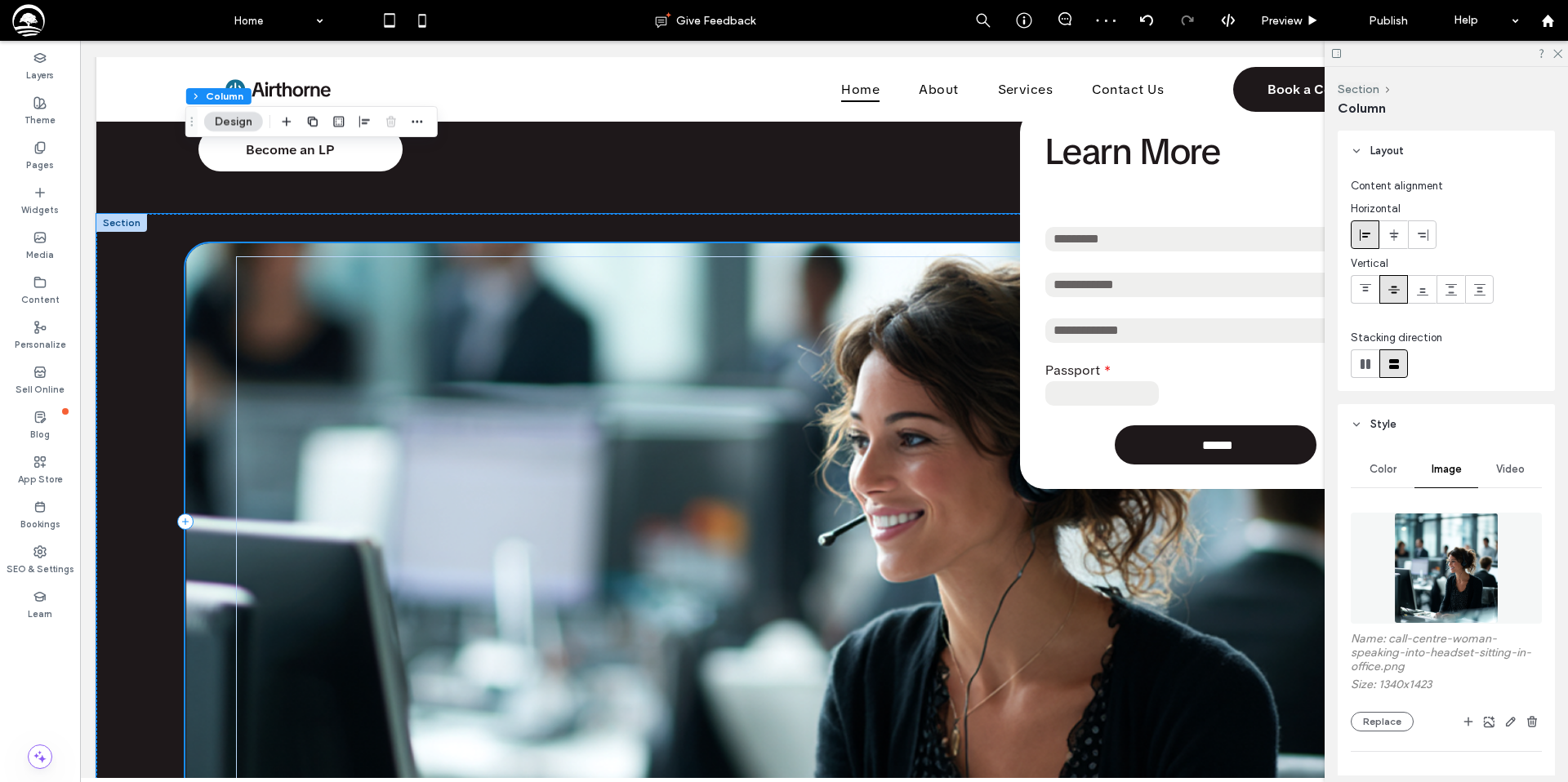
scroll to position [206, 0]
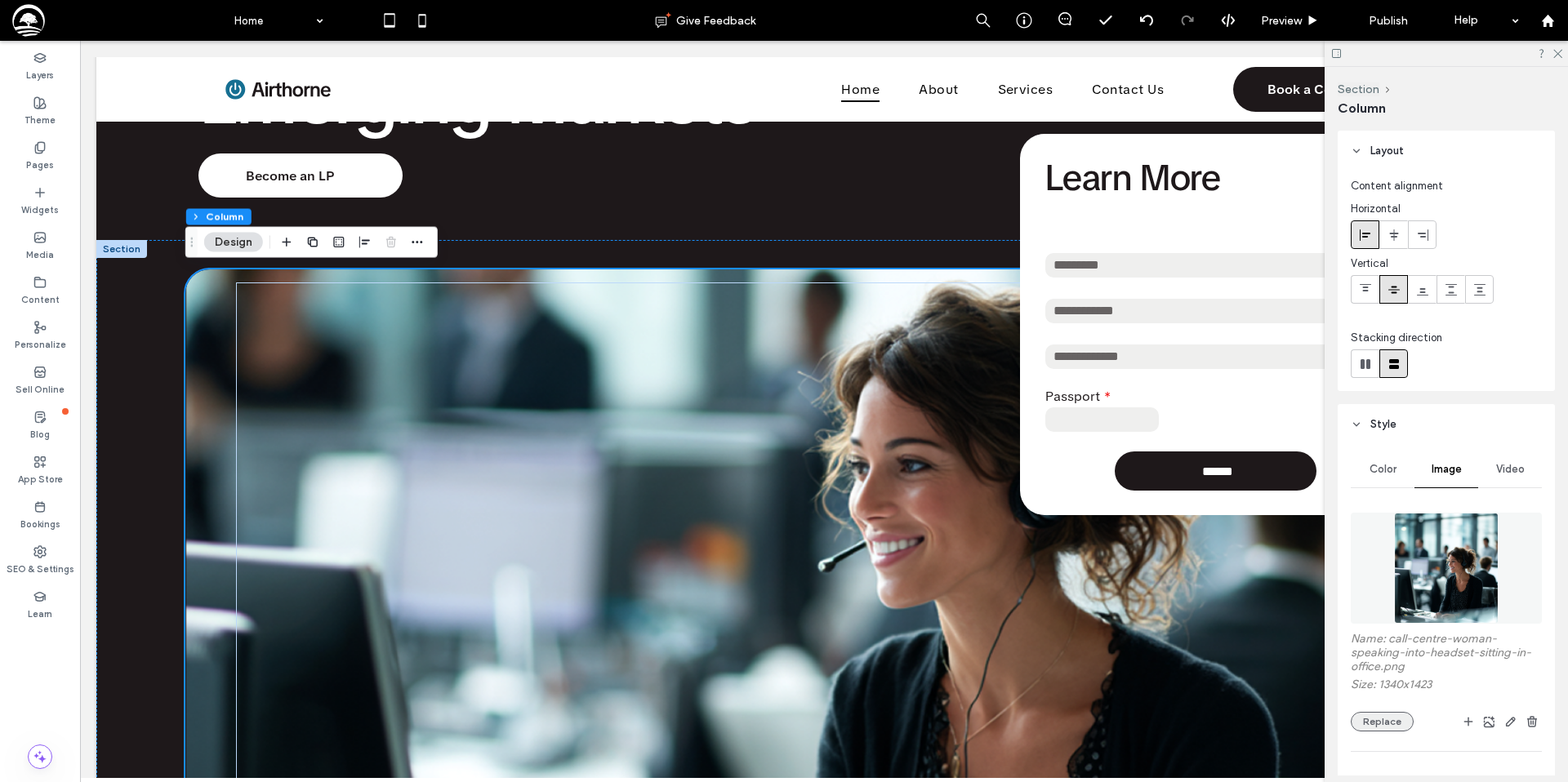
click at [1385, 720] on button "Replace" at bounding box center [1382, 721] width 63 height 19
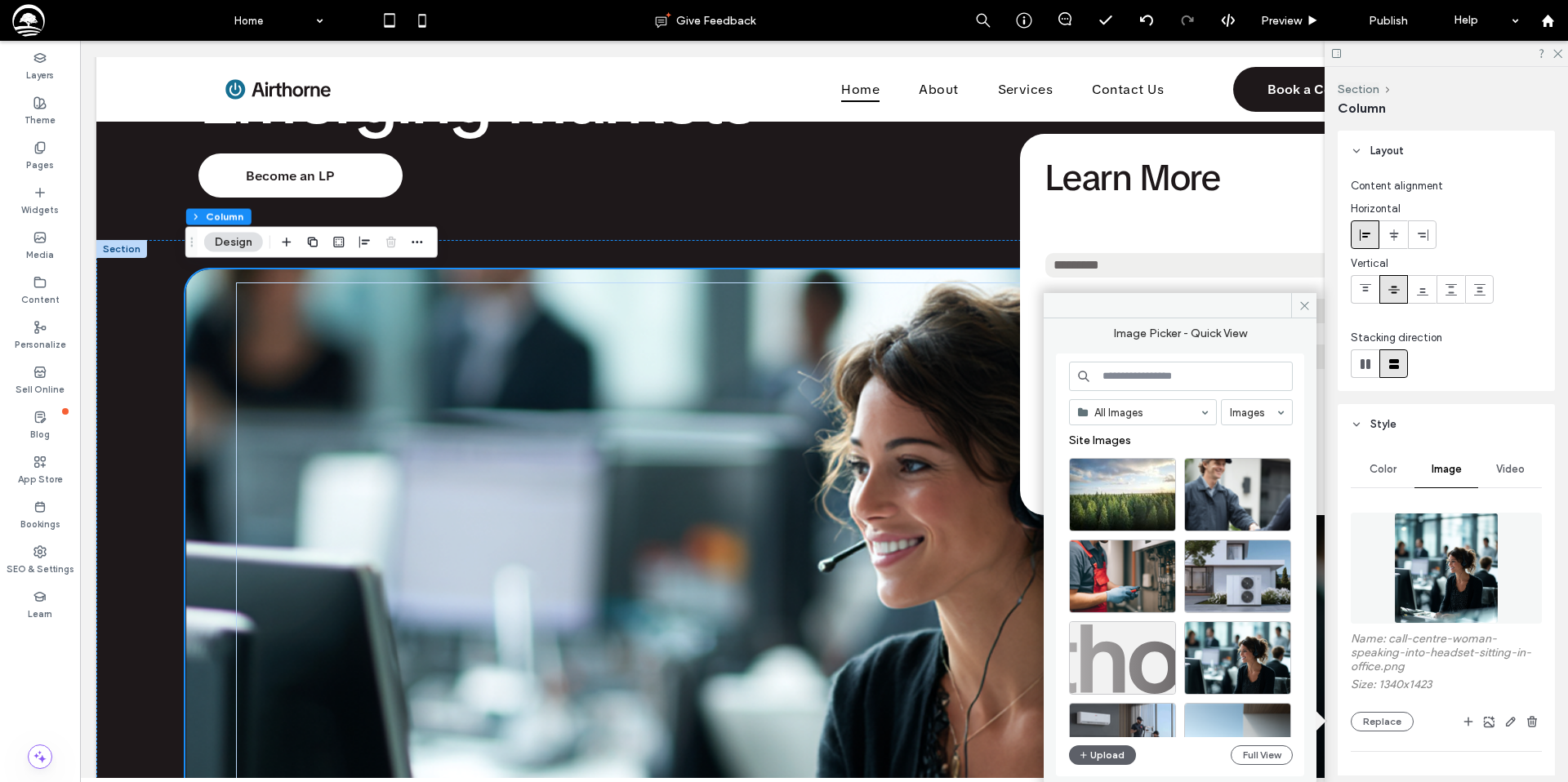
click at [1146, 378] on input at bounding box center [1180, 376] width 224 height 29
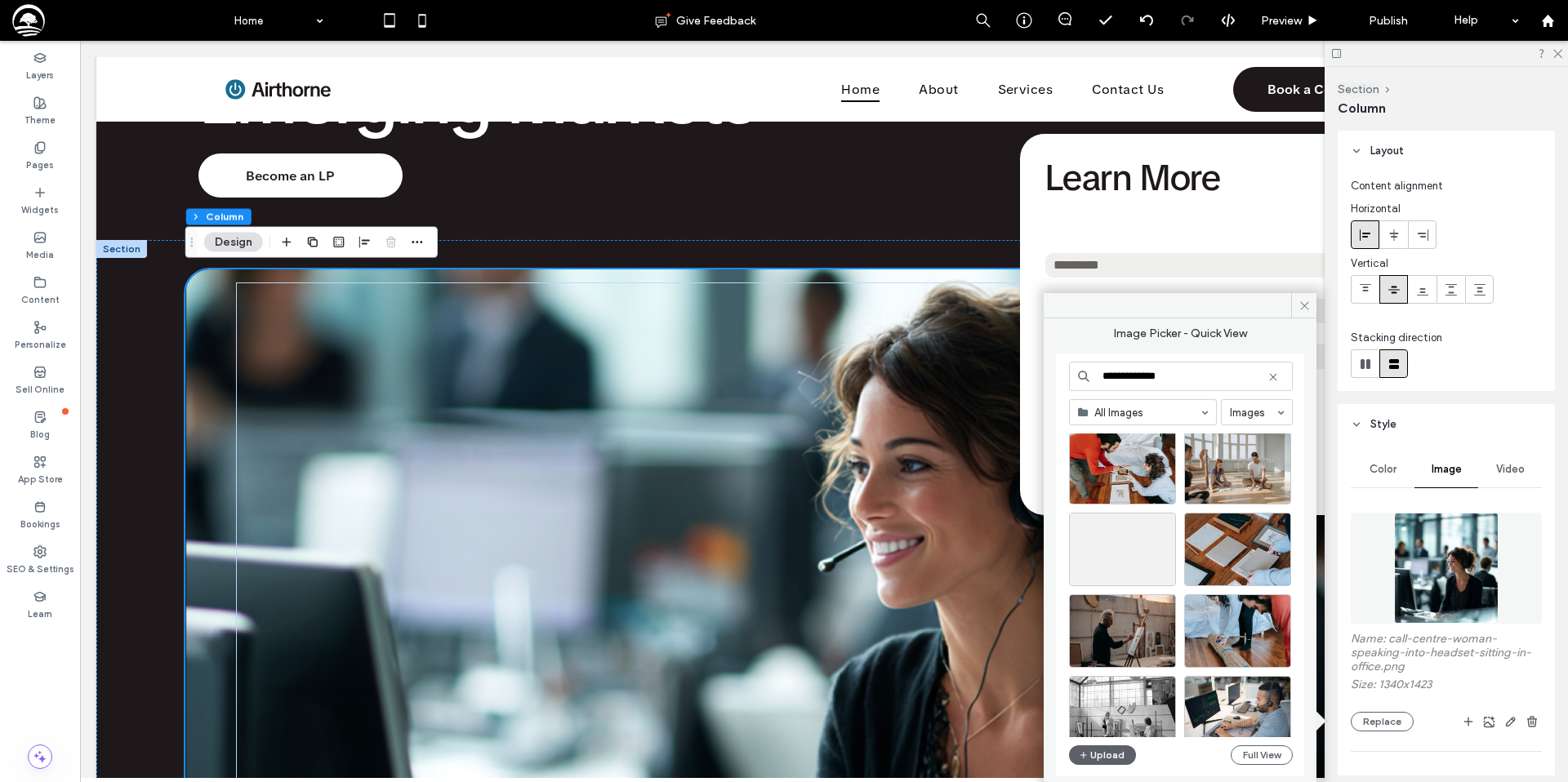
scroll to position [522, 0]
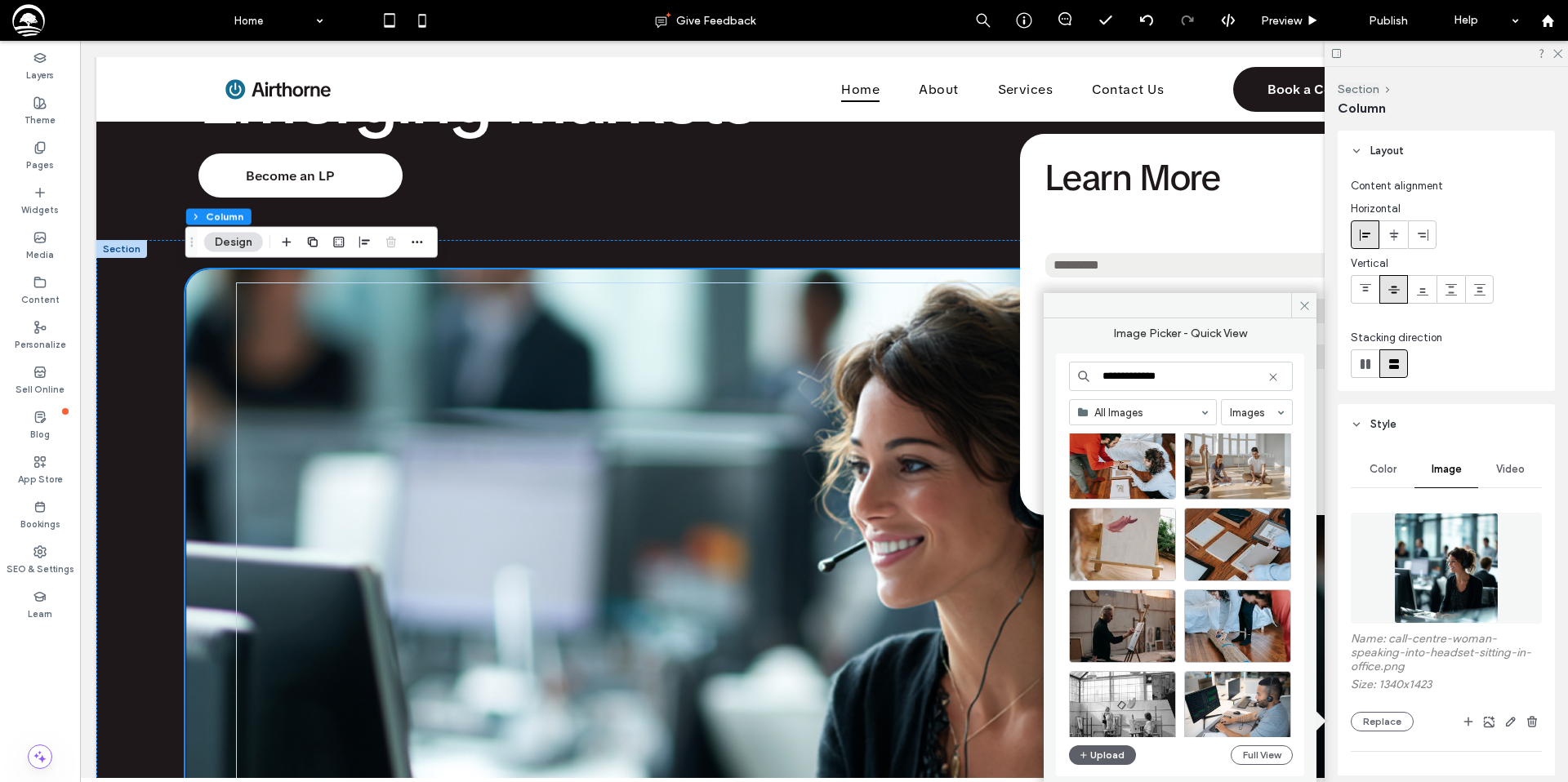
type input "**********"
click at [1559, 54] on icon at bounding box center [1556, 52] width 11 height 11
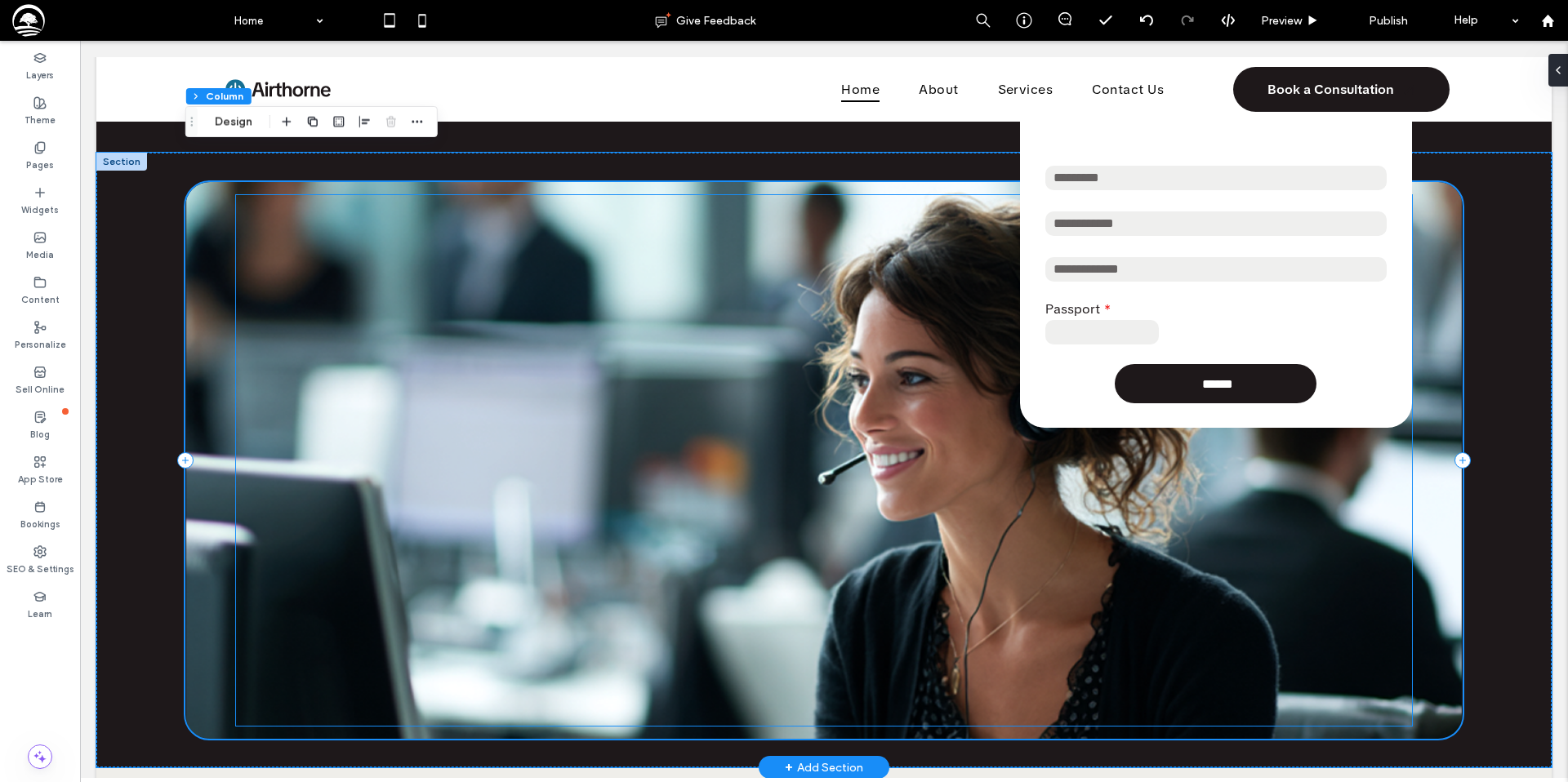
scroll to position [292, 0]
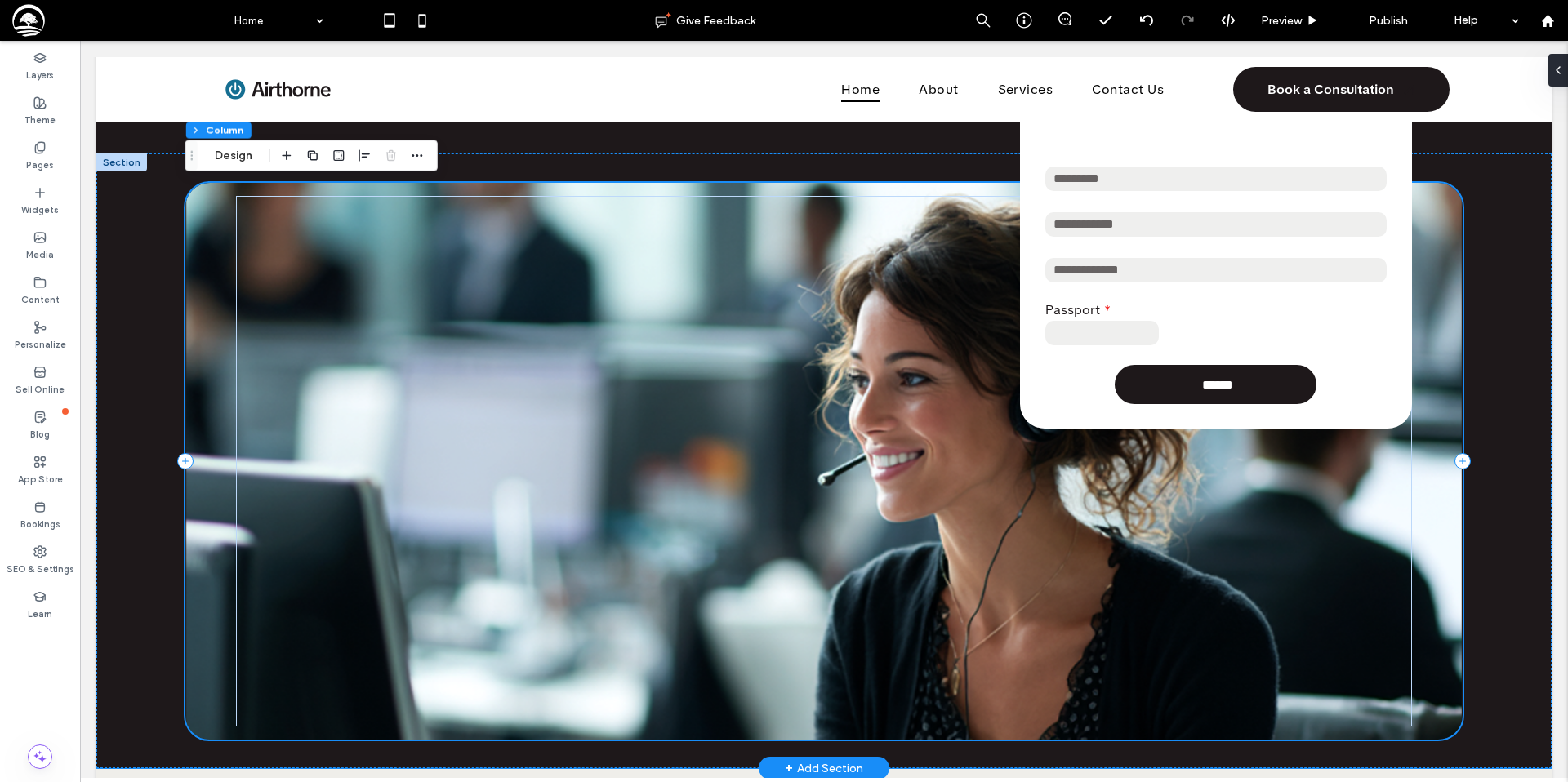
click at [191, 398] on div "**********" at bounding box center [824, 461] width 1277 height 557
click at [202, 425] on div "**********" at bounding box center [824, 461] width 1277 height 557
click at [250, 159] on button "Design" at bounding box center [233, 155] width 59 height 19
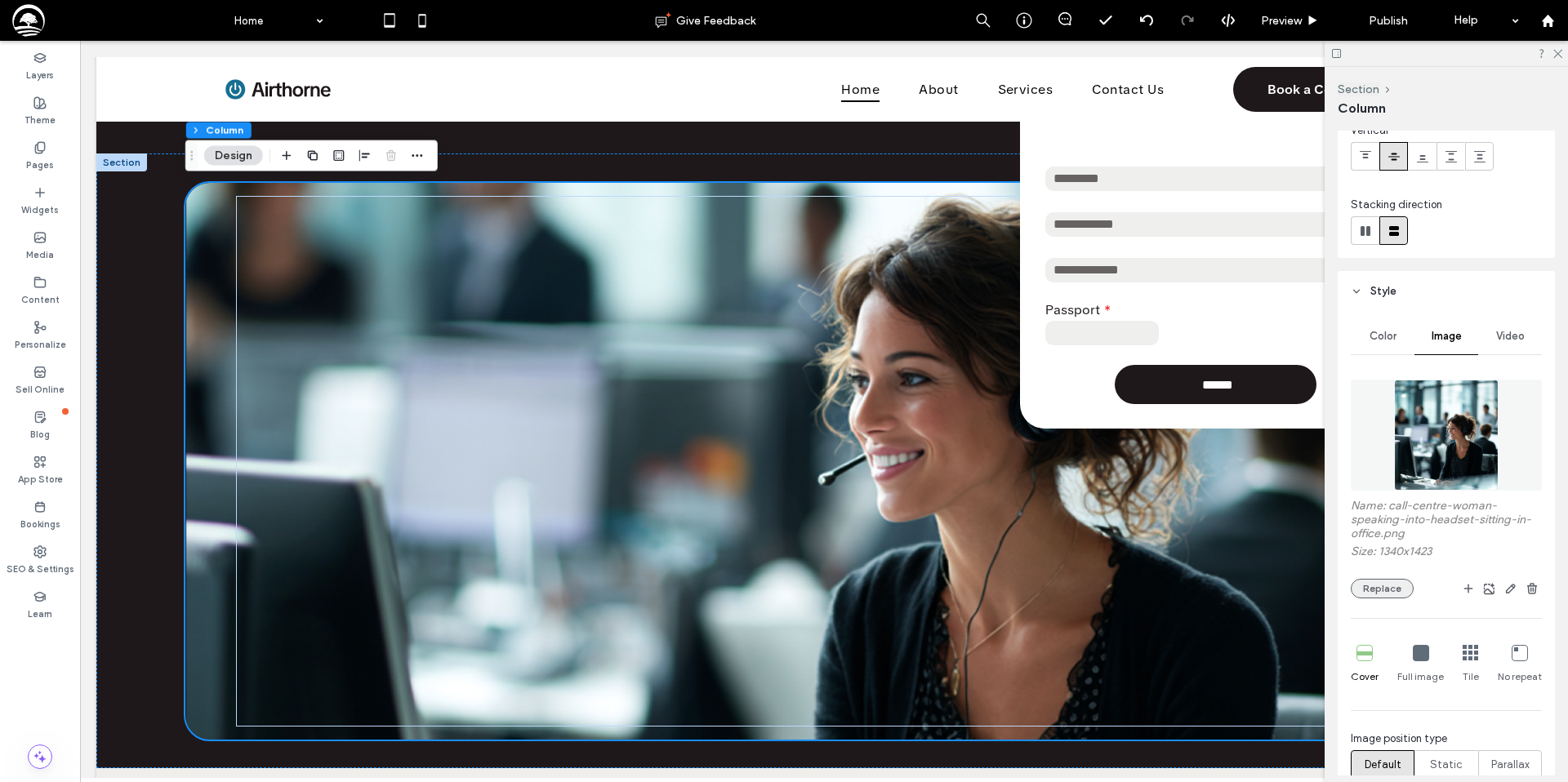
click at [1394, 589] on button "Replace" at bounding box center [1382, 588] width 63 height 19
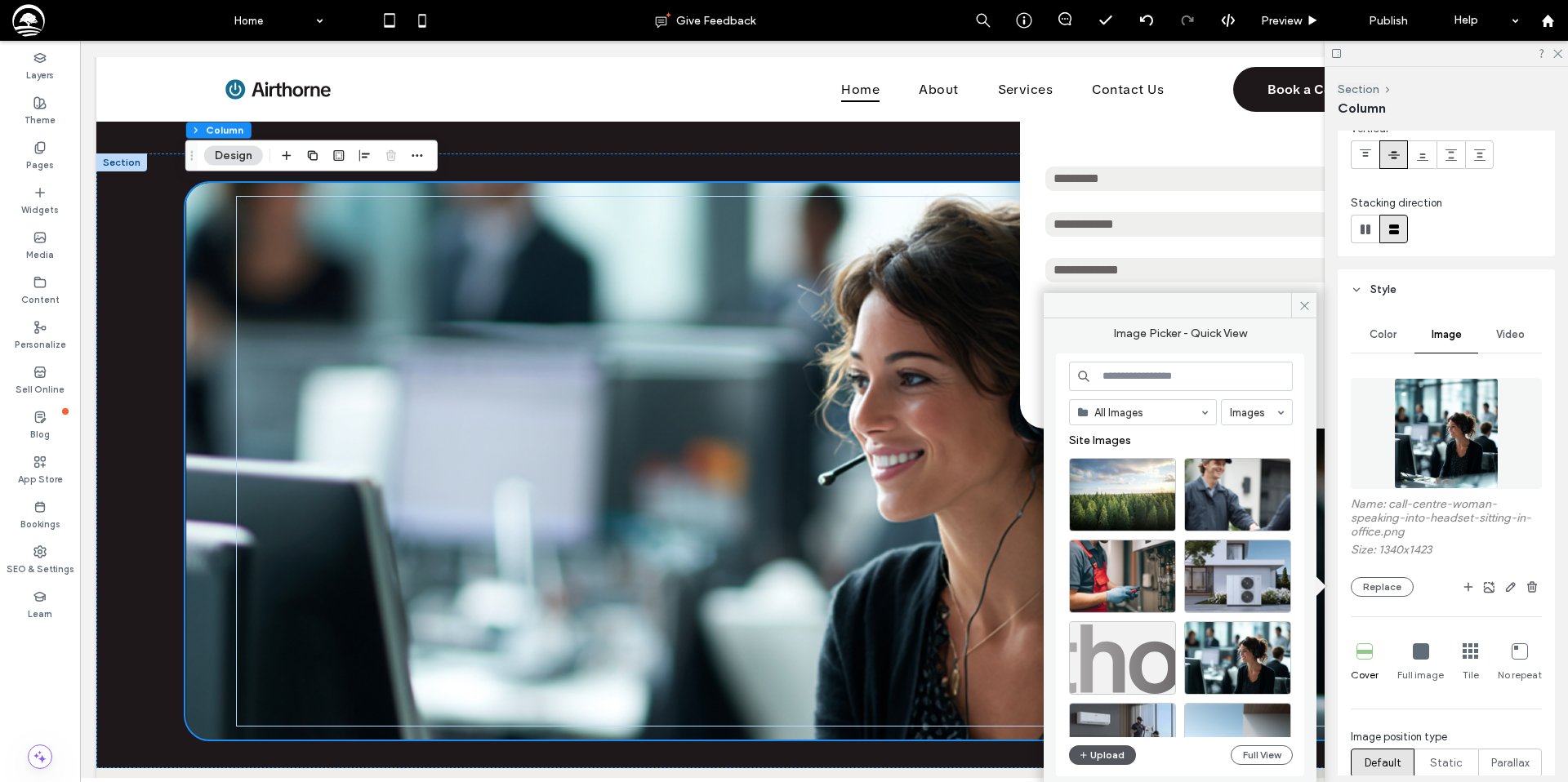
click at [1113, 758] on button "Upload" at bounding box center [1101, 755] width 67 height 19
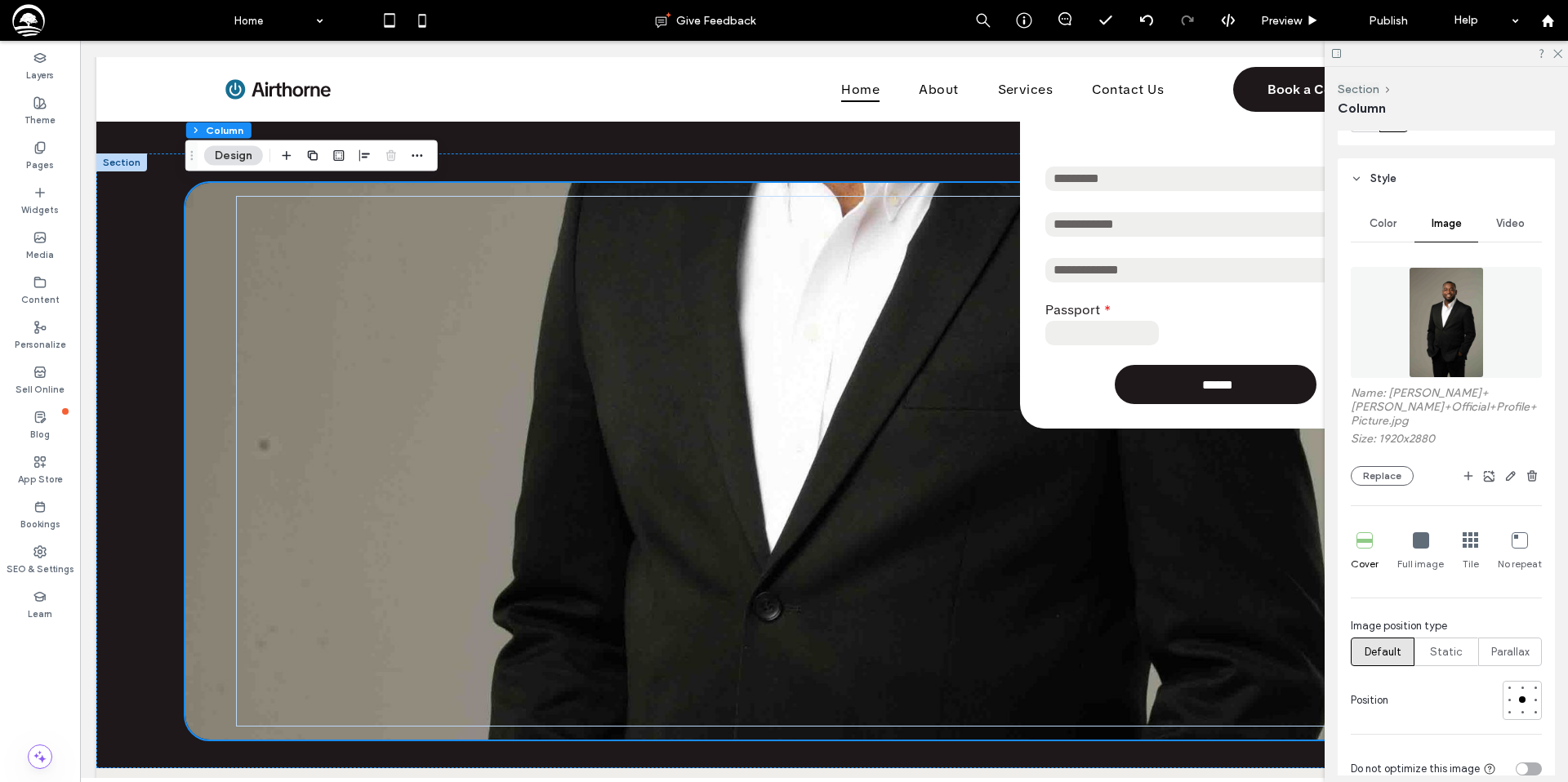
scroll to position [303, 0]
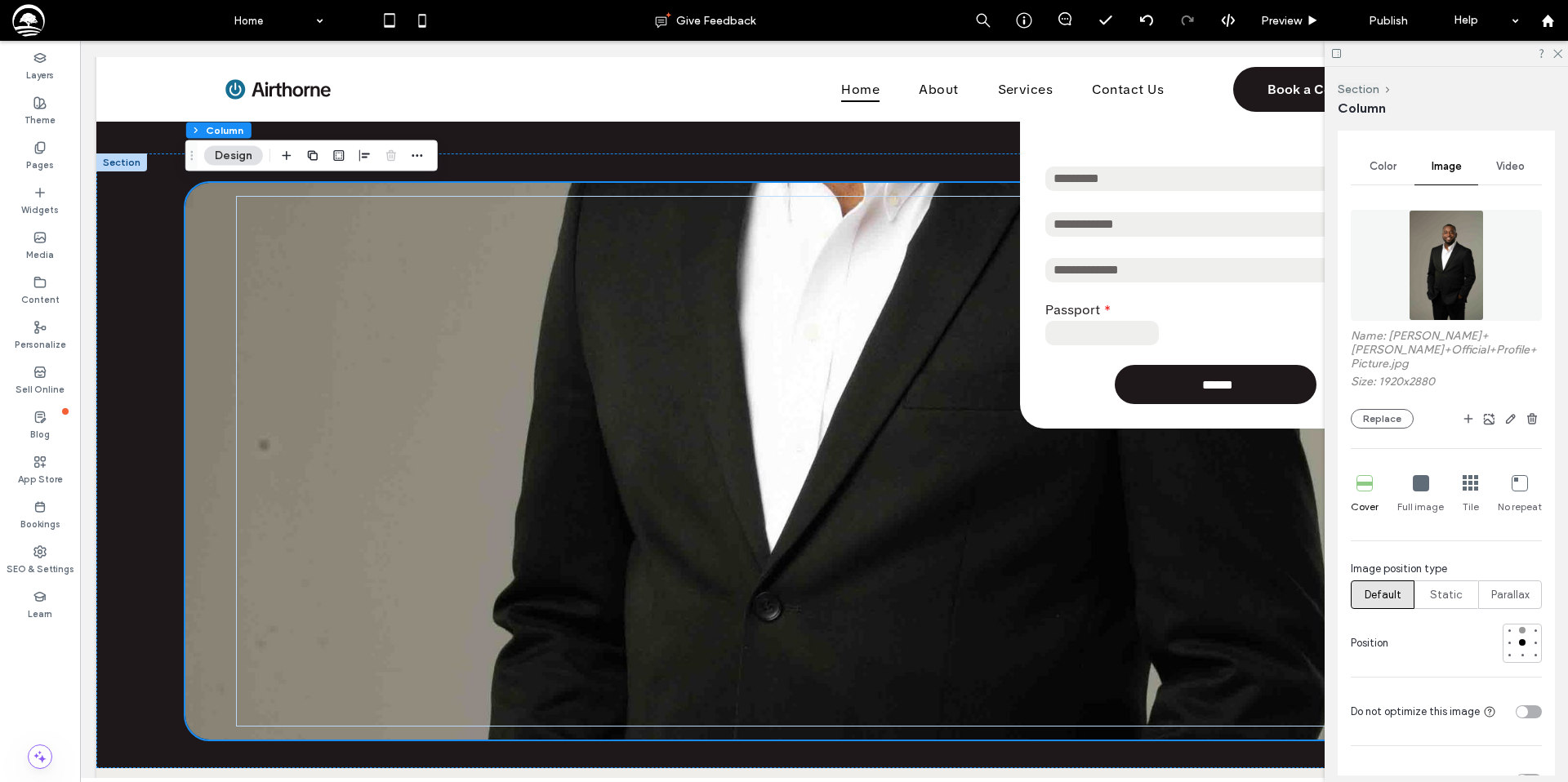
click at [1521, 629] on div at bounding box center [1522, 630] width 7 height 7
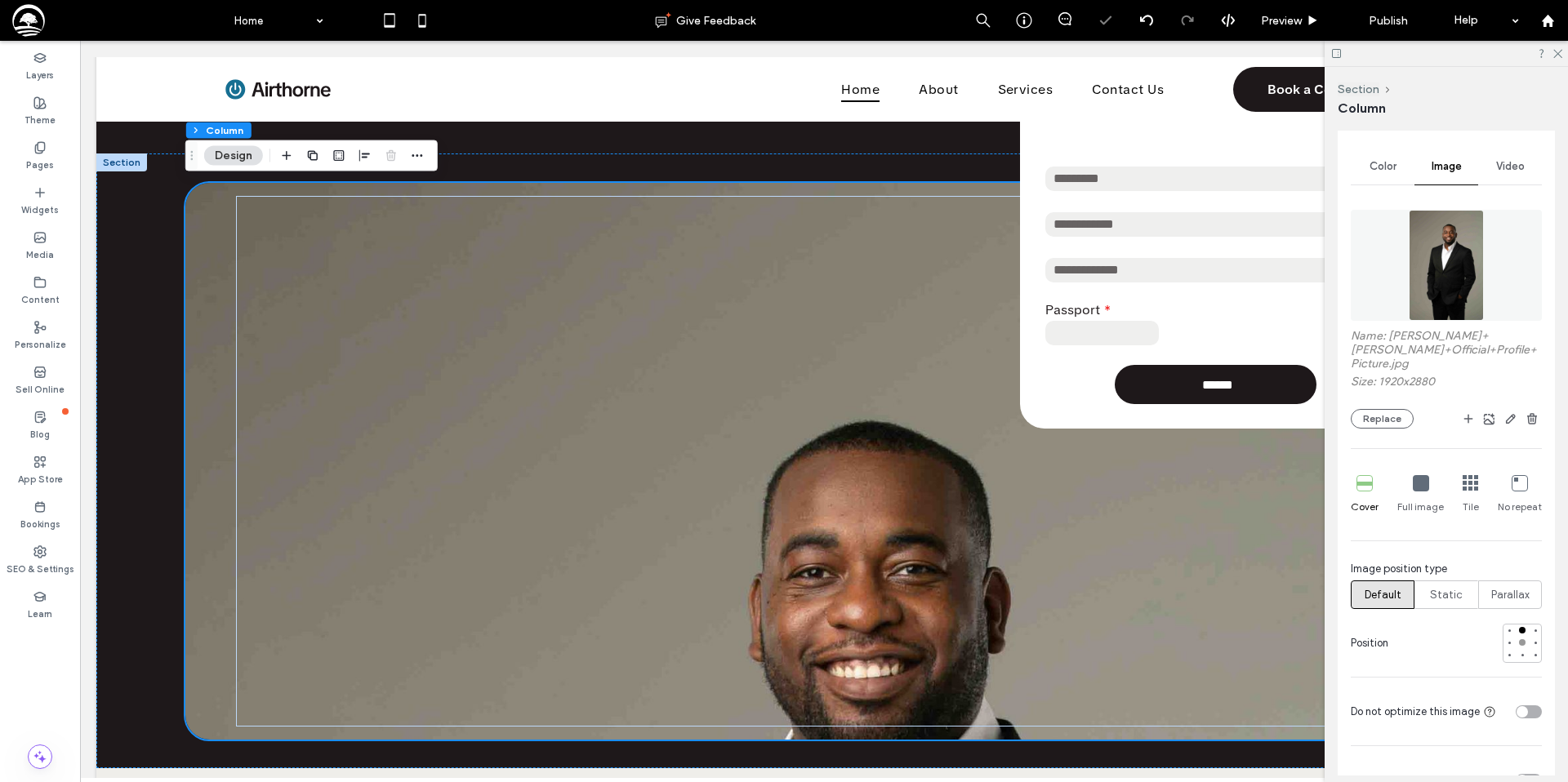
click at [1521, 644] on div at bounding box center [1522, 643] width 7 height 7
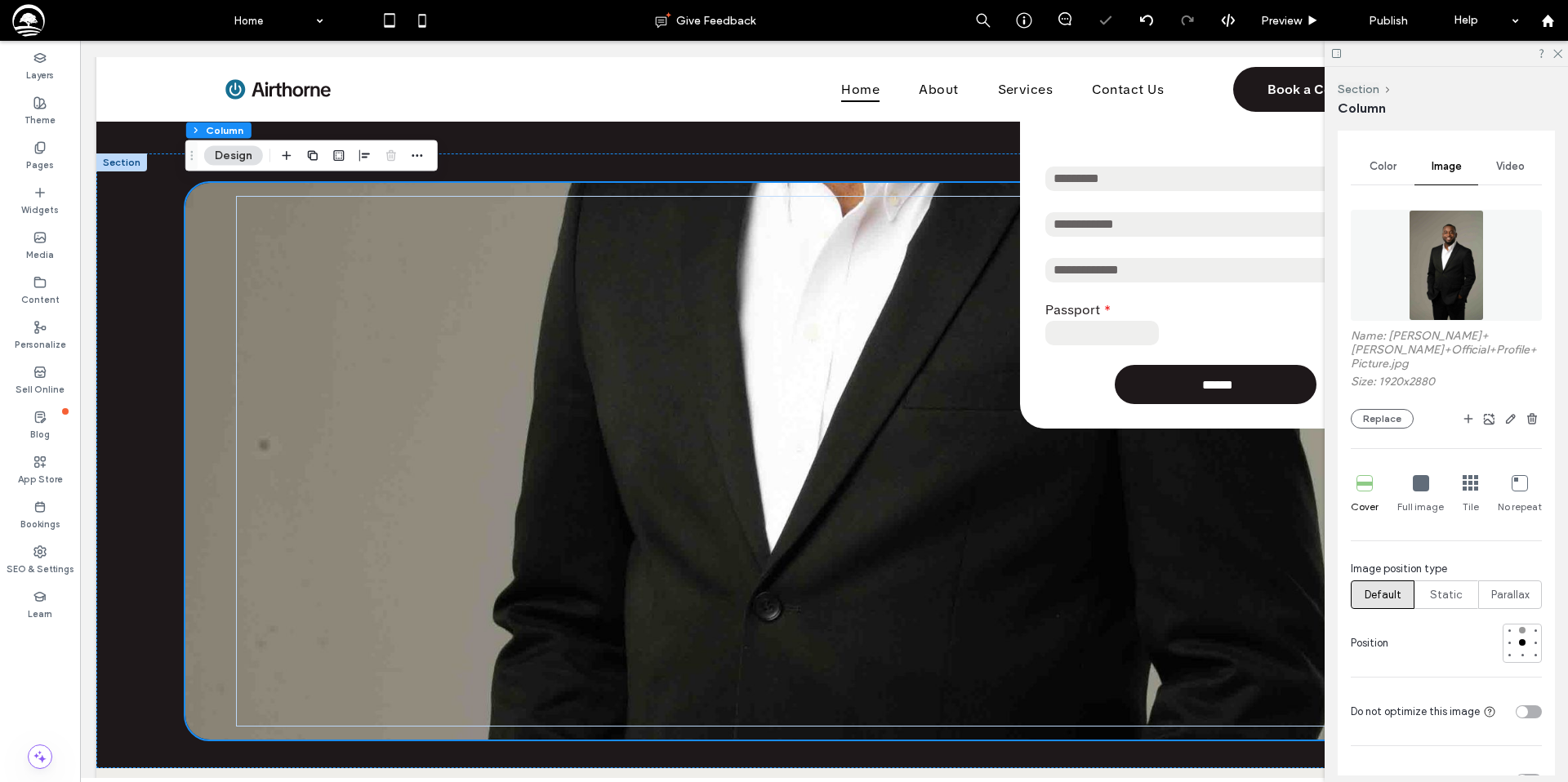
click at [1521, 628] on div at bounding box center [1522, 630] width 7 height 7
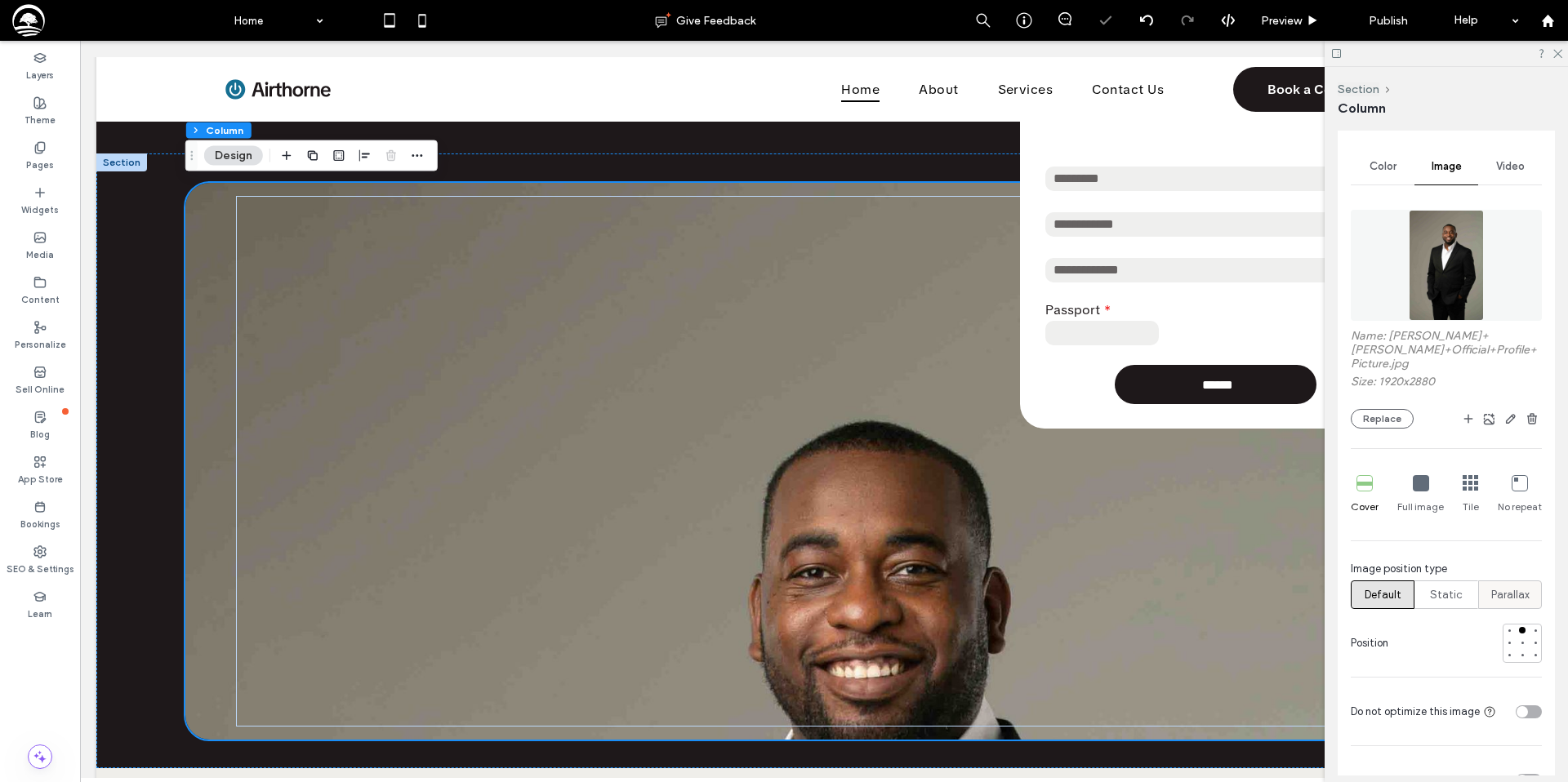
click at [1500, 594] on span "Parallax" at bounding box center [1510, 595] width 39 height 16
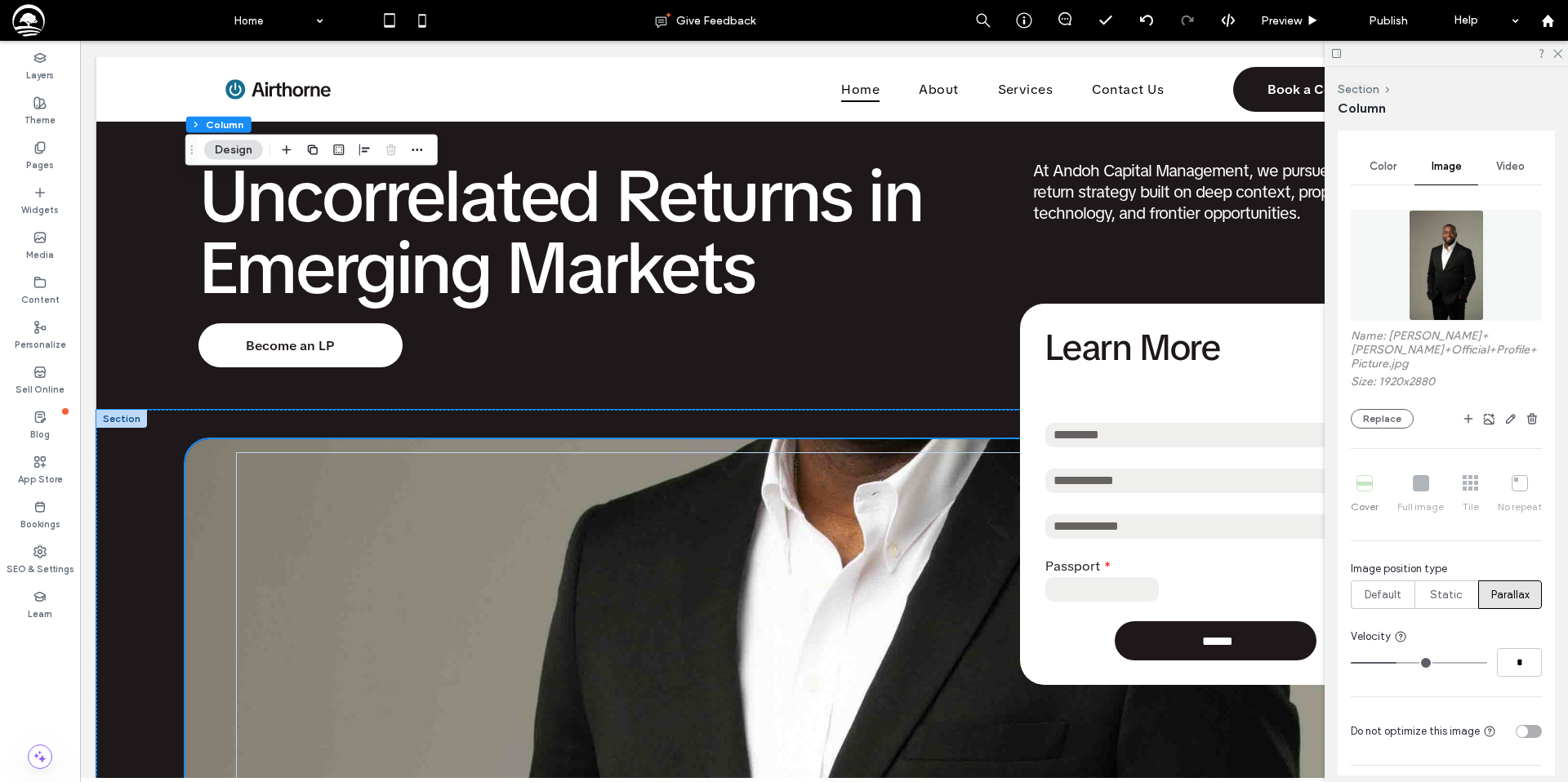
scroll to position [0, 0]
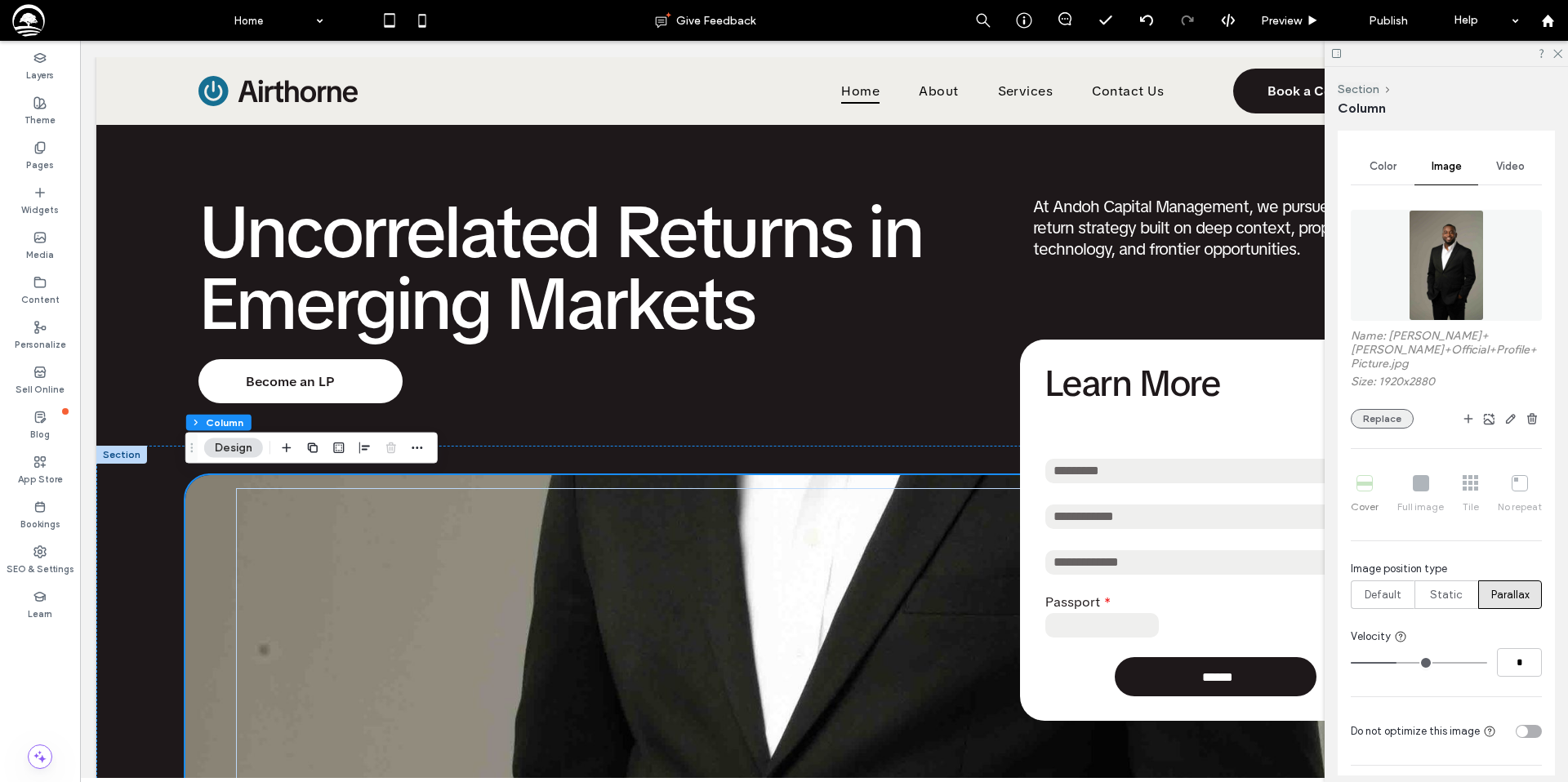
click at [1362, 418] on button "Replace" at bounding box center [1382, 418] width 63 height 19
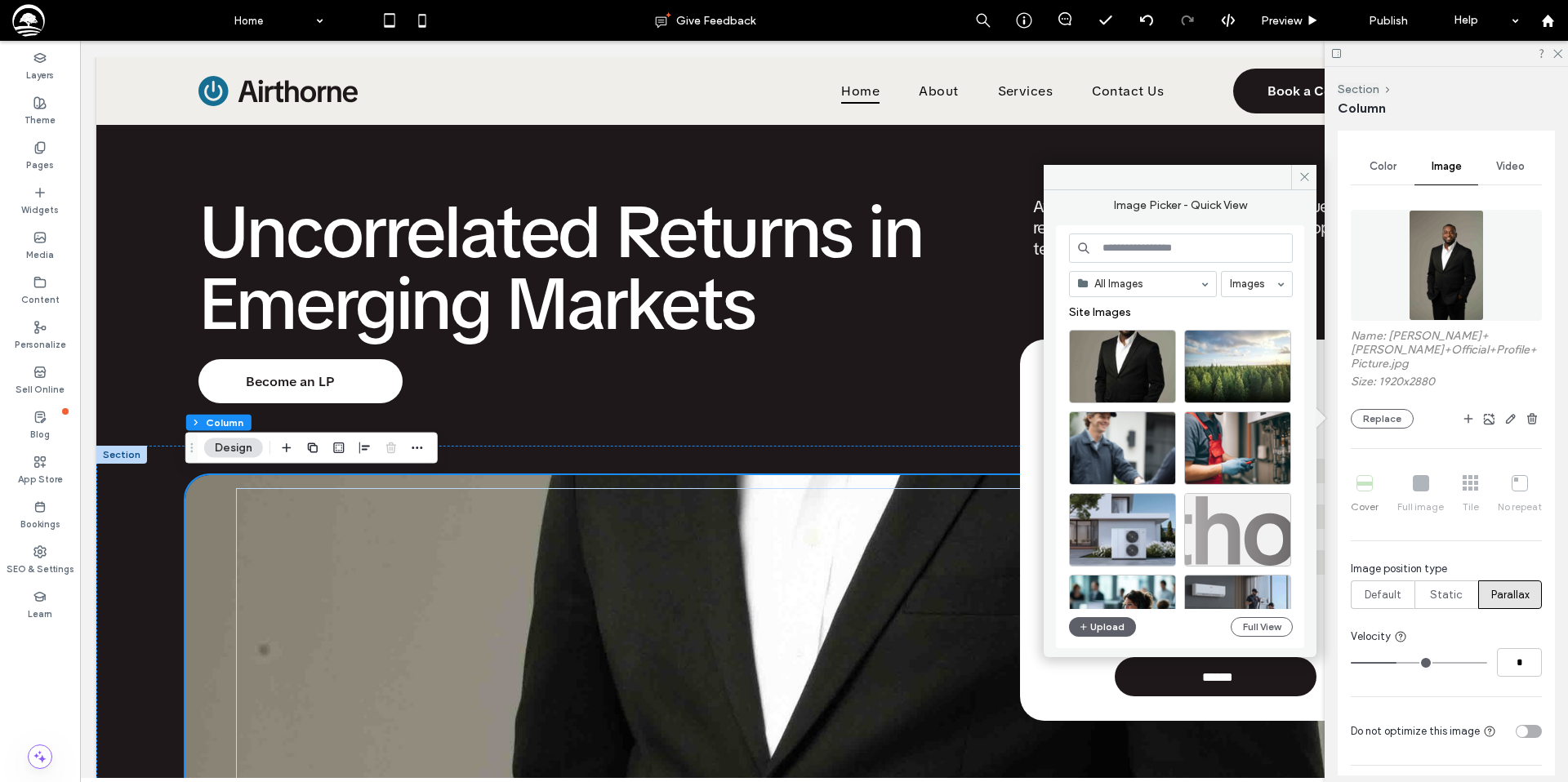
click at [1151, 253] on input at bounding box center [1180, 248] width 224 height 29
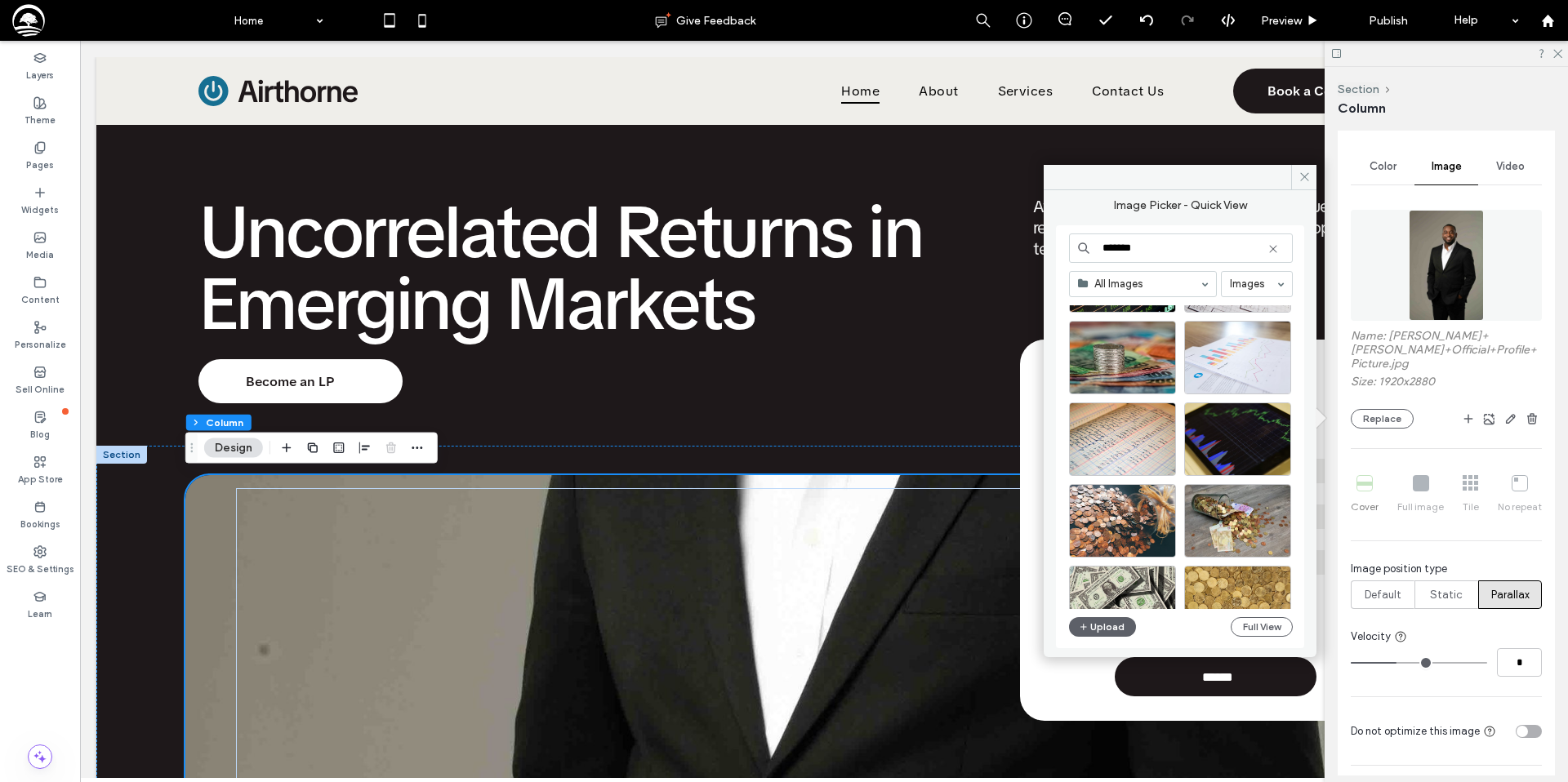
scroll to position [747, 0]
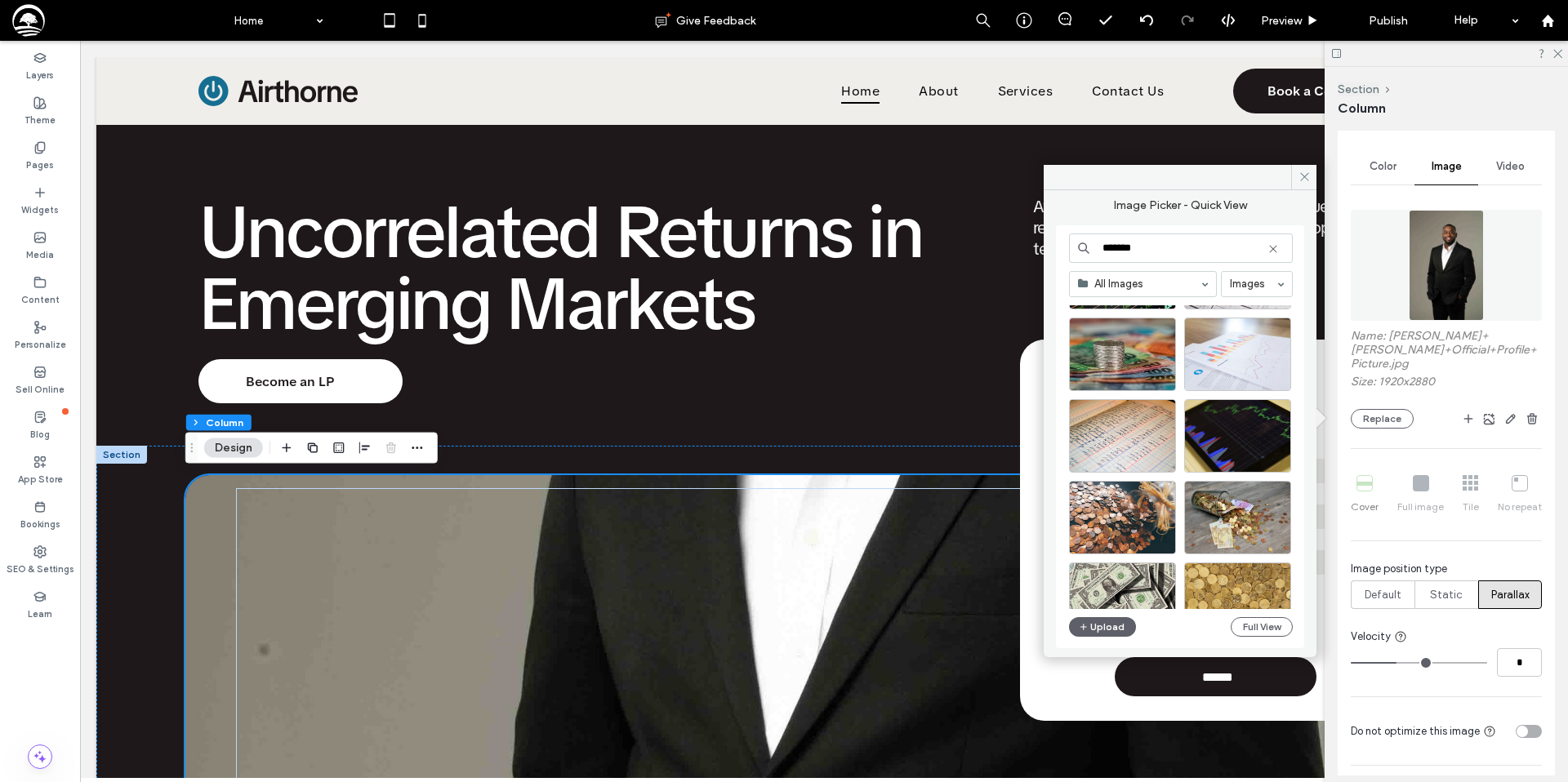
drag, startPoint x: 1167, startPoint y: 247, endPoint x: 1052, endPoint y: 249, distance: 115.0
click at [1052, 249] on div "Image Picker - Quick View ******* All Images Images Upload Full View" at bounding box center [1180, 418] width 273 height 455
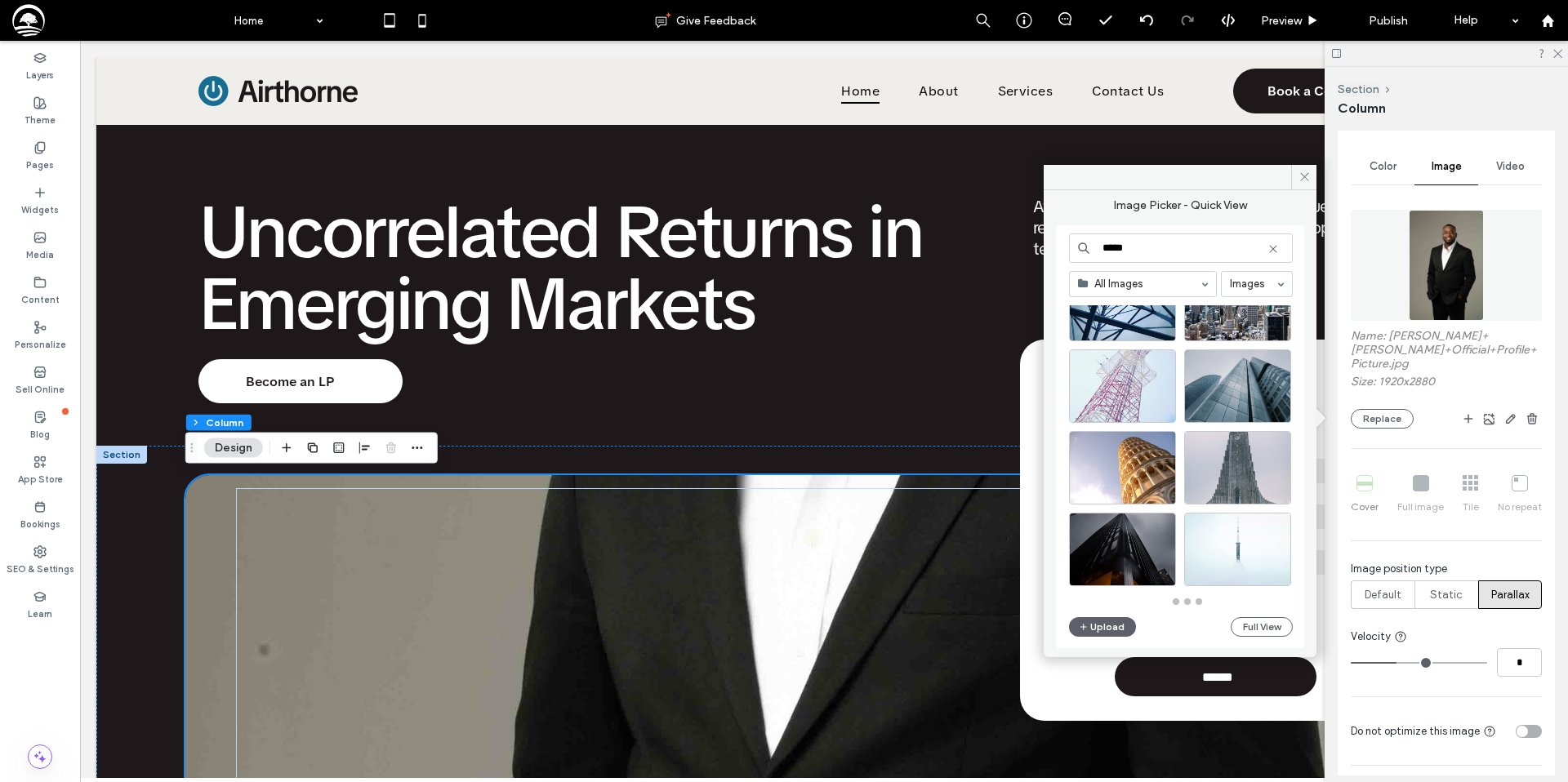
scroll to position [715, 0]
type input "*****"
click at [1121, 553] on div "Select" at bounding box center [1121, 549] width 107 height 73
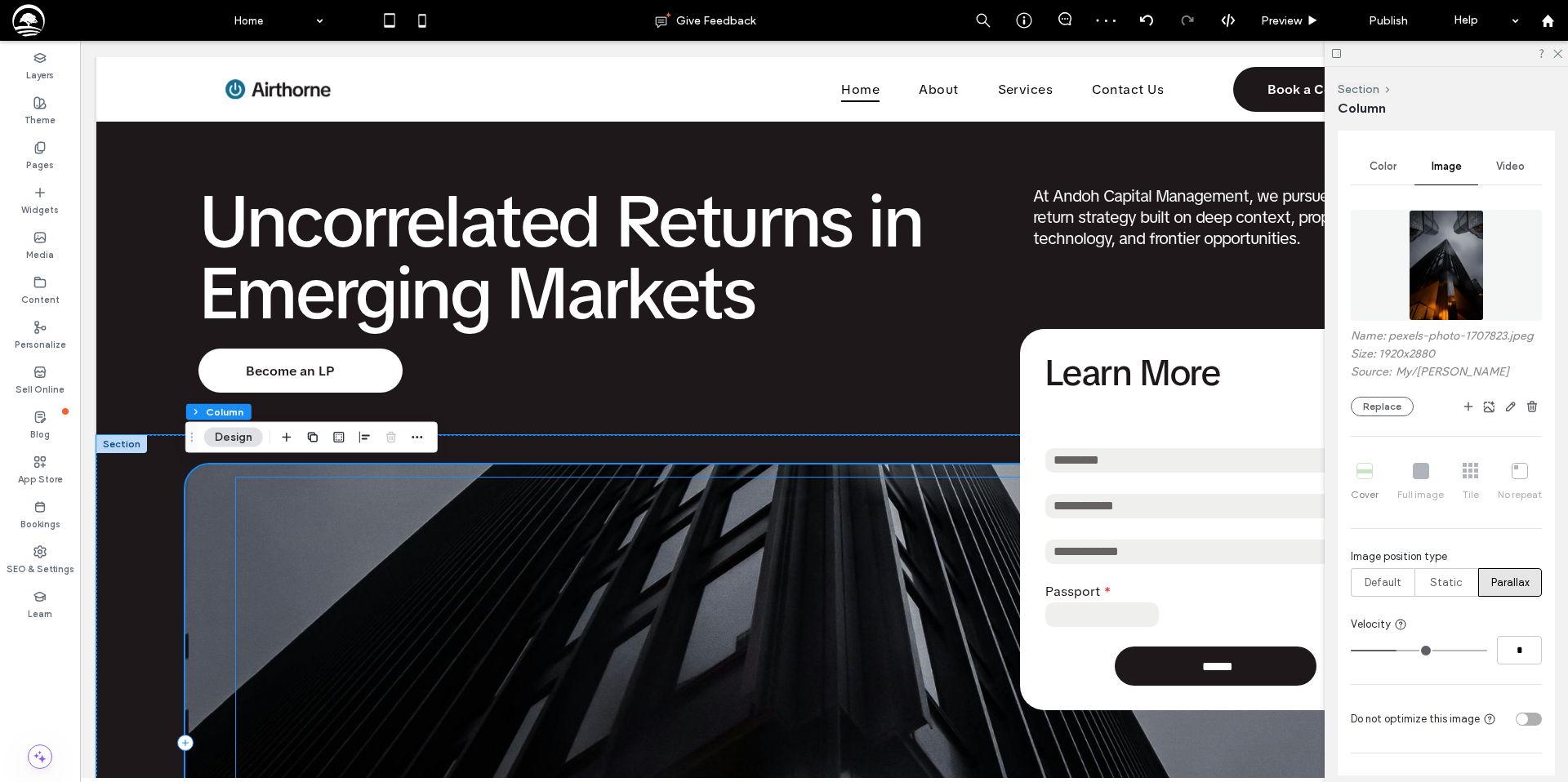
scroll to position [0, 0]
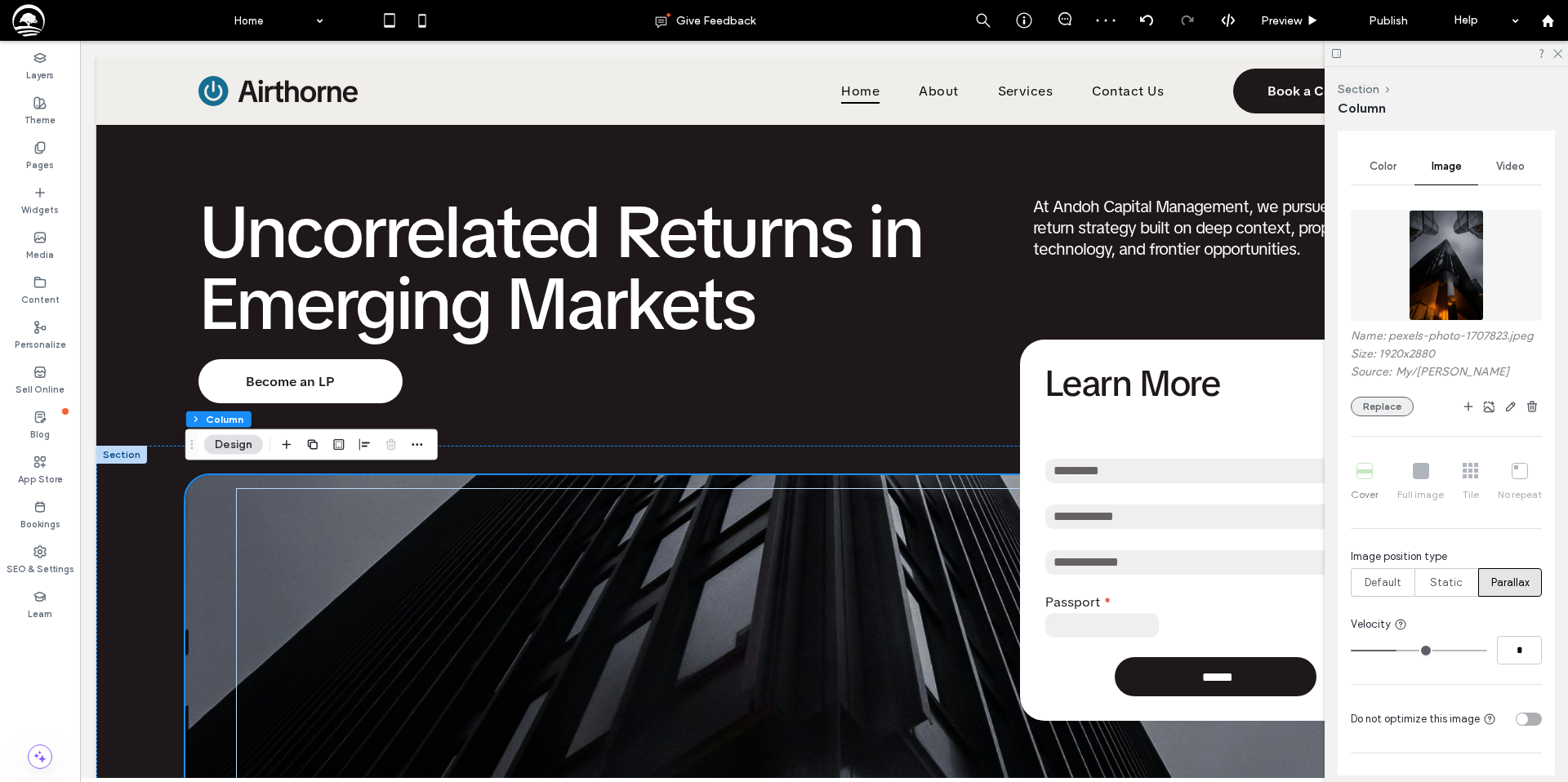
click at [1365, 410] on button "Replace" at bounding box center [1382, 406] width 63 height 19
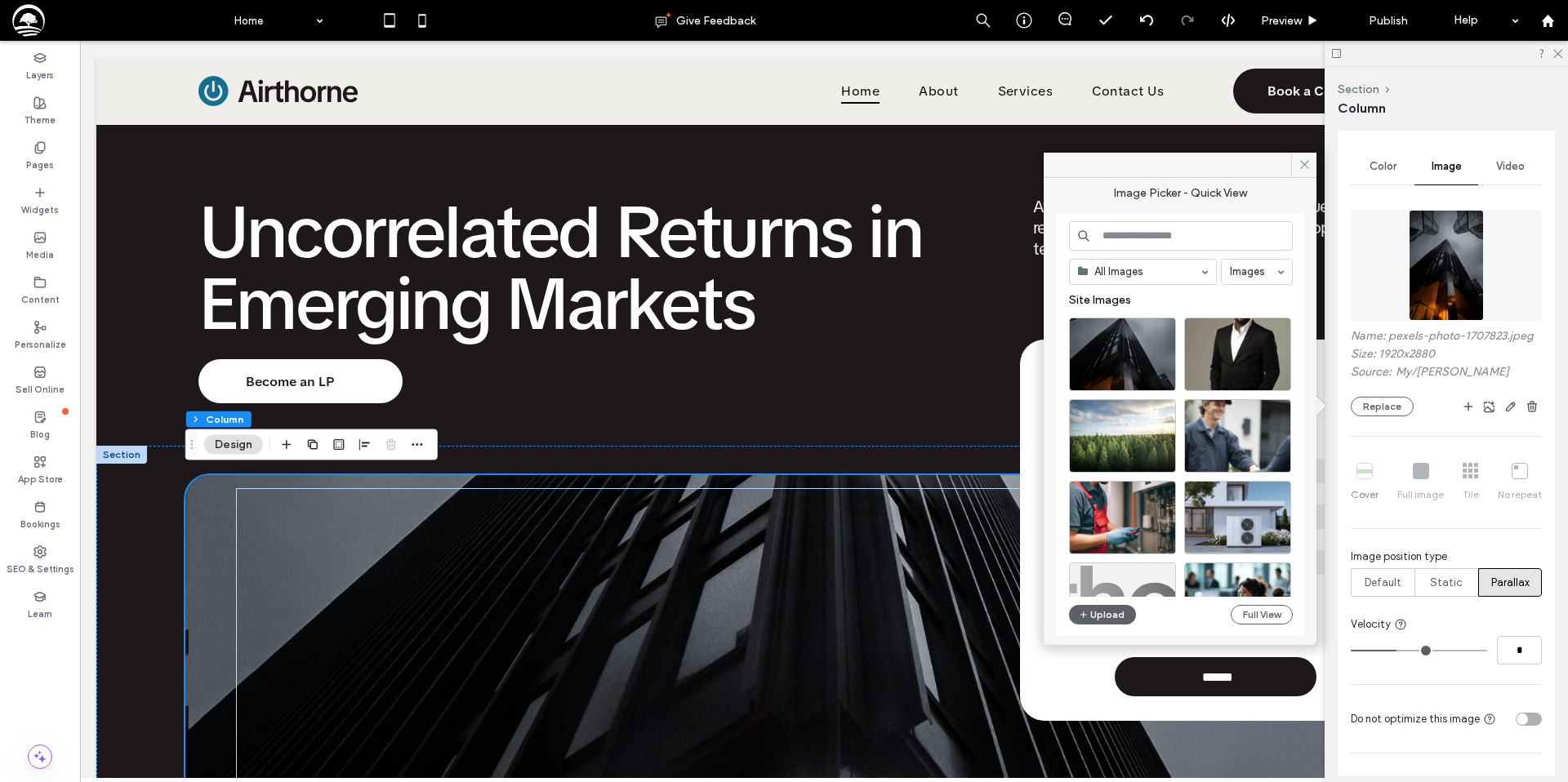
click at [1209, 236] on input at bounding box center [1180, 236] width 224 height 29
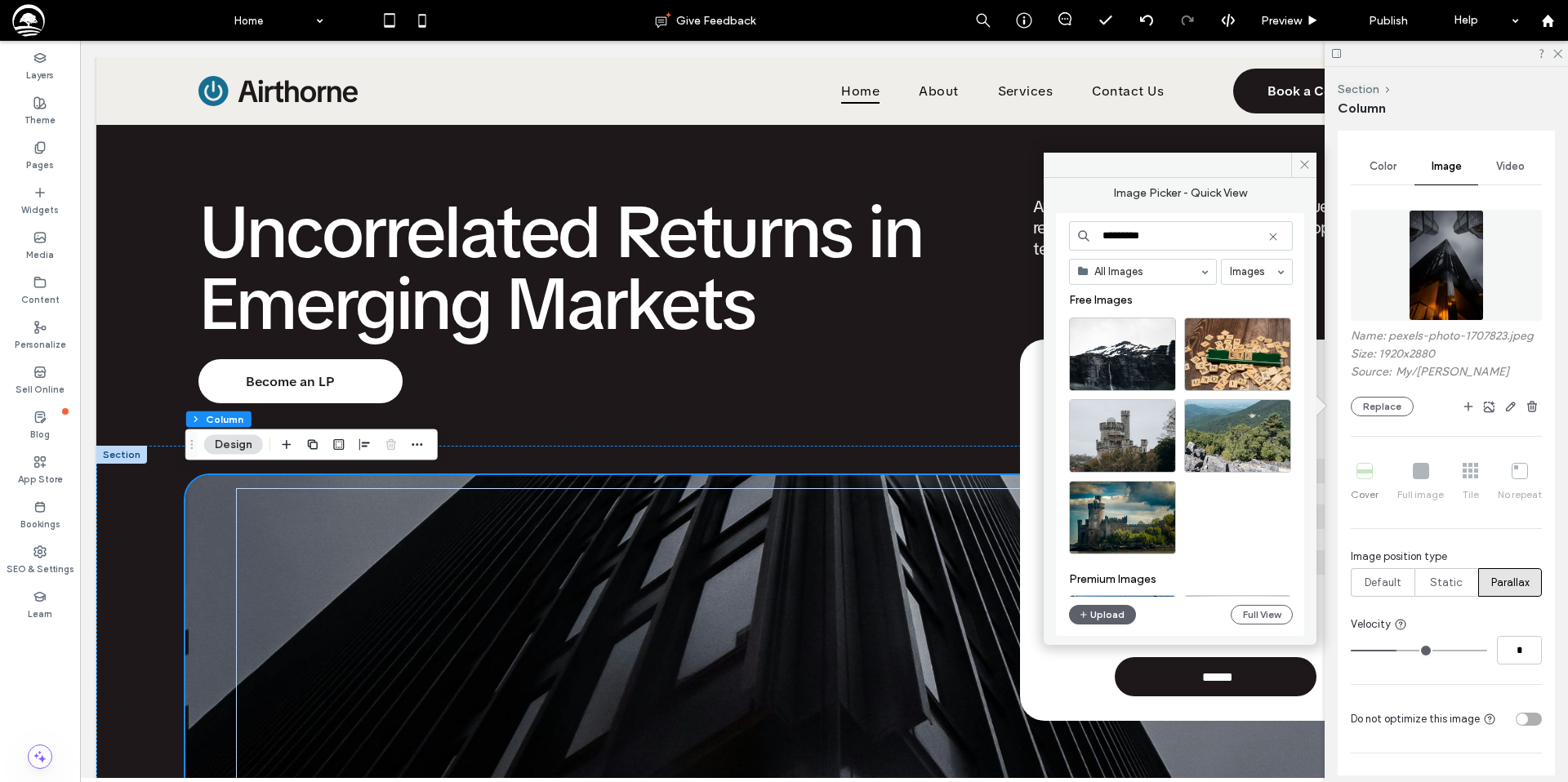
drag, startPoint x: 1153, startPoint y: 237, endPoint x: 1086, endPoint y: 233, distance: 67.1
click at [1089, 233] on div "*********" at bounding box center [1180, 236] width 224 height 29
click at [1153, 234] on input "*********" at bounding box center [1180, 236] width 224 height 29
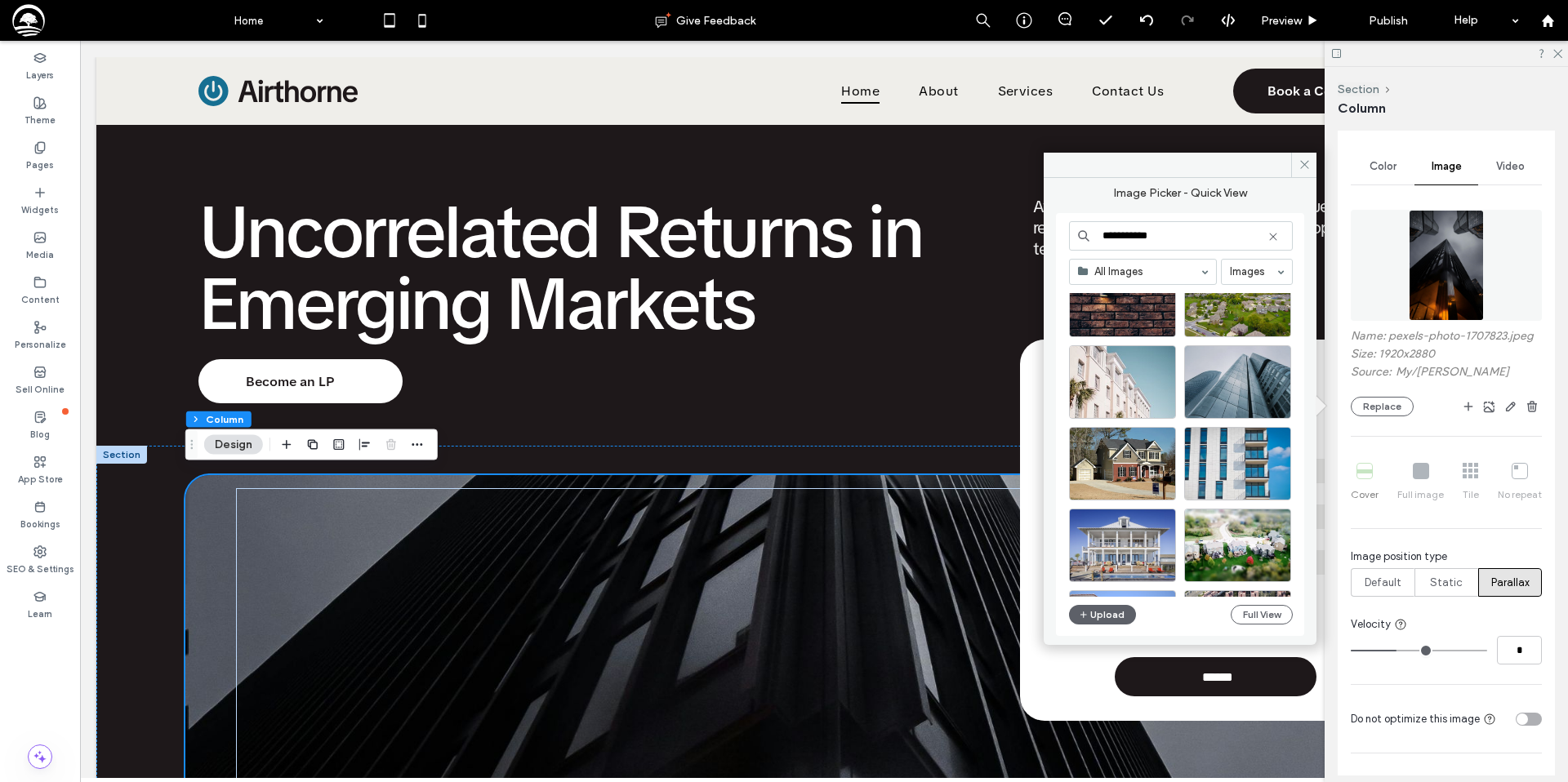
scroll to position [1117, 0]
type input "**********"
click at [1239, 387] on div "Select" at bounding box center [1237, 381] width 107 height 73
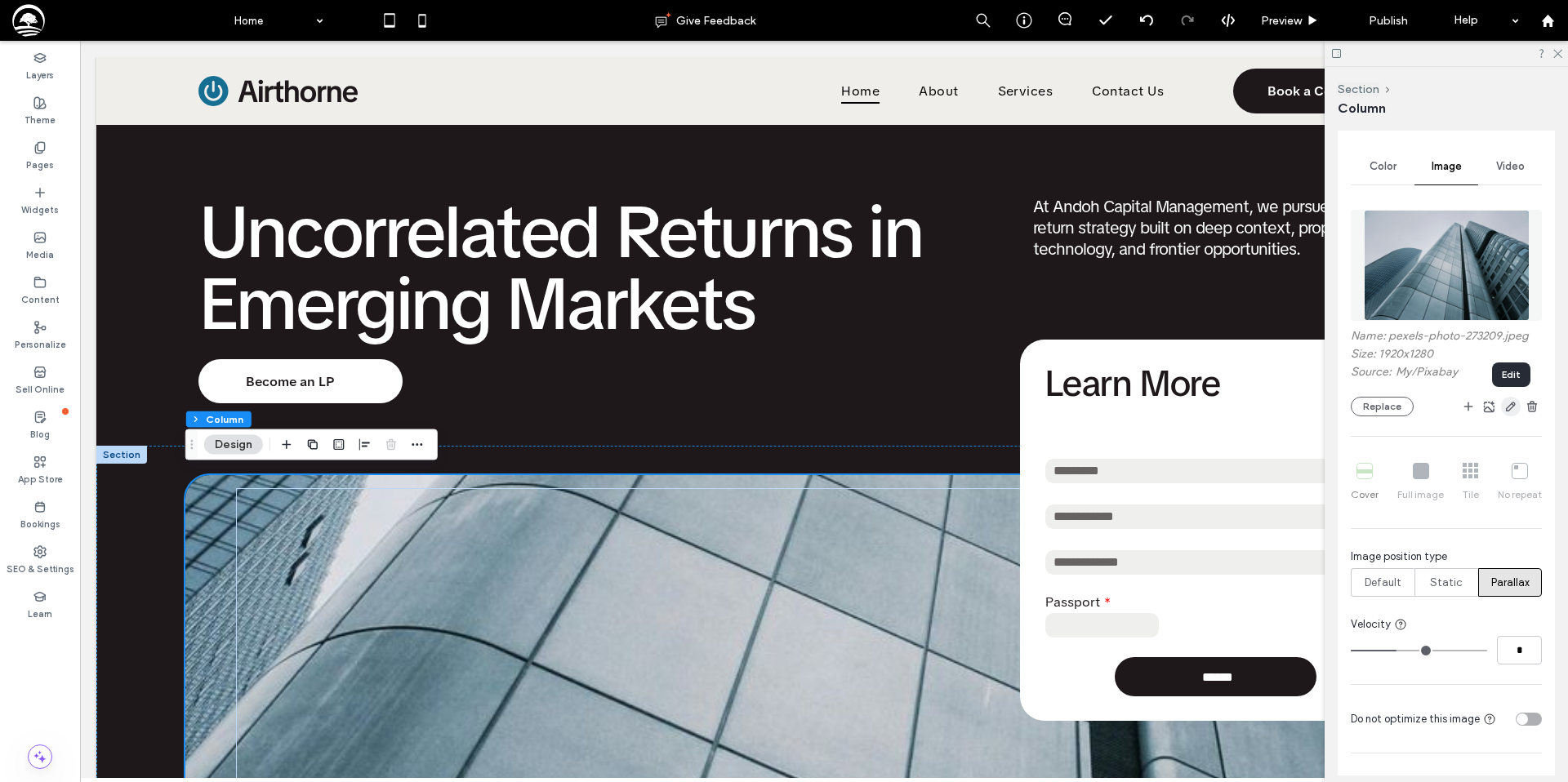
click at [1507, 408] on use "button" at bounding box center [1511, 407] width 10 height 10
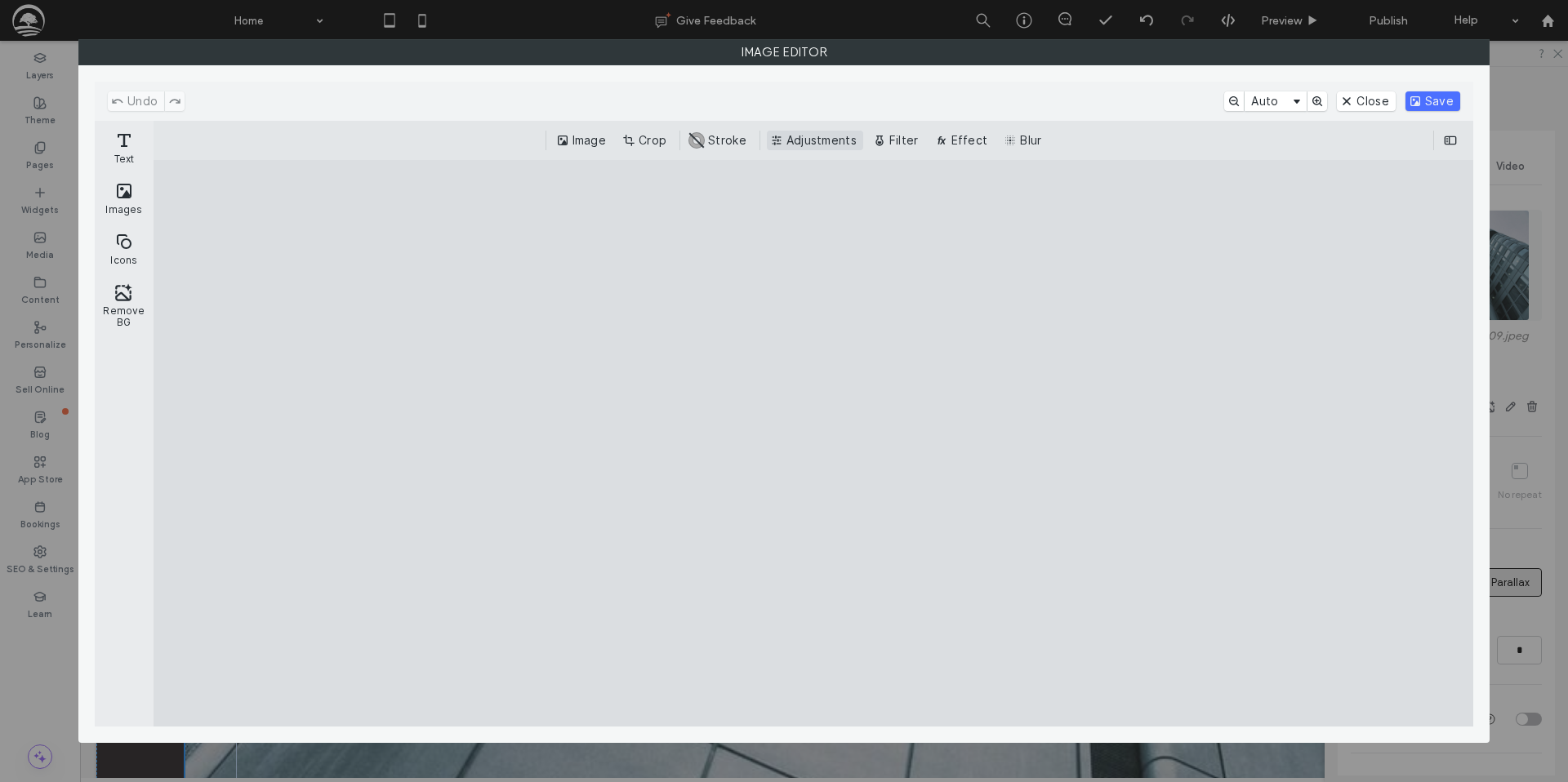
click at [805, 138] on button "Adjustments" at bounding box center [815, 140] width 96 height 19
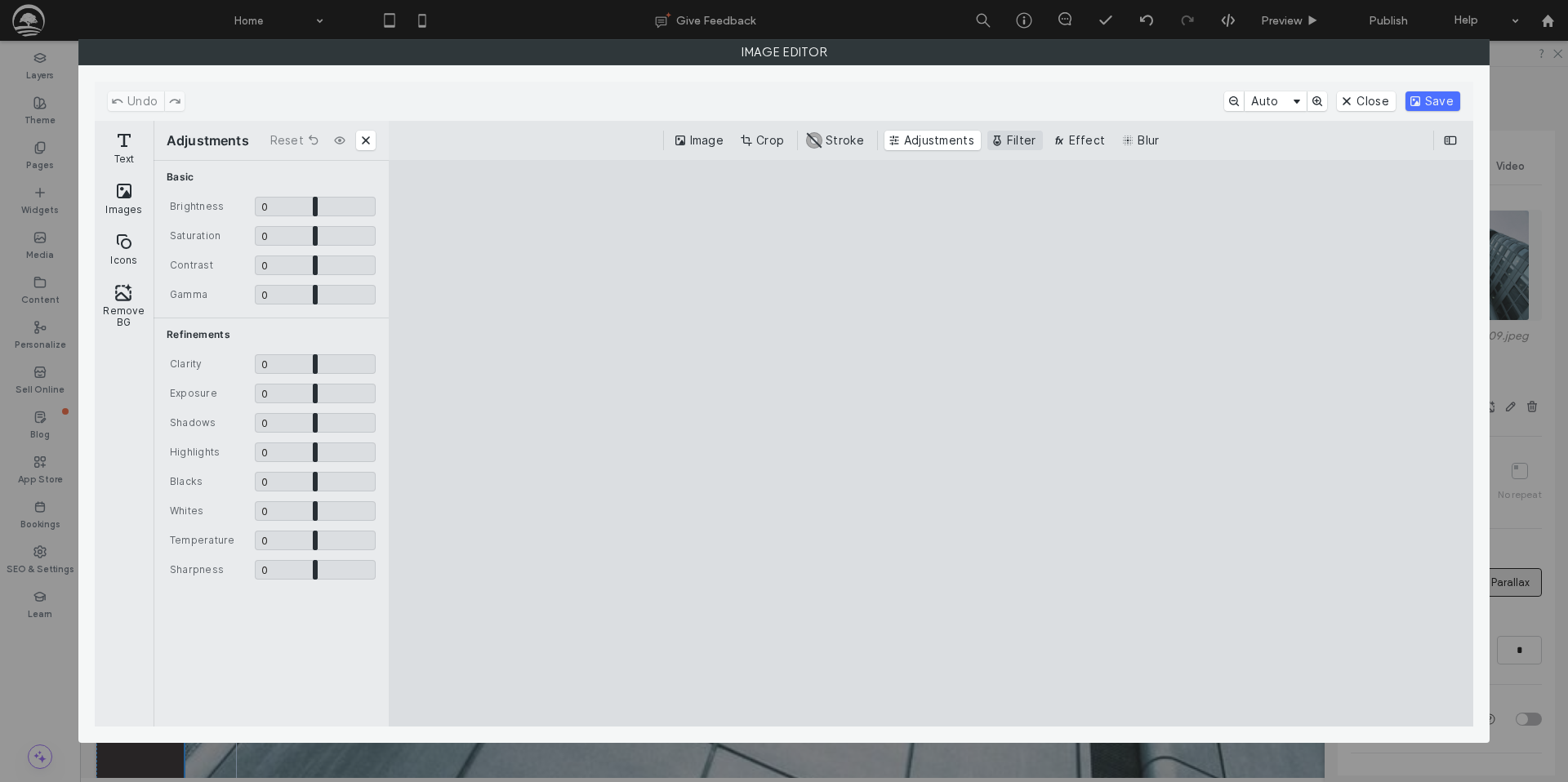
click at [1006, 136] on button "Filter" at bounding box center [1015, 140] width 56 height 19
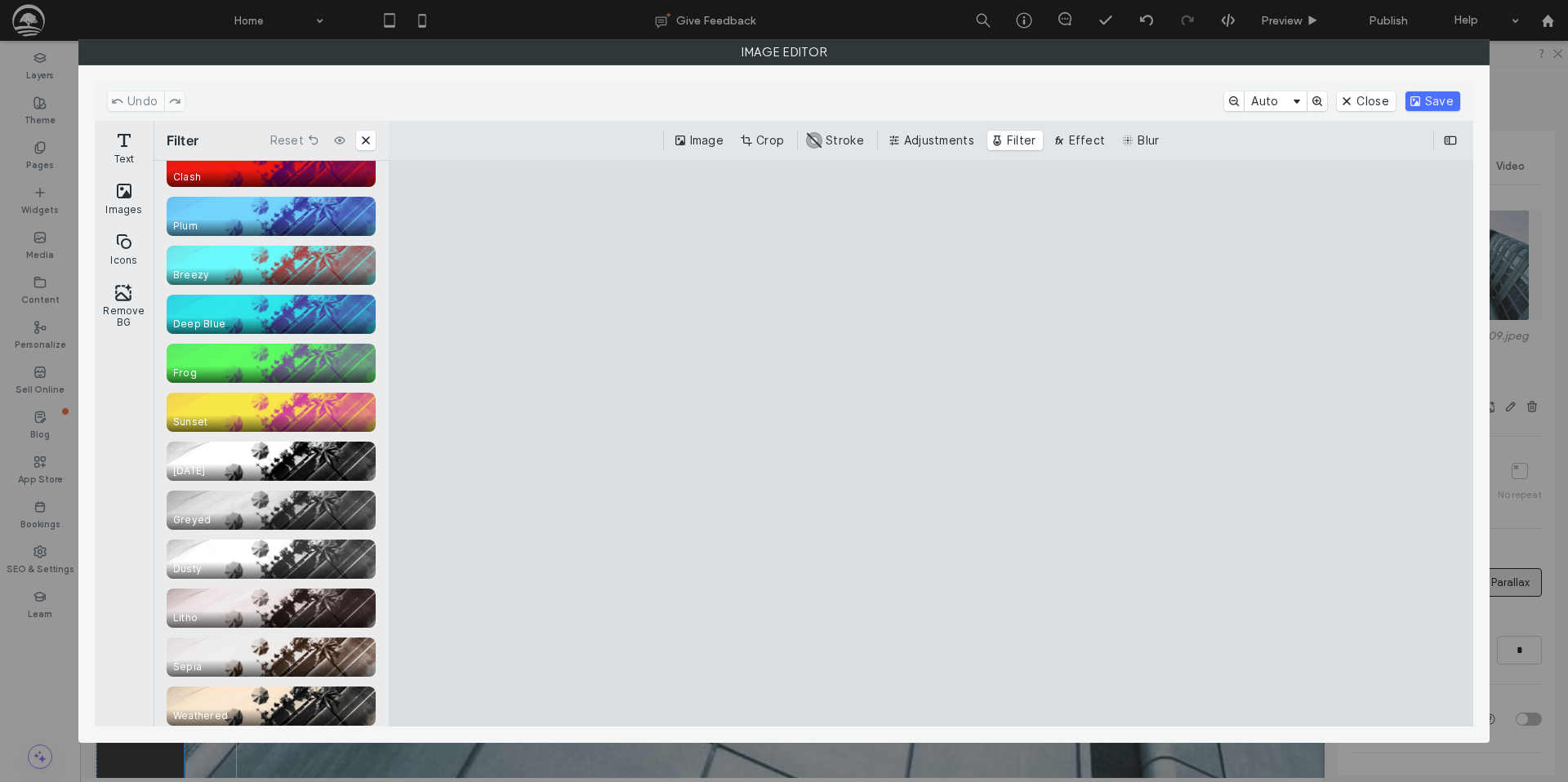
scroll to position [100, 0]
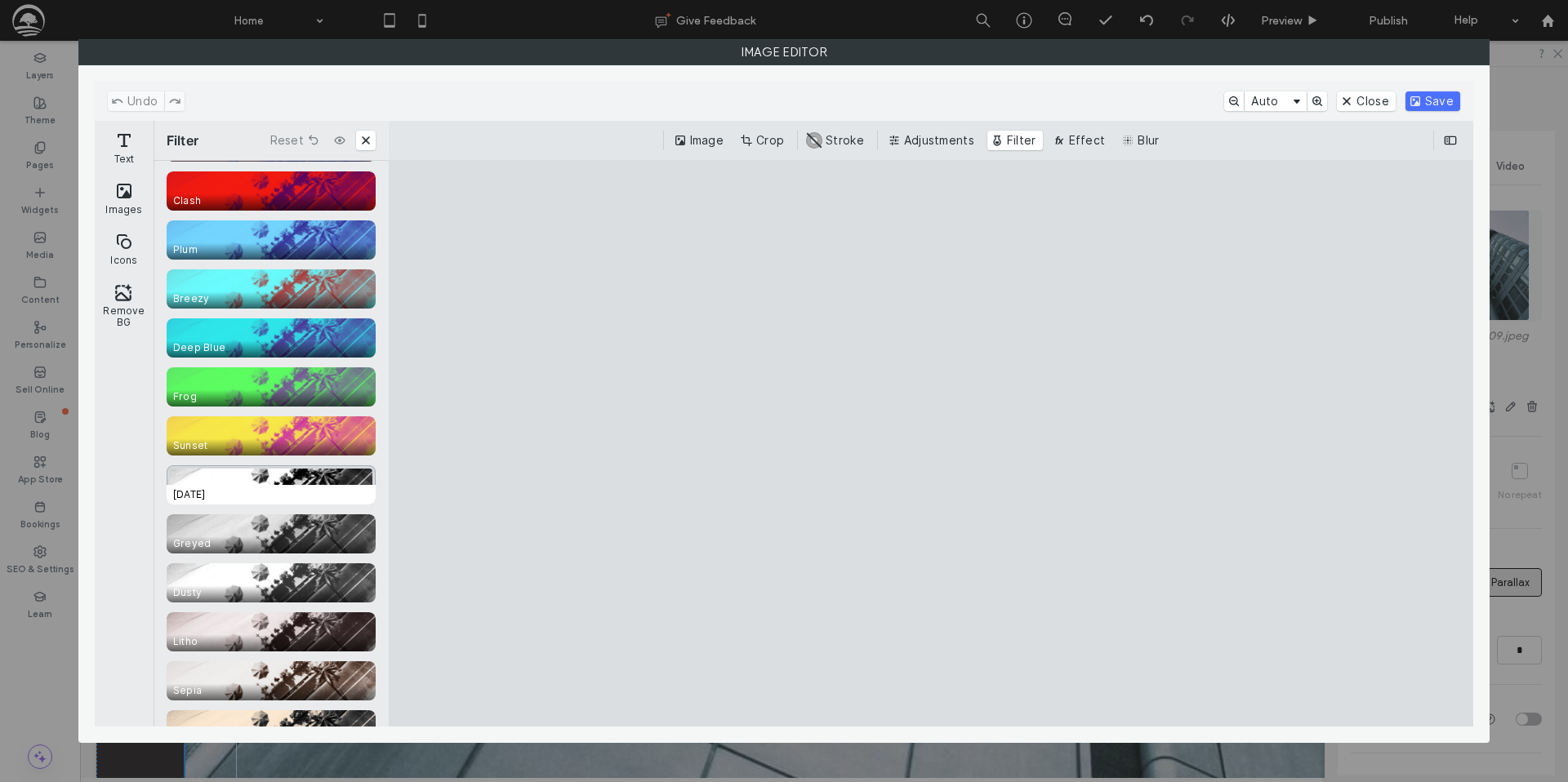
click at [292, 487] on span "1920 A.D." at bounding box center [275, 495] width 216 height 19
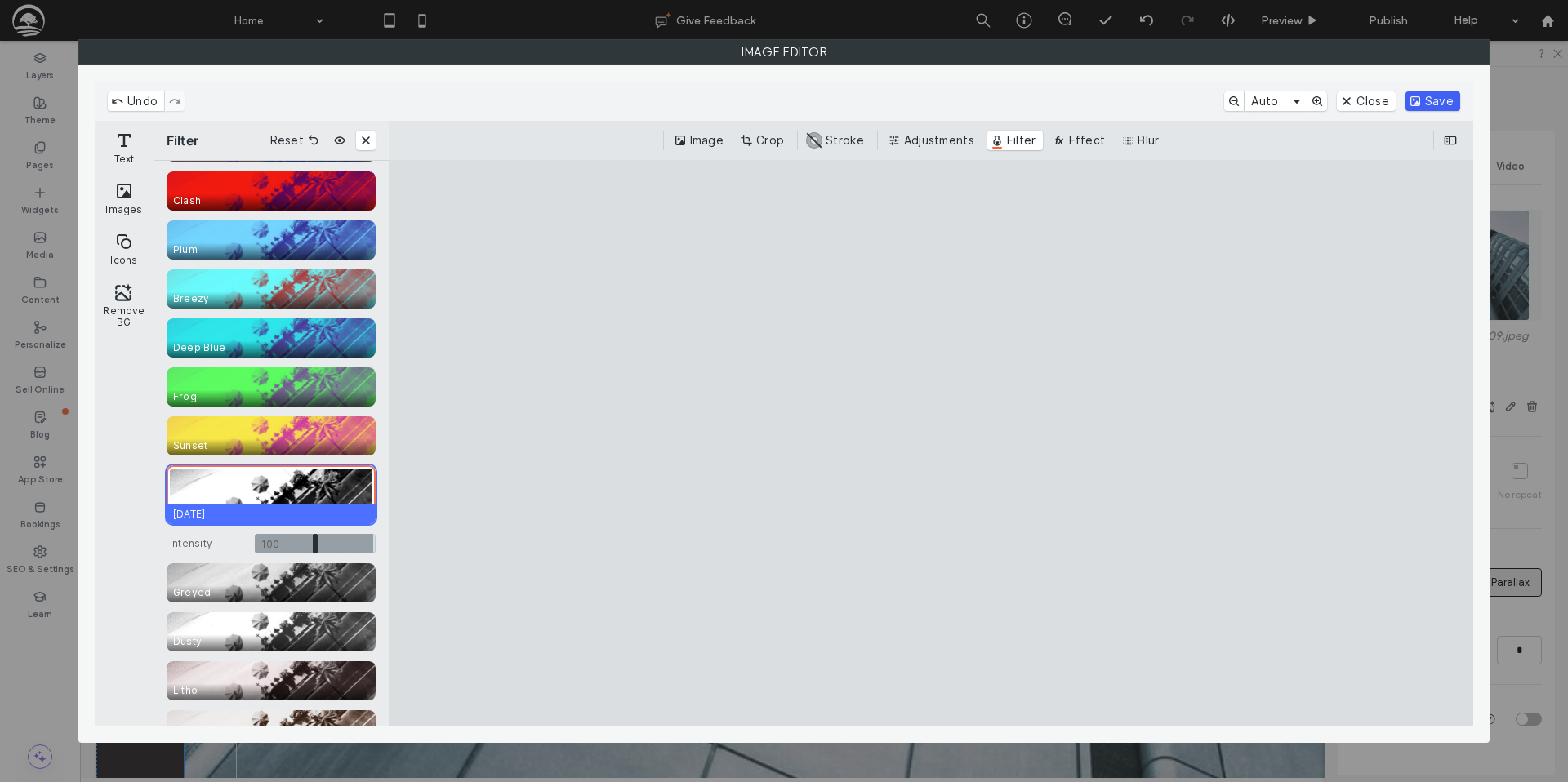
click at [1435, 100] on button "Save" at bounding box center [1432, 101] width 55 height 19
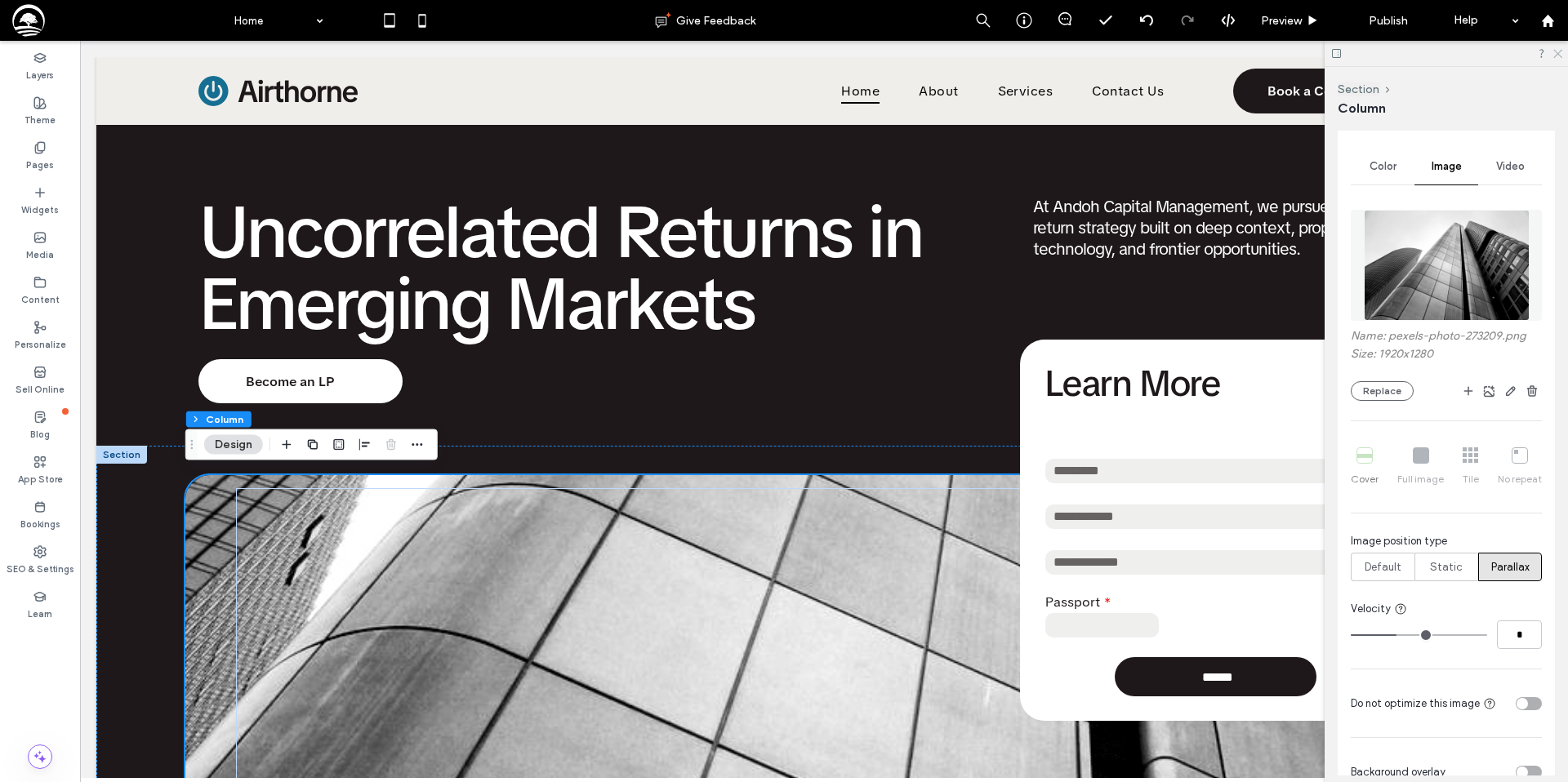
click at [1558, 52] on use at bounding box center [1557, 54] width 9 height 9
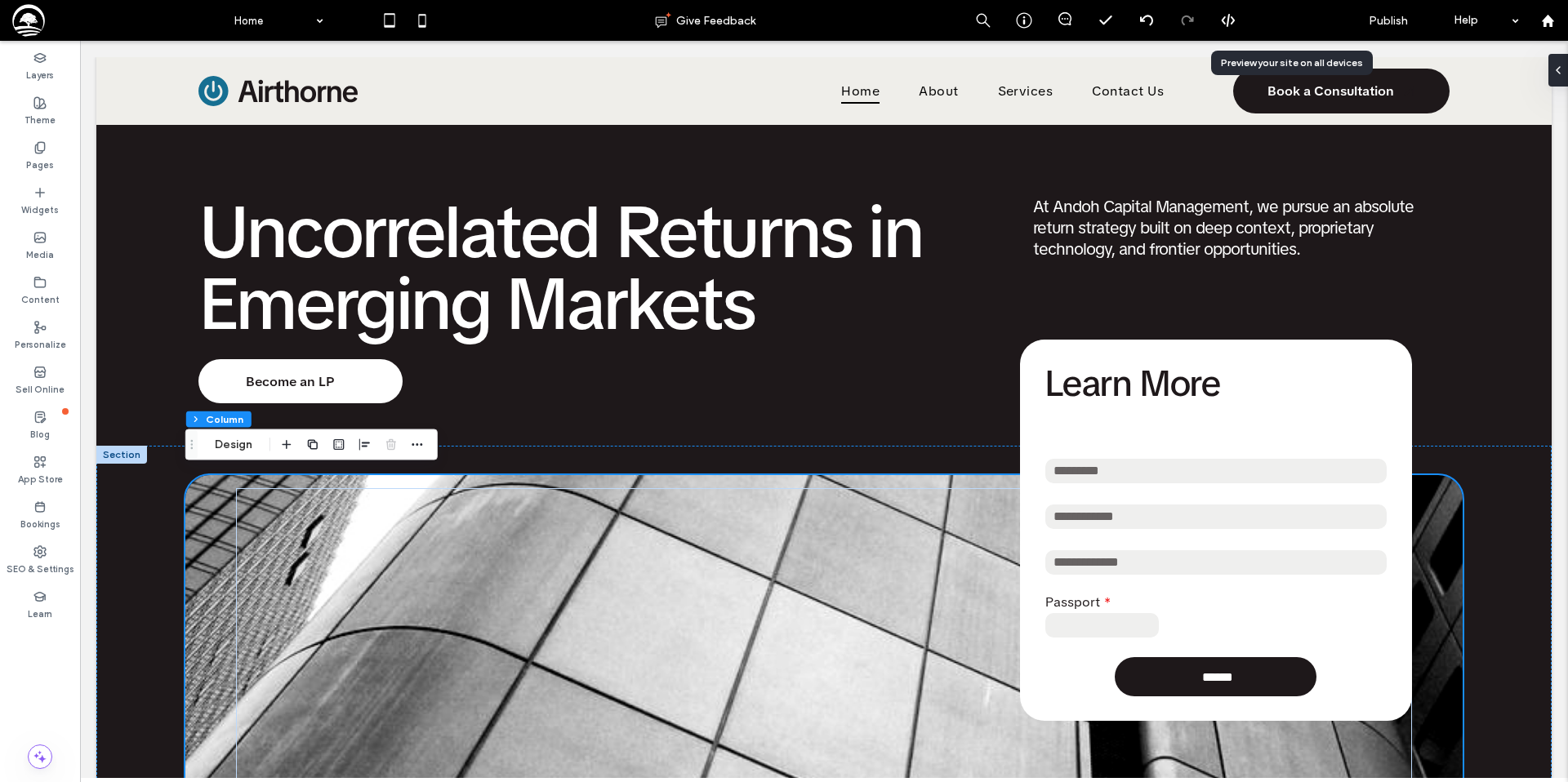
click at [1275, 27] on span "Preview" at bounding box center [1281, 20] width 40 height 13
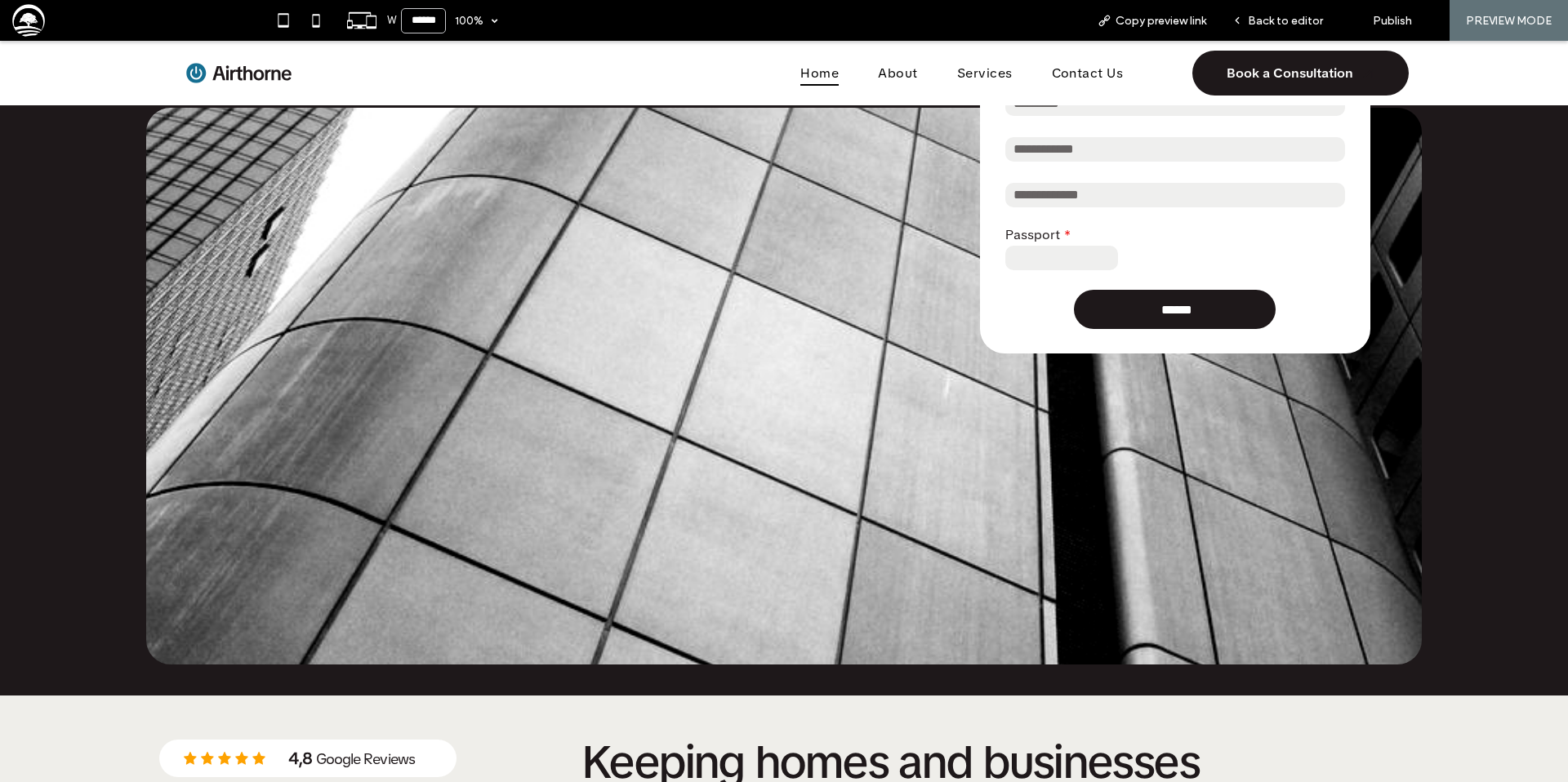
scroll to position [474, 0]
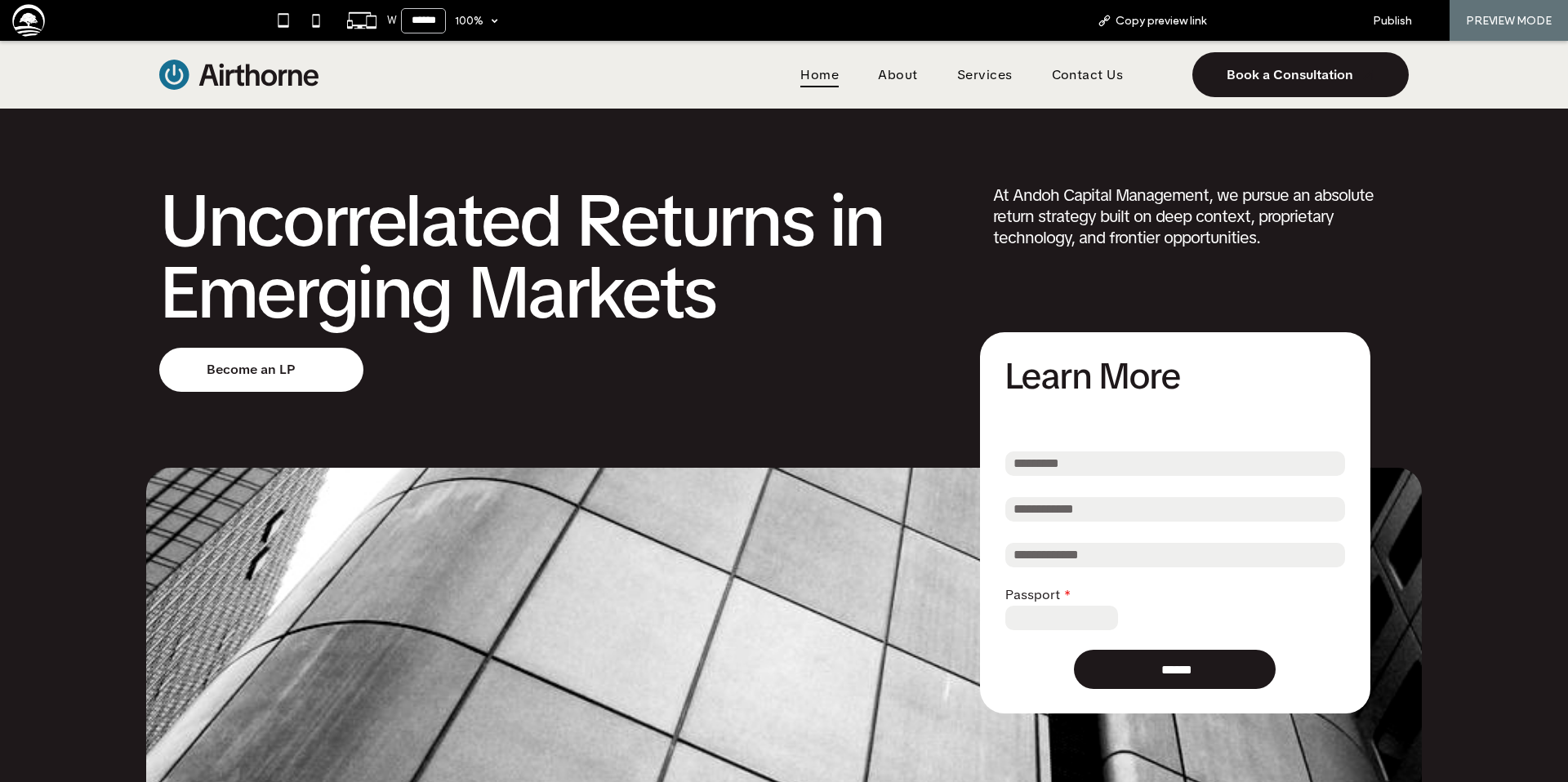
click at [1279, 13] on span "Back to editor" at bounding box center [1285, 20] width 75 height 13
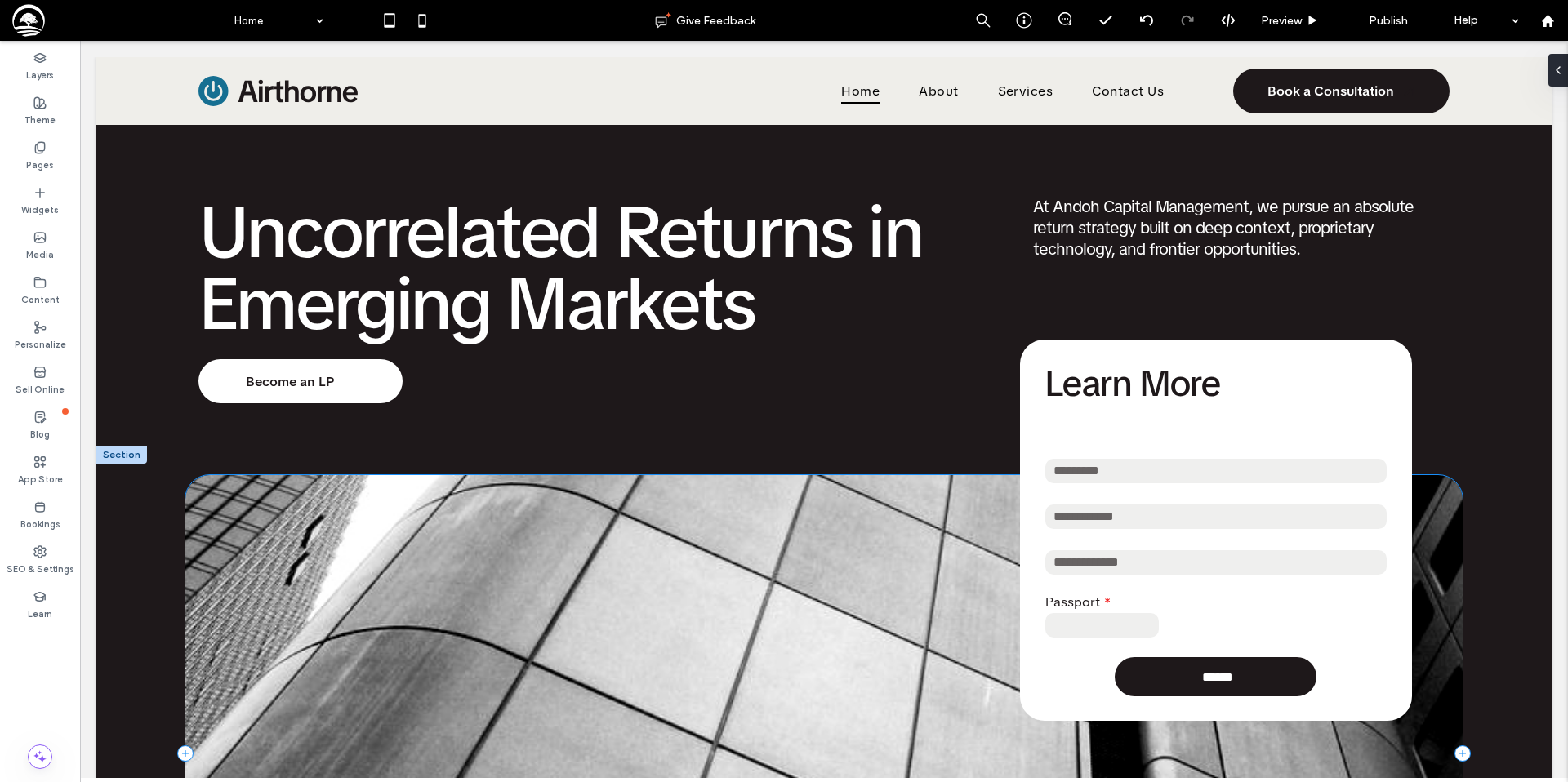
click at [204, 559] on div "**********" at bounding box center [824, 753] width 1277 height 557
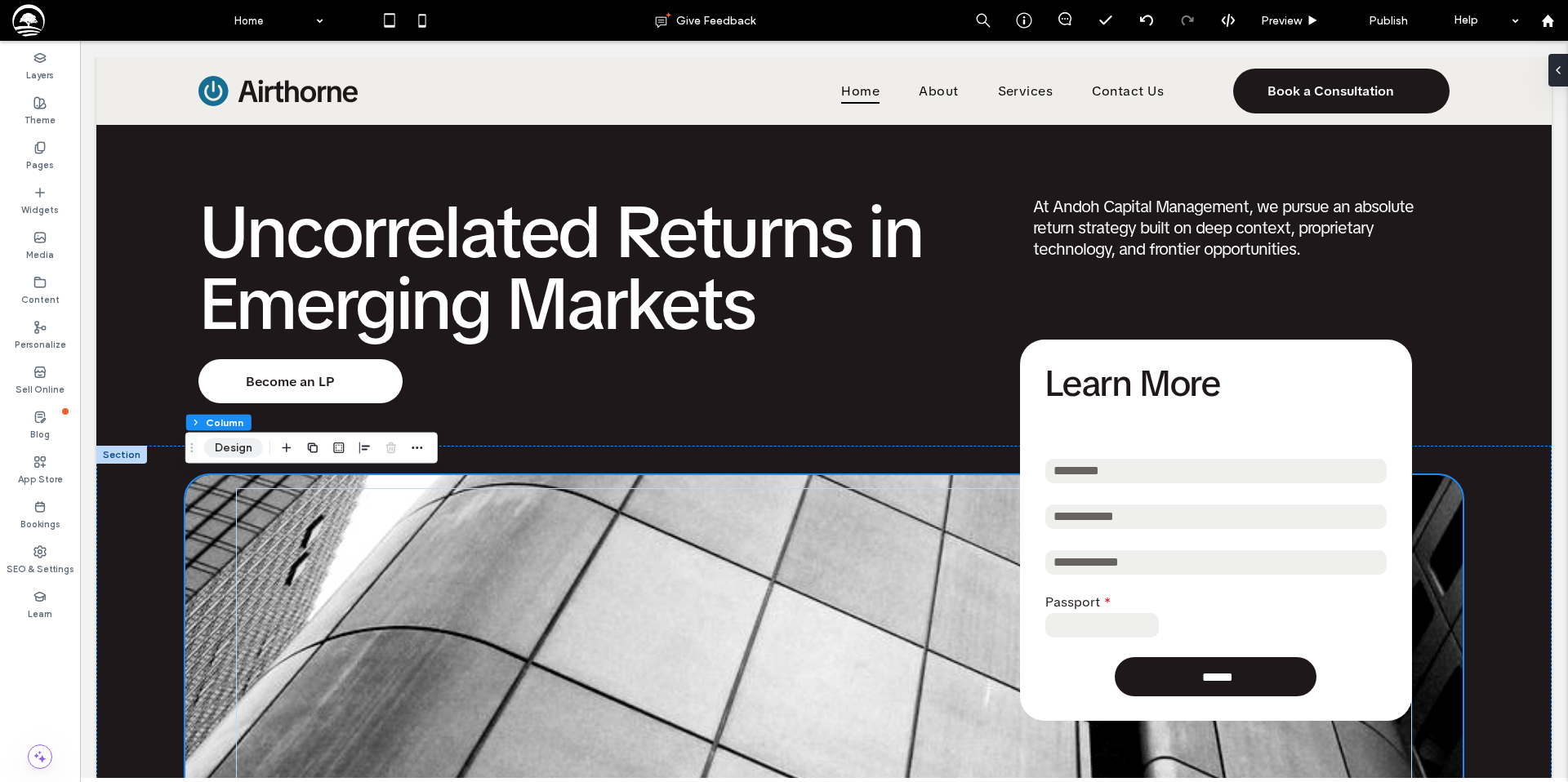
click at [251, 447] on button "Design" at bounding box center [233, 447] width 59 height 19
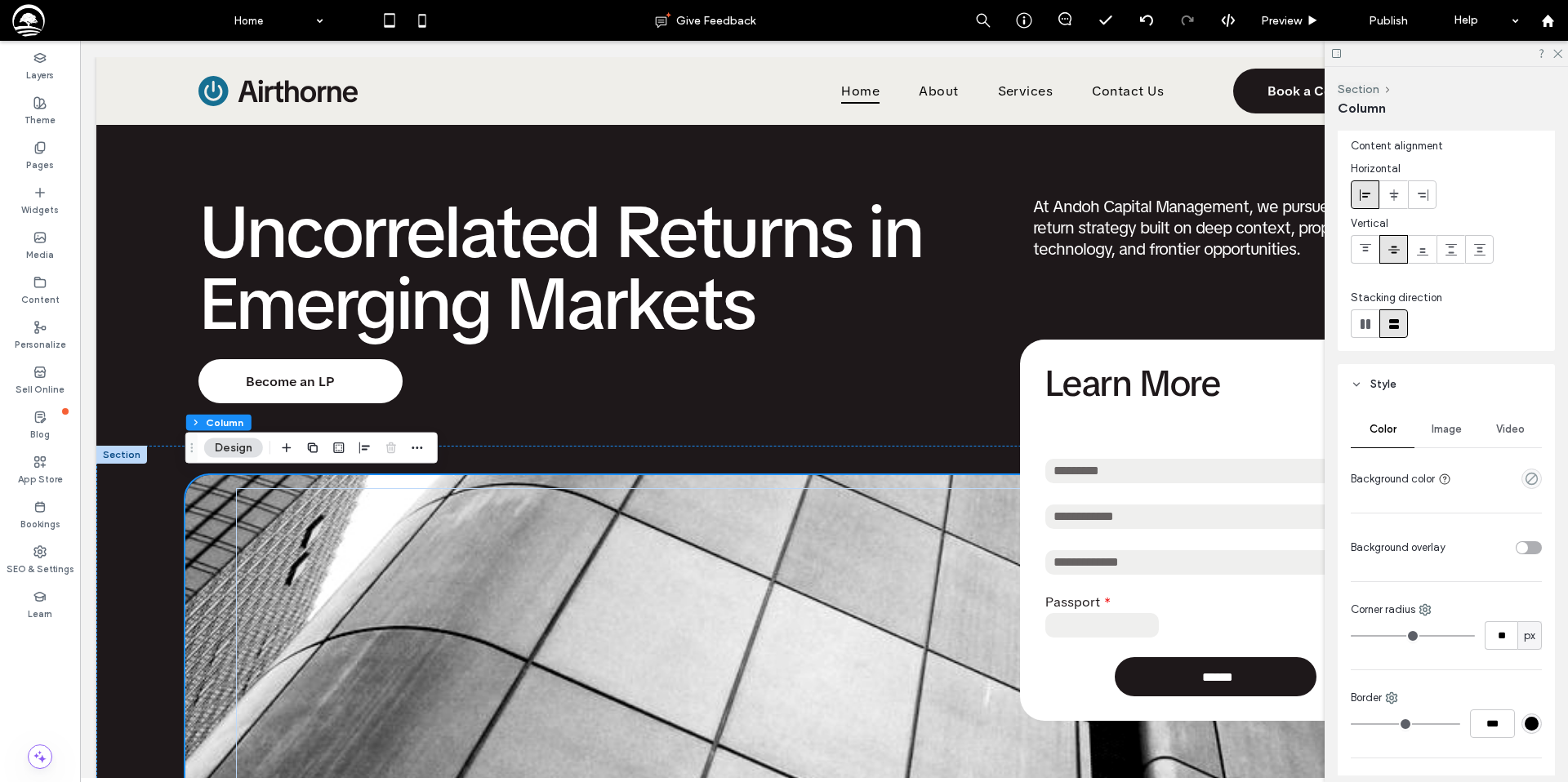
scroll to position [38, 0]
drag, startPoint x: 1432, startPoint y: 425, endPoint x: 1434, endPoint y: 435, distance: 10.2
click at [1432, 426] on span "Image" at bounding box center [1447, 432] width 30 height 13
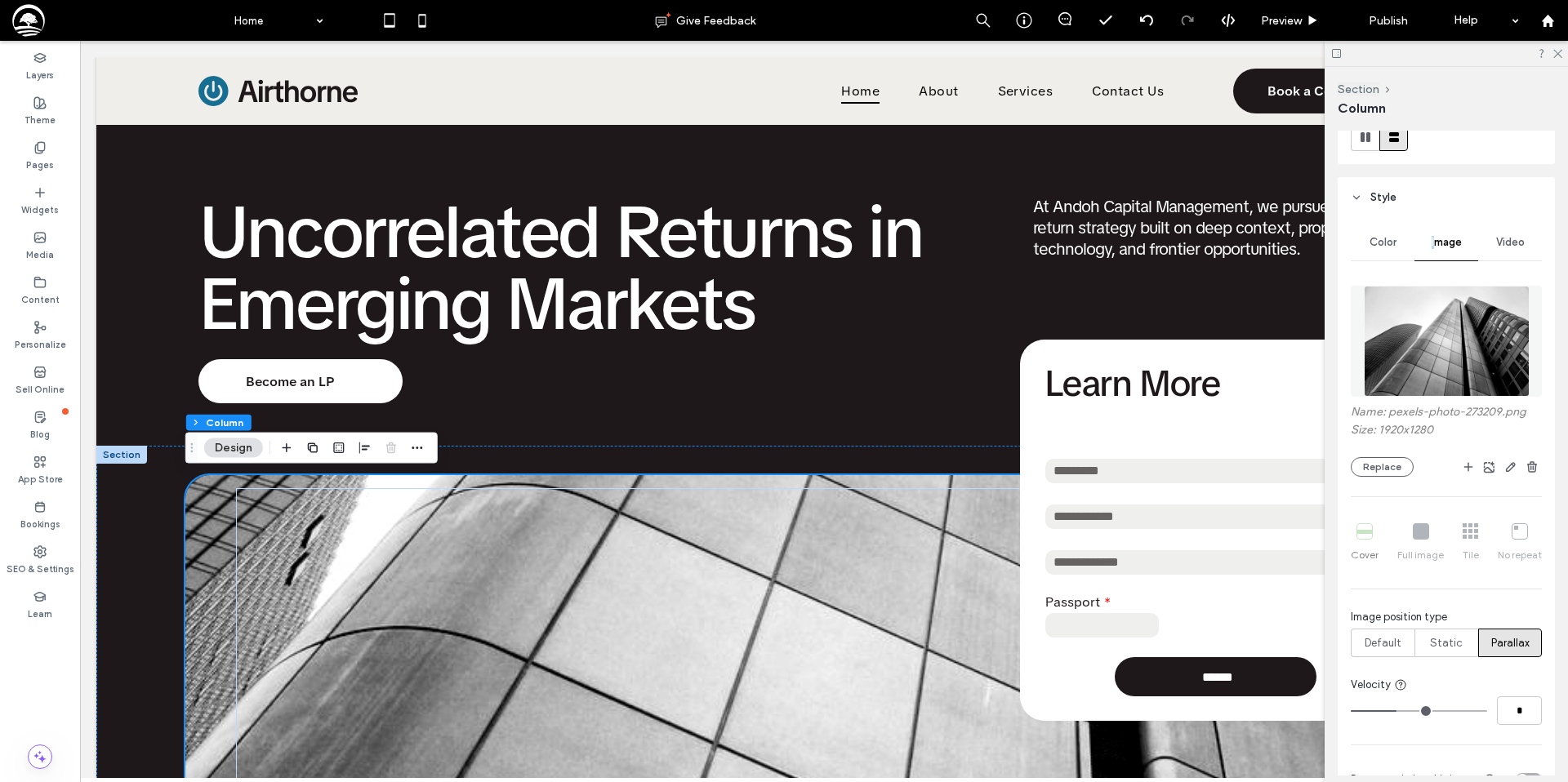
scroll to position [233, 0]
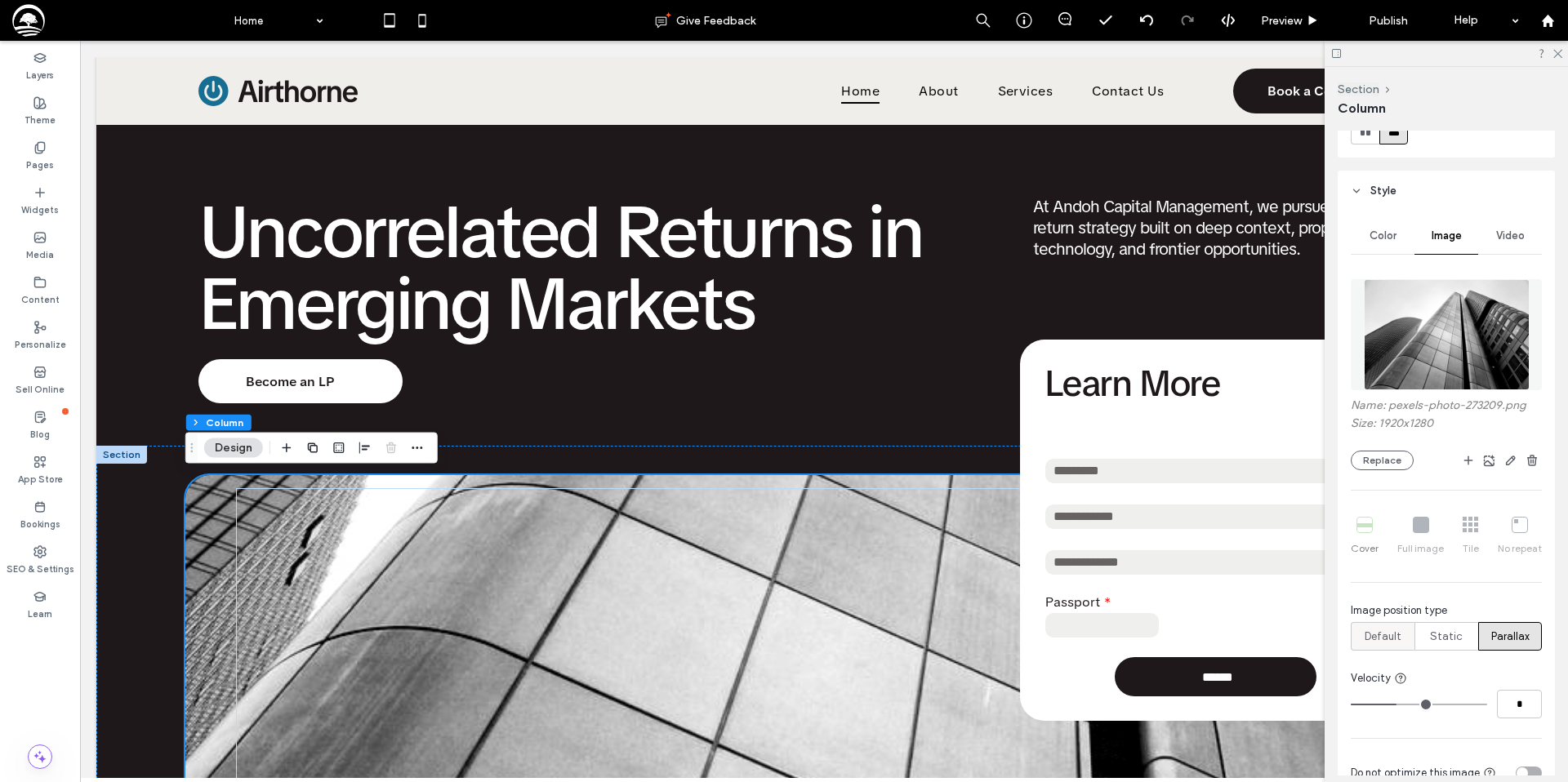
click at [1389, 641] on span "Default" at bounding box center [1383, 636] width 37 height 16
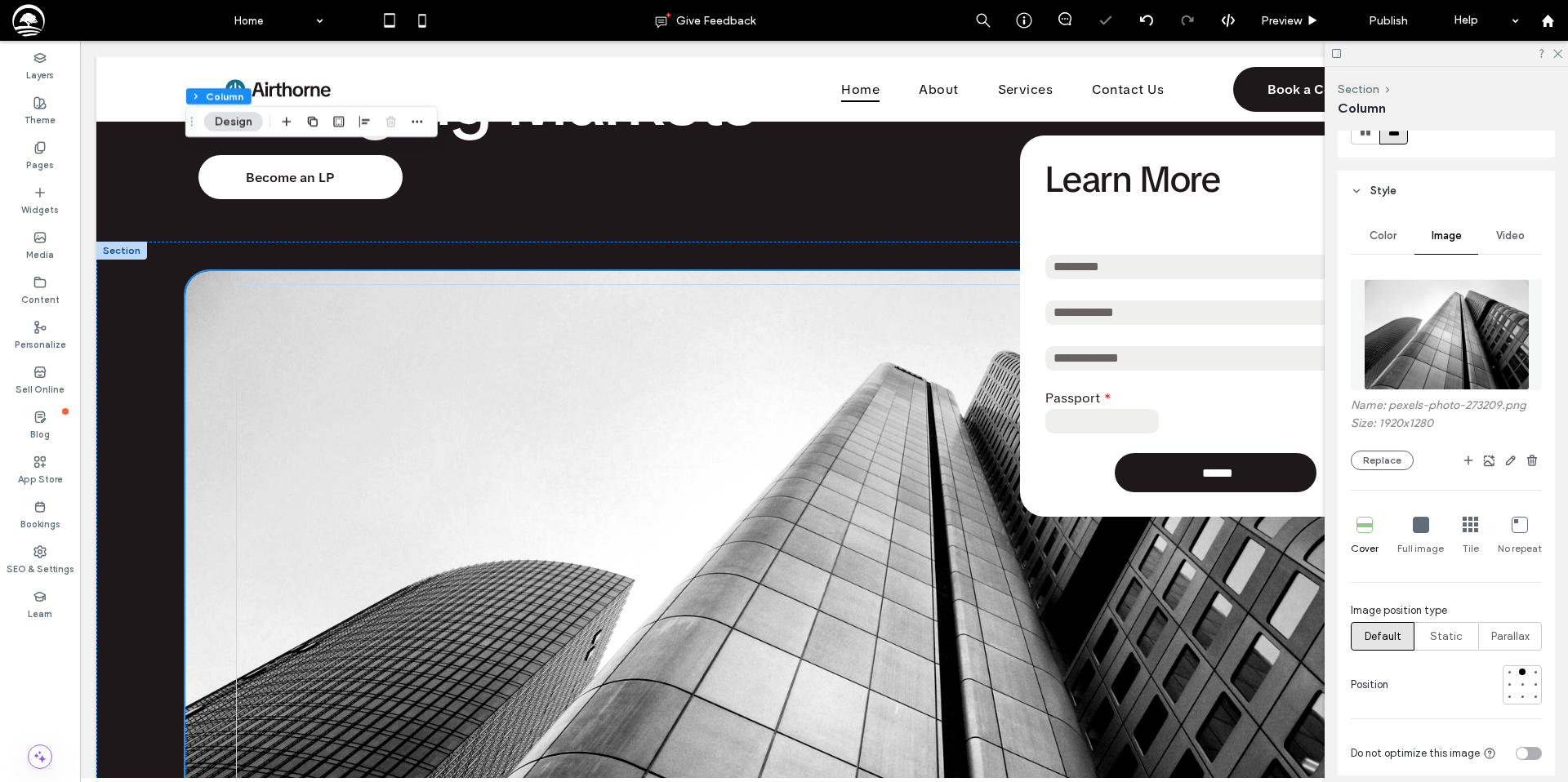
scroll to position [0, 0]
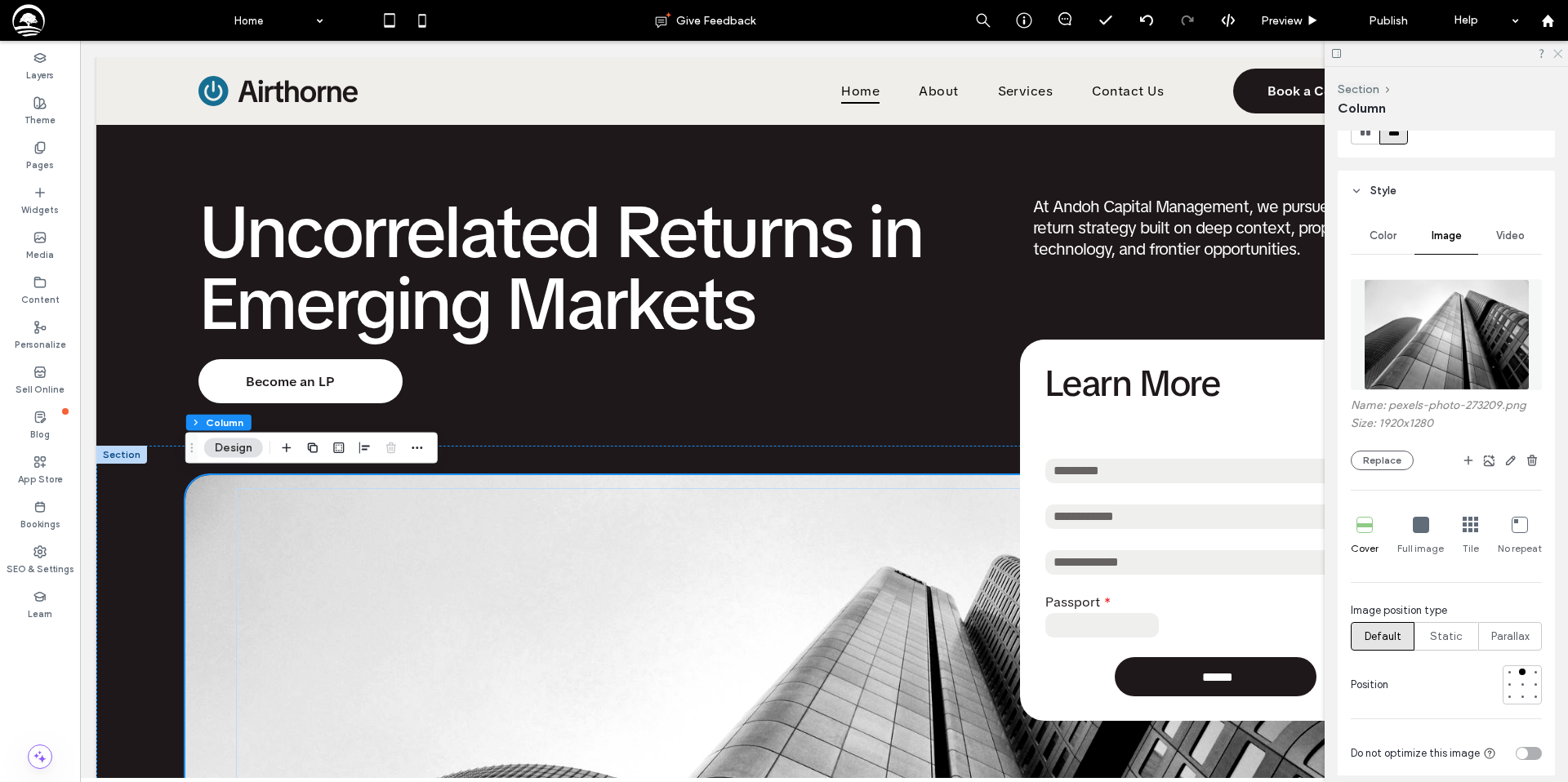
click at [1558, 51] on icon at bounding box center [1556, 52] width 11 height 11
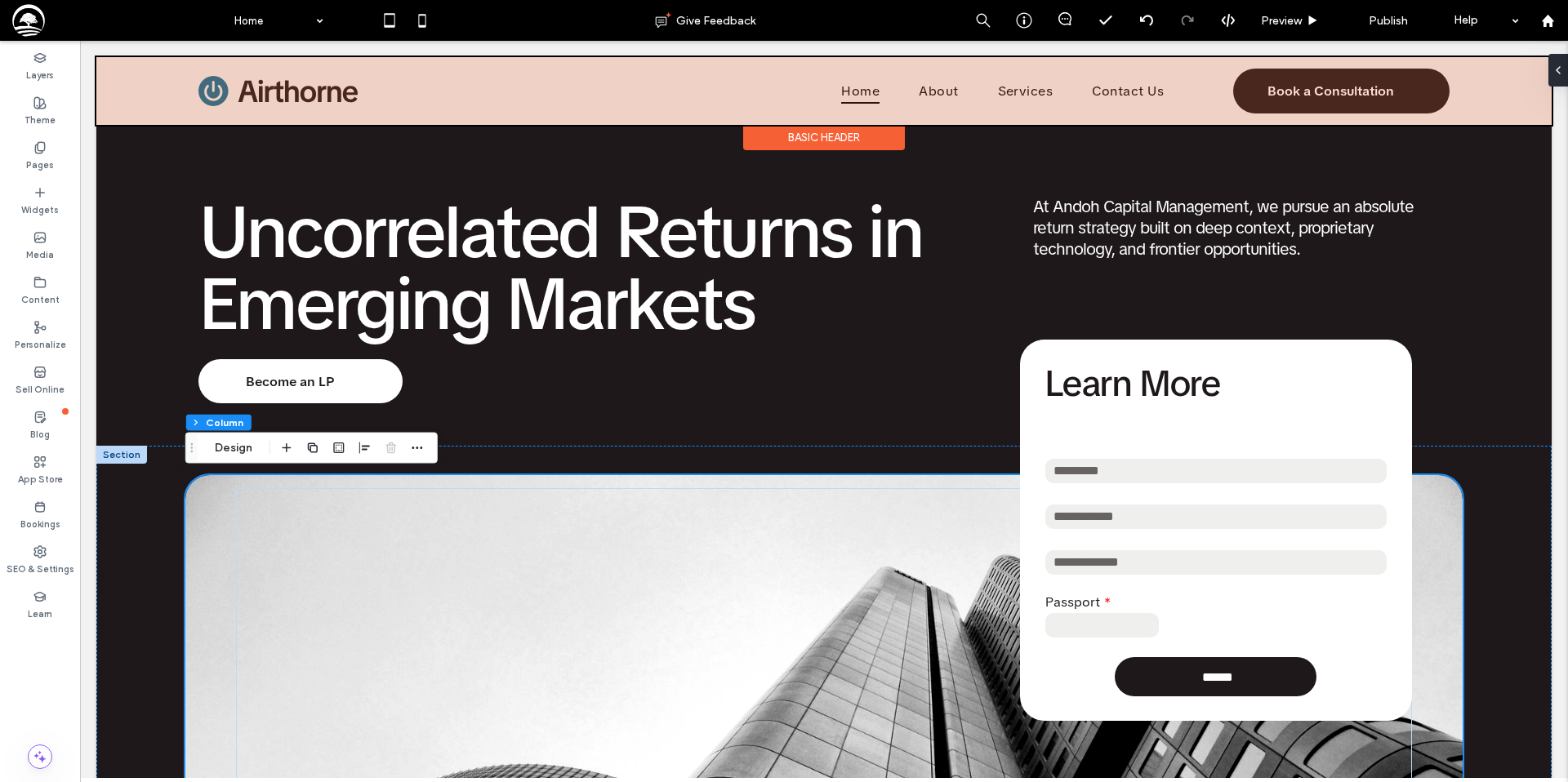
click at [283, 95] on div at bounding box center [823, 91] width 1455 height 67
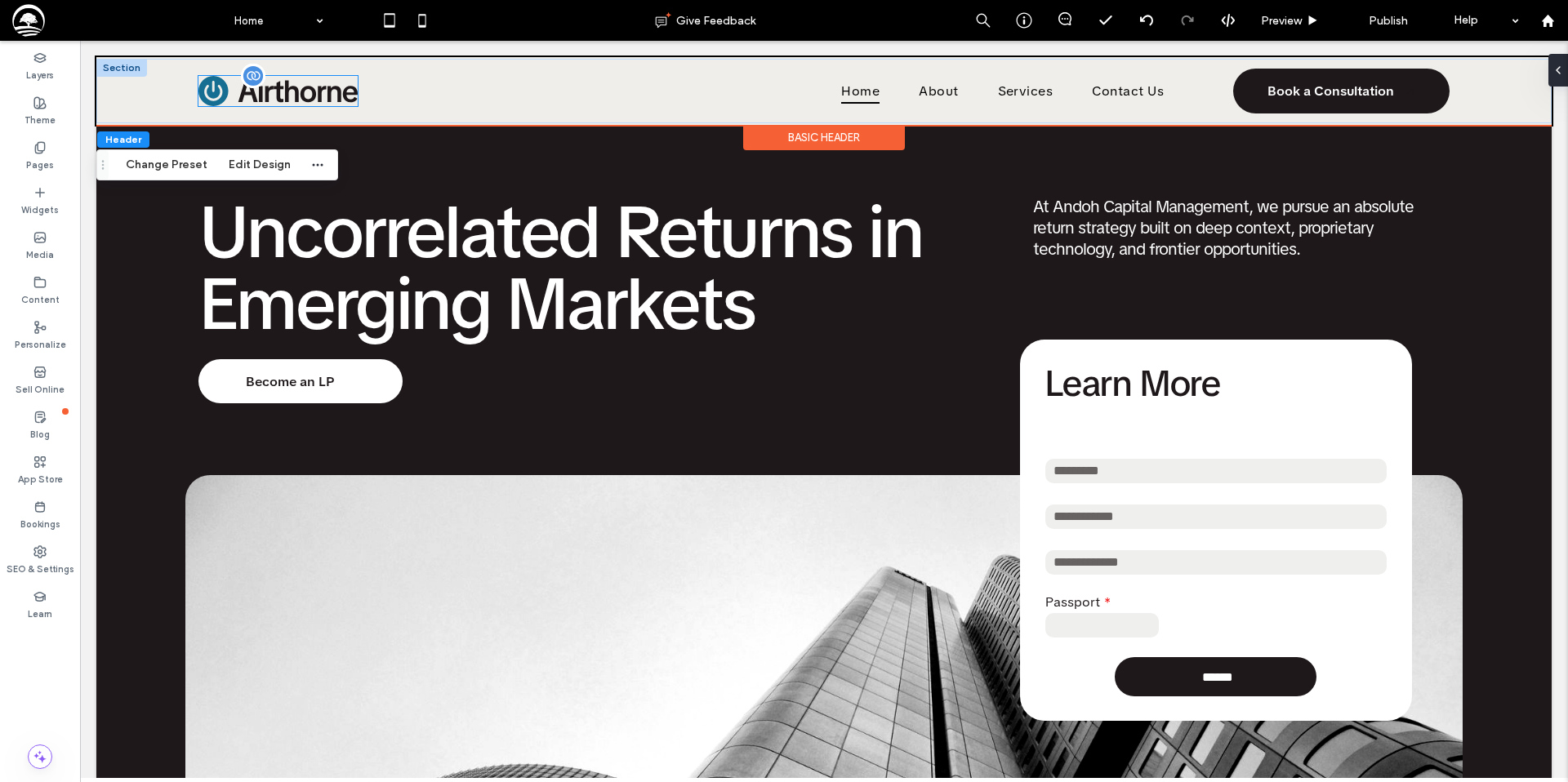
click at [283, 95] on img at bounding box center [277, 91] width 159 height 30
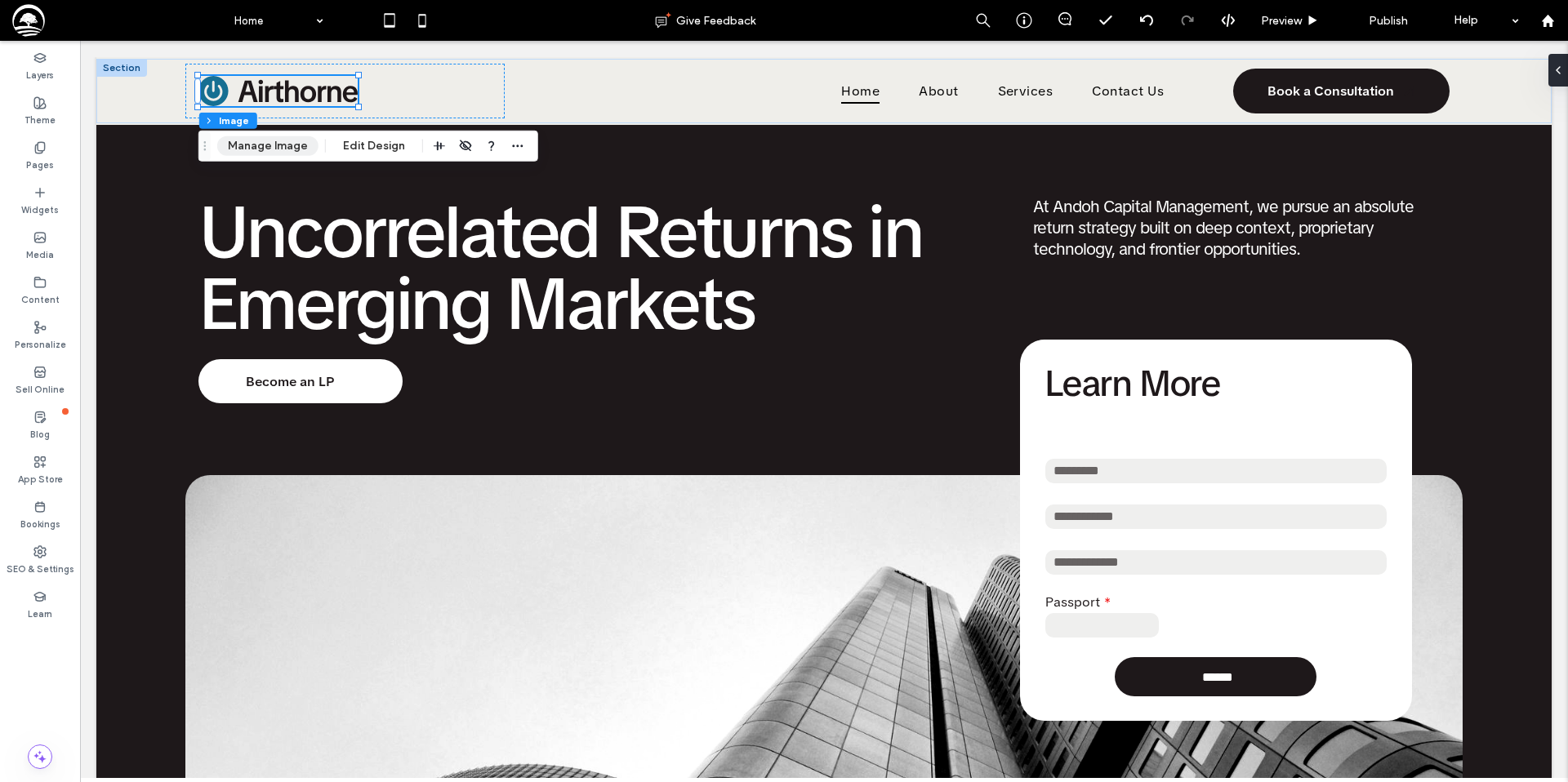
click at [268, 141] on button "Manage Image" at bounding box center [268, 146] width 101 height 19
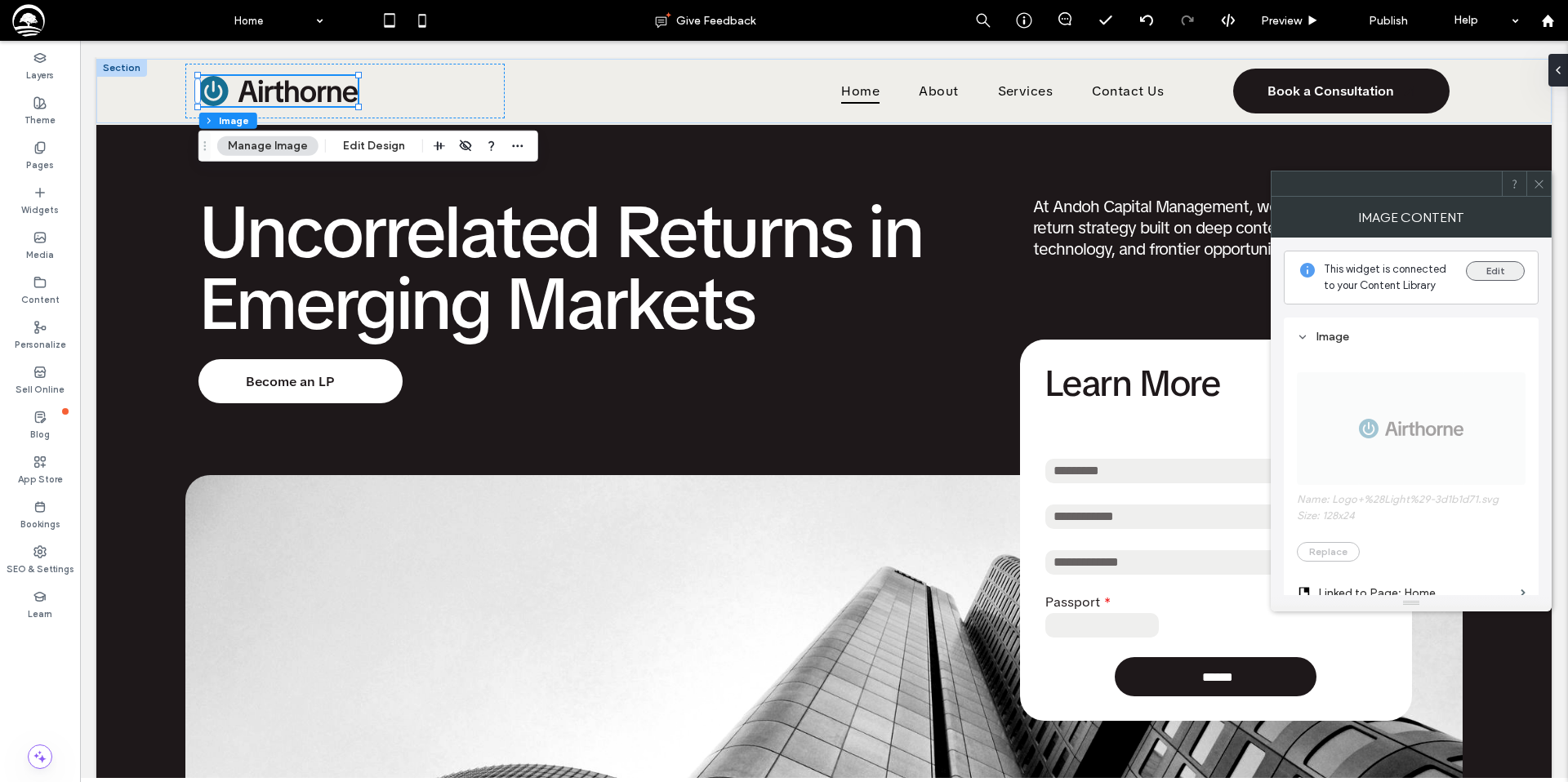
click at [1481, 270] on button "Edit" at bounding box center [1495, 270] width 59 height 19
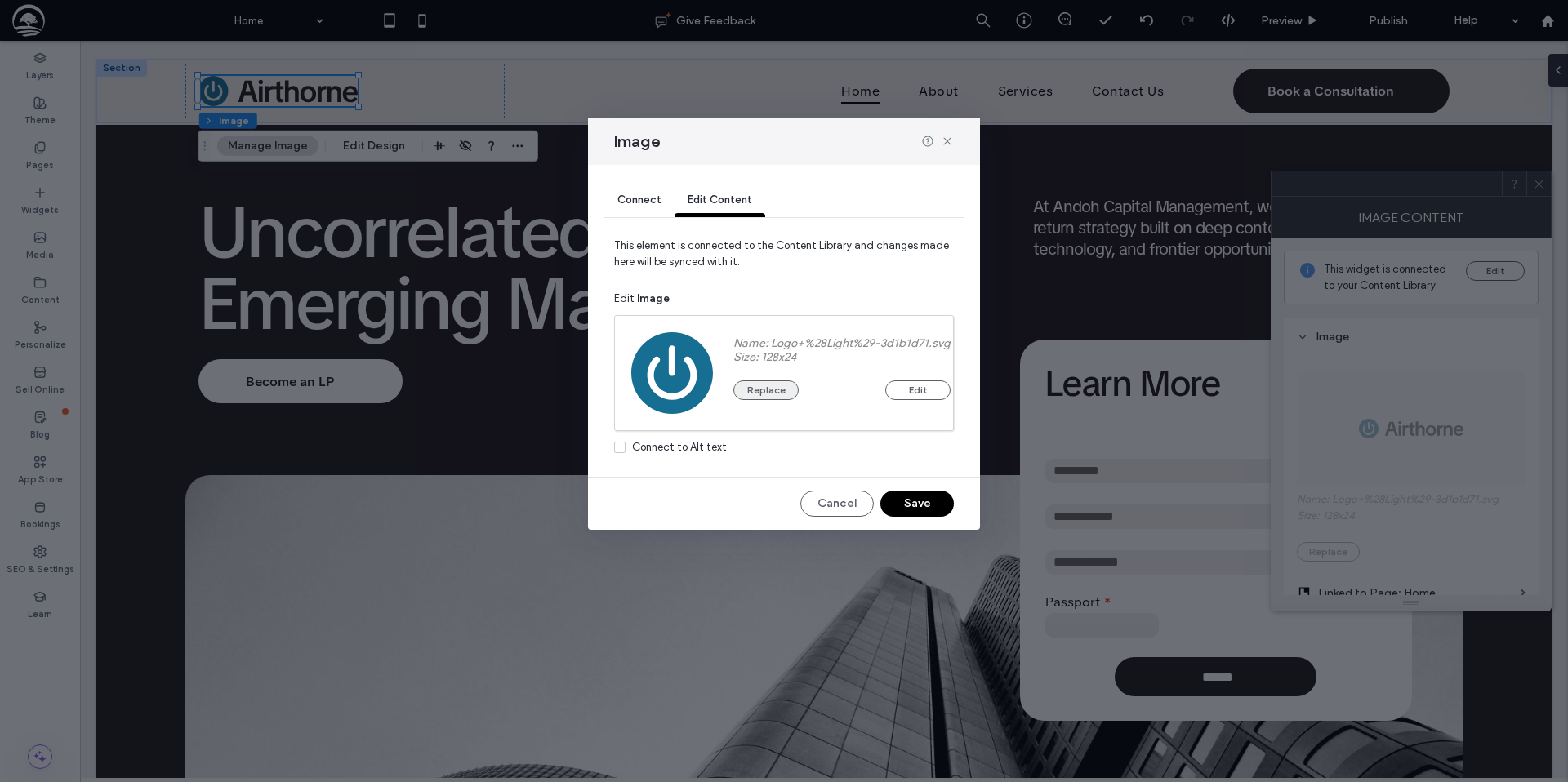
click at [765, 388] on button "Replace" at bounding box center [766, 390] width 66 height 19
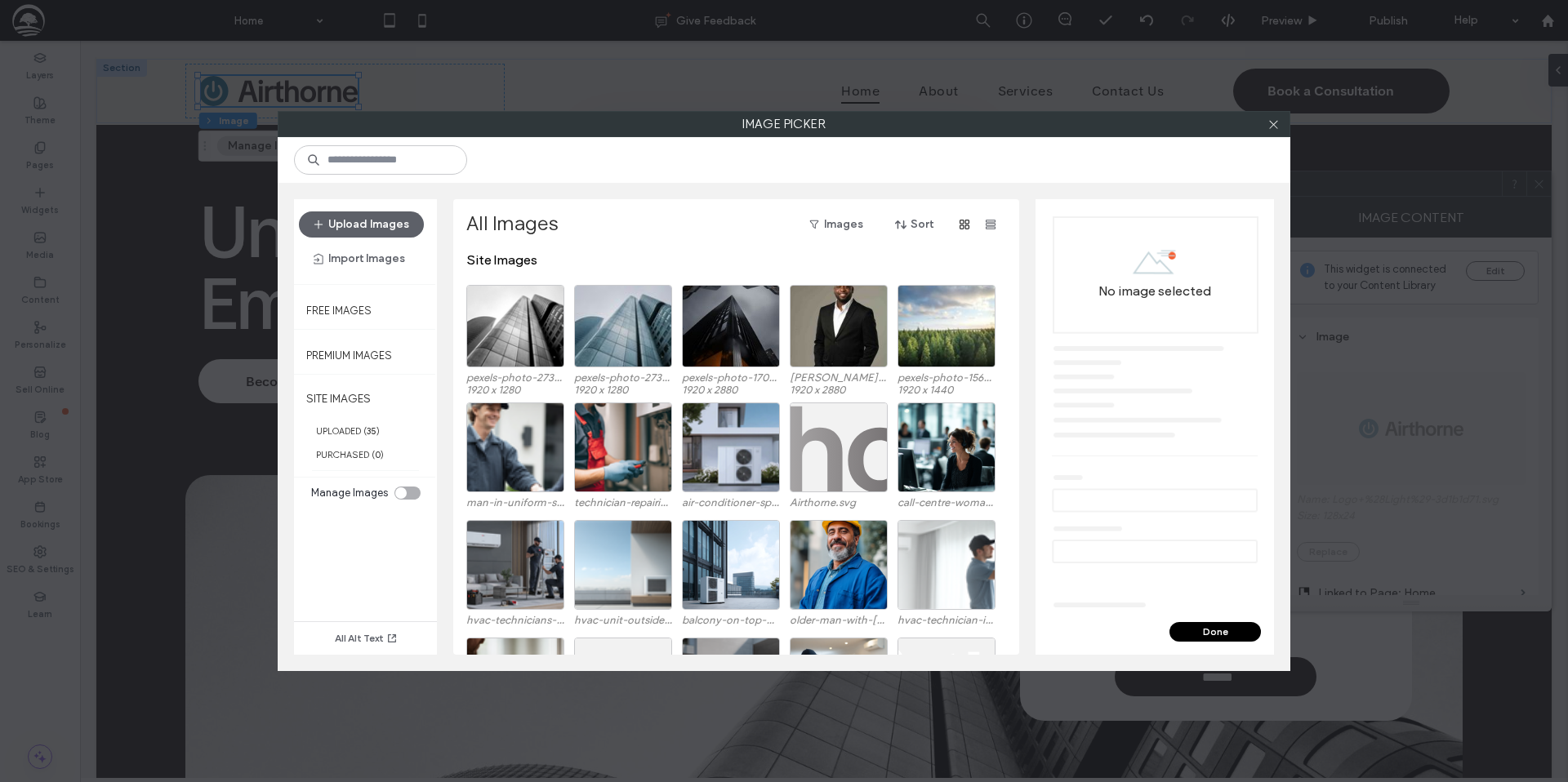
click at [409, 492] on div "toggle" at bounding box center [407, 494] width 26 height 13
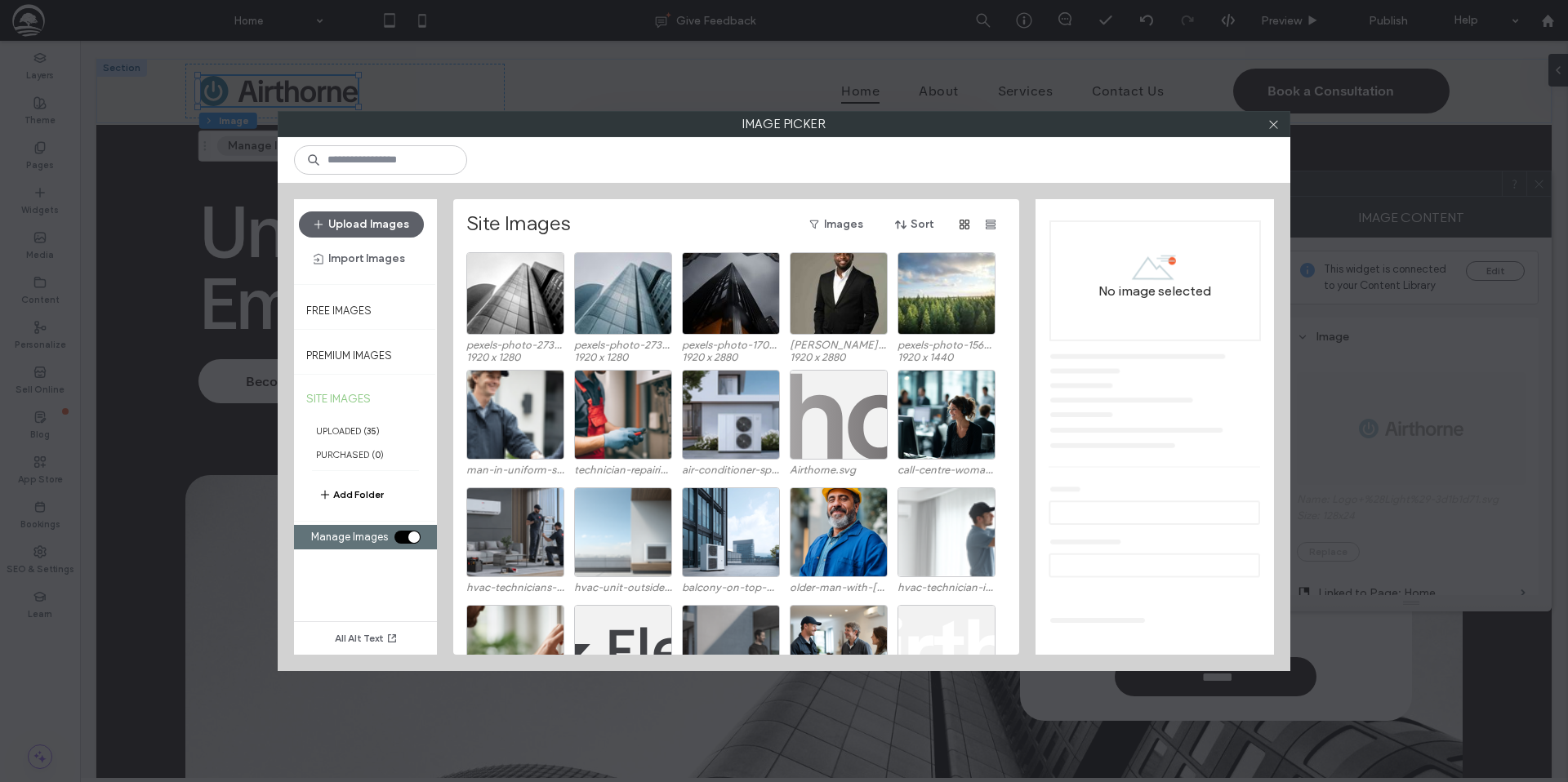
click at [355, 495] on button "Add Folder" at bounding box center [351, 495] width 66 height 19
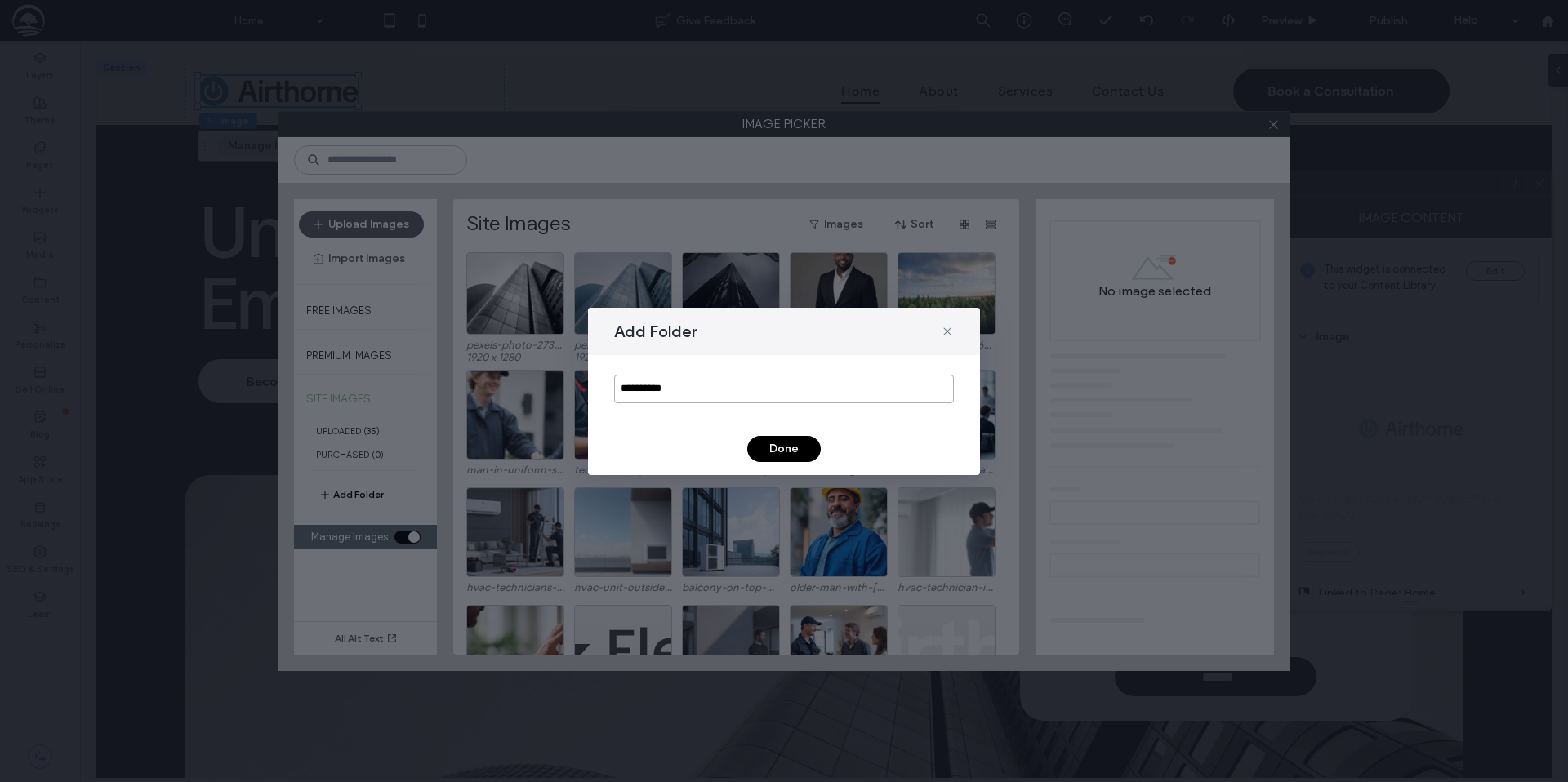
drag, startPoint x: 703, startPoint y: 390, endPoint x: 601, endPoint y: 386, distance: 102.1
click at [601, 386] on div "**********" at bounding box center [784, 389] width 392 height 67
type input "******"
click at [774, 442] on button "Done" at bounding box center [784, 448] width 73 height 26
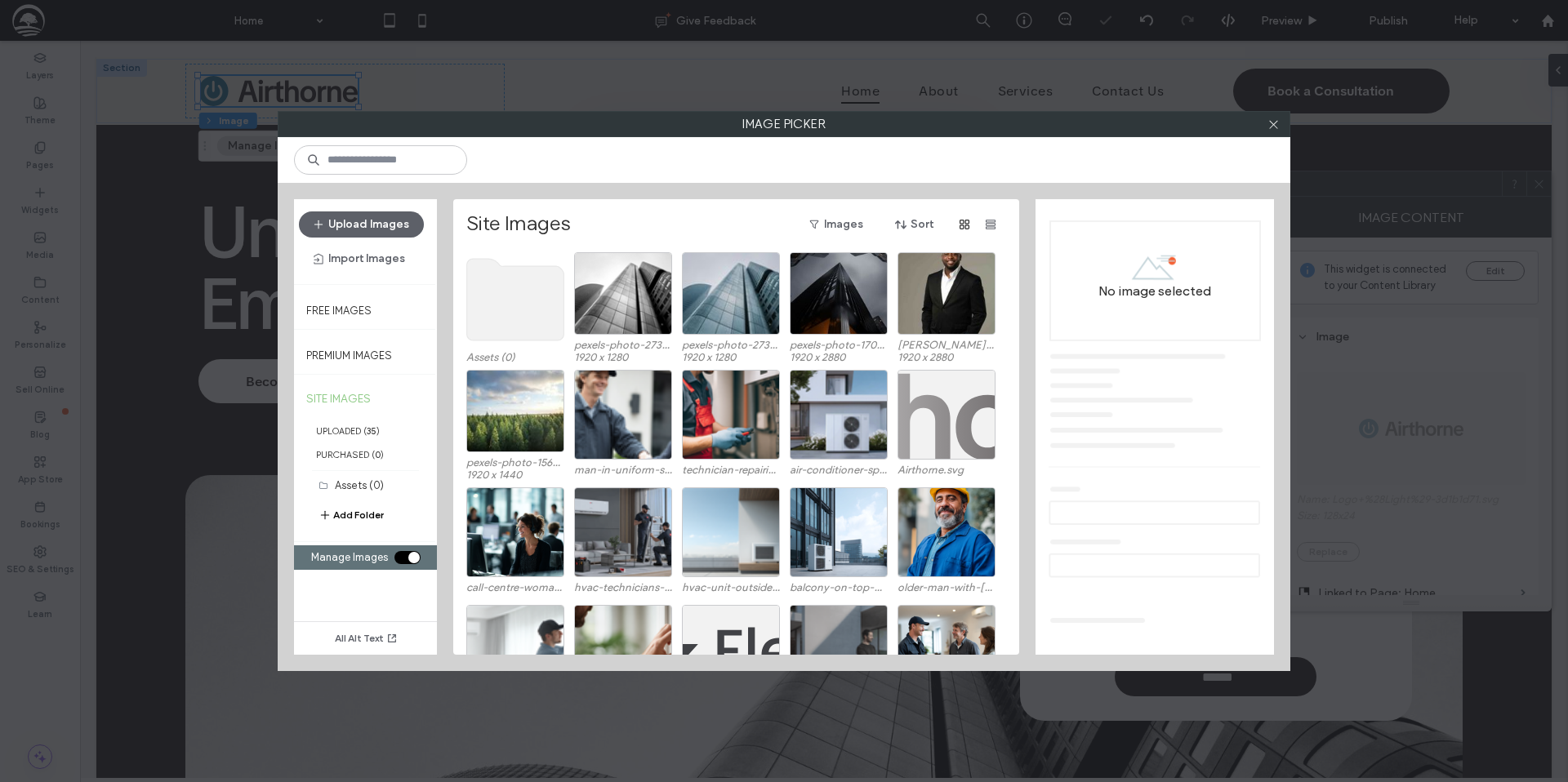
click at [530, 294] on use at bounding box center [515, 299] width 97 height 82
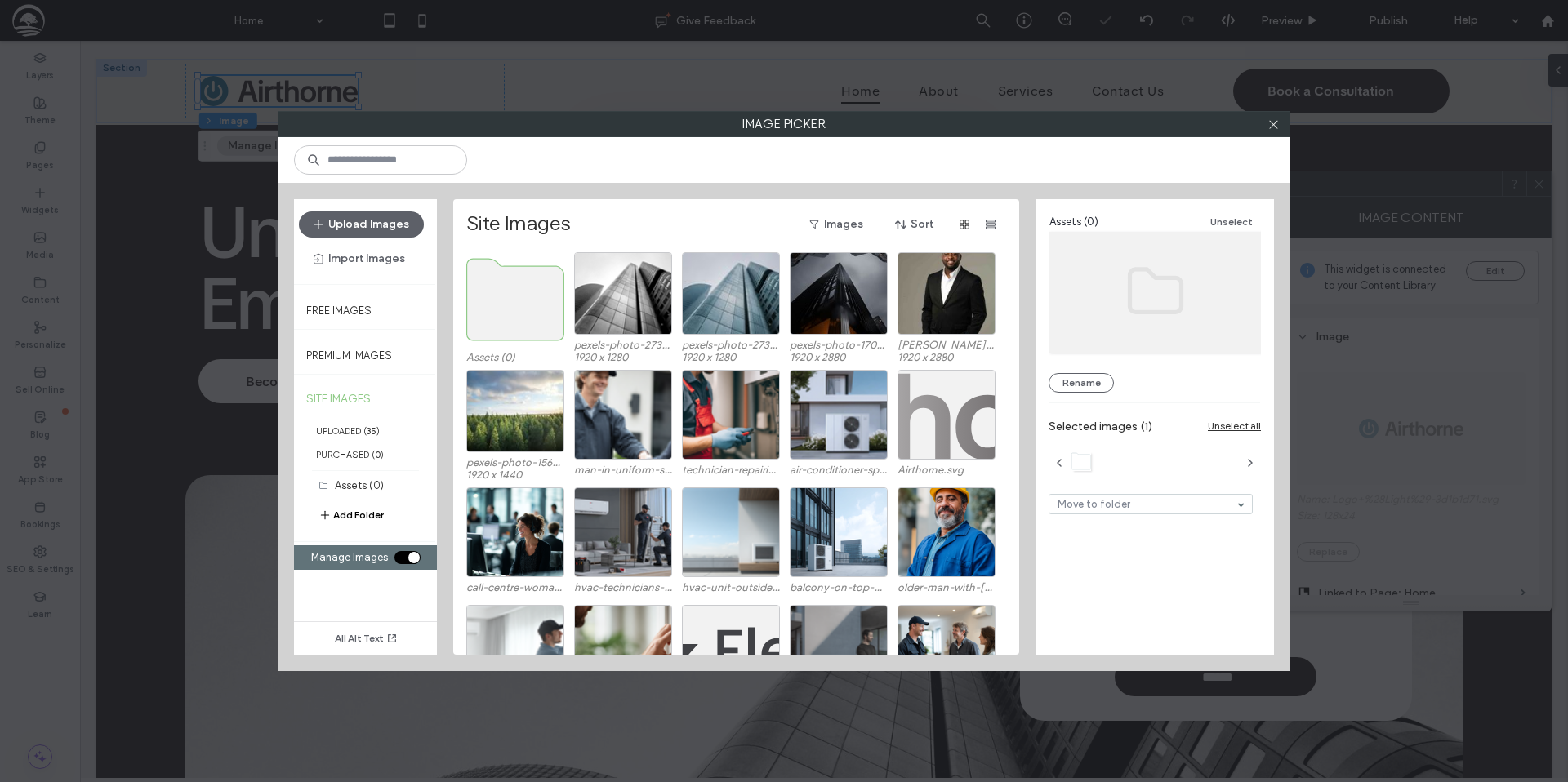
click at [530, 294] on use at bounding box center [515, 299] width 97 height 82
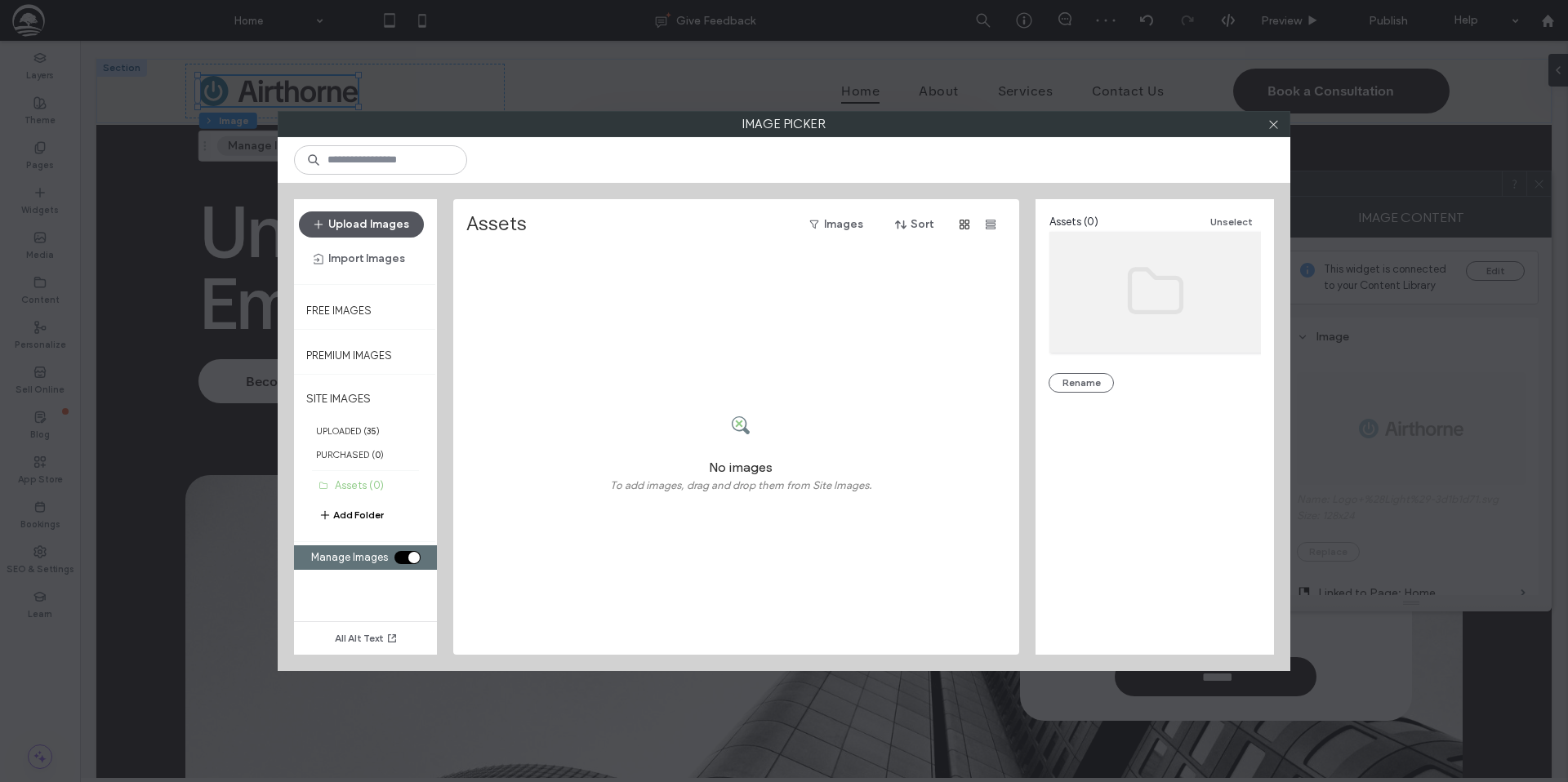
click at [370, 224] on button "Upload Images" at bounding box center [361, 224] width 125 height 26
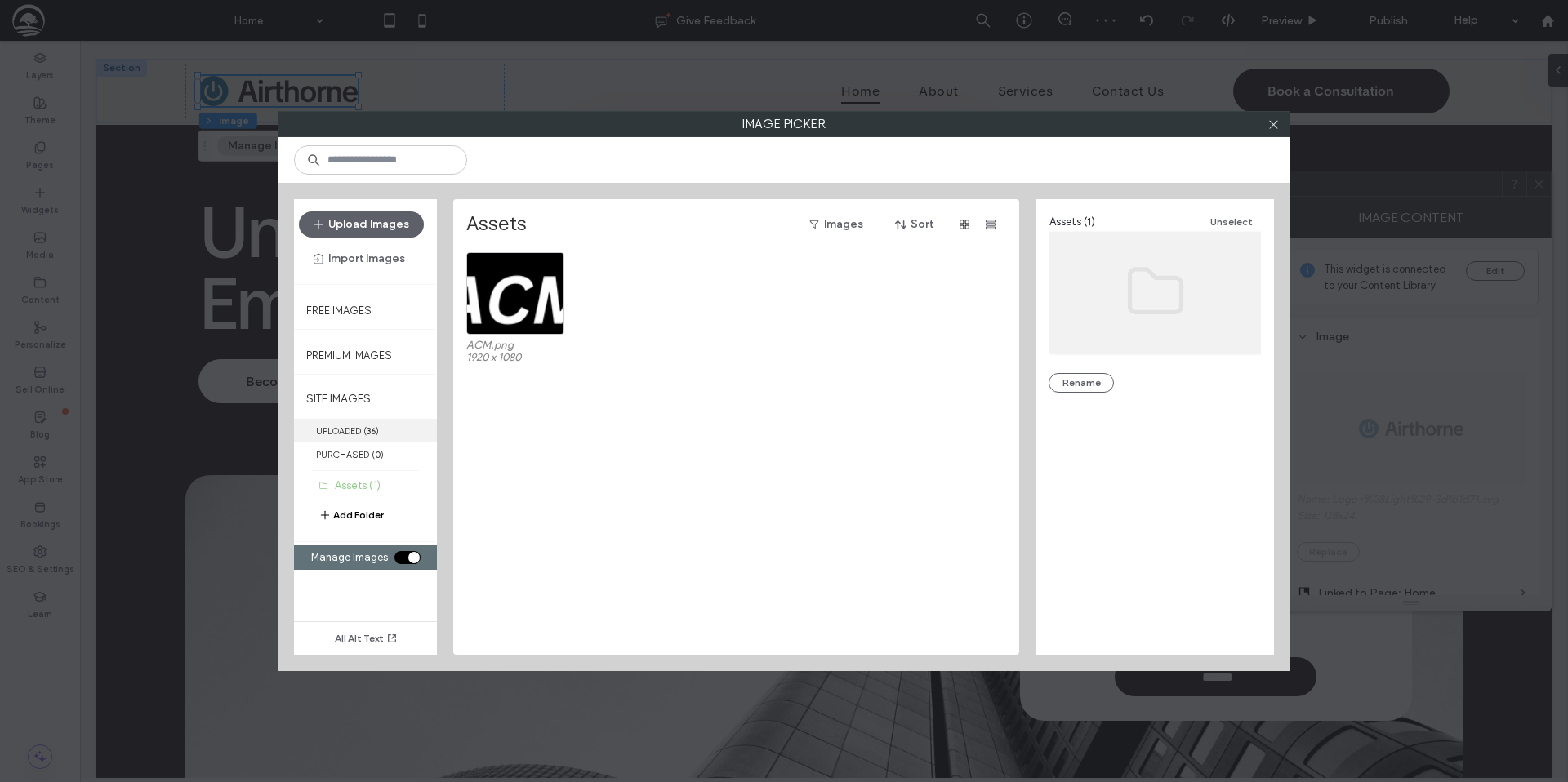
click at [341, 433] on label "UPLOADED ( 36 )" at bounding box center [366, 431] width 143 height 24
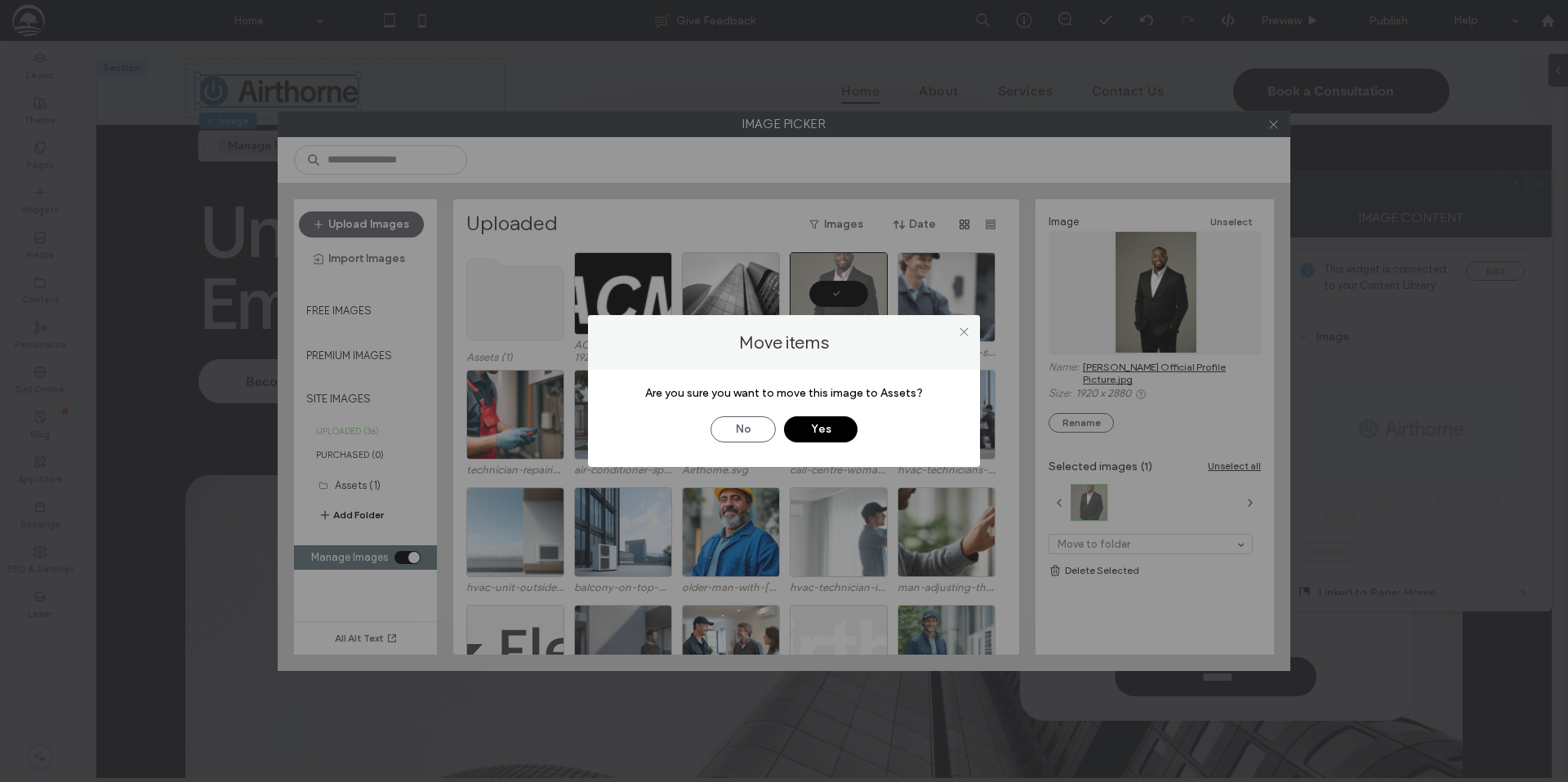
click at [812, 426] on button "Yes" at bounding box center [820, 429] width 73 height 26
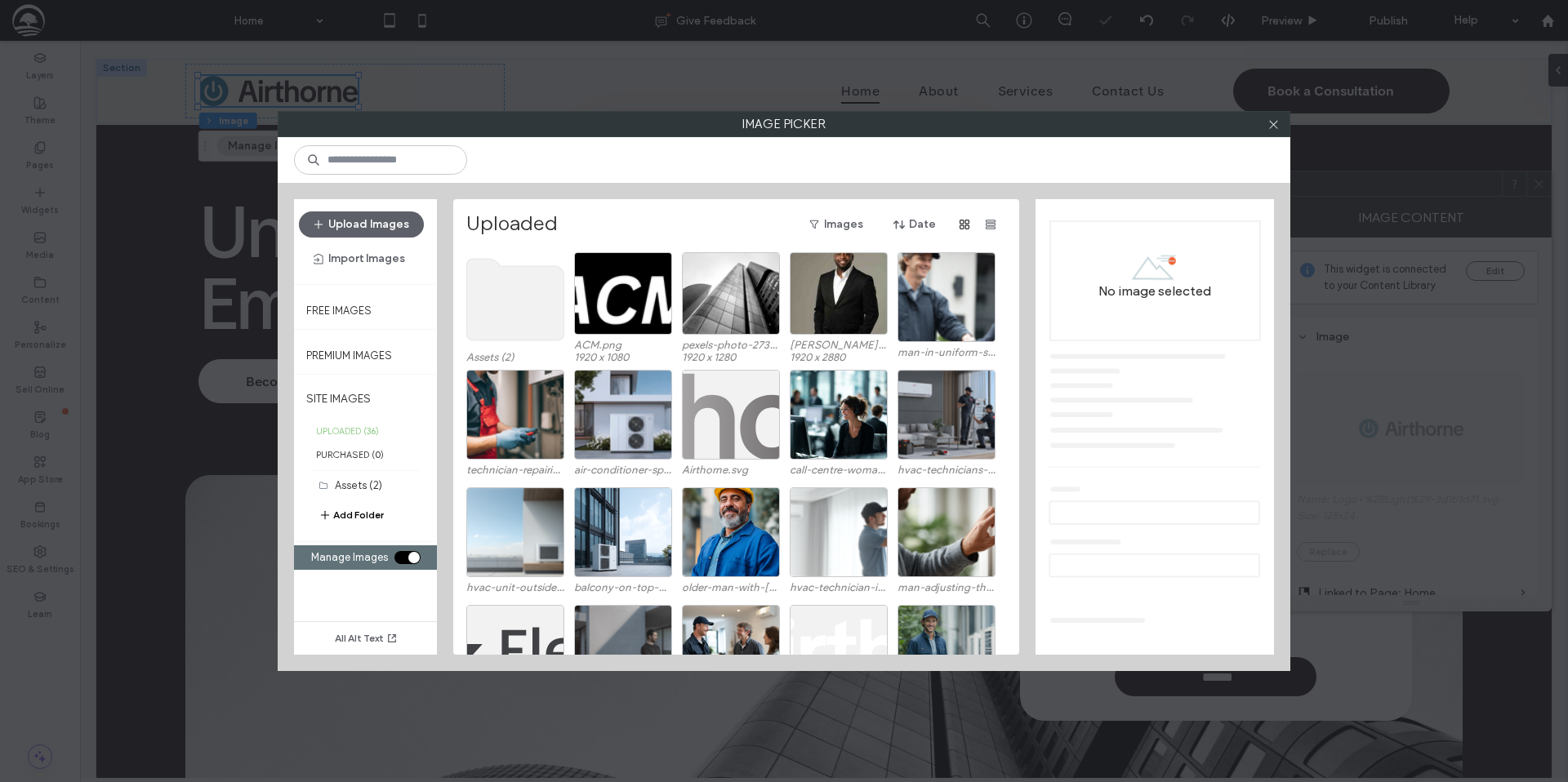
click at [515, 317] on use at bounding box center [515, 299] width 97 height 82
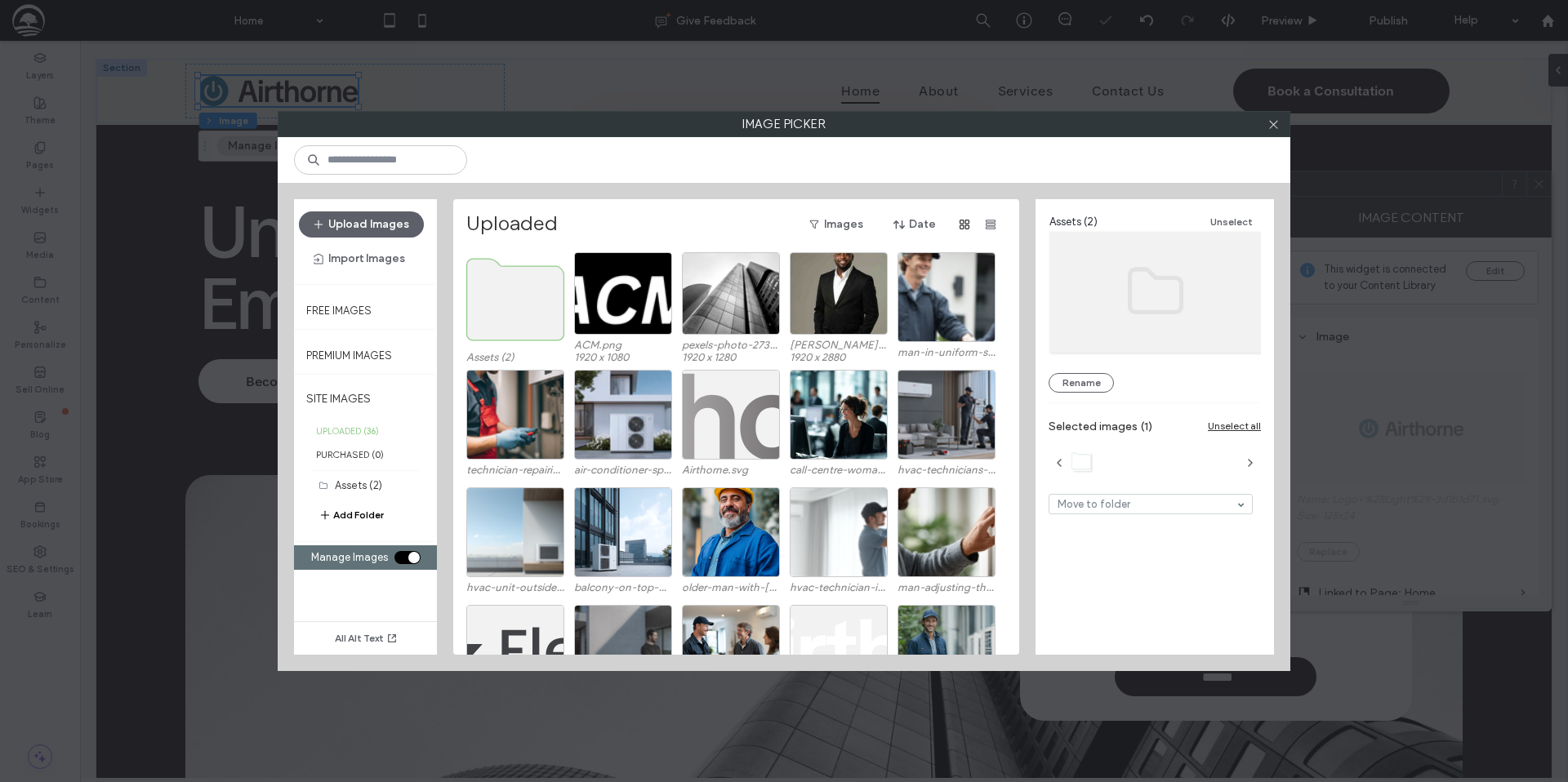
click at [515, 318] on use at bounding box center [515, 299] width 97 height 82
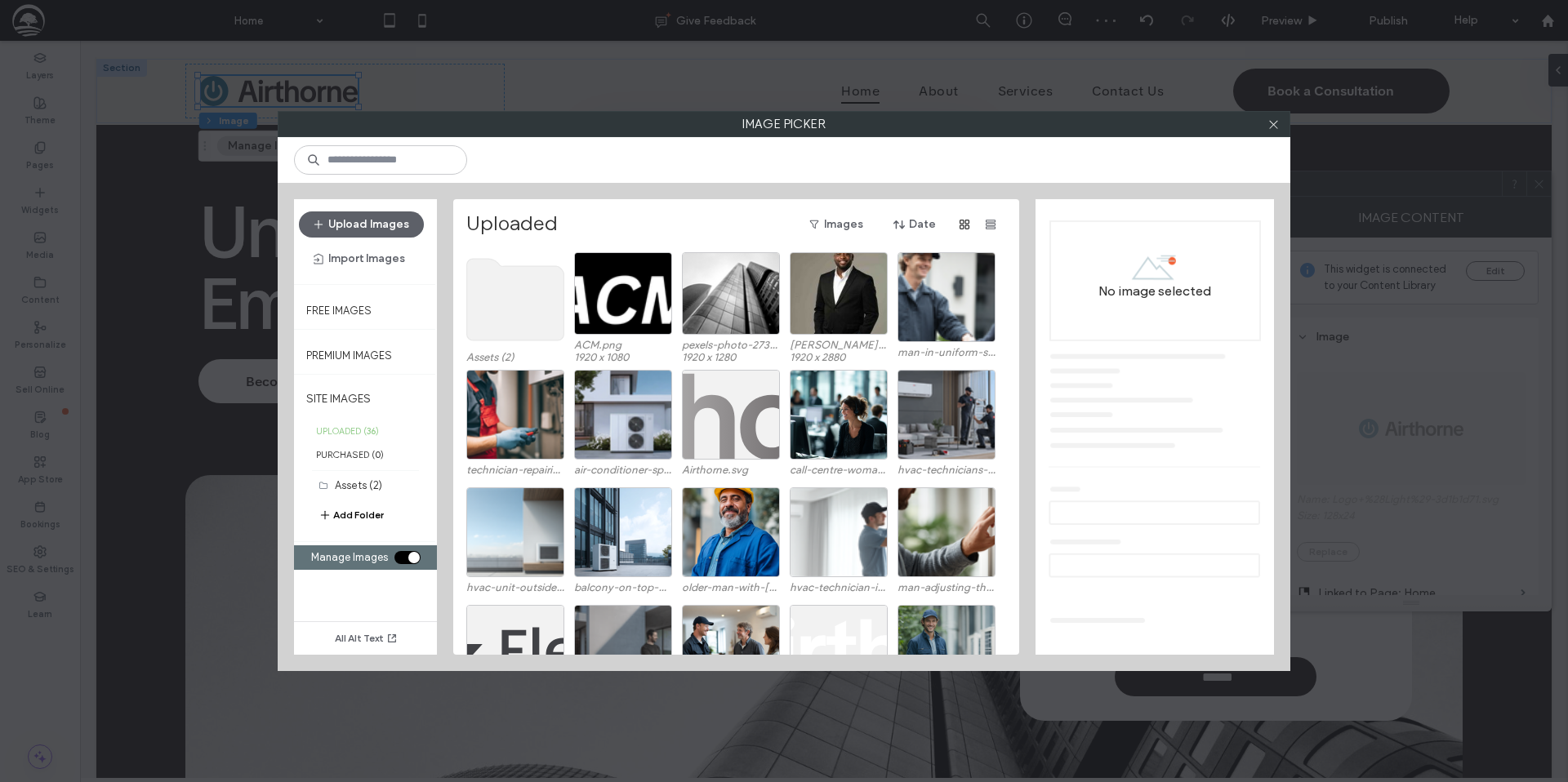
click at [515, 318] on use at bounding box center [515, 299] width 97 height 82
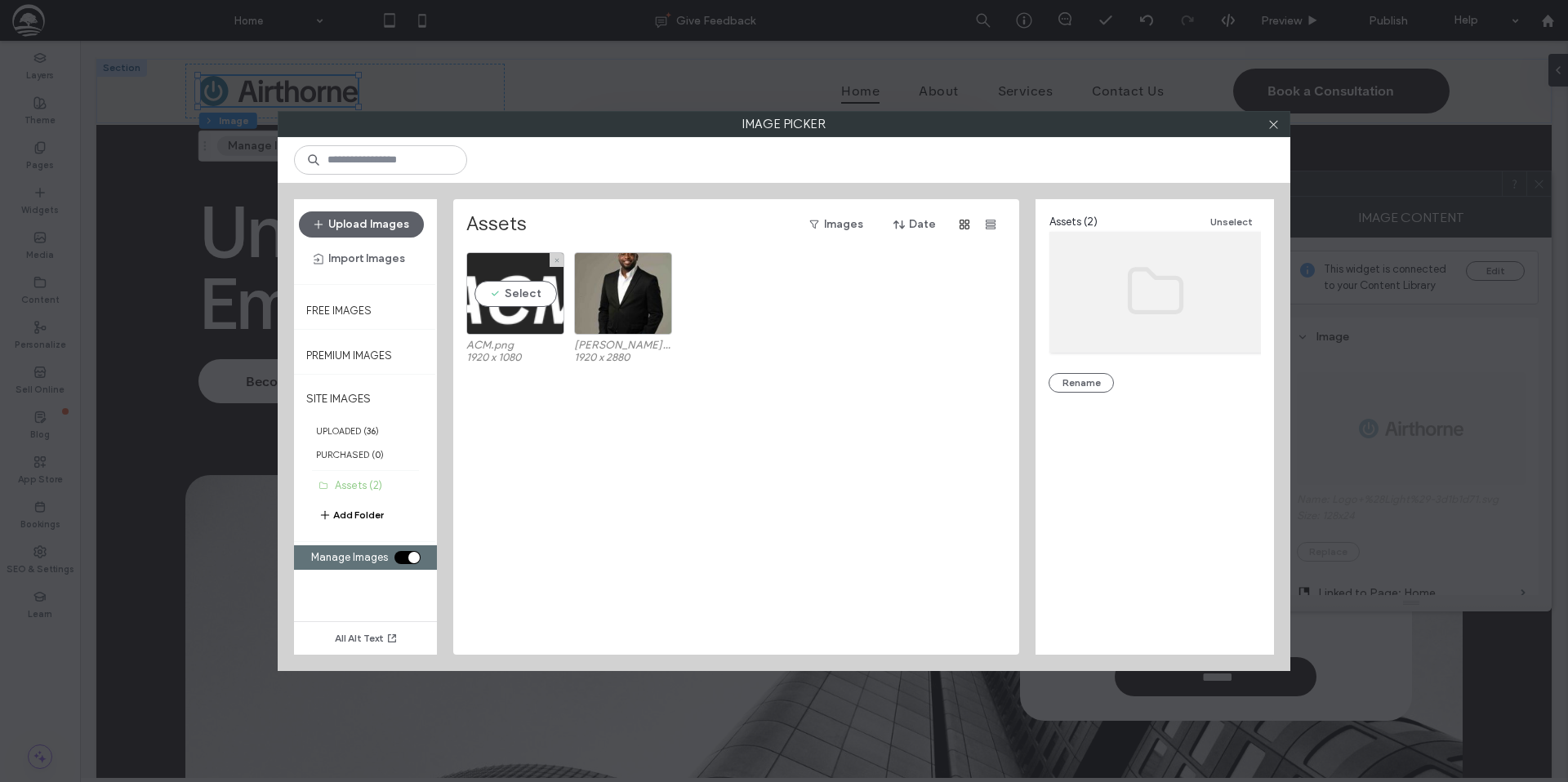
click at [524, 292] on div "Select" at bounding box center [515, 293] width 98 height 83
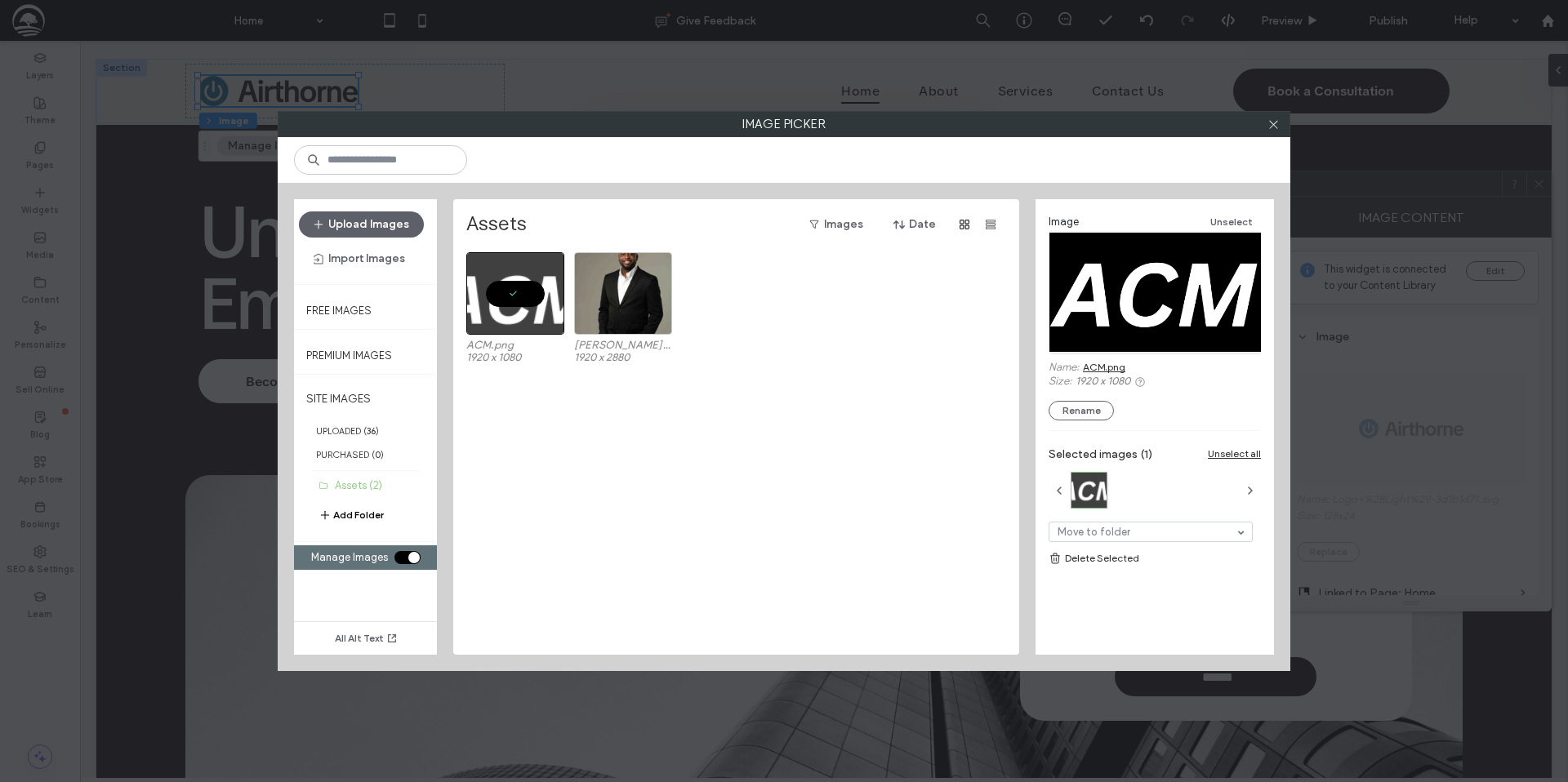
drag, startPoint x: 760, startPoint y: 395, endPoint x: 822, endPoint y: 337, distance: 84.9
click at [760, 395] on div "ACM.png 1920 x 1080 David Andoh Official Profile Picture.jpg 1920 x 2880" at bounding box center [740, 453] width 549 height 403
click at [1274, 128] on icon at bounding box center [1273, 125] width 13 height 13
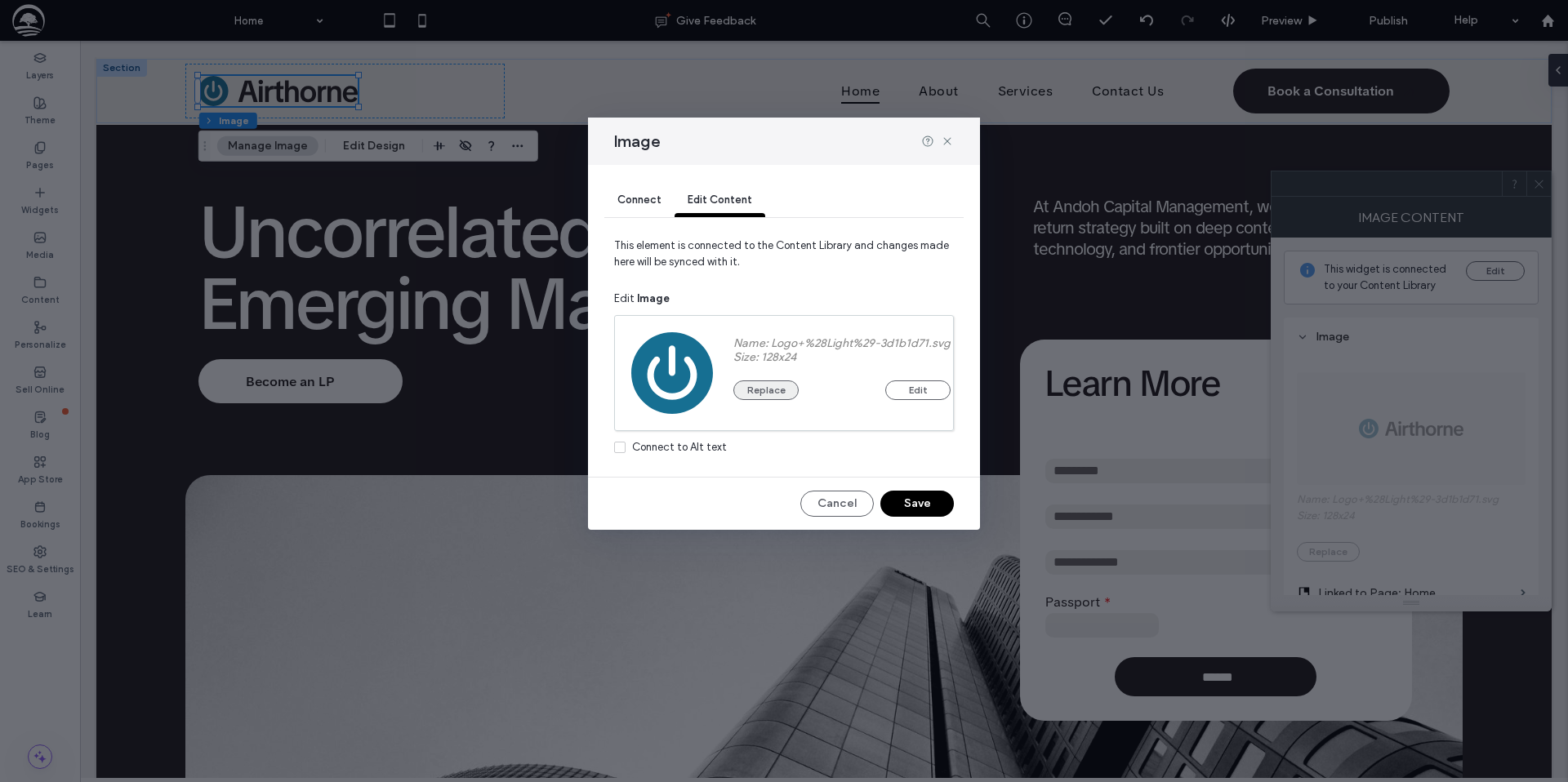
click at [750, 395] on button "Replace" at bounding box center [766, 390] width 66 height 19
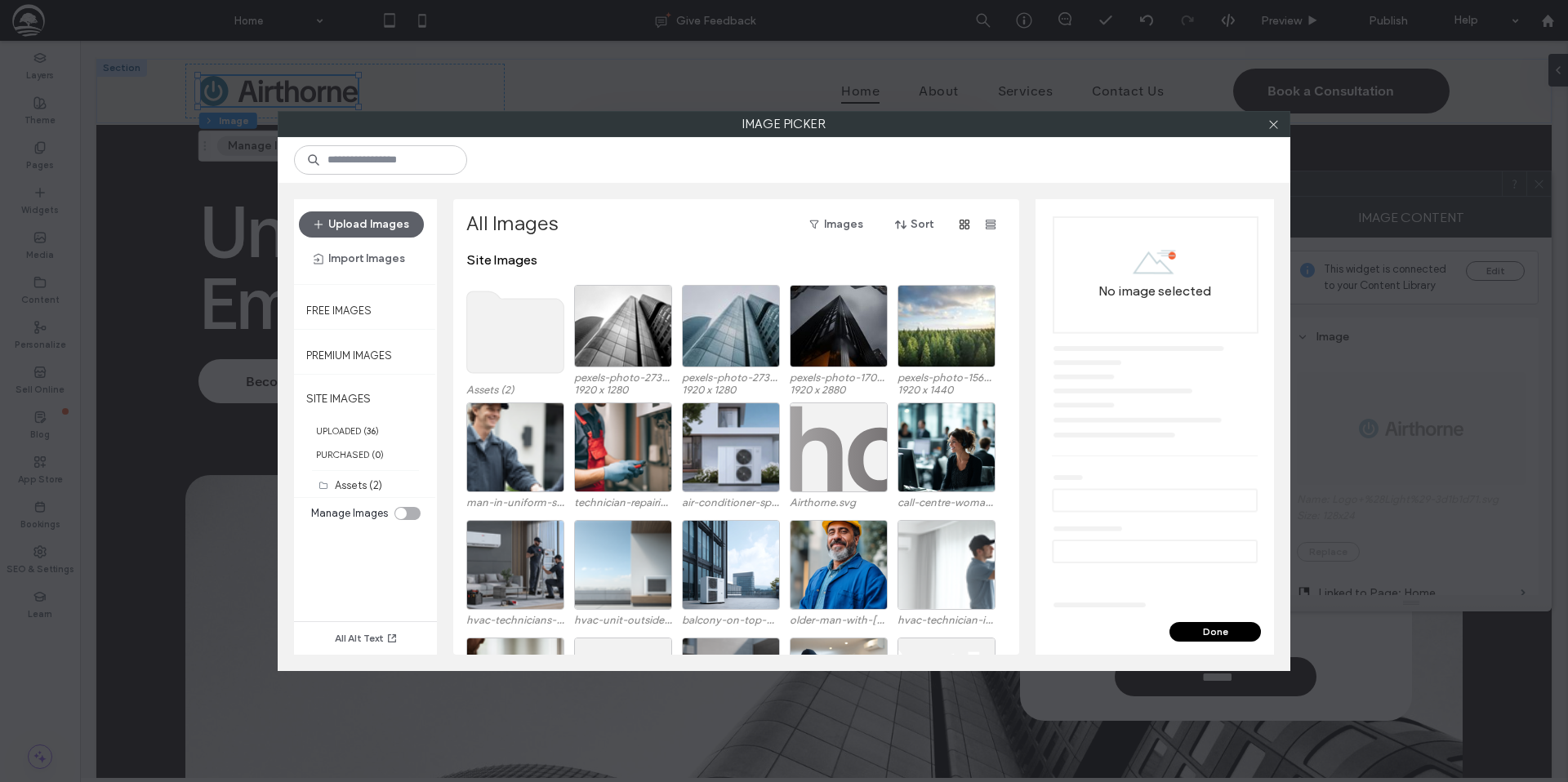
click at [516, 339] on use at bounding box center [515, 332] width 97 height 82
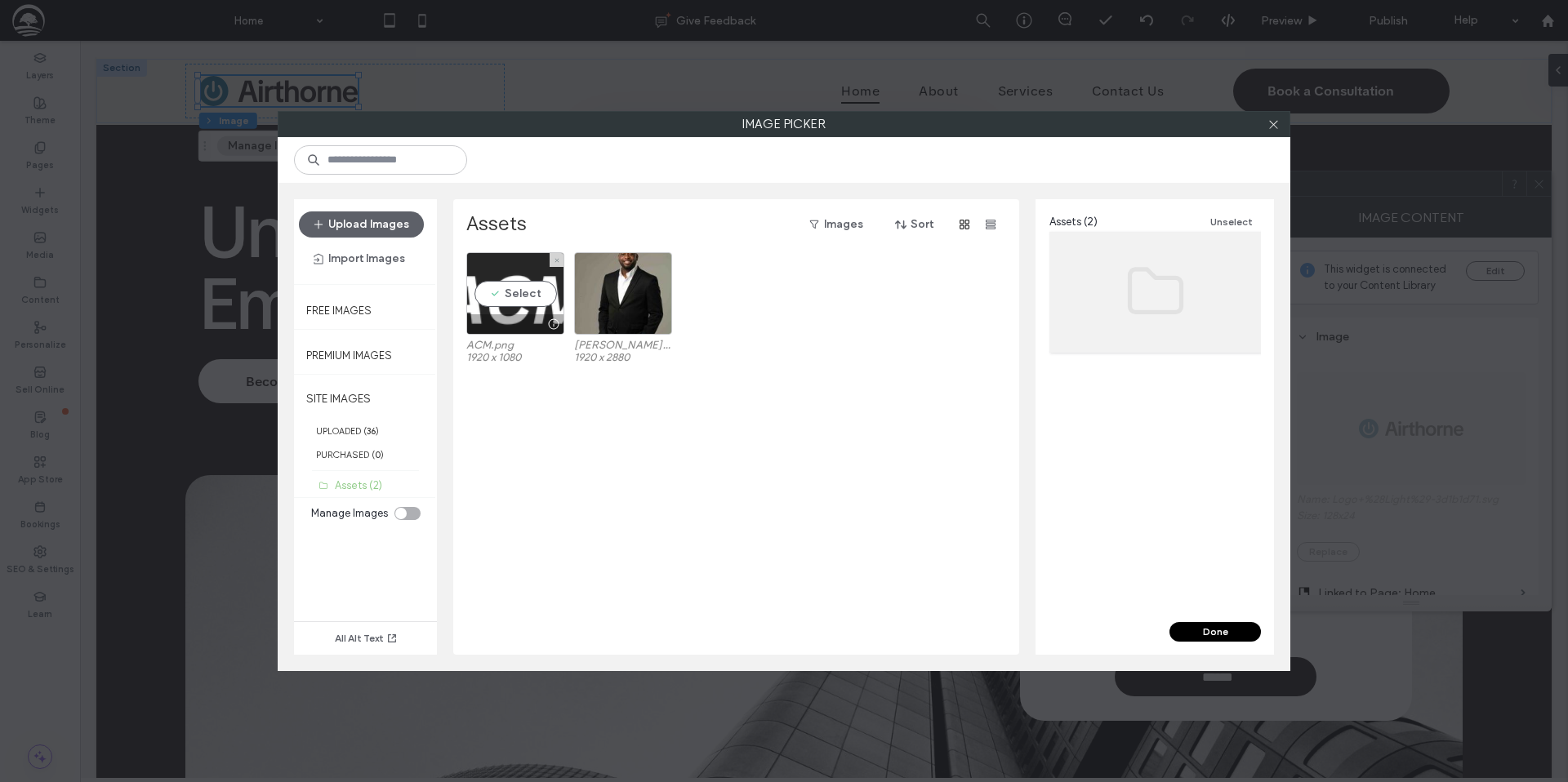
click at [522, 303] on div "Select" at bounding box center [515, 293] width 98 height 83
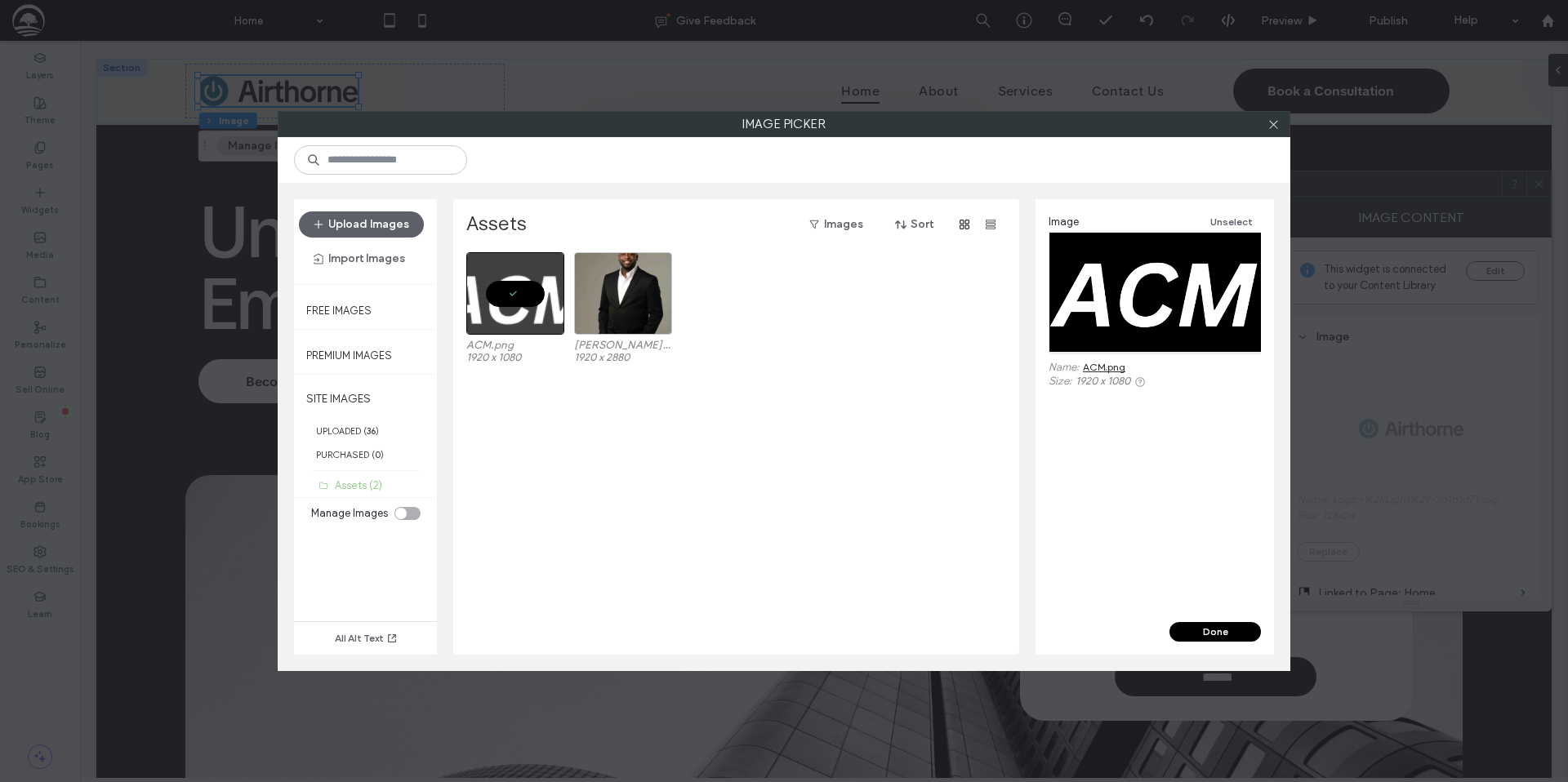
click at [1223, 633] on button "Done" at bounding box center [1215, 631] width 92 height 19
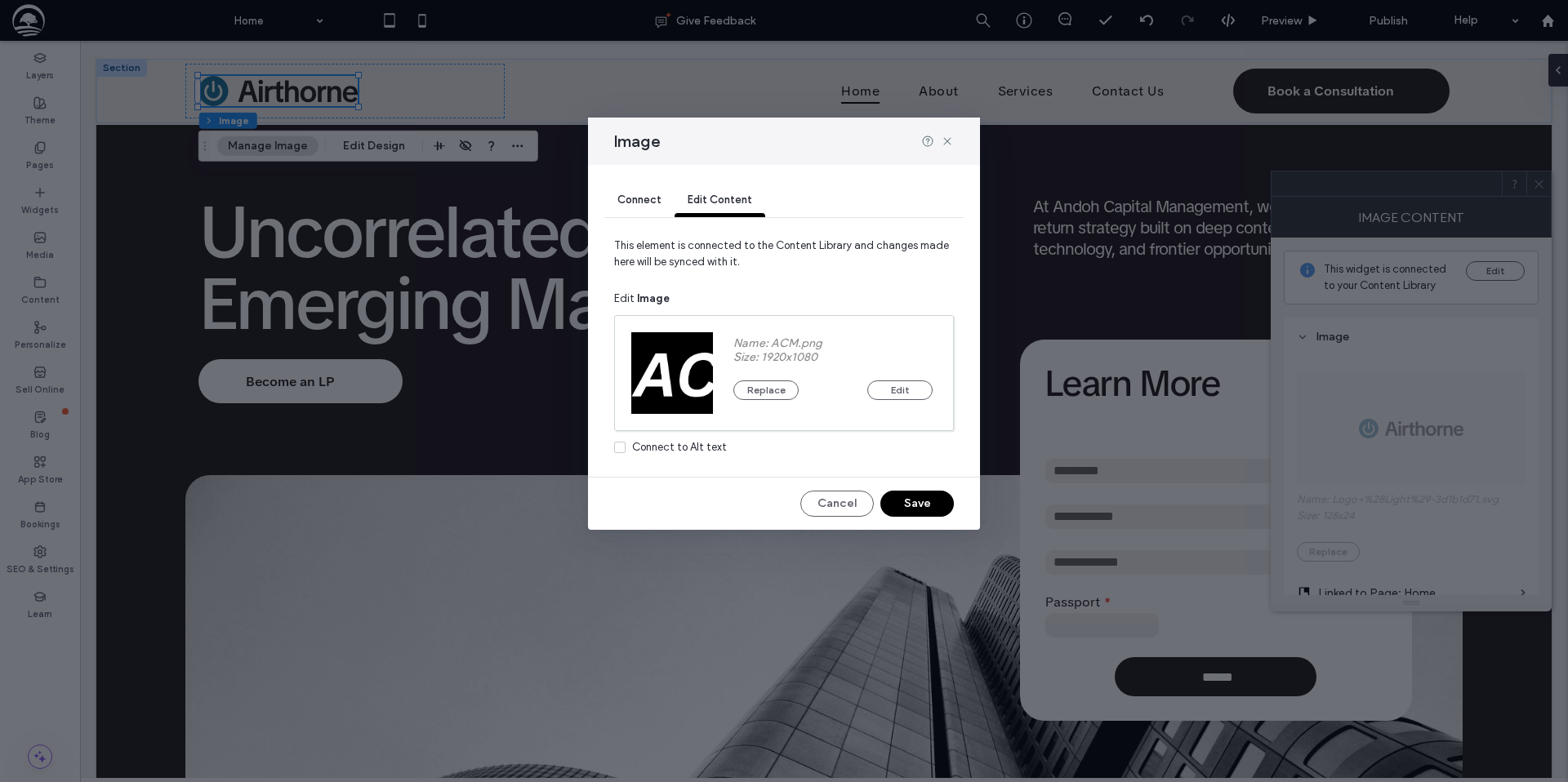
click at [910, 507] on button "Save" at bounding box center [917, 503] width 73 height 26
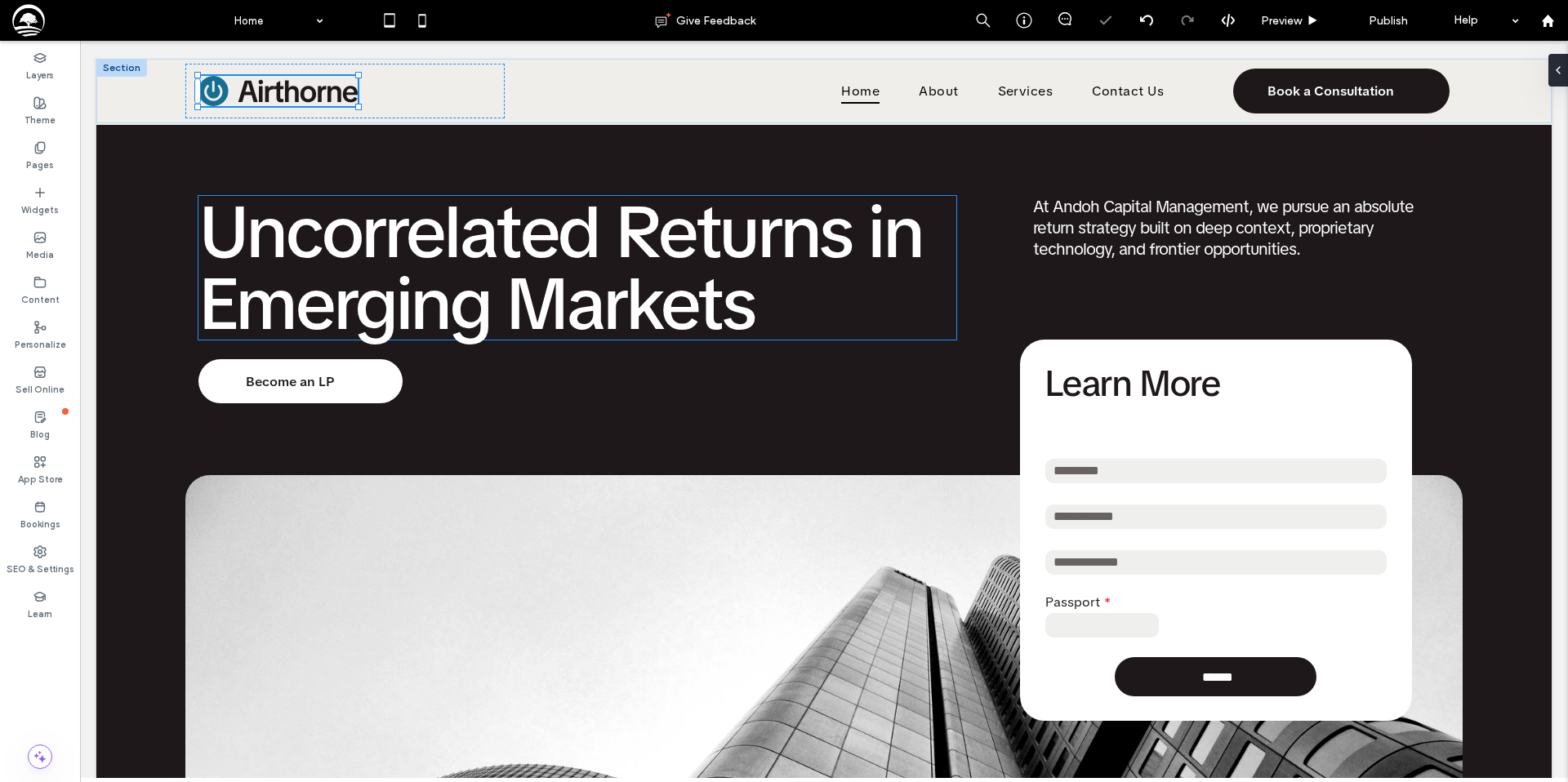
type input "***"
click at [212, 172] on button "Design" at bounding box center [219, 176] width 59 height 19
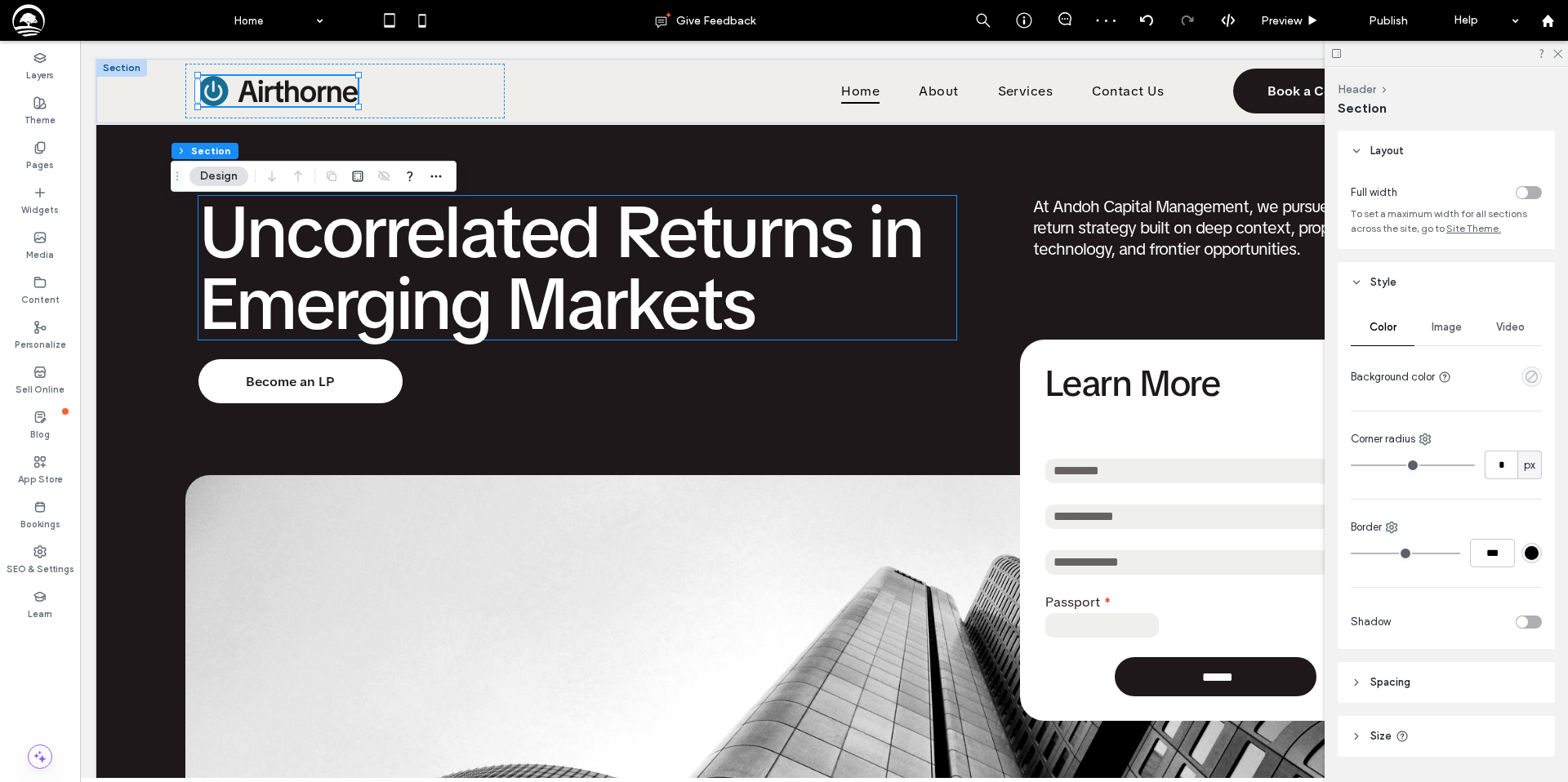
click at [1529, 376] on icon "empty color" at bounding box center [1531, 377] width 13 height 13
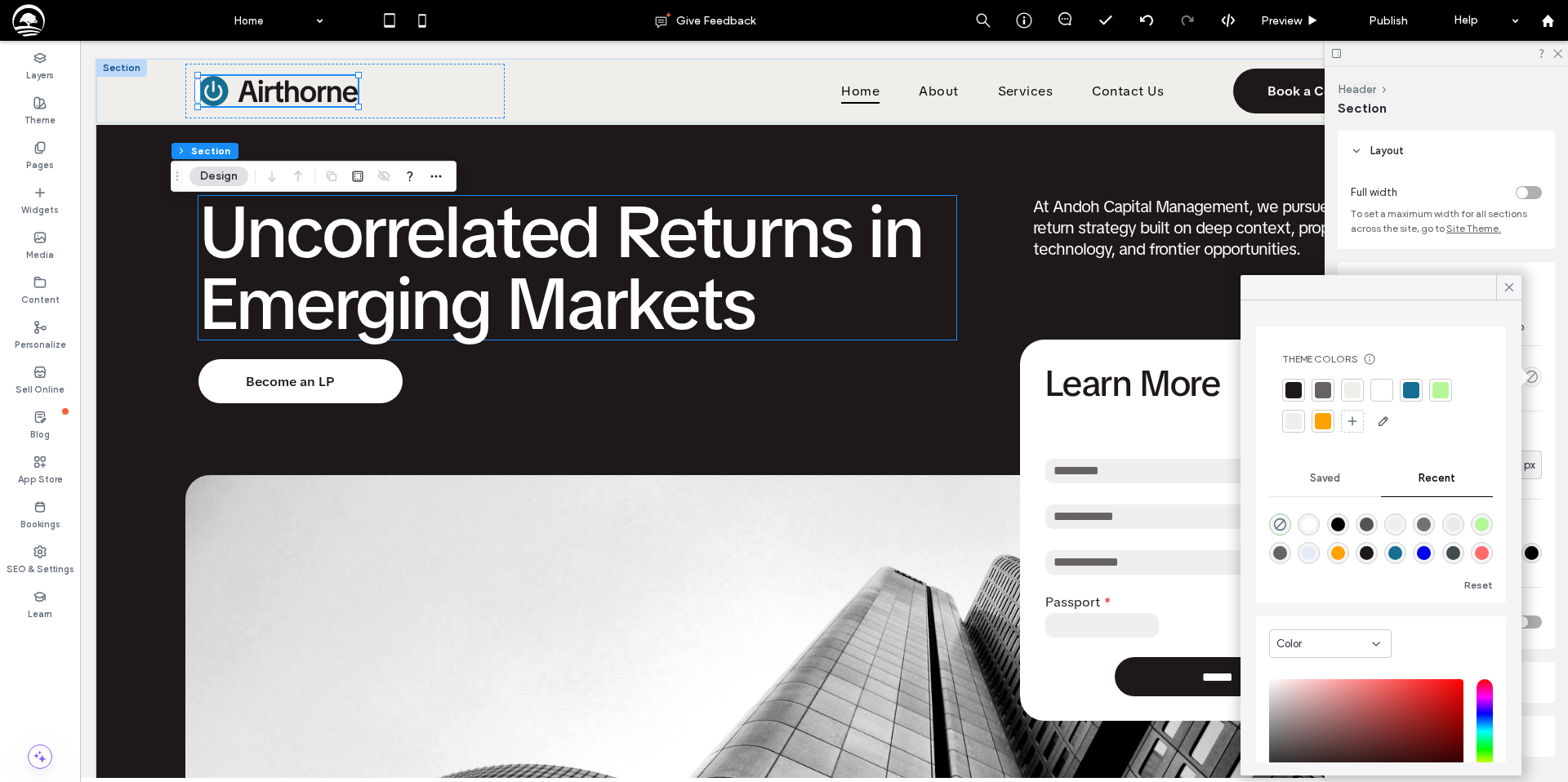
click at [1292, 390] on div at bounding box center [1292, 390] width 16 height 16
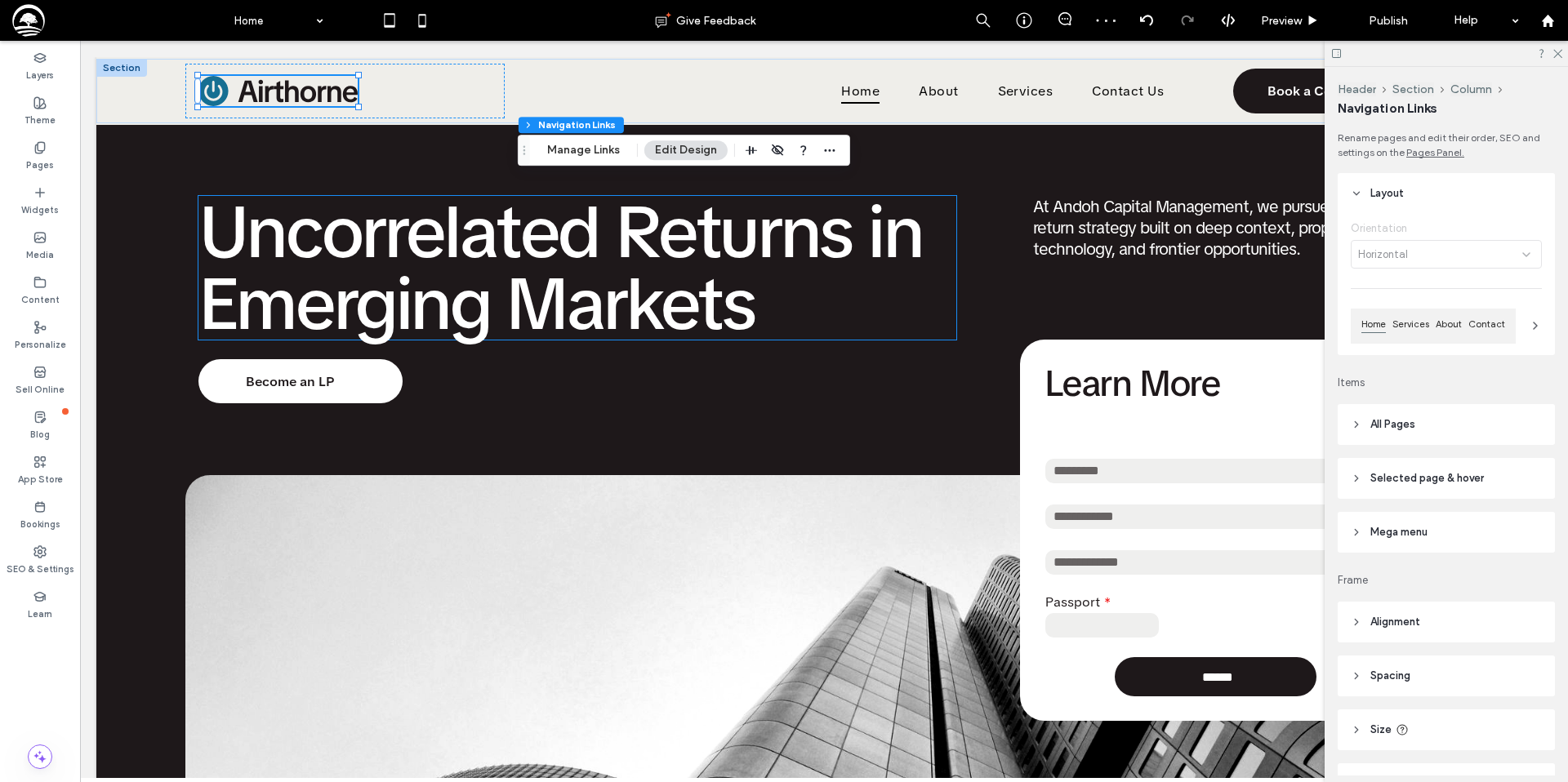
click at [1448, 426] on header "All Pages" at bounding box center [1446, 425] width 217 height 40
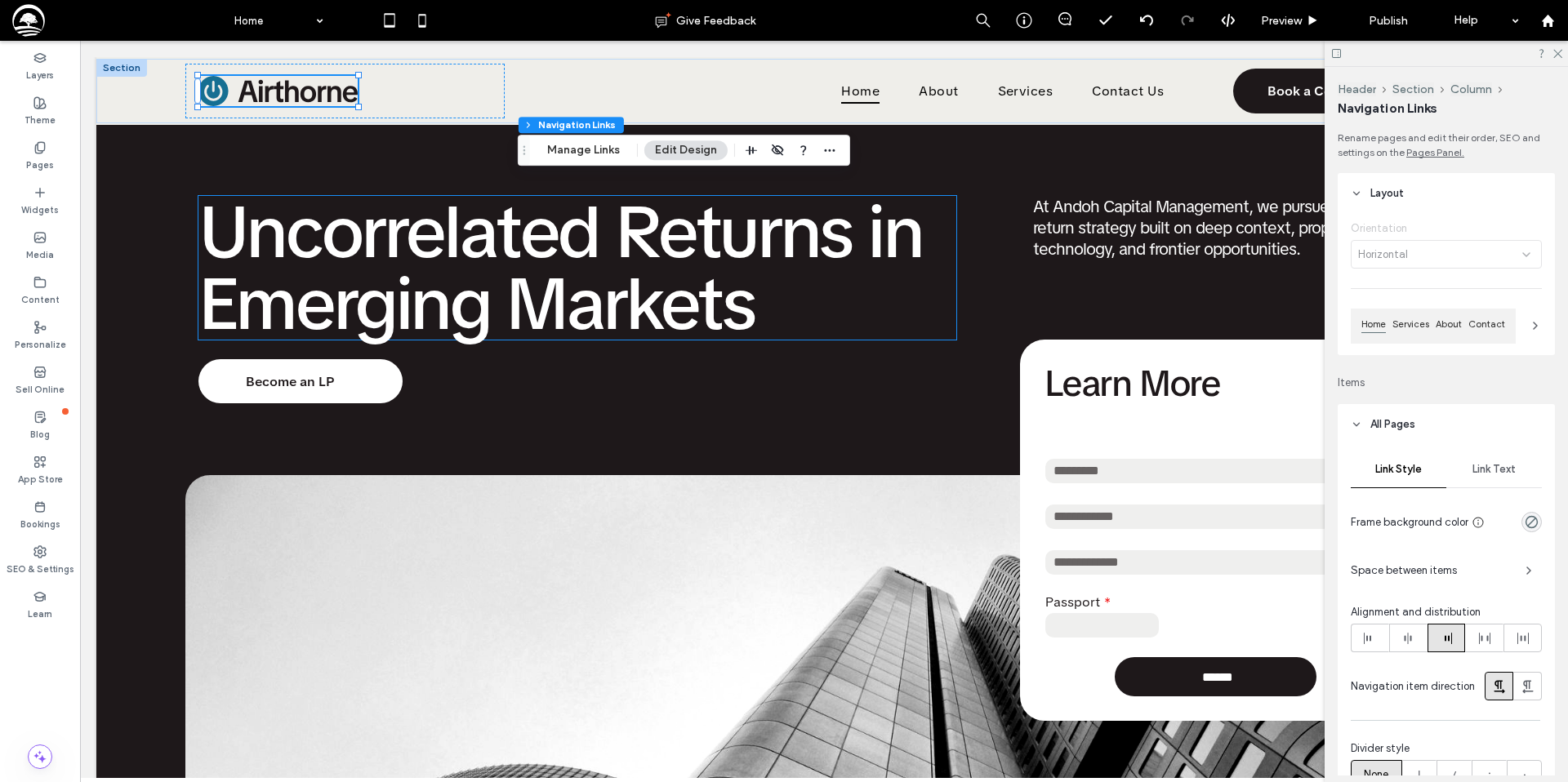
click at [1493, 469] on span "Link Text" at bounding box center [1493, 469] width 43 height 13
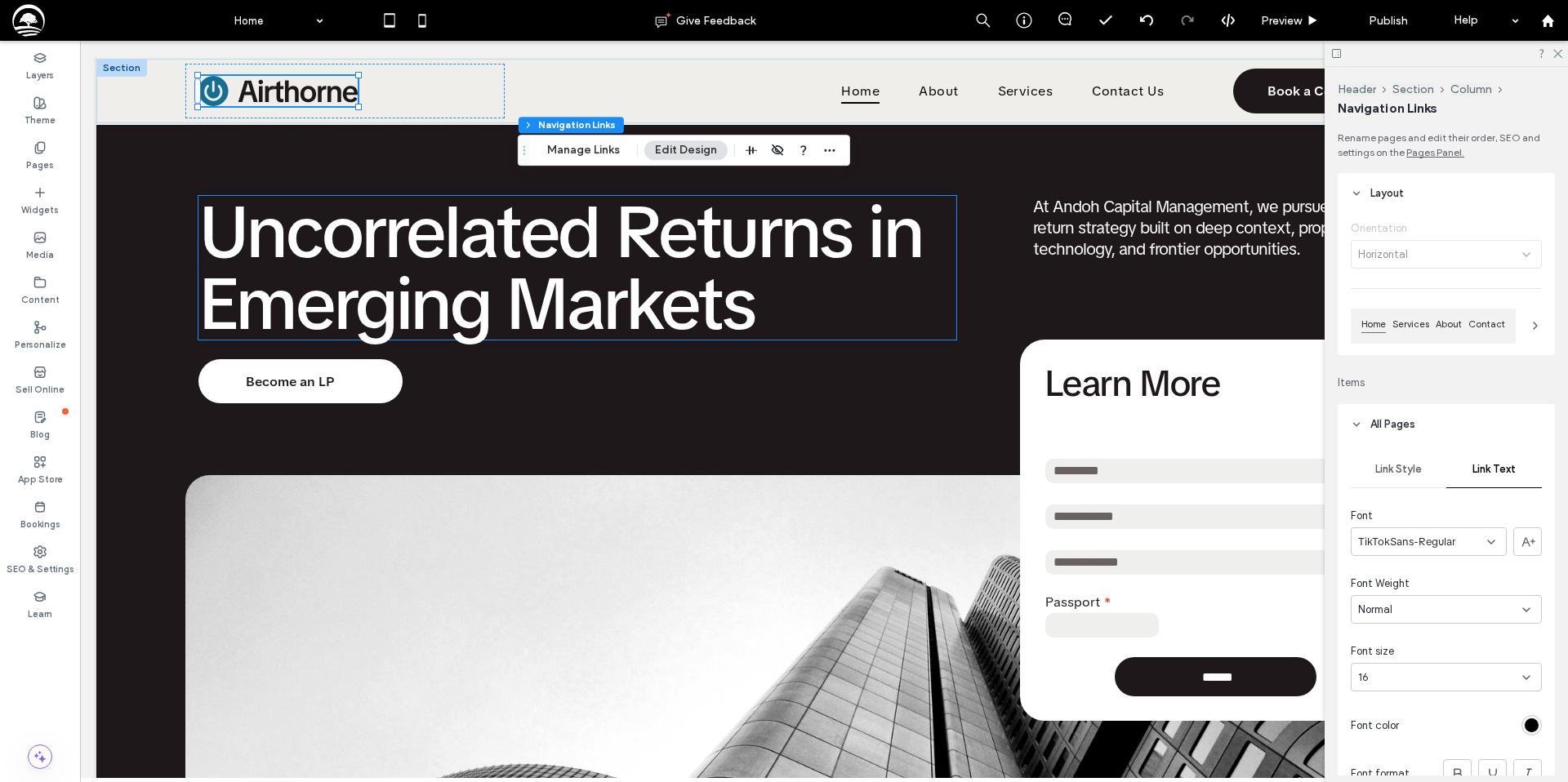
click at [1533, 729] on div "rgb(0, 0, 0)" at bounding box center [1531, 726] width 13 height 13
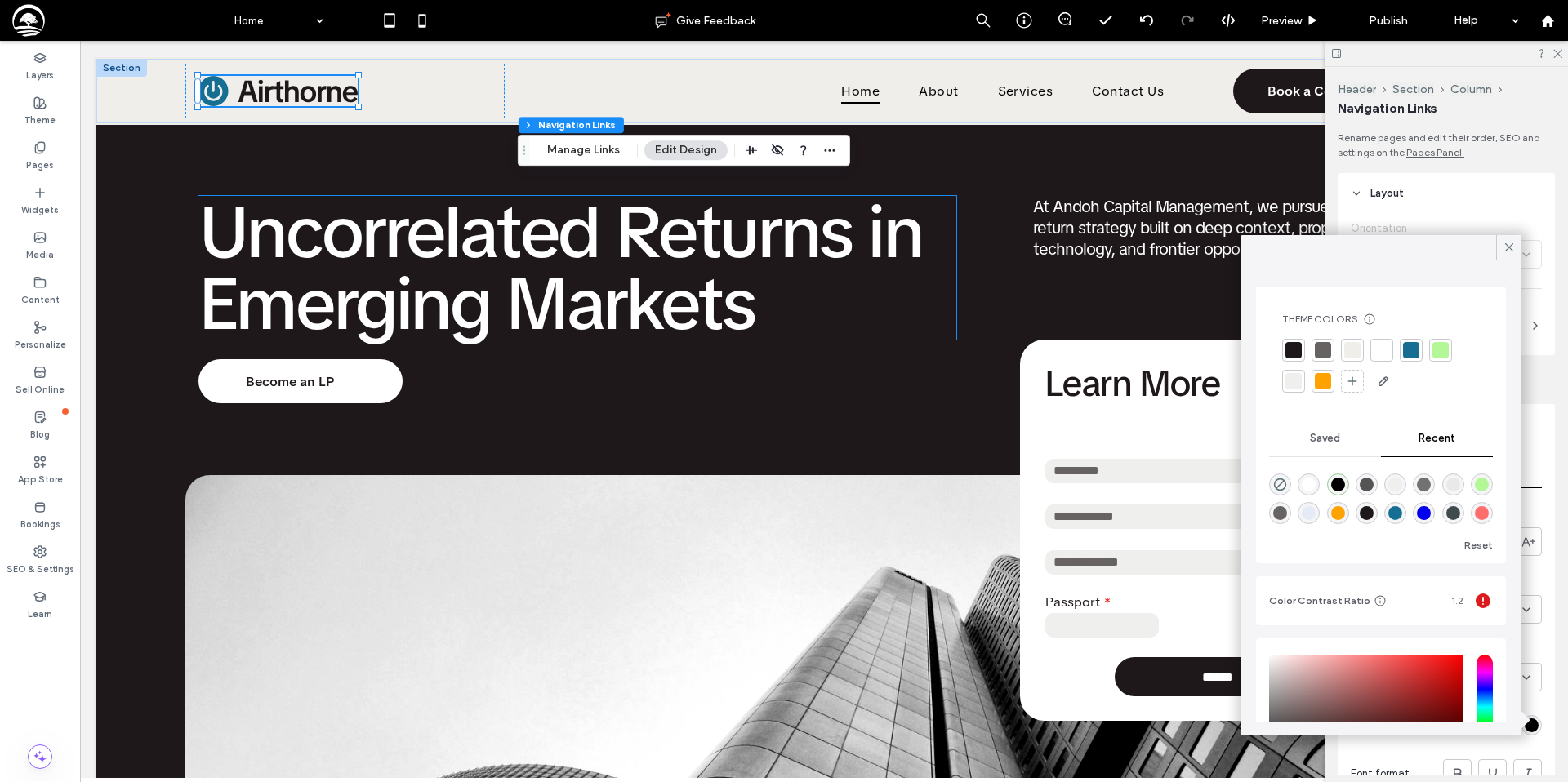
click at [1383, 351] on div at bounding box center [1381, 350] width 16 height 16
drag, startPoint x: 1506, startPoint y: 244, endPoint x: 1511, endPoint y: 277, distance: 33.4
click at [1506, 244] on icon at bounding box center [1508, 247] width 14 height 14
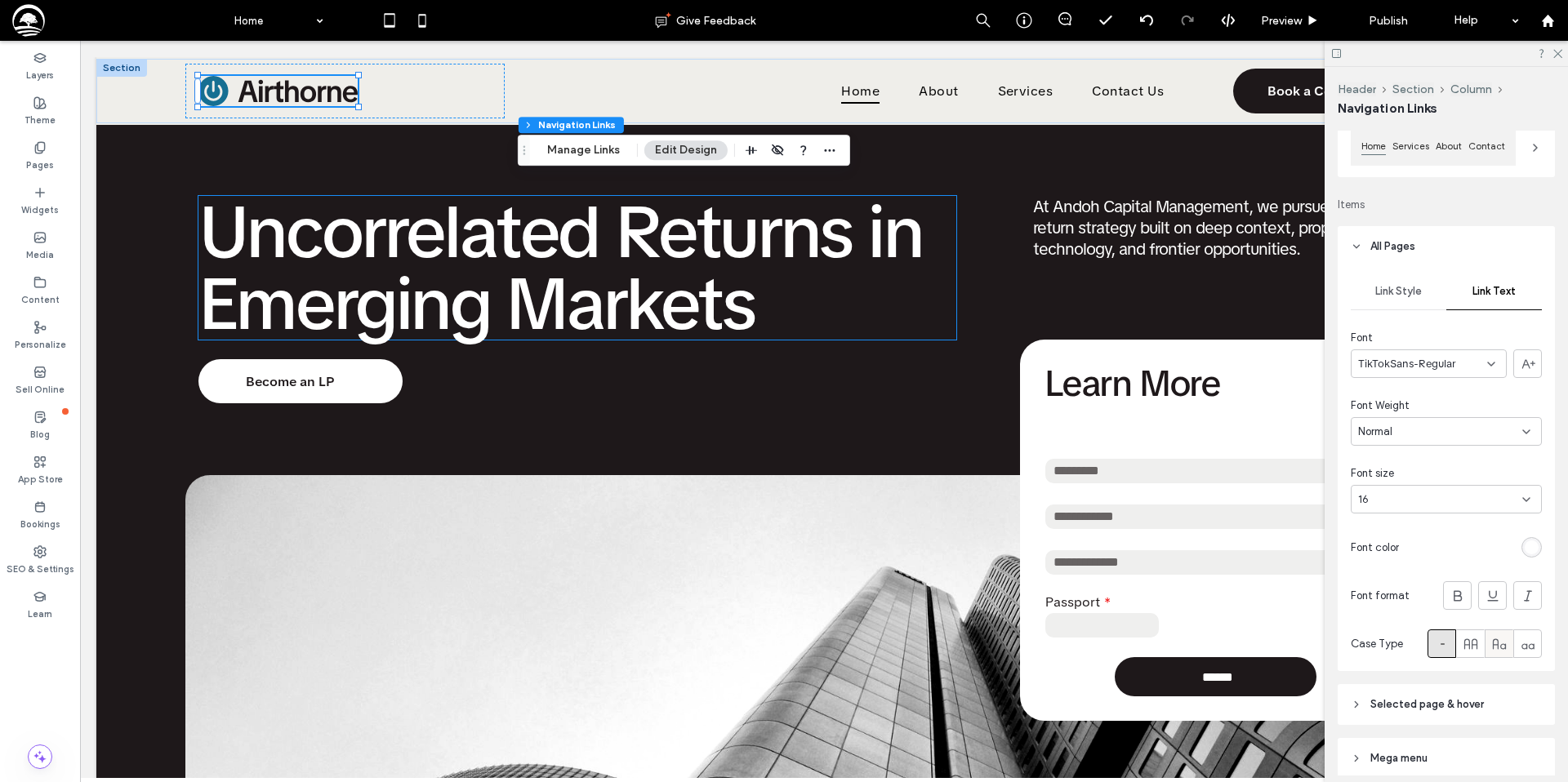
scroll to position [181, 0]
click at [1528, 591] on use at bounding box center [1528, 592] width 8 height 11
click at [1556, 51] on icon at bounding box center [1556, 52] width 11 height 11
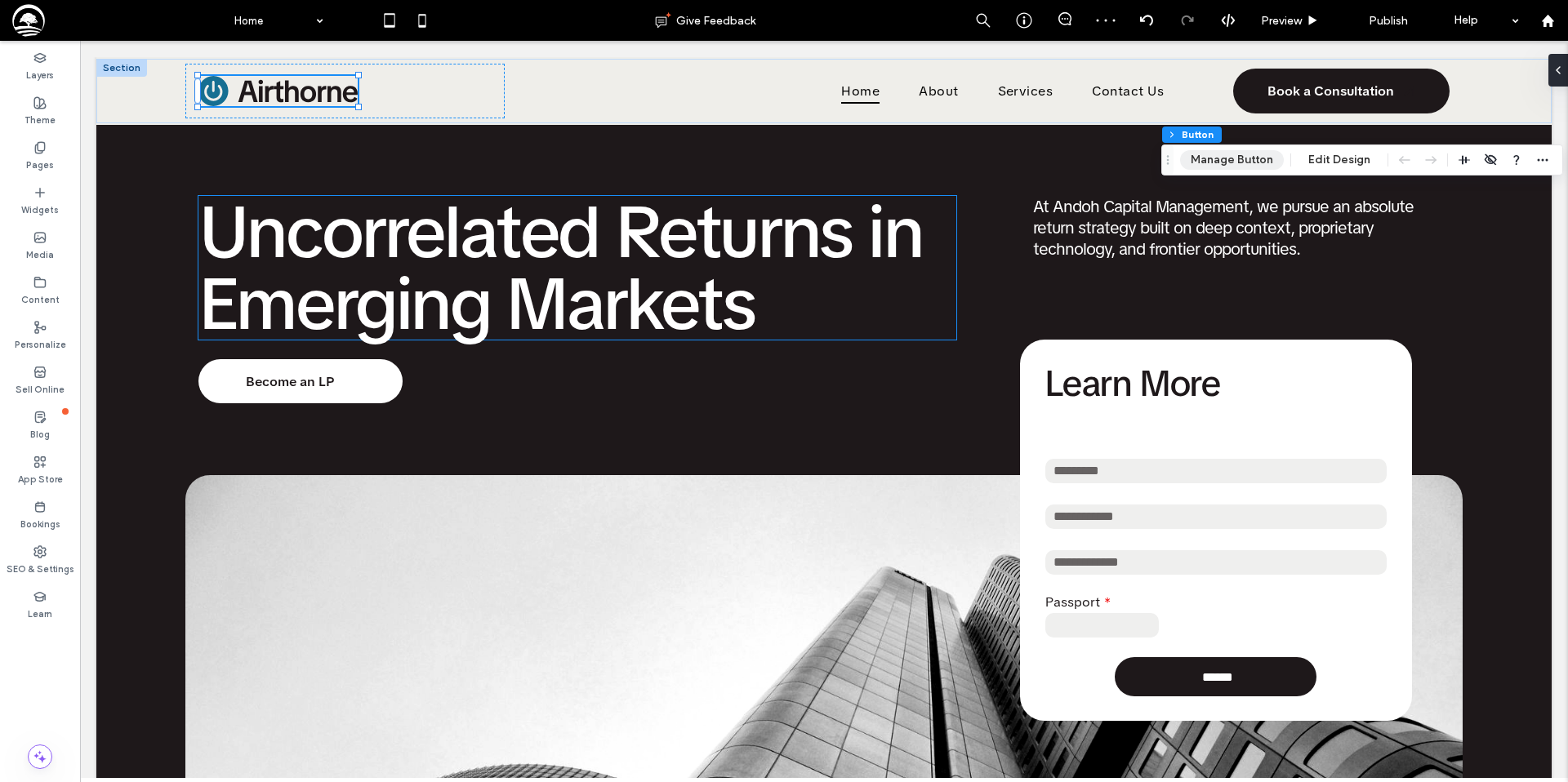
click at [1233, 163] on button "Manage Button" at bounding box center [1231, 159] width 104 height 19
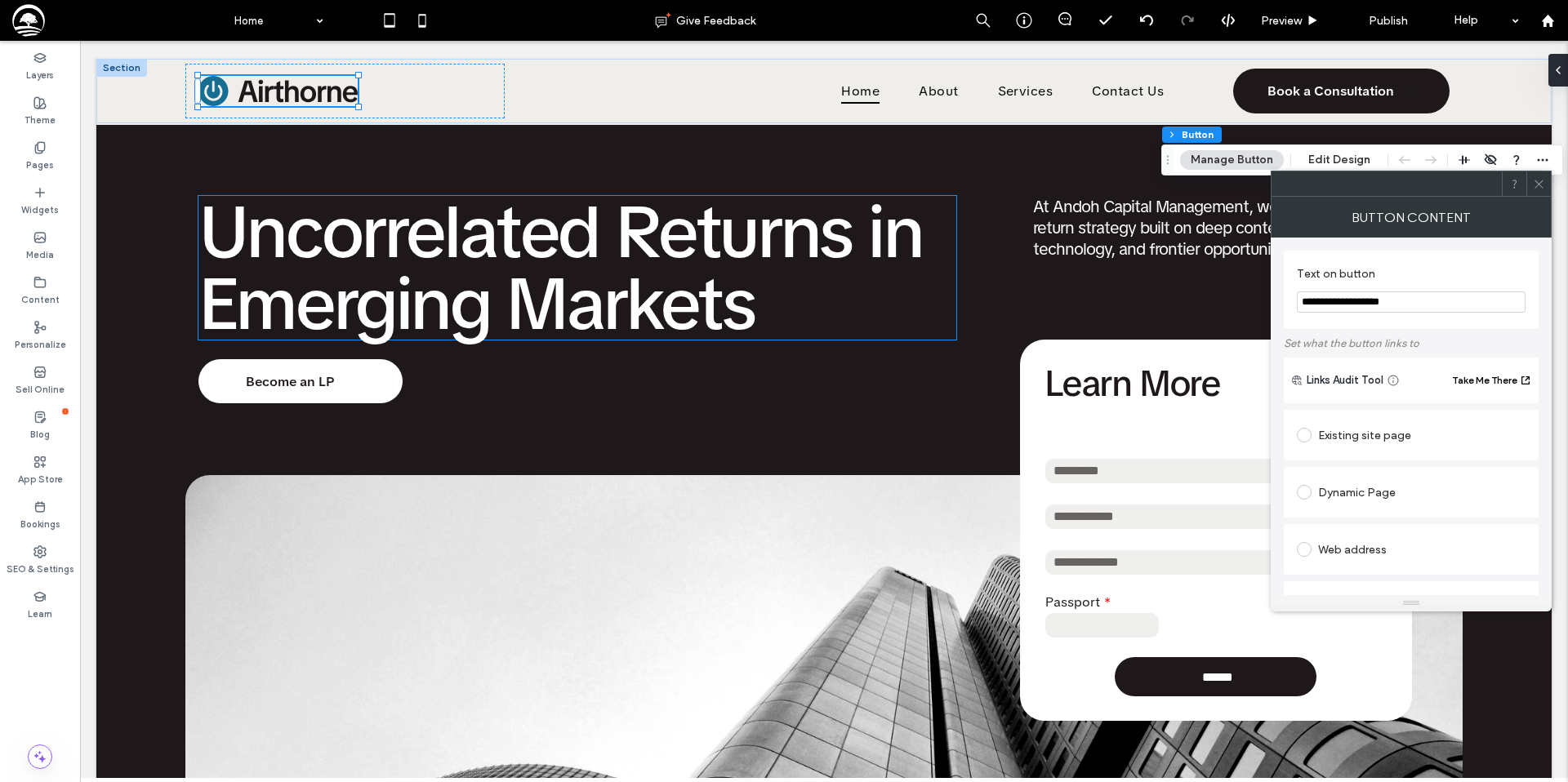
drag, startPoint x: 1423, startPoint y: 303, endPoint x: 1279, endPoint y: 303, distance: 144.0
click at [1279, 303] on div "**********" at bounding box center [1410, 416] width 281 height 357
type input "**********"
click at [1347, 335] on label "Set what the button links to" at bounding box center [1410, 344] width 254 height 29
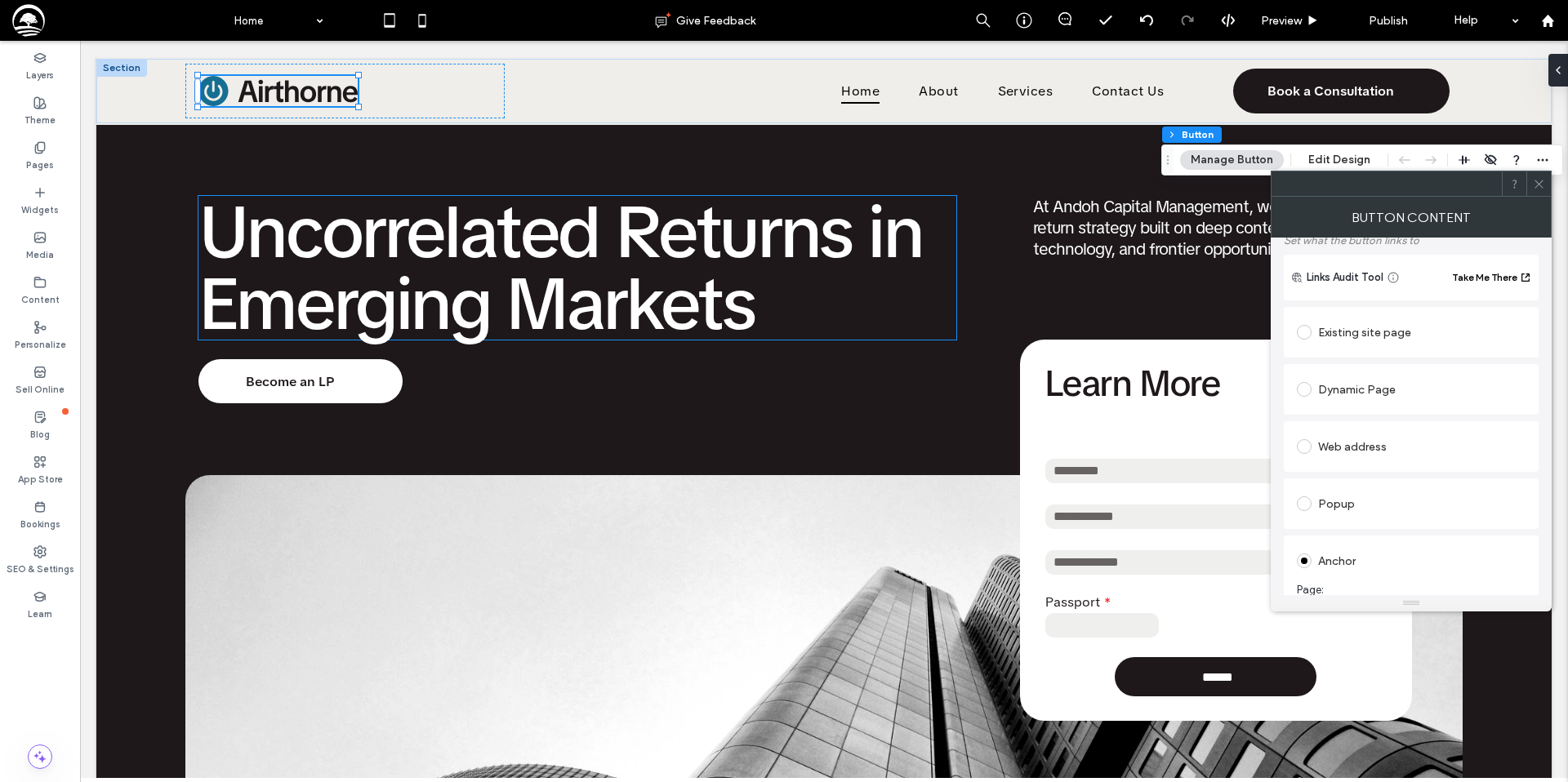
scroll to position [60, 0]
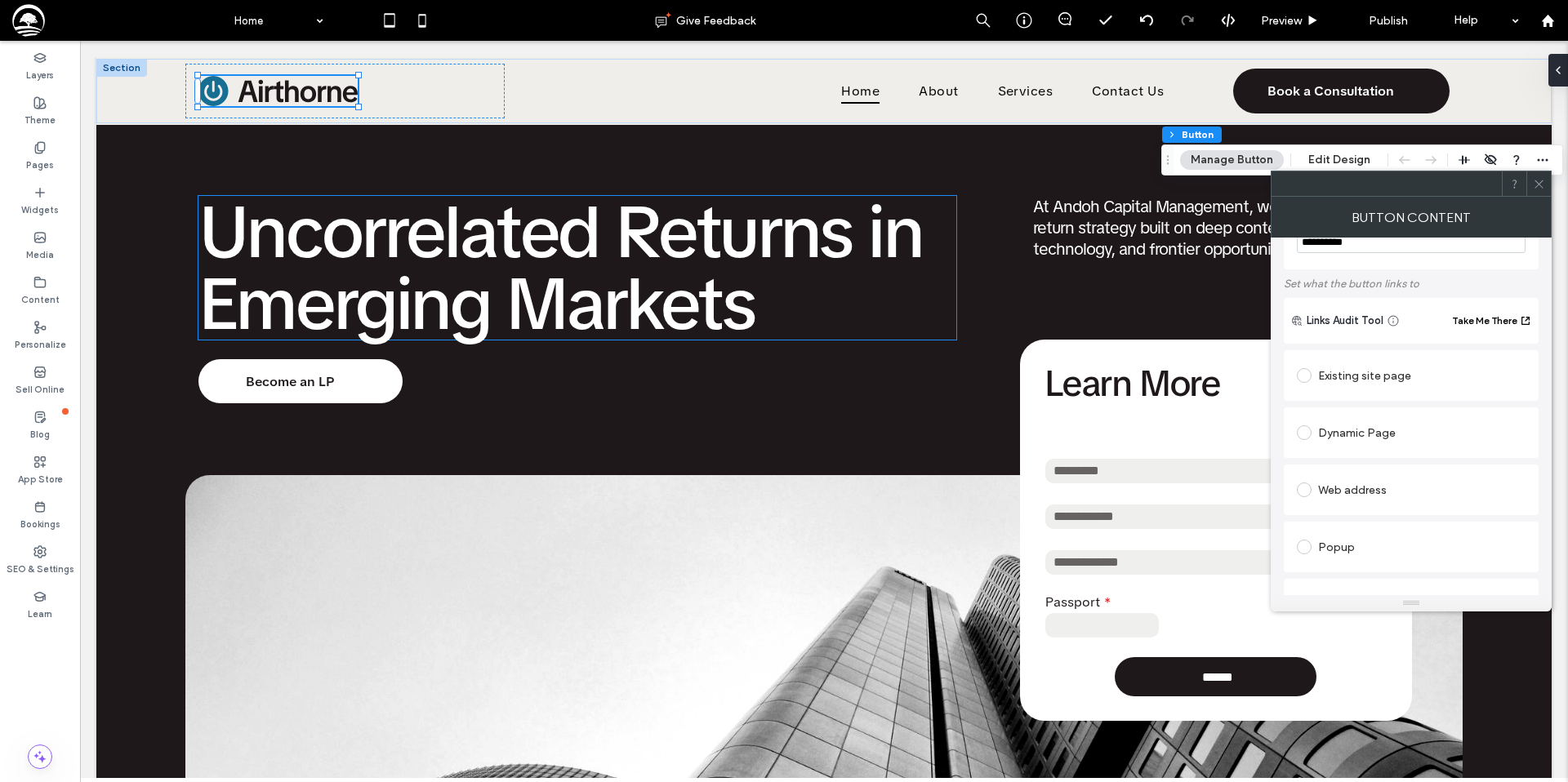
click at [1534, 185] on icon at bounding box center [1539, 184] width 13 height 13
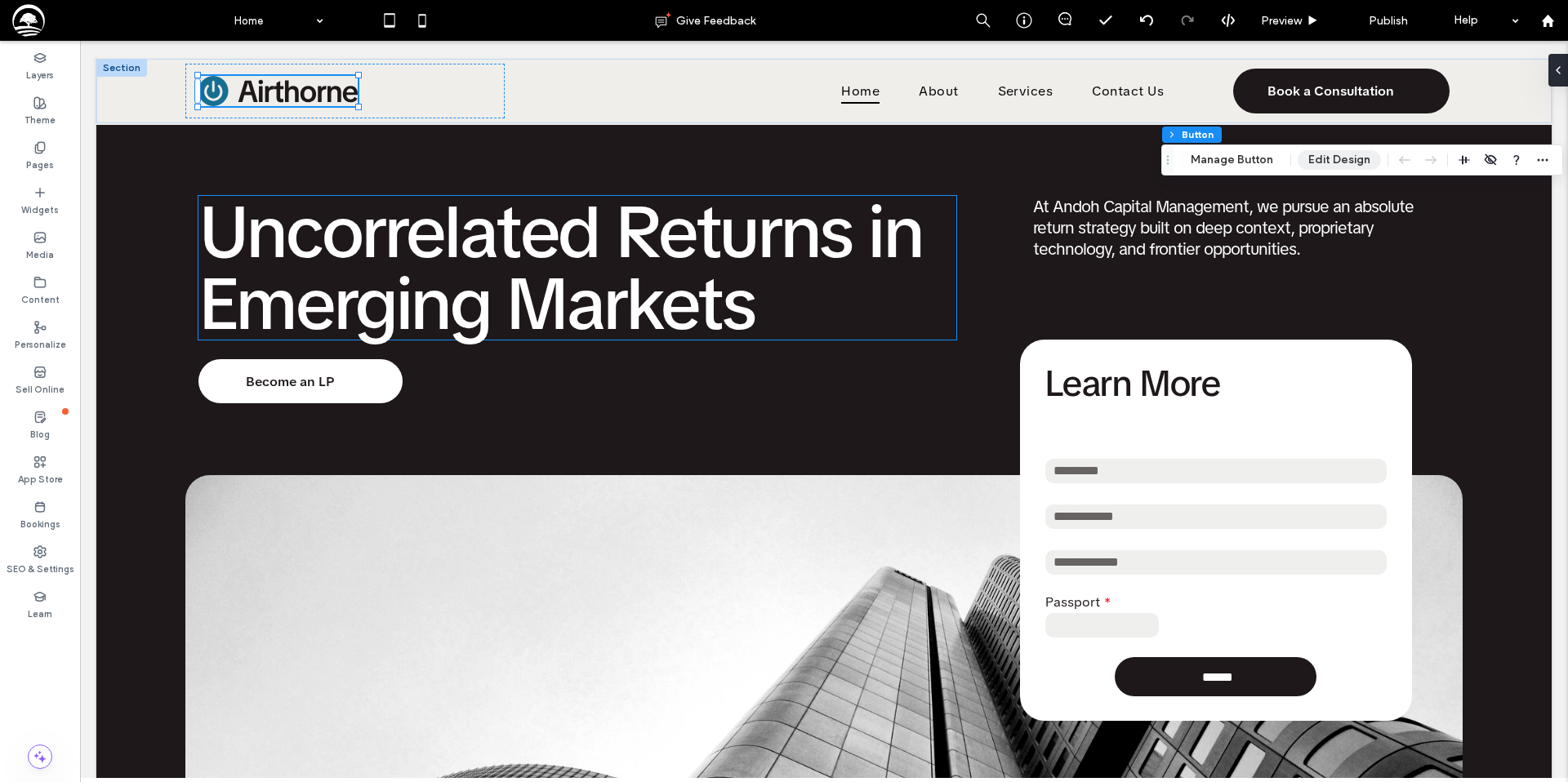
click at [1318, 160] on button "Edit Design" at bounding box center [1339, 159] width 83 height 19
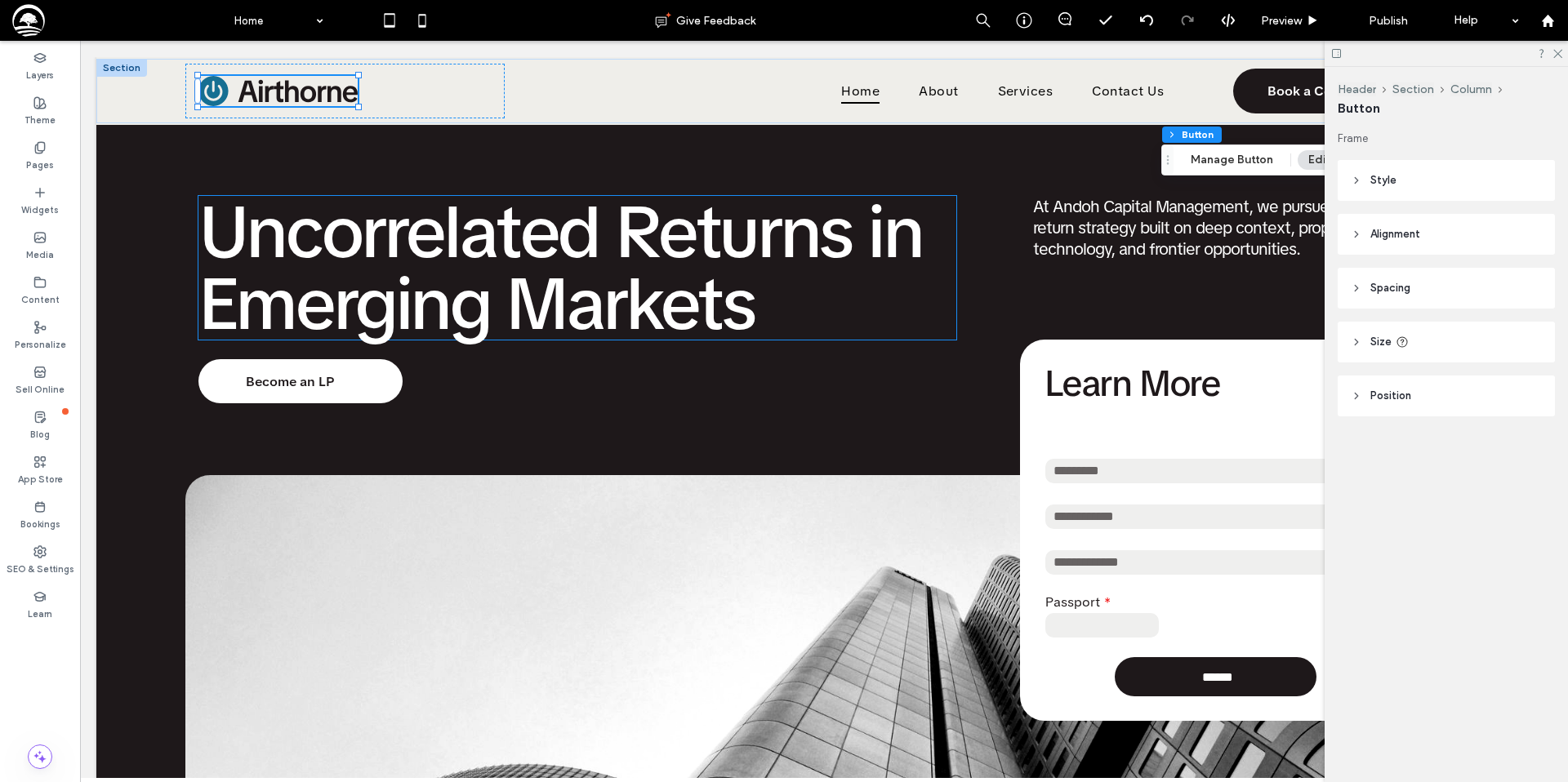
click at [1426, 175] on header "Style" at bounding box center [1446, 180] width 217 height 40
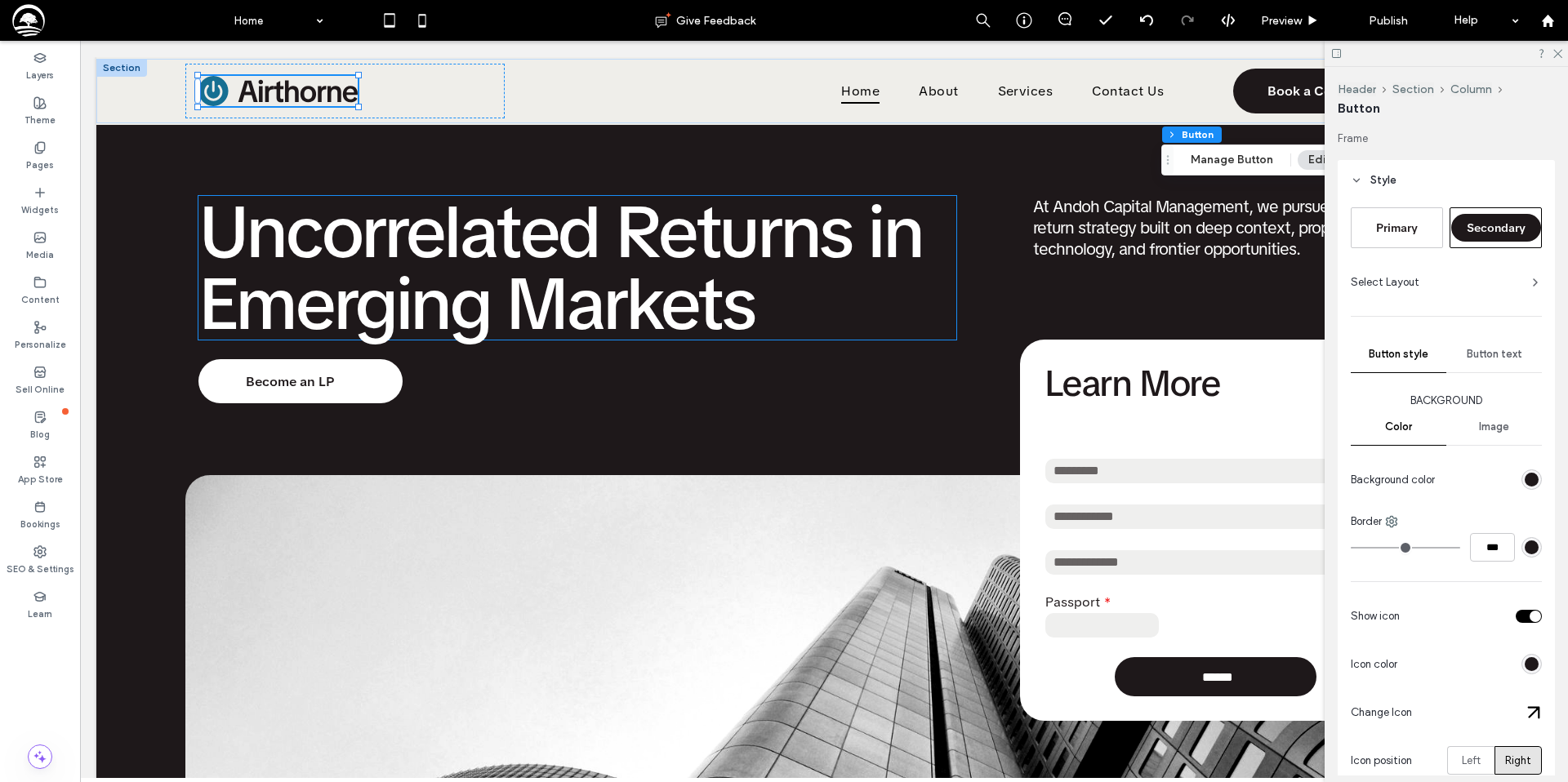
click at [1401, 224] on span "Primary" at bounding box center [1396, 228] width 41 height 14
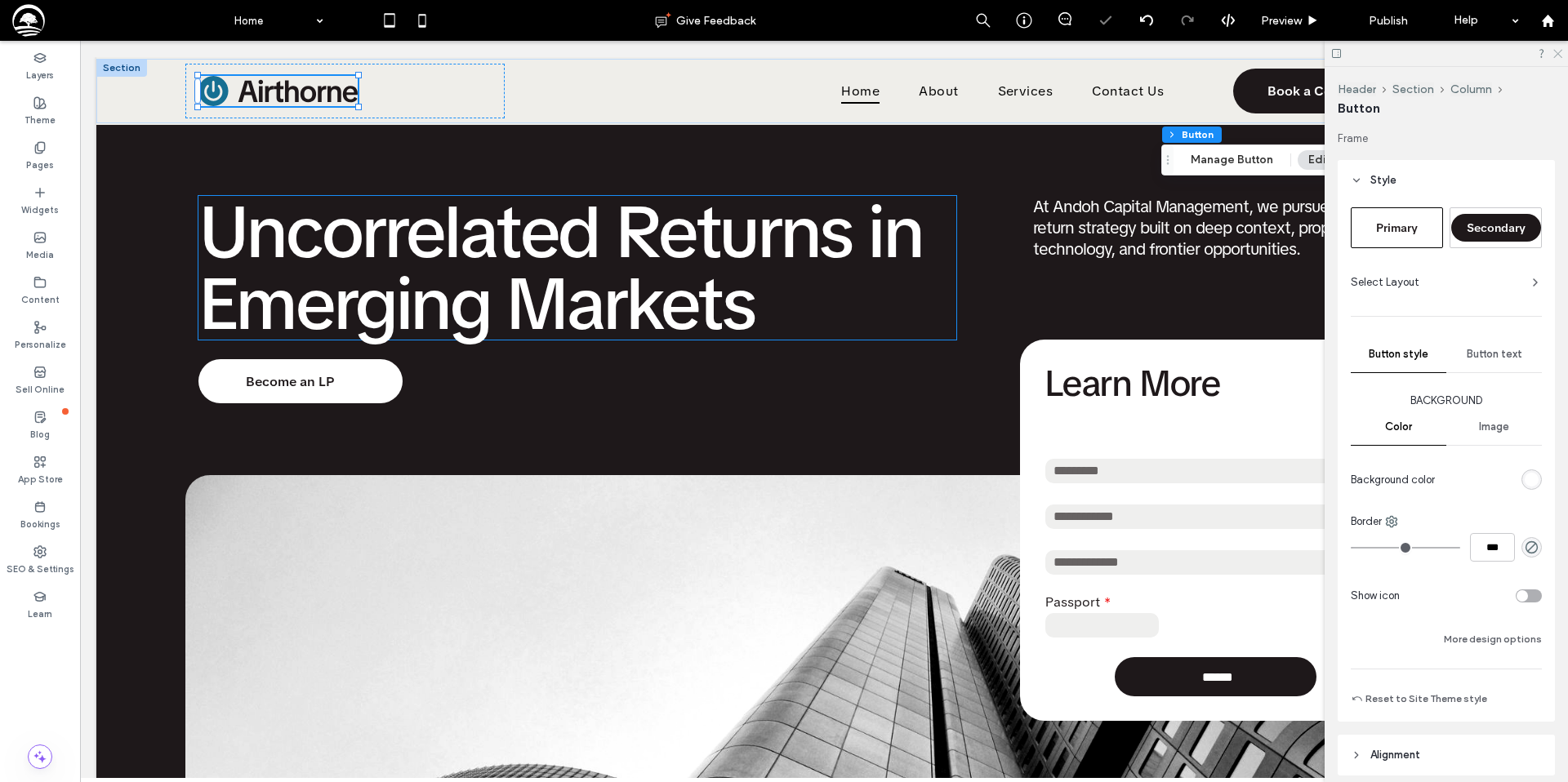
click at [1558, 52] on icon at bounding box center [1556, 52] width 11 height 11
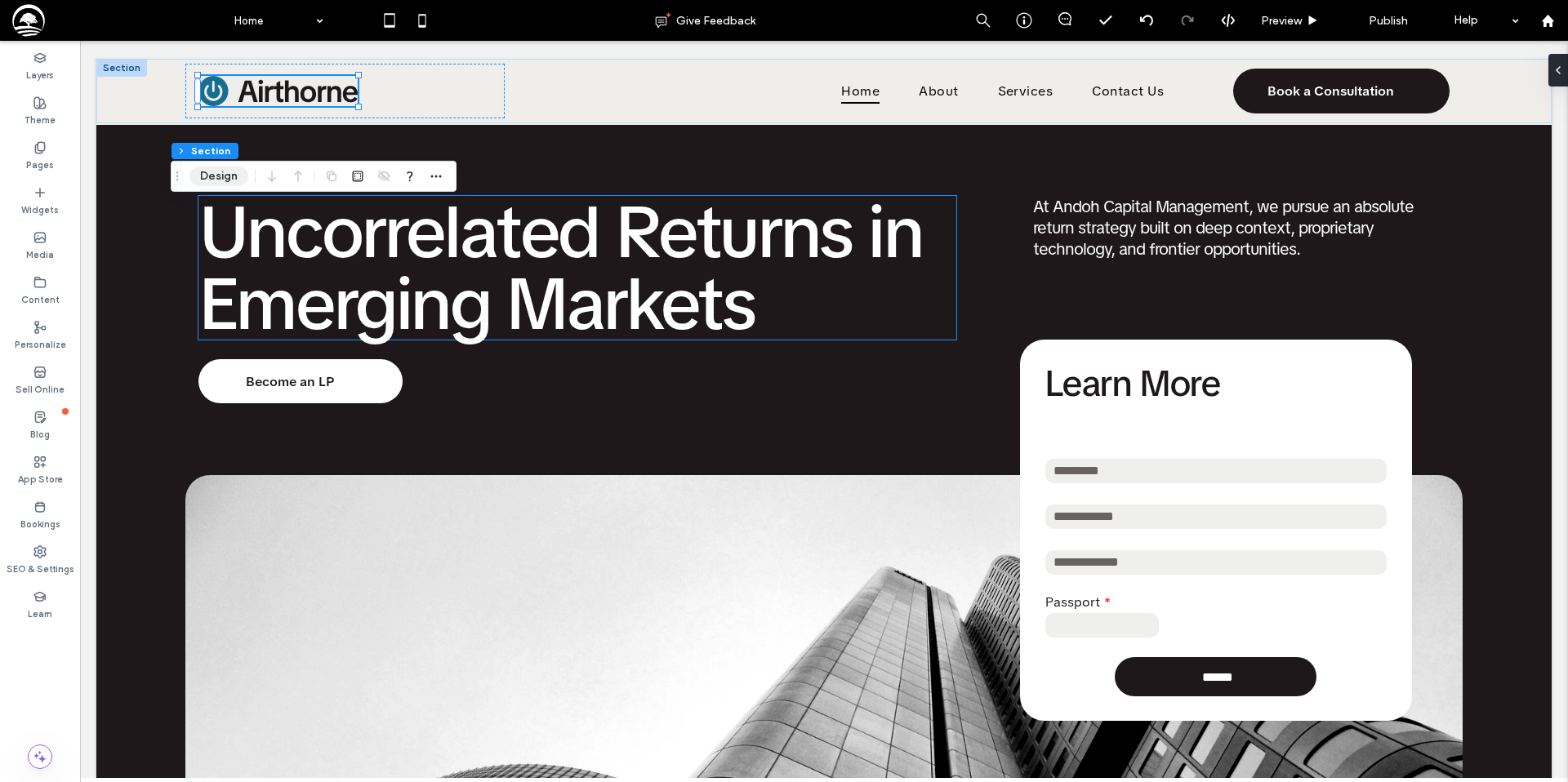
click at [220, 170] on button "Design" at bounding box center [219, 176] width 59 height 19
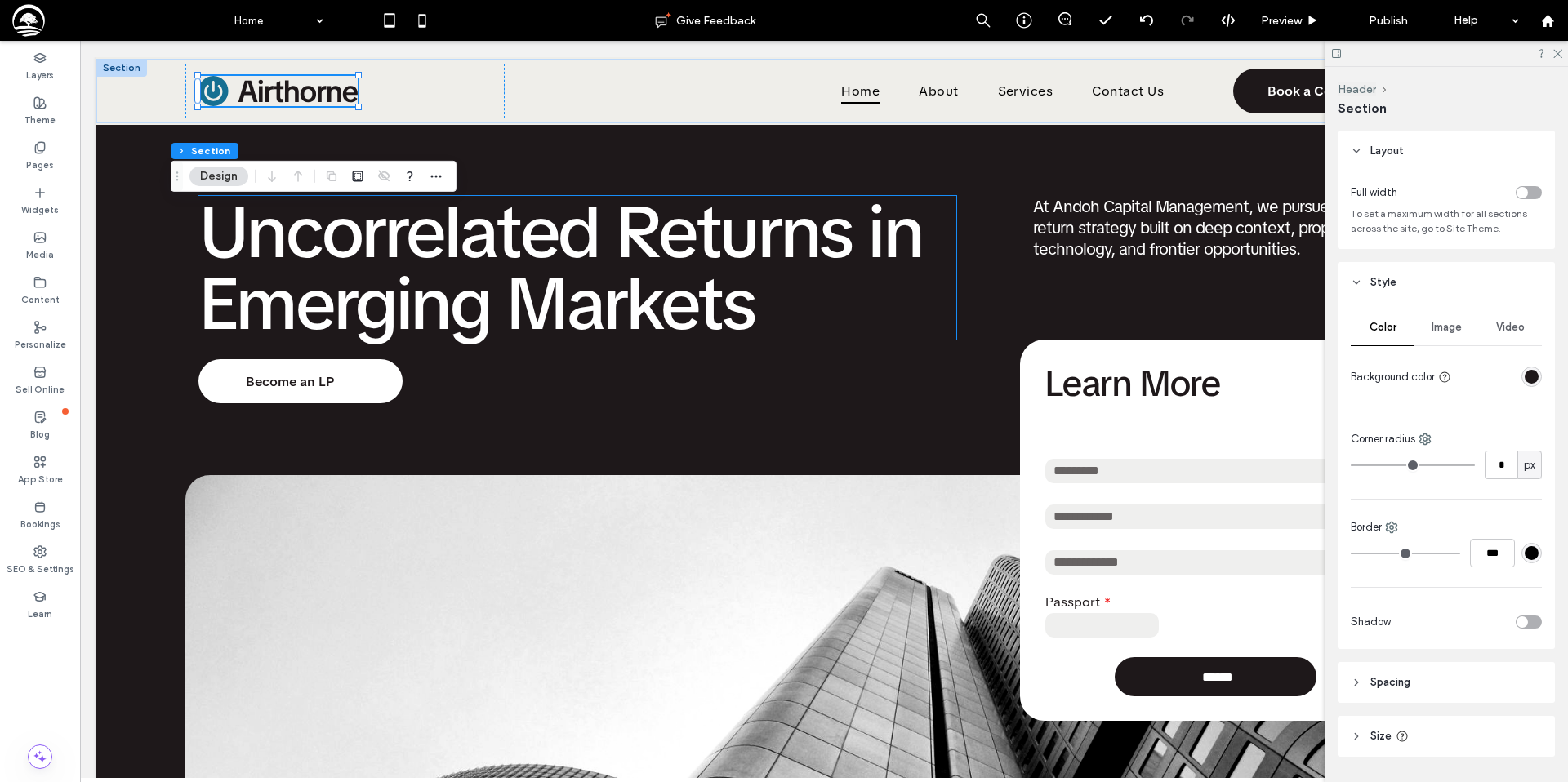
click at [1533, 378] on div "rgba(30, 24, 26, 1)" at bounding box center [1531, 377] width 13 height 13
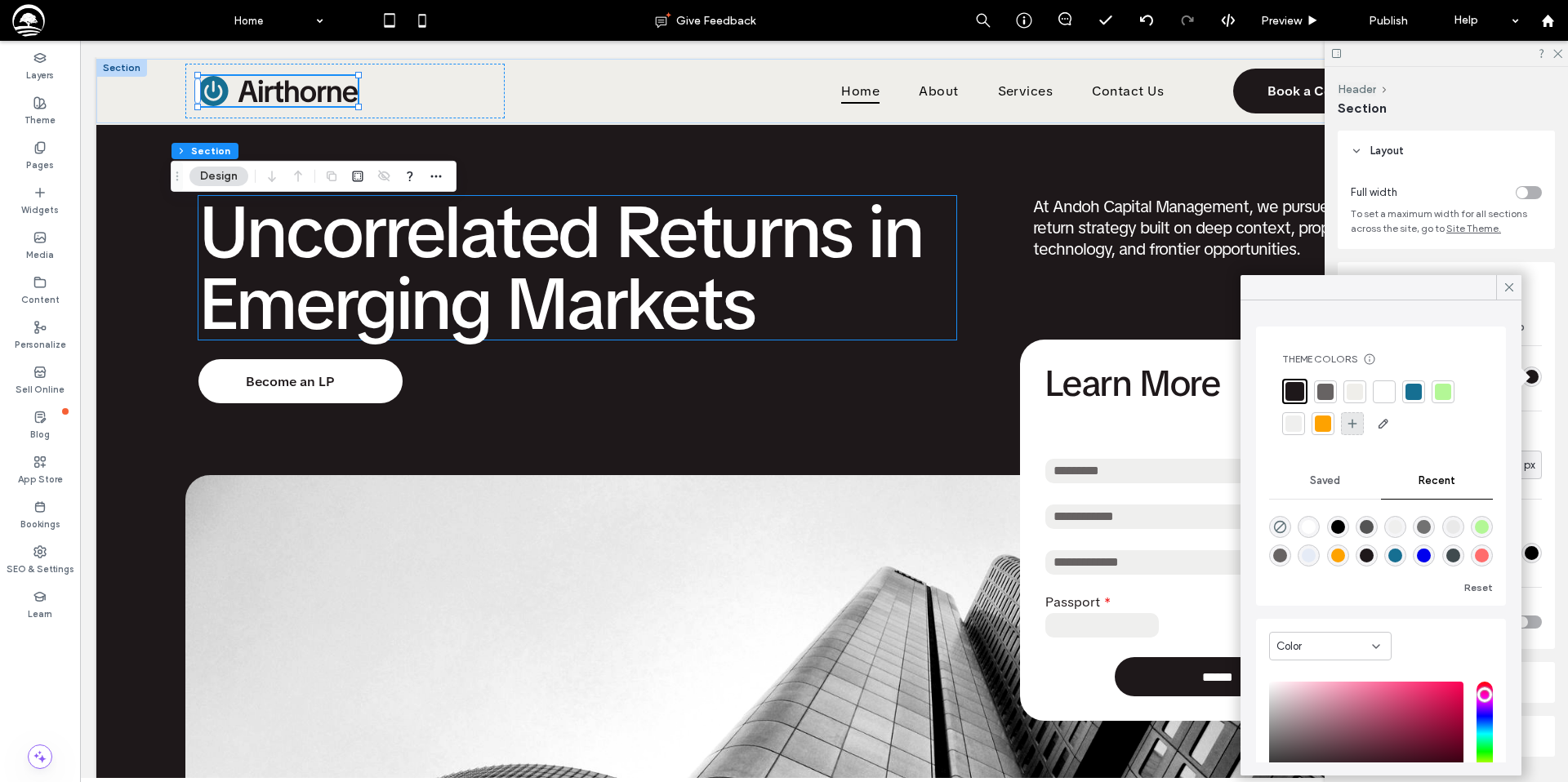
click at [1349, 426] on icon at bounding box center [1352, 424] width 13 height 13
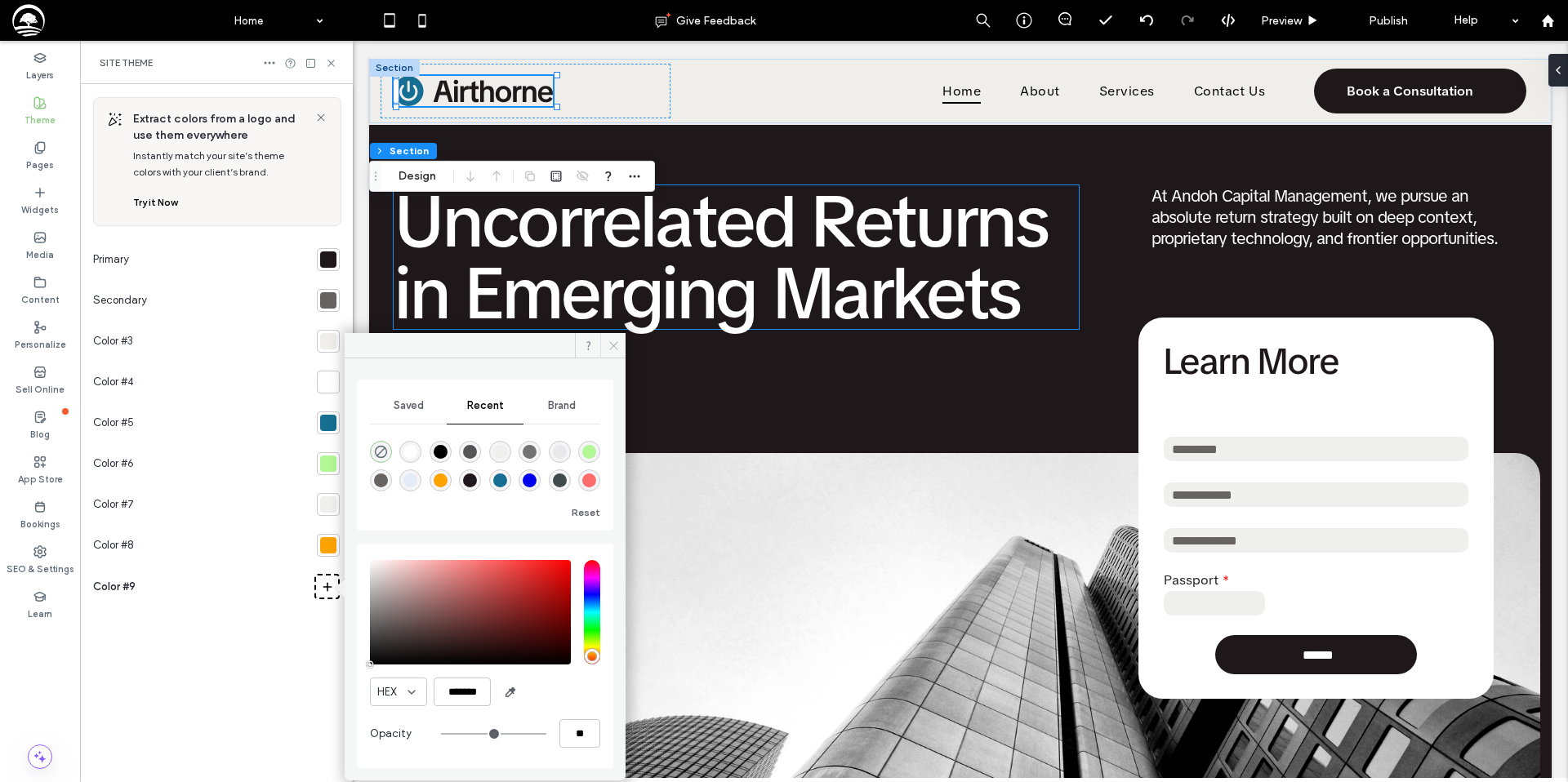
click at [615, 345] on icon at bounding box center [613, 345] width 13 height 13
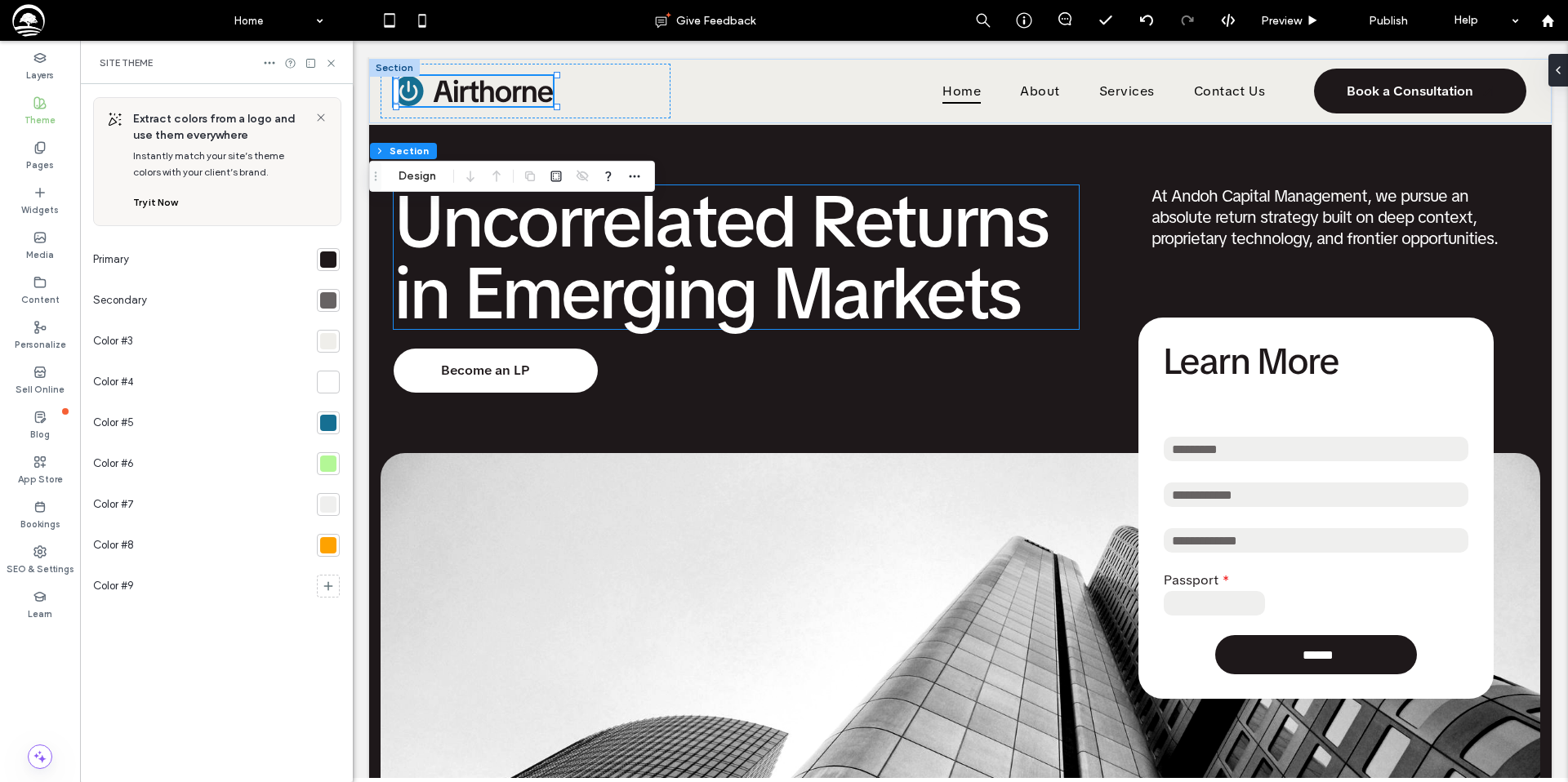
click at [330, 66] on icon at bounding box center [331, 63] width 13 height 13
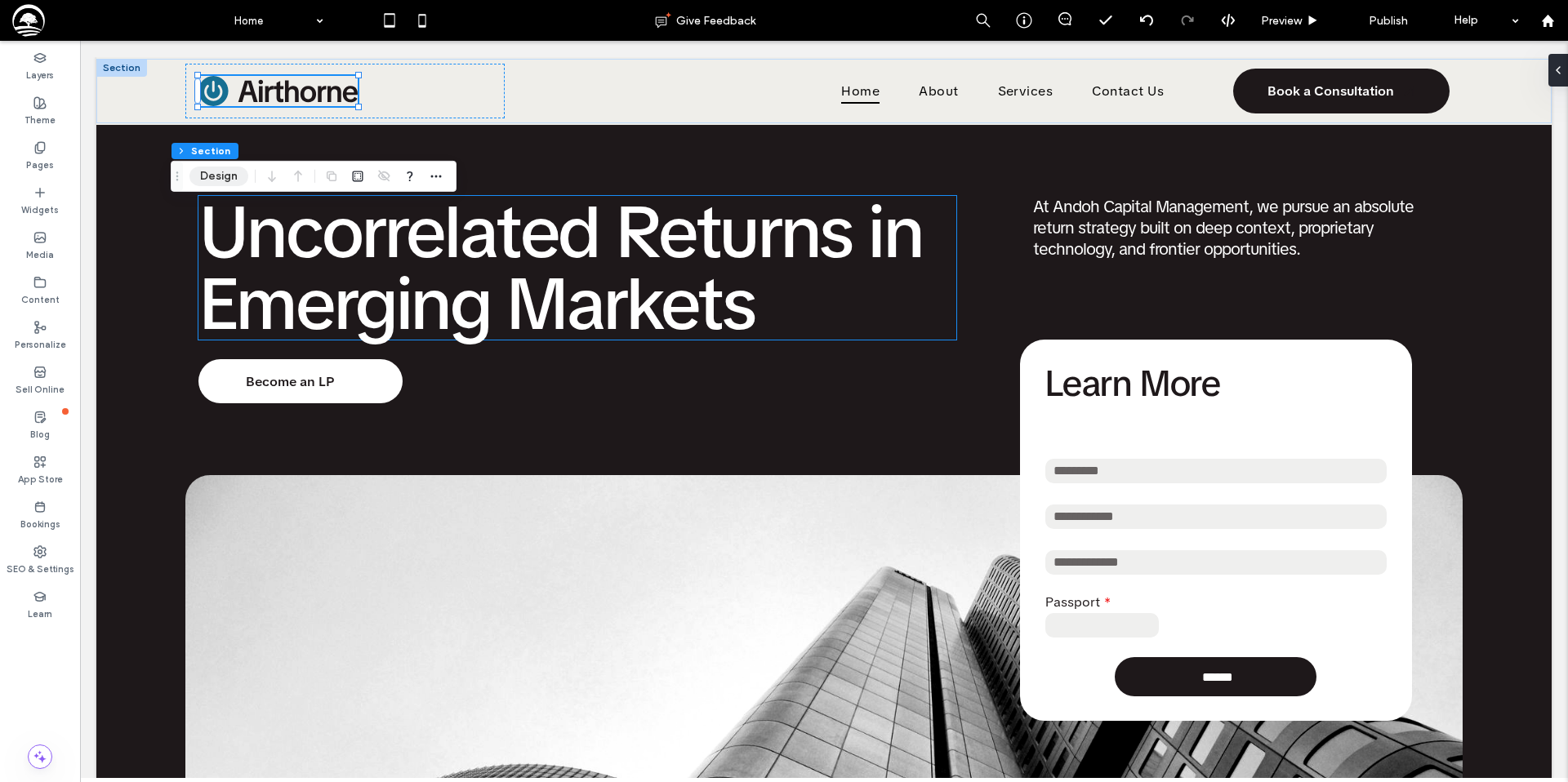
click at [235, 180] on button "Design" at bounding box center [219, 176] width 59 height 19
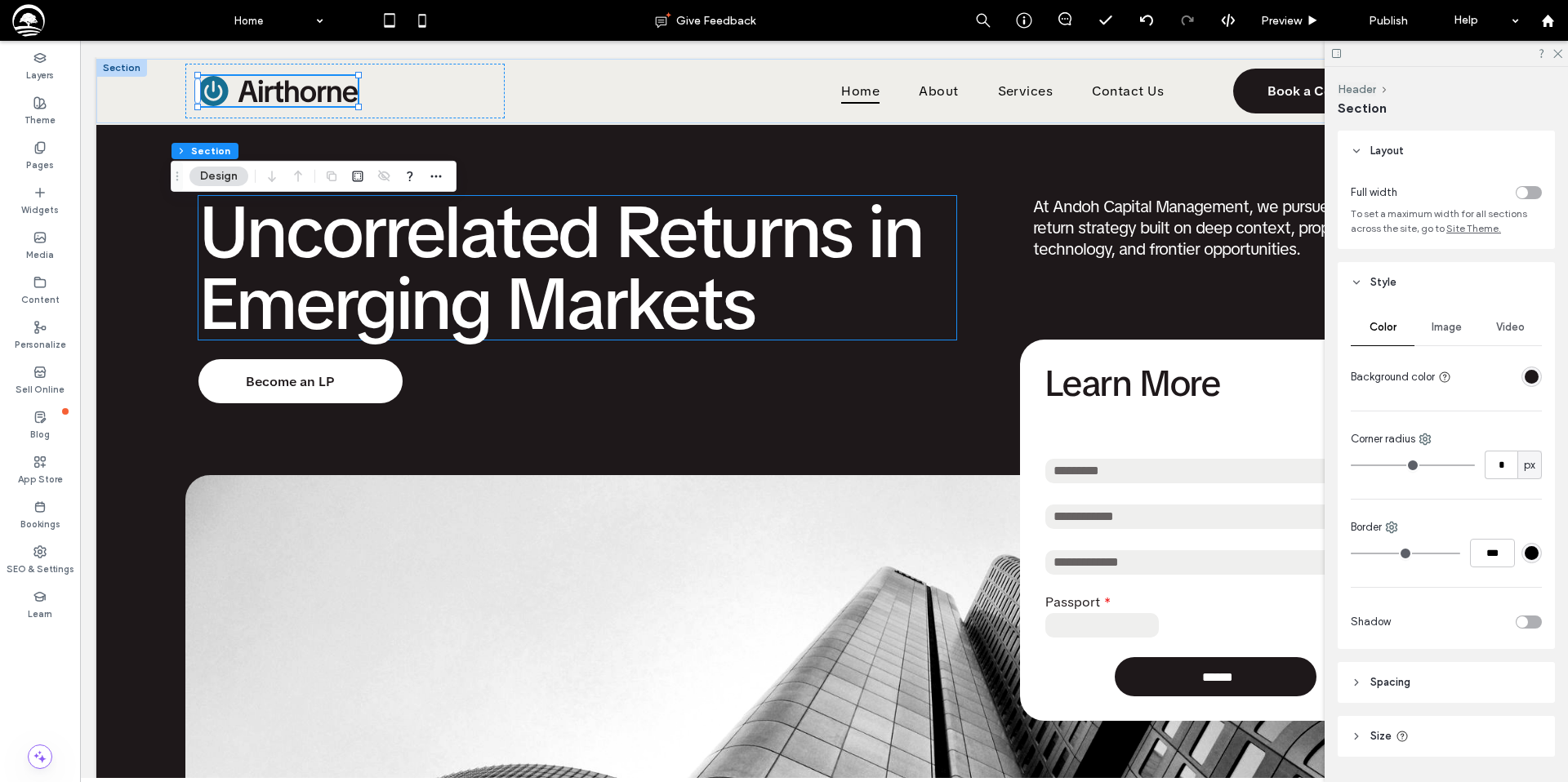
click at [1533, 378] on div "rgba(30, 24, 26, 1)" at bounding box center [1531, 377] width 13 height 13
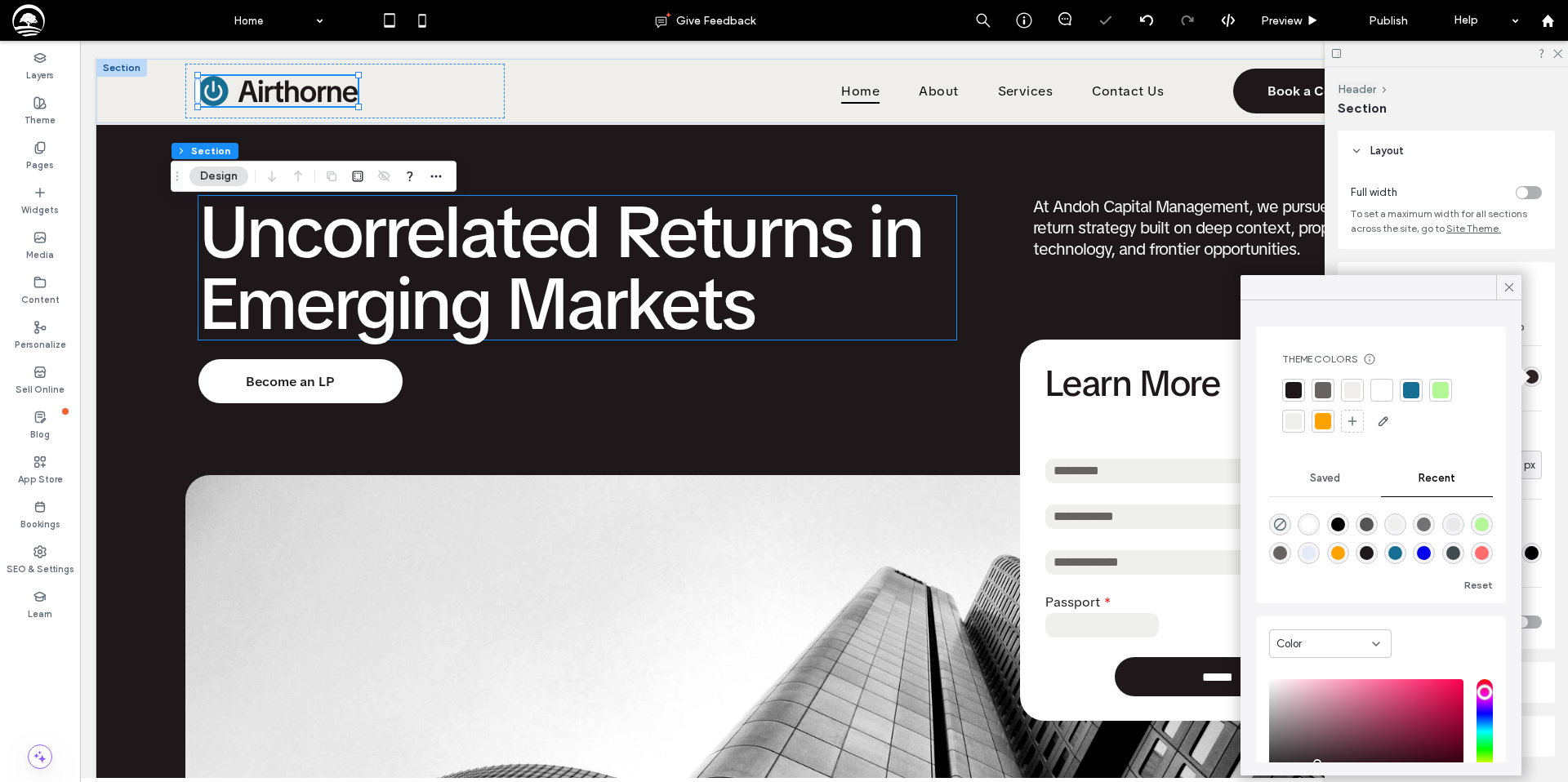
scroll to position [125, 0]
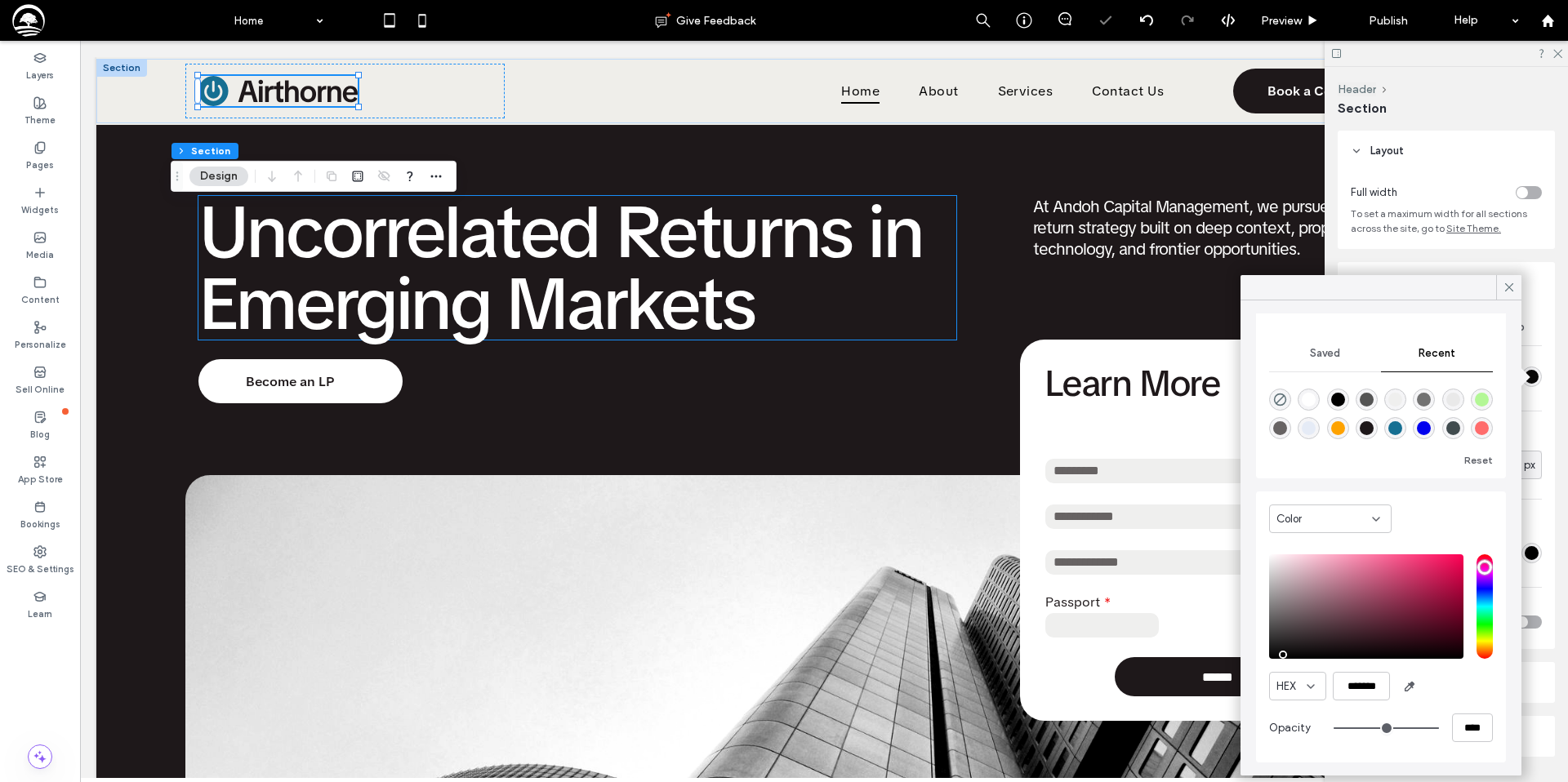
type input "*******"
click at [1257, 666] on div "Color HEX ******* Opacity ****" at bounding box center [1380, 627] width 250 height 271
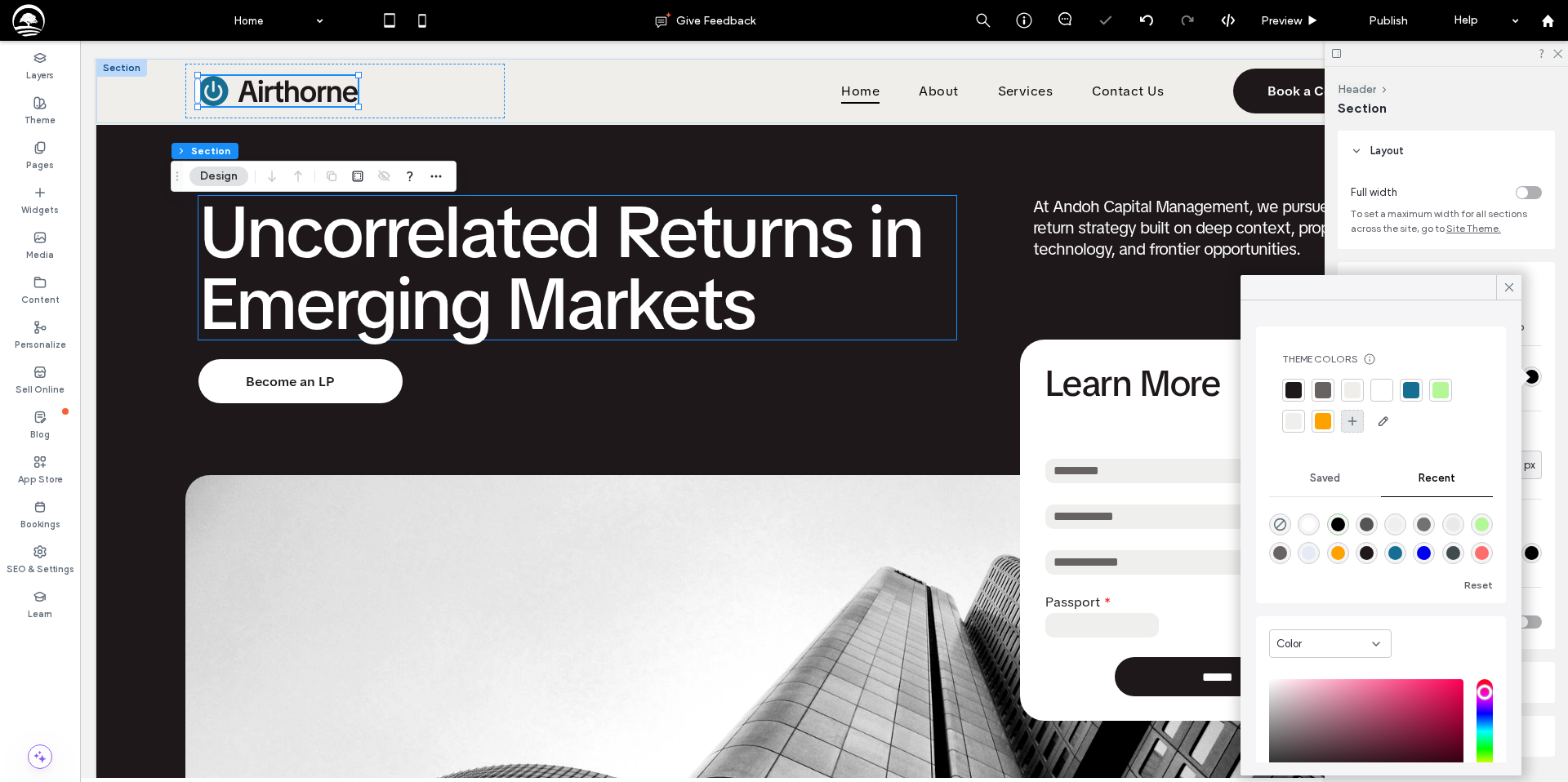
click at [1351, 423] on icon at bounding box center [1352, 421] width 13 height 13
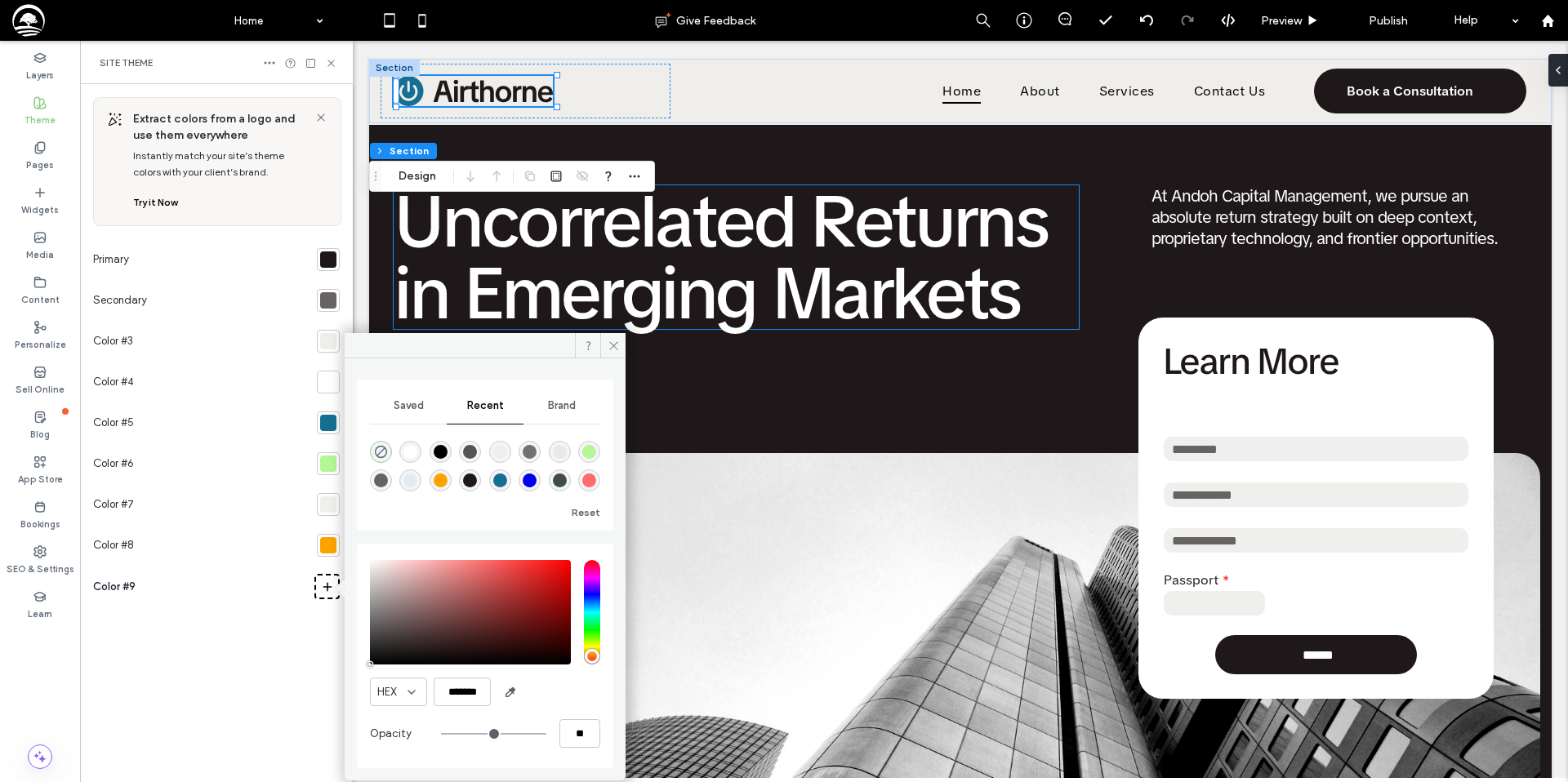
click at [440, 450] on div "rgba(0, 0, 0, 1)" at bounding box center [441, 452] width 13 height 13
type input "***"
type input "****"
click at [467, 480] on div "rgba(30, 24, 26, 1)" at bounding box center [469, 480] width 13 height 13
type input "*******"
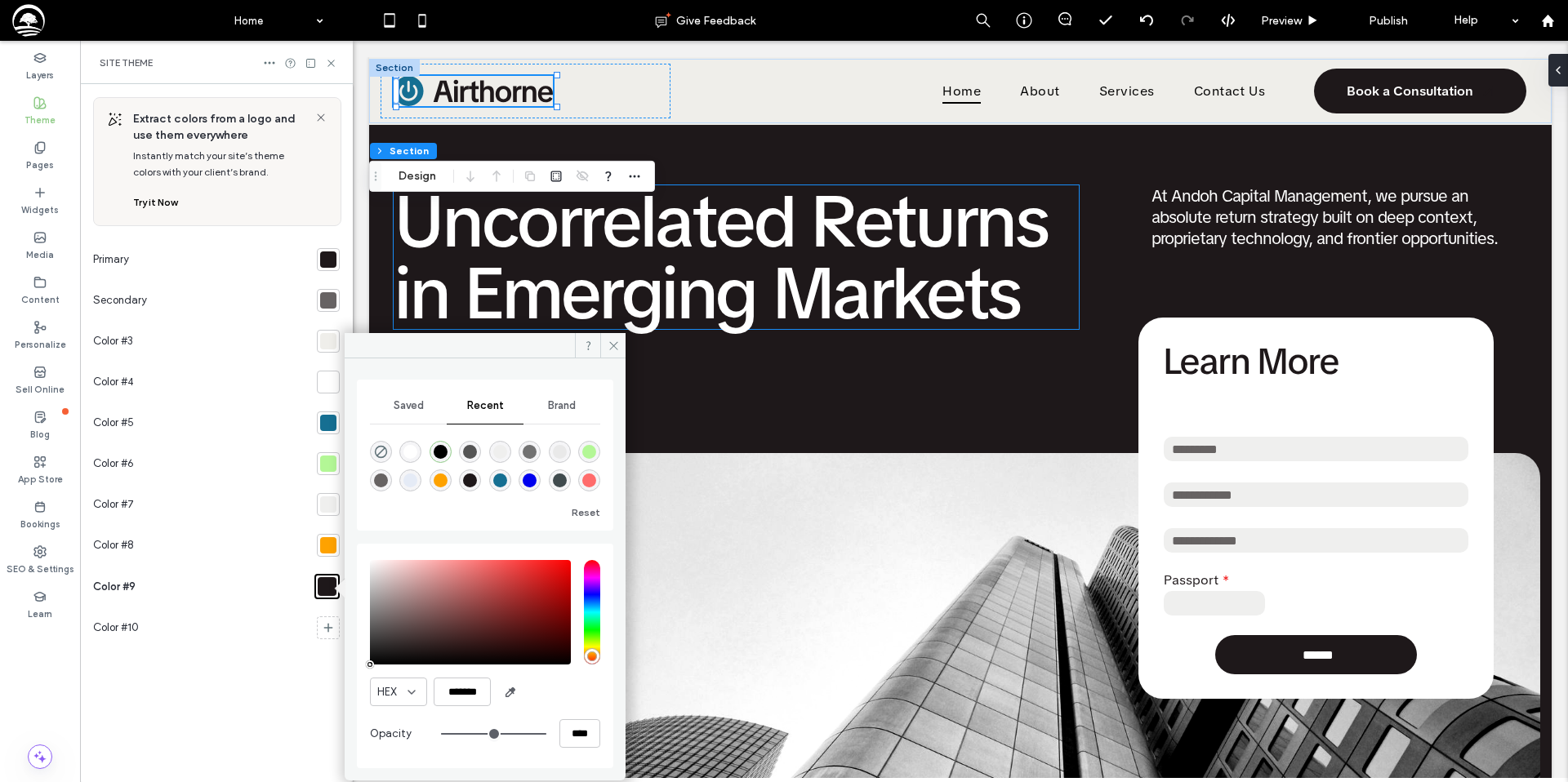
drag, startPoint x: 411, startPoint y: 651, endPoint x: 329, endPoint y: 686, distance: 89.2
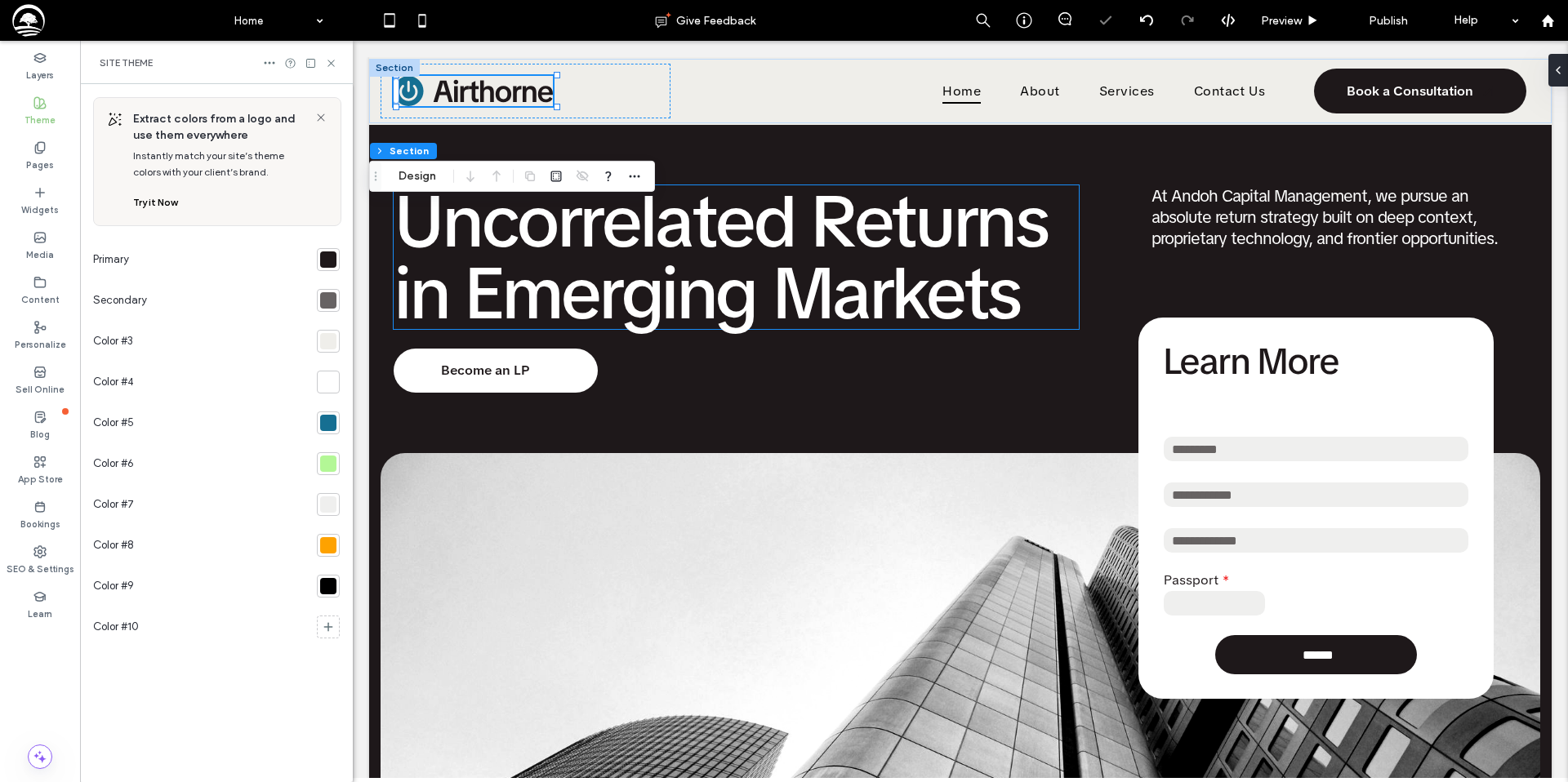
click at [331, 586] on div at bounding box center [328, 586] width 16 height 16
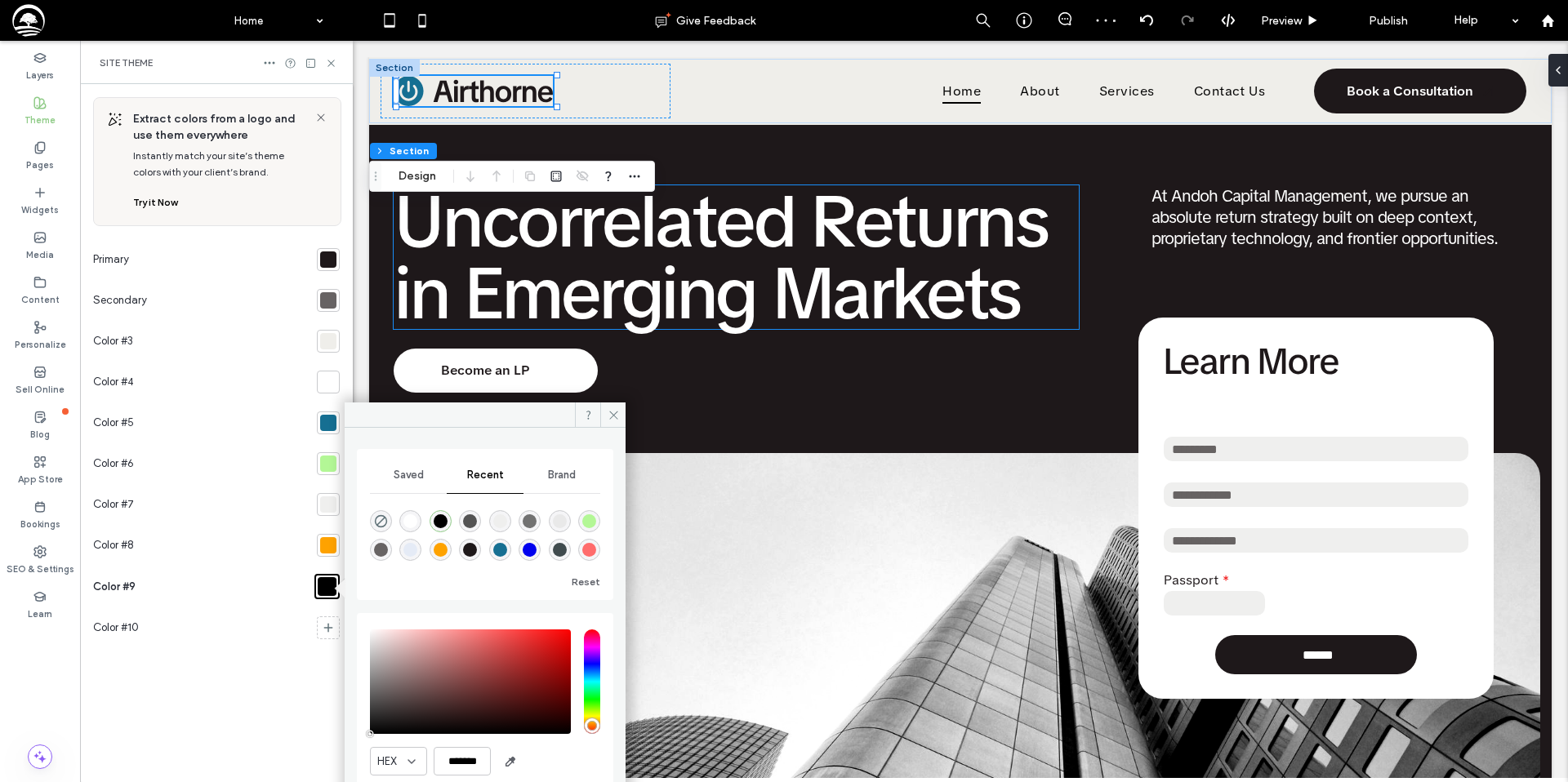
scroll to position [67, 0]
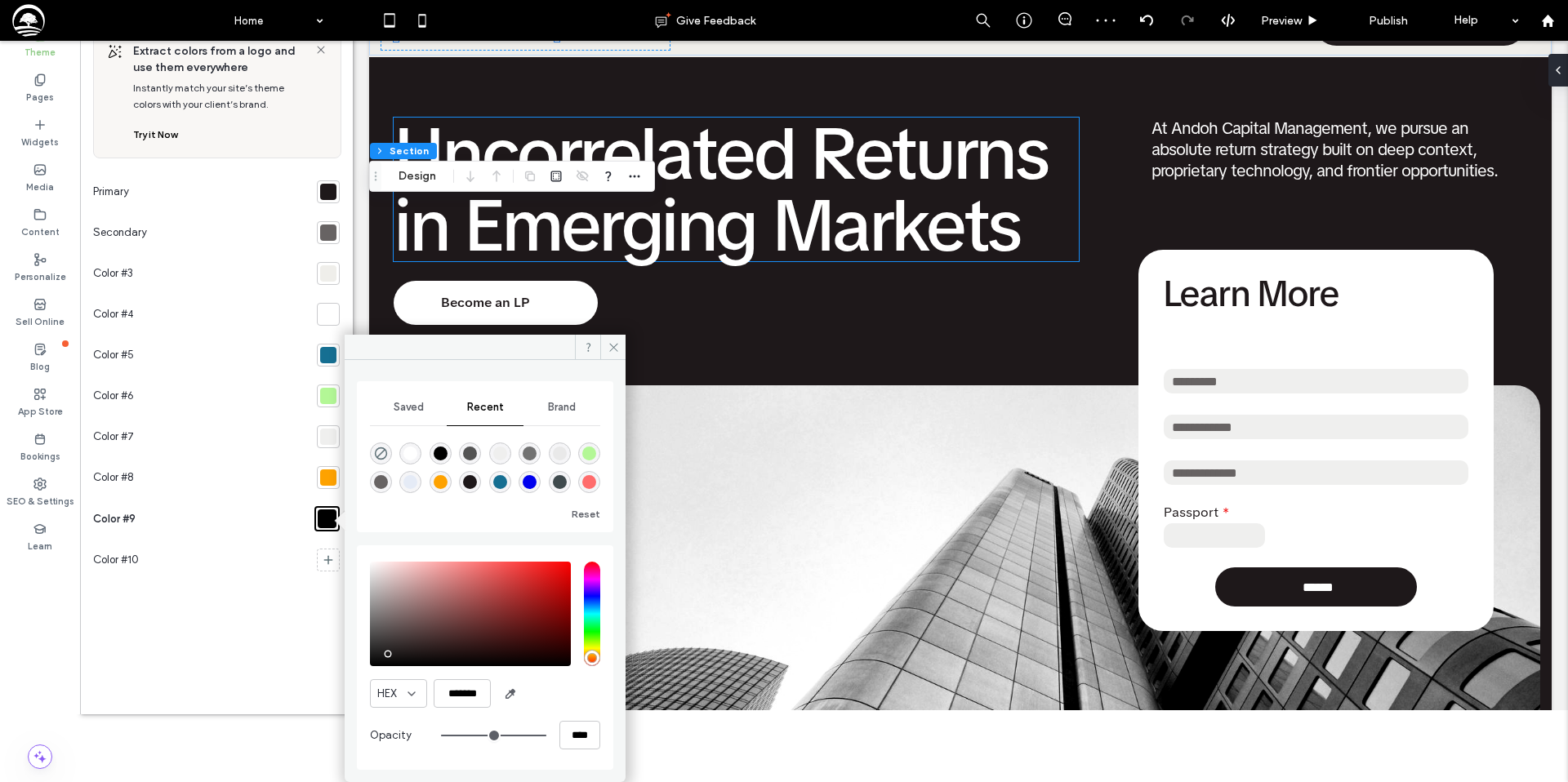
type input "*******"
drag, startPoint x: 388, startPoint y: 654, endPoint x: 365, endPoint y: 674, distance: 30.5
click at [365, 674] on div "HEX ******* Opacity ****" at bounding box center [484, 657] width 256 height 224
click at [370, 668] on div "pointer" at bounding box center [370, 667] width 5 height 5
click at [371, 667] on div "pointer" at bounding box center [370, 667] width 5 height 5
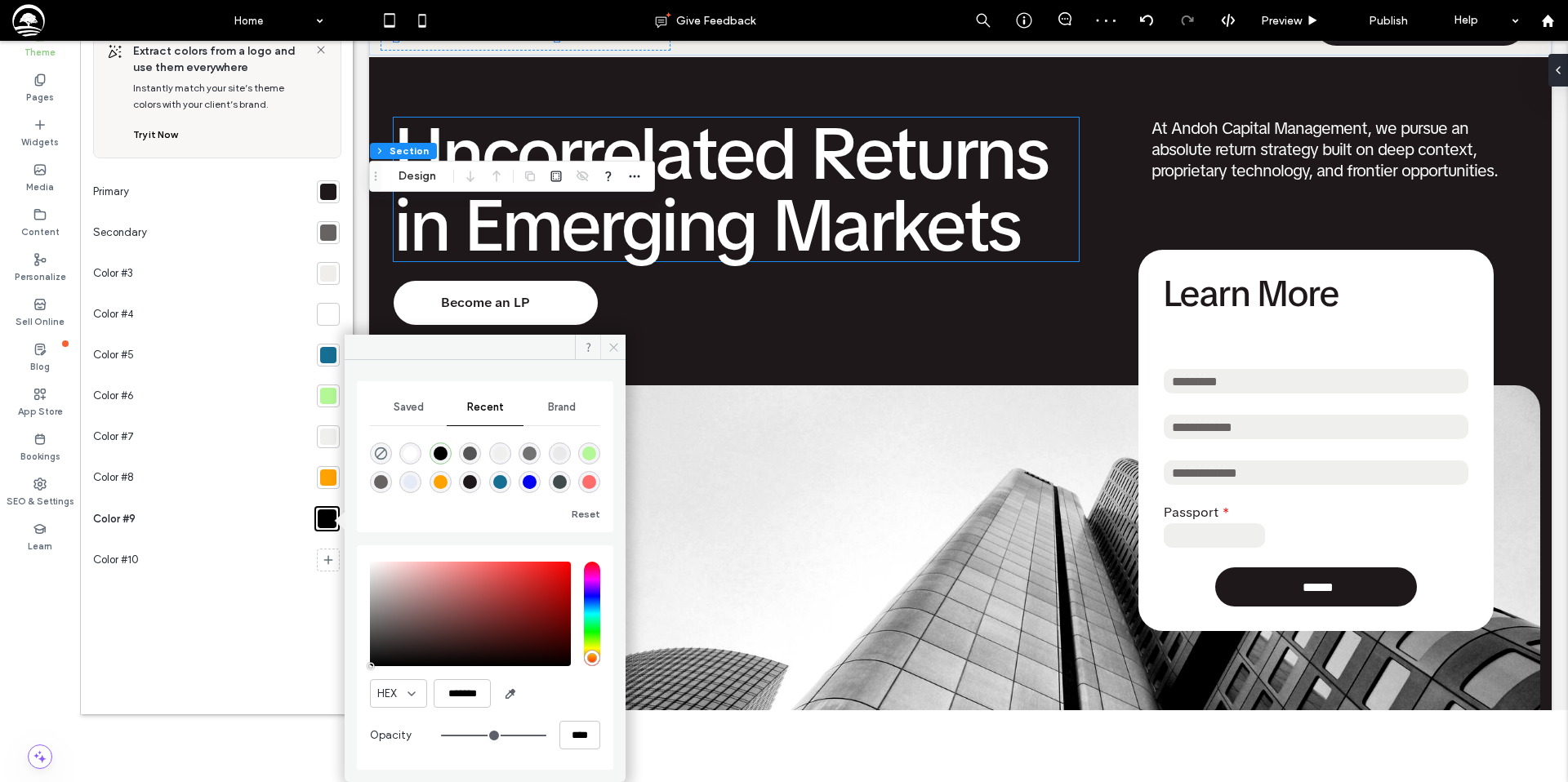
click at [607, 346] on icon at bounding box center [613, 347] width 13 height 13
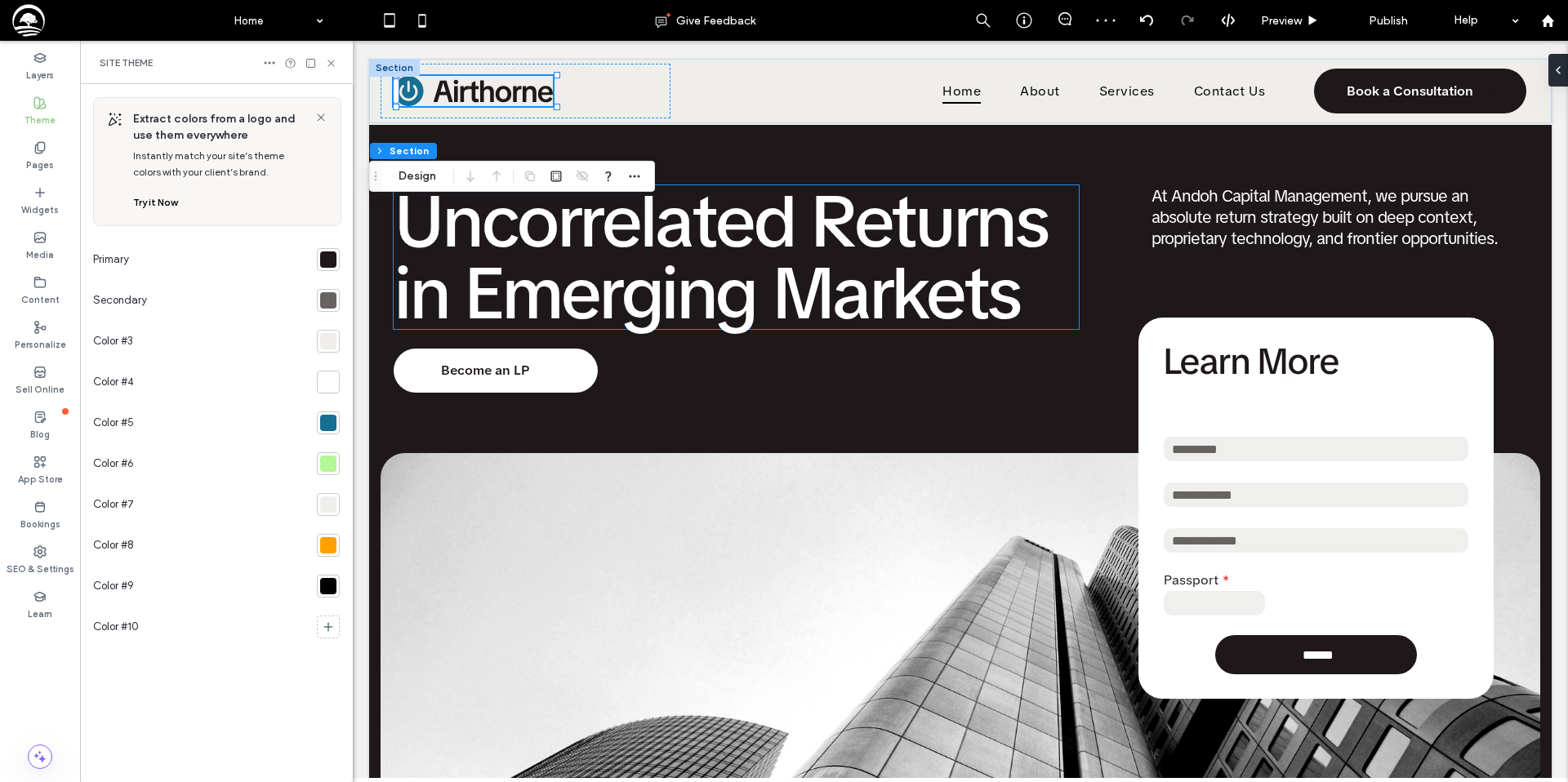
click at [329, 586] on div at bounding box center [328, 586] width 16 height 16
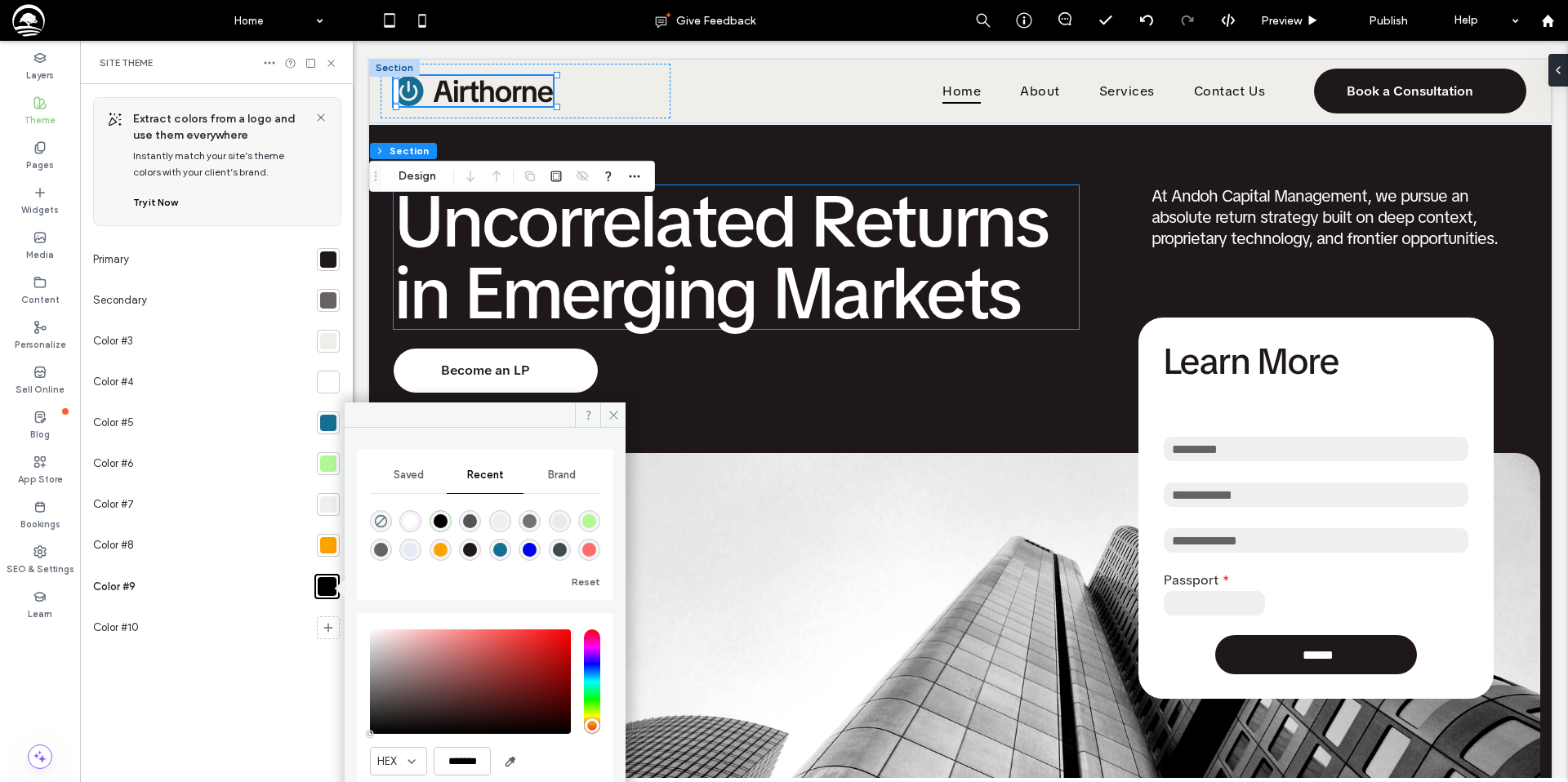
click at [405, 470] on span "Saved" at bounding box center [409, 475] width 30 height 13
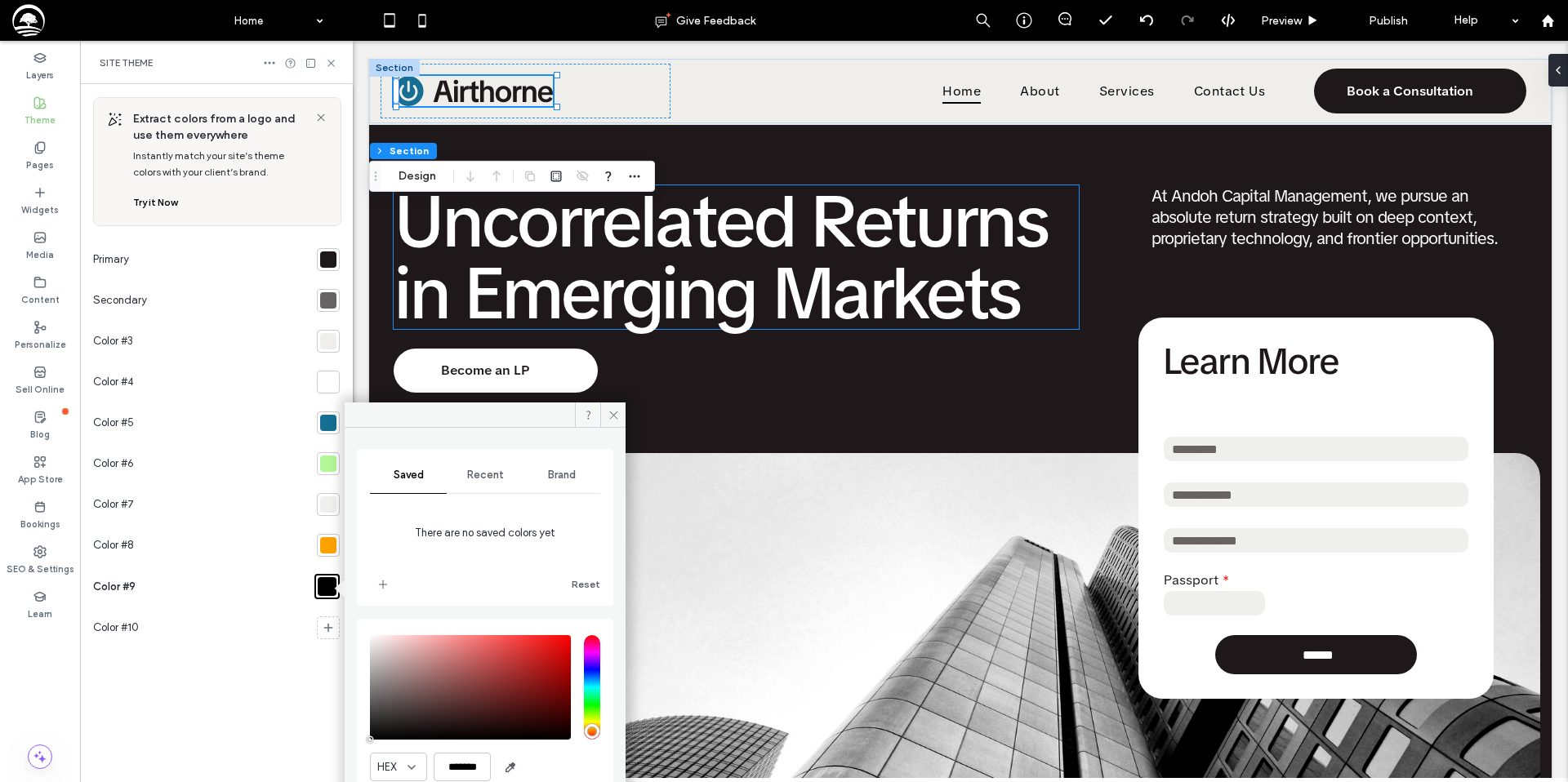
click at [481, 469] on span "Recent" at bounding box center [485, 475] width 37 height 13
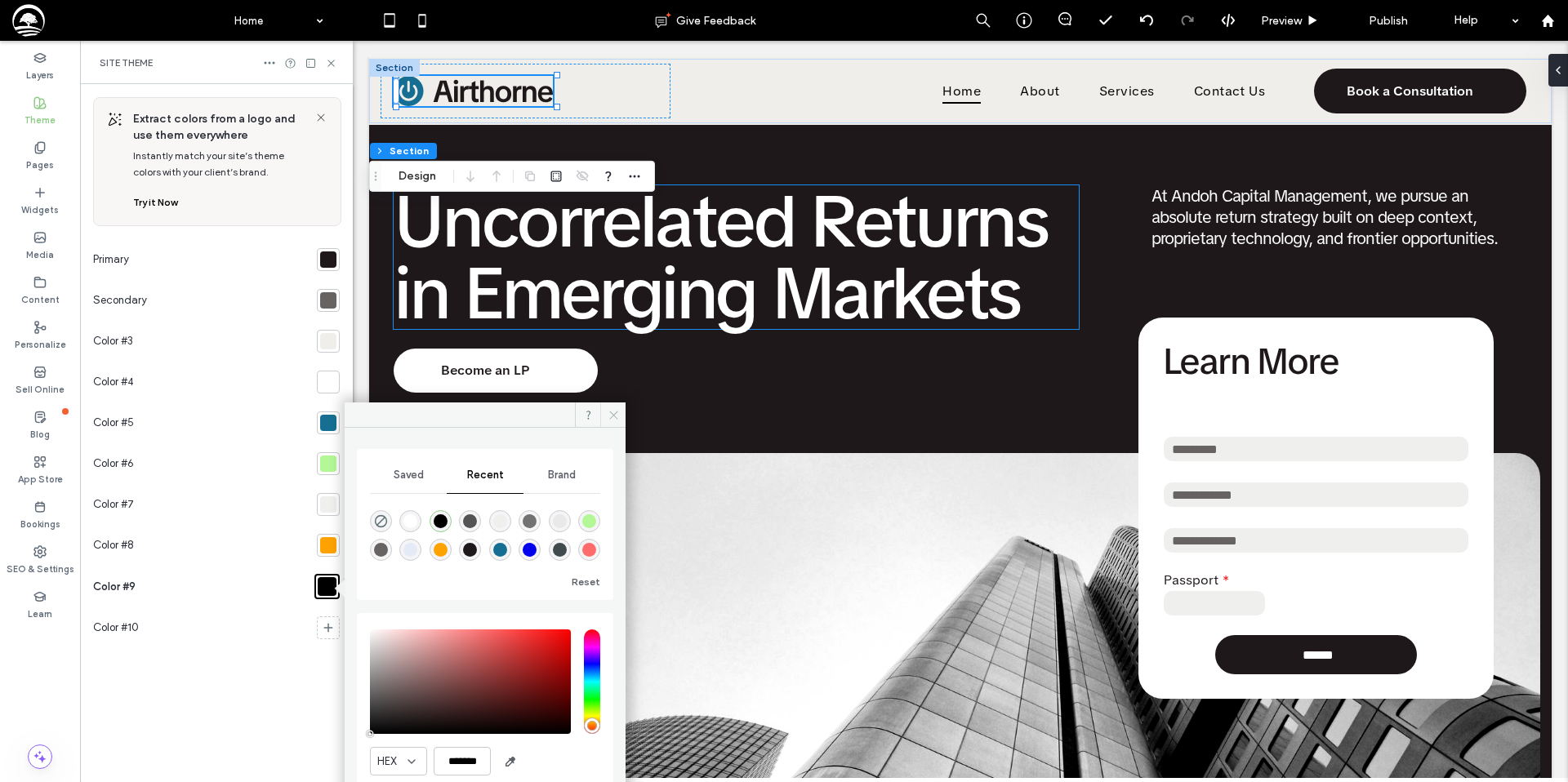
click at [614, 412] on icon at bounding box center [613, 415] width 13 height 13
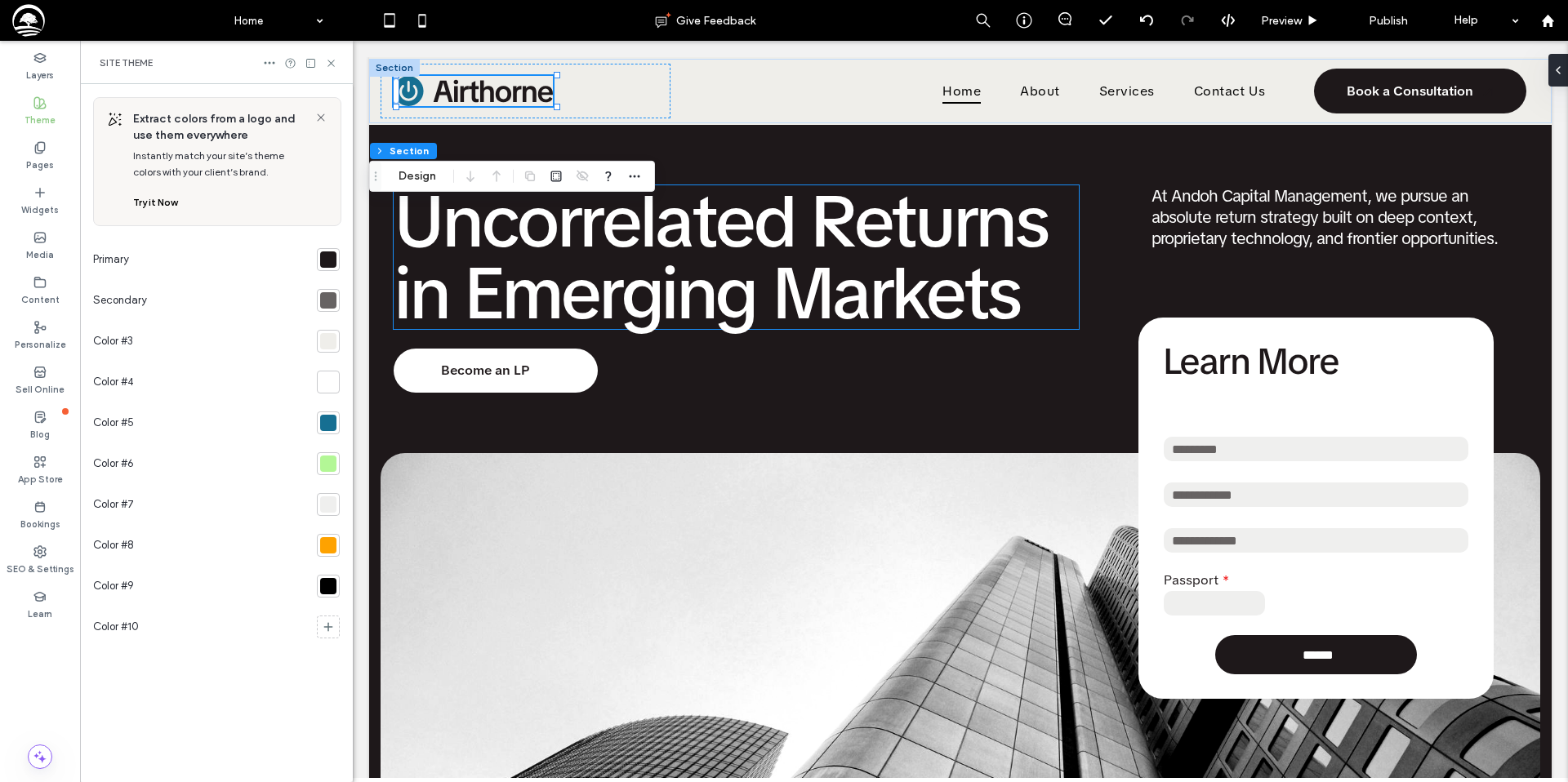
click at [329, 578] on div at bounding box center [328, 586] width 16 height 16
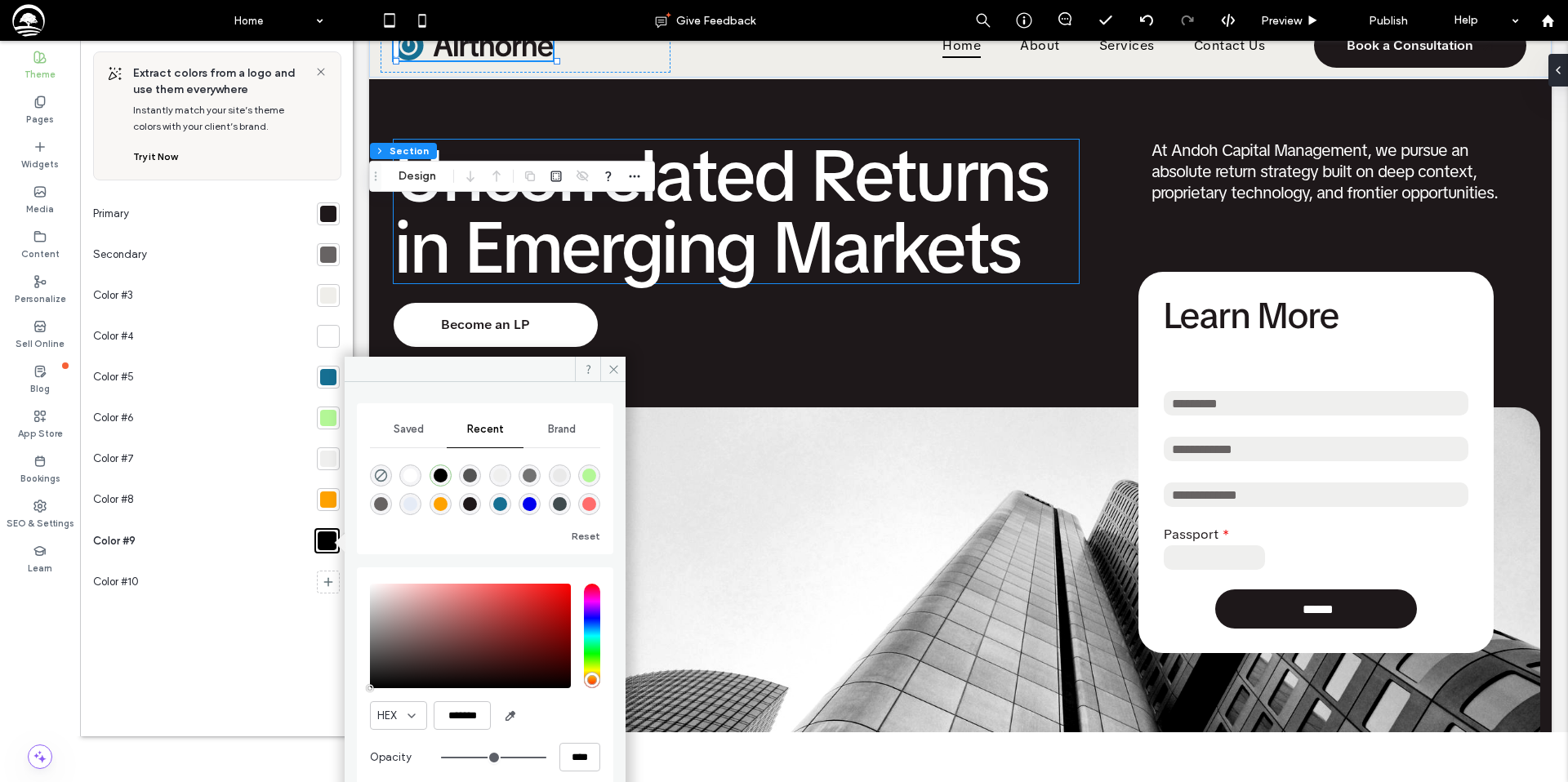
scroll to position [67, 0]
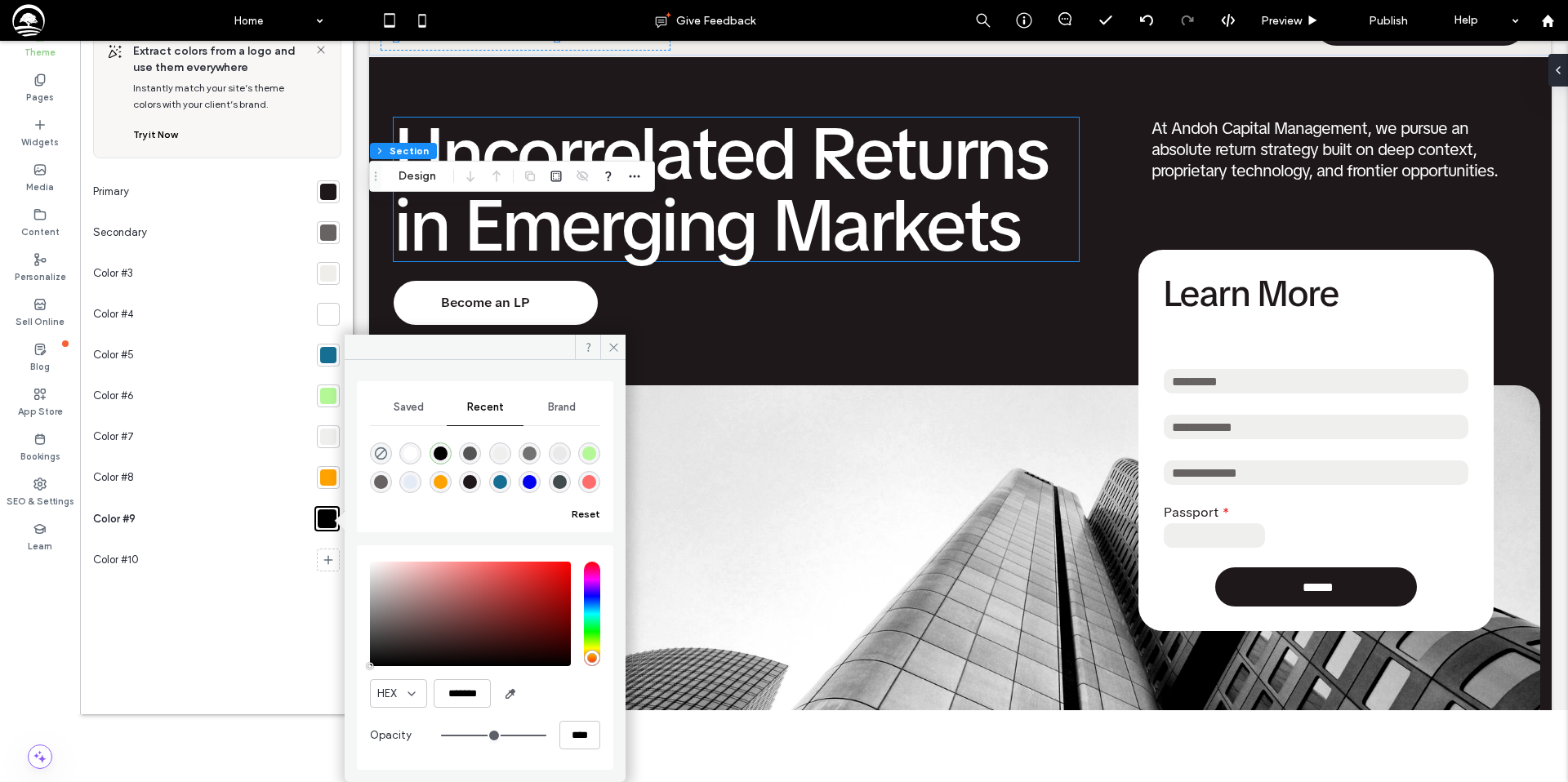
click at [593, 513] on button "Reset" at bounding box center [586, 514] width 29 height 19
click at [409, 453] on div "rgba(255, 255, 255, 1)" at bounding box center [410, 453] width 13 height 13
click at [439, 453] on div "rgba(0, 0, 0, 1)" at bounding box center [441, 453] width 13 height 13
click at [408, 457] on div "rgba(255, 255, 255, 1)" at bounding box center [410, 453] width 13 height 13
click at [441, 454] on div "rgba(0, 0, 0, 1)" at bounding box center [441, 453] width 13 height 13
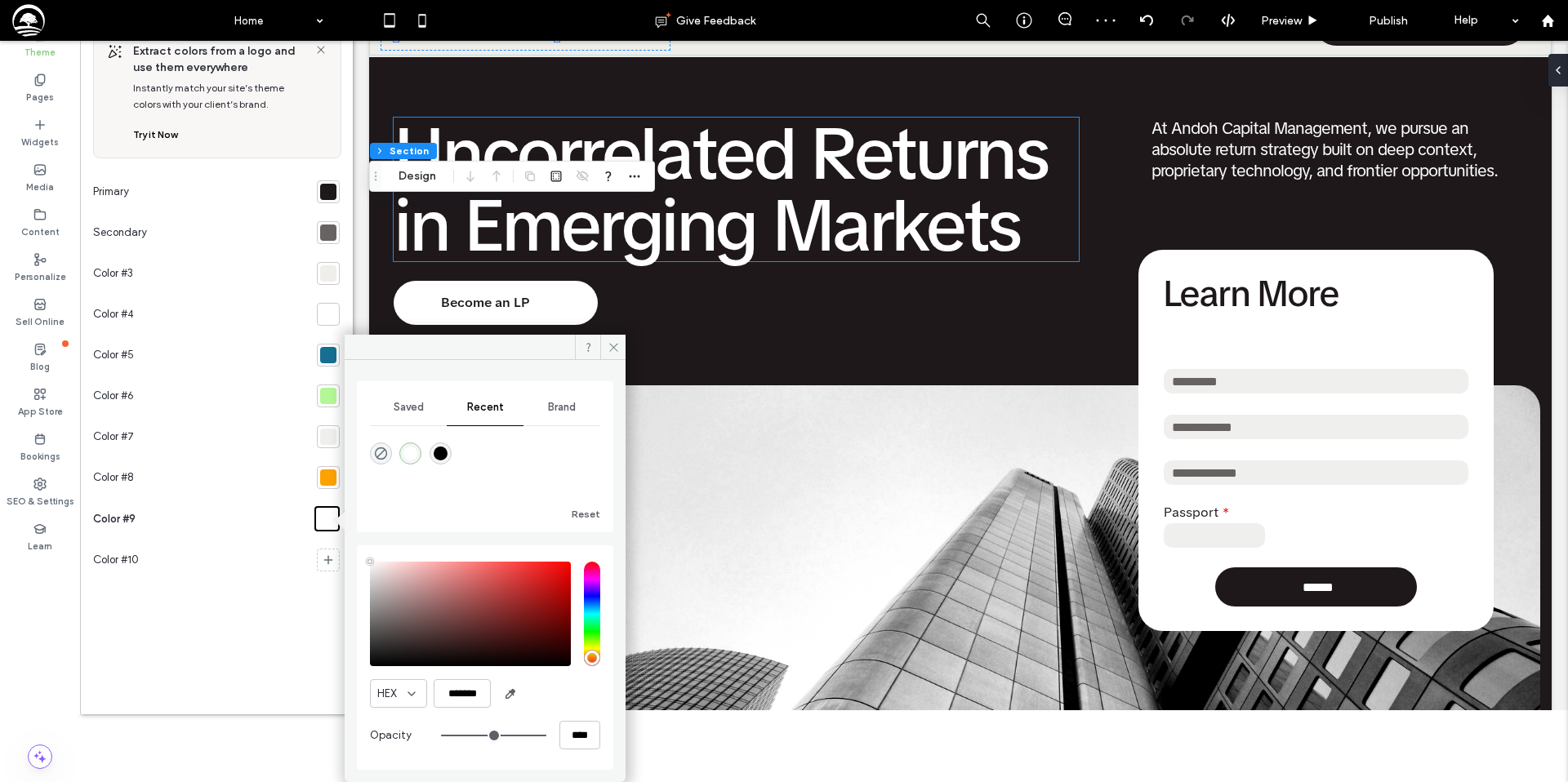
type input "*******"
click at [615, 350] on icon at bounding box center [613, 347] width 13 height 13
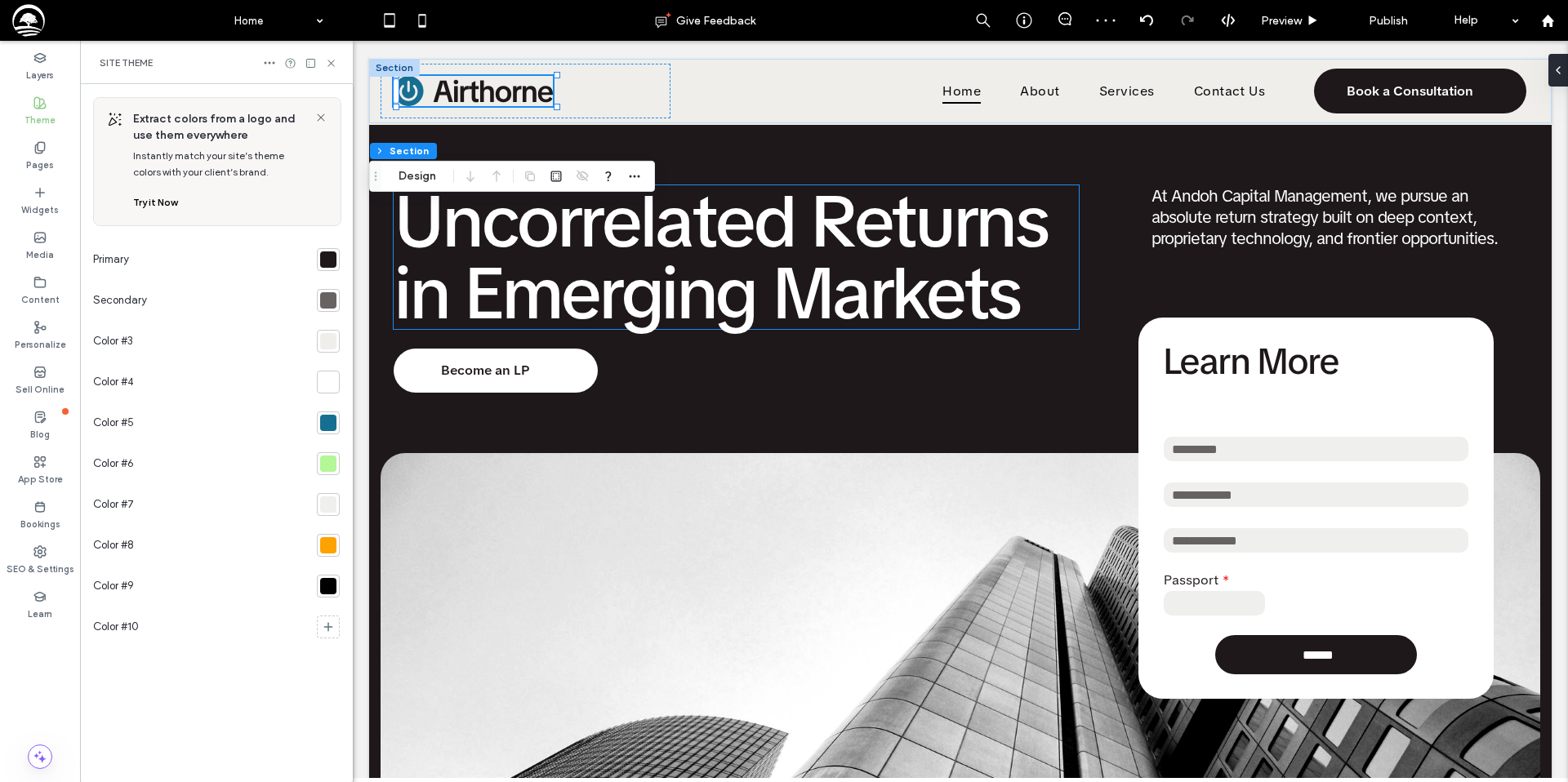
scroll to position [0, 0]
click at [334, 62] on icon at bounding box center [331, 63] width 13 height 13
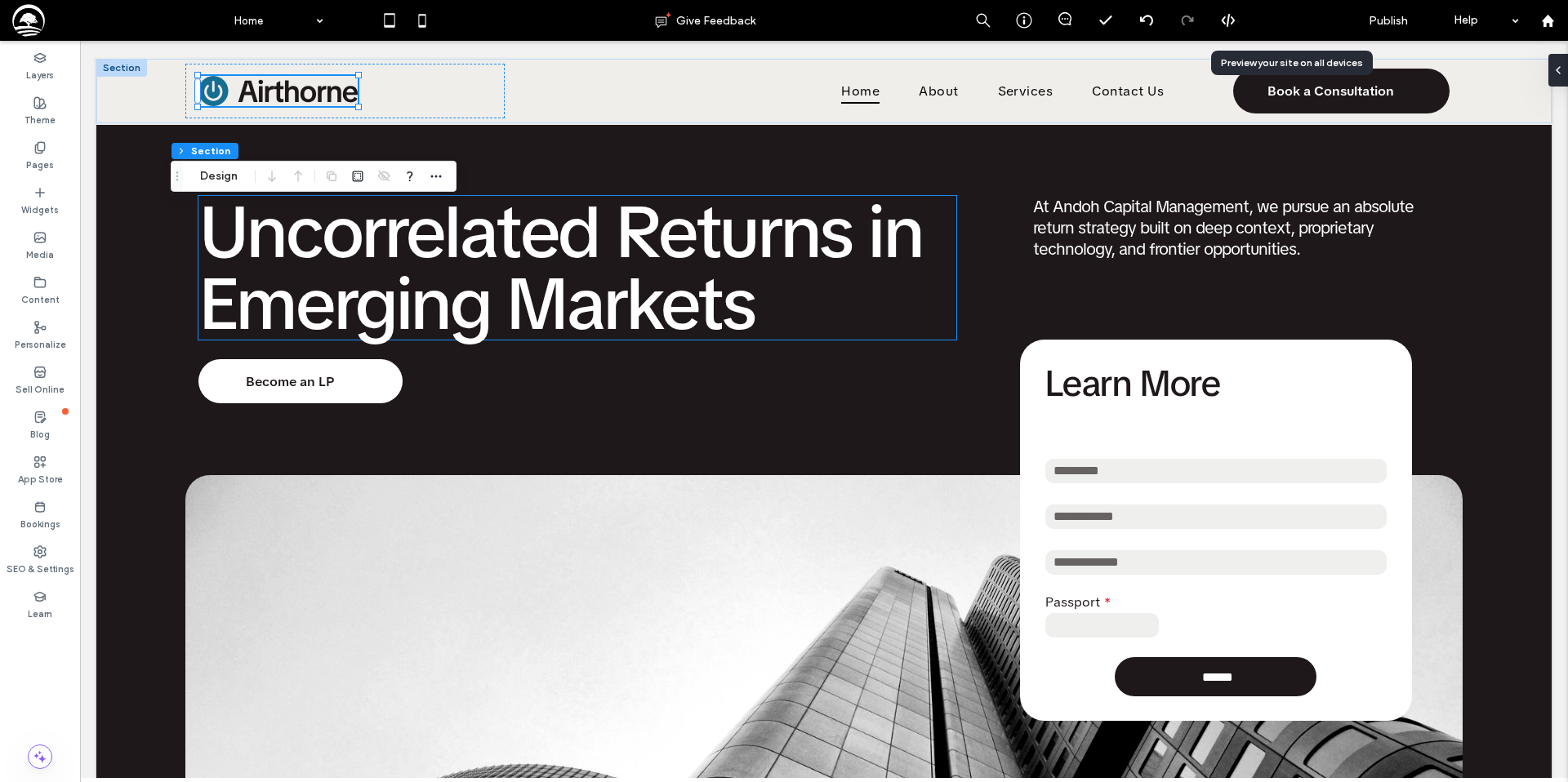
click at [1287, 18] on span "Preview" at bounding box center [1281, 20] width 40 height 13
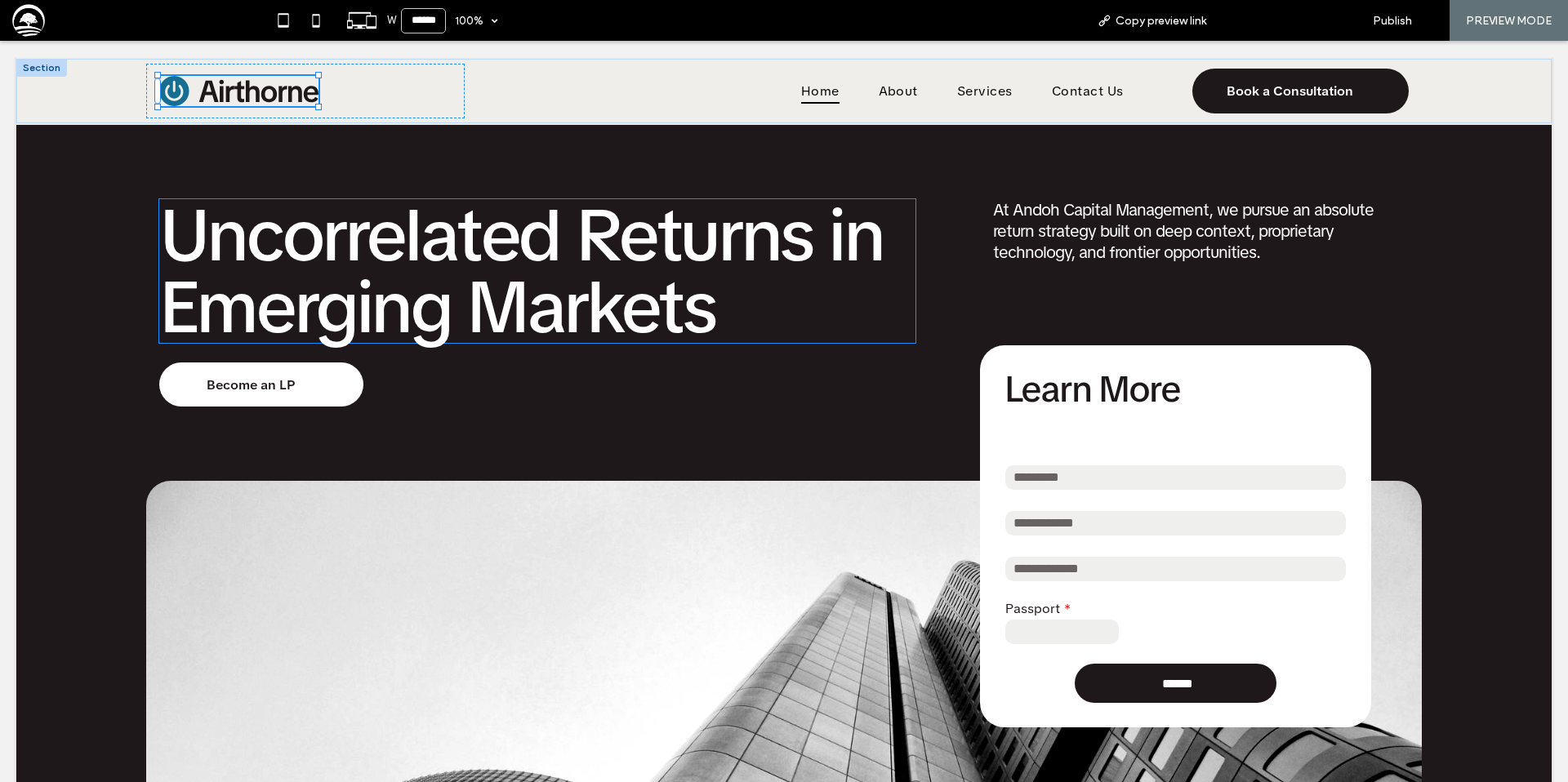
click at [1282, 19] on span "Back to editor" at bounding box center [1285, 20] width 75 height 13
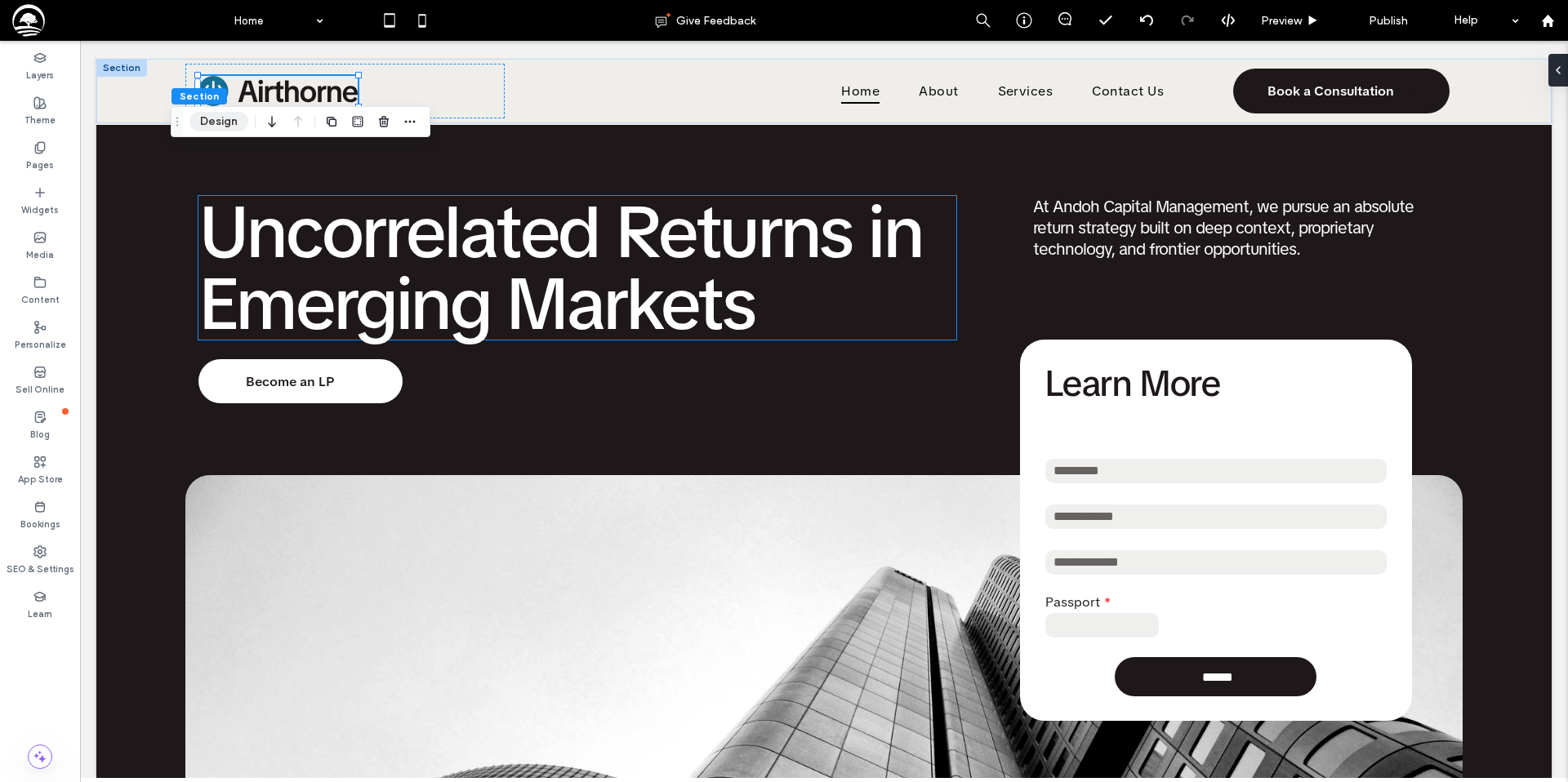
click at [228, 129] on button "Design" at bounding box center [219, 121] width 59 height 19
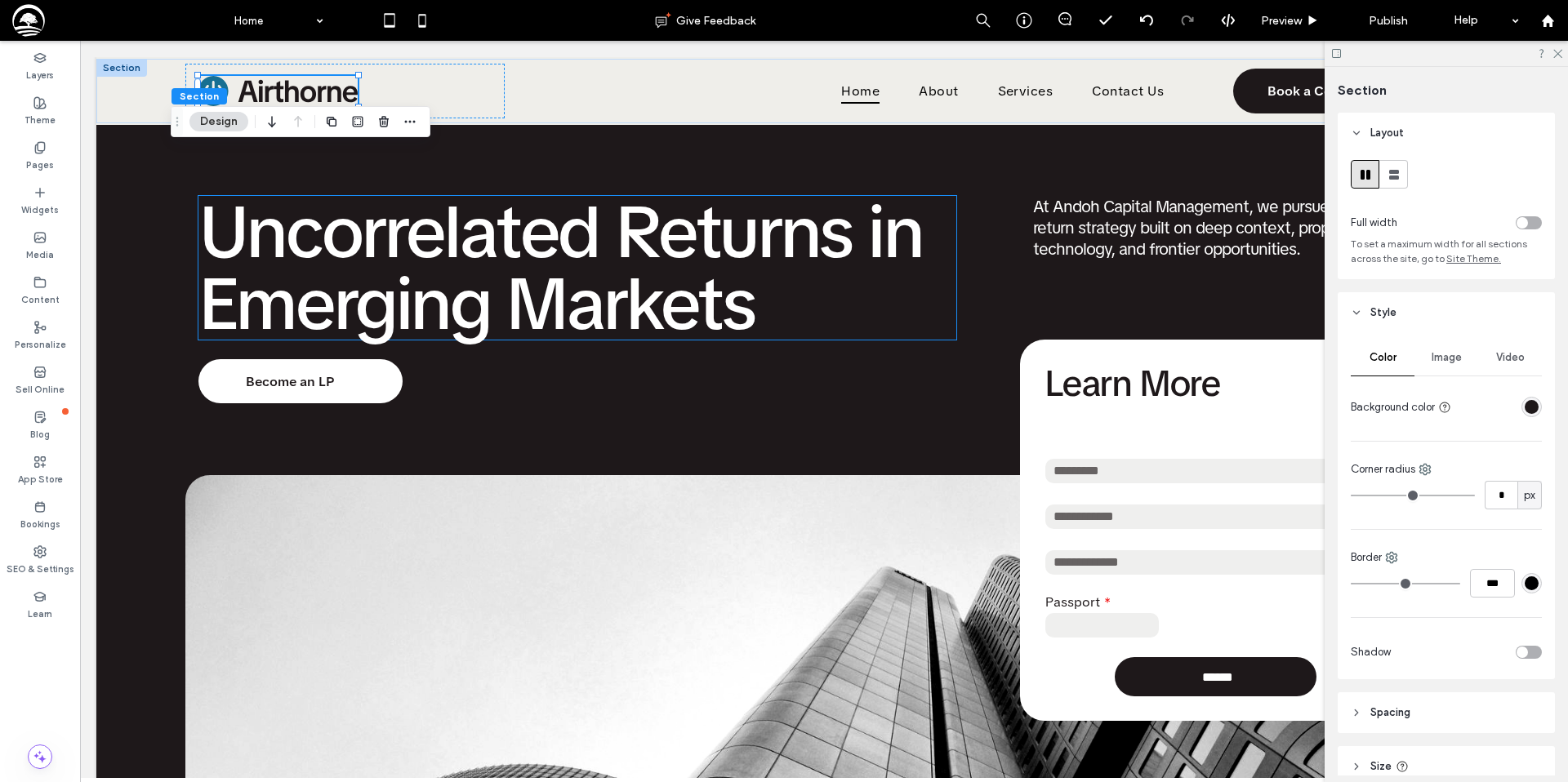
click at [1533, 404] on div "rgba(30, 24, 26, 1)" at bounding box center [1531, 407] width 13 height 13
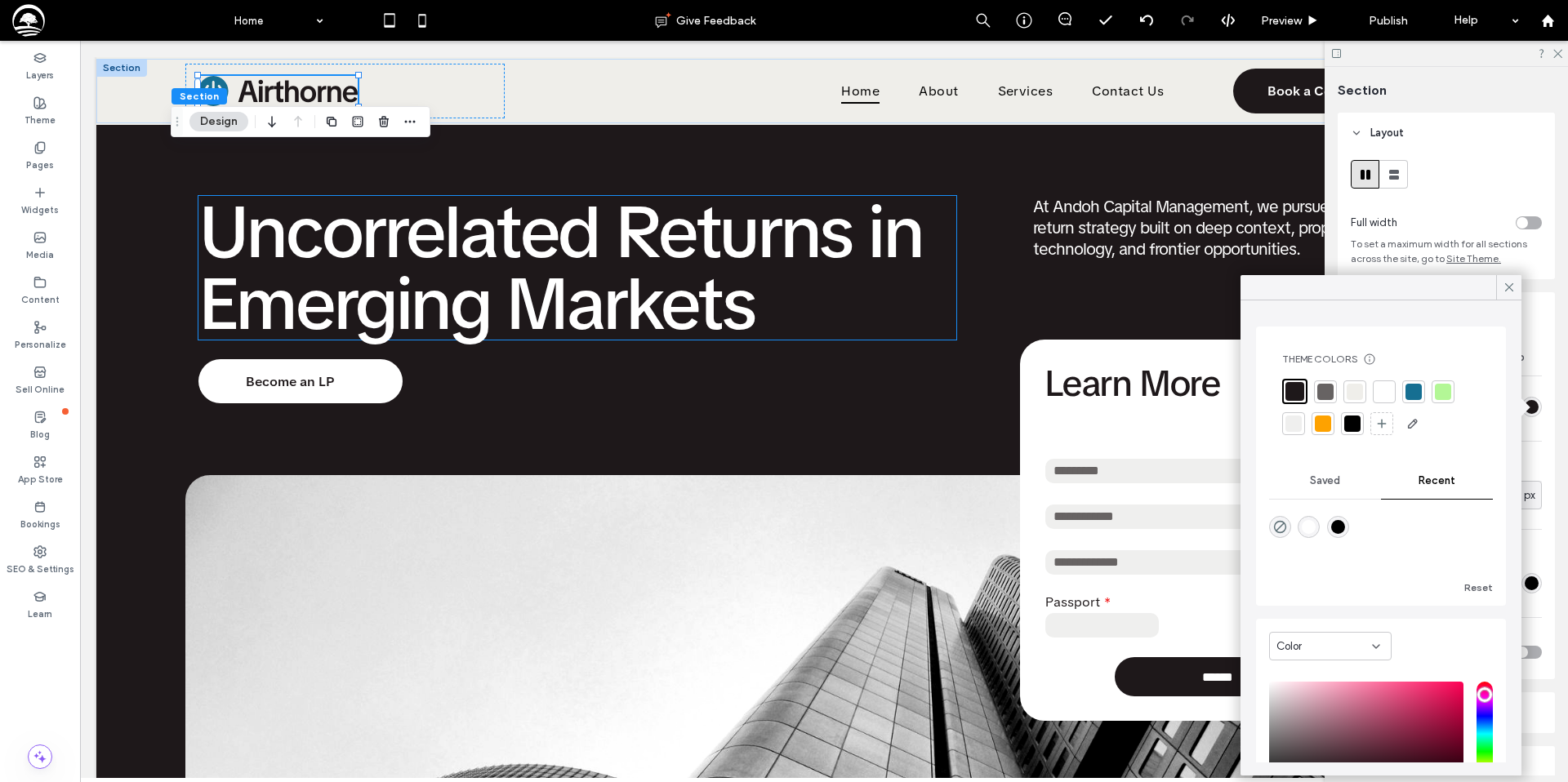
click at [1355, 426] on div at bounding box center [1351, 423] width 16 height 16
click at [1508, 288] on icon at bounding box center [1508, 287] width 14 height 14
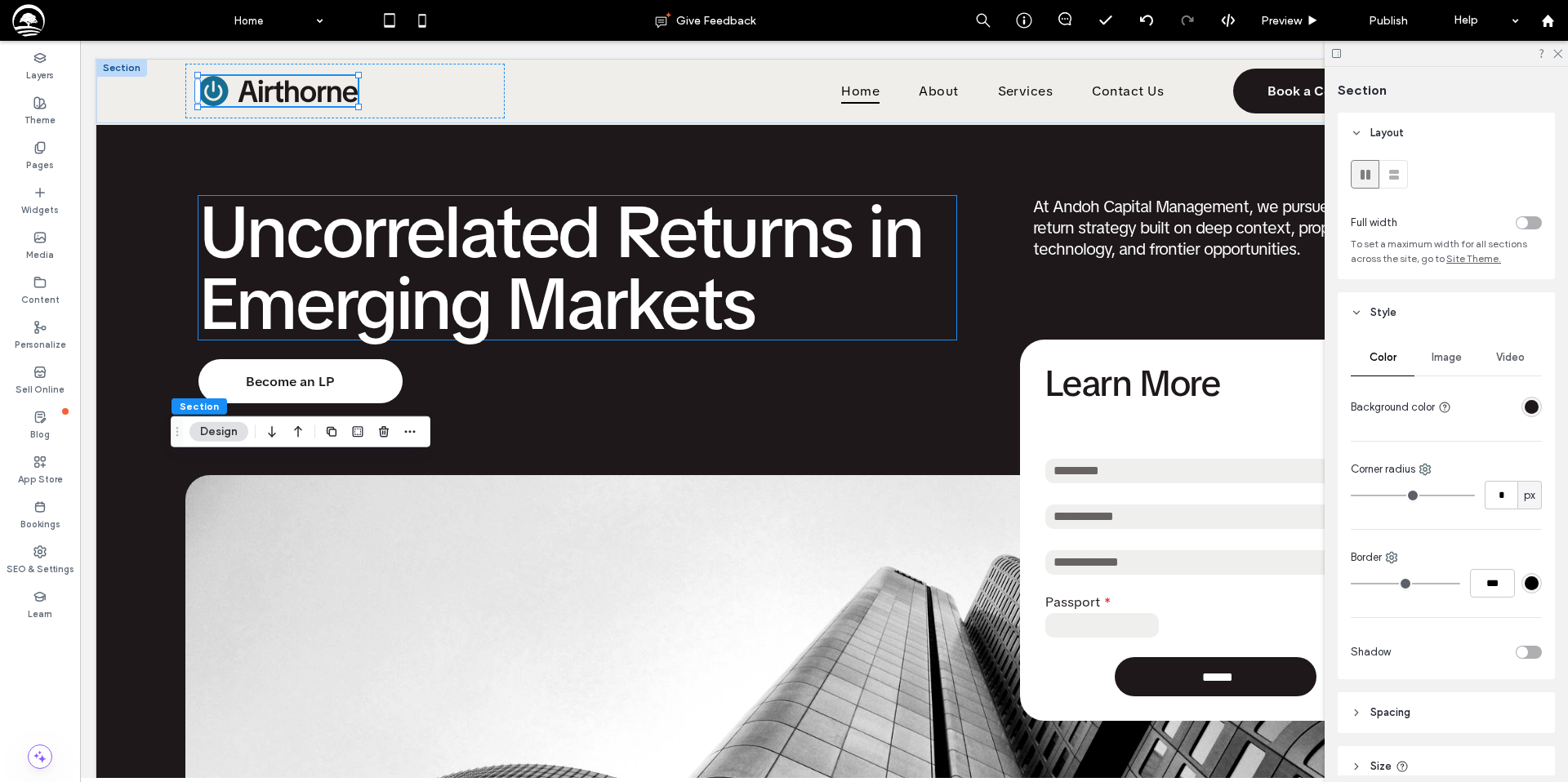
click at [1528, 409] on div "rgba(30, 24, 26, 1)" at bounding box center [1531, 407] width 13 height 13
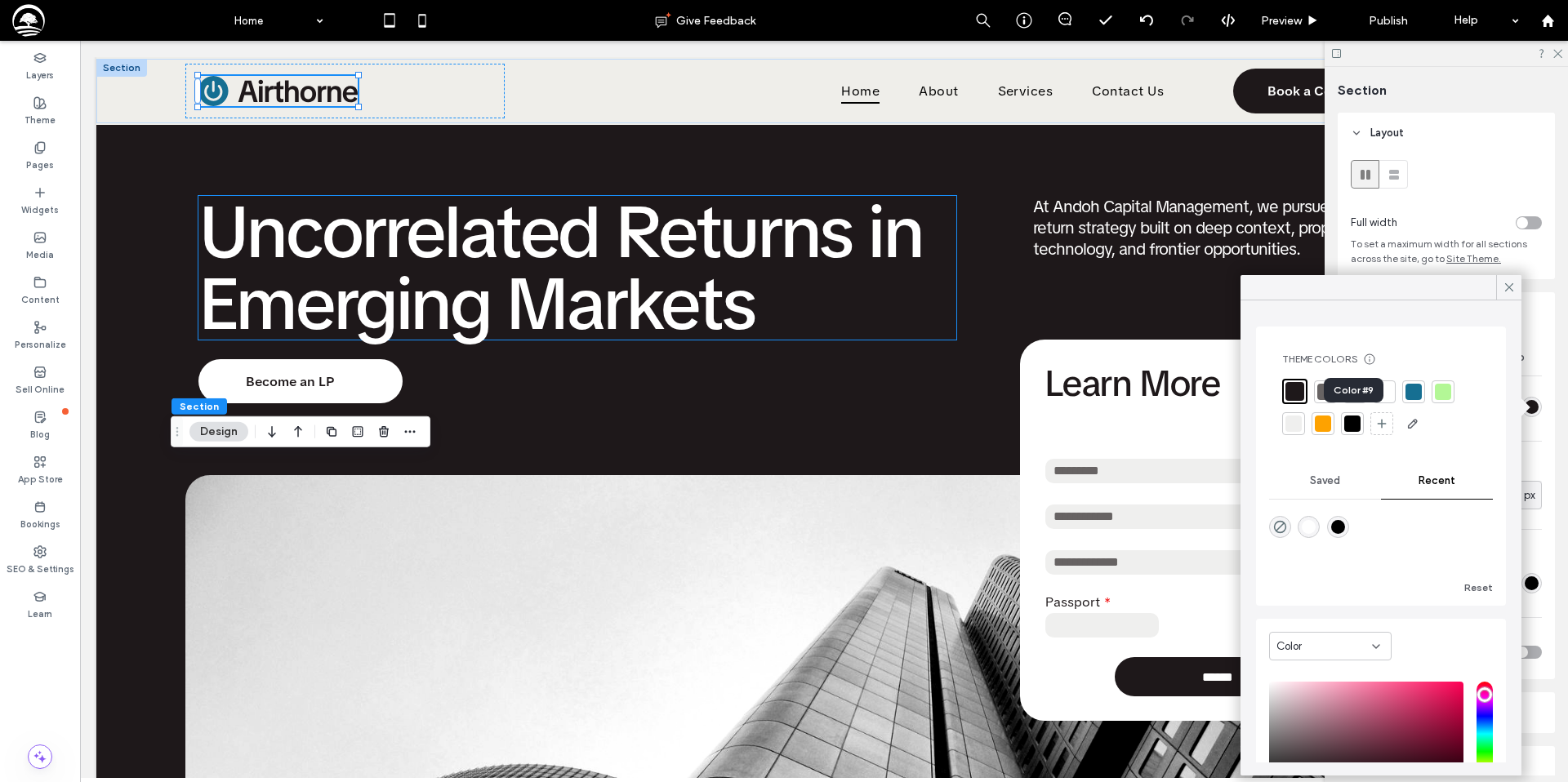
click at [1349, 419] on div at bounding box center [1351, 423] width 16 height 16
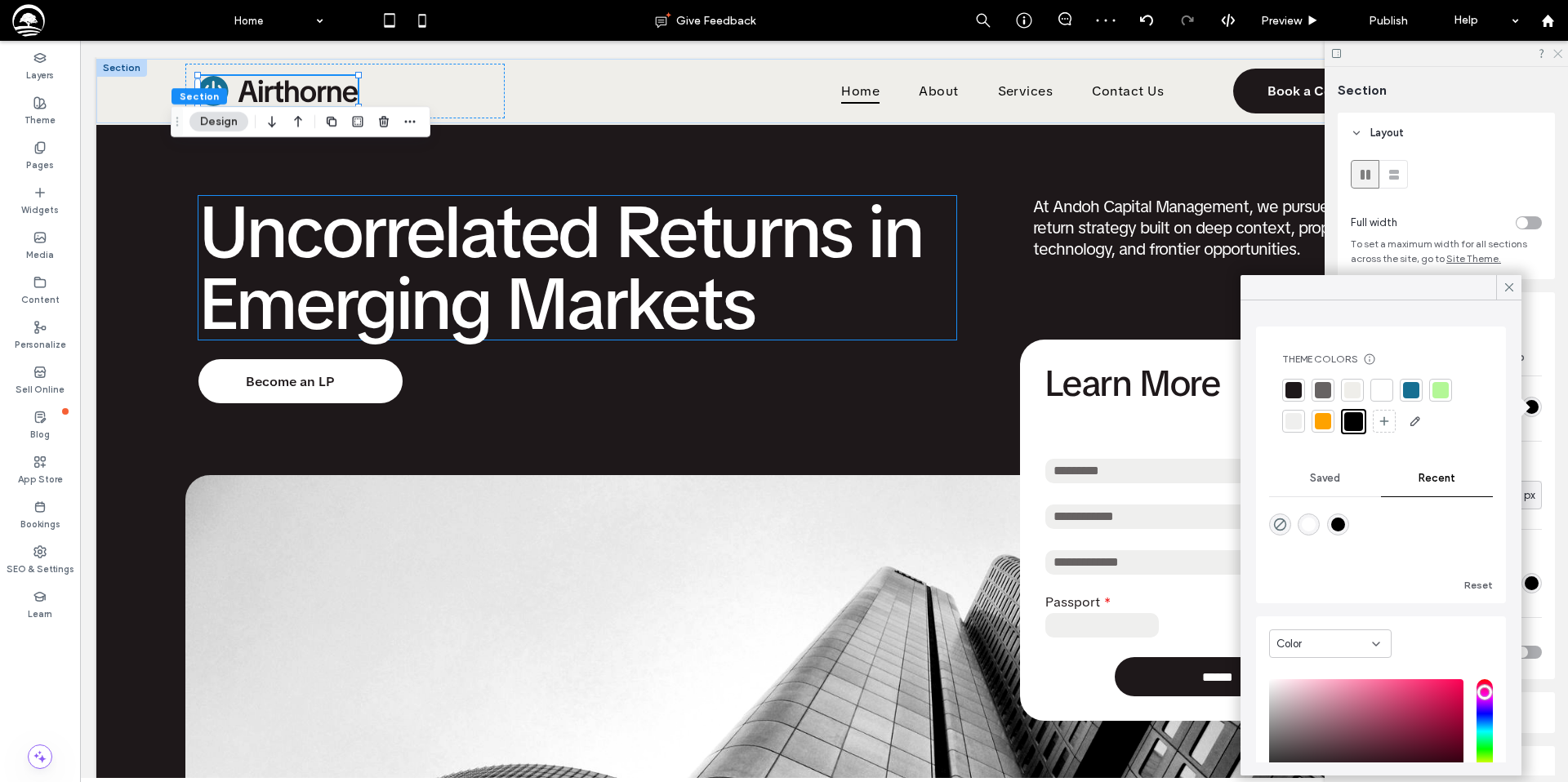
click at [1563, 55] on div at bounding box center [1446, 53] width 243 height 25
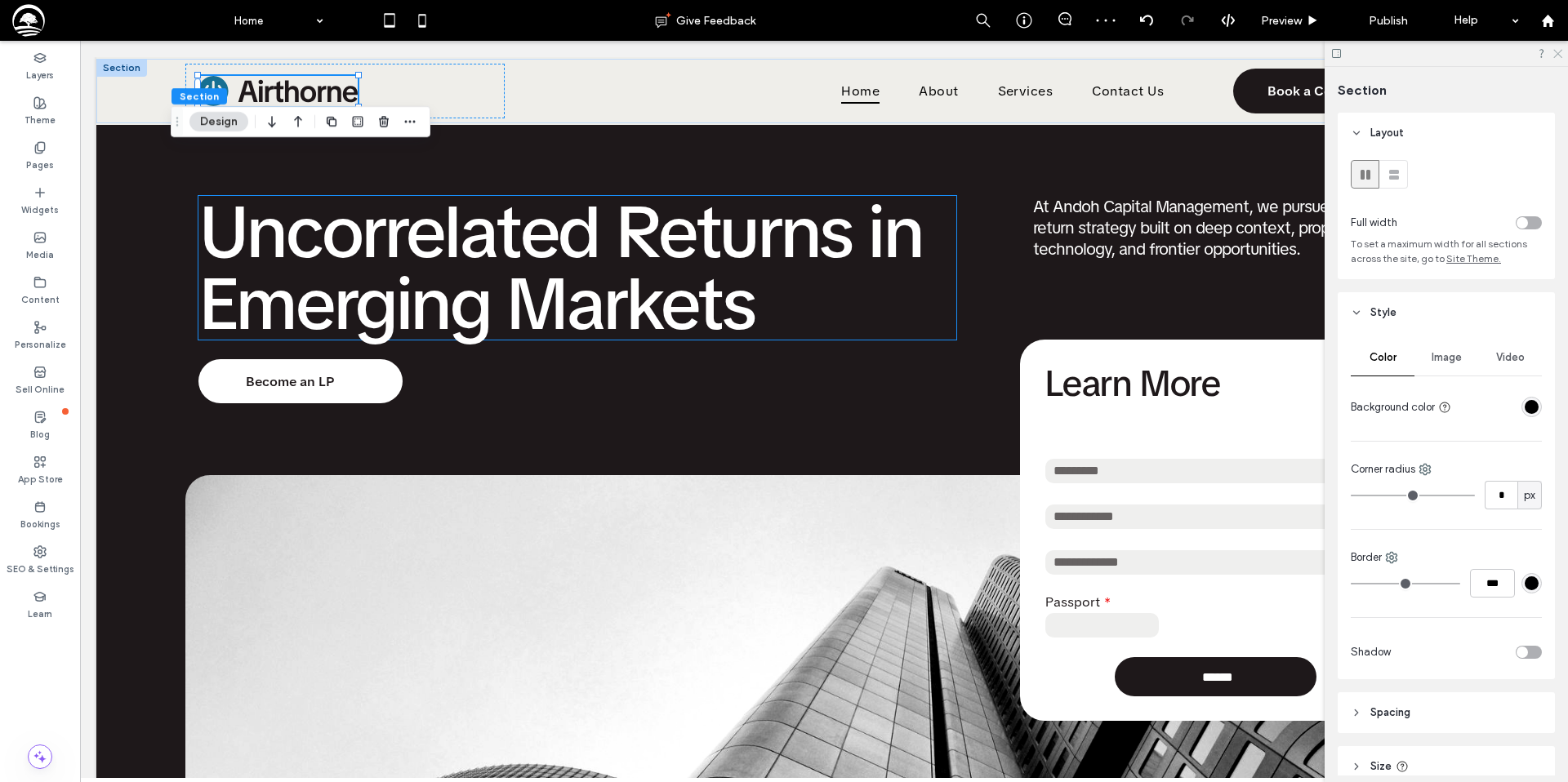
click at [1559, 56] on use at bounding box center [1557, 54] width 9 height 9
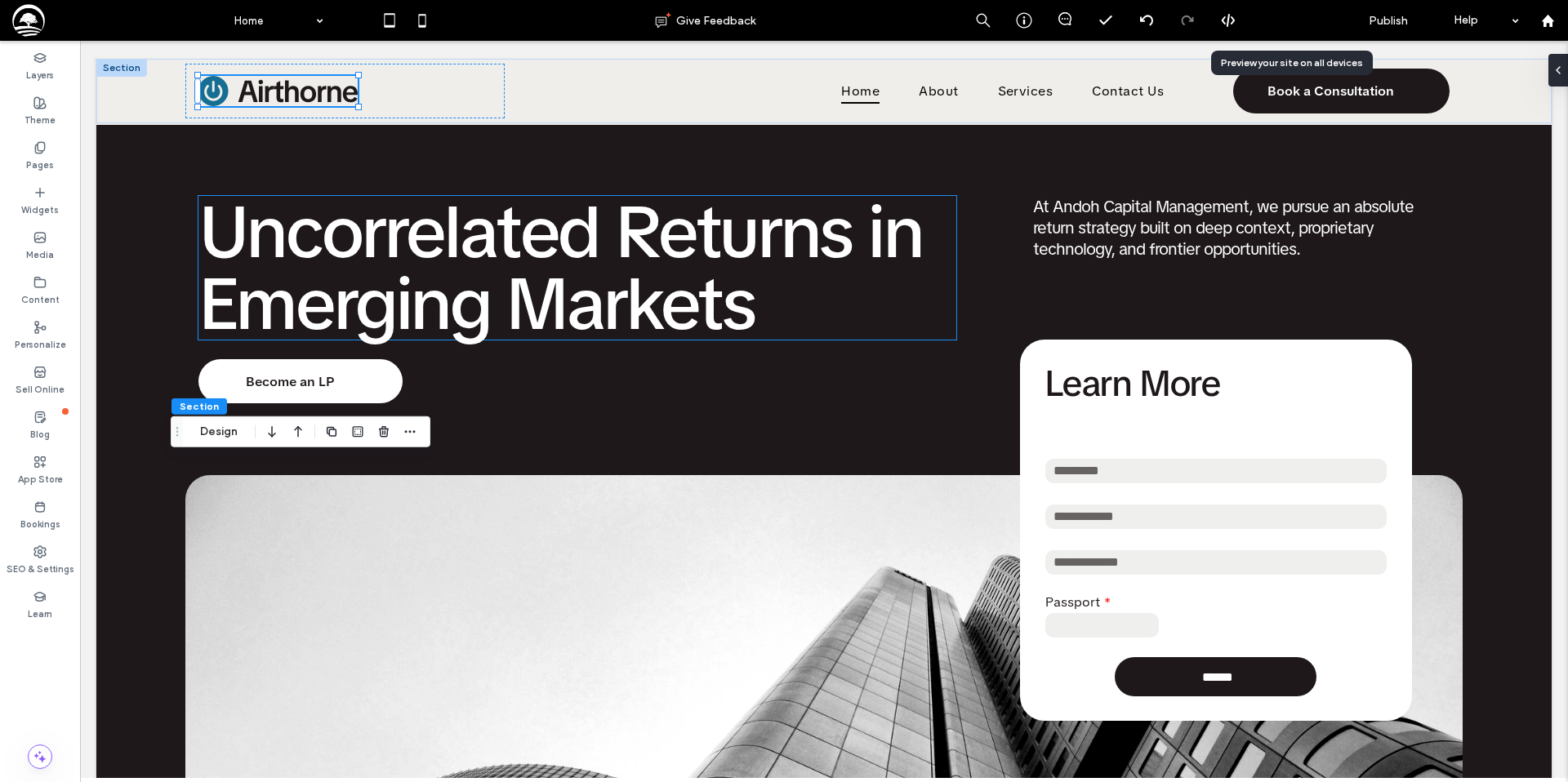
click at [1273, 26] on span "Preview" at bounding box center [1281, 20] width 40 height 13
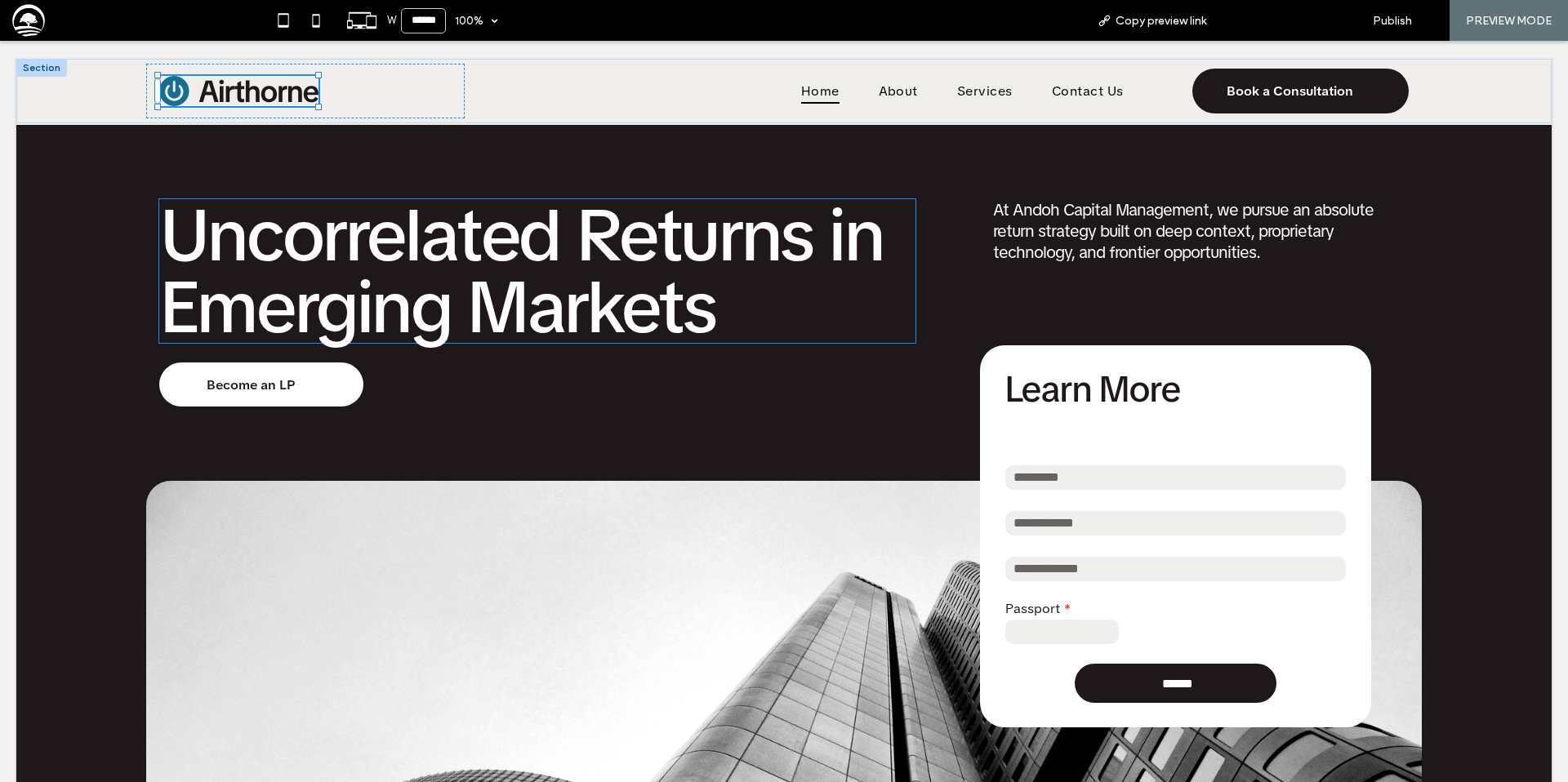
click at [1266, 21] on span "Back to editor" at bounding box center [1285, 20] width 75 height 13
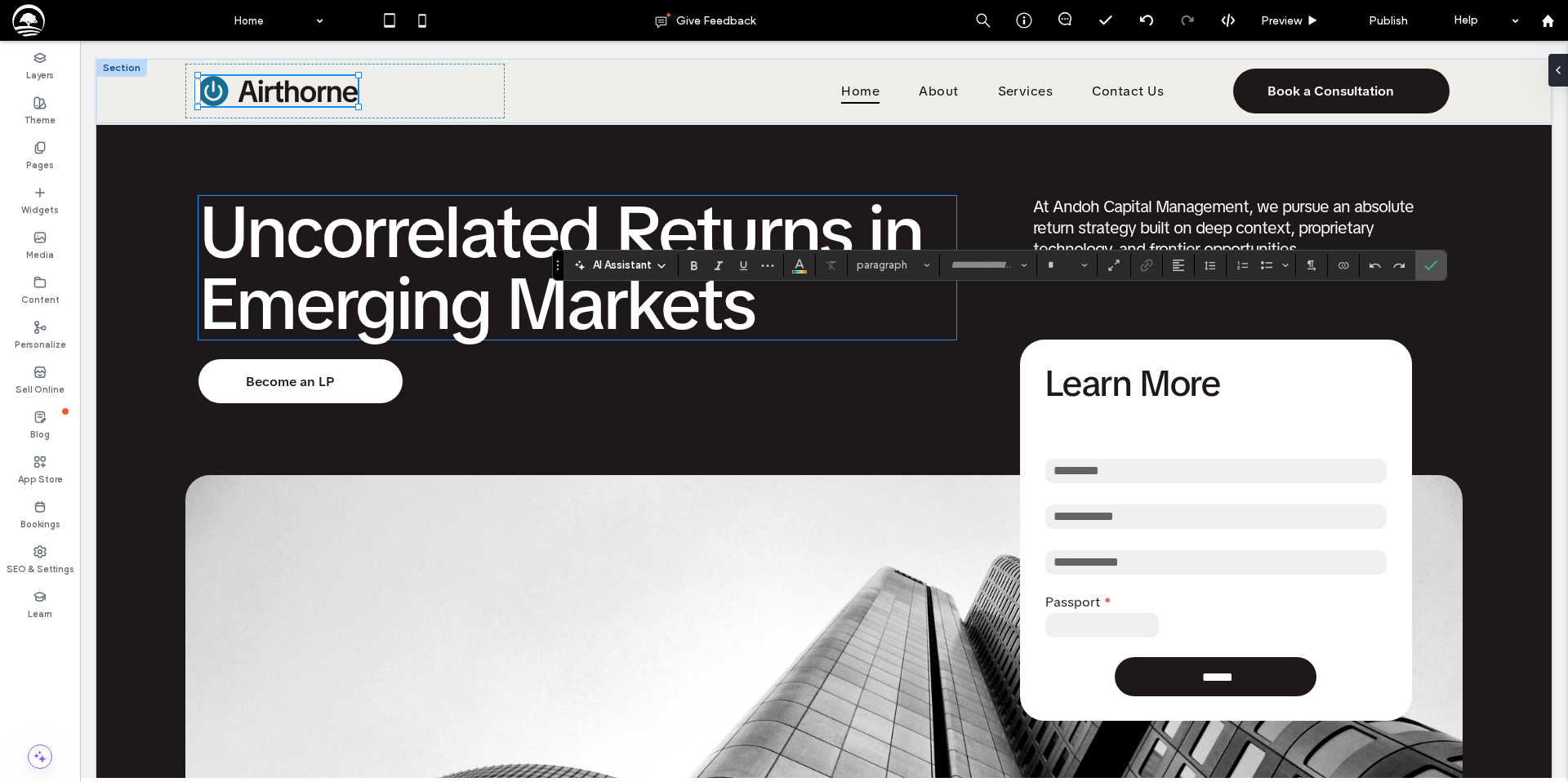
type input "**********"
type input "**"
click at [1433, 265] on use "Confirm" at bounding box center [1431, 265] width 13 height 10
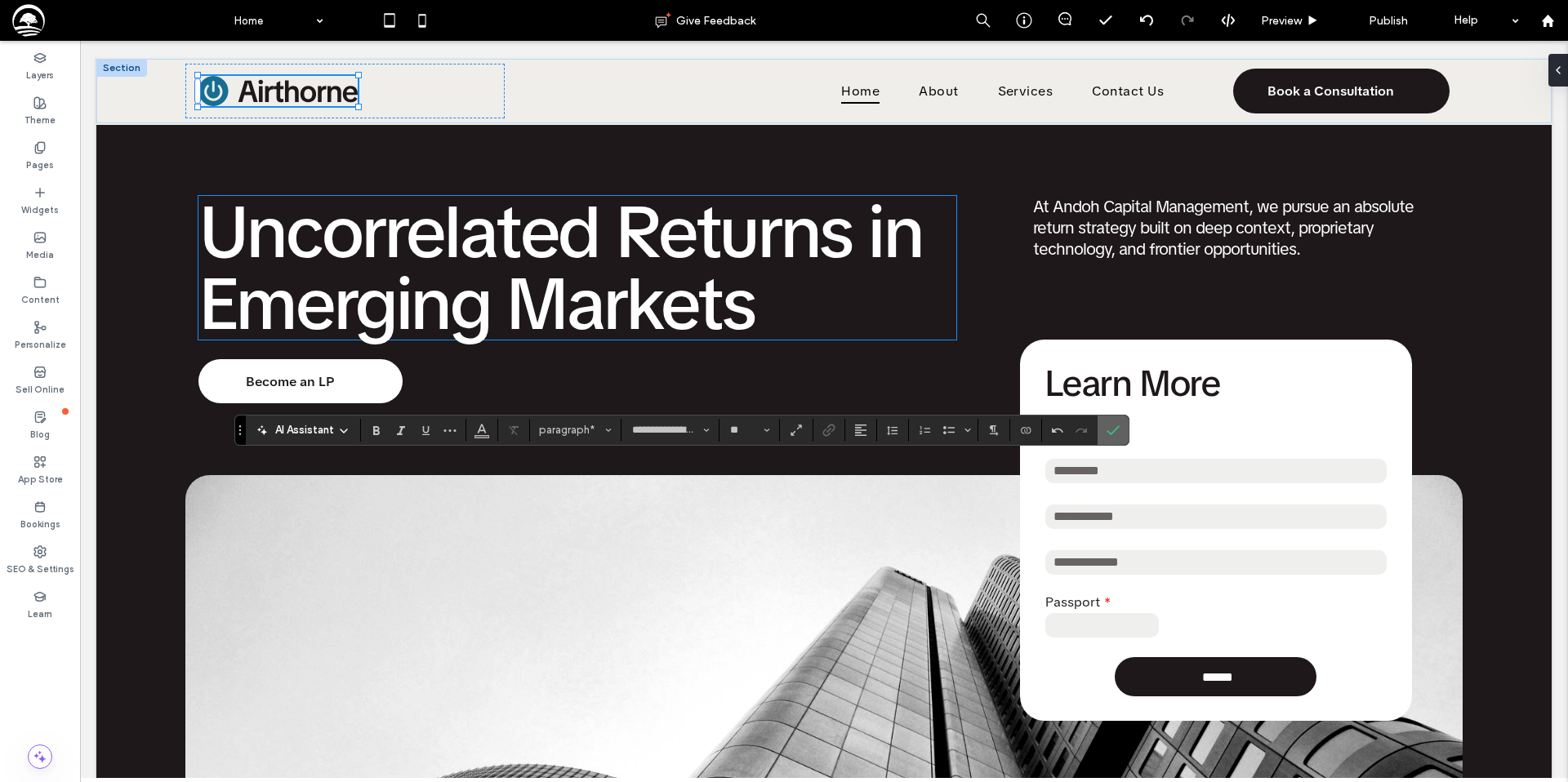
click at [1104, 430] on label "Confirm" at bounding box center [1112, 430] width 24 height 29
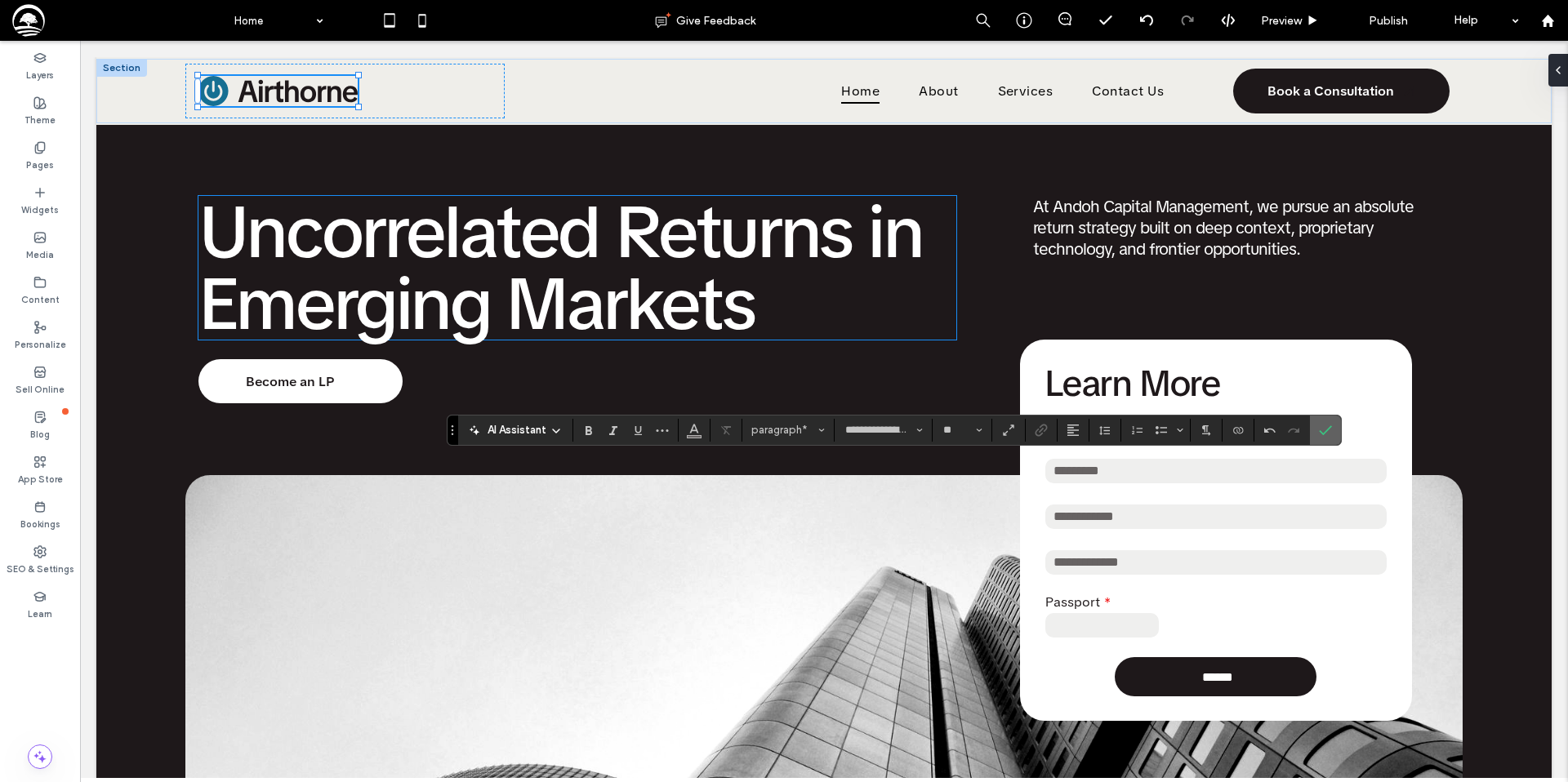
click at [1320, 431] on use "Confirm" at bounding box center [1326, 431] width 13 height 10
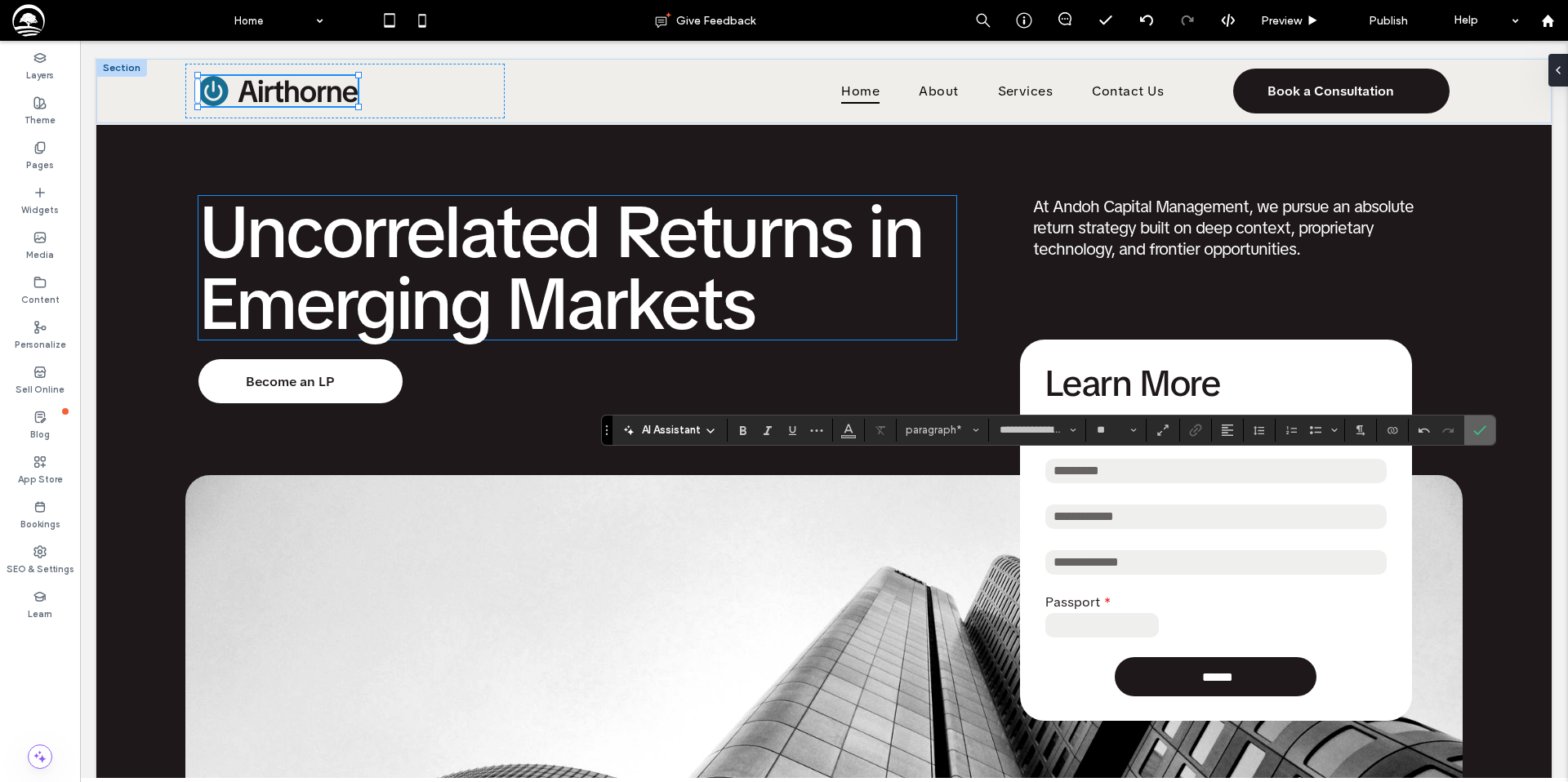
click at [1480, 432] on use "Confirm" at bounding box center [1480, 431] width 13 height 10
click at [1480, 437] on span "Confirm" at bounding box center [1476, 430] width 8 height 29
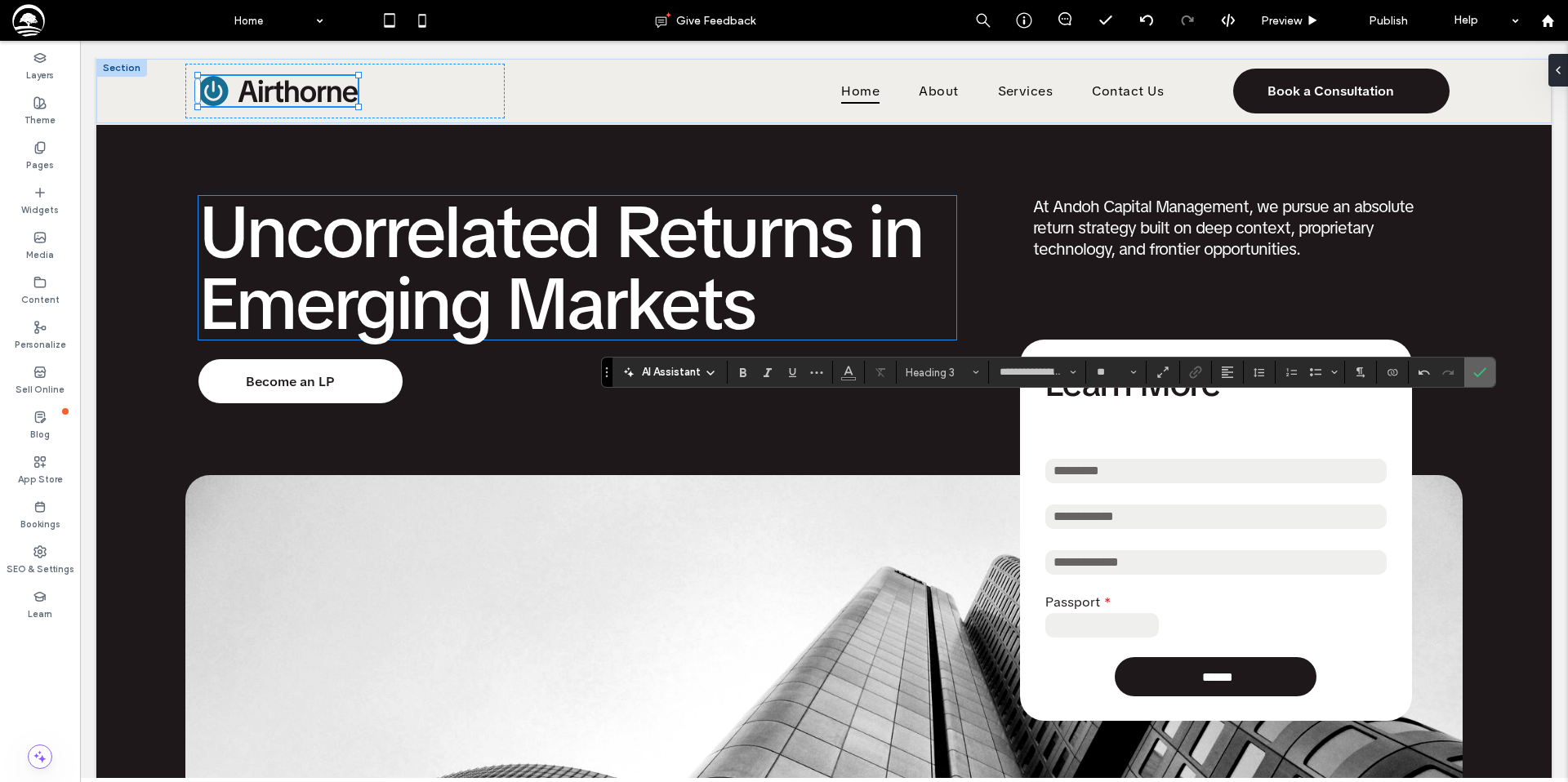
click at [1485, 371] on icon "Confirm" at bounding box center [1480, 372] width 13 height 13
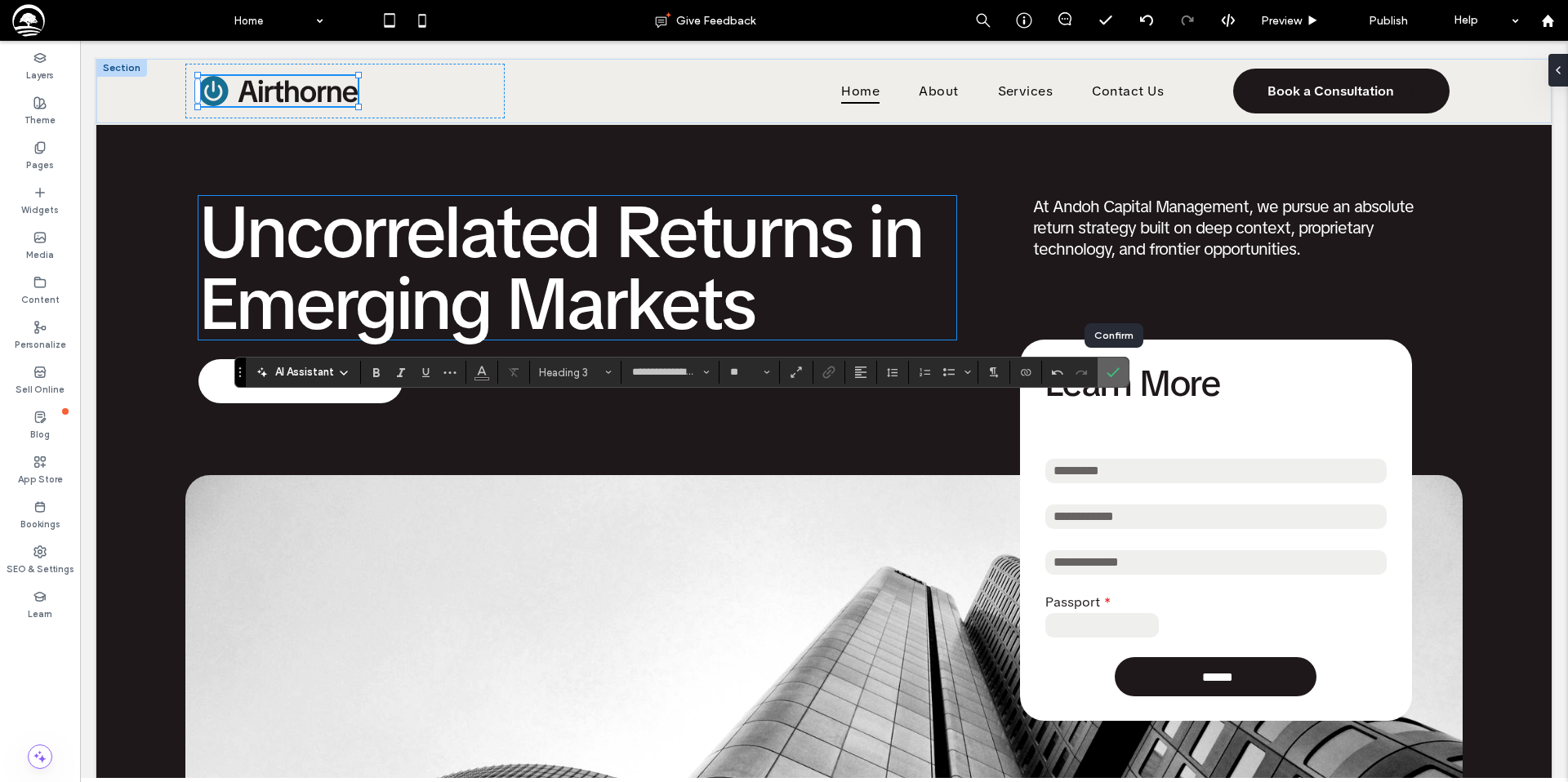
click at [1107, 377] on icon "Confirm" at bounding box center [1113, 372] width 13 height 13
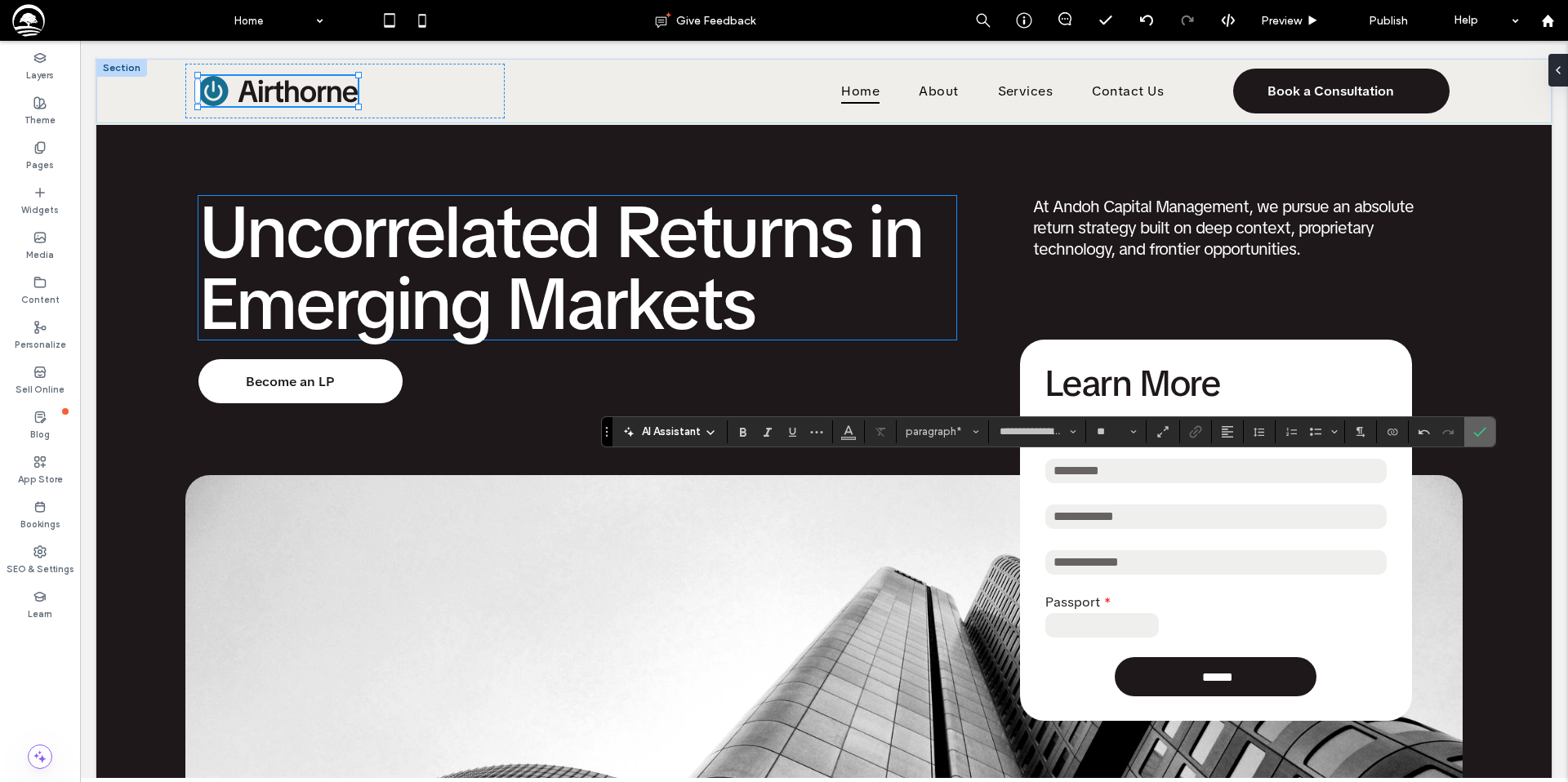
click at [1477, 435] on use "Confirm" at bounding box center [1480, 432] width 13 height 10
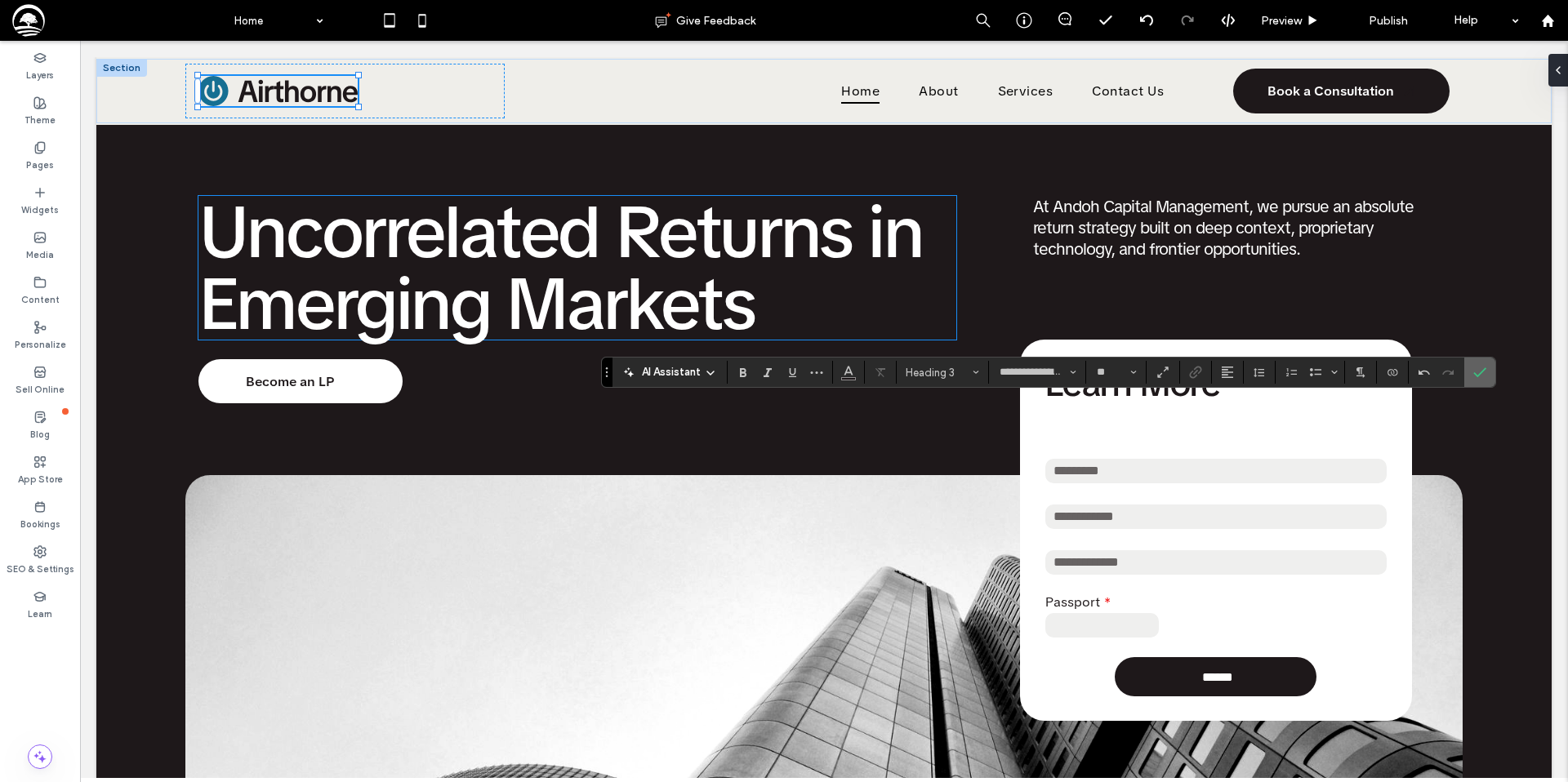
click at [1483, 380] on span "Confirm" at bounding box center [1480, 372] width 13 height 28
click at [1477, 375] on icon "Confirm" at bounding box center [1480, 372] width 13 height 13
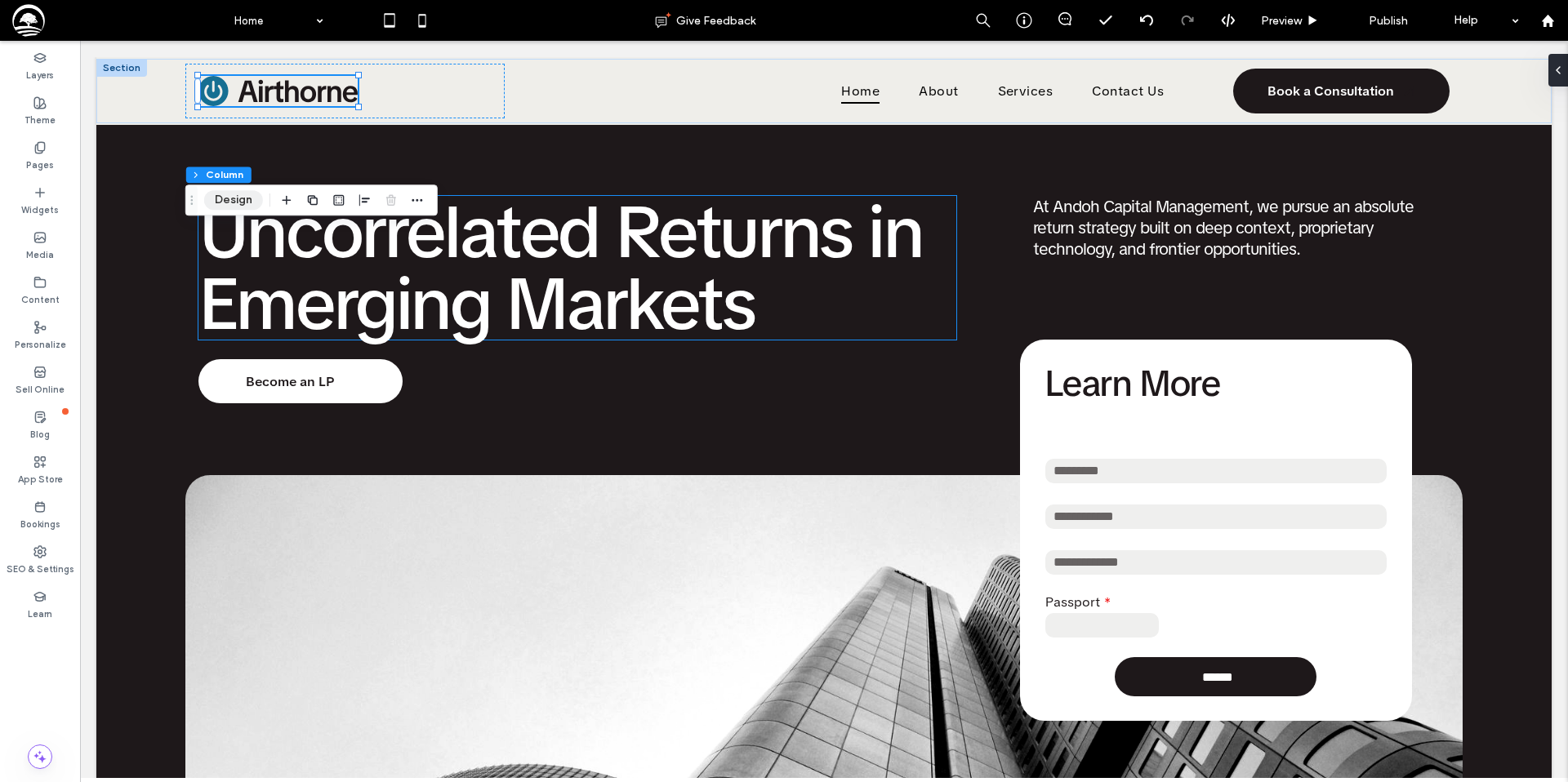
click at [231, 199] on button "Design" at bounding box center [233, 200] width 59 height 19
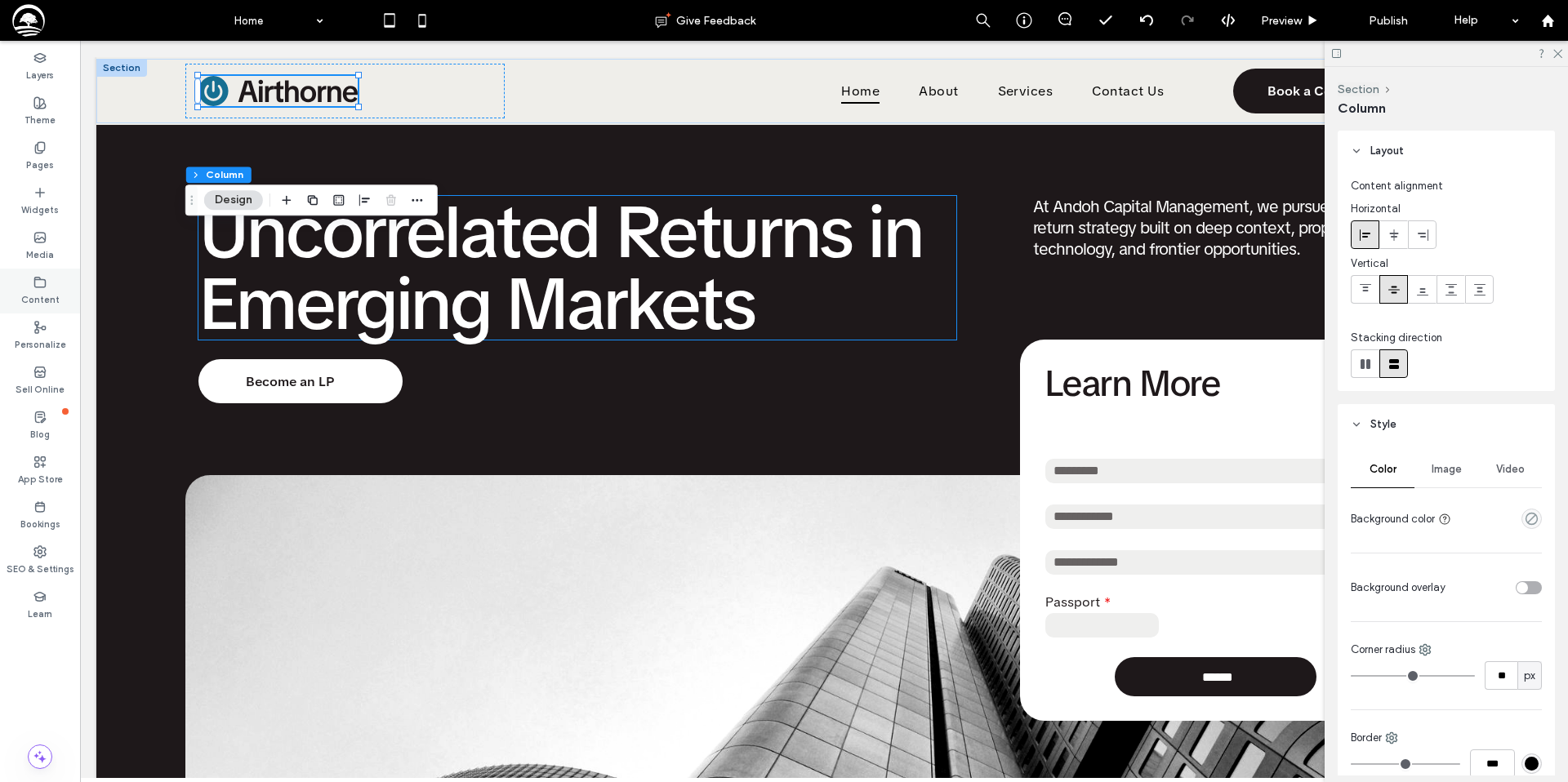
click at [51, 285] on div "Content" at bounding box center [40, 291] width 80 height 45
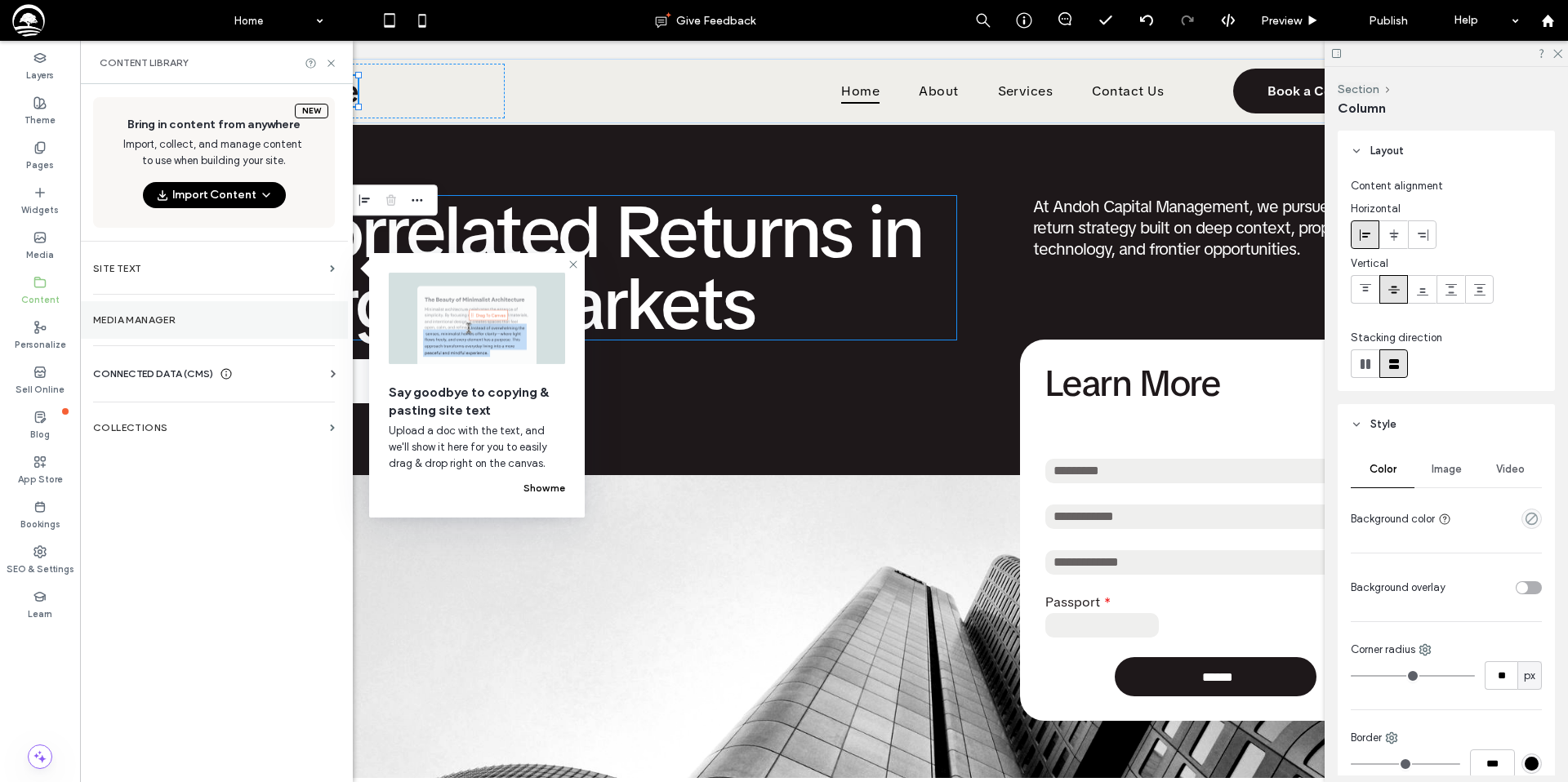
click at [133, 324] on label "Media Manager" at bounding box center [213, 320] width 242 height 12
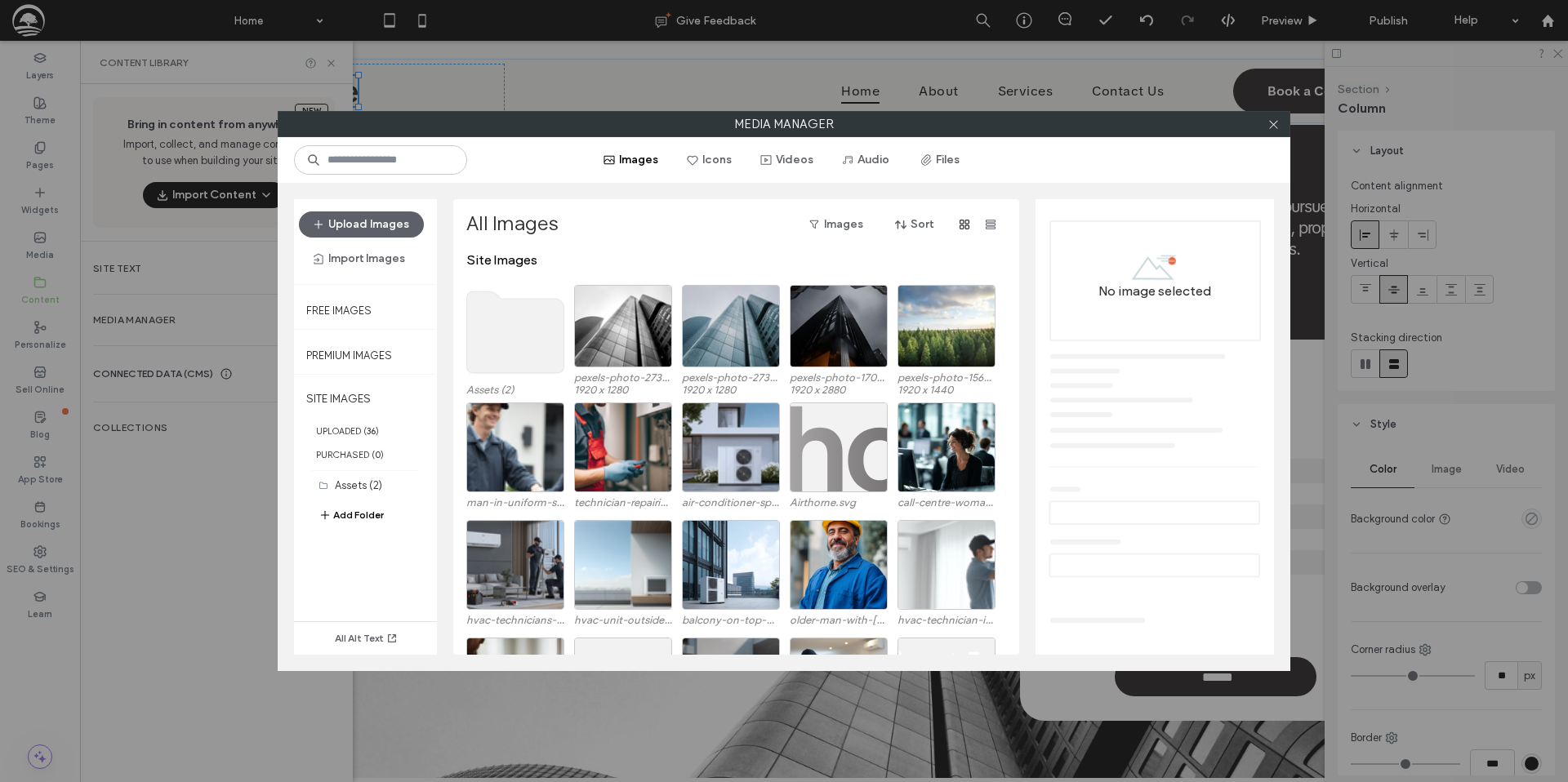
click at [517, 330] on use at bounding box center [515, 332] width 97 height 82
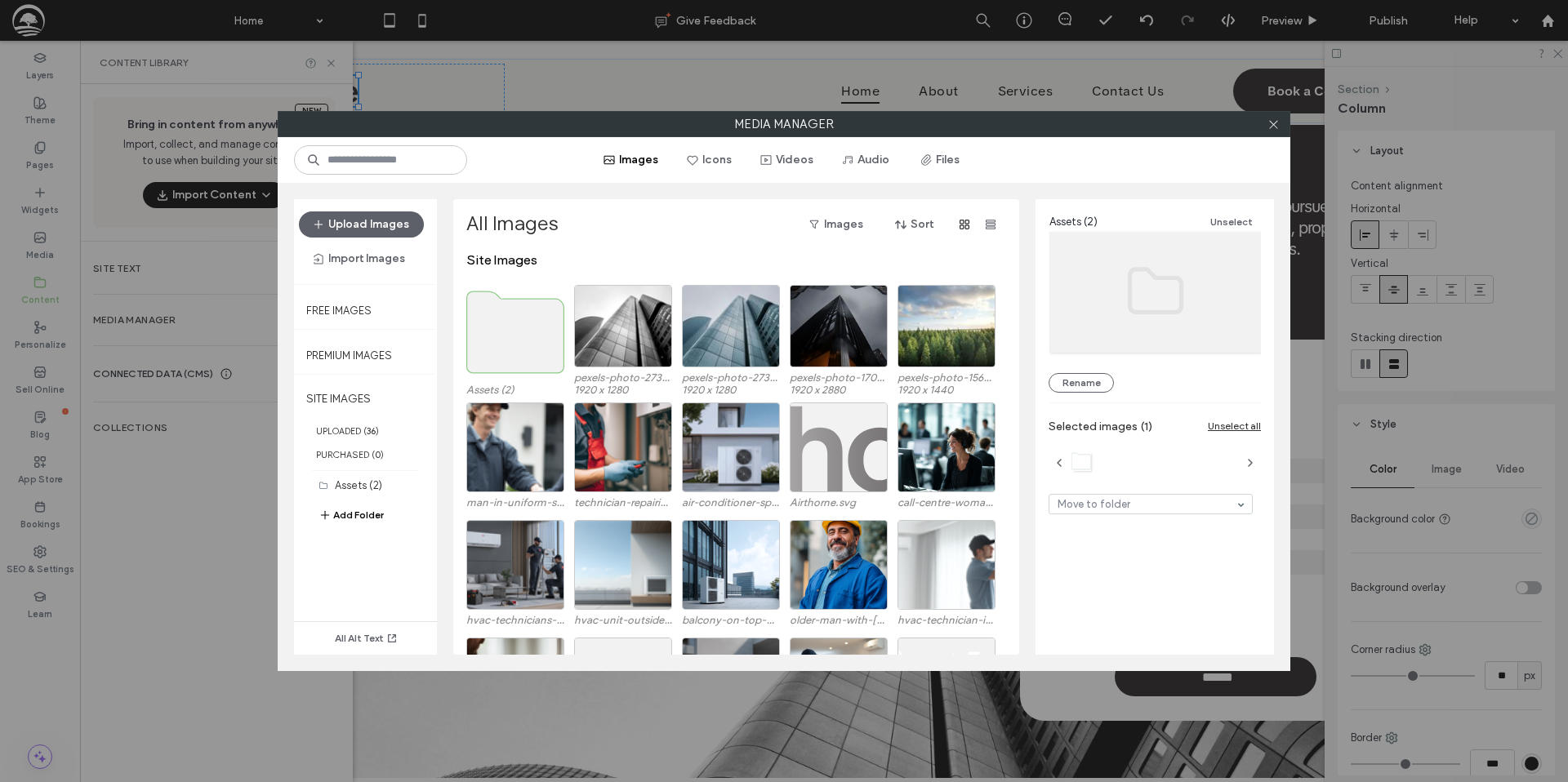
click at [517, 330] on use at bounding box center [515, 332] width 97 height 82
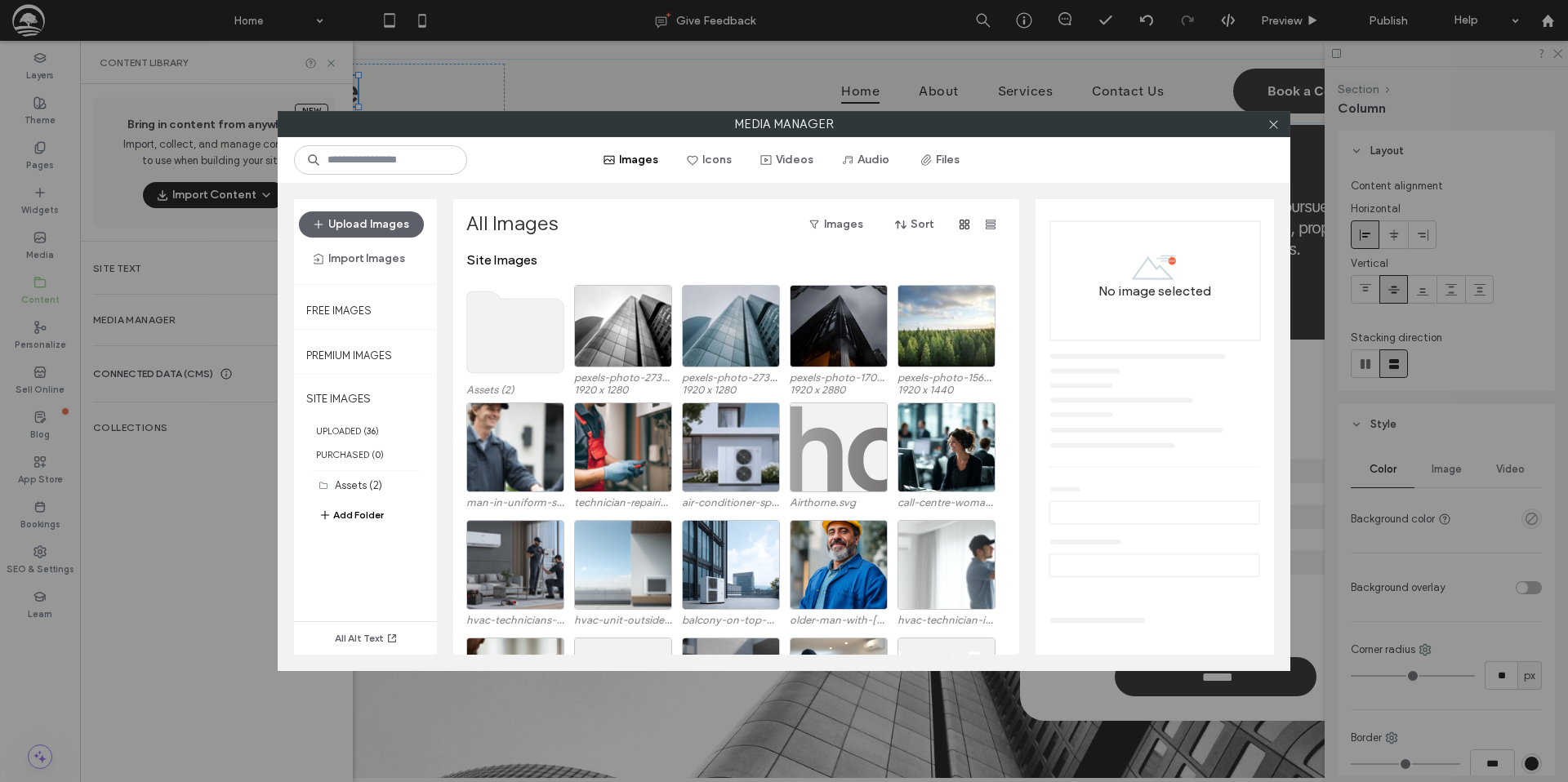
click at [516, 329] on use at bounding box center [515, 332] width 97 height 82
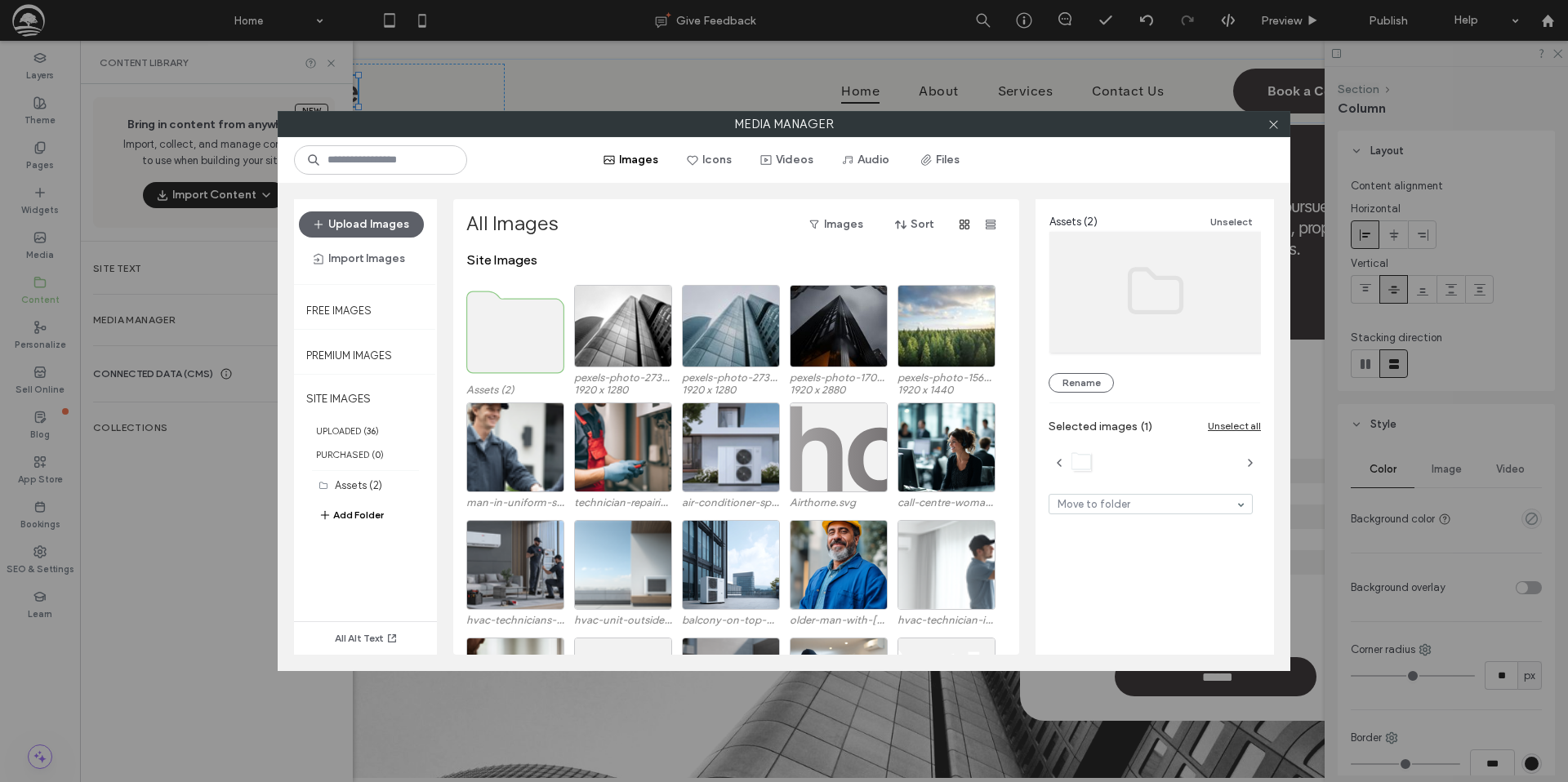
click at [516, 329] on use at bounding box center [515, 332] width 97 height 82
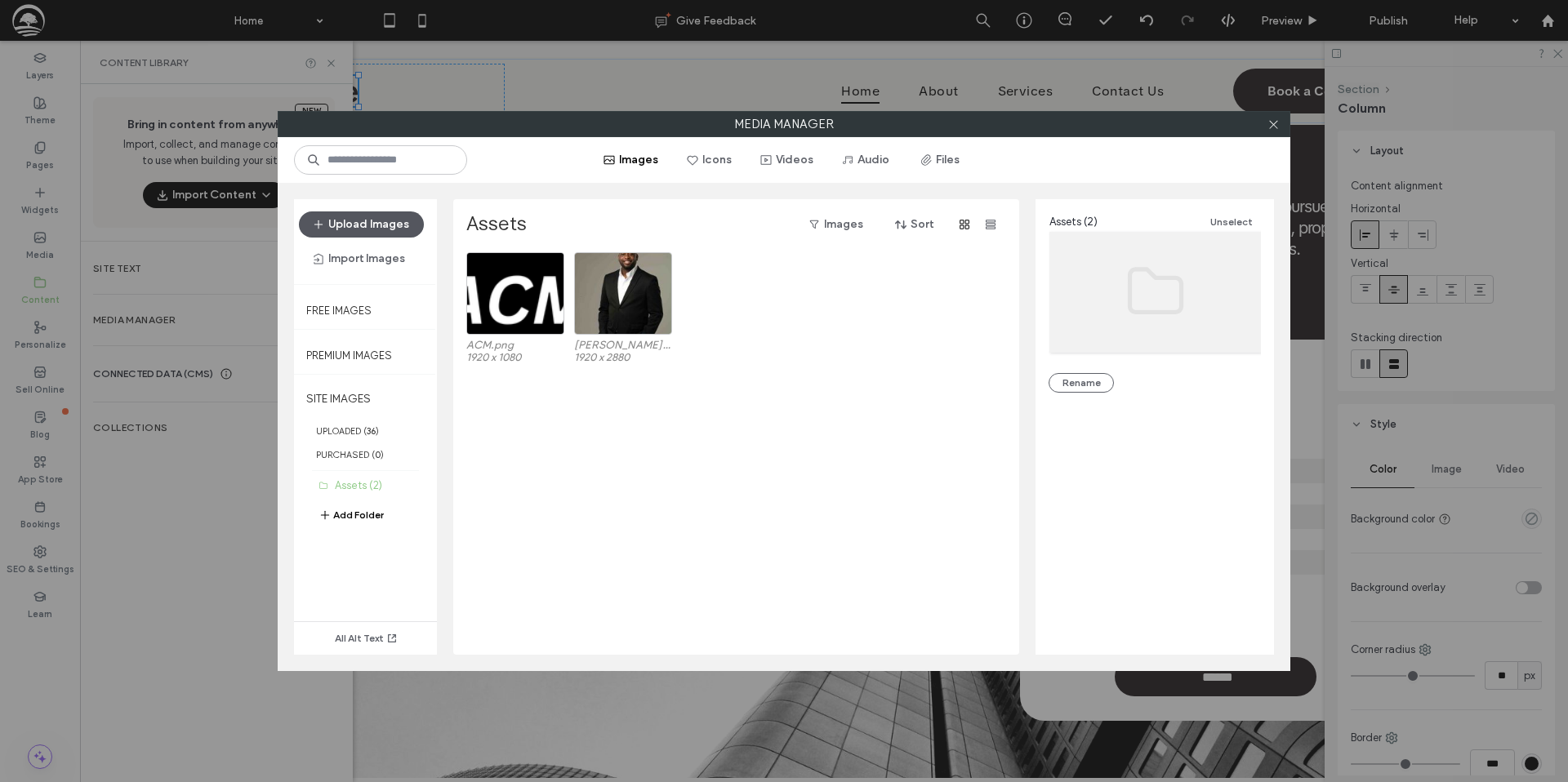
click at [373, 226] on button "Upload Images" at bounding box center [361, 224] width 125 height 26
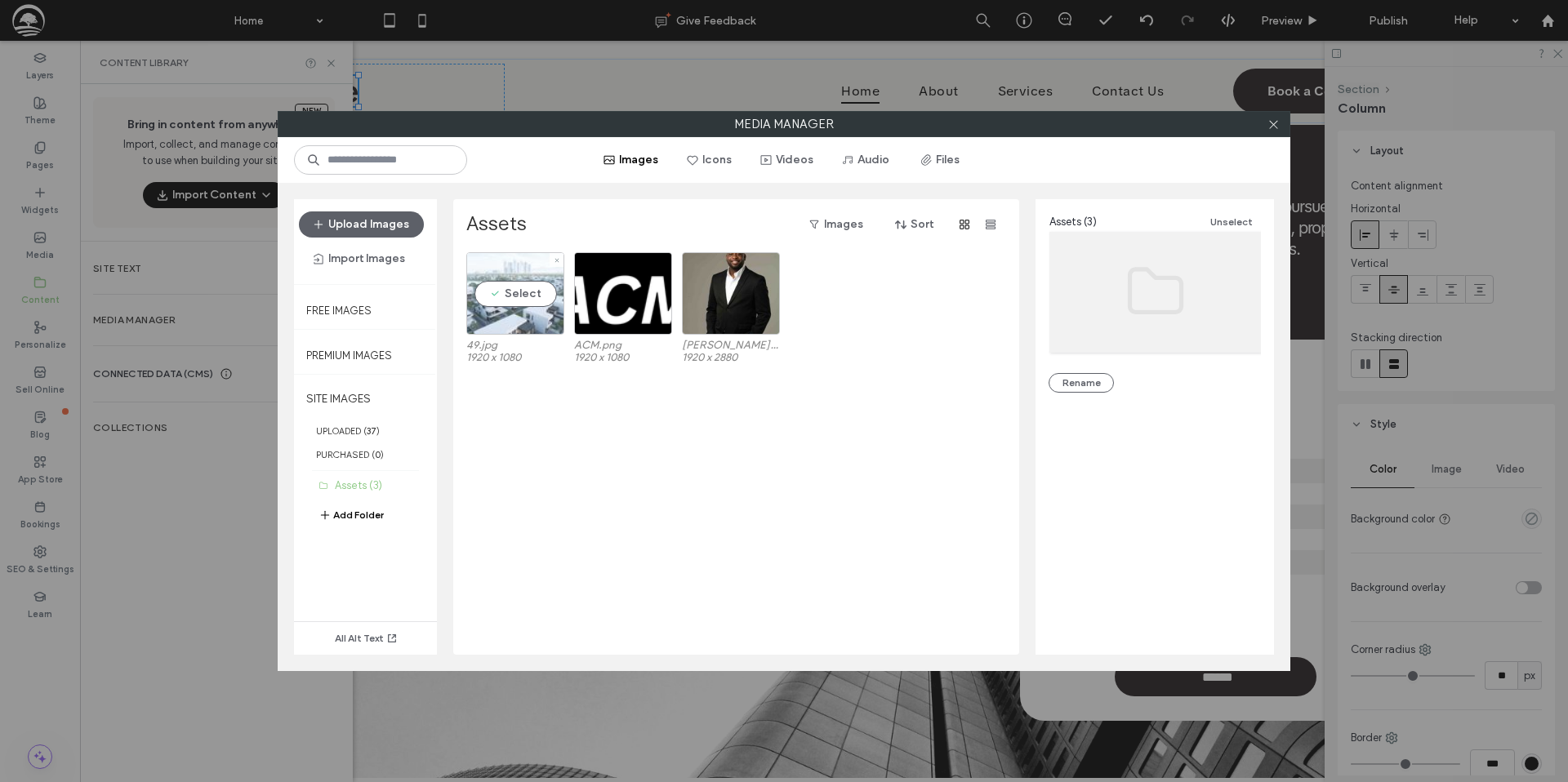
click at [514, 301] on div "Select" at bounding box center [515, 293] width 98 height 83
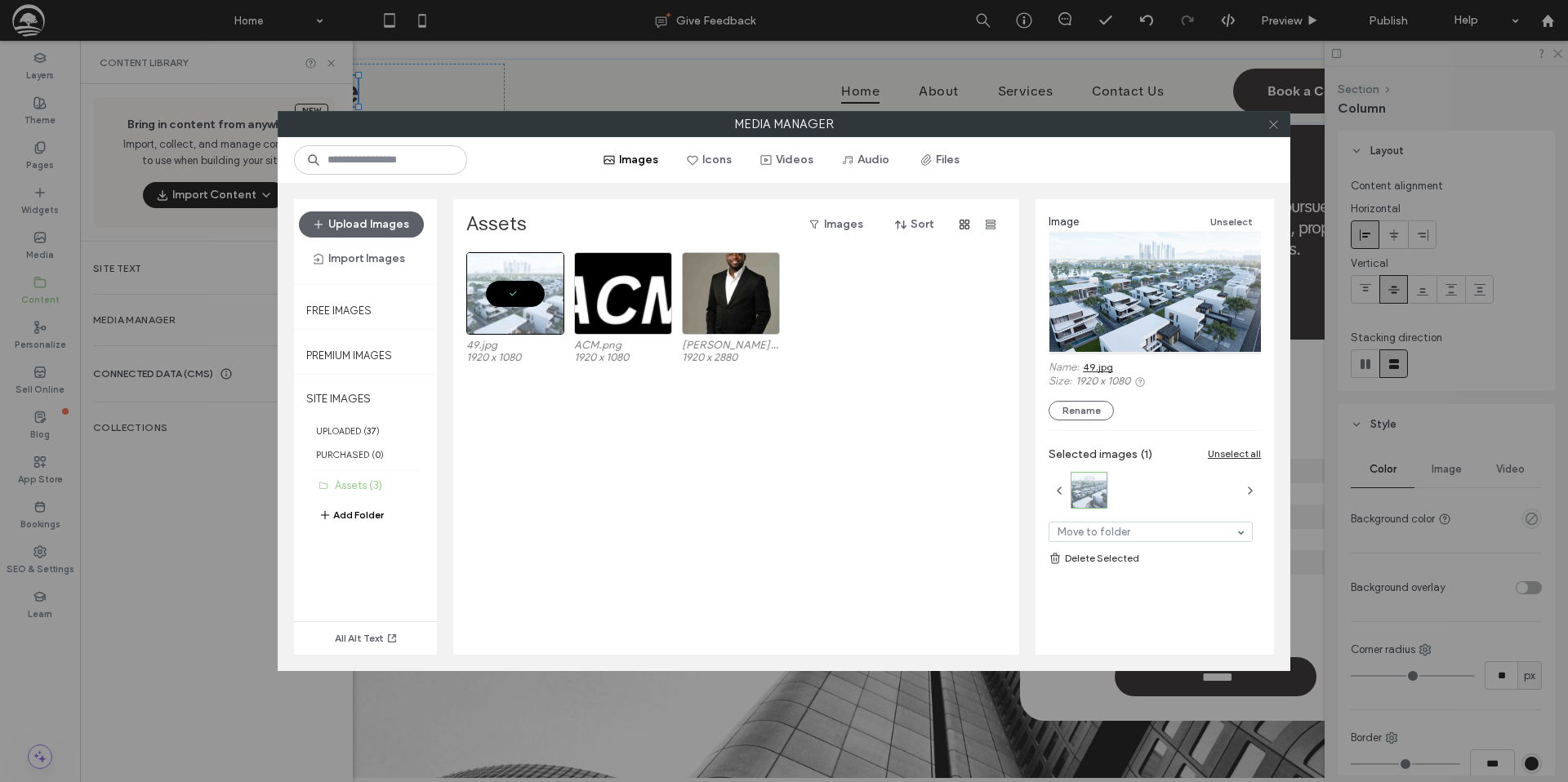
click at [1271, 124] on icon at bounding box center [1273, 125] width 13 height 13
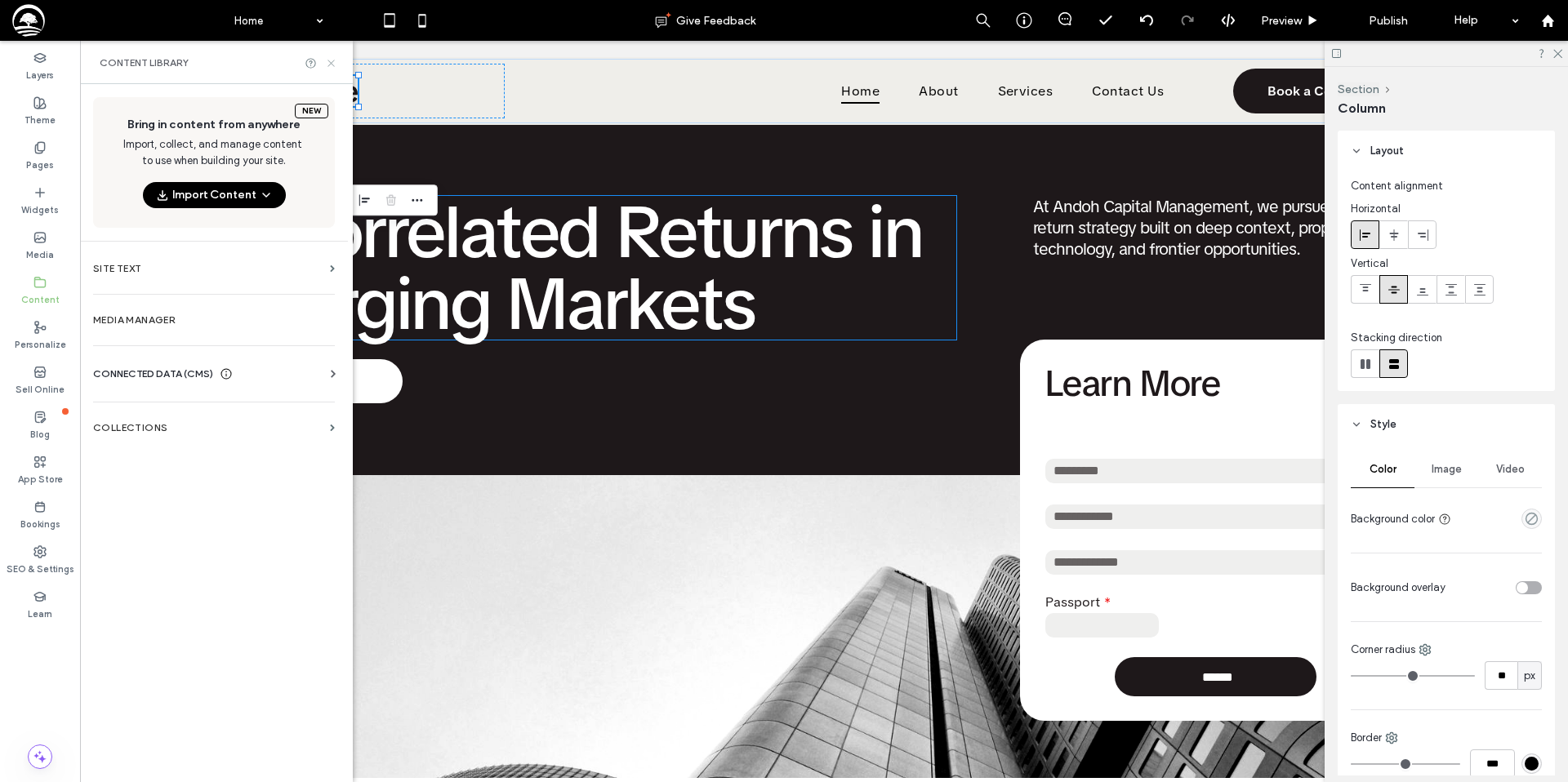
click at [332, 64] on use at bounding box center [331, 63] width 7 height 7
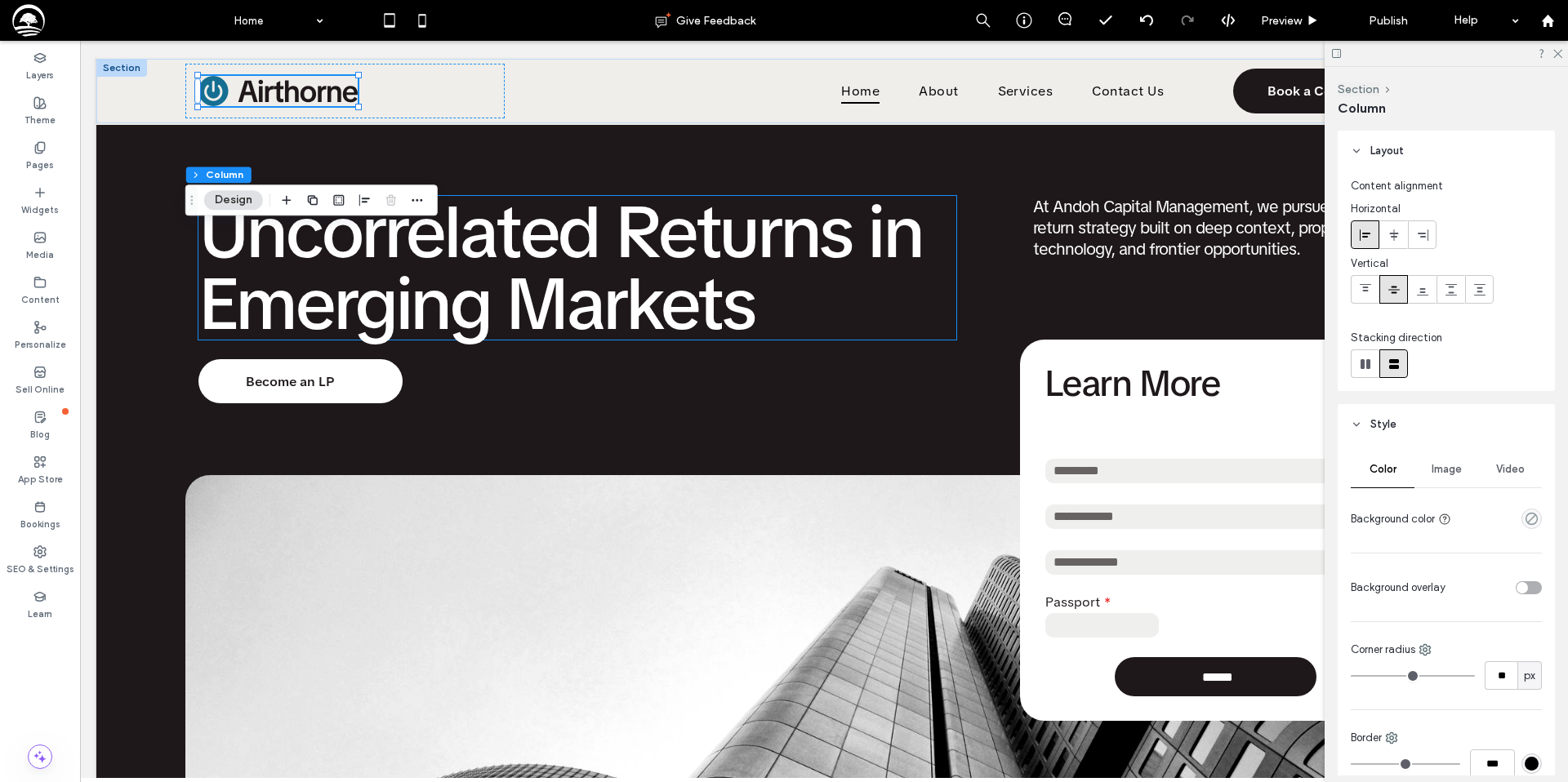
drag, startPoint x: 1448, startPoint y: 464, endPoint x: 1454, endPoint y: 477, distance: 14.3
click at [1448, 464] on span "Image" at bounding box center [1447, 469] width 30 height 13
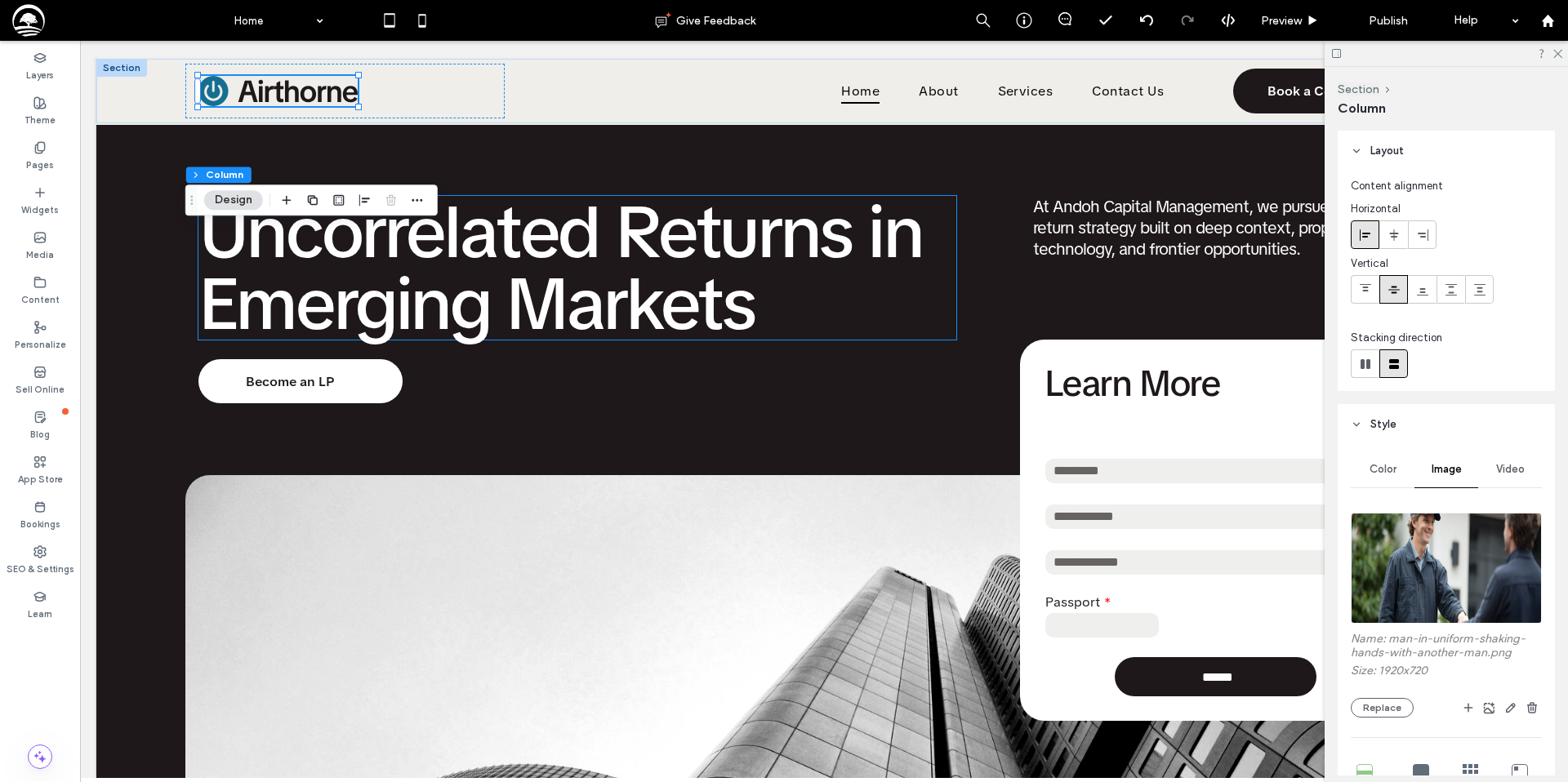
click at [1376, 696] on div "Name: man-in-uniform-shaking-hands-with-another-man.png Size: 1920x720 Replace" at bounding box center [1446, 675] width 191 height 86
click at [1375, 710] on button "Replace" at bounding box center [1382, 708] width 63 height 19
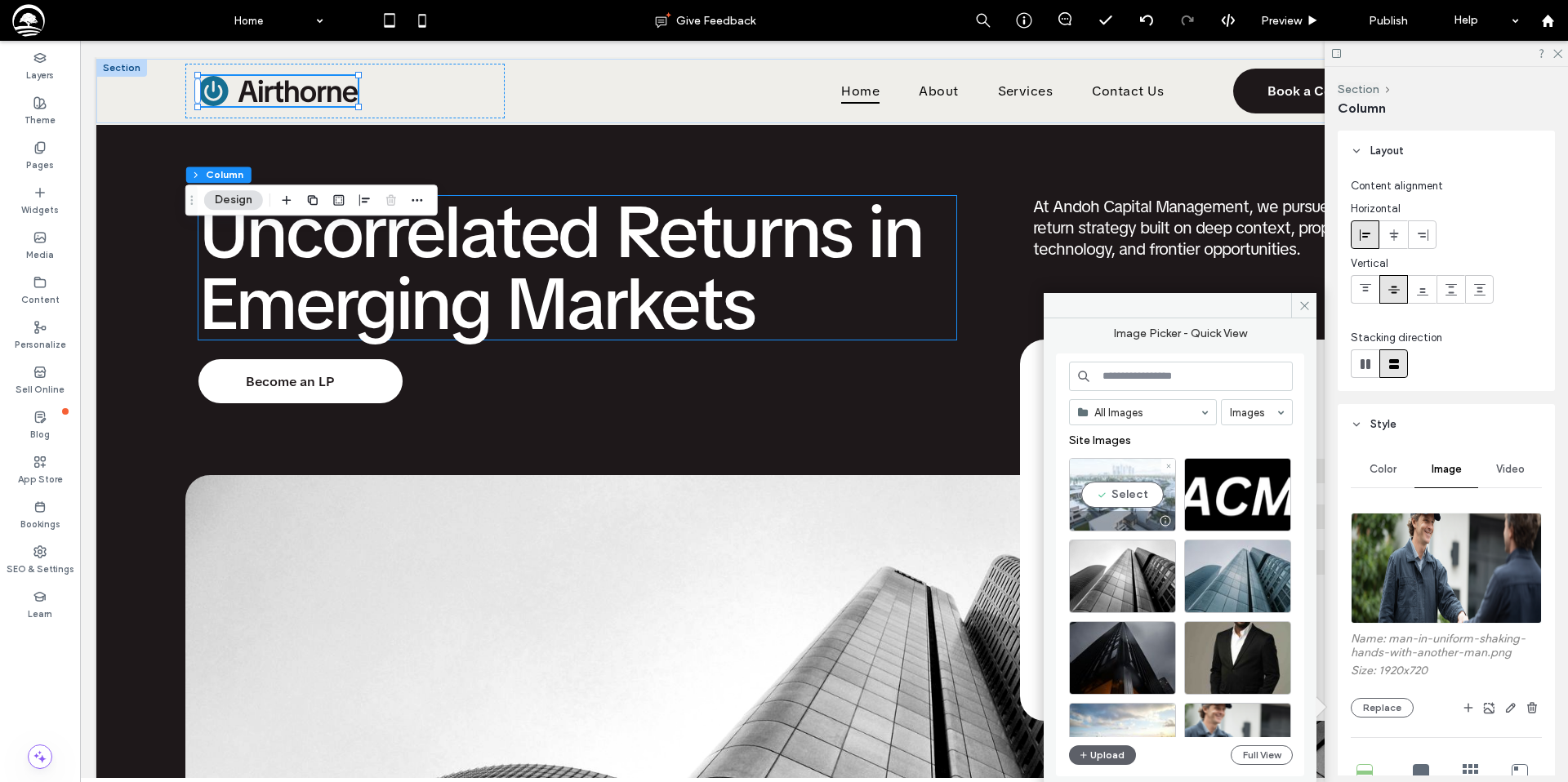
click at [1130, 495] on div "Select" at bounding box center [1121, 495] width 107 height 73
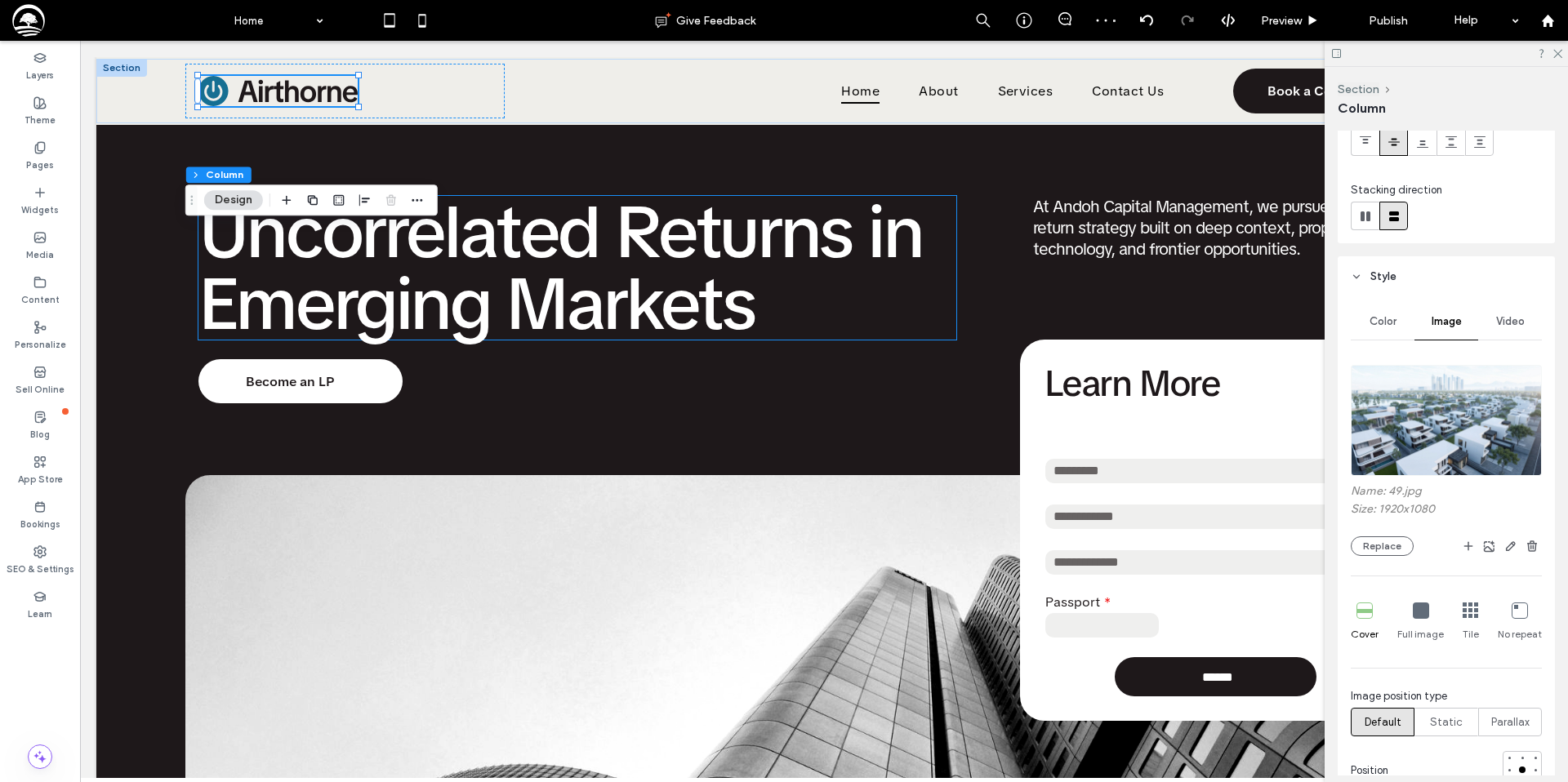
scroll to position [153, 0]
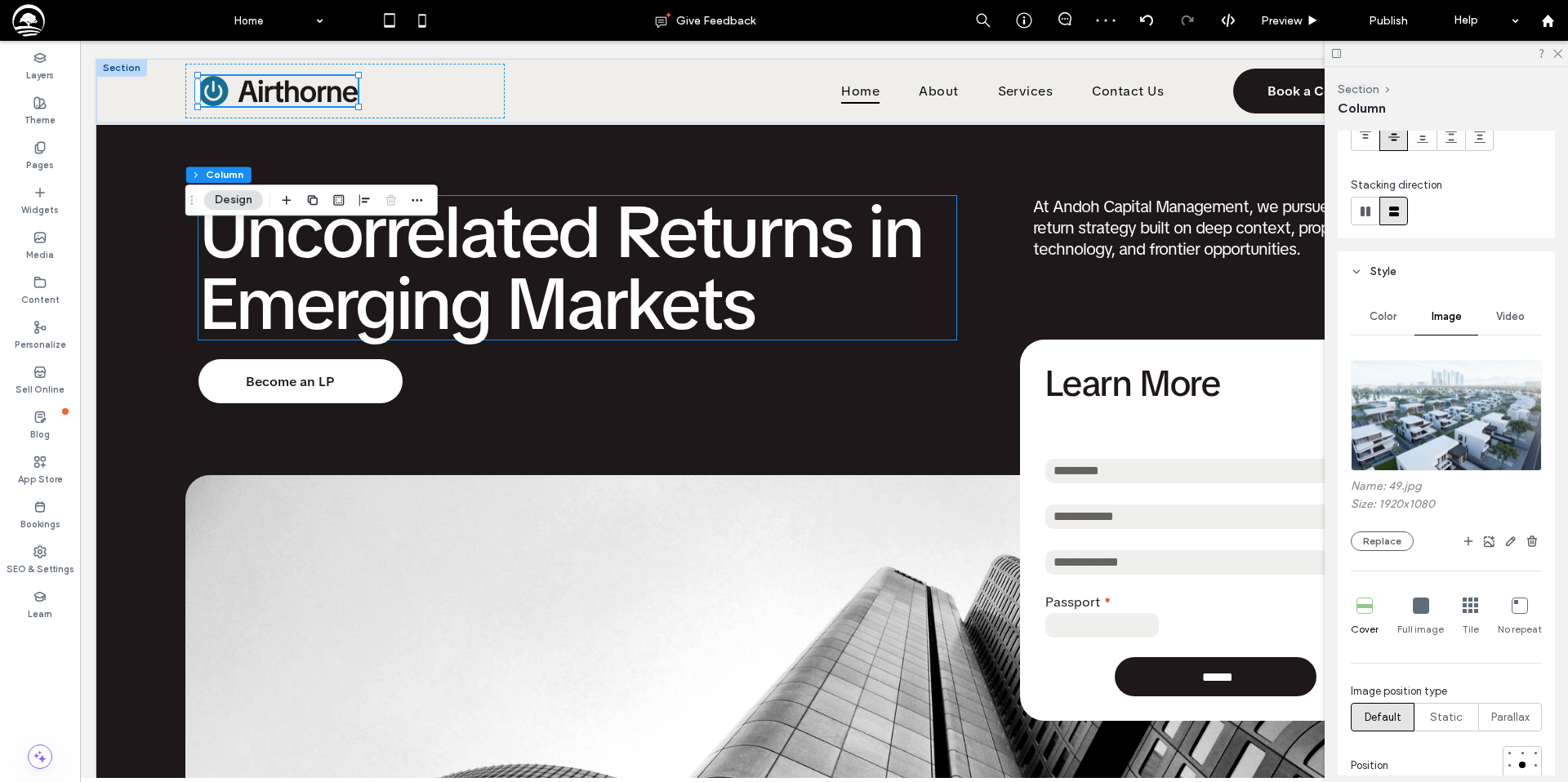
click at [1468, 607] on icon at bounding box center [1470, 605] width 16 height 16
click at [1432, 606] on div "Full image" at bounding box center [1420, 618] width 46 height 52
click at [1364, 608] on icon at bounding box center [1364, 605] width 16 height 16
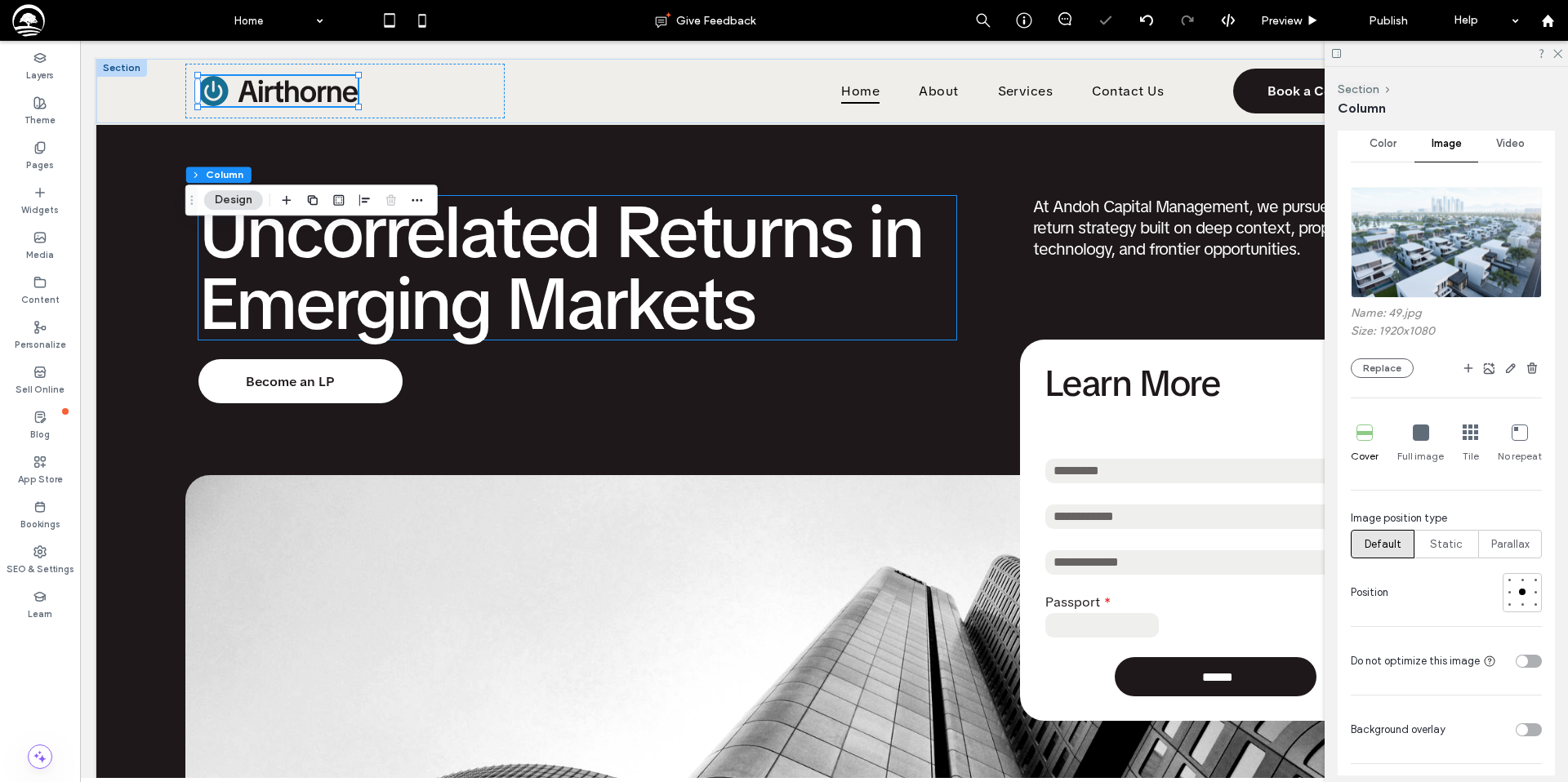
scroll to position [328, 0]
click at [1519, 576] on div at bounding box center [1522, 578] width 7 height 7
click at [1555, 53] on icon at bounding box center [1556, 52] width 11 height 11
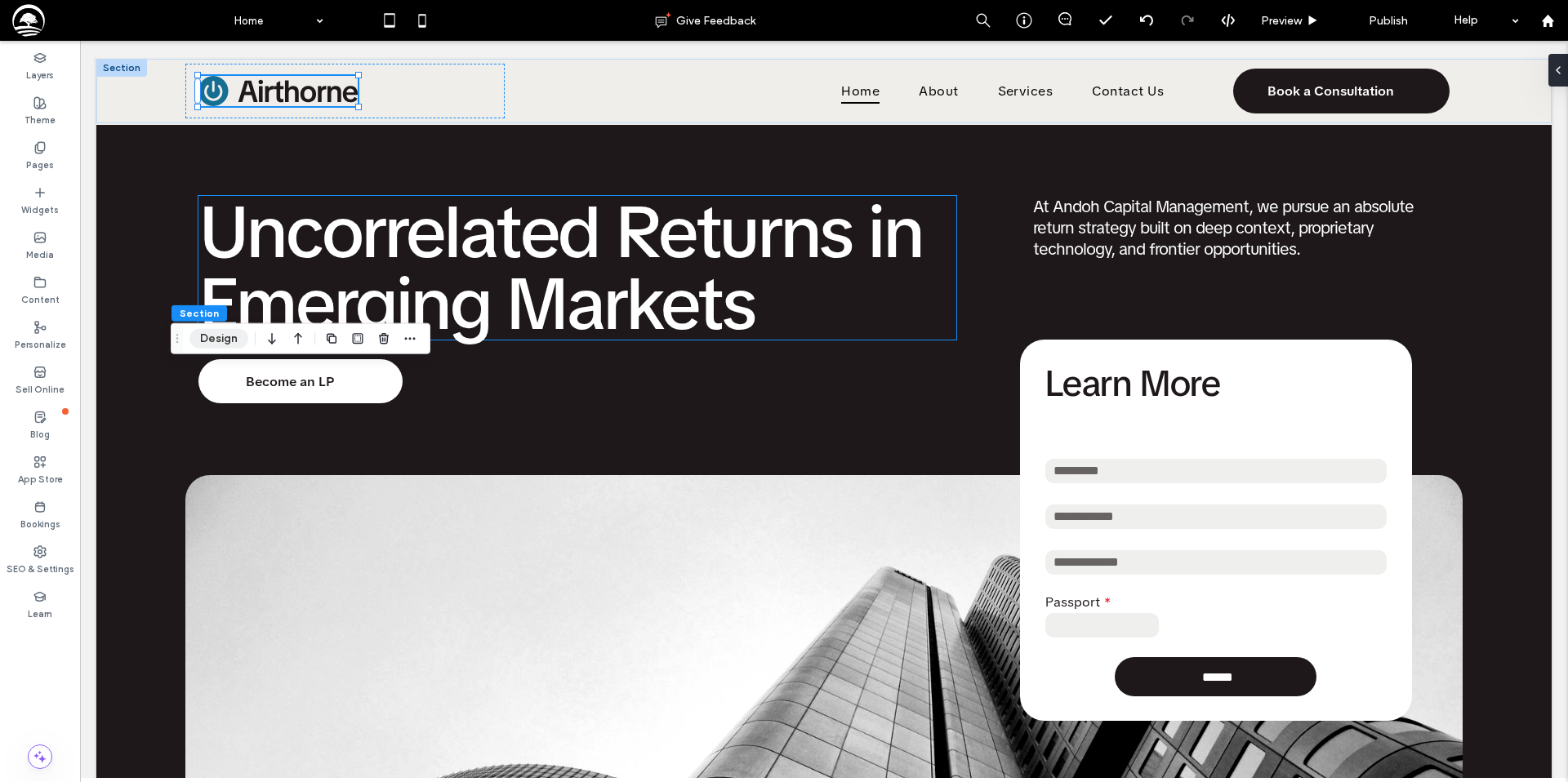
click at [222, 335] on button "Design" at bounding box center [219, 339] width 59 height 19
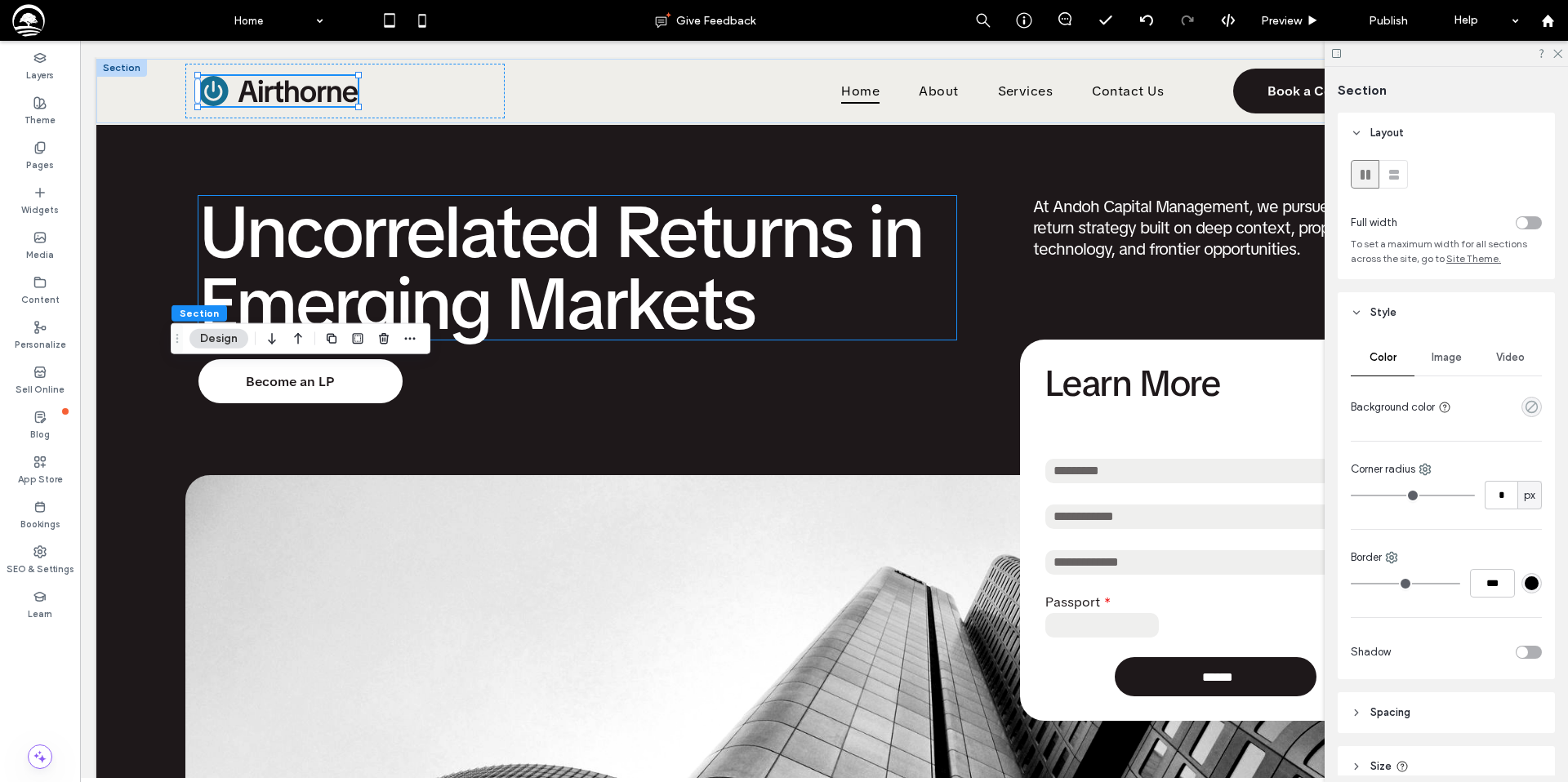
click at [1530, 403] on icon "rgba(0, 0, 0, 0)" at bounding box center [1531, 407] width 13 height 13
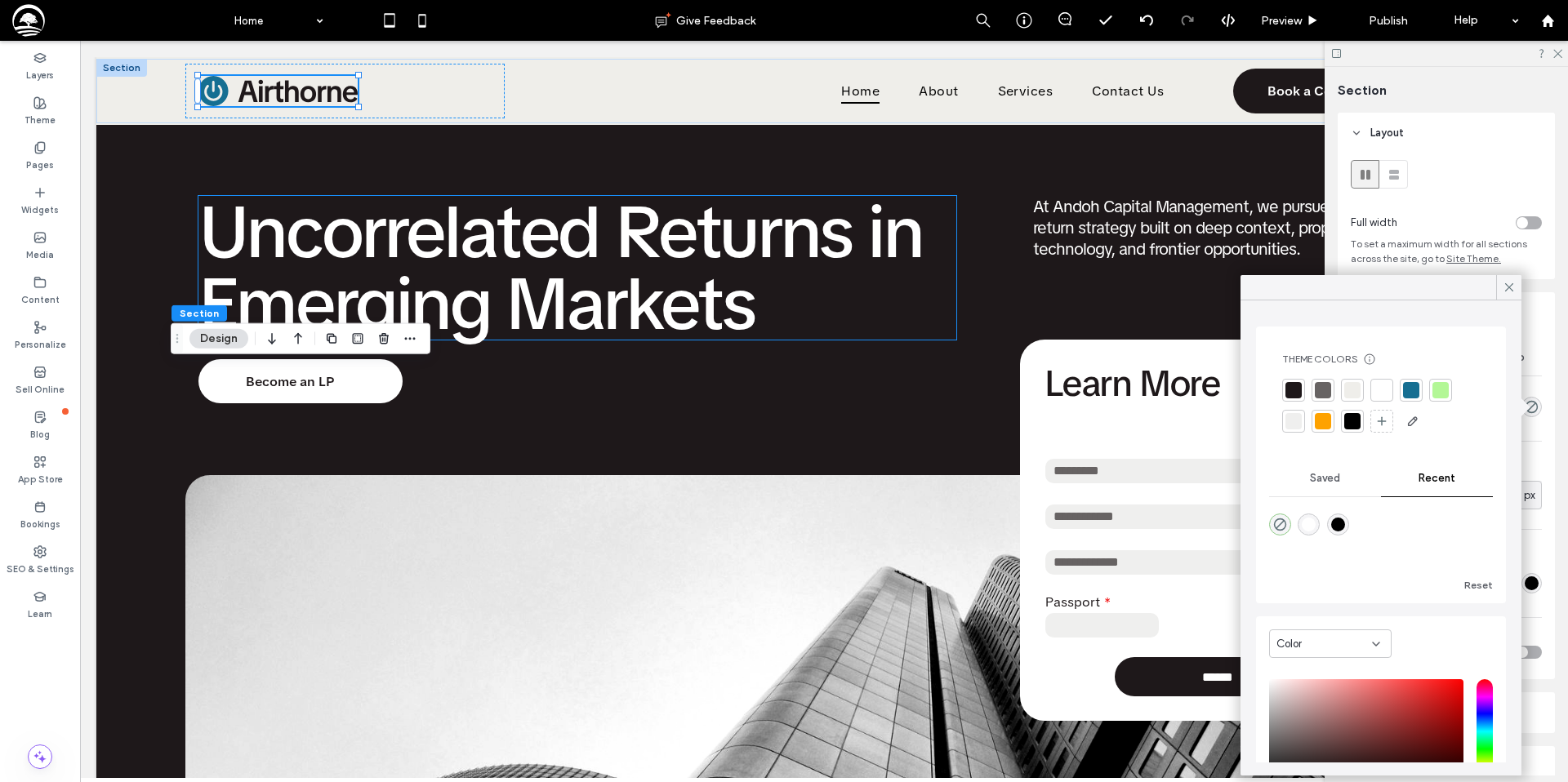
click at [1350, 423] on div at bounding box center [1351, 420] width 16 height 16
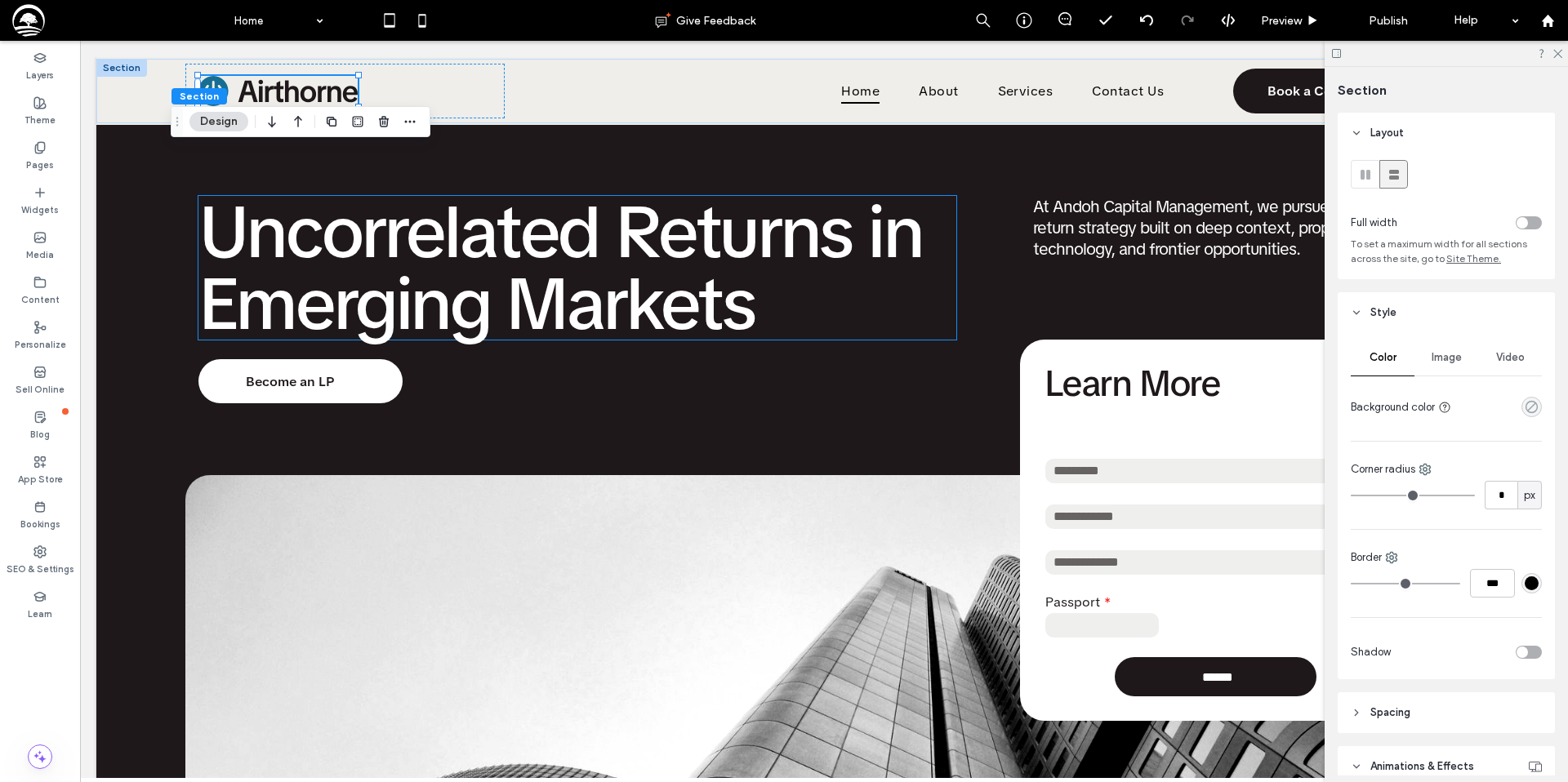
click at [1530, 410] on icon "rgba(0, 0, 0, 0)" at bounding box center [1531, 407] width 13 height 13
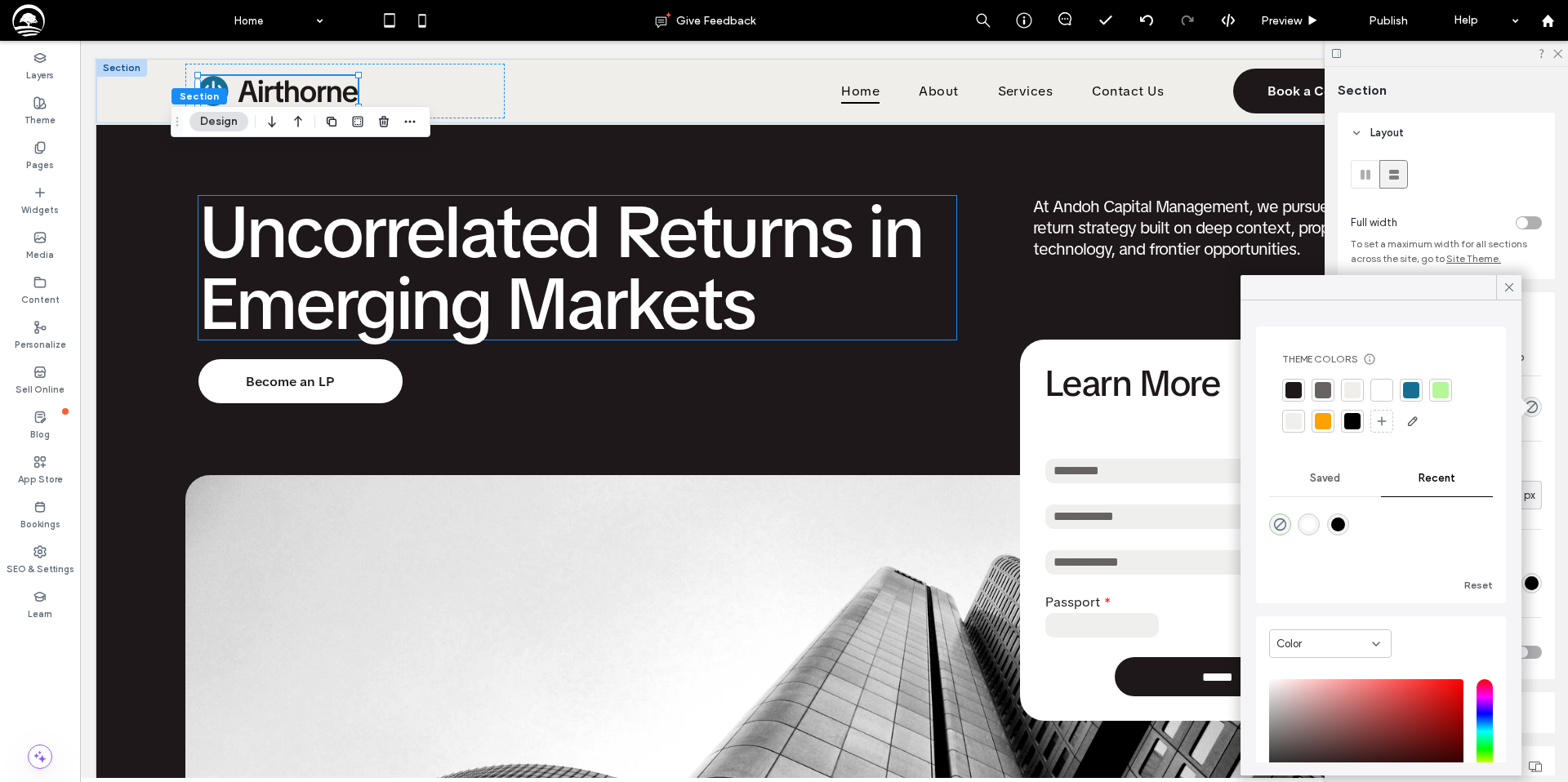
drag, startPoint x: 1378, startPoint y: 391, endPoint x: 1362, endPoint y: 391, distance: 16.0
click at [1378, 391] on div at bounding box center [1381, 390] width 16 height 16
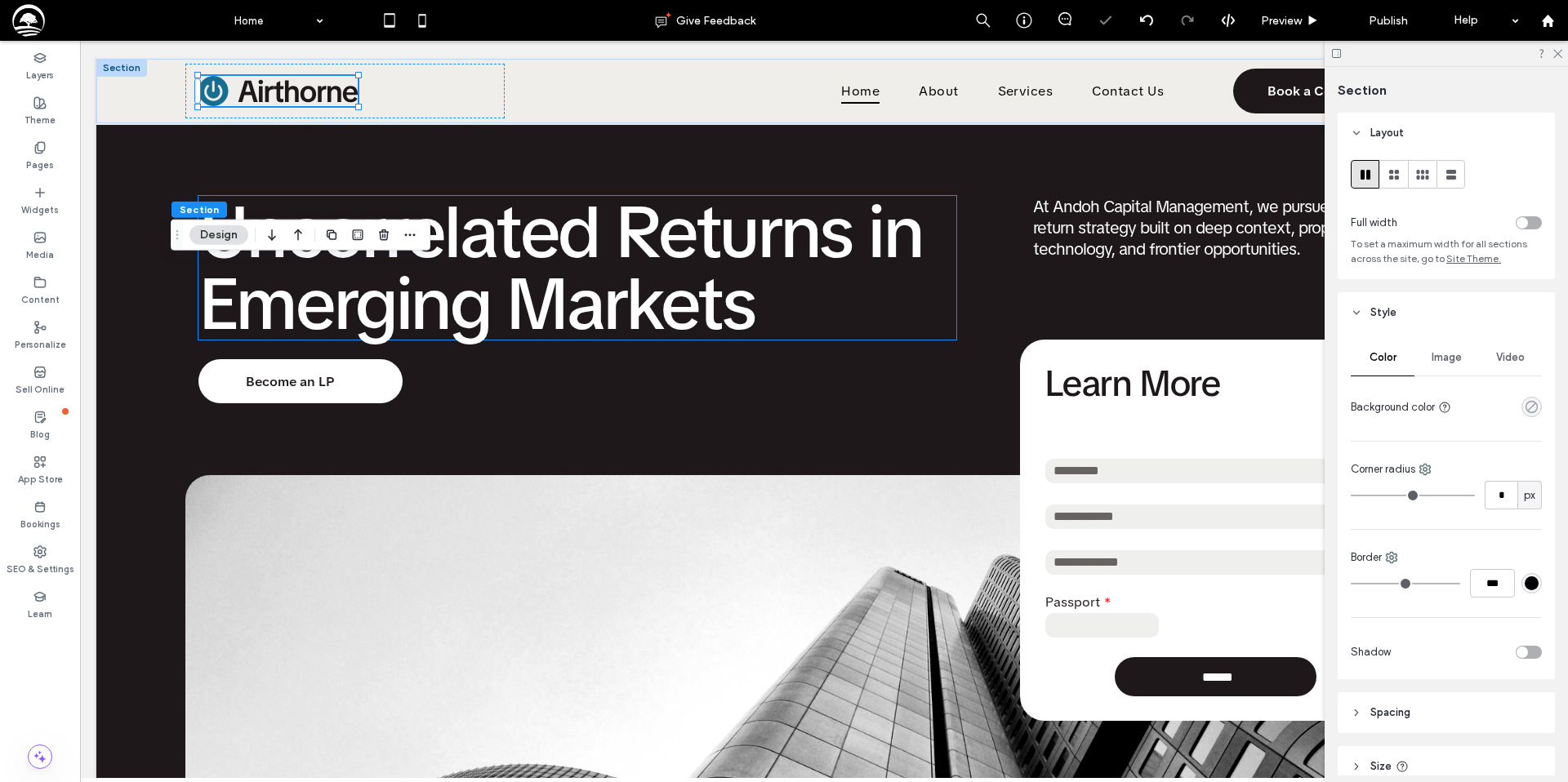
drag, startPoint x: 1533, startPoint y: 404, endPoint x: 1523, endPoint y: 397, distance: 12.2
click at [1533, 404] on icon "rgba(0, 0, 0, 0)" at bounding box center [1531, 407] width 13 height 13
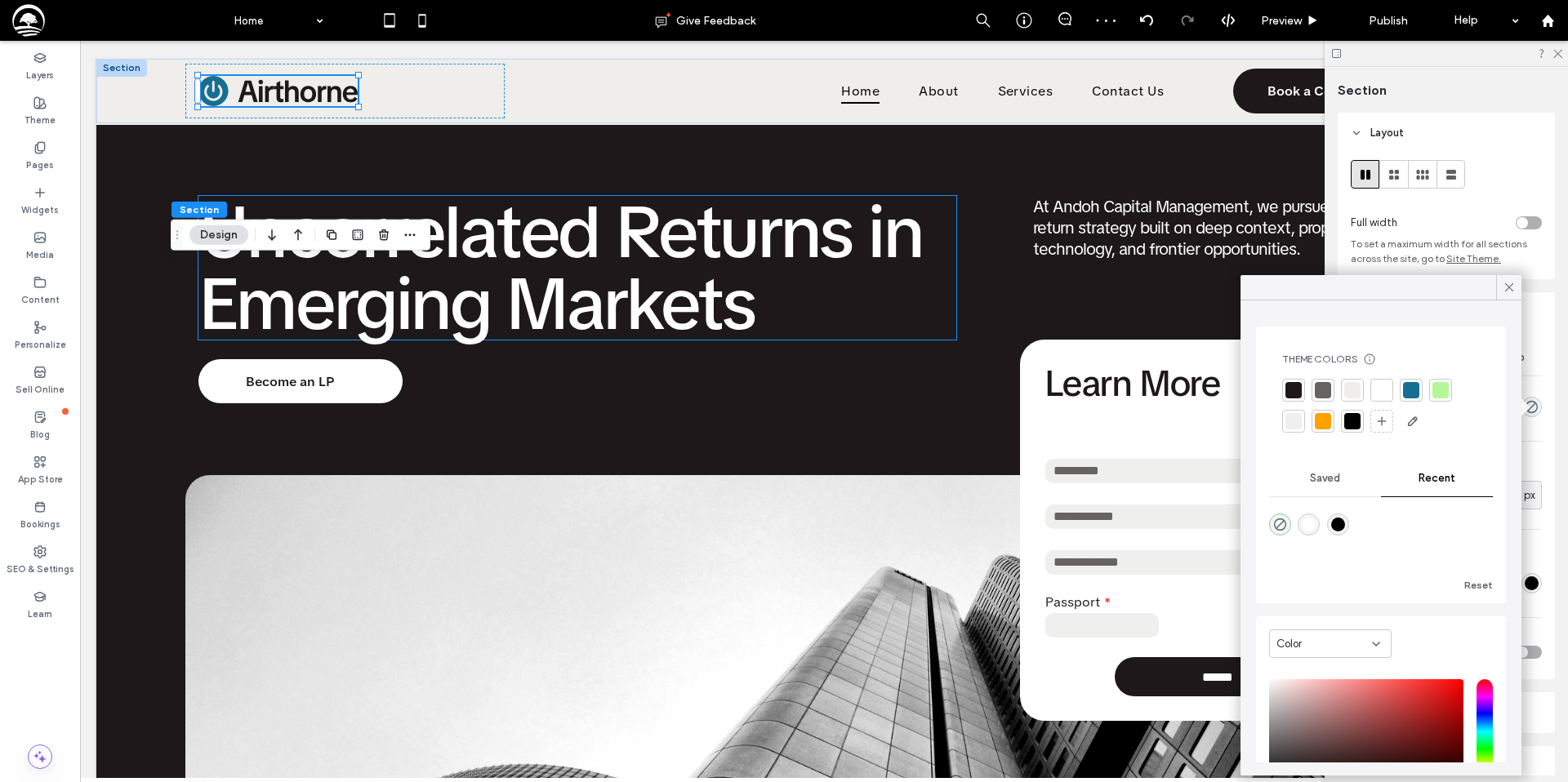
drag, startPoint x: 1384, startPoint y: 389, endPoint x: 1363, endPoint y: 393, distance: 21.4
click at [1383, 389] on div at bounding box center [1381, 390] width 16 height 16
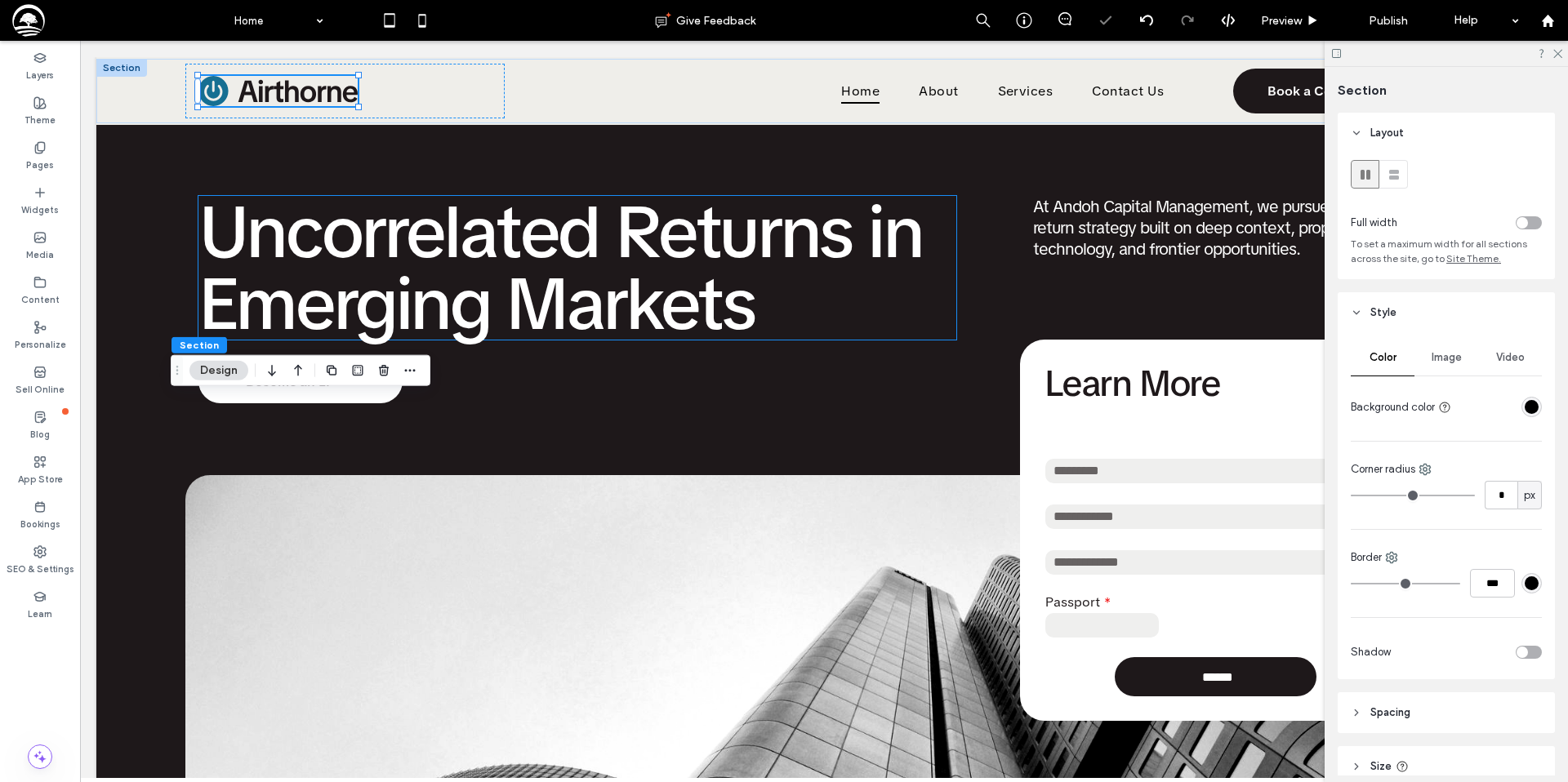
click at [1537, 410] on div "rgba(0, 0, 0, 1)" at bounding box center [1531, 407] width 13 height 13
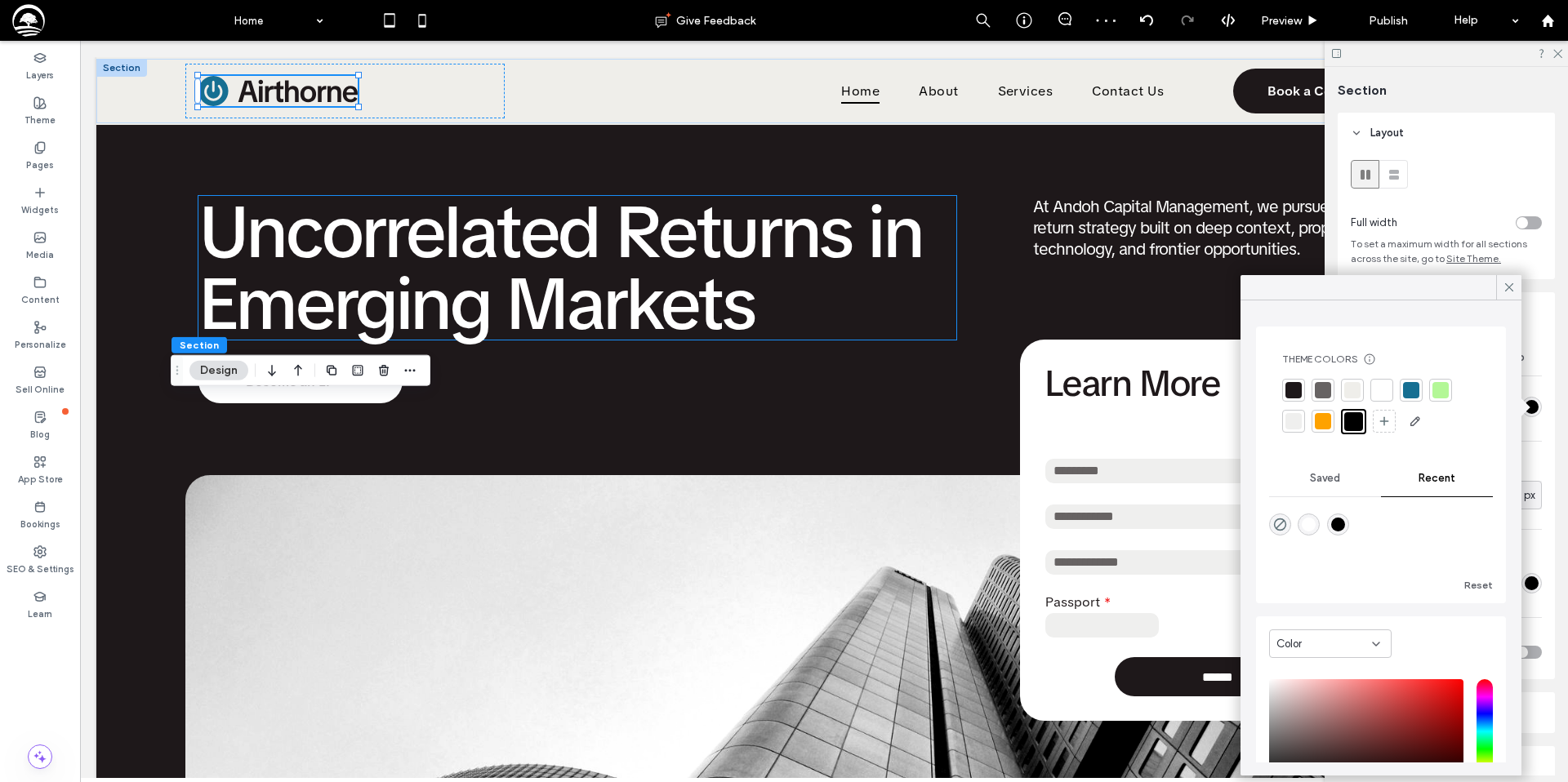
drag, startPoint x: 1381, startPoint y: 394, endPoint x: 1365, endPoint y: 397, distance: 16.3
click at [1381, 394] on div at bounding box center [1381, 390] width 16 height 16
click at [1558, 52] on icon at bounding box center [1556, 52] width 11 height 11
